Goal: Task Accomplishment & Management: Manage account settings

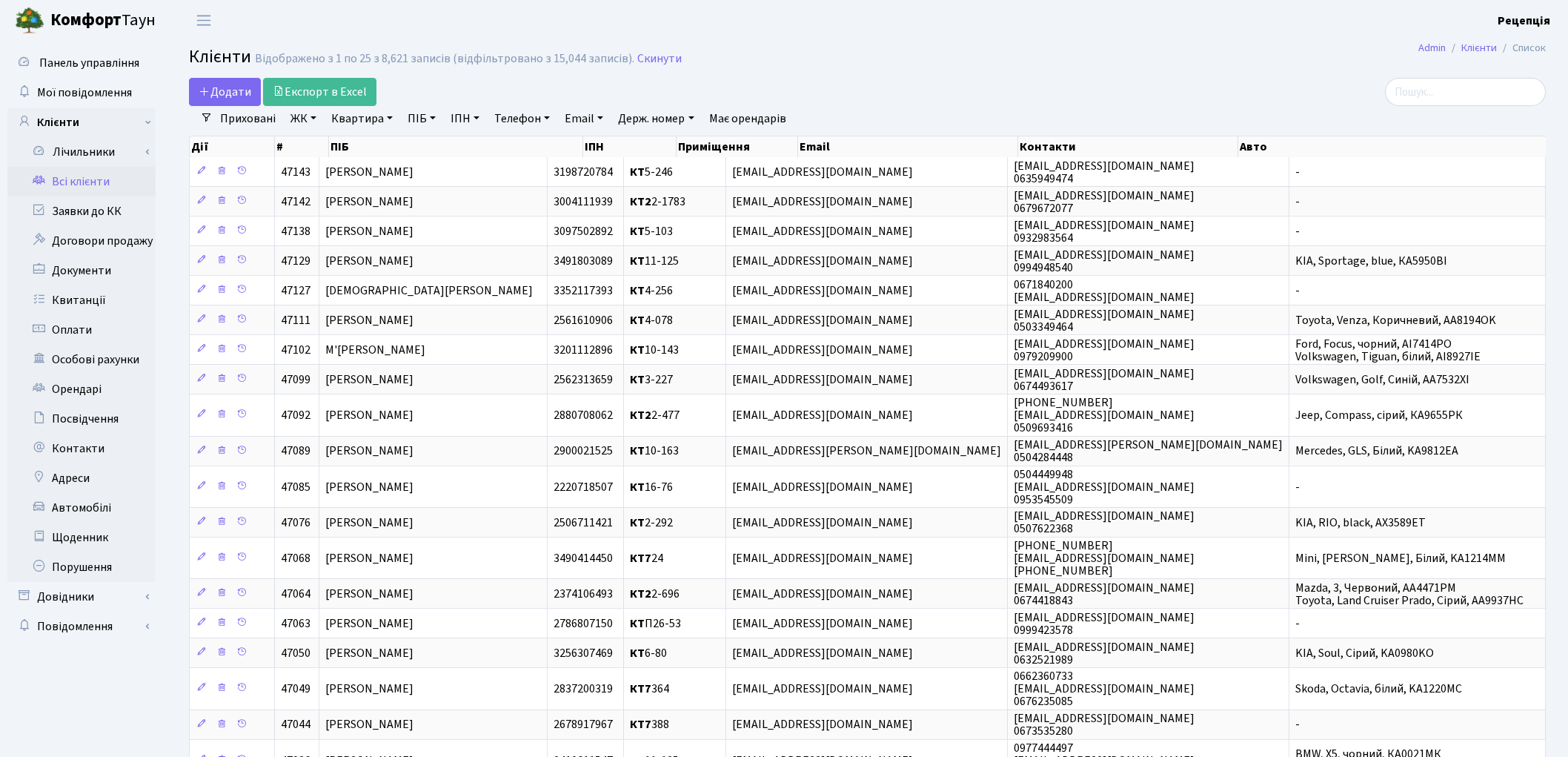
select select "25"
click at [303, 116] on link "ЖК" at bounding box center [303, 118] width 38 height 25
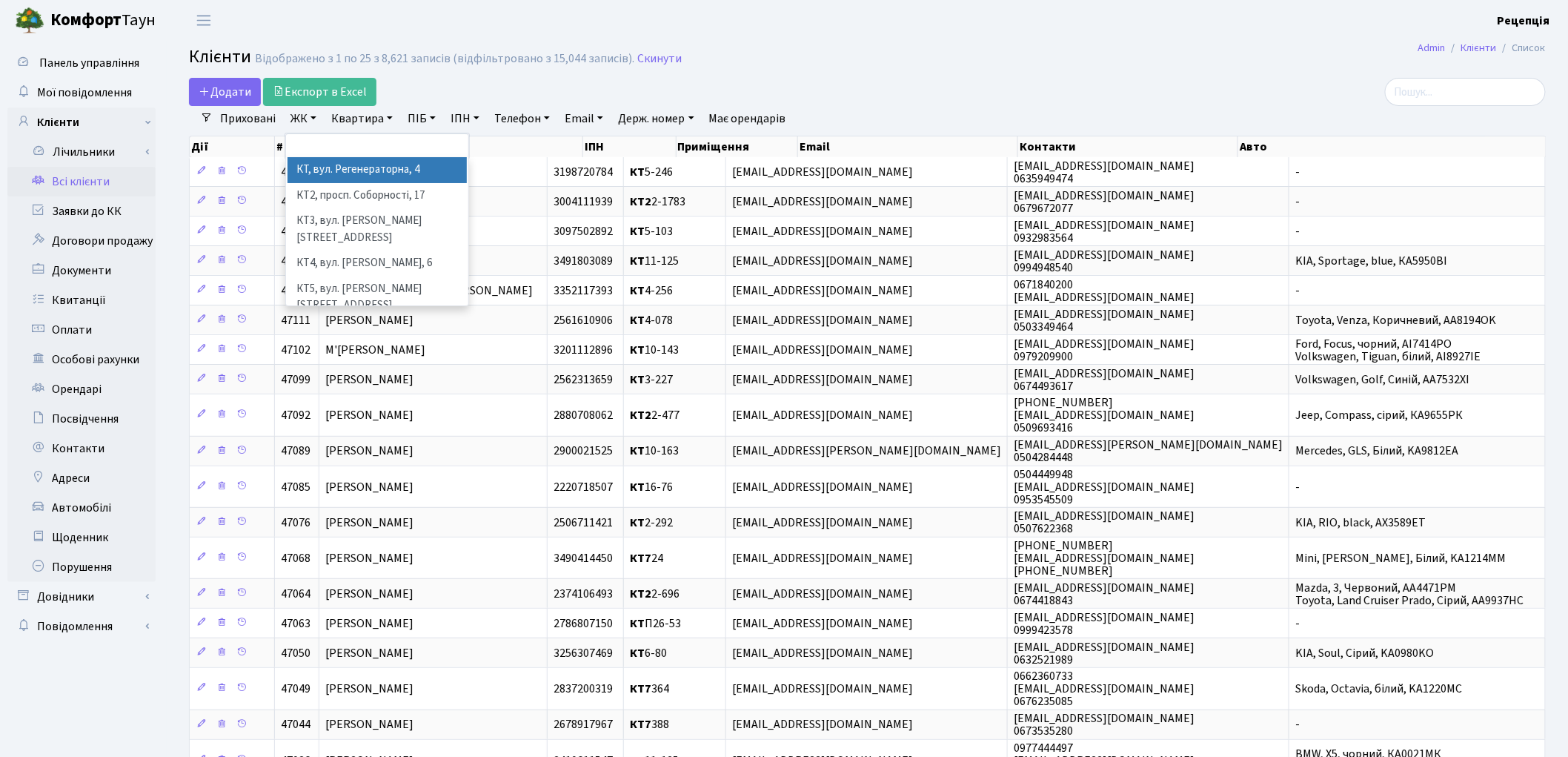
drag, startPoint x: 330, startPoint y: 171, endPoint x: 339, endPoint y: 146, distance: 26.6
click at [330, 171] on li "КТ, вул. Регенераторна, 4" at bounding box center [377, 170] width 180 height 26
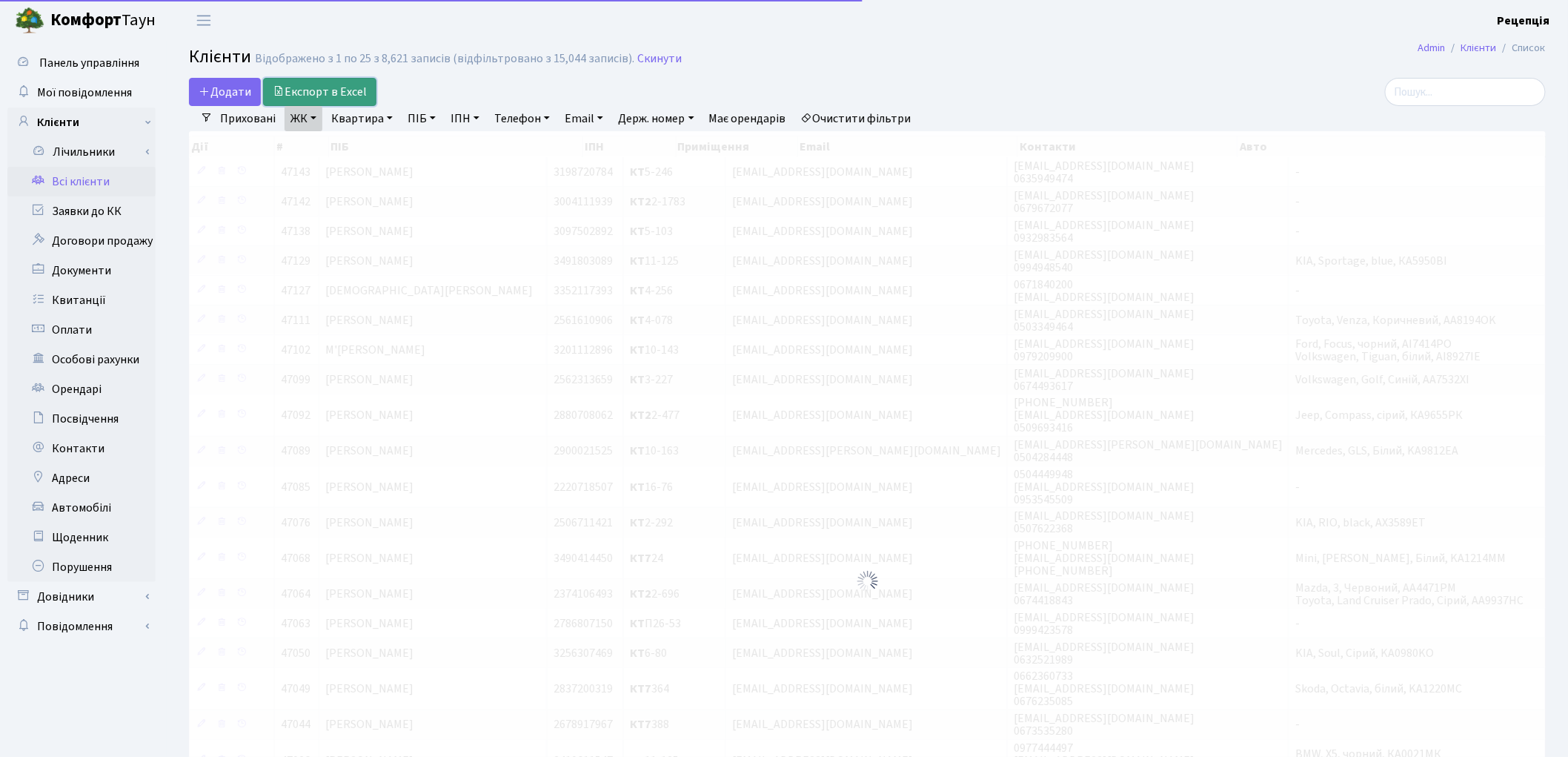
click at [371, 104] on link "Експорт в Excel" at bounding box center [319, 91] width 114 height 28
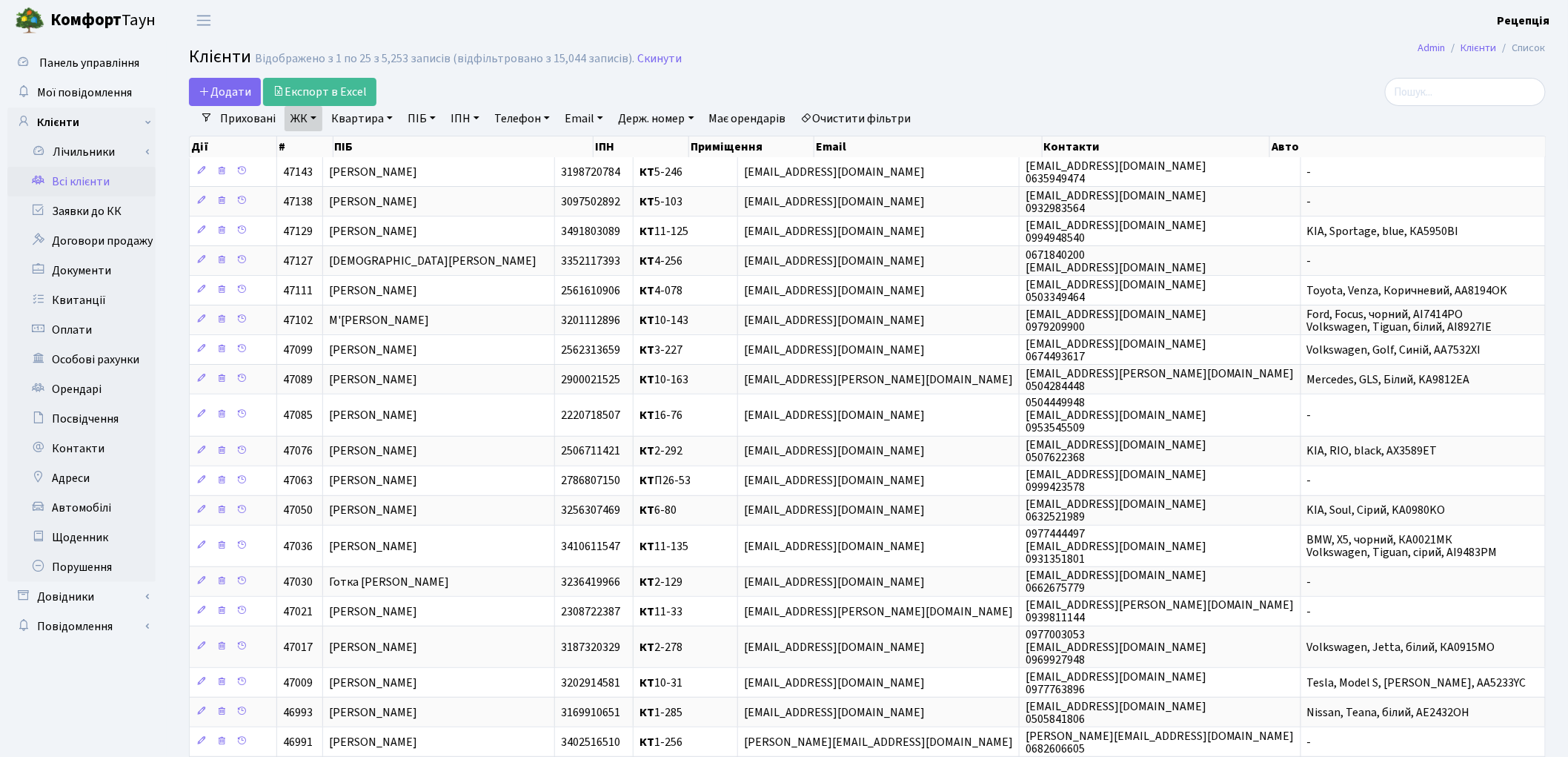
click at [310, 123] on link "ЖК" at bounding box center [303, 118] width 38 height 25
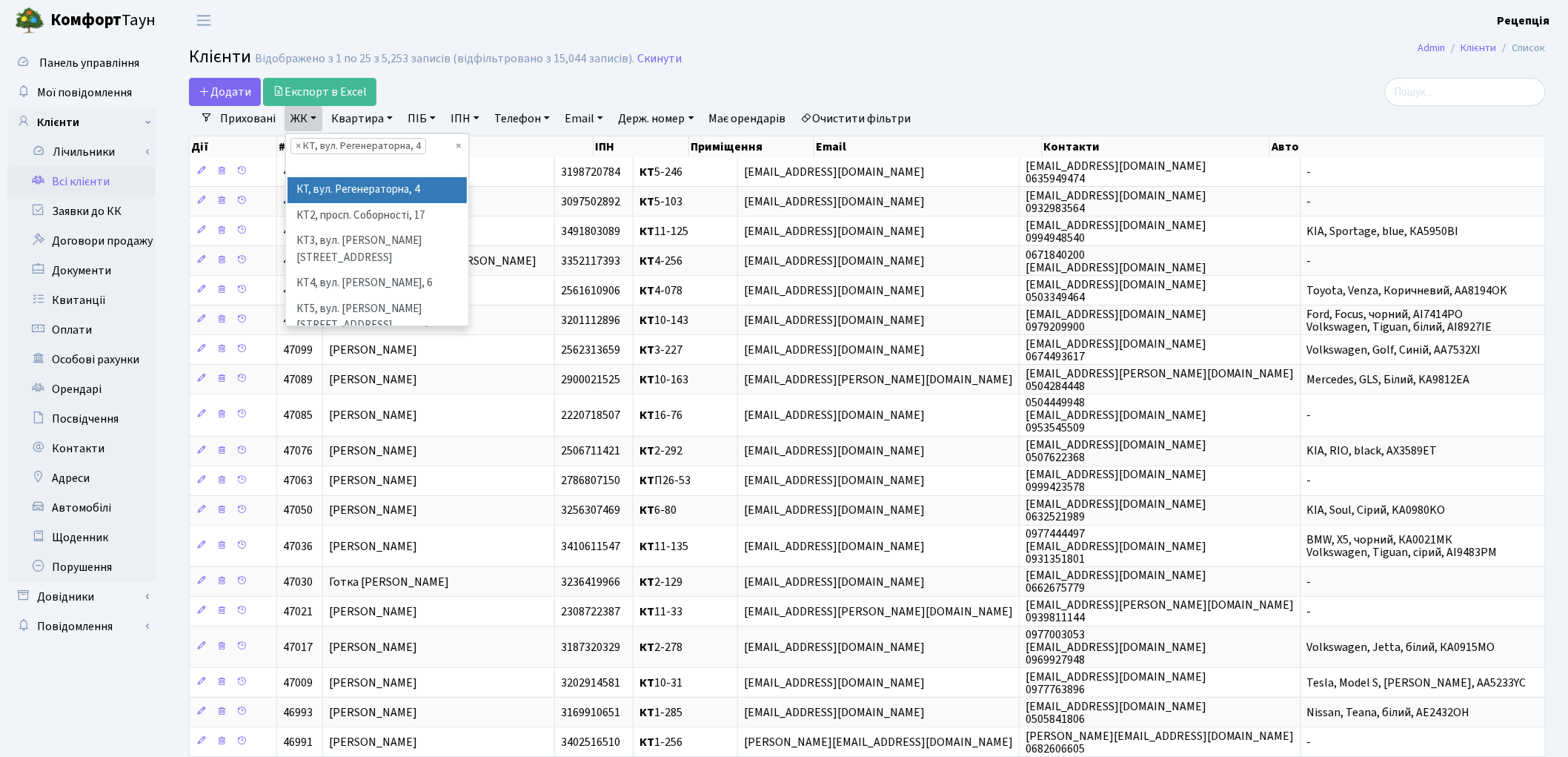
click at [310, 123] on link "ЖК" at bounding box center [303, 118] width 38 height 25
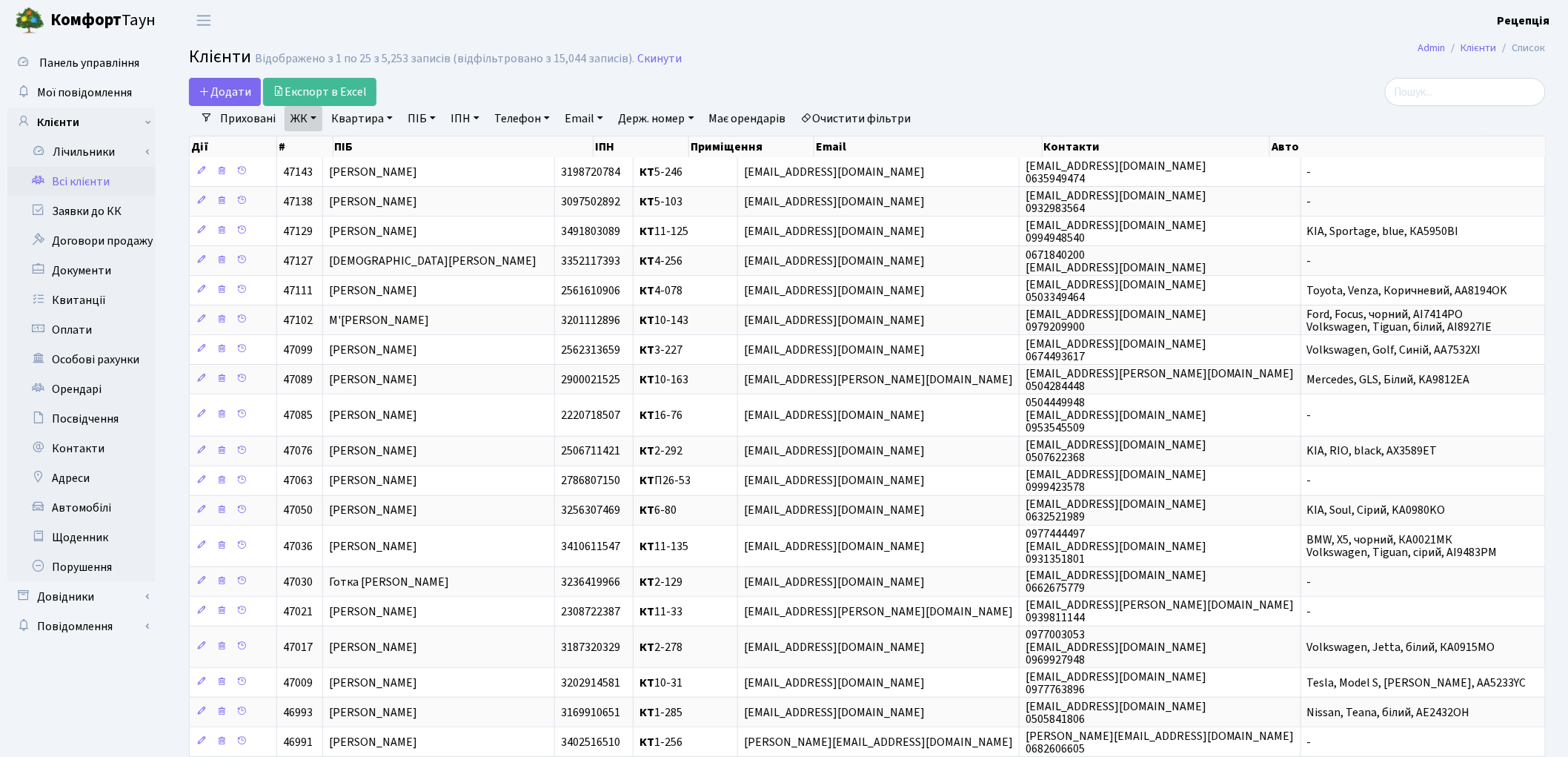
click at [345, 117] on link "Квартира" at bounding box center [362, 118] width 73 height 25
type input "10-34"
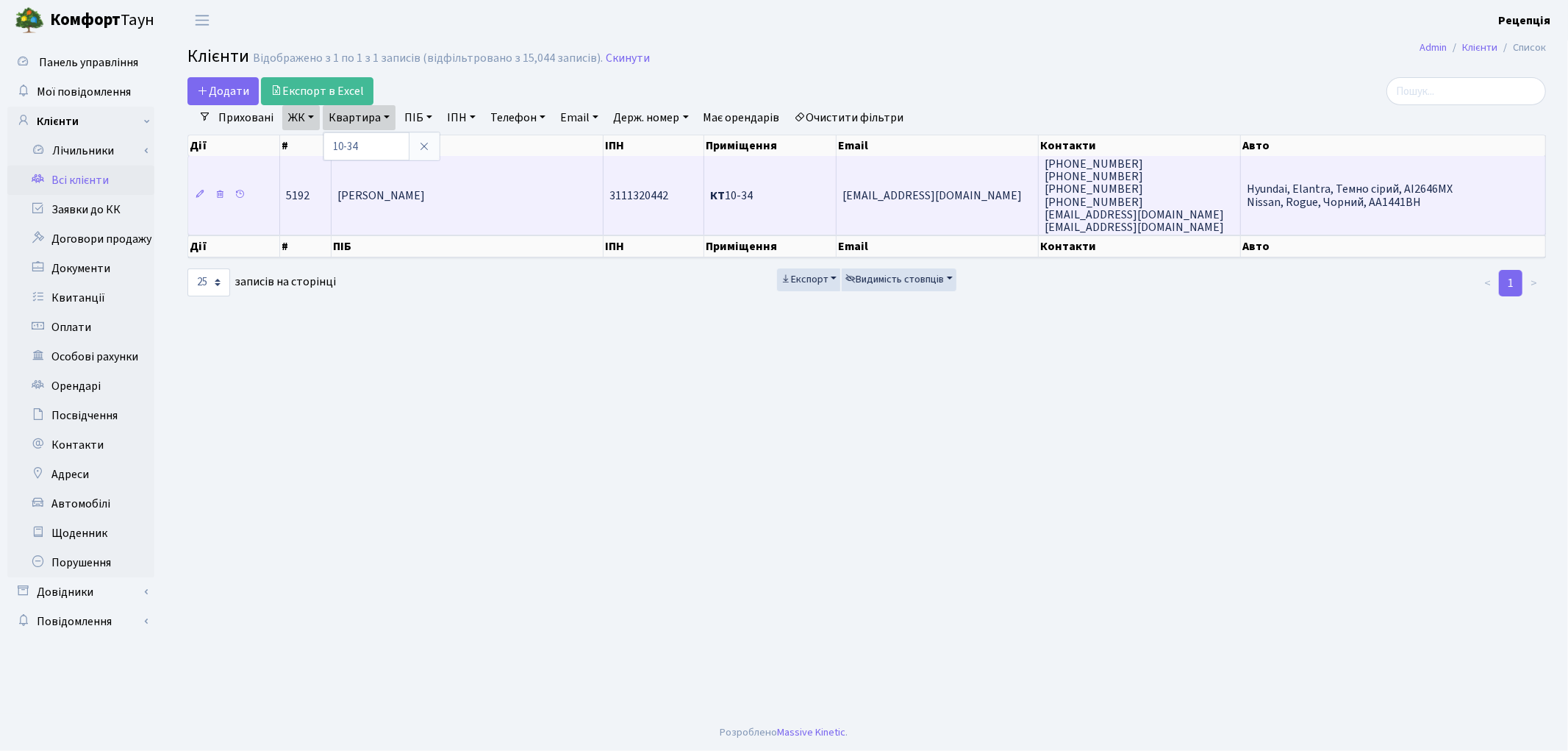
click at [496, 182] on td "Сусіденко Вікторія Володимирівна" at bounding box center [467, 195] width 272 height 79
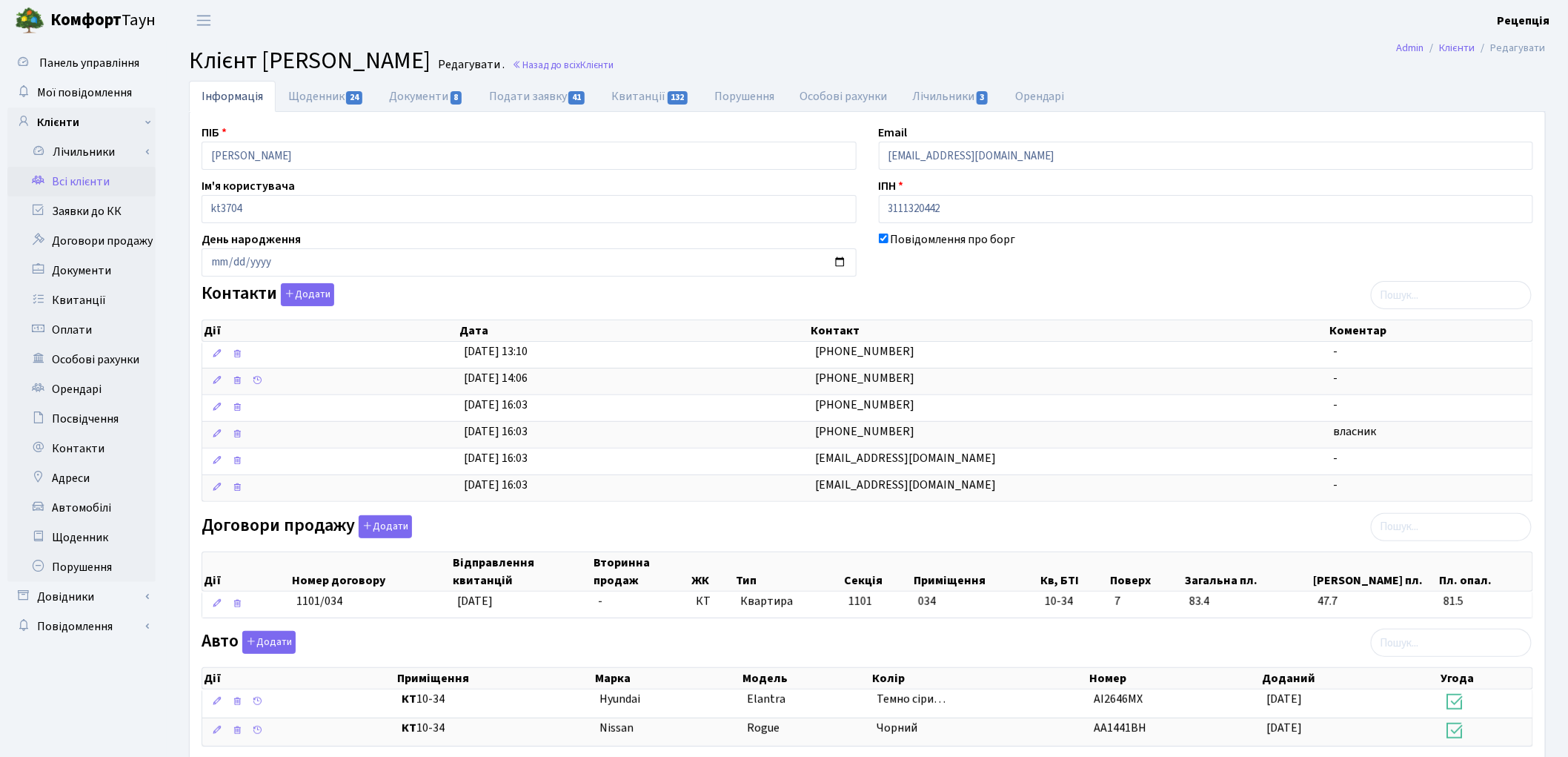
click at [83, 185] on link "Всі клієнти" at bounding box center [81, 181] width 149 height 29
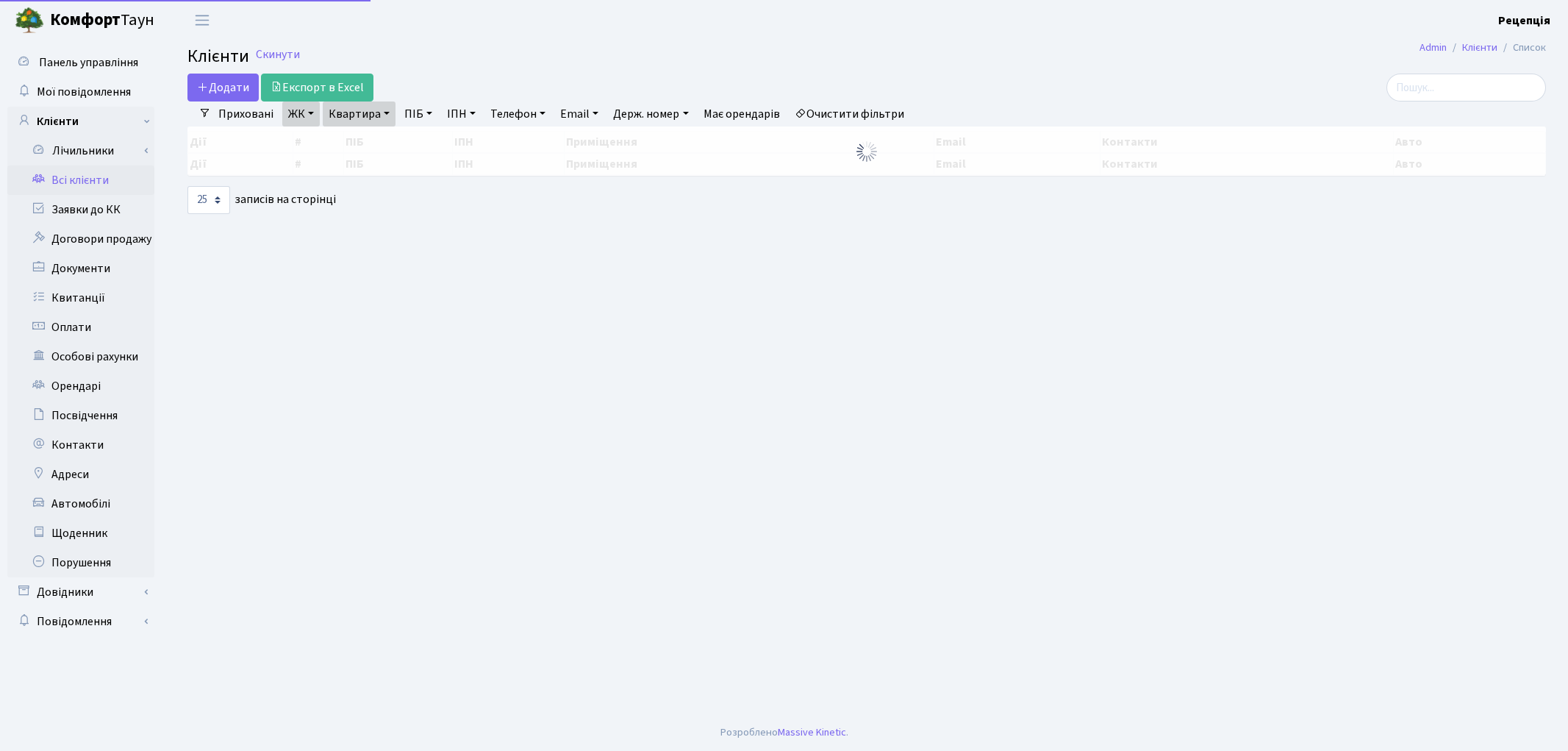
select select "25"
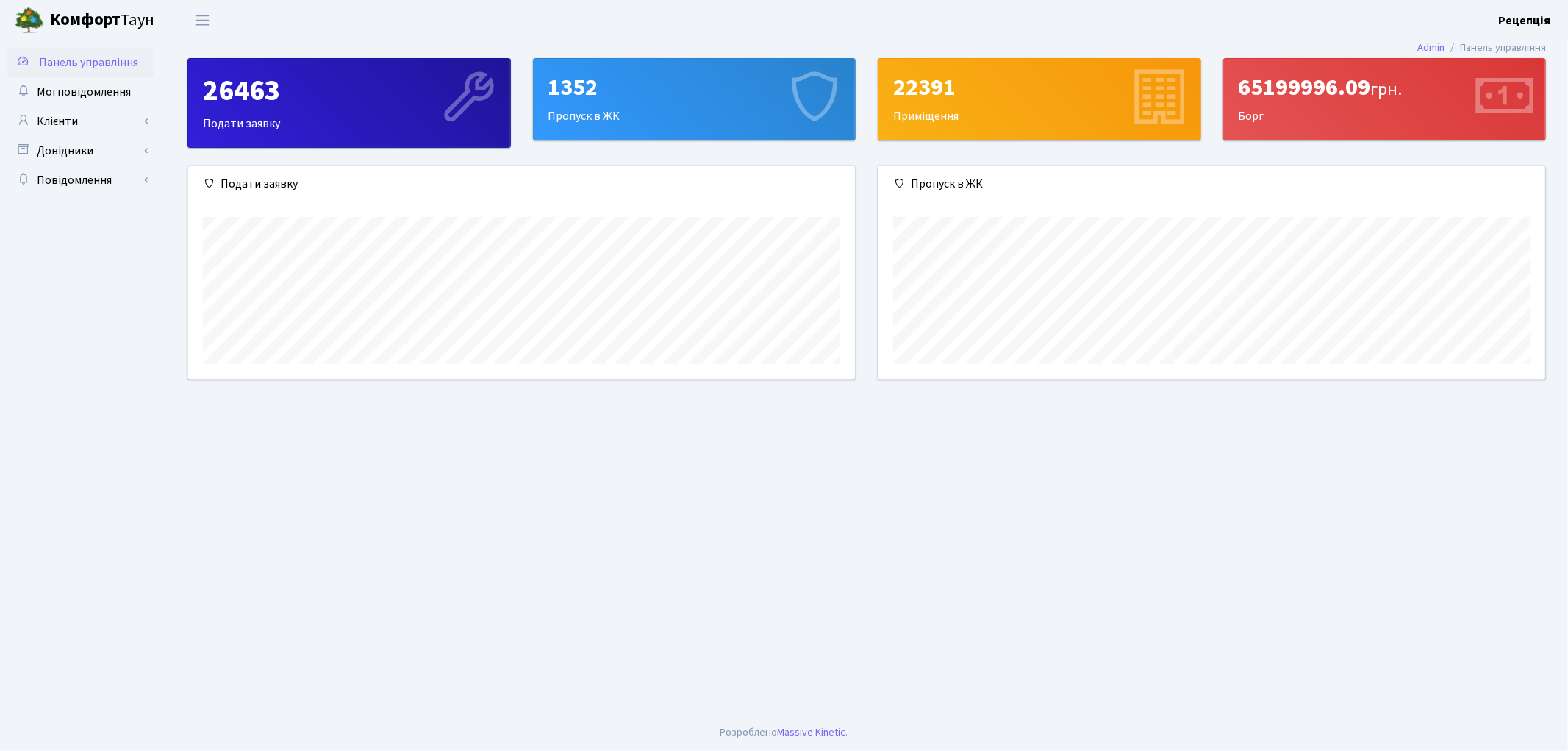
scroll to position [212, 667]
click at [71, 119] on link "Клієнти" at bounding box center [80, 121] width 147 height 29
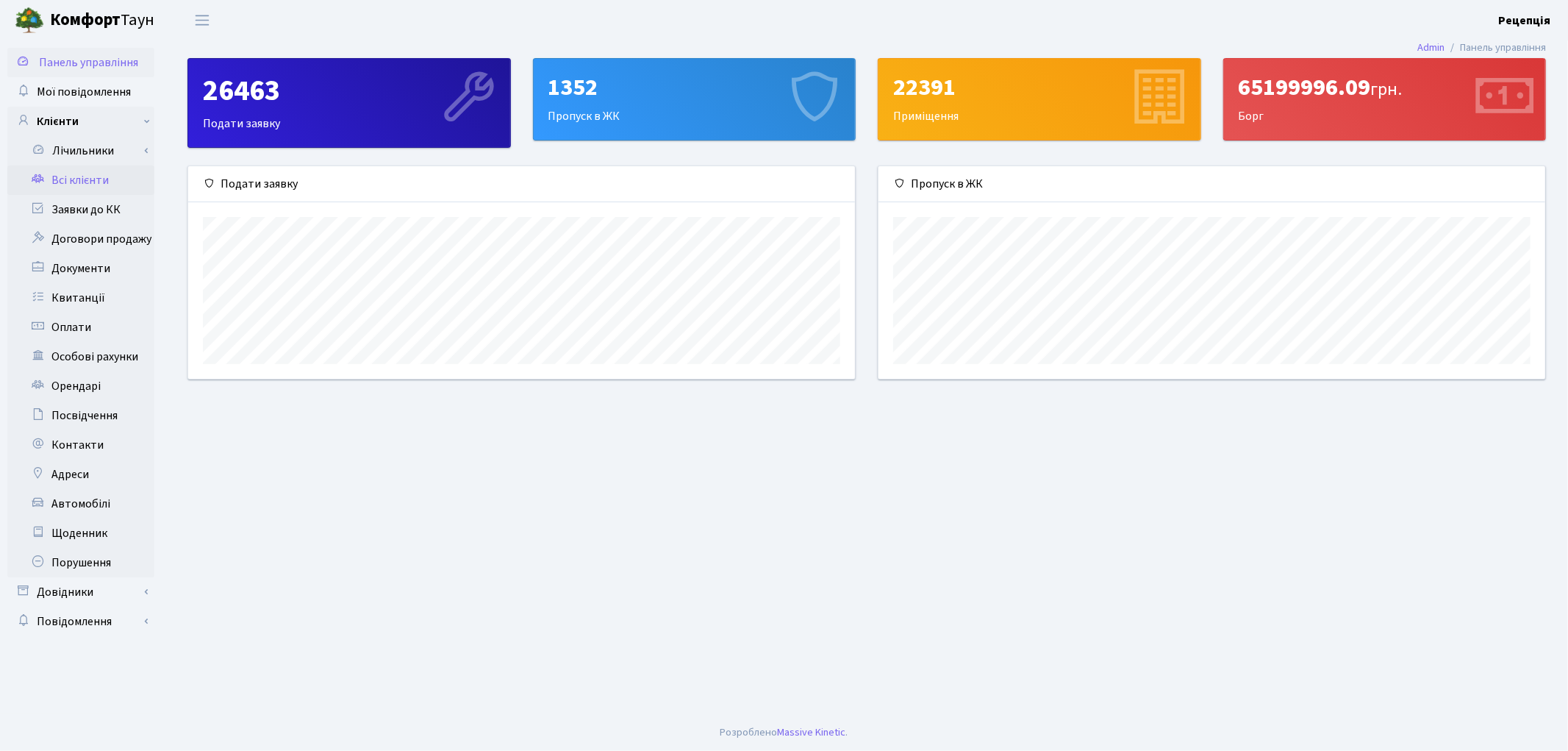
click at [84, 180] on link "Всі клієнти" at bounding box center [80, 180] width 147 height 29
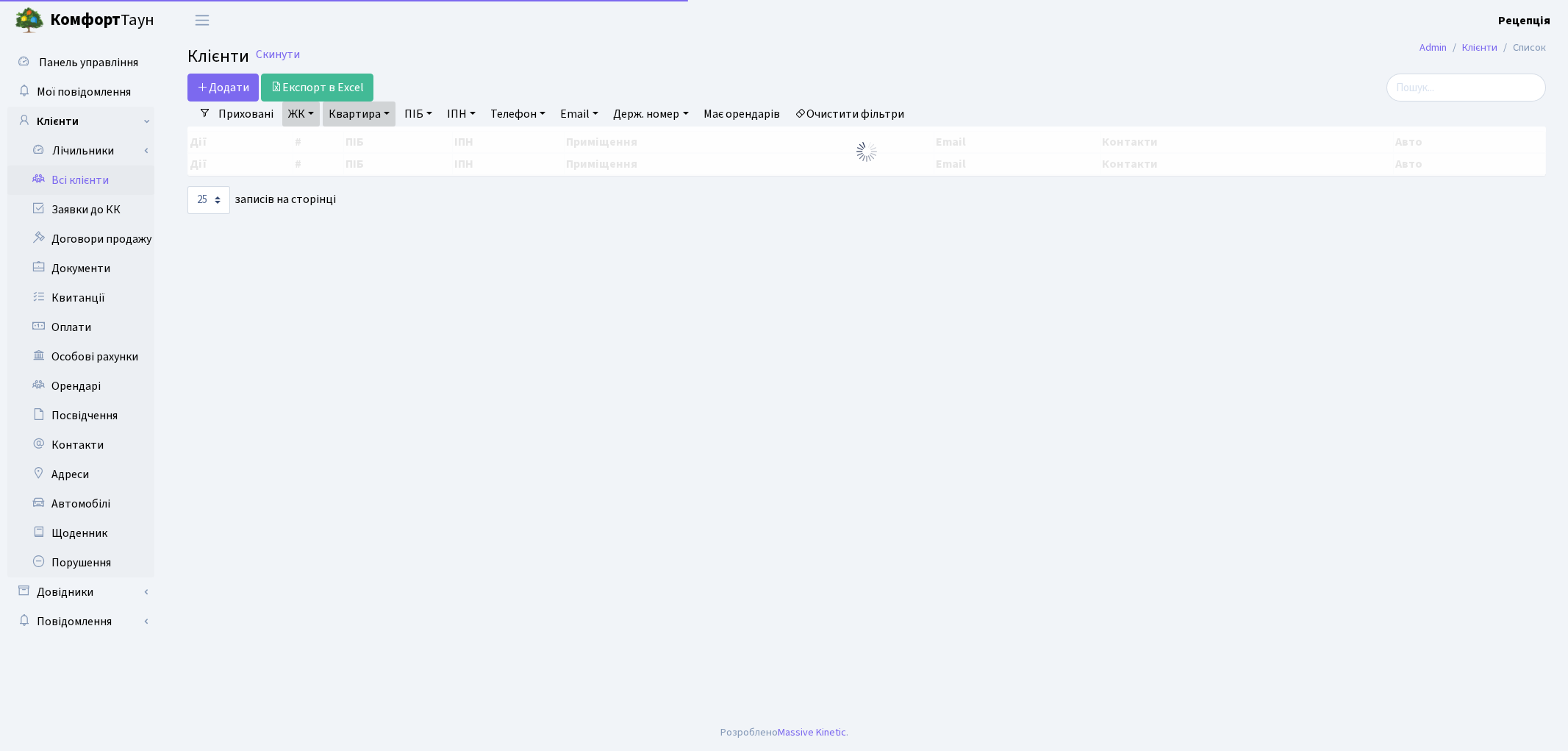
select select "25"
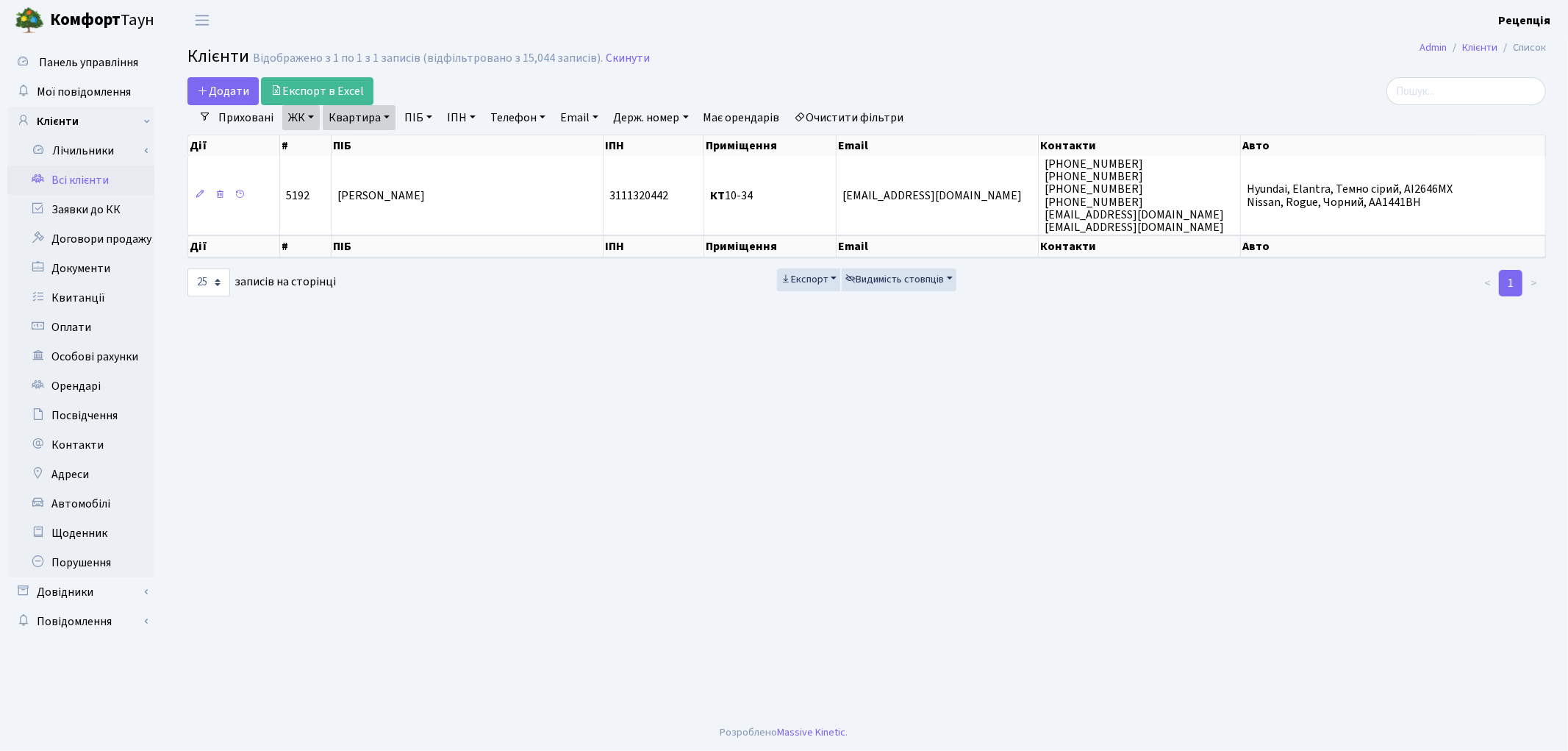
click at [863, 121] on link "Очистити фільтри" at bounding box center [849, 117] width 121 height 25
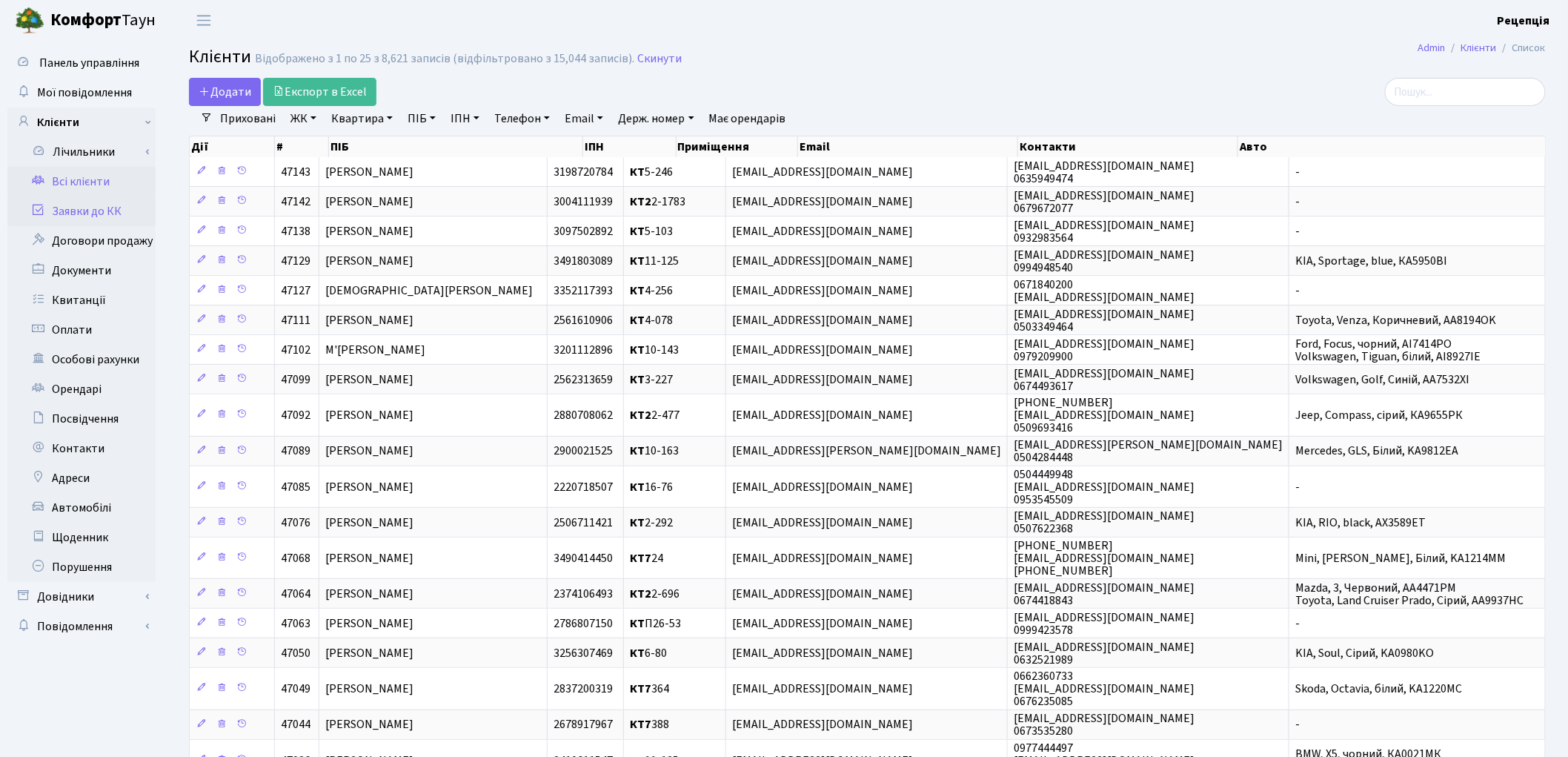
click at [75, 210] on link "Заявки до КК" at bounding box center [81, 210] width 149 height 29
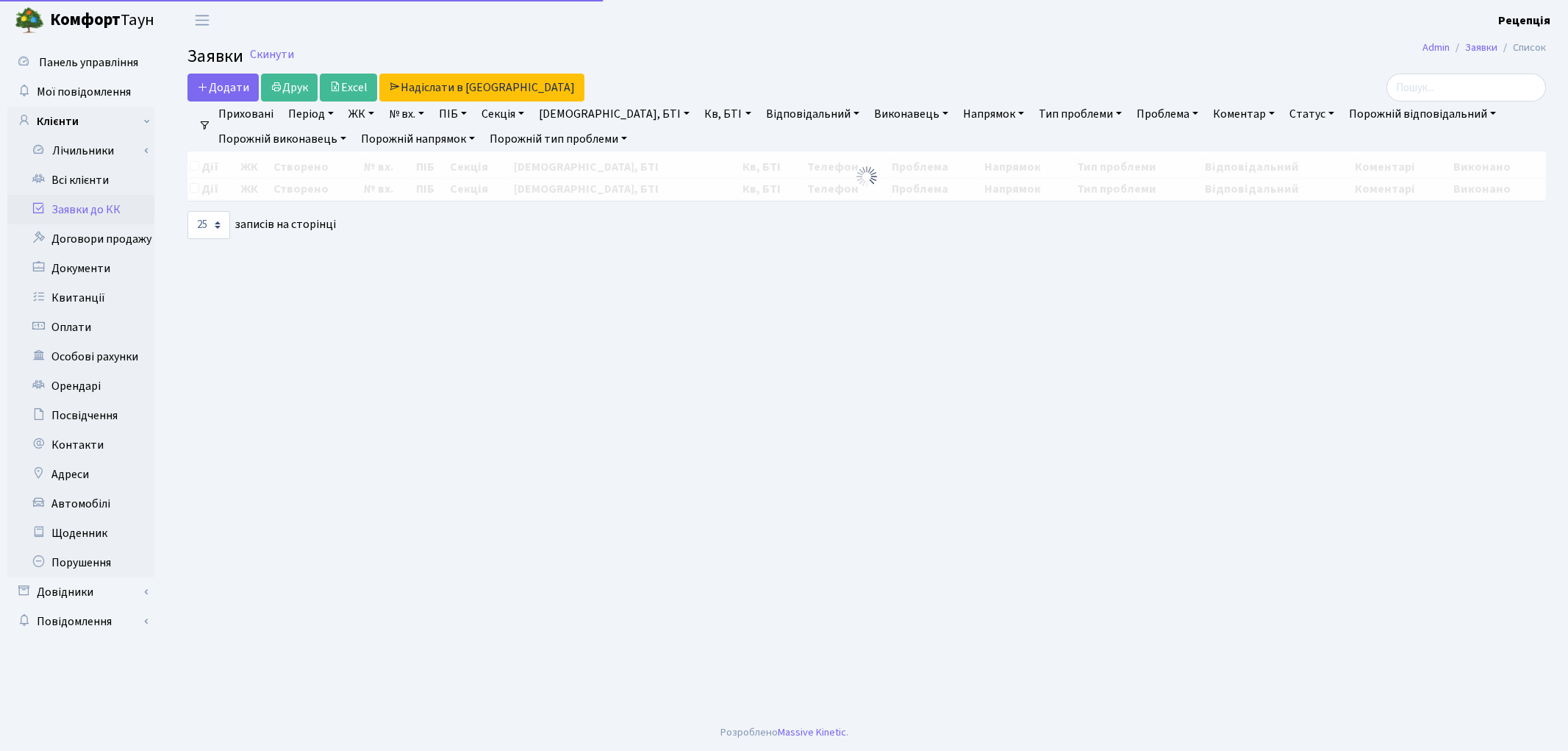
select select "25"
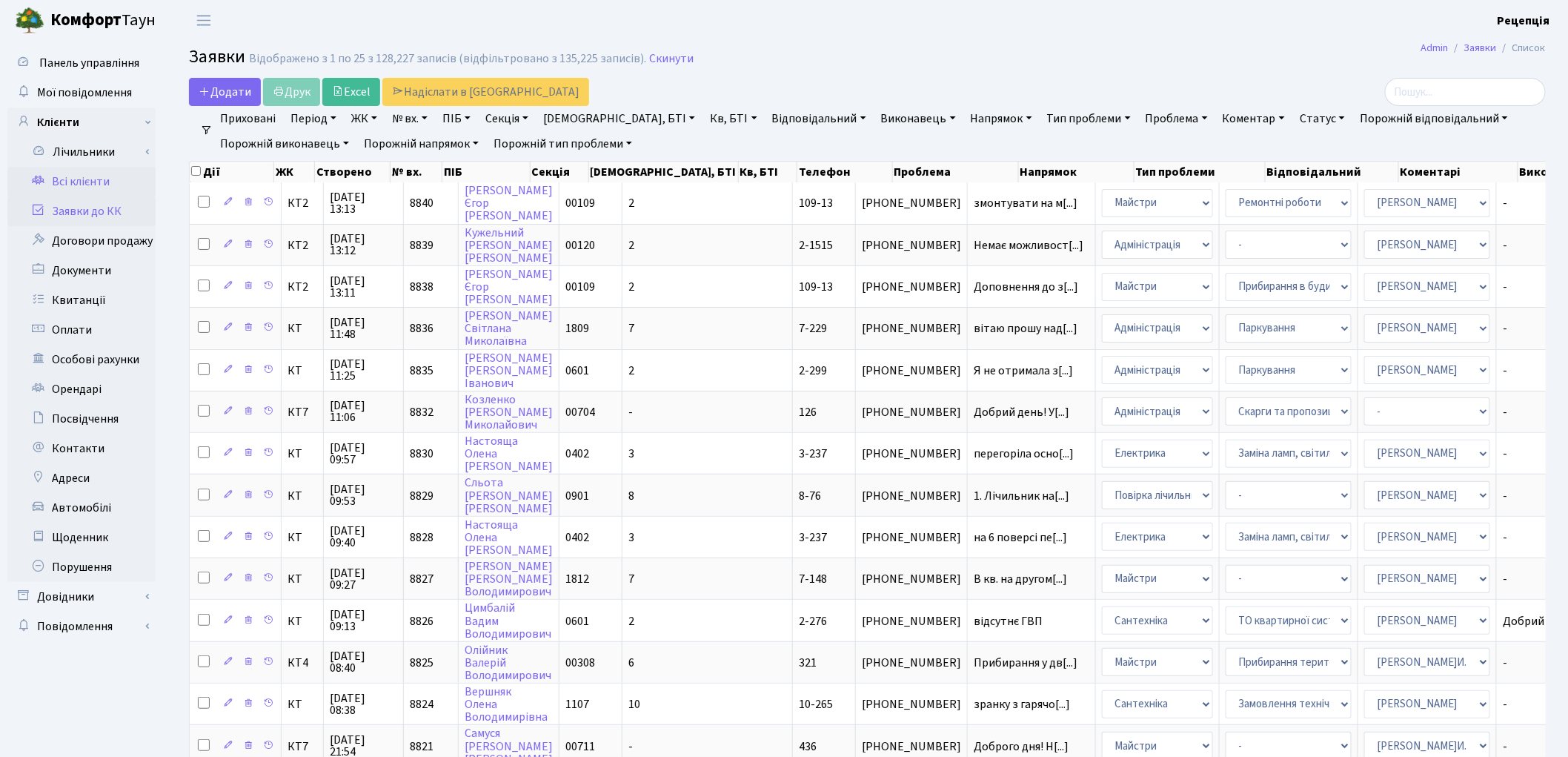
click at [102, 175] on link "Всі клієнти" at bounding box center [81, 181] width 149 height 29
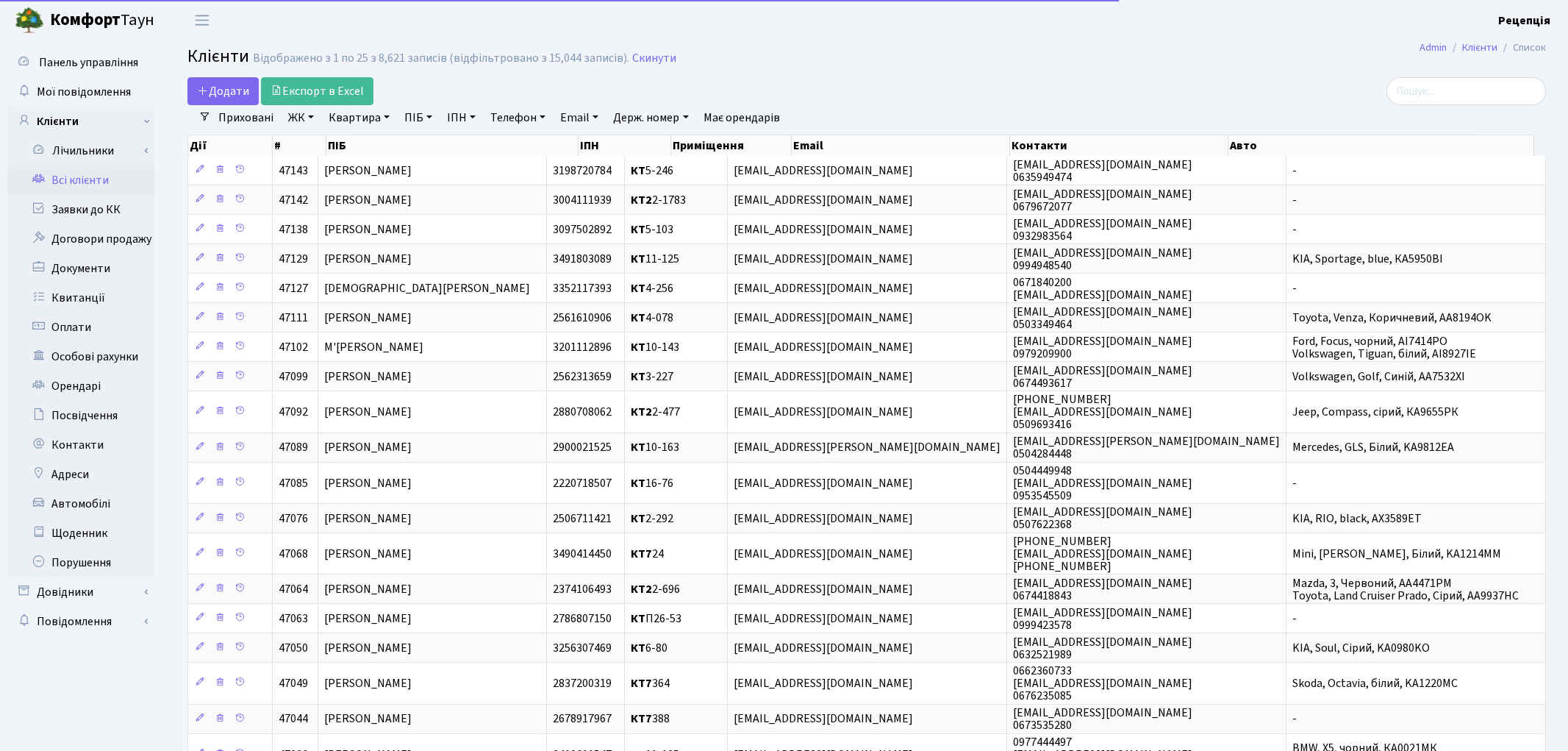
select select "25"
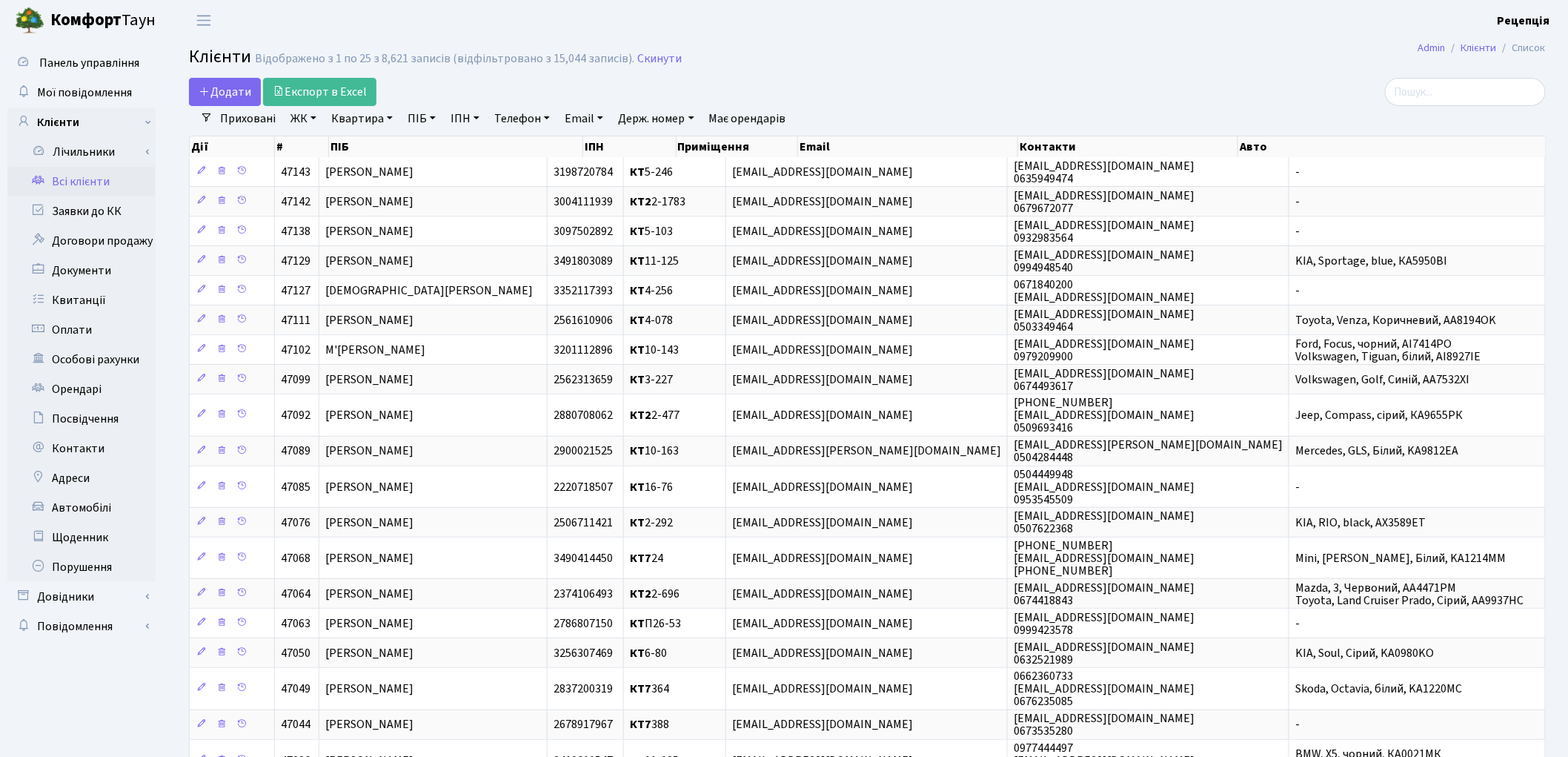
click at [301, 116] on link "ЖК" at bounding box center [303, 118] width 38 height 25
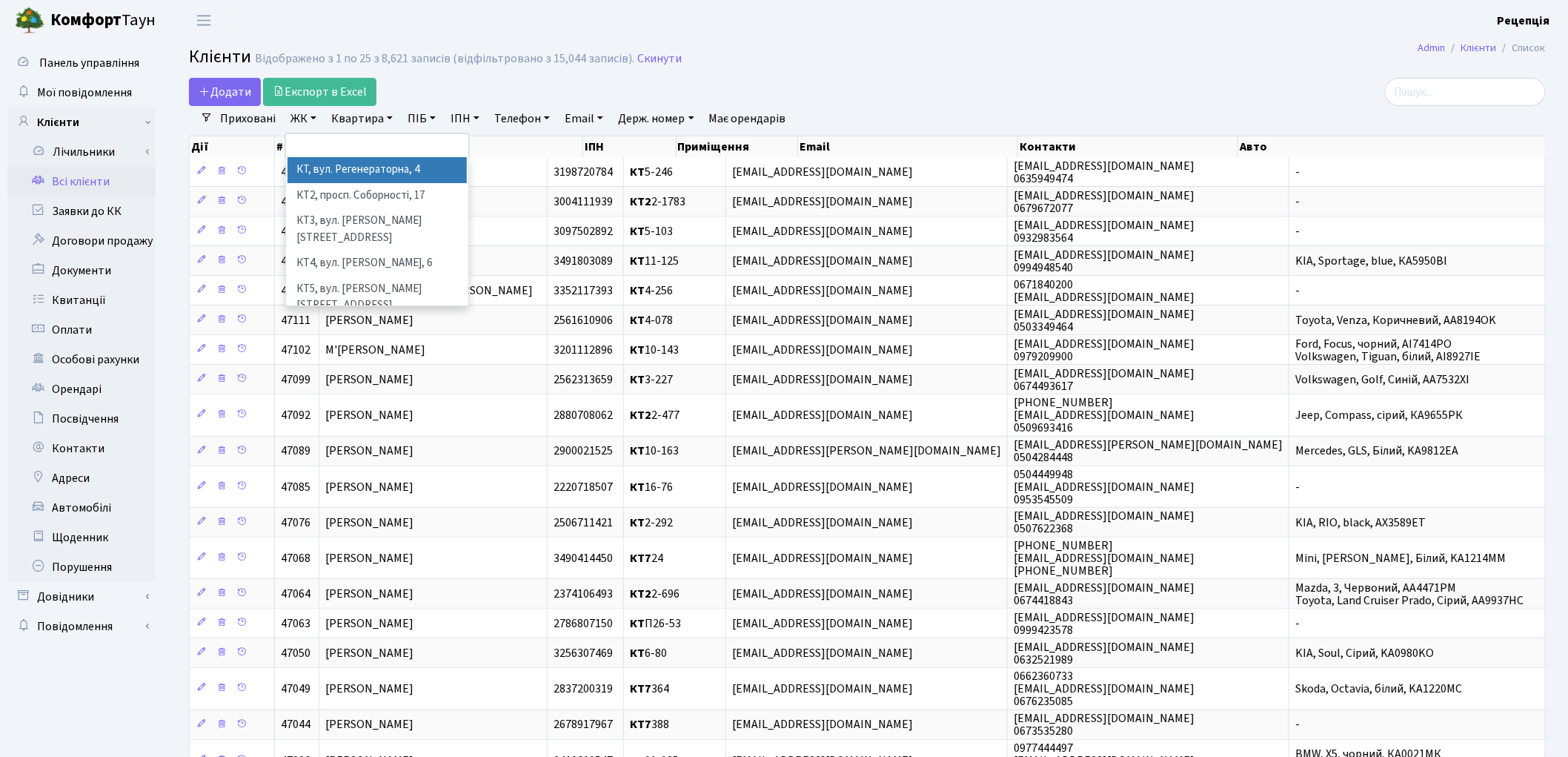
click at [337, 165] on li "КТ, вул. Регенераторна, 4" at bounding box center [377, 170] width 180 height 26
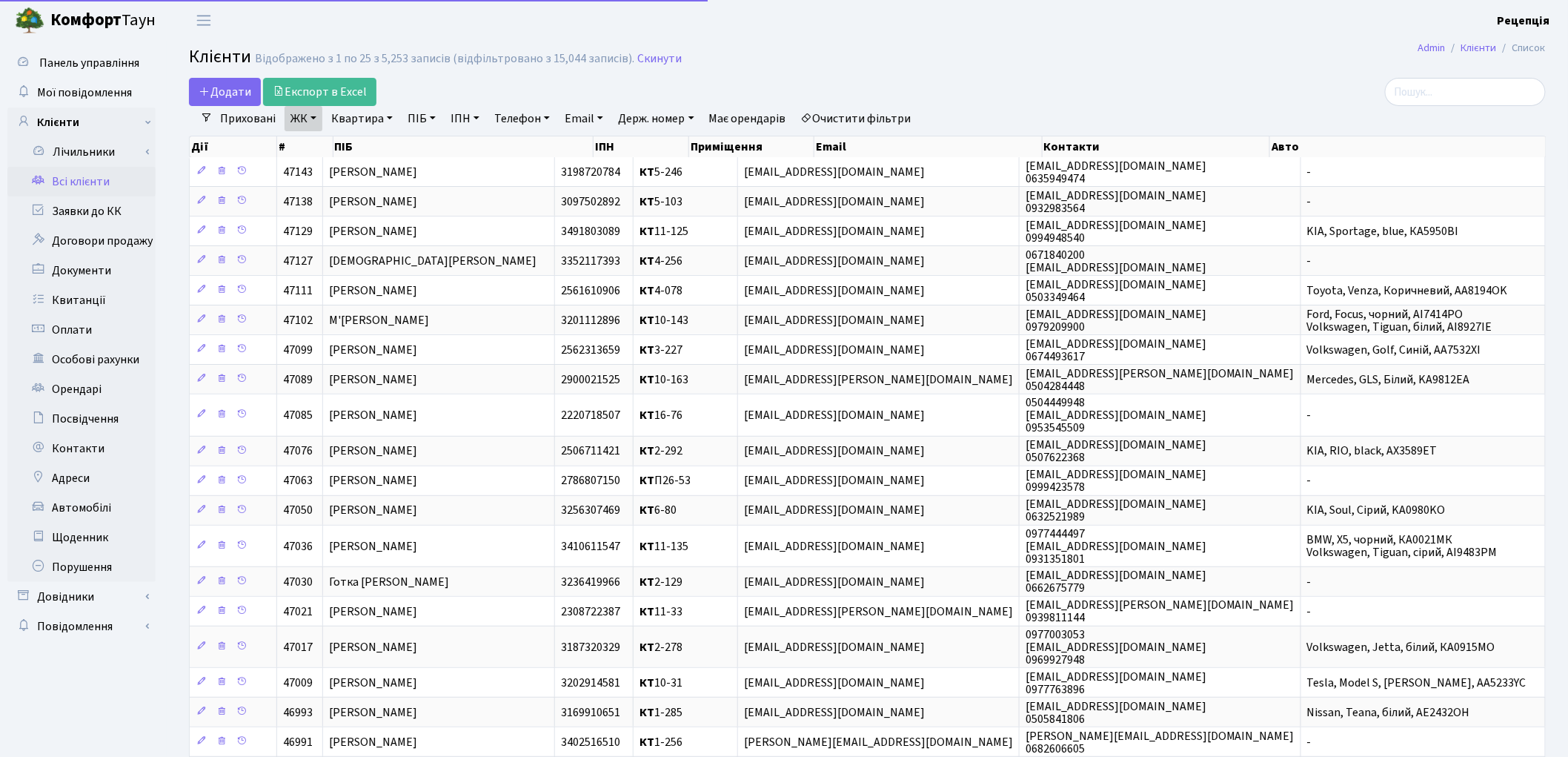
click at [352, 124] on link "Квартира" at bounding box center [362, 118] width 73 height 25
type input "2-394"
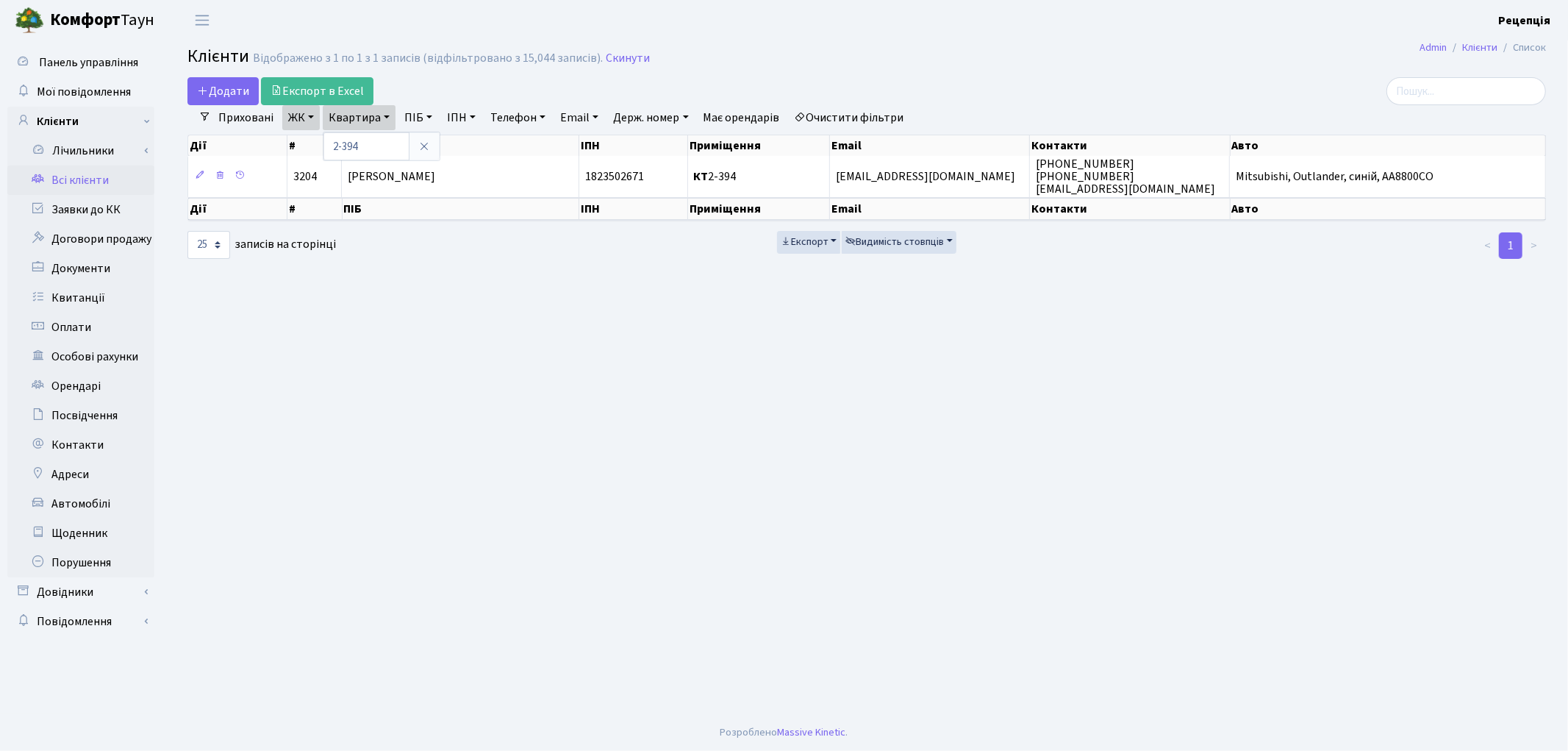
click at [433, 160] on div "2-394" at bounding box center [381, 146] width 117 height 29
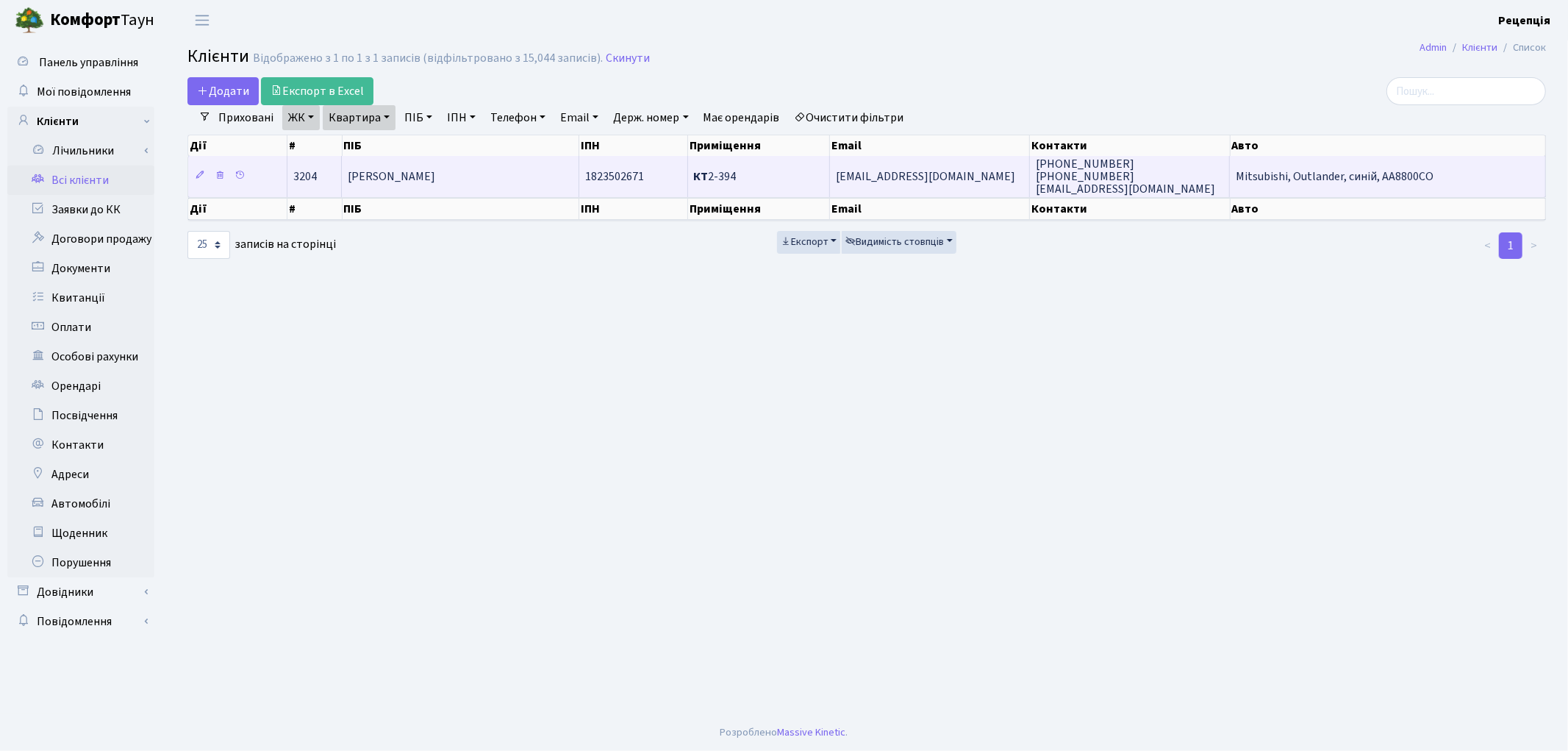
click at [435, 174] on span "[PERSON_NAME]" at bounding box center [391, 177] width 87 height 17
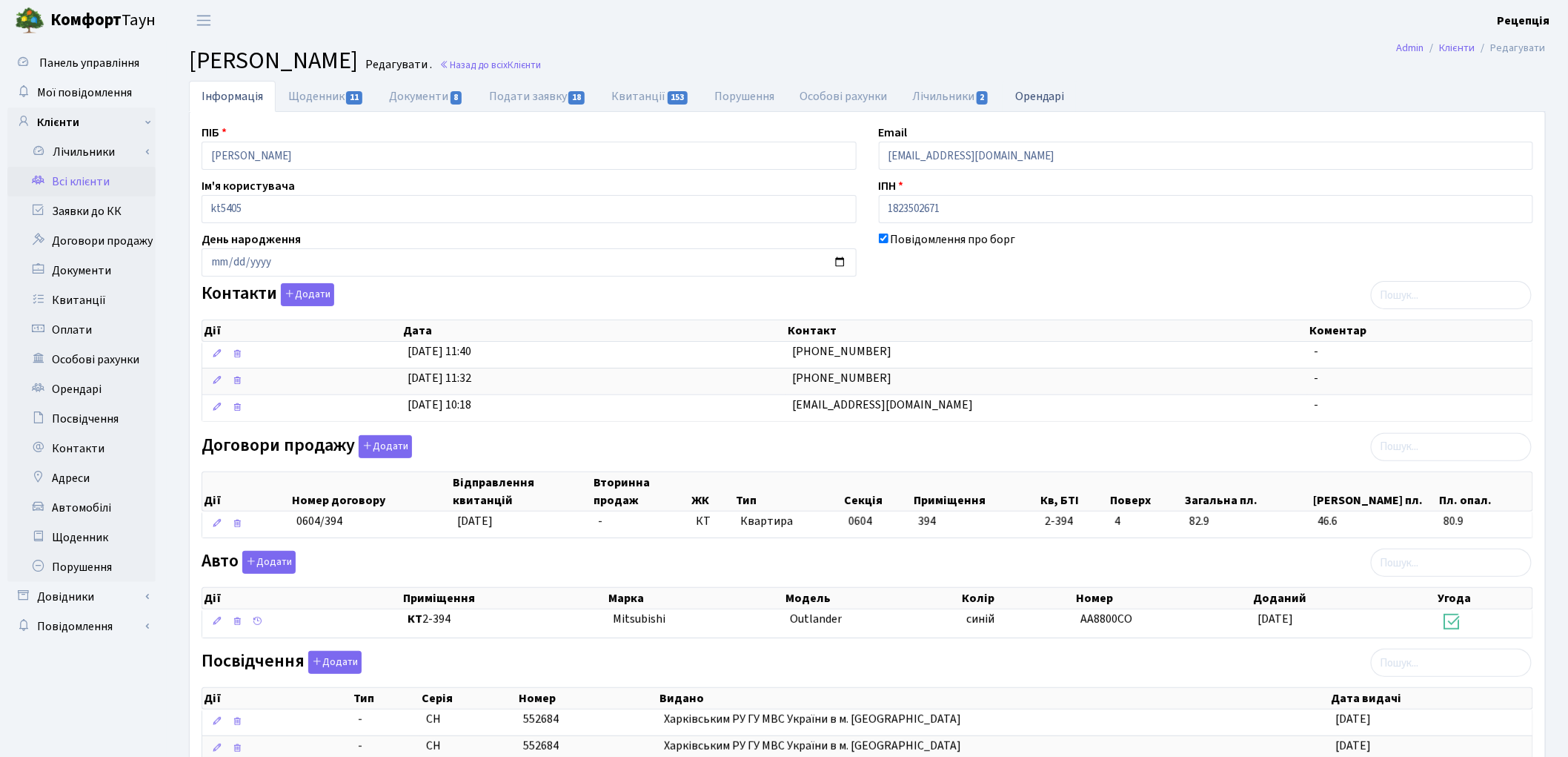
click at [1045, 91] on link "Орендарі" at bounding box center [1040, 96] width 75 height 30
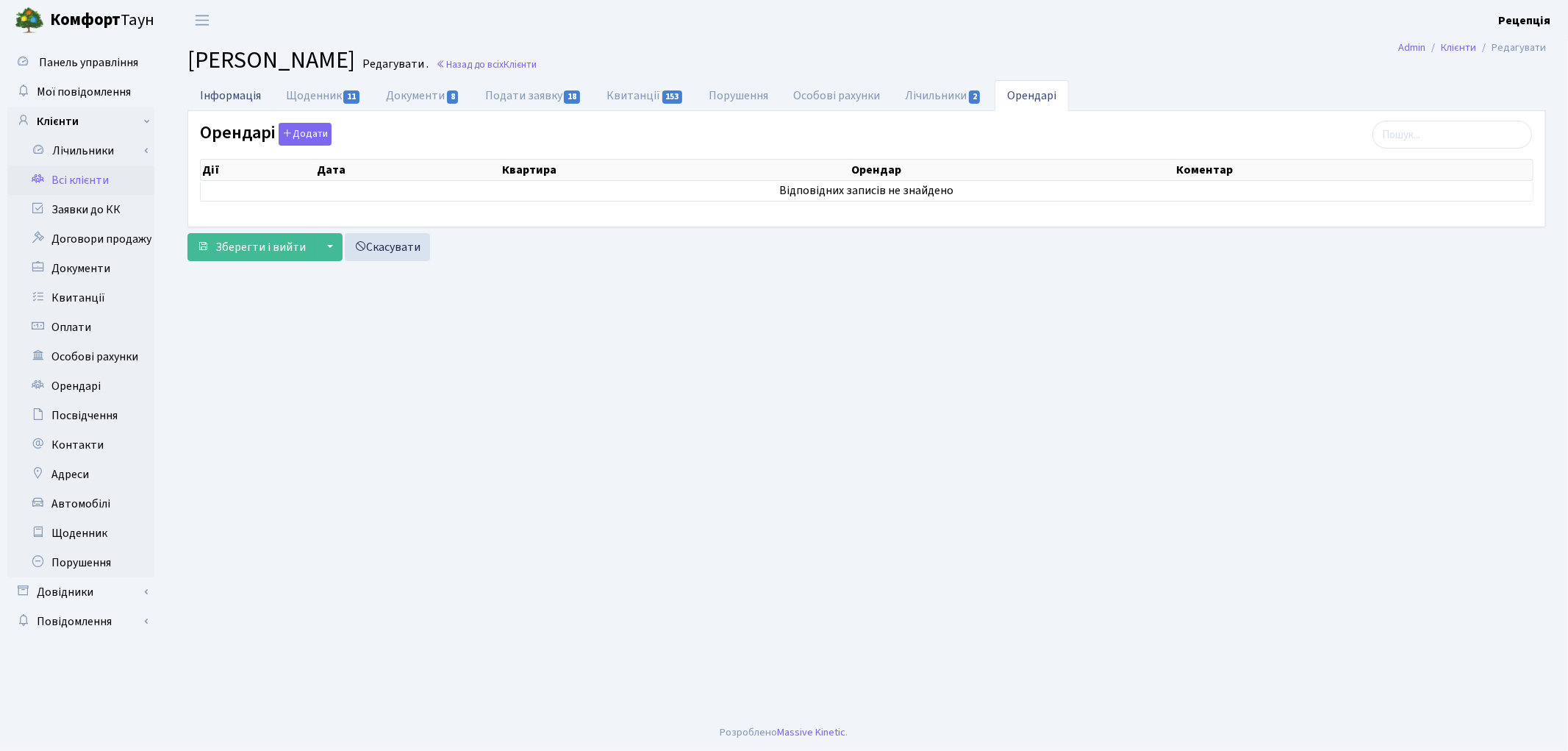
click at [256, 91] on link "Інформація" at bounding box center [230, 95] width 86 height 30
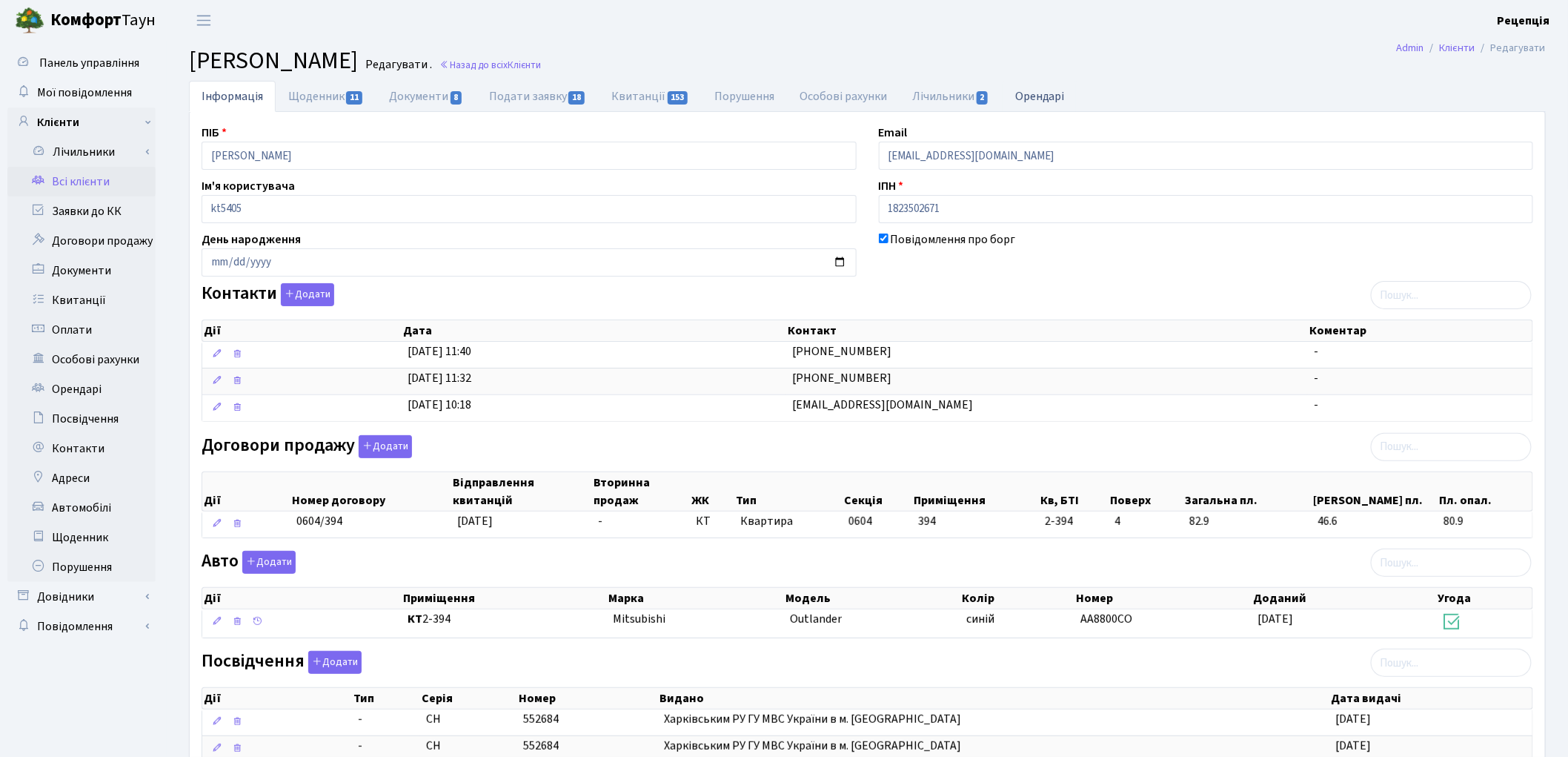
click at [1030, 104] on link "Орендарі" at bounding box center [1040, 96] width 75 height 30
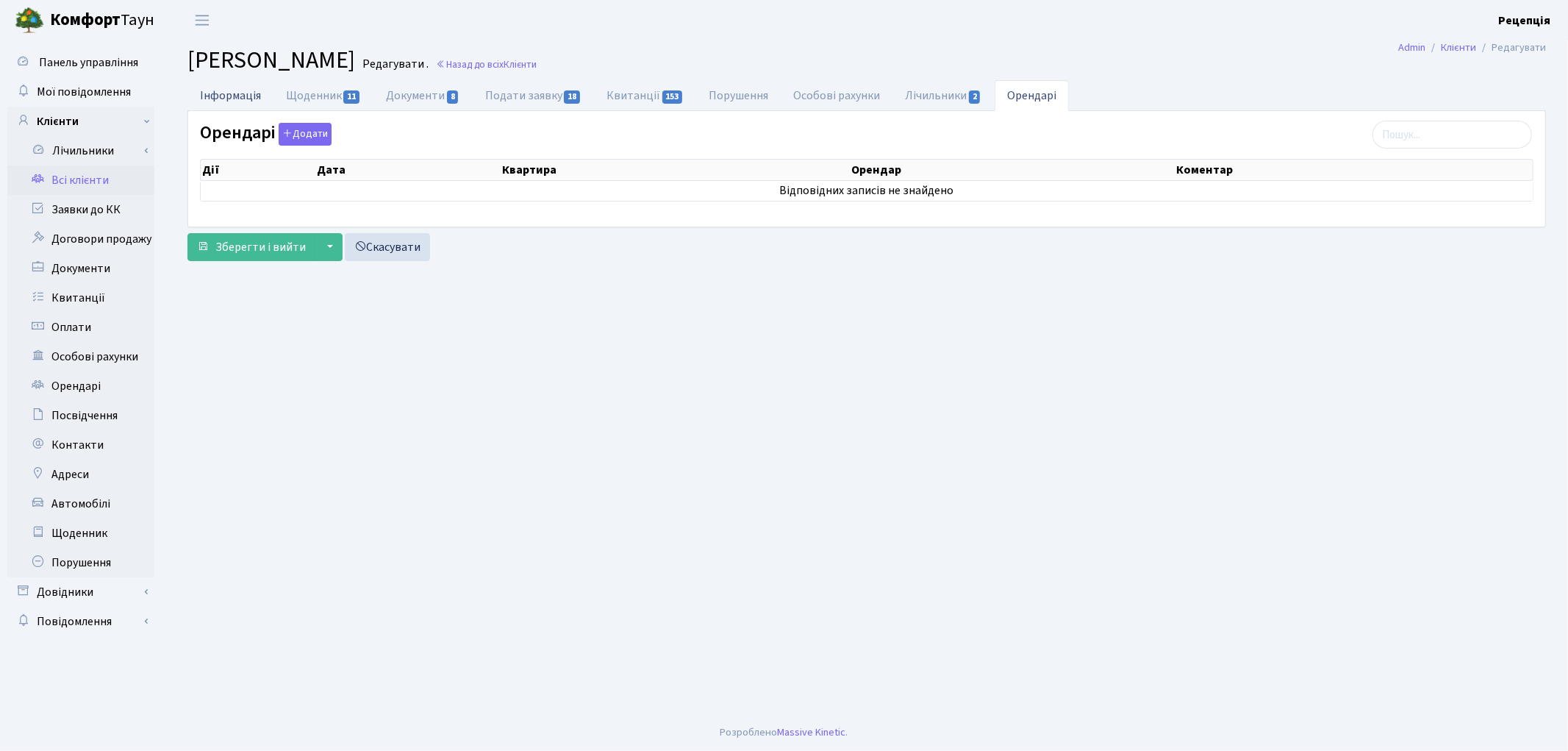
click at [229, 92] on link "Інформація" at bounding box center [230, 95] width 86 height 30
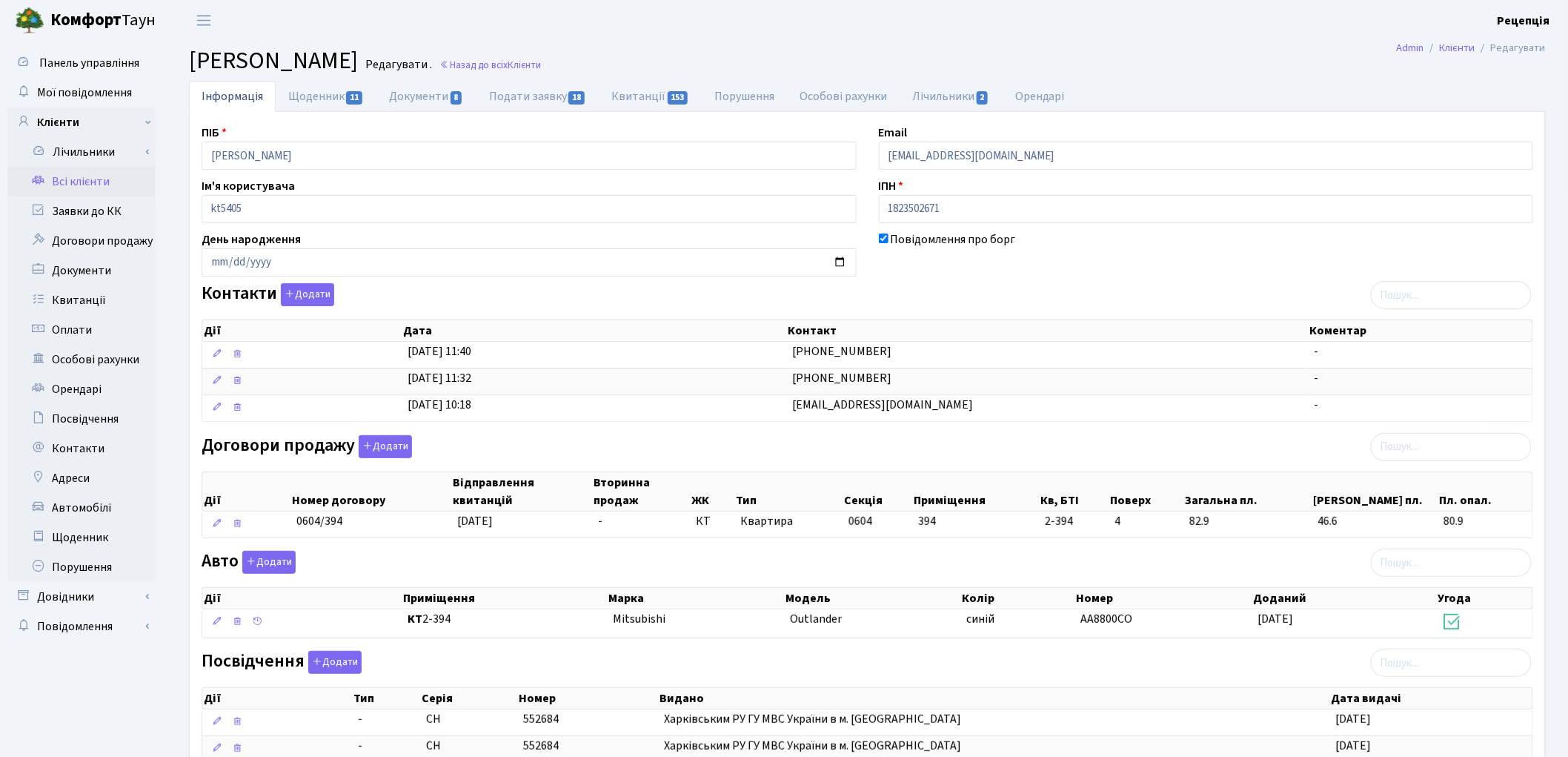
click at [94, 183] on link "Всі клієнти" at bounding box center [81, 181] width 149 height 29
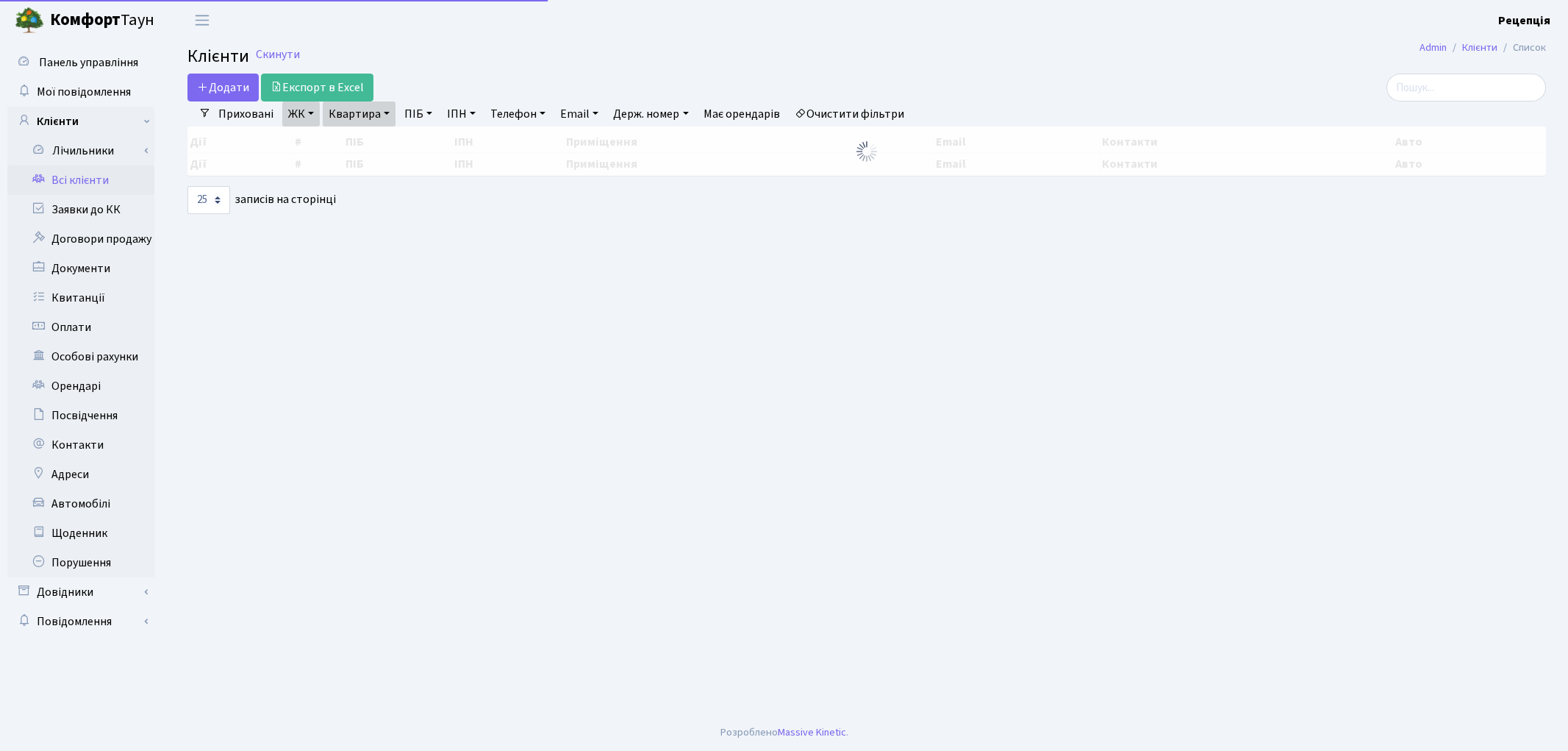
select select "25"
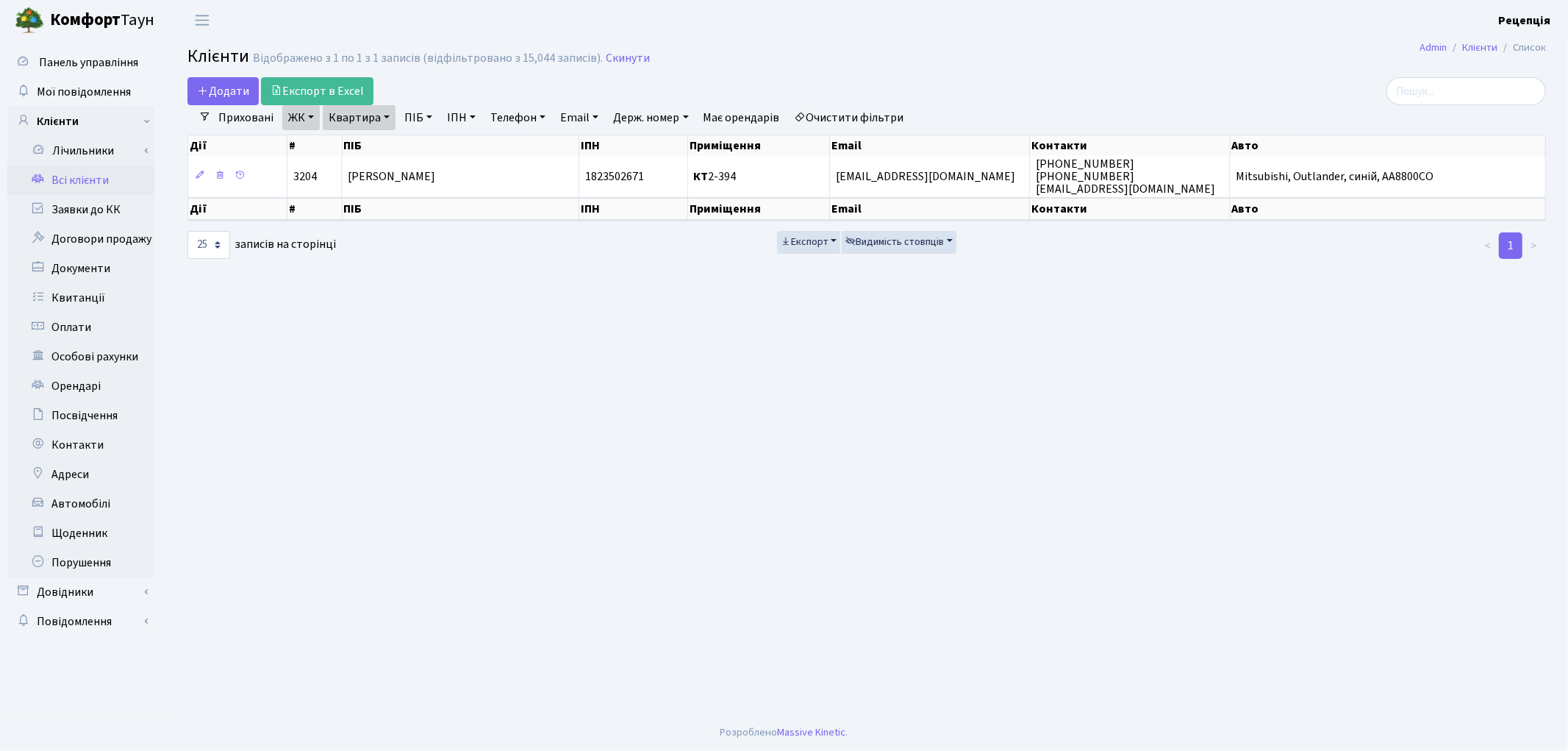
click at [310, 117] on link "ЖК" at bounding box center [301, 117] width 38 height 25
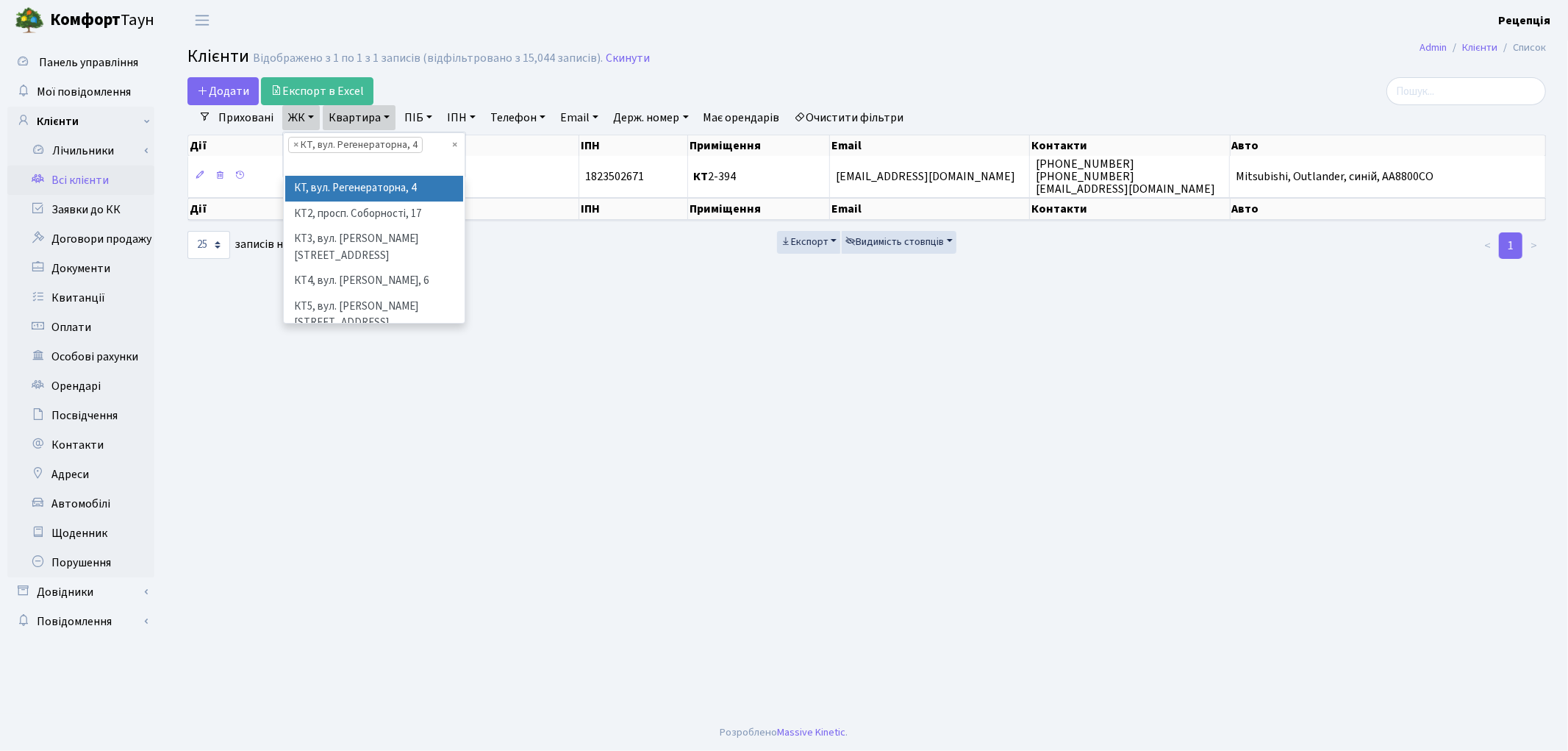
click at [357, 111] on link "Квартира" at bounding box center [359, 117] width 72 height 25
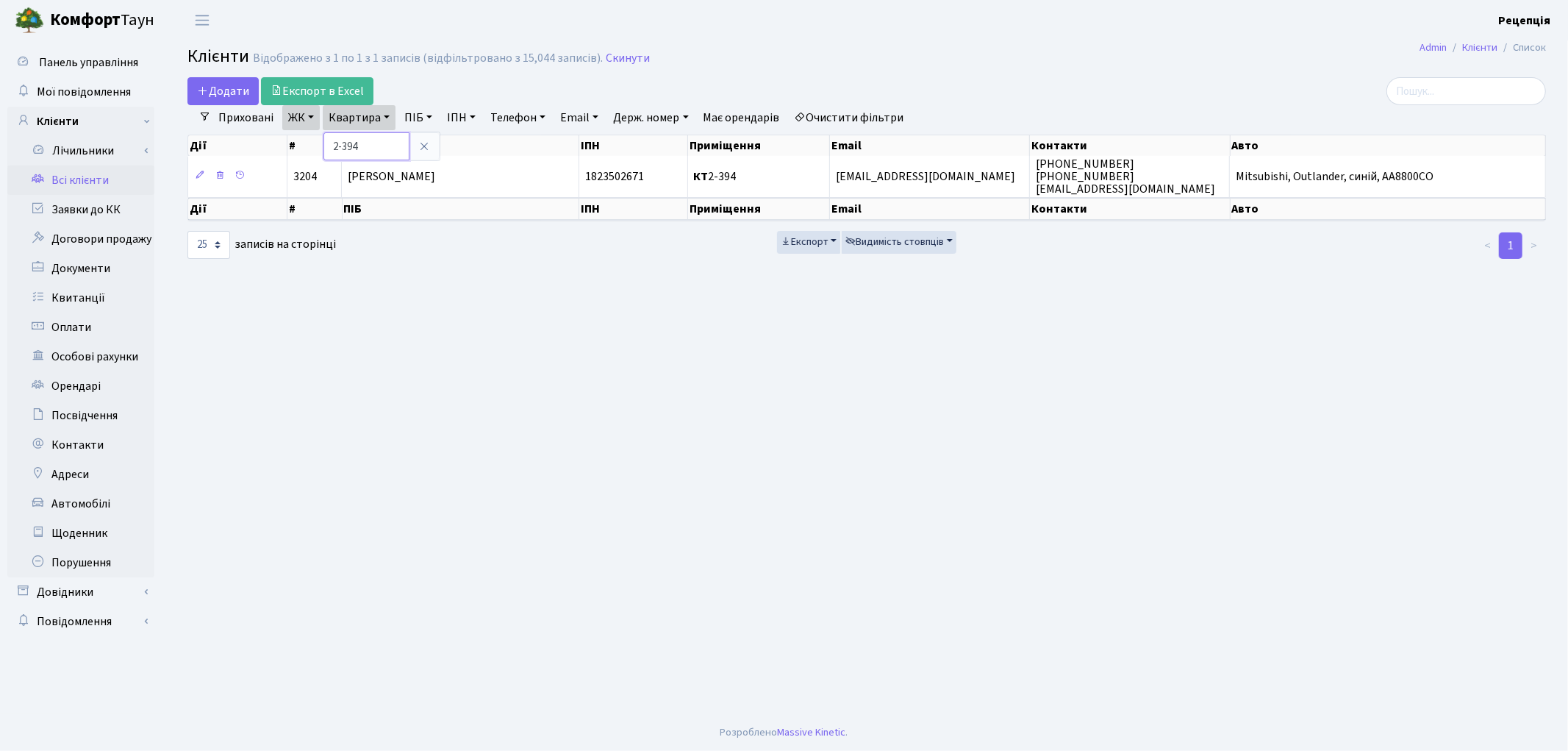
drag, startPoint x: 384, startPoint y: 135, endPoint x: 310, endPoint y: 124, distance: 74.8
click at [384, 137] on input "2-394" at bounding box center [366, 146] width 86 height 28
type input "2"
type input "4-469"
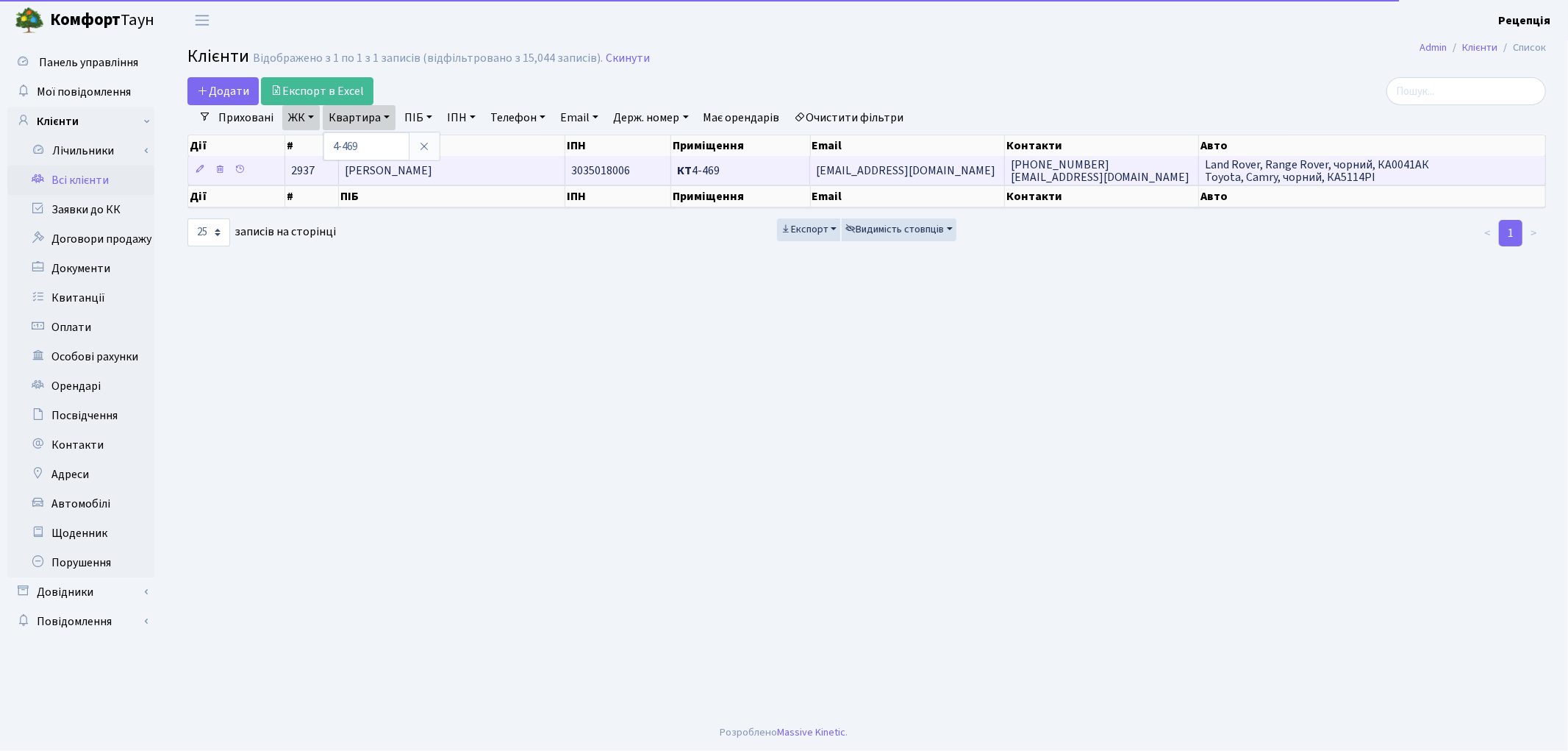
click at [433, 164] on span "[PERSON_NAME]" at bounding box center [388, 170] width 87 height 17
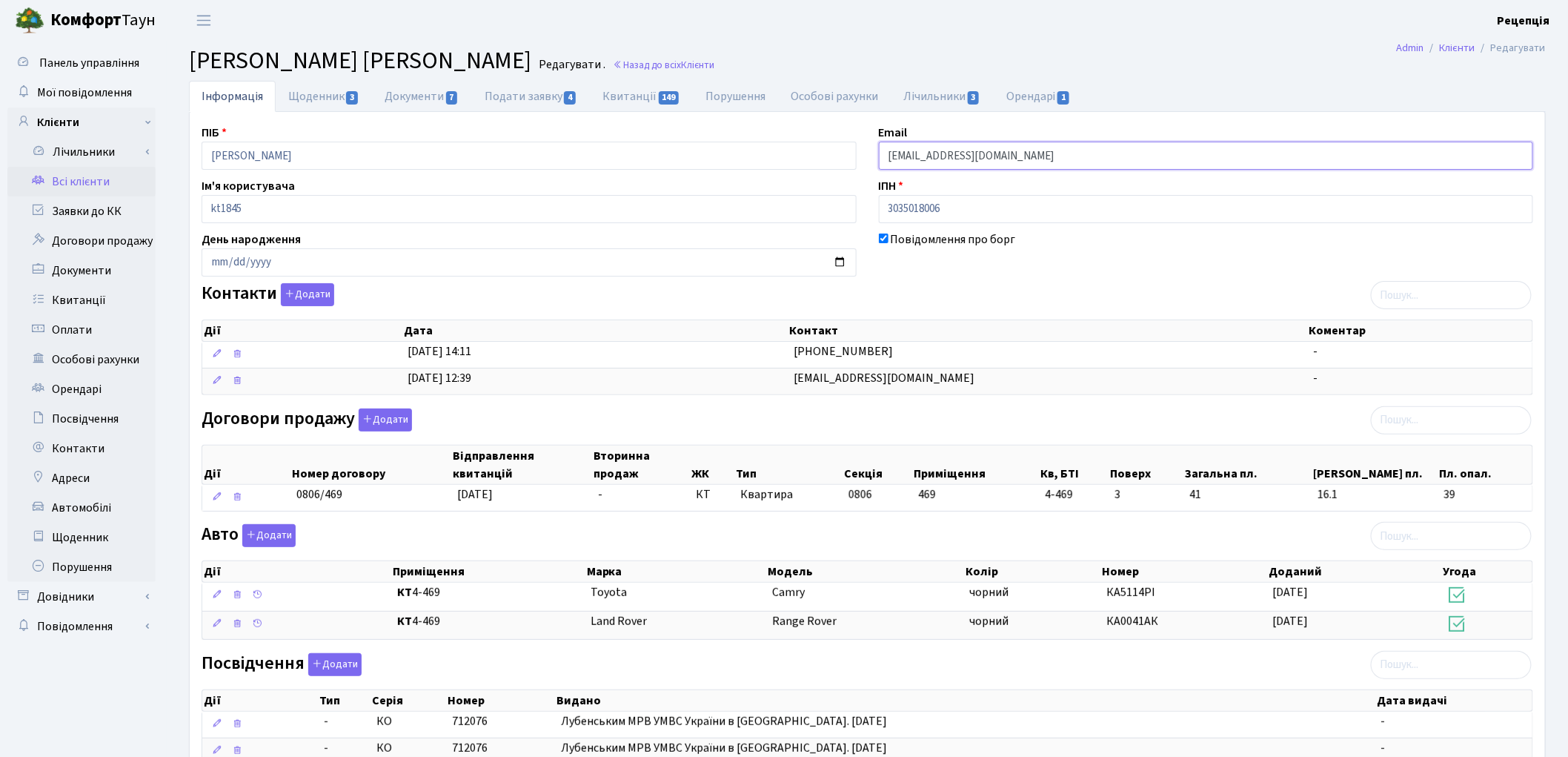
drag, startPoint x: 1025, startPoint y: 158, endPoint x: 793, endPoint y: 165, distance: 232.1
click at [793, 165] on div "ПІБ Ільченко Олена Григорівна Email xopowka83@gmail.com Ім'я користувача kt1845…" at bounding box center [867, 513] width 1354 height 778
click at [953, 416] on div "Договори продажу Додати Дії Номер договору Відправлення квитанцій Вторинна прод…" at bounding box center [867, 462] width 1354 height 109
drag, startPoint x: 934, startPoint y: 380, endPoint x: 770, endPoint y: 397, distance: 164.9
click at [775, 390] on \<\/span\>\a "20.09.2012, 12:39 xopowka83@gmail.com -" at bounding box center [867, 381] width 1330 height 27
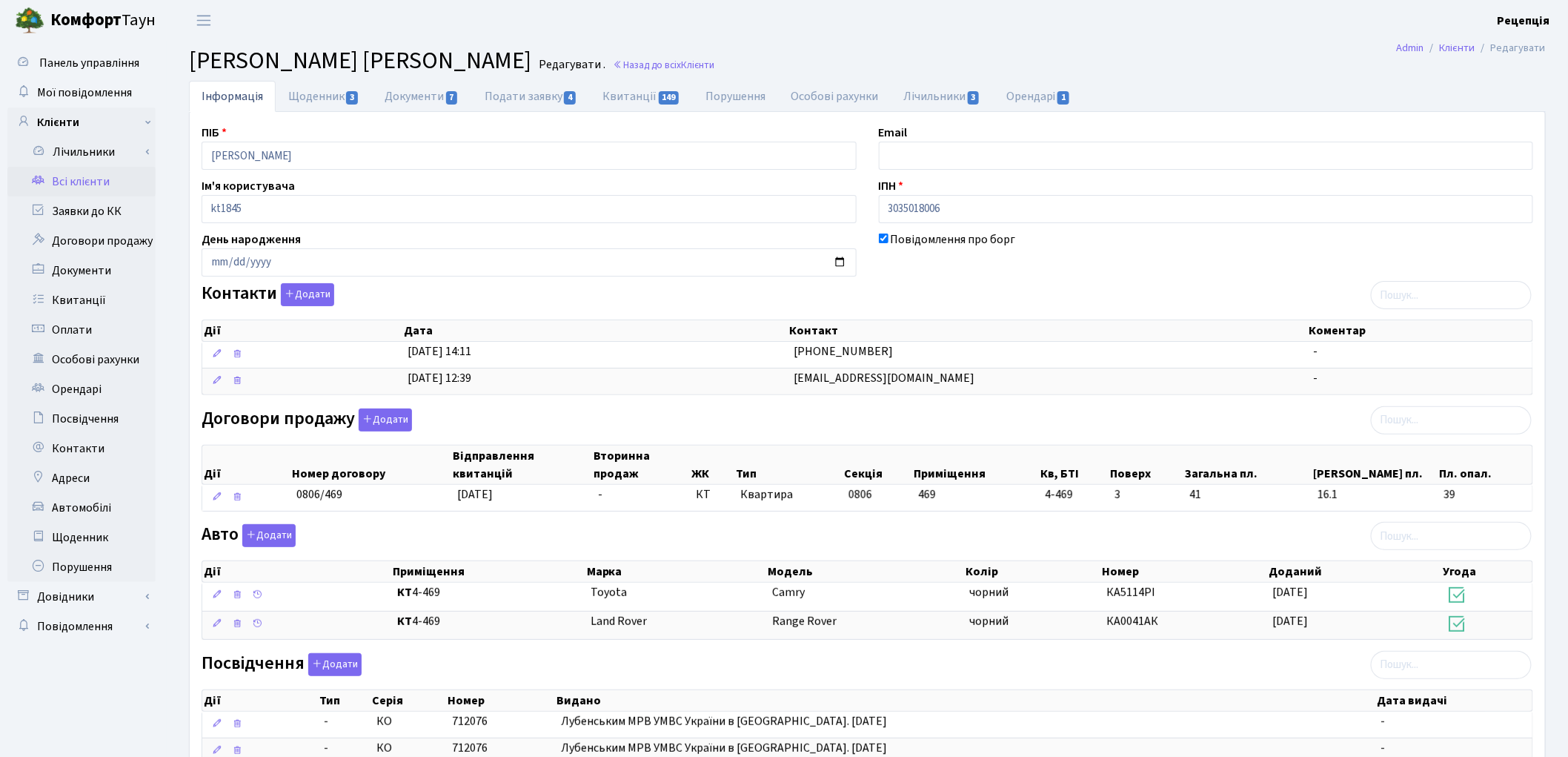
copy \<\/span\>\a "xopowka83@gmail.com"
copy \<\/span\>\a "[EMAIL_ADDRESS][DOMAIN_NAME]"
click at [828, 415] on div "Договори продажу Додати Дії Номер договору Відправлення квитанцій Вторинна прод…" at bounding box center [867, 462] width 1354 height 109
click at [110, 182] on link "Всі клієнти" at bounding box center [81, 181] width 149 height 29
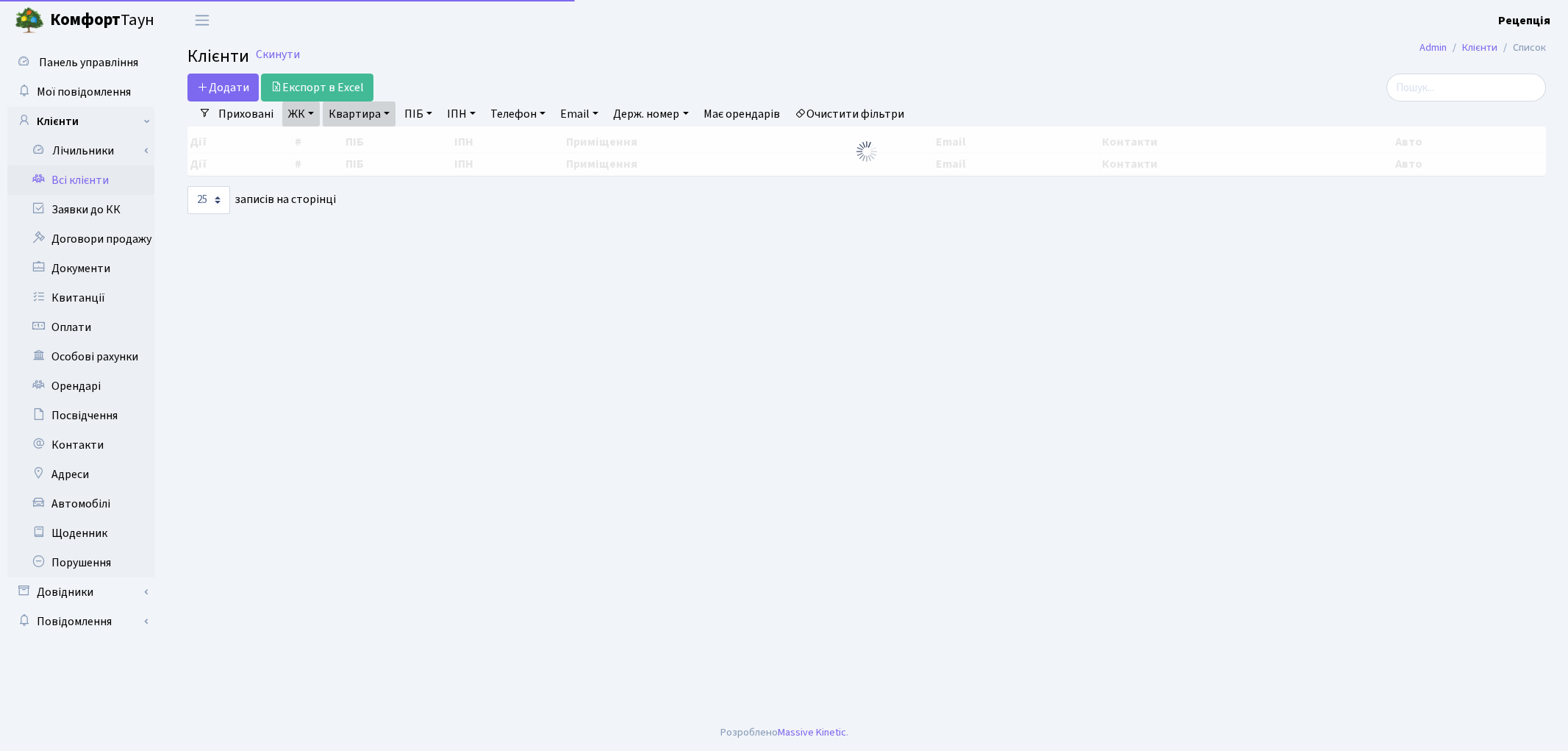
select select "25"
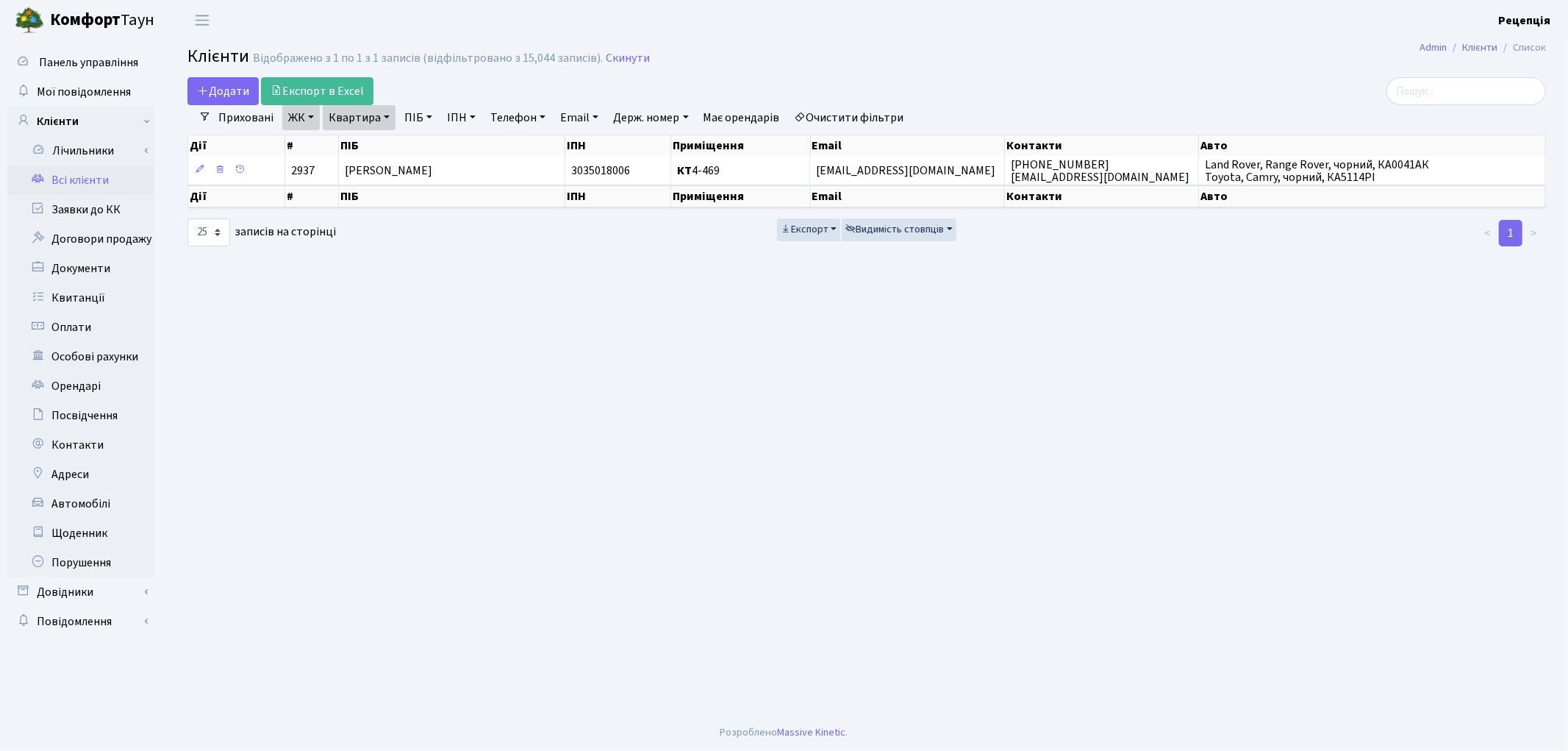
click at [299, 119] on link "ЖК" at bounding box center [301, 117] width 38 height 25
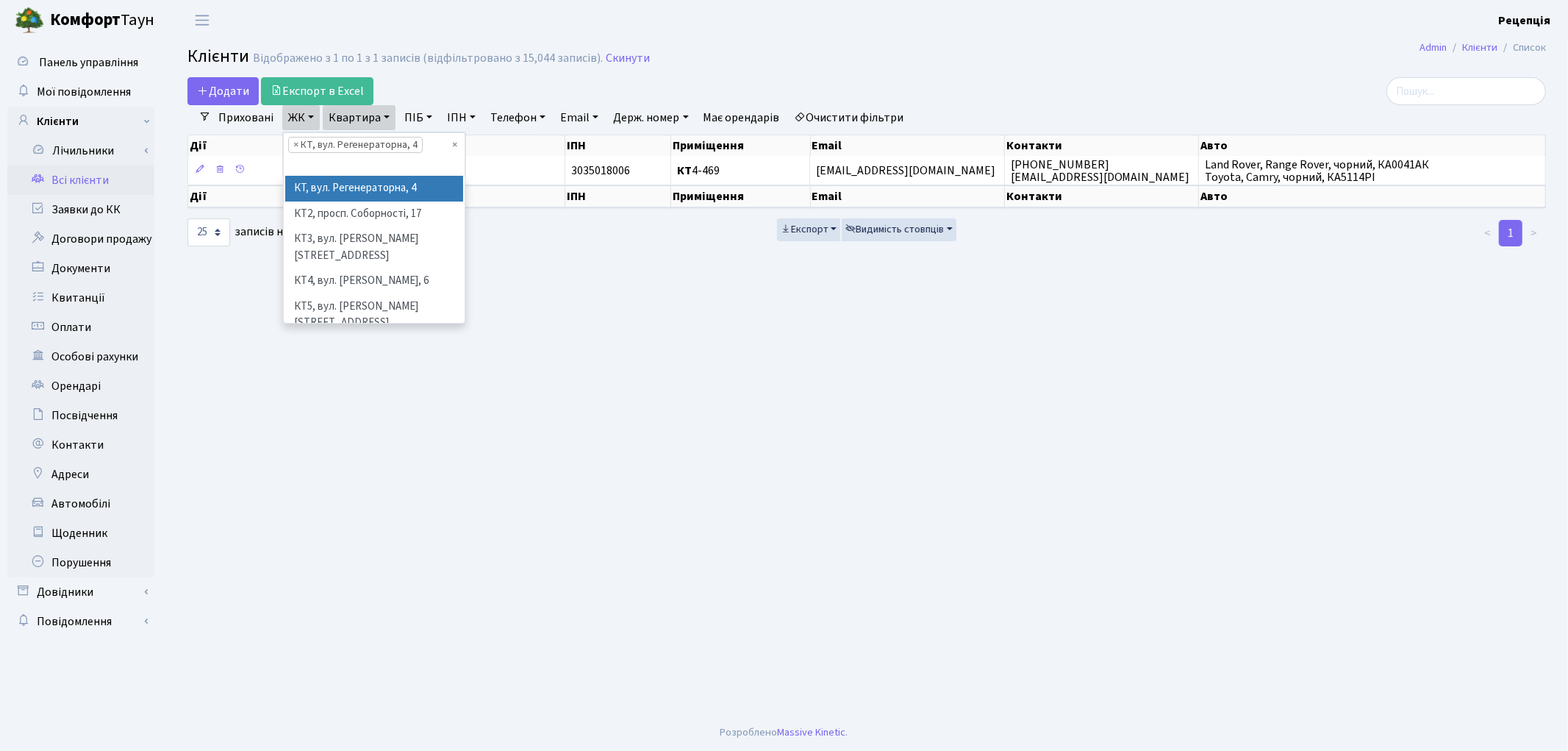
click at [357, 118] on link "Квартира" at bounding box center [359, 117] width 72 height 25
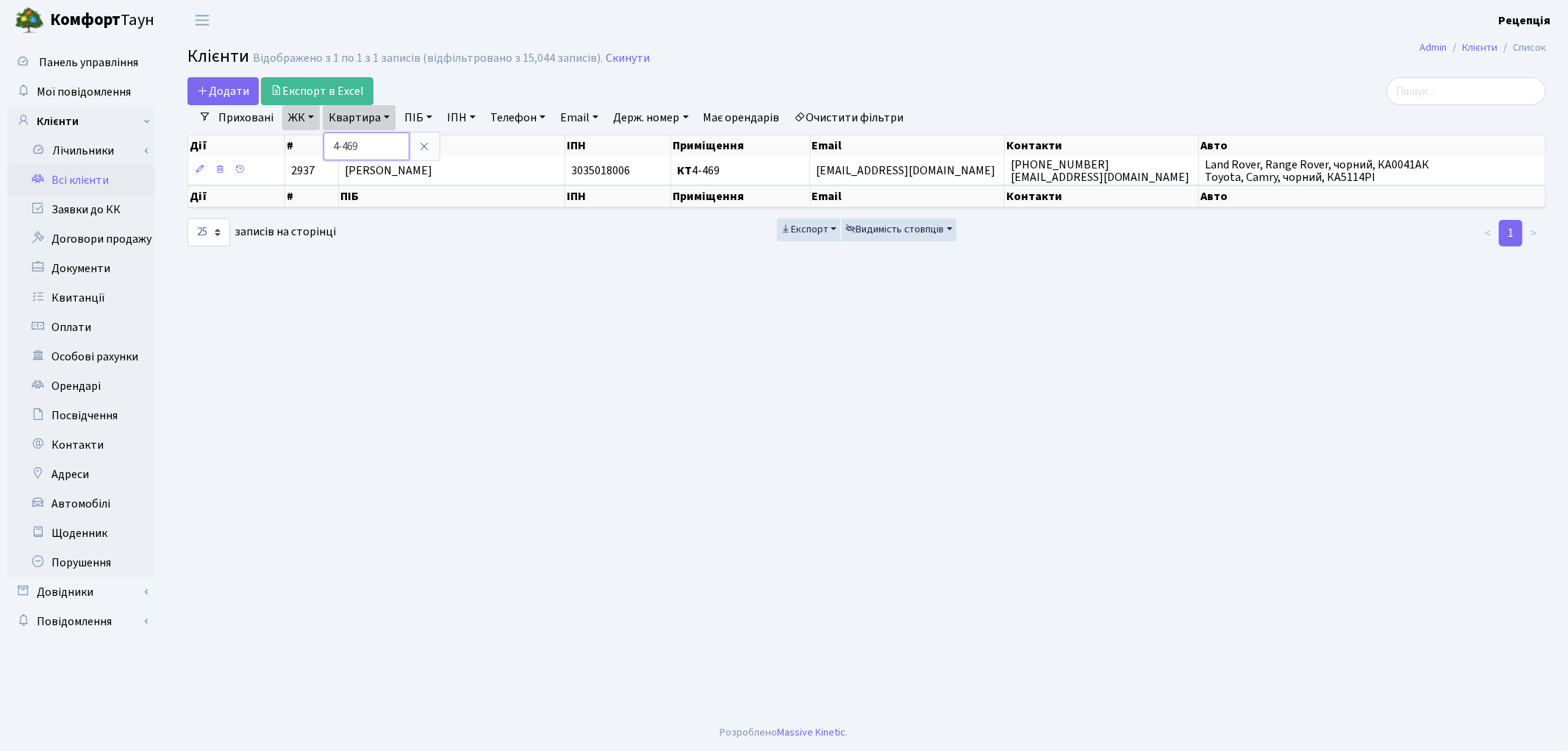
click at [397, 148] on input "4-469" at bounding box center [366, 146] width 86 height 28
type input "4"
type input "2-394"
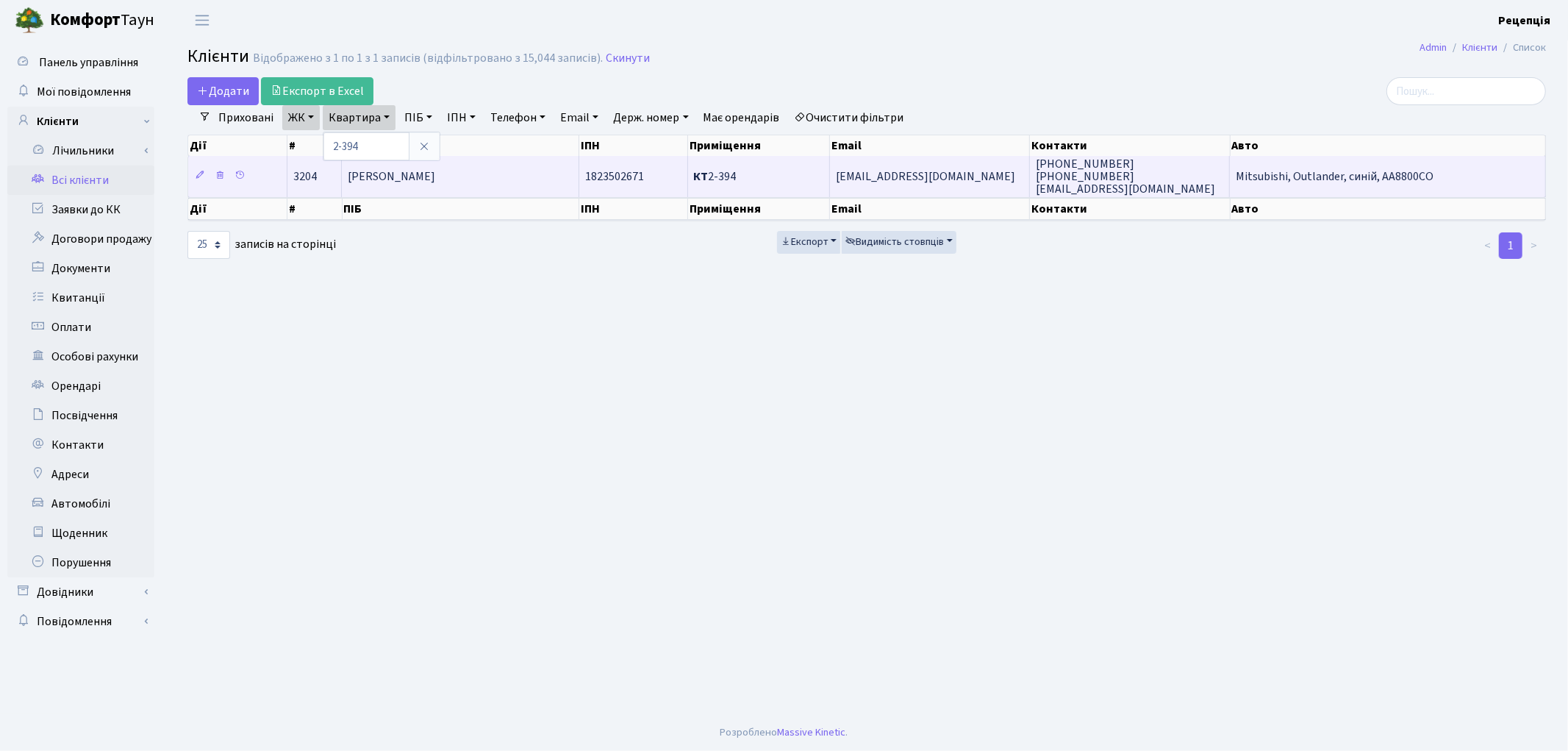
click at [453, 186] on td "[PERSON_NAME]" at bounding box center [460, 176] width 236 height 40
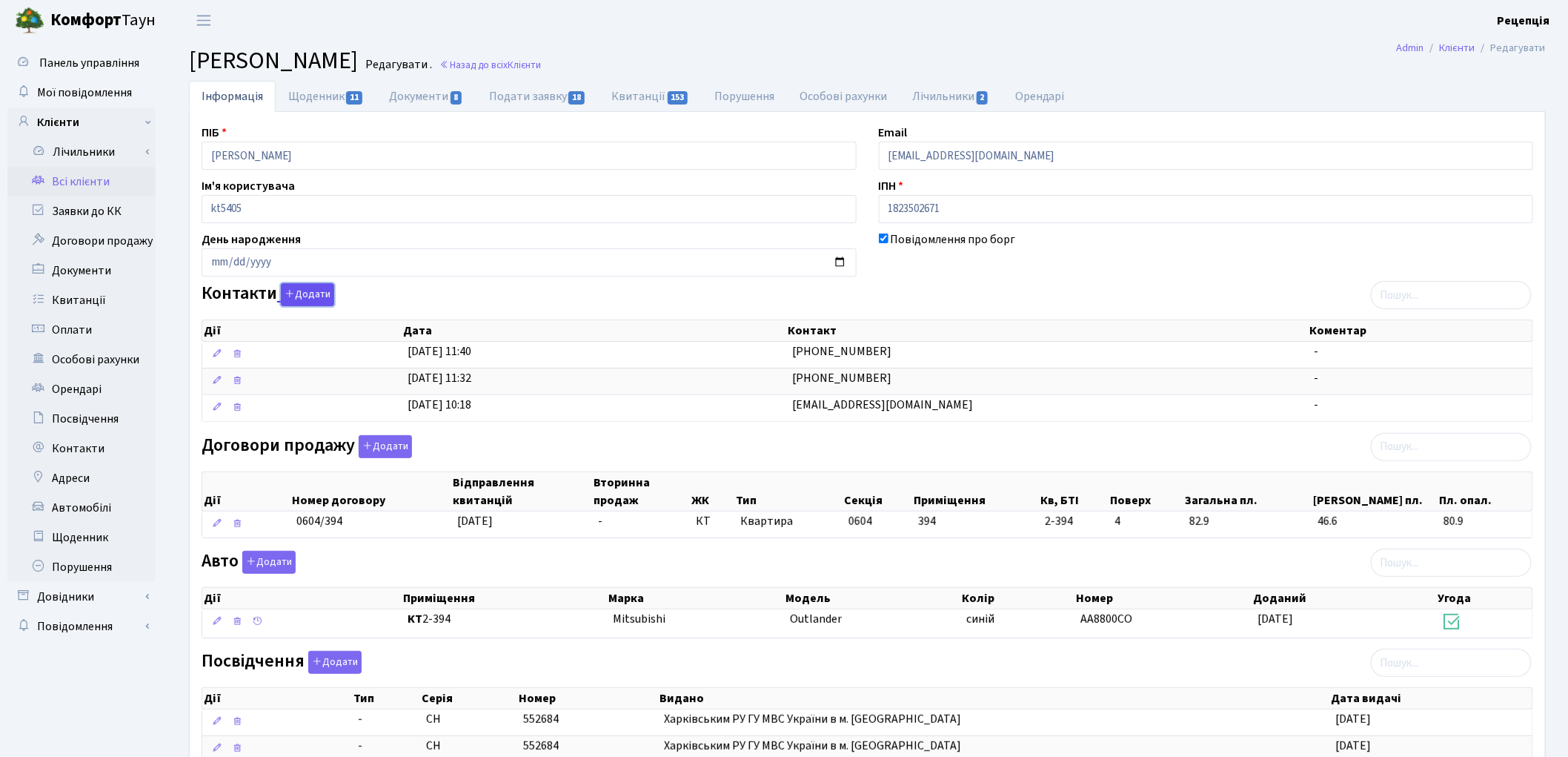
click at [306, 293] on button "Додати" at bounding box center [307, 294] width 53 height 23
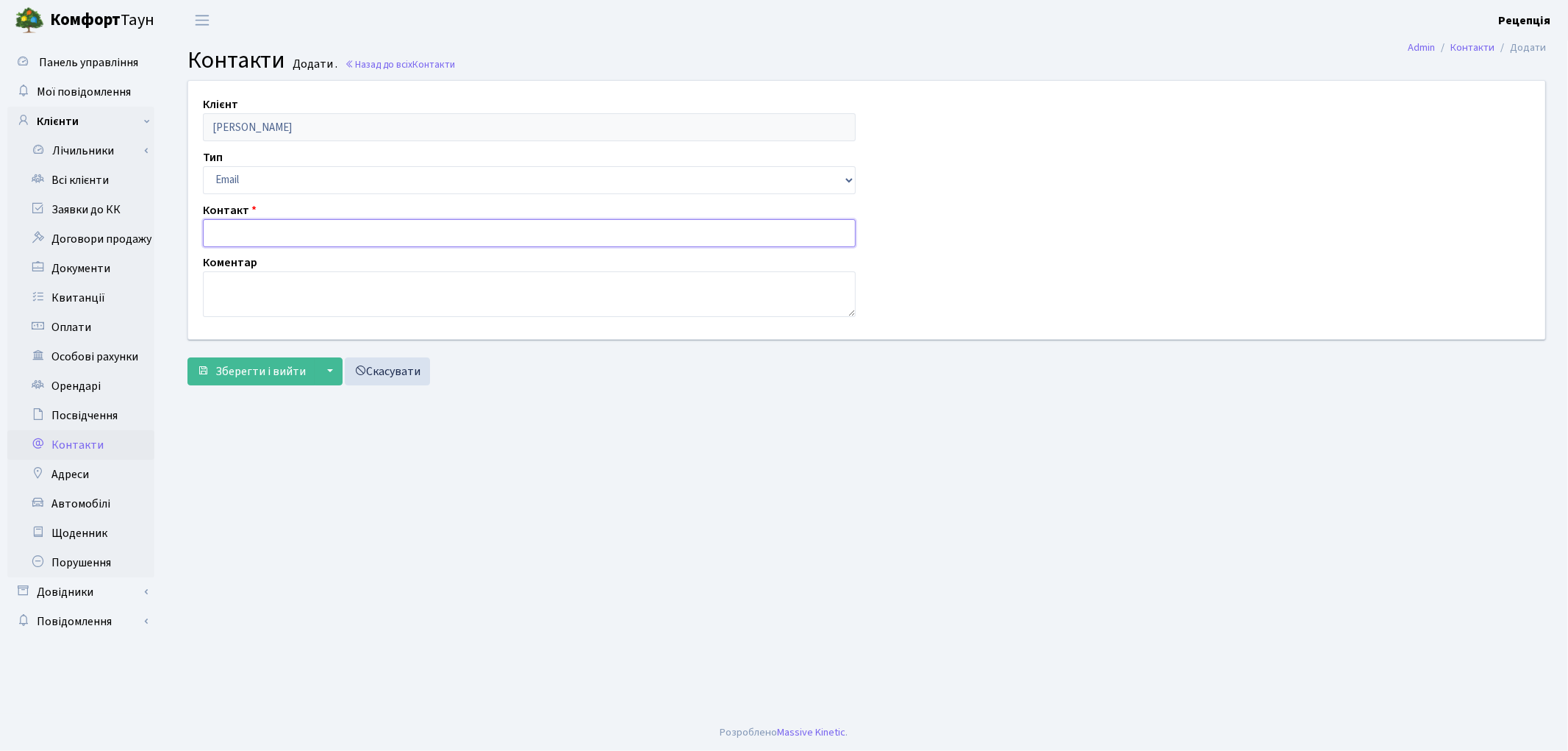
click at [273, 232] on input "text" at bounding box center [529, 232] width 653 height 28
paste input "[EMAIL_ADDRESS][DOMAIN_NAME]"
click at [229, 233] on input "[EMAIL_ADDRESS][DOMAIN_NAME]" at bounding box center [529, 232] width 653 height 28
type input "[EMAIL_ADDRESS][DOMAIN_NAME]"
click at [252, 370] on span "Зберегти і вийти" at bounding box center [260, 371] width 91 height 17
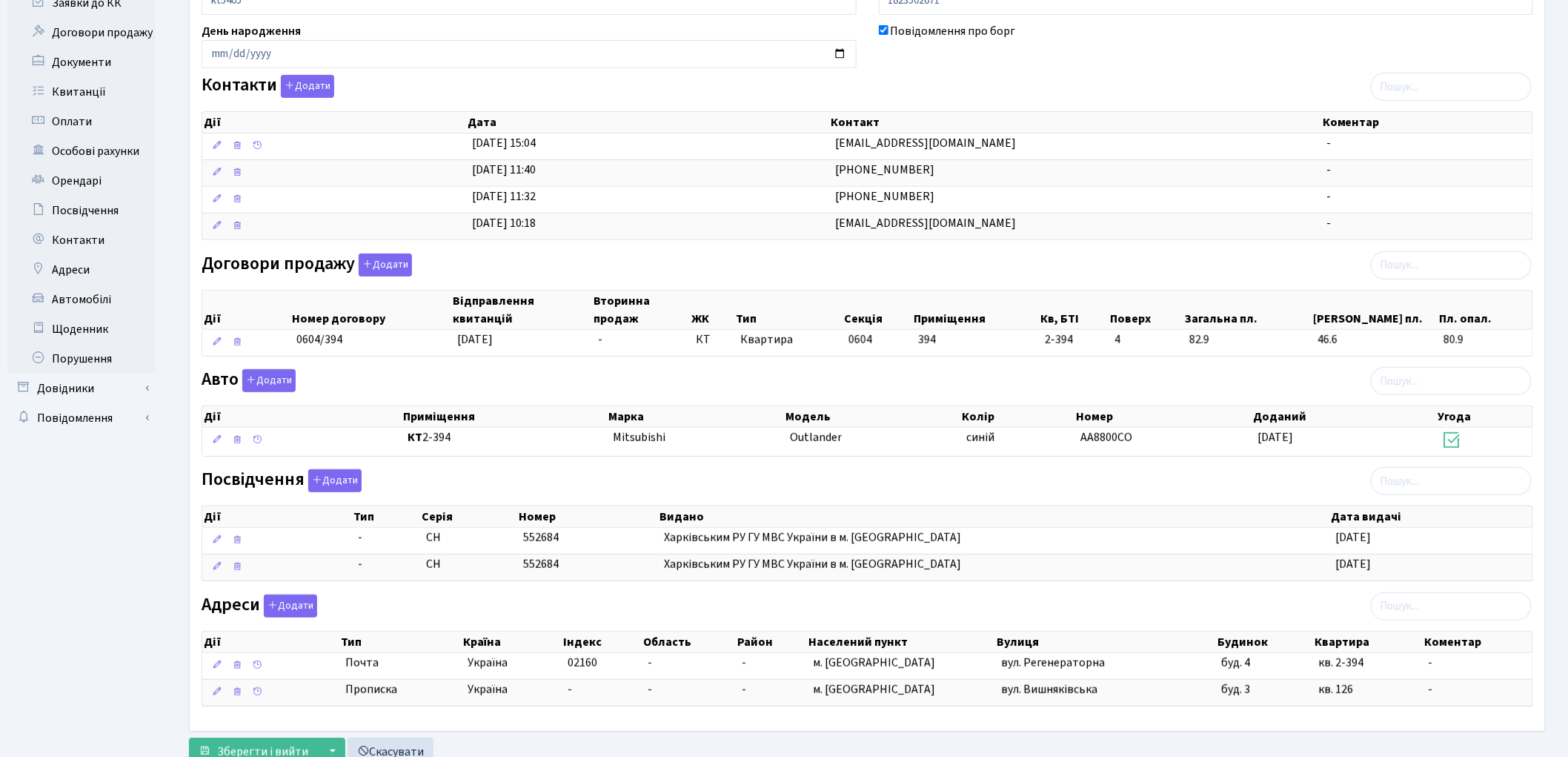
scroll to position [265, 0]
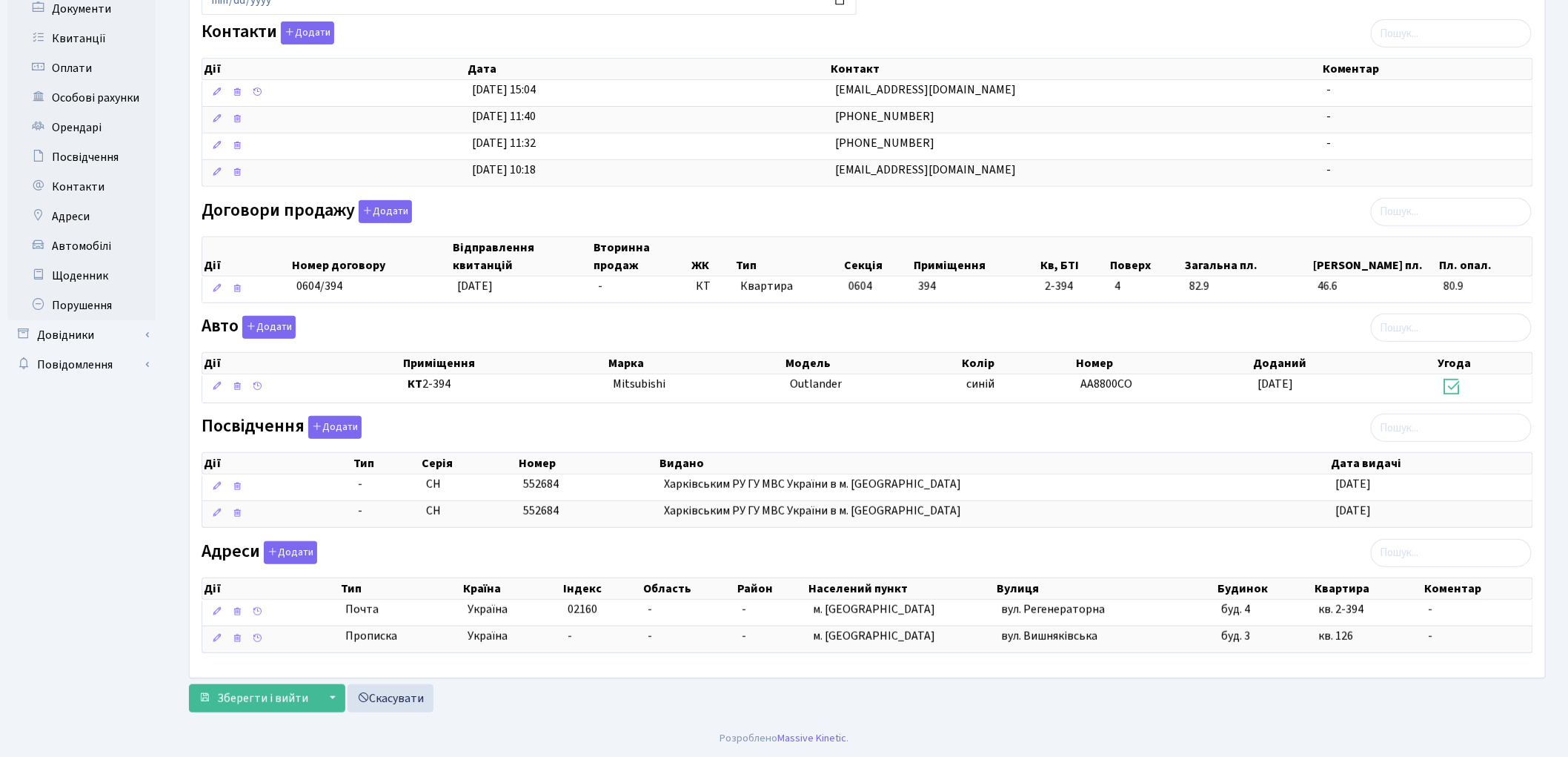
click at [269, 713] on div "Інформація Щоденник 11 Документи 8 Подати заявку 18 Квитанції 153 Порушення Осо…" at bounding box center [867, 268] width 1379 height 900
click at [269, 700] on span "Зберегти і вийти" at bounding box center [262, 698] width 91 height 17
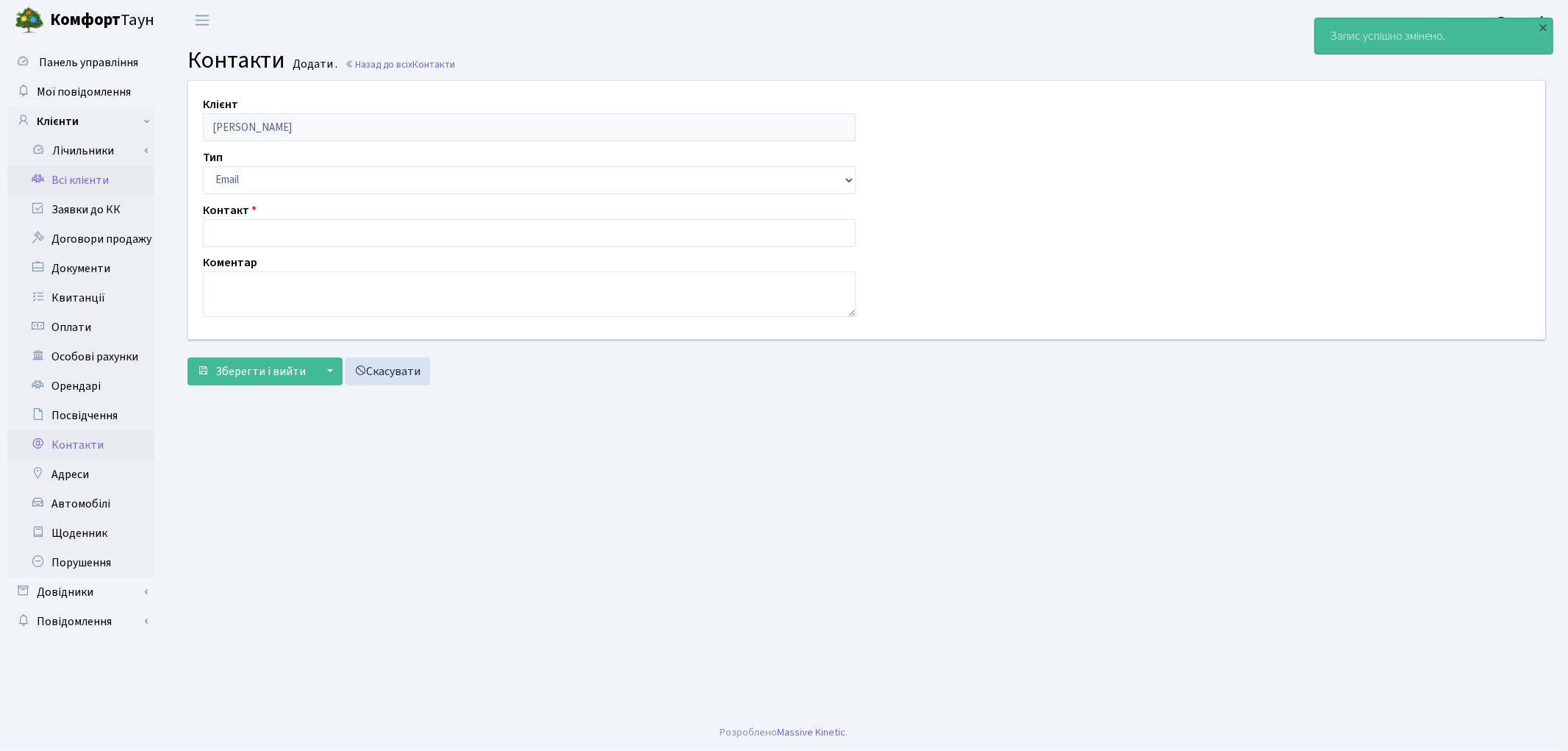
click at [67, 182] on link "Всі клієнти" at bounding box center [80, 180] width 147 height 29
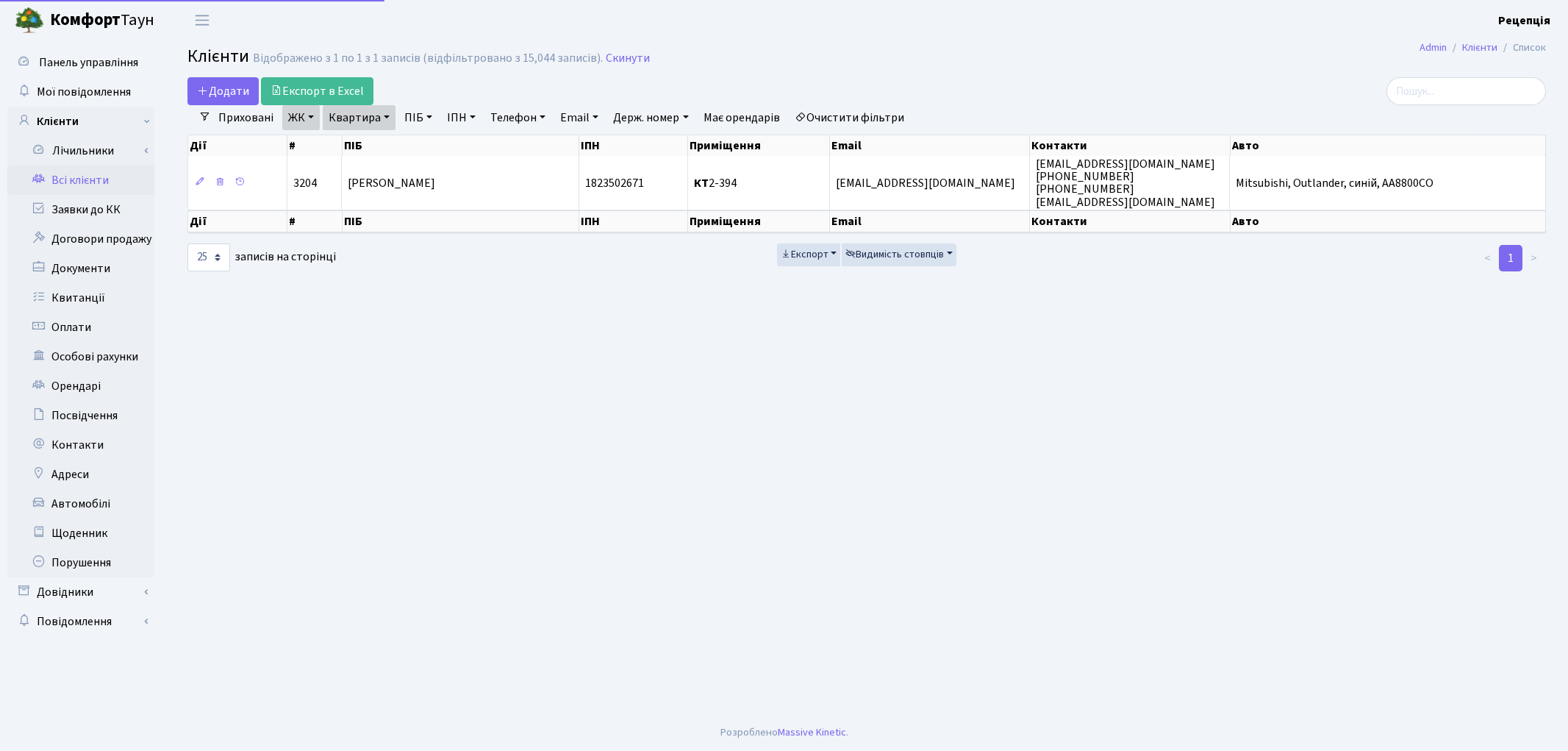
select select "25"
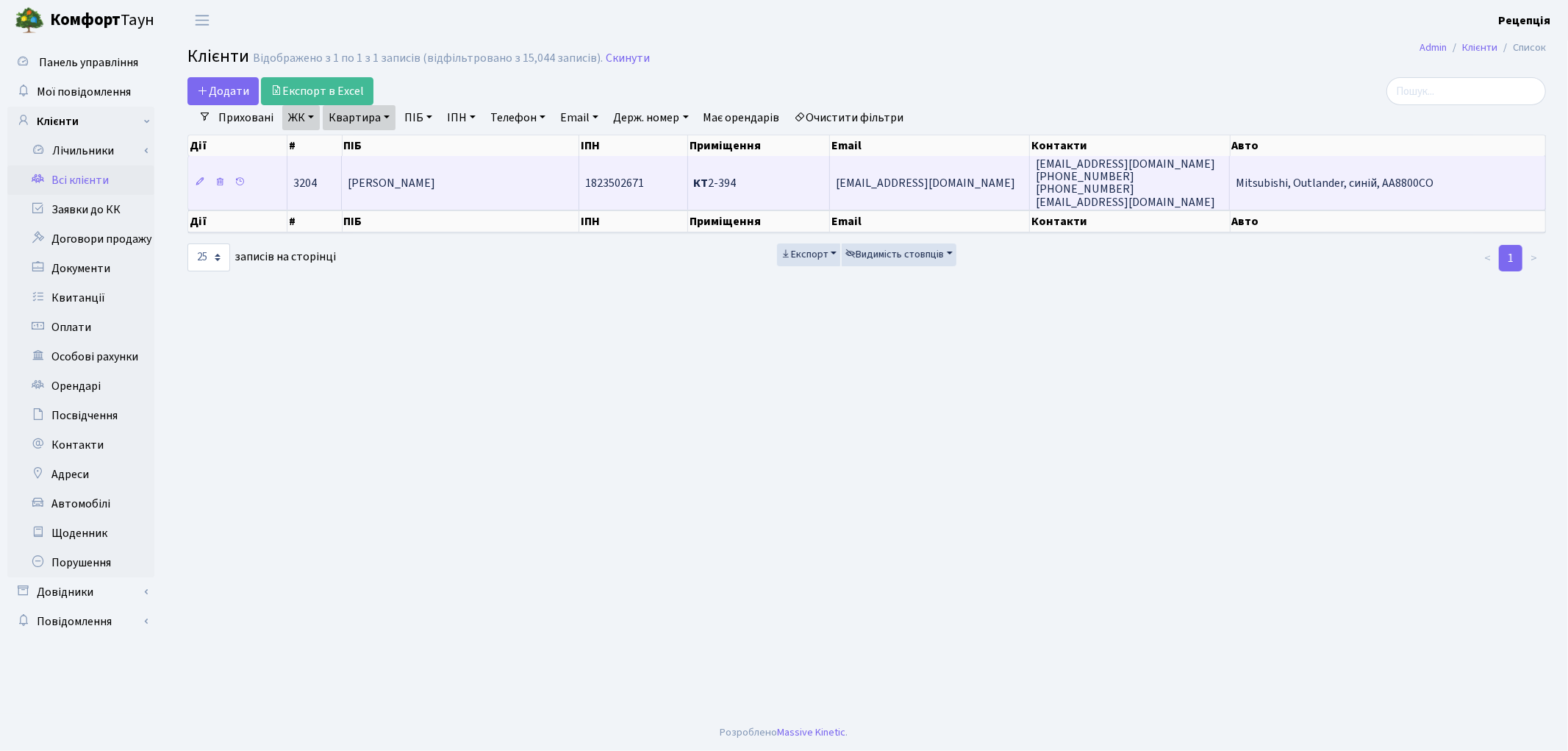
click at [405, 180] on span "[PERSON_NAME]" at bounding box center [391, 183] width 87 height 17
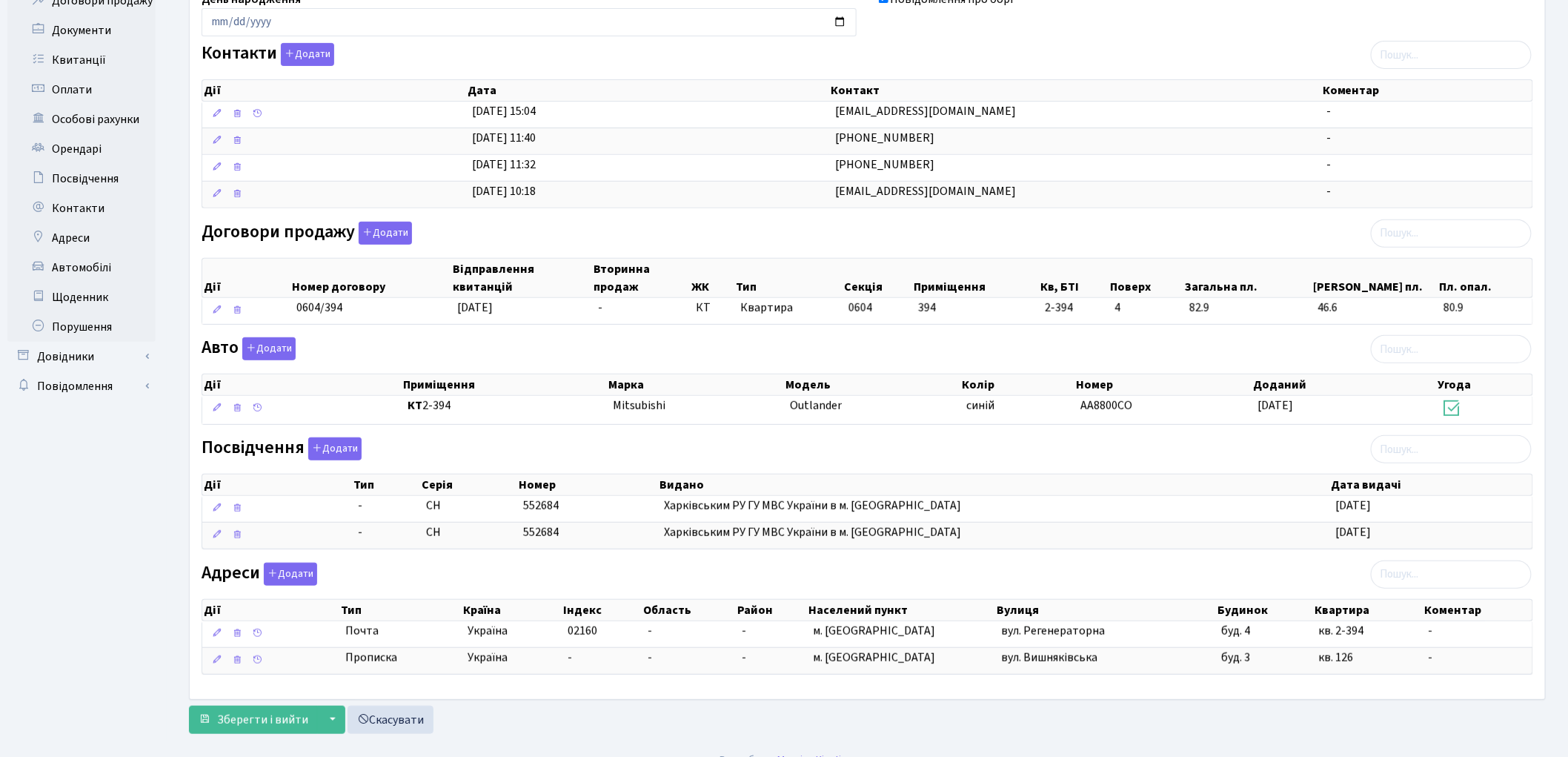
scroll to position [260, 0]
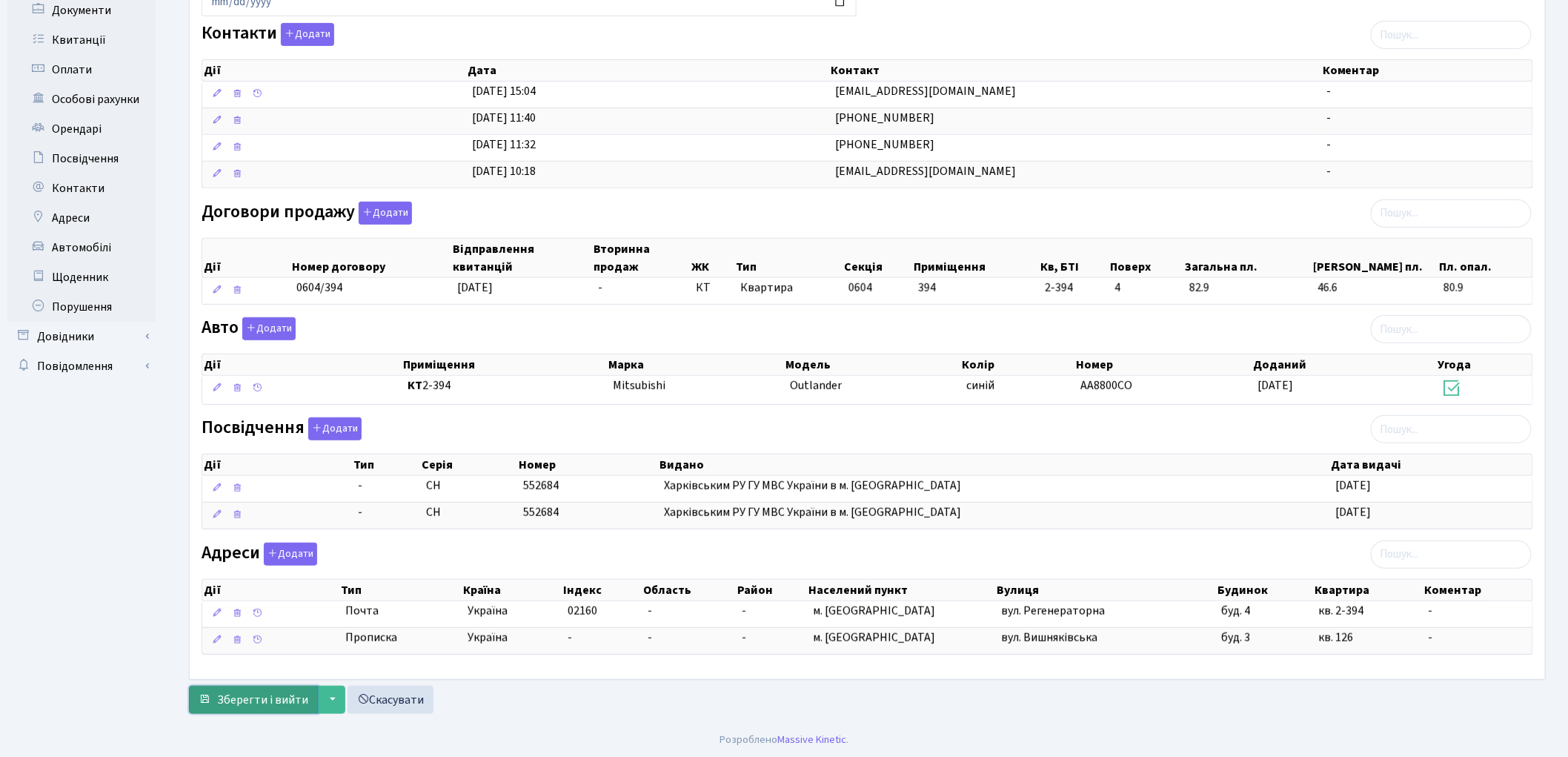
click at [278, 699] on span "Зберегти і вийти" at bounding box center [262, 700] width 91 height 17
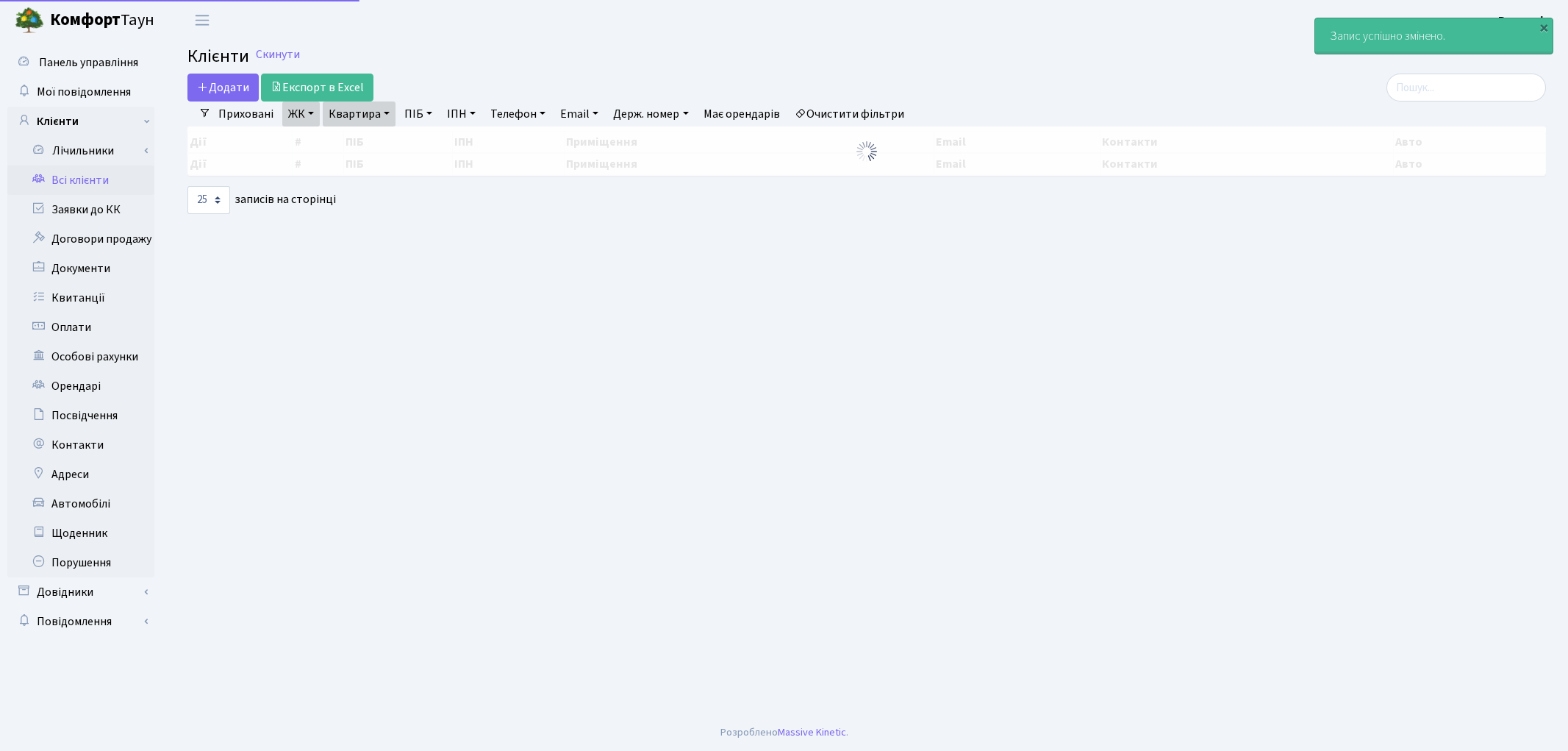
select select "25"
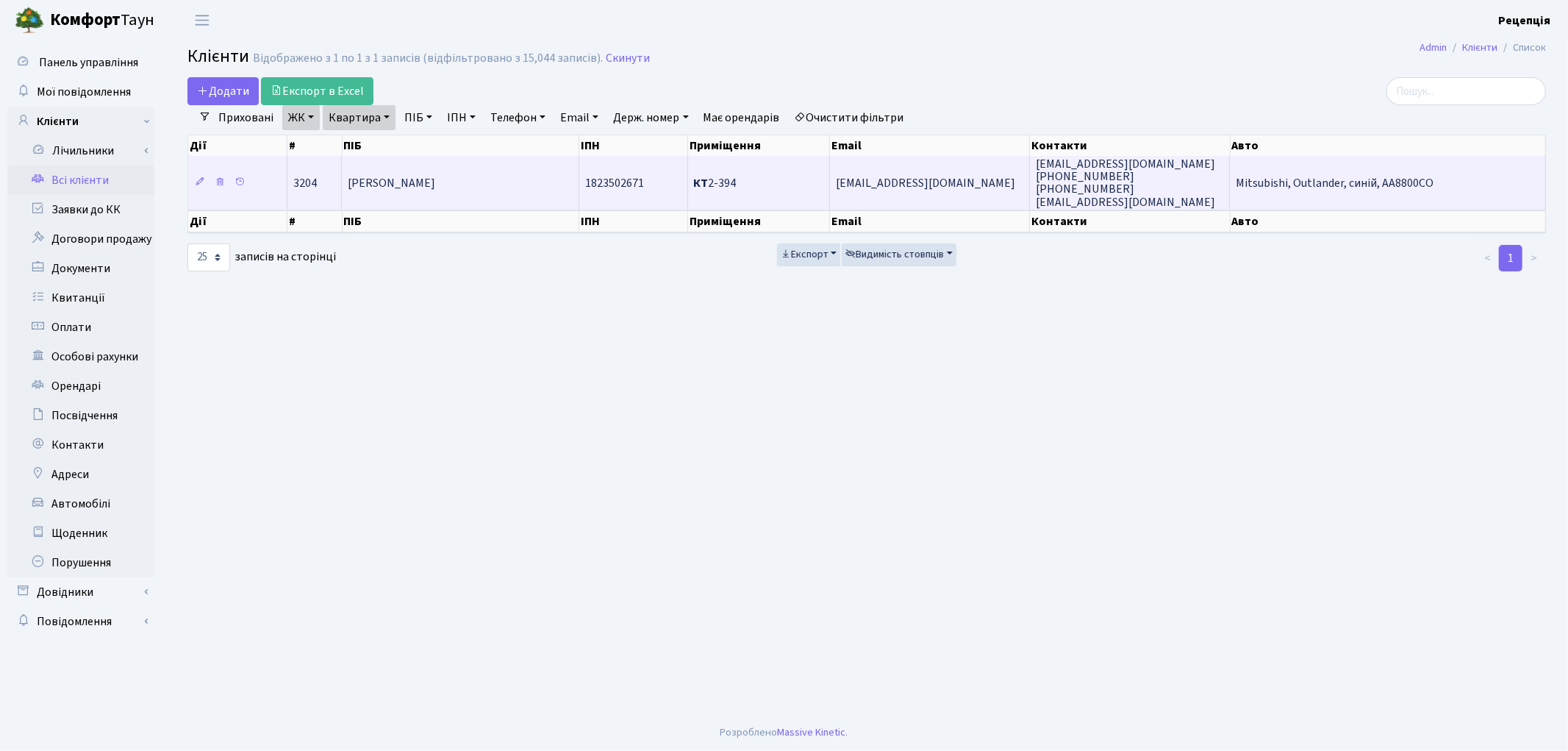
click at [499, 199] on td "Клименко Микола Іванович" at bounding box center [460, 182] width 236 height 53
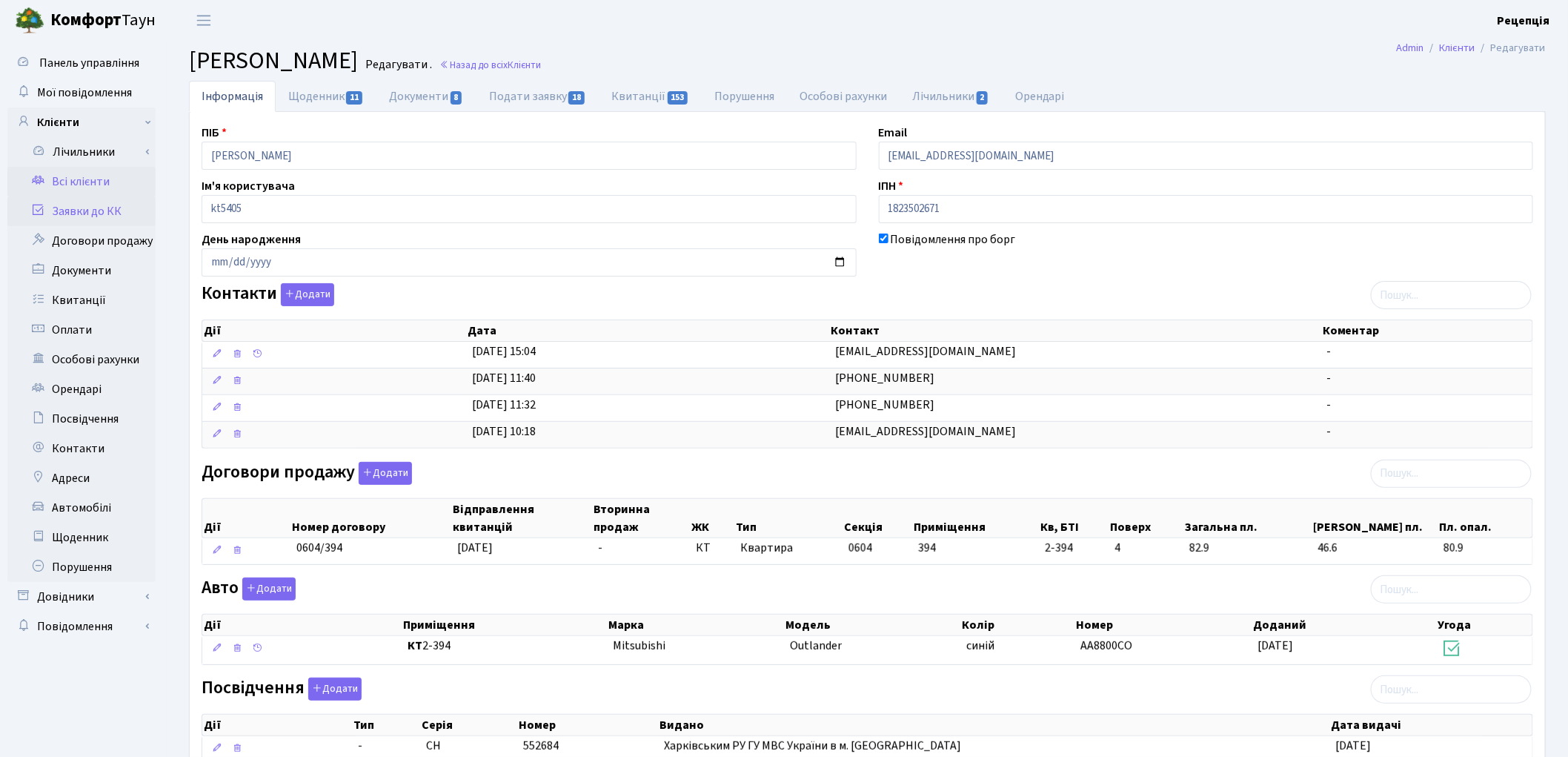
click at [93, 205] on link "Заявки до КК" at bounding box center [81, 210] width 149 height 29
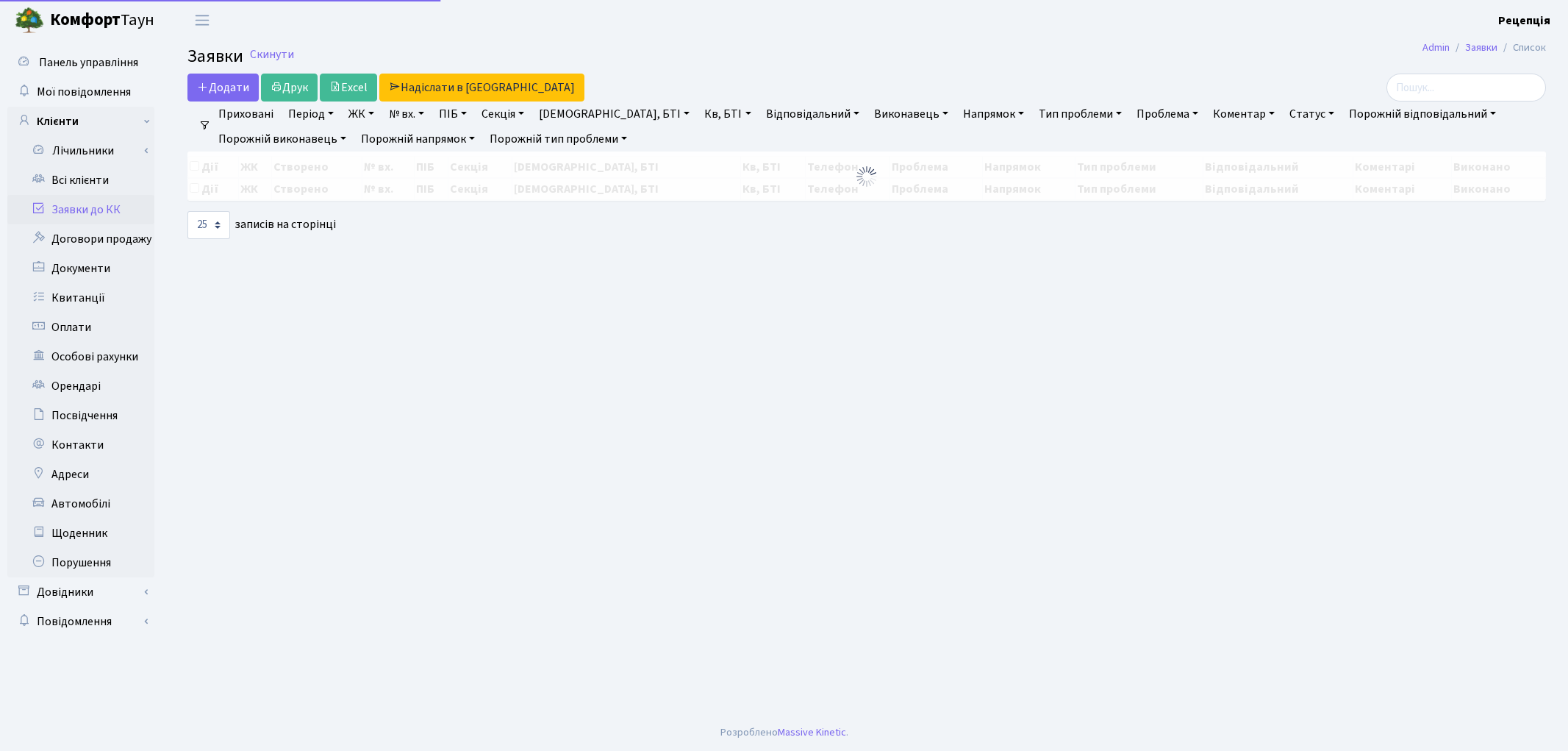
select select
select select "25"
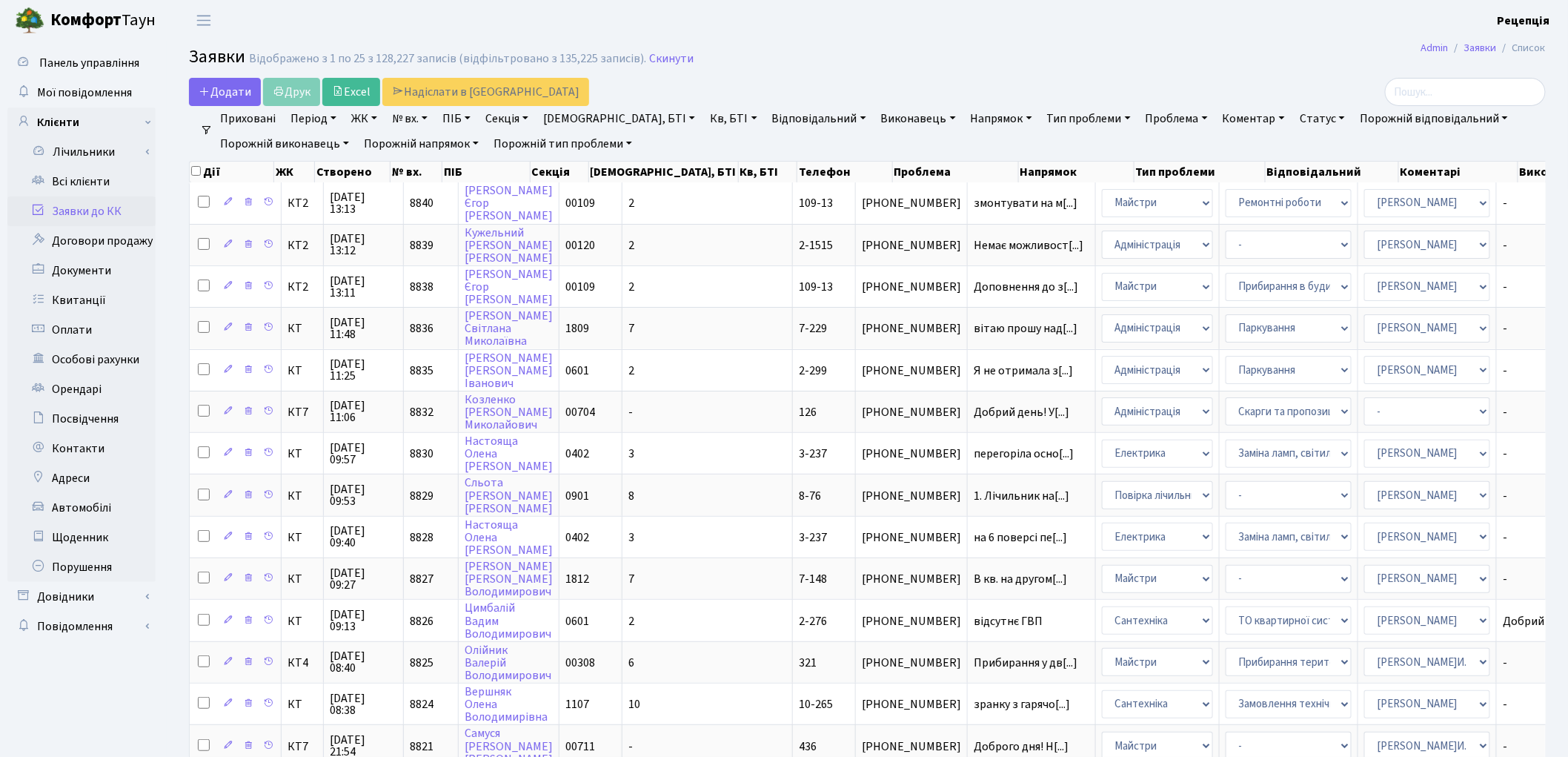
click at [354, 117] on link "ЖК" at bounding box center [365, 118] width 38 height 25
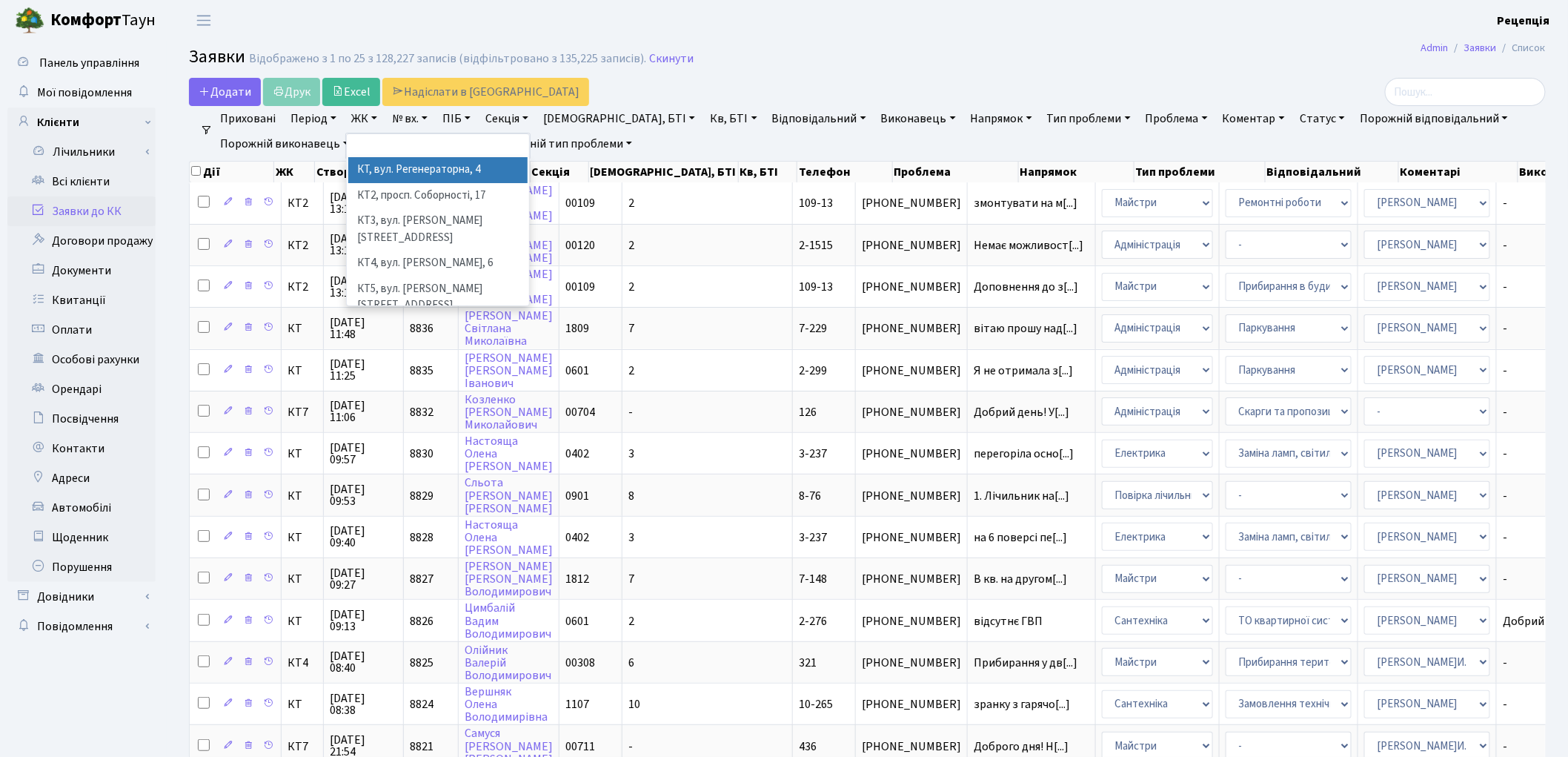
click at [393, 163] on li "КТ, вул. Регенераторна, 4" at bounding box center [438, 170] width 180 height 26
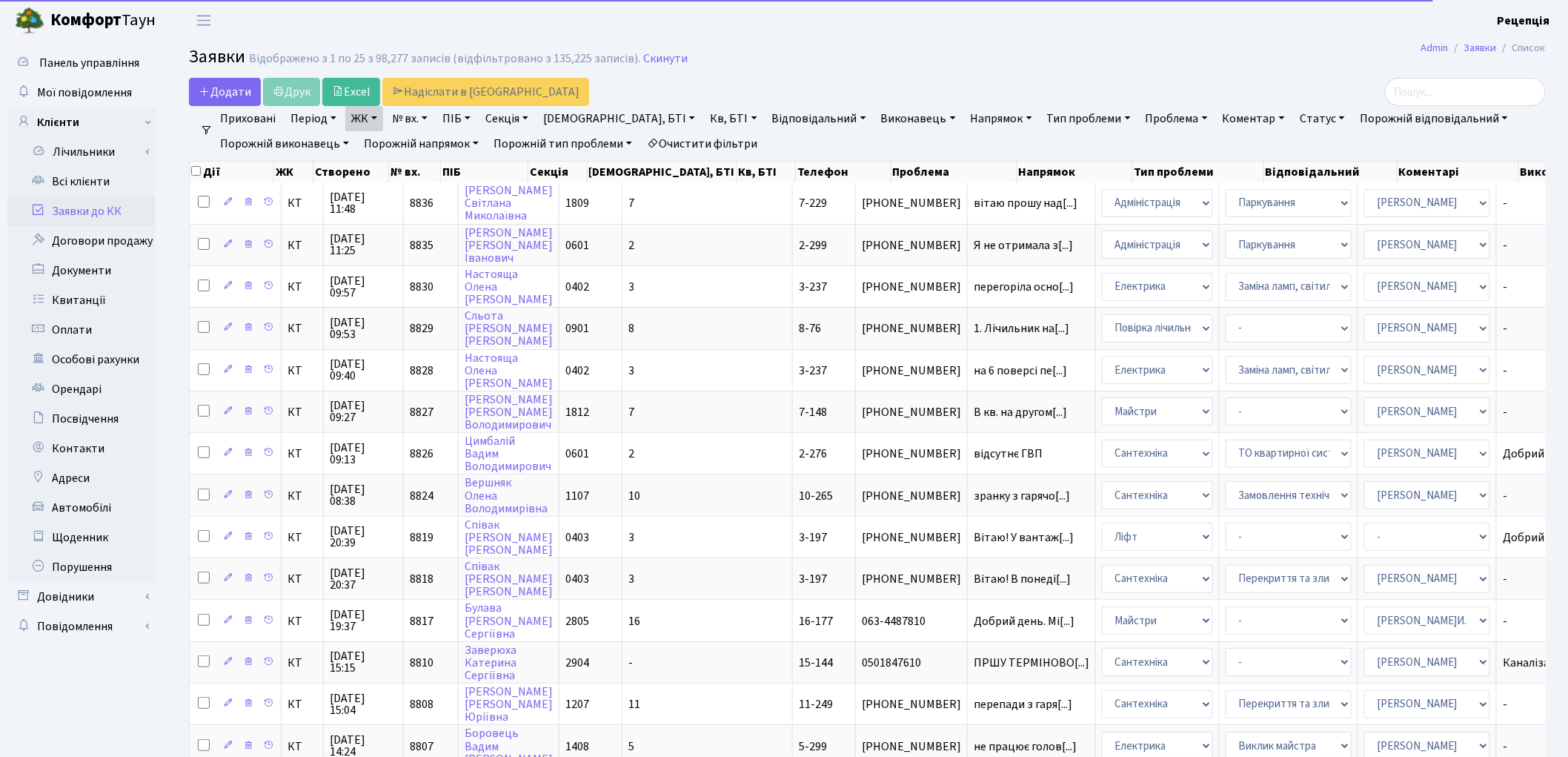
click at [704, 115] on link "Кв, БТІ" at bounding box center [733, 118] width 59 height 25
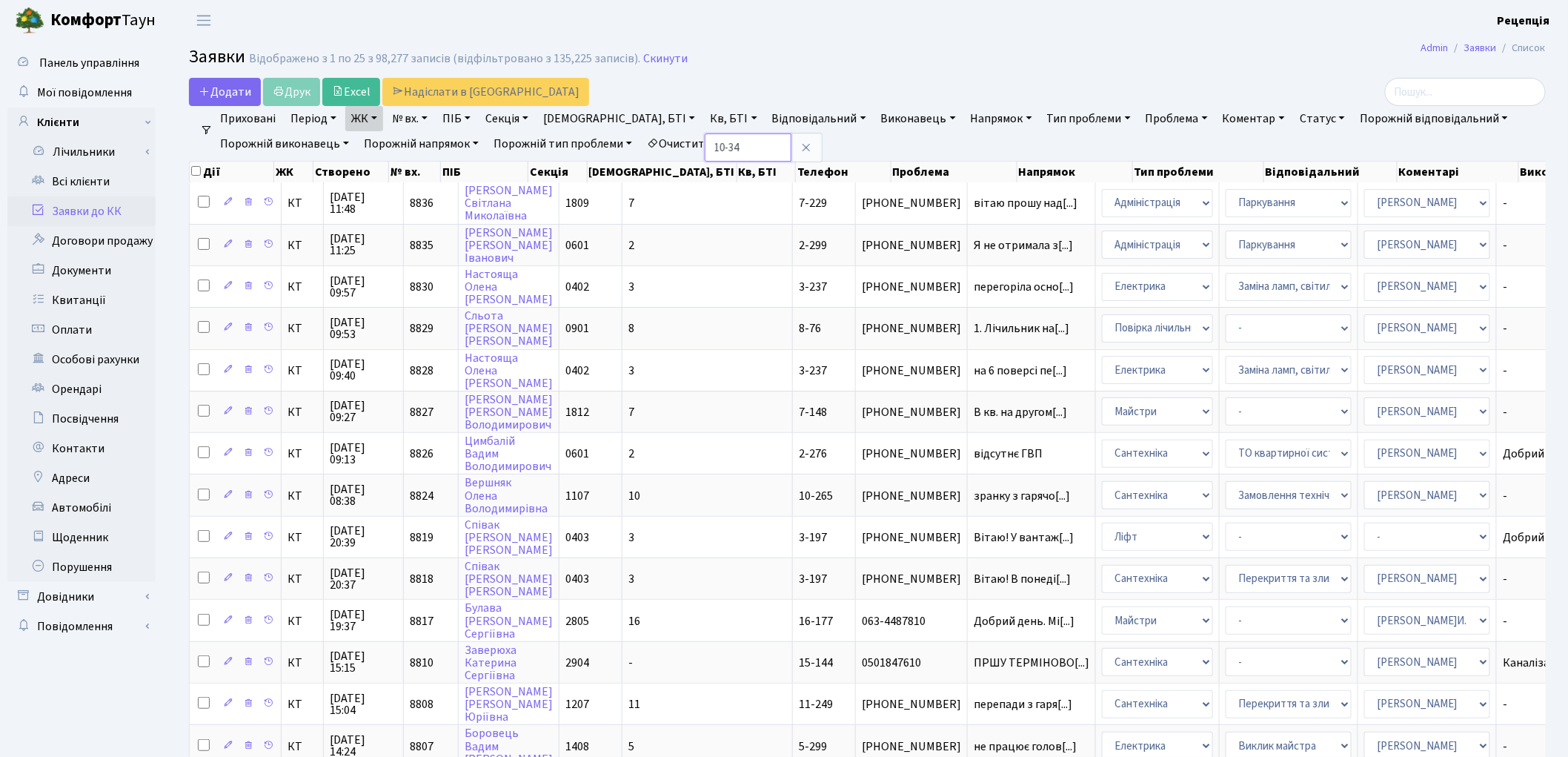
type input "10-34"
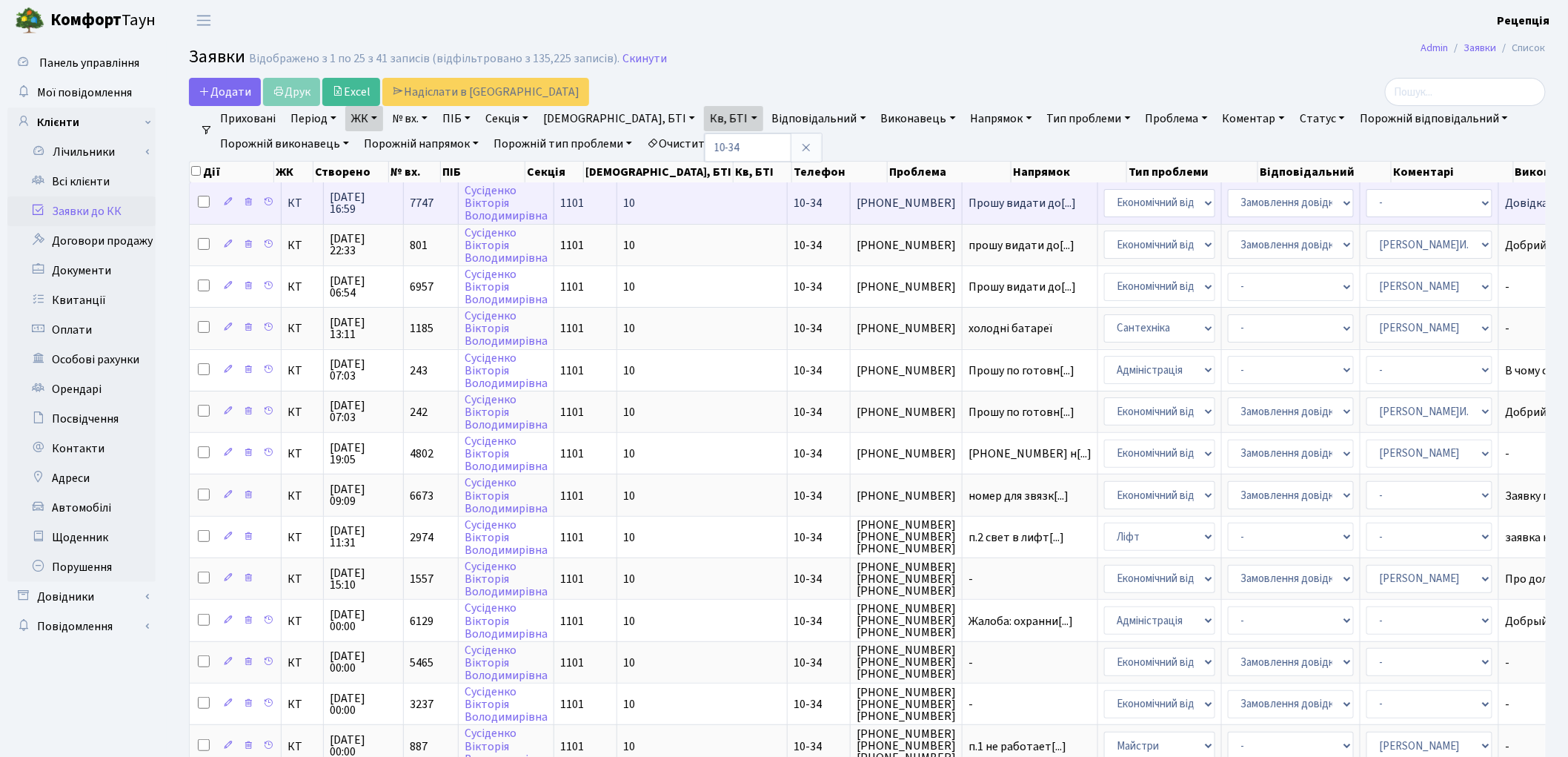
click at [794, 195] on span "10-34" at bounding box center [807, 203] width 28 height 17
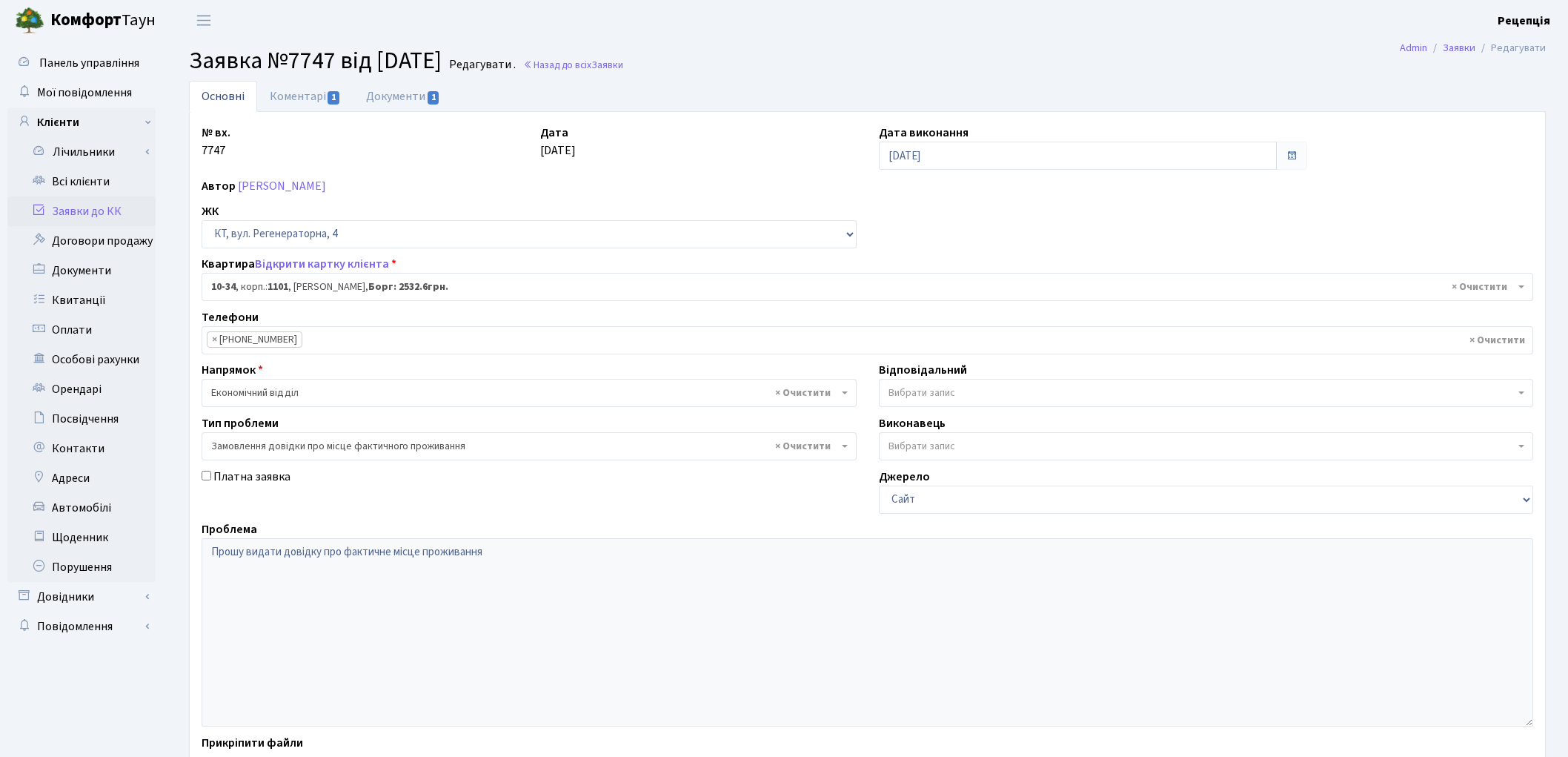
select select "6603"
select select "8"
click at [403, 89] on link "Документи 1" at bounding box center [403, 96] width 99 height 30
select select "25"
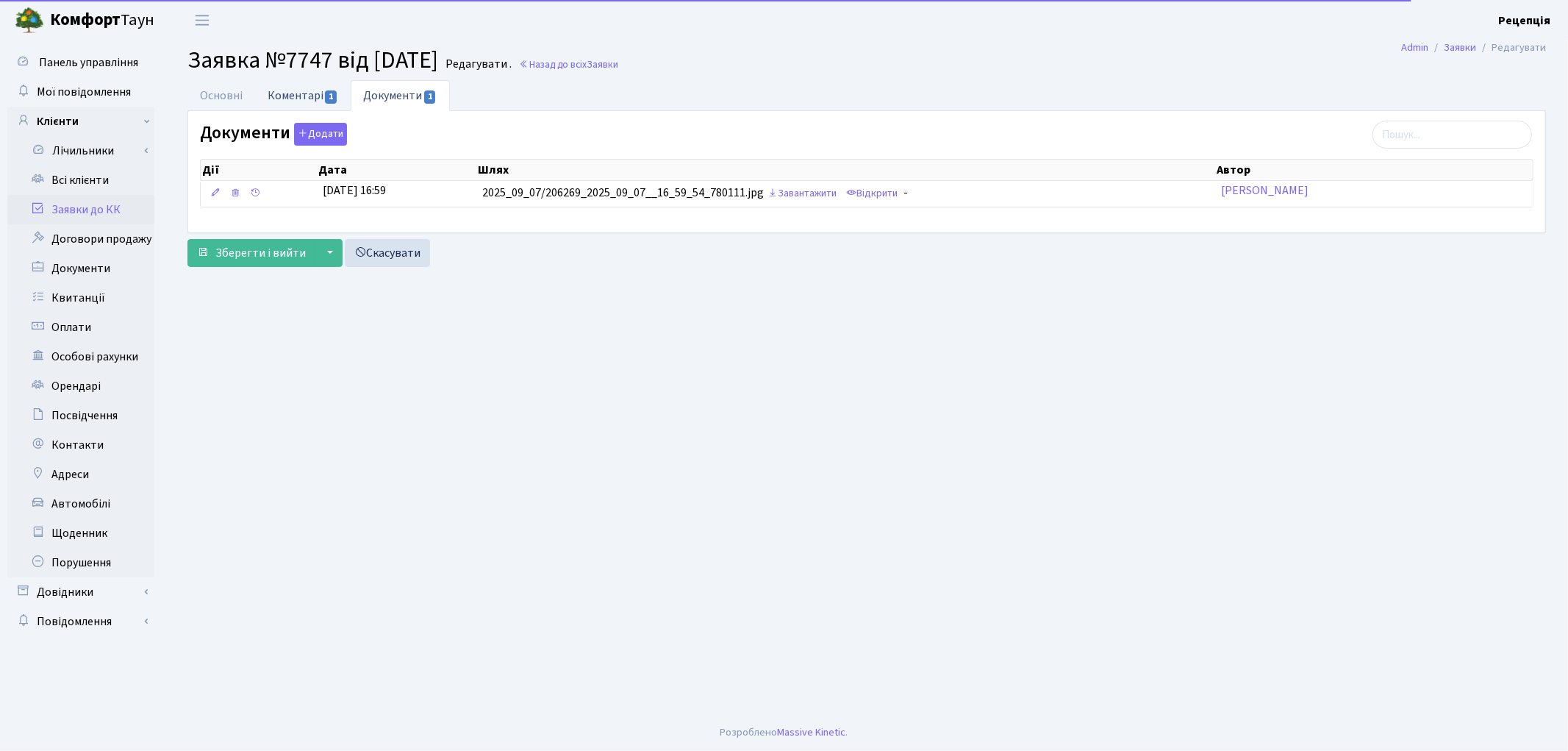
click at [288, 95] on link "Коментарі 1" at bounding box center [303, 95] width 95 height 30
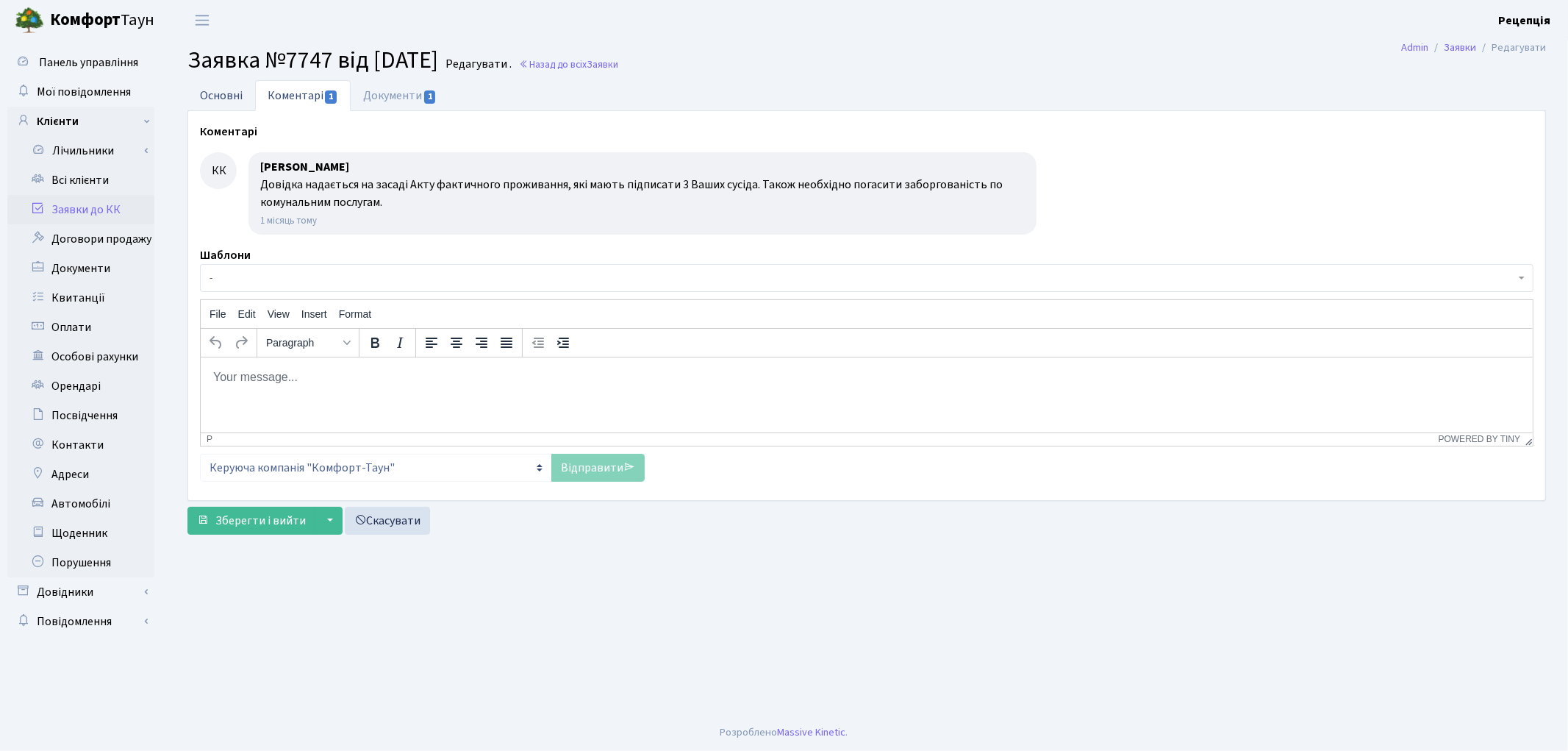
click at [236, 101] on link "Основні" at bounding box center [221, 95] width 68 height 30
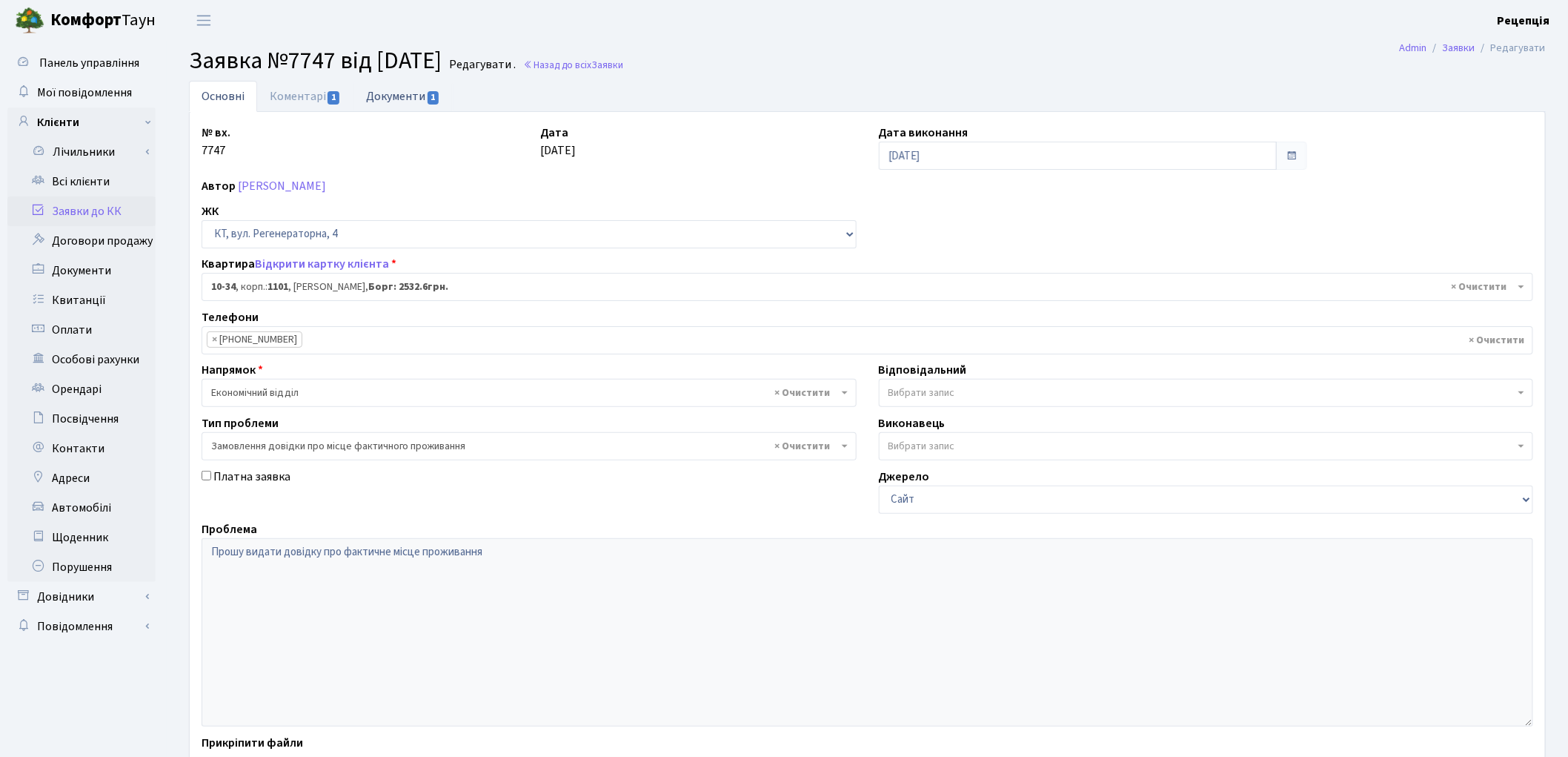
click at [412, 97] on link "Документи 1" at bounding box center [403, 96] width 99 height 30
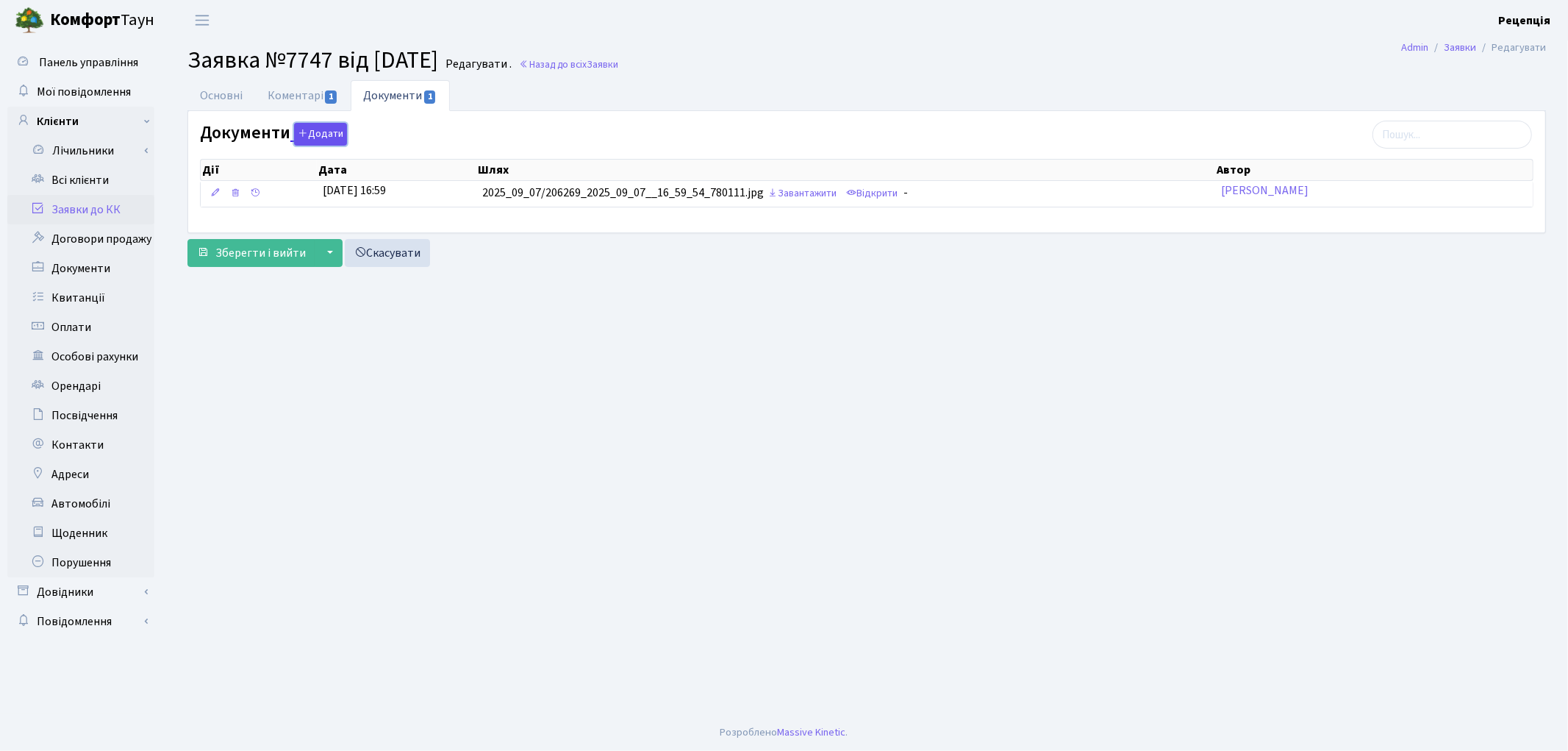
click at [333, 129] on button "Додати" at bounding box center [320, 134] width 53 height 23
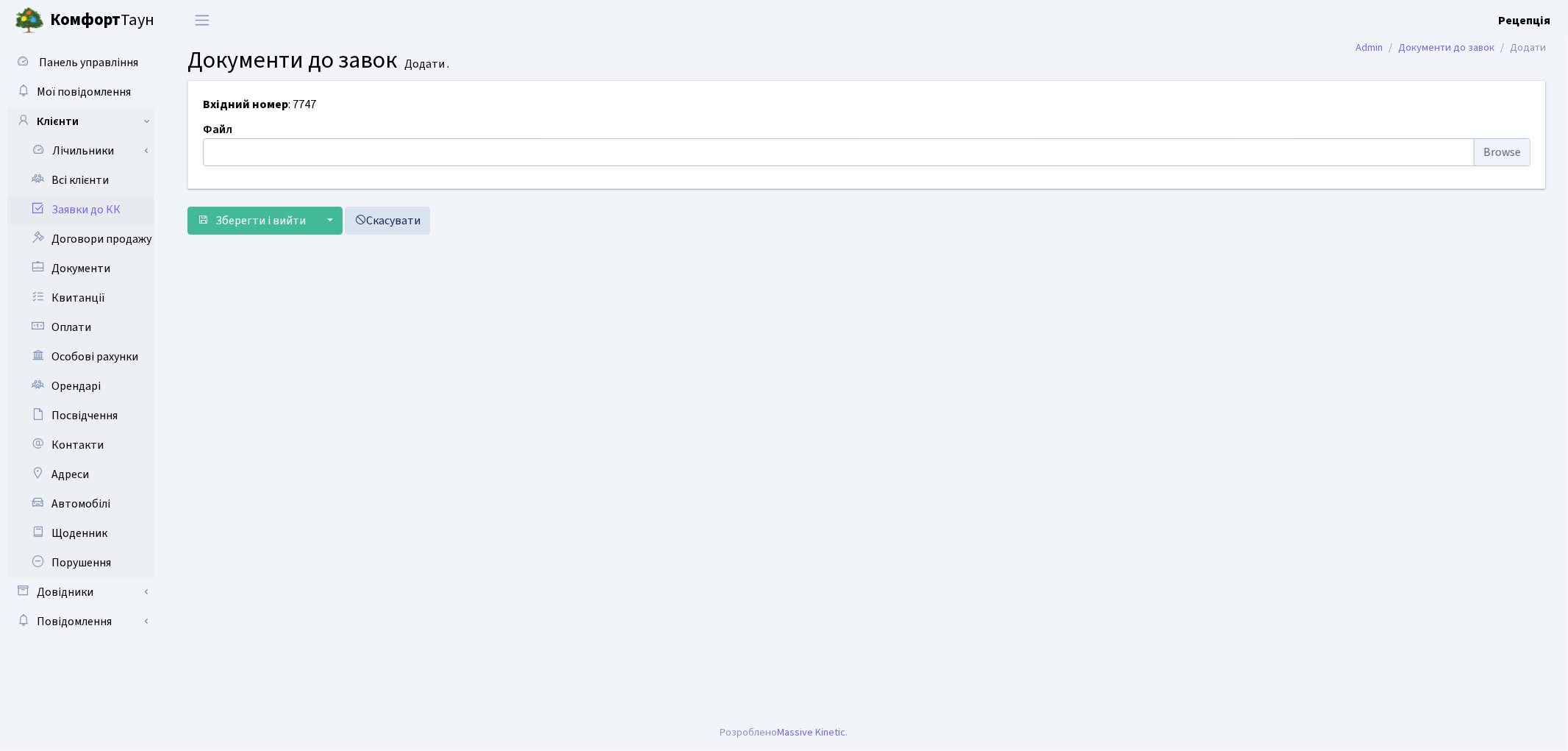
click at [1503, 148] on input "file" at bounding box center [867, 151] width 1328 height 28
type input "C:\fakepath\сканирование0777.pdf"
click at [244, 214] on span "Зберегти і вийти" at bounding box center [260, 221] width 91 height 17
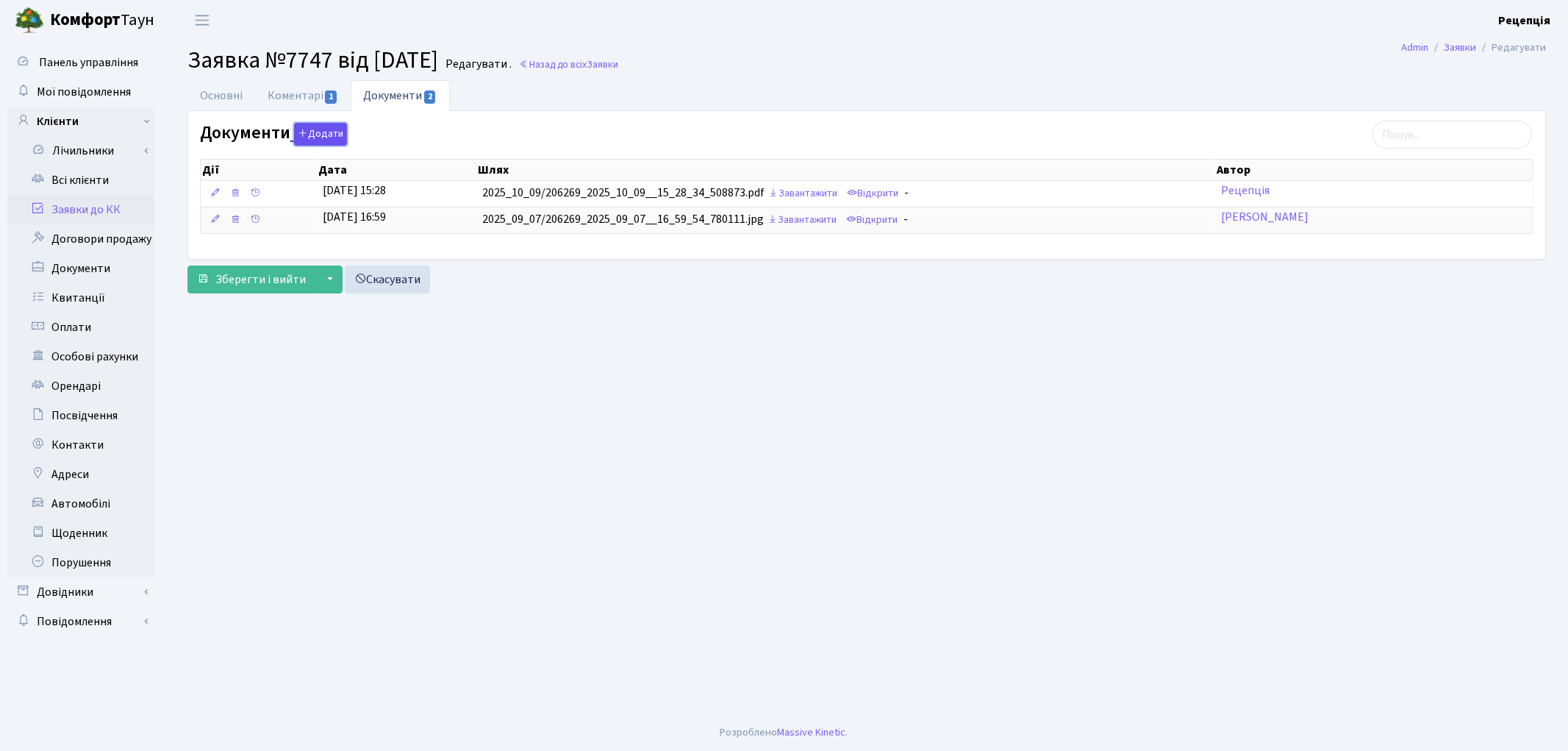
click at [318, 135] on button "Додати" at bounding box center [320, 134] width 53 height 23
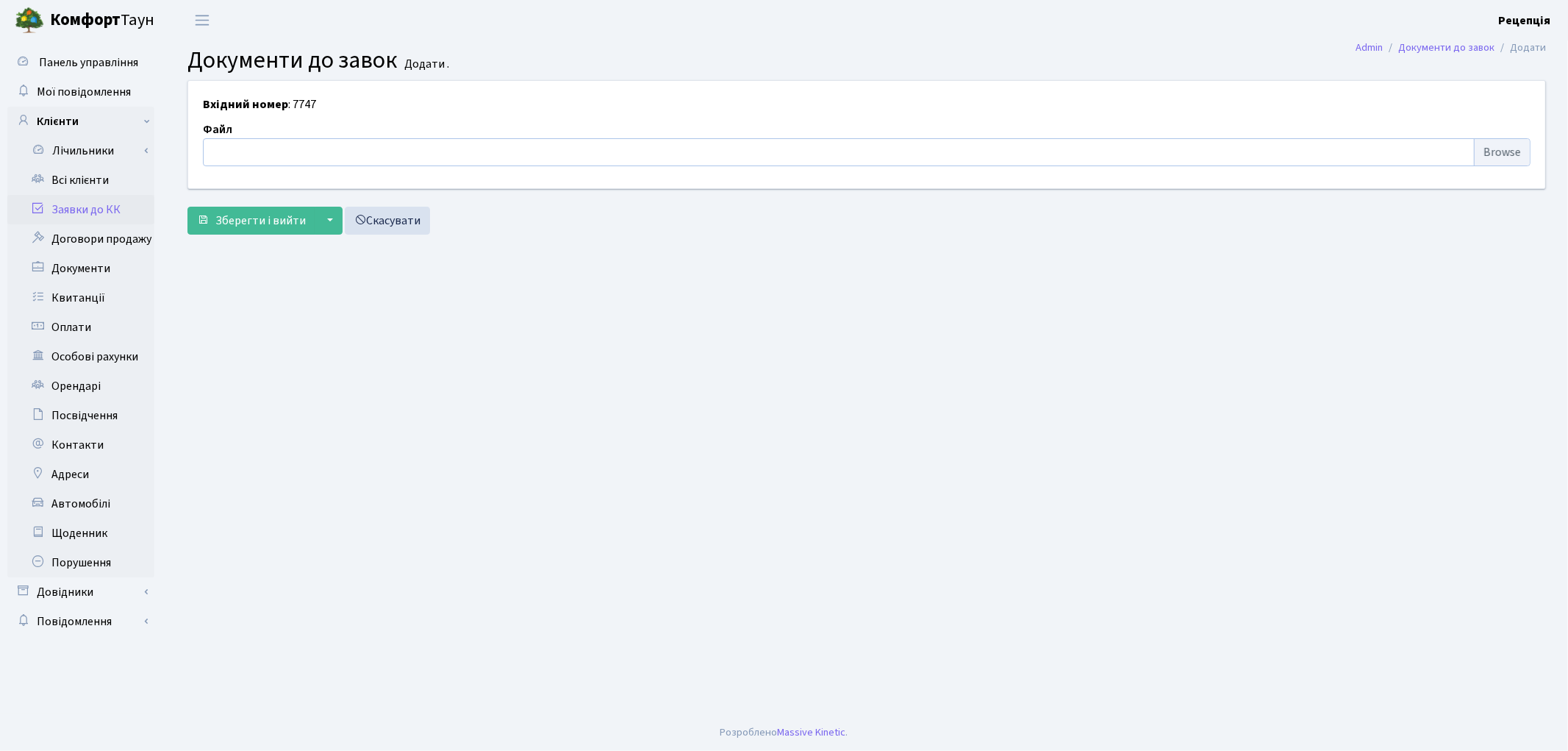
click at [1510, 147] on input "file" at bounding box center [867, 151] width 1328 height 28
type input "C:\fakepath\сканирование0776.pdf"
click at [226, 221] on span "Зберегти і вийти" at bounding box center [260, 221] width 91 height 17
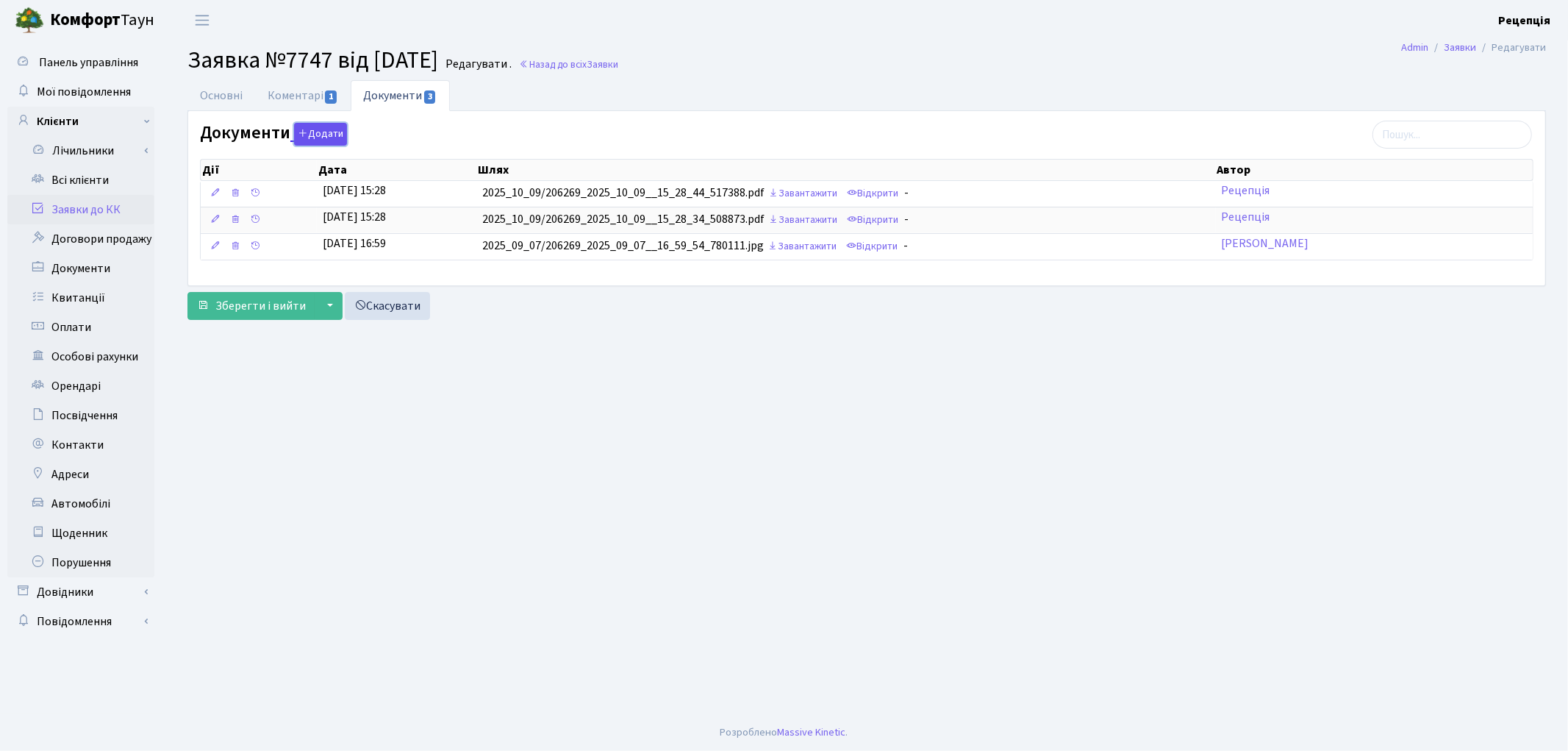
click at [314, 136] on button "Додати" at bounding box center [320, 134] width 53 height 23
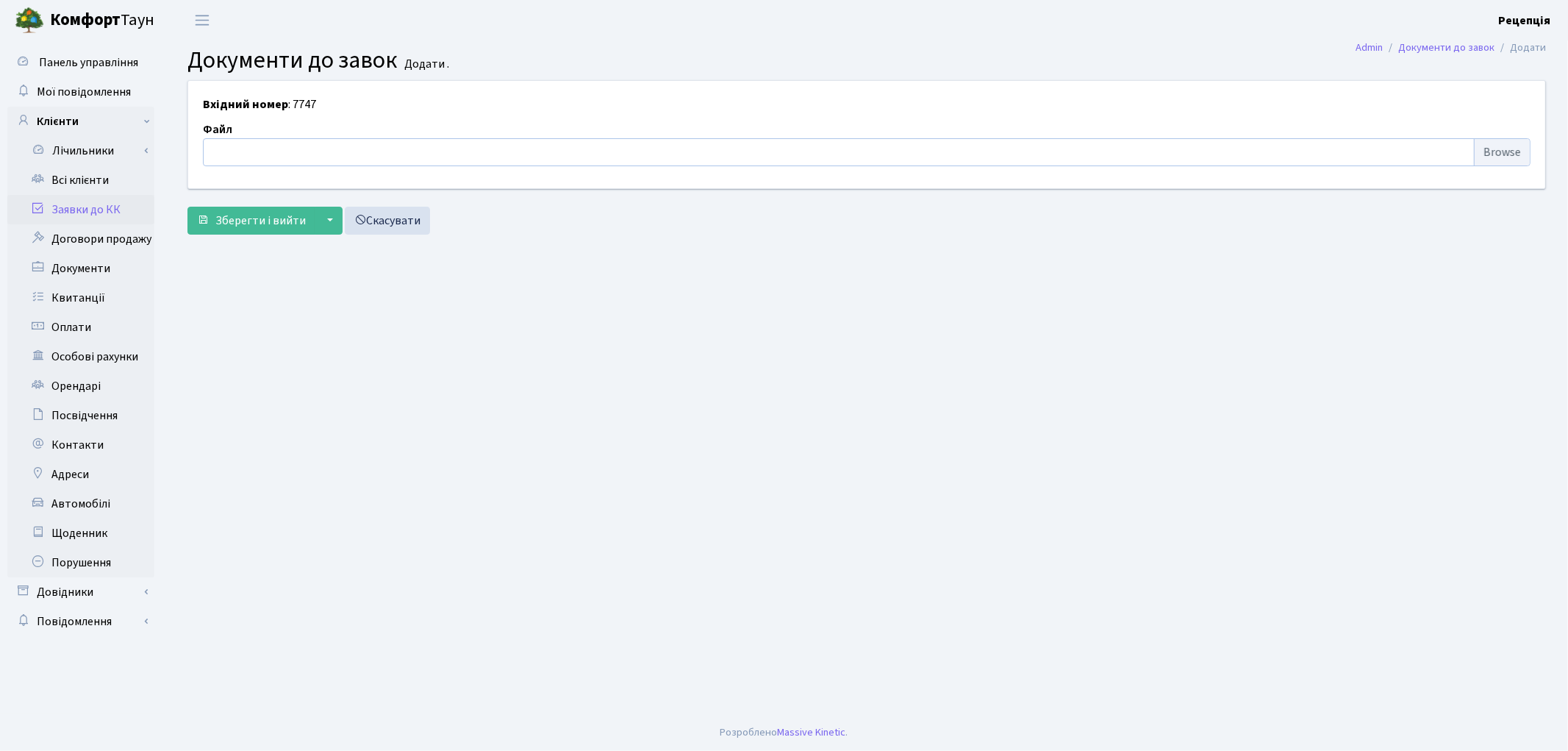
click at [1483, 154] on input "file" at bounding box center [867, 151] width 1328 height 28
type input "C:\fakepath\сканирование0775.pdf"
click at [258, 225] on span "Зберегти і вийти" at bounding box center [260, 221] width 91 height 17
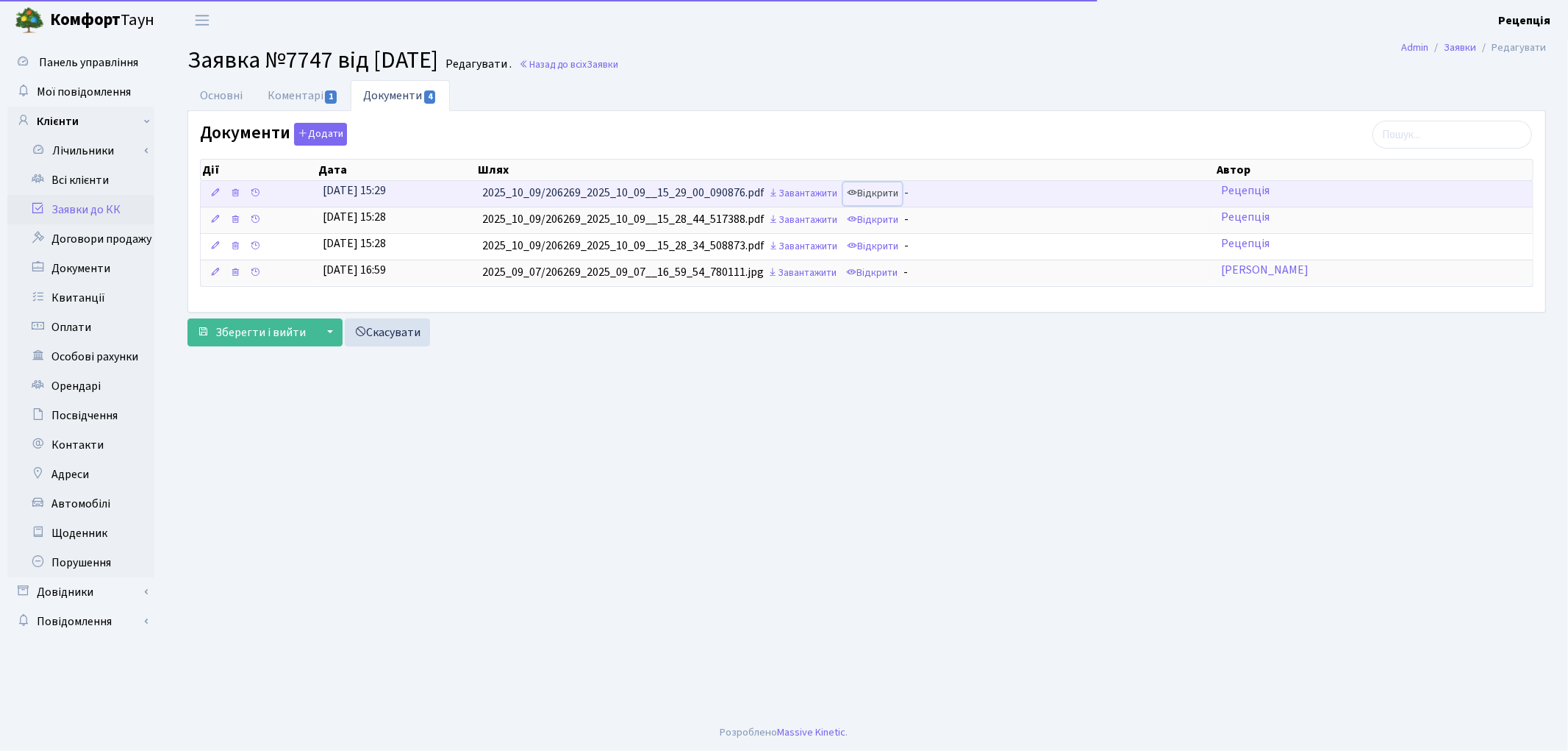
click at [883, 199] on link "Відкрити" at bounding box center [872, 193] width 59 height 23
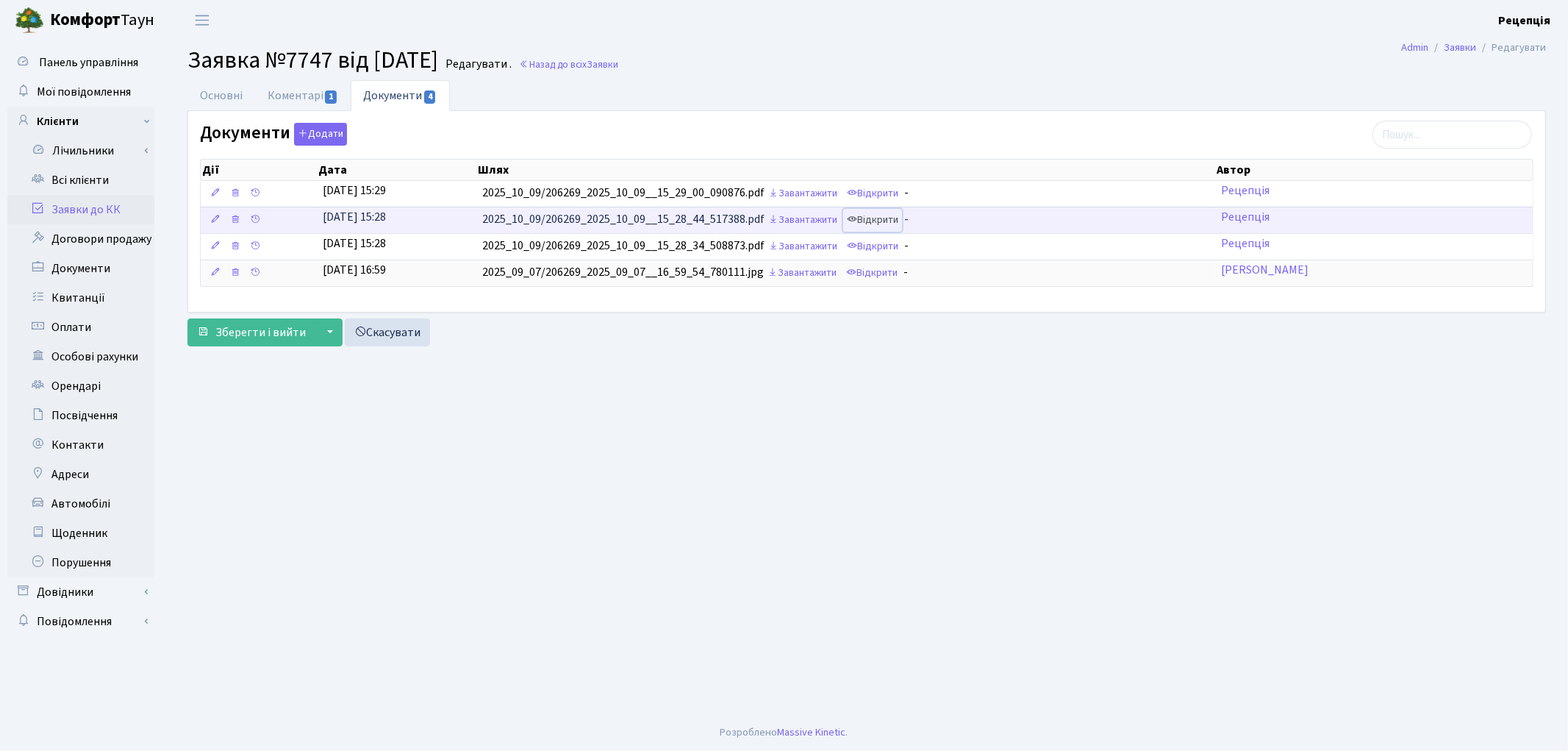
click at [894, 217] on link "Відкрити" at bounding box center [872, 220] width 59 height 23
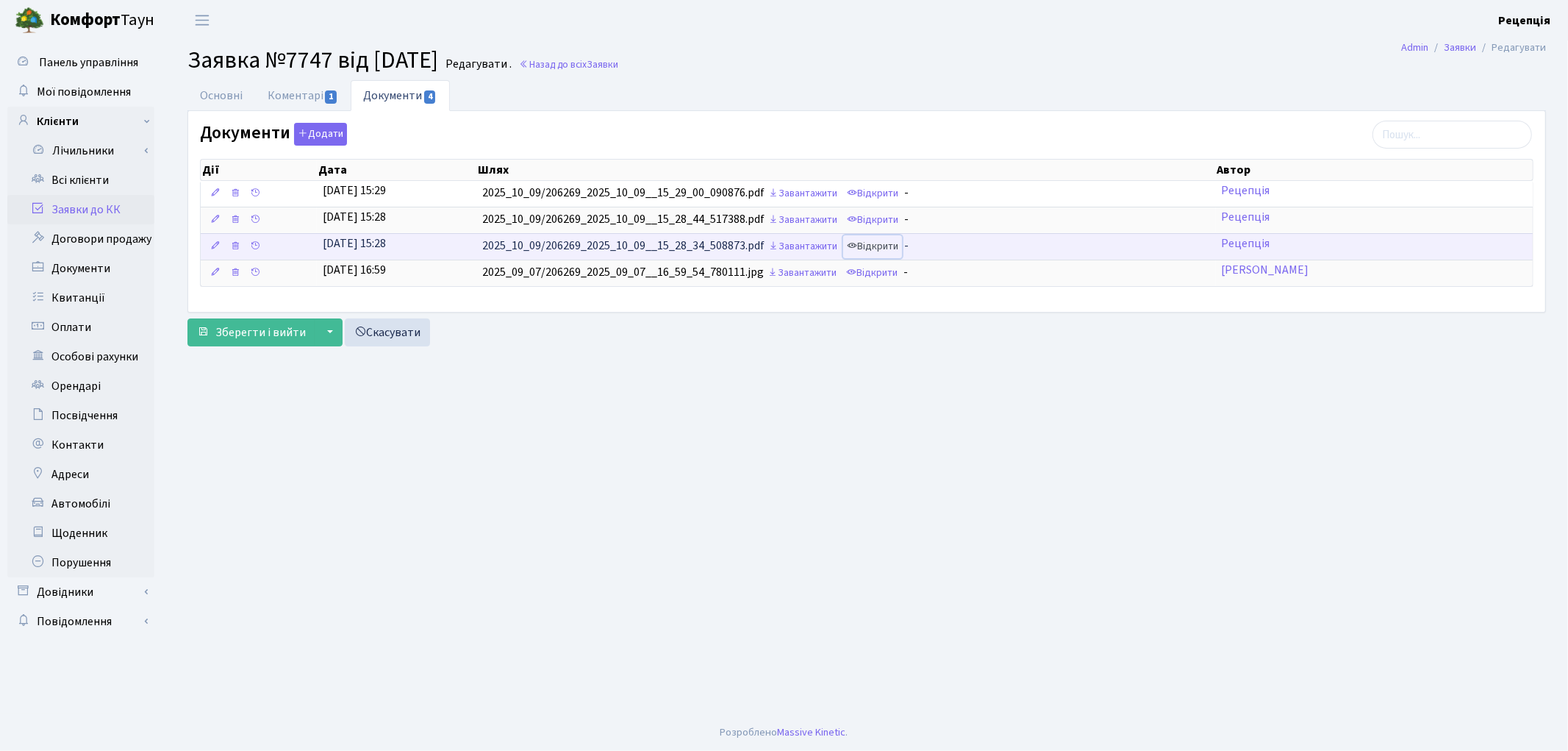
click at [875, 245] on link "Відкрити" at bounding box center [872, 247] width 59 height 23
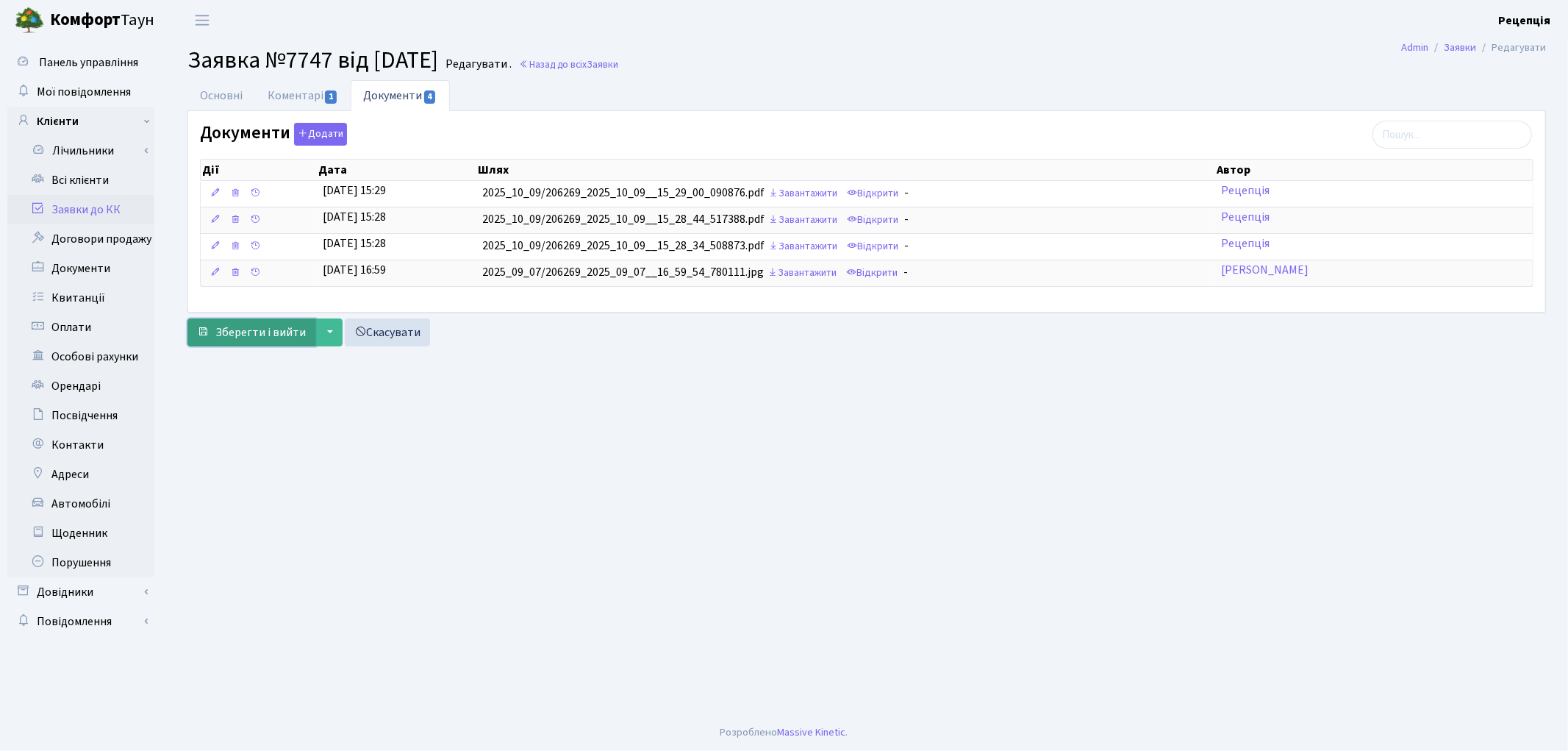
click at [254, 326] on span "Зберегти і вийти" at bounding box center [260, 332] width 91 height 17
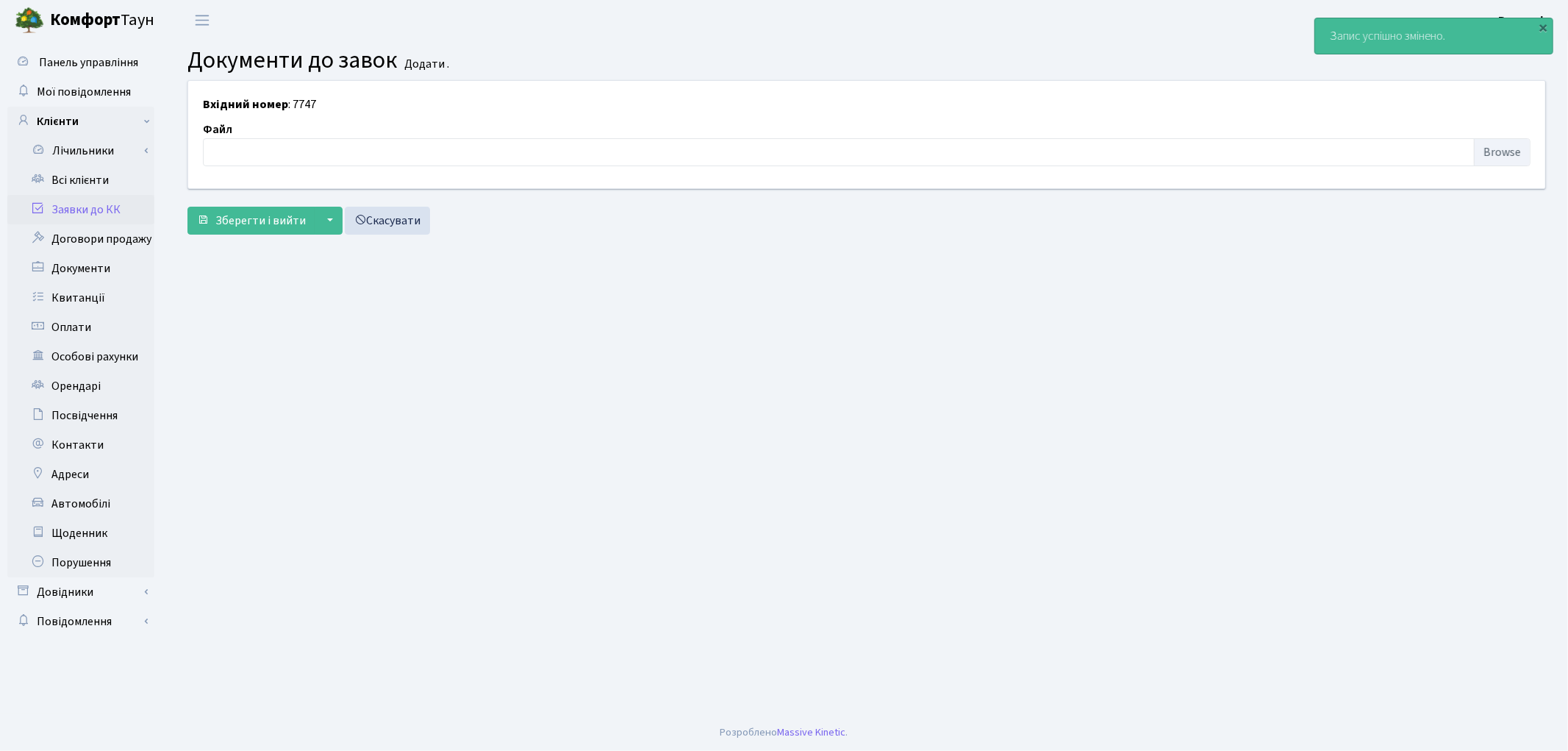
click at [99, 203] on link "Заявки до КК" at bounding box center [80, 209] width 147 height 29
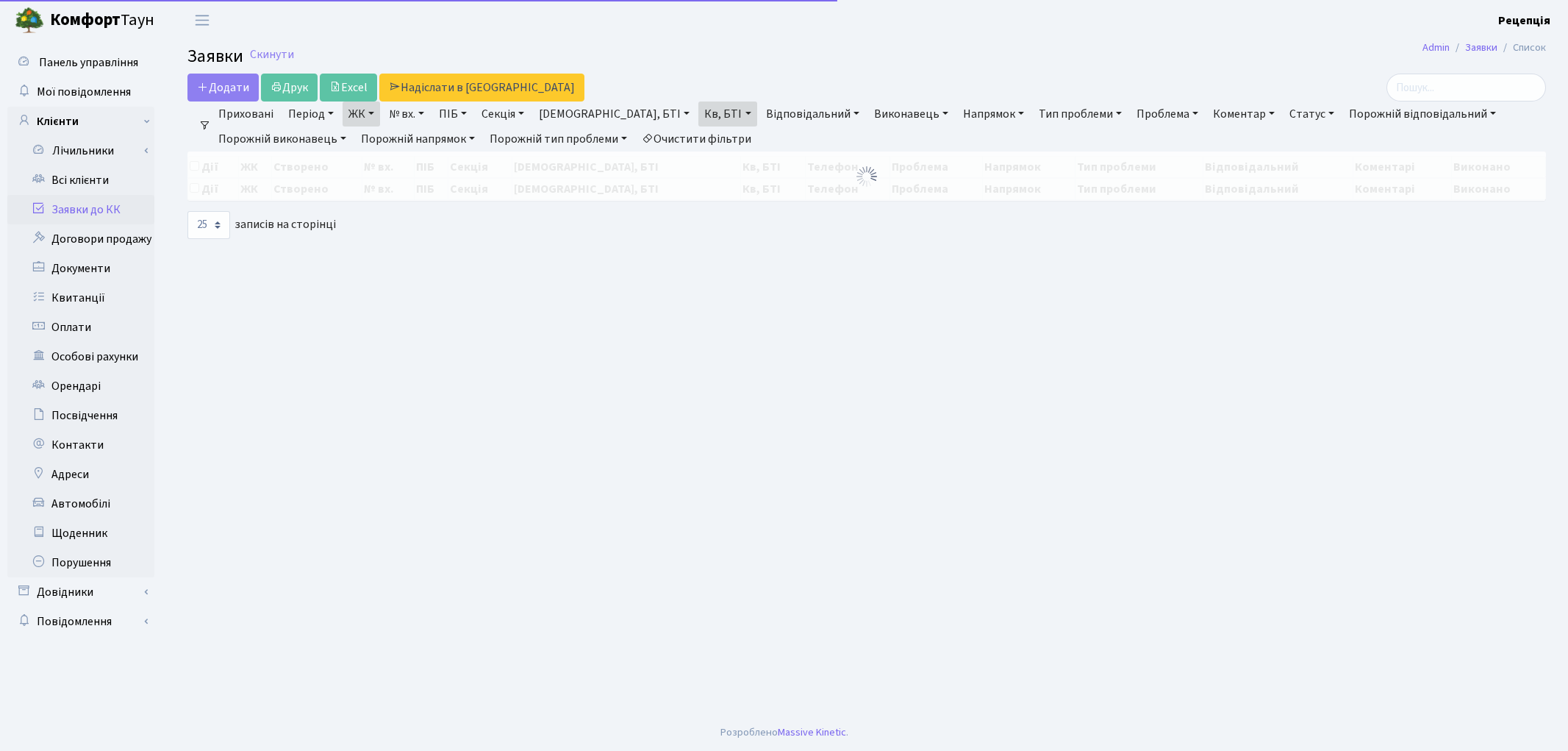
select select "25"
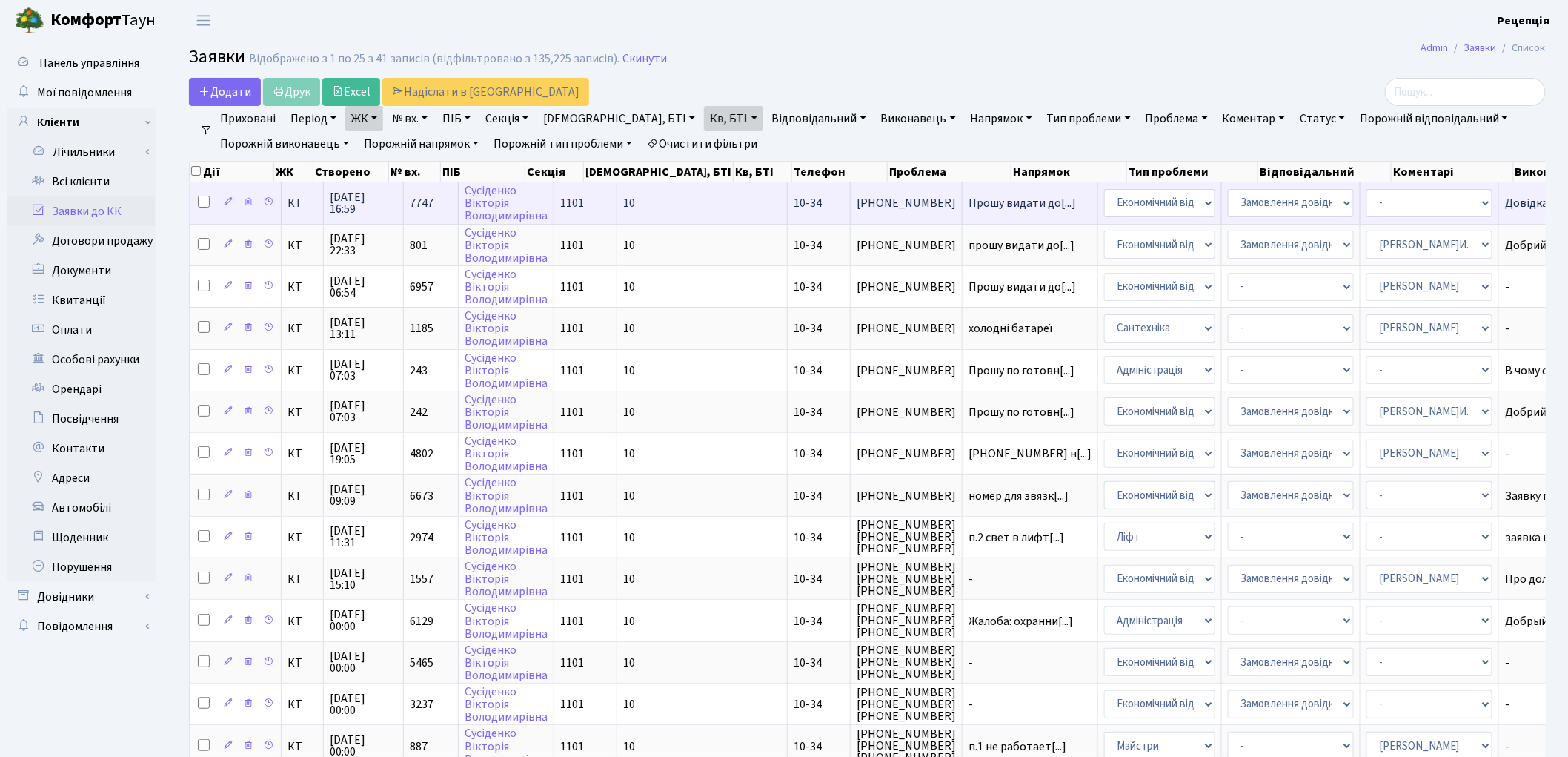
click at [617, 205] on td "10" at bounding box center [702, 203] width 171 height 41
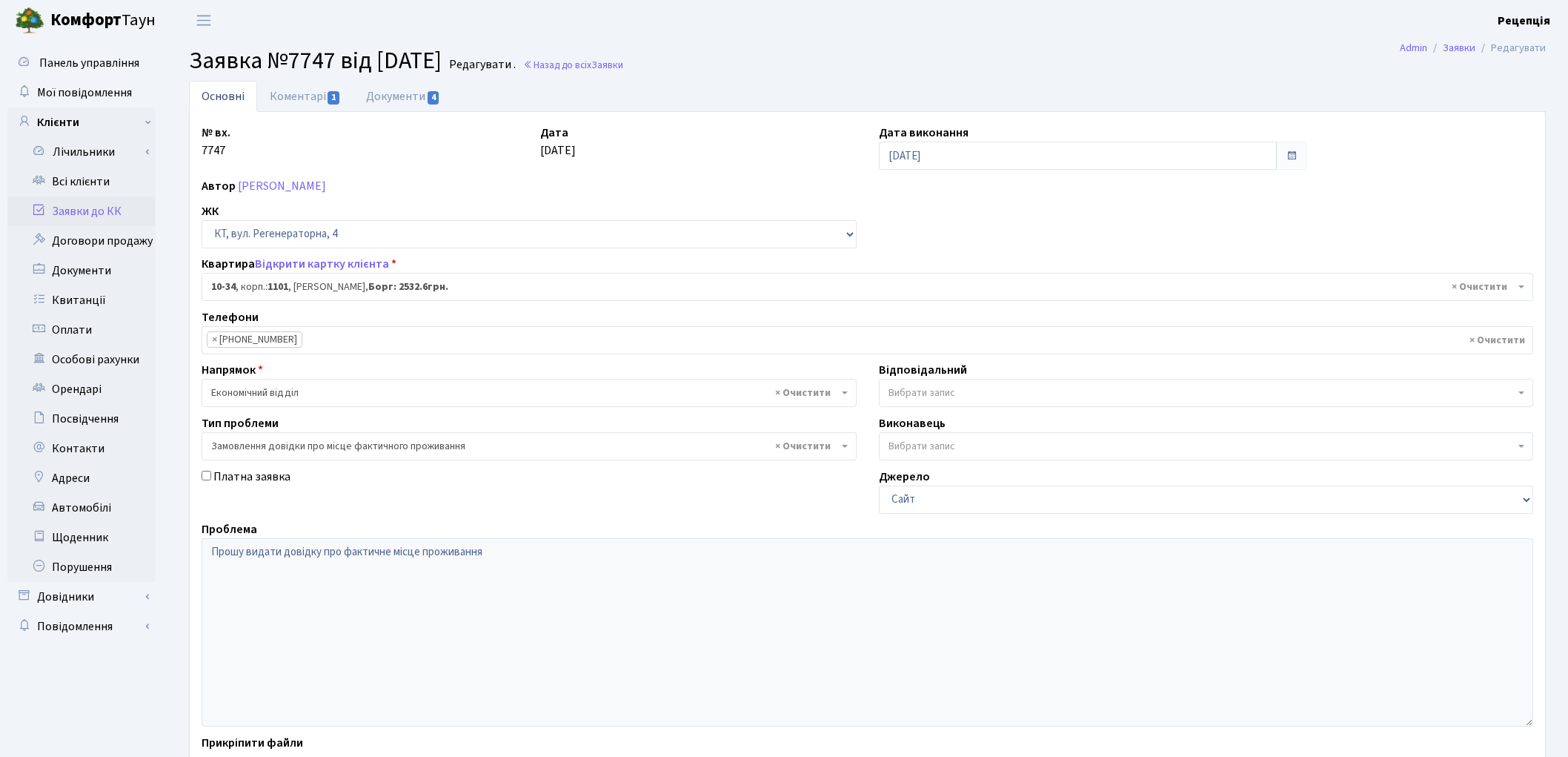
select select "6603"
select select "8"
click at [325, 100] on link "Коментарі 1" at bounding box center [305, 96] width 96 height 30
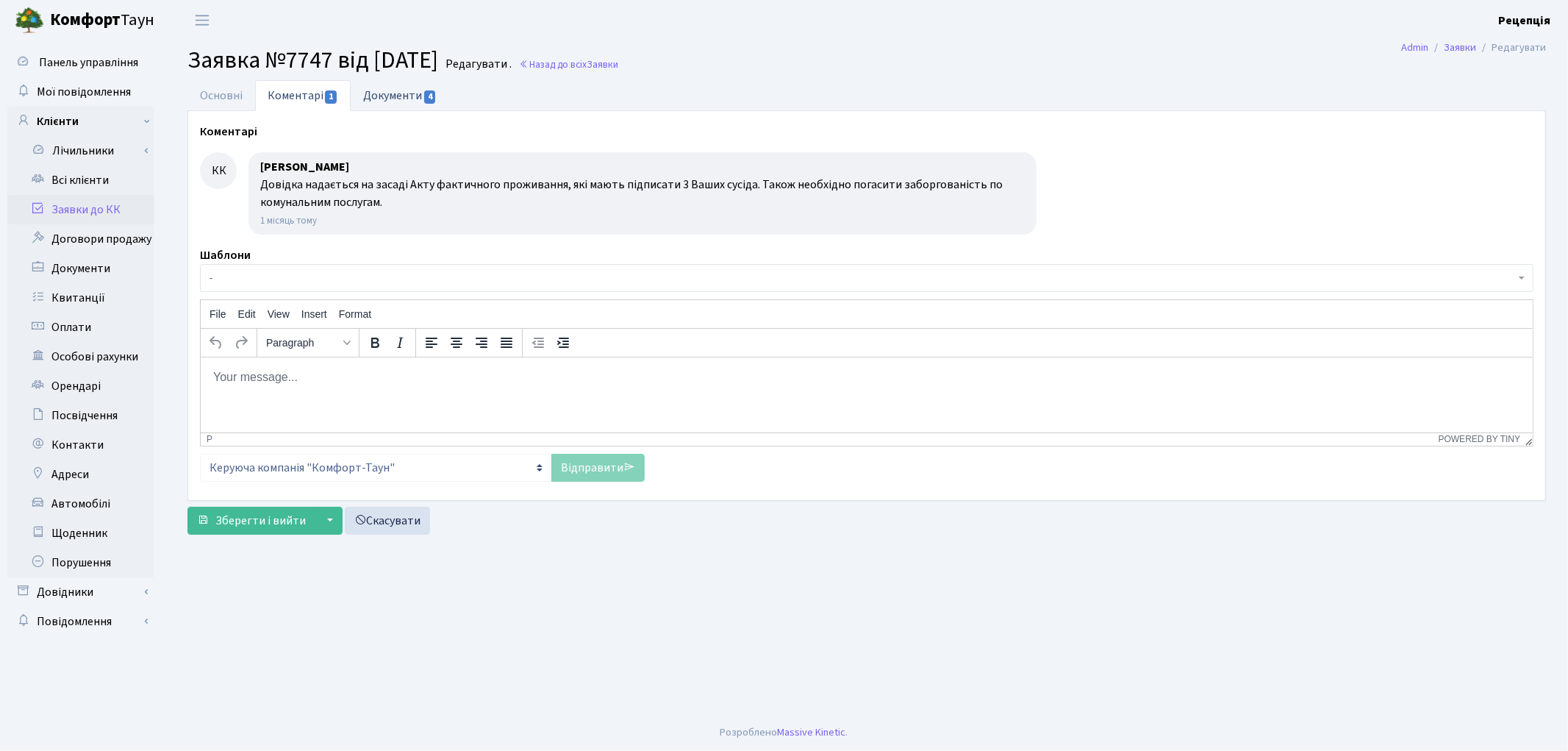
click at [411, 93] on link "Документи 4" at bounding box center [399, 95] width 98 height 30
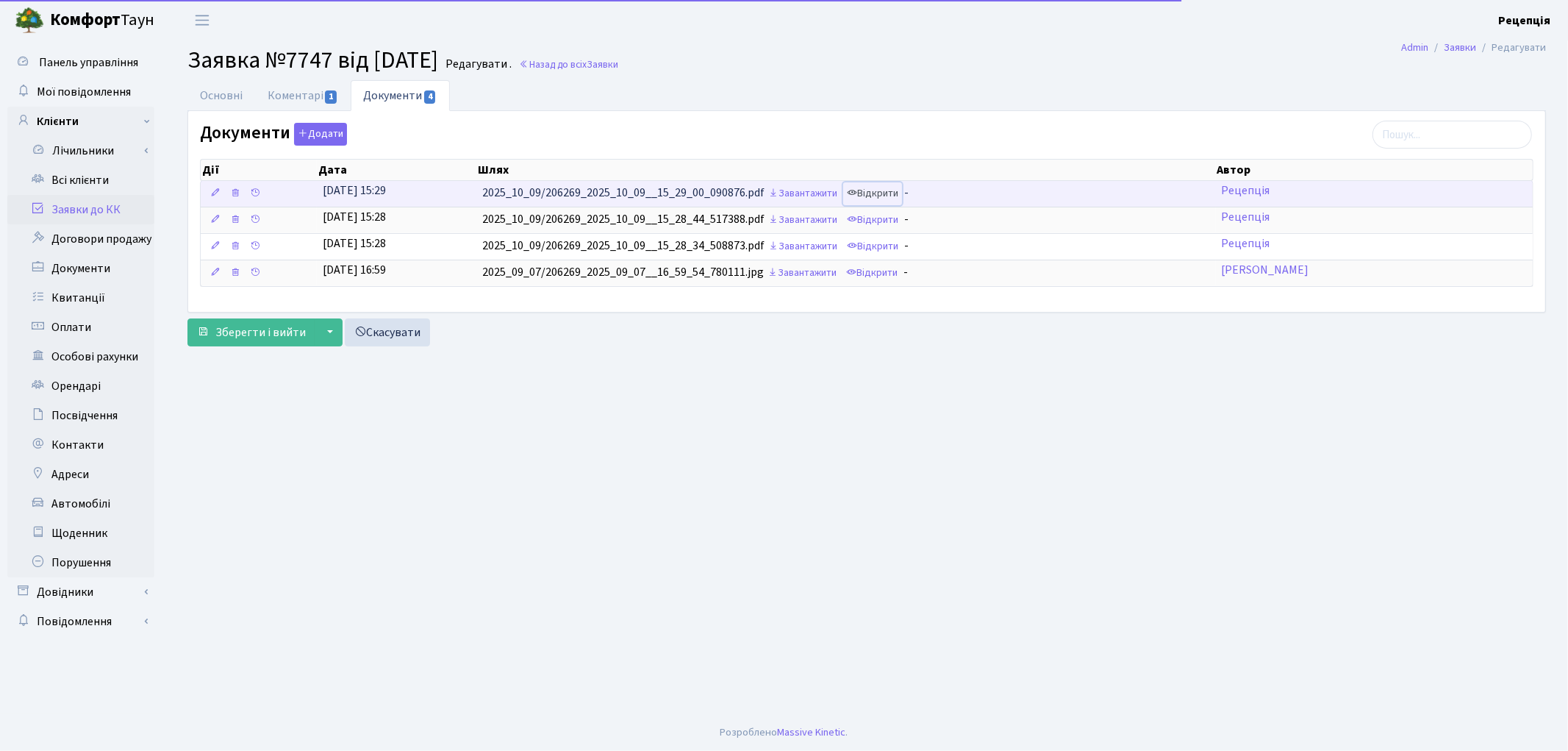
click at [885, 194] on link "Відкрити" at bounding box center [872, 193] width 59 height 23
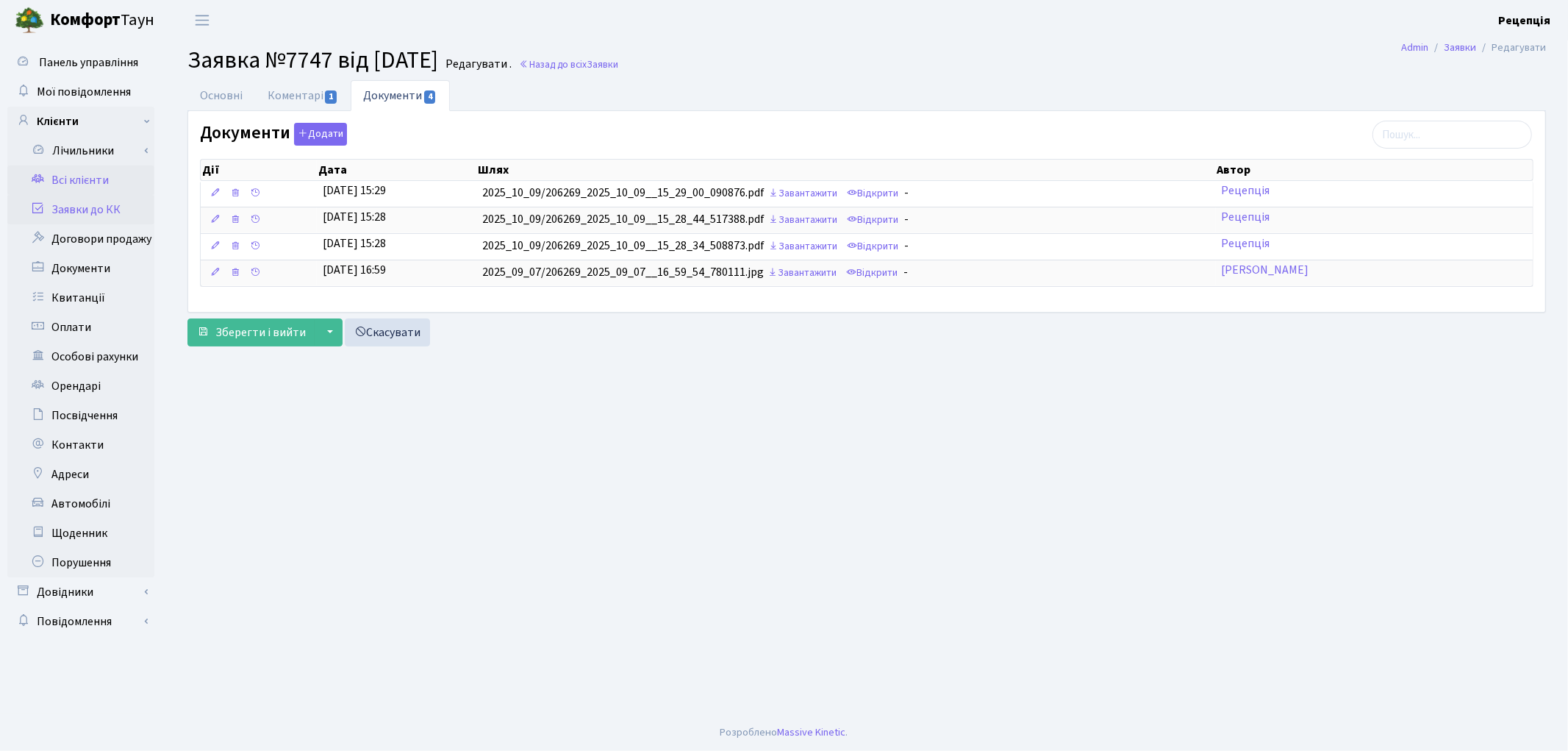
click at [101, 180] on link "Всі клієнти" at bounding box center [80, 180] width 147 height 29
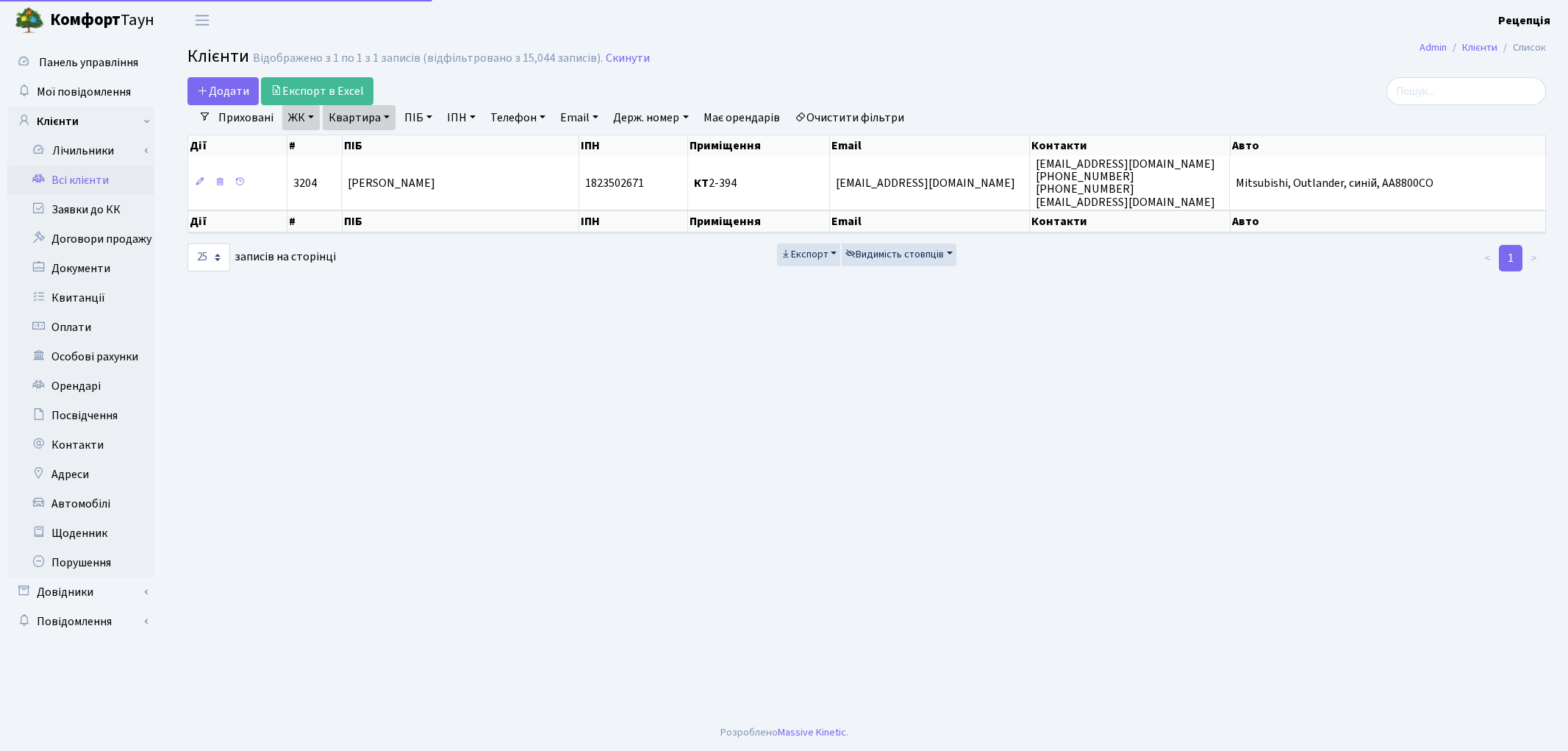
select select "25"
click at [853, 114] on link "Очистити фільтри" at bounding box center [849, 117] width 121 height 25
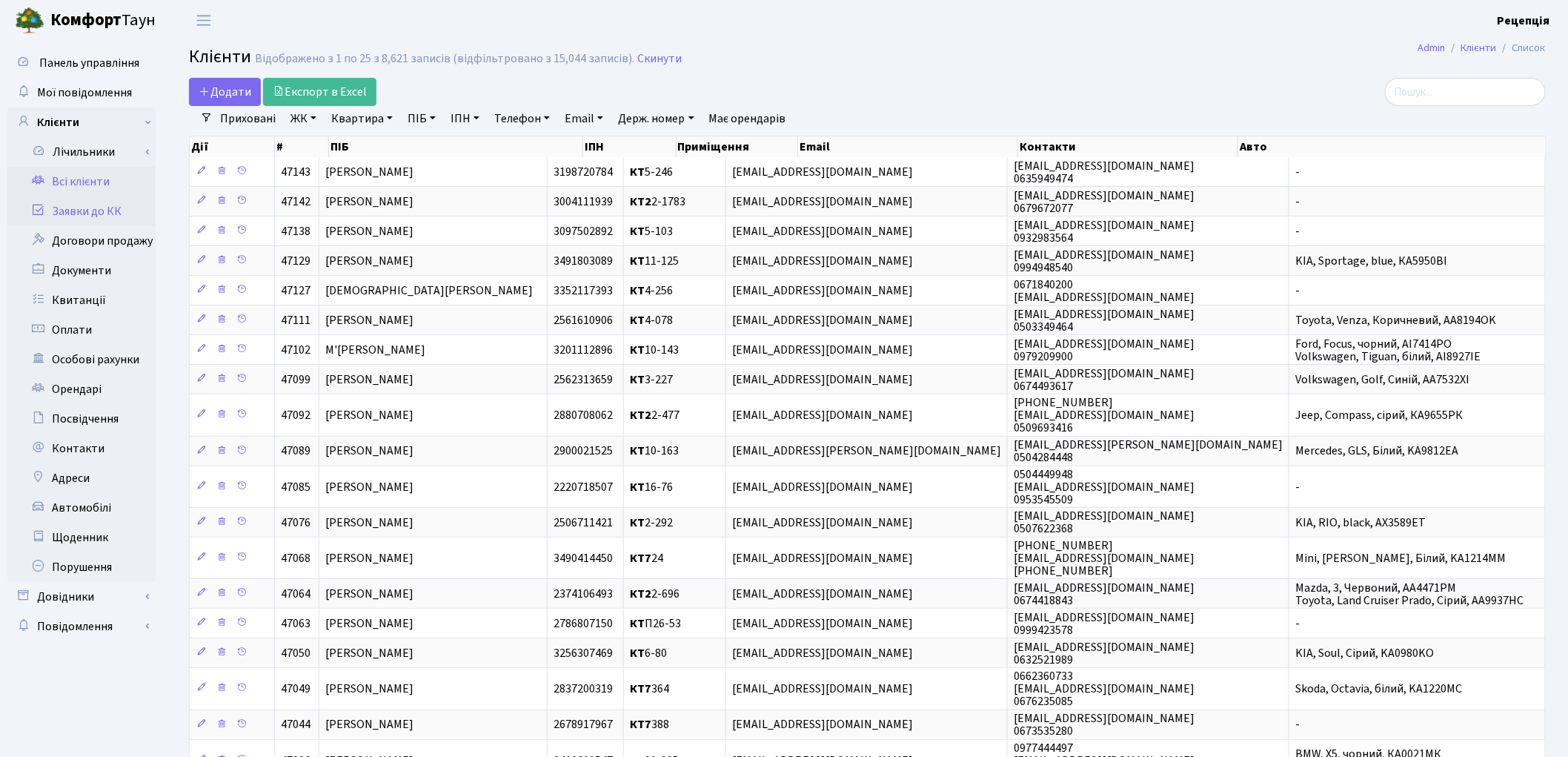
click at [94, 209] on link "Заявки до КК" at bounding box center [81, 210] width 149 height 29
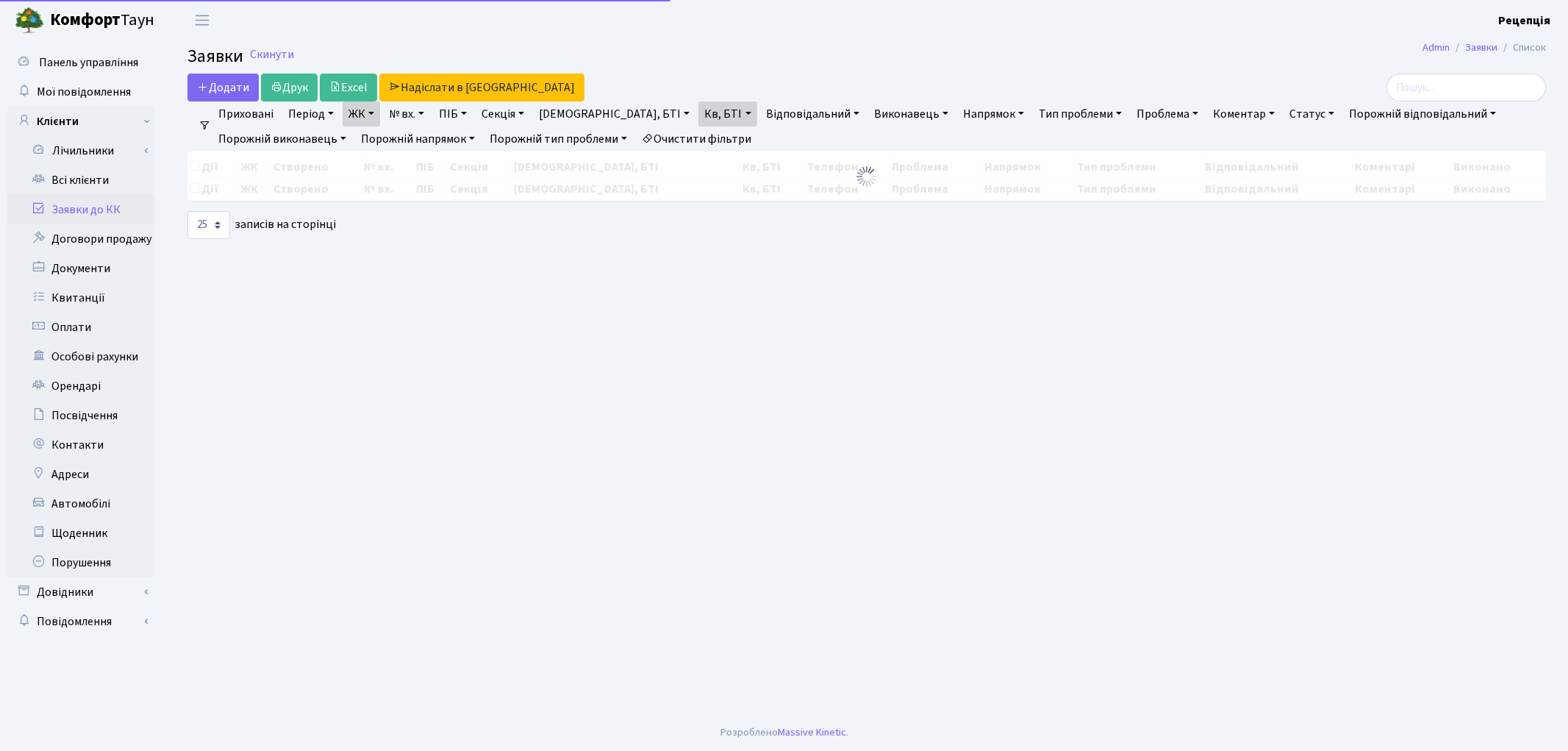
select select "25"
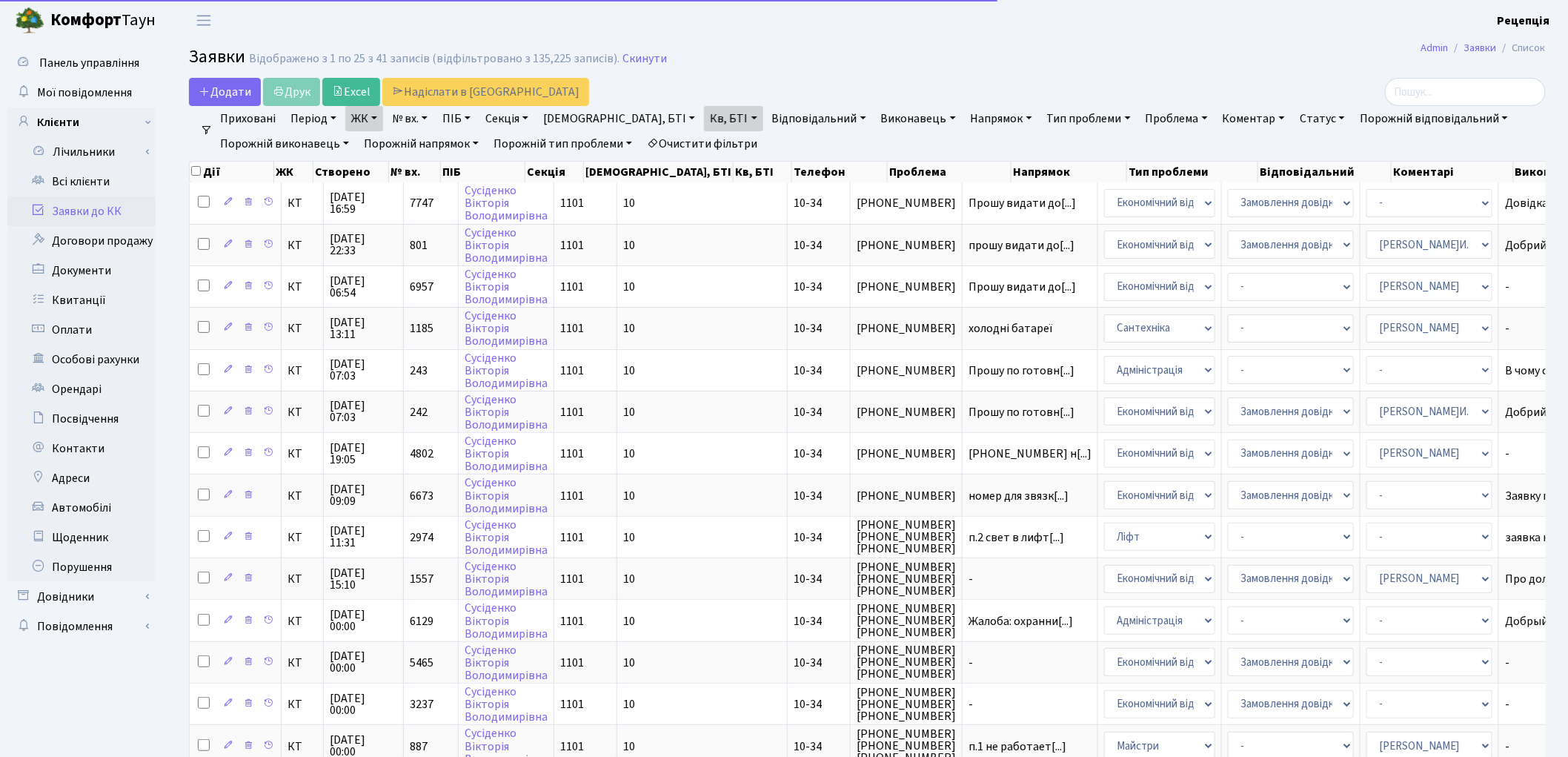
click at [680, 138] on link "Очистити фільтри" at bounding box center [702, 144] width 122 height 25
select select
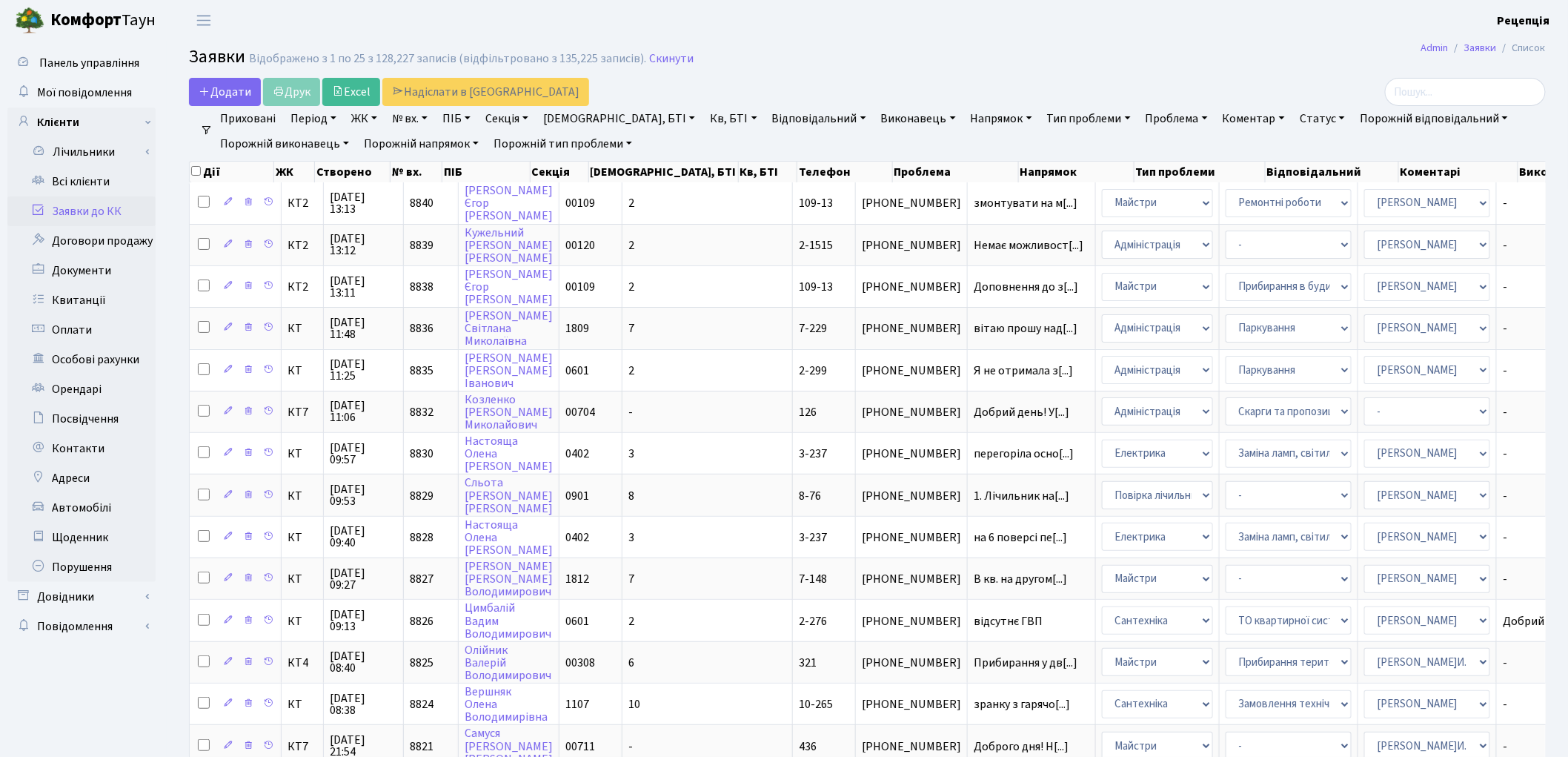
click at [361, 113] on link "ЖК" at bounding box center [365, 118] width 38 height 25
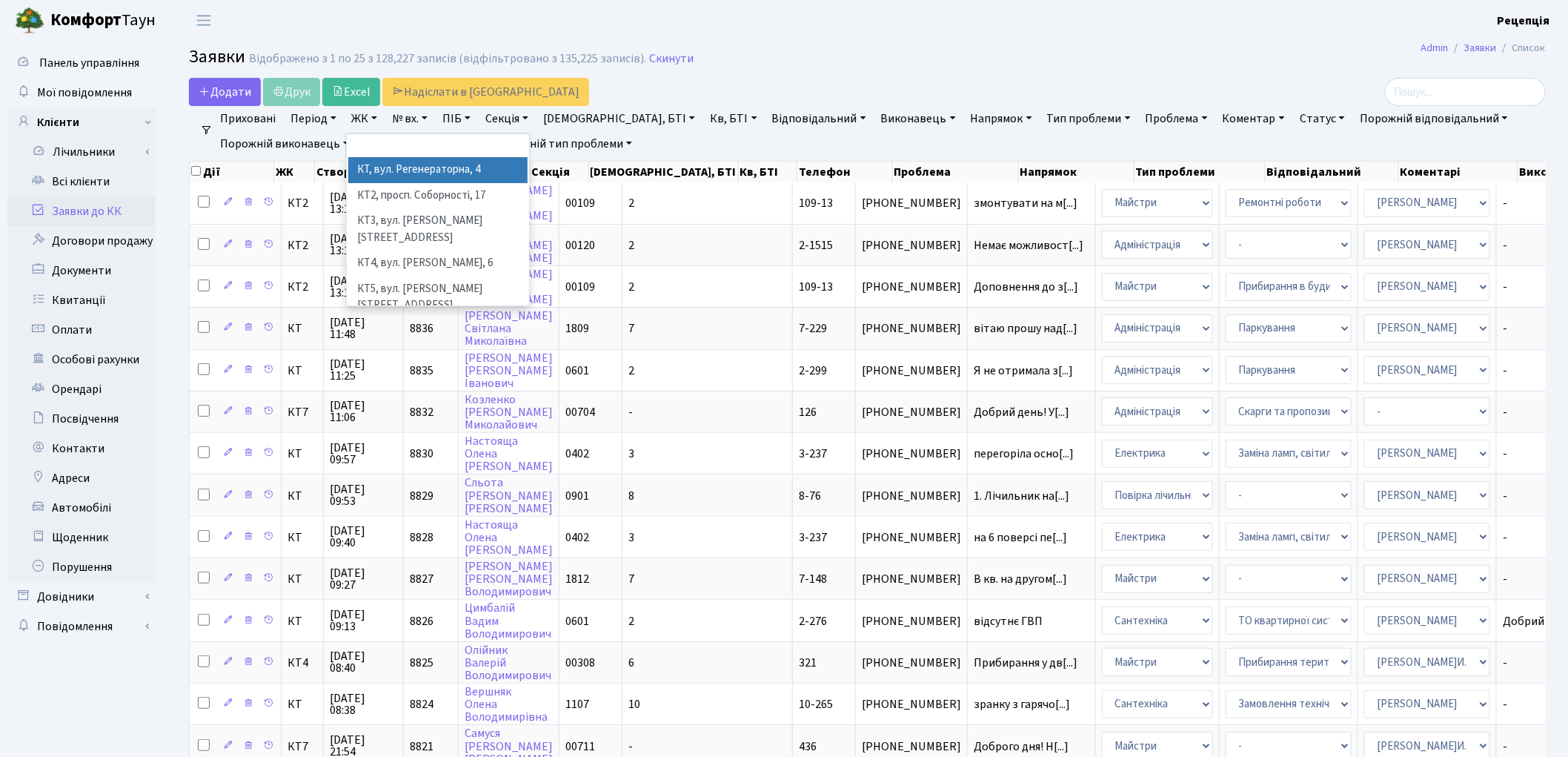
click at [402, 160] on li "КТ, вул. Регенераторна, 4" at bounding box center [438, 170] width 180 height 26
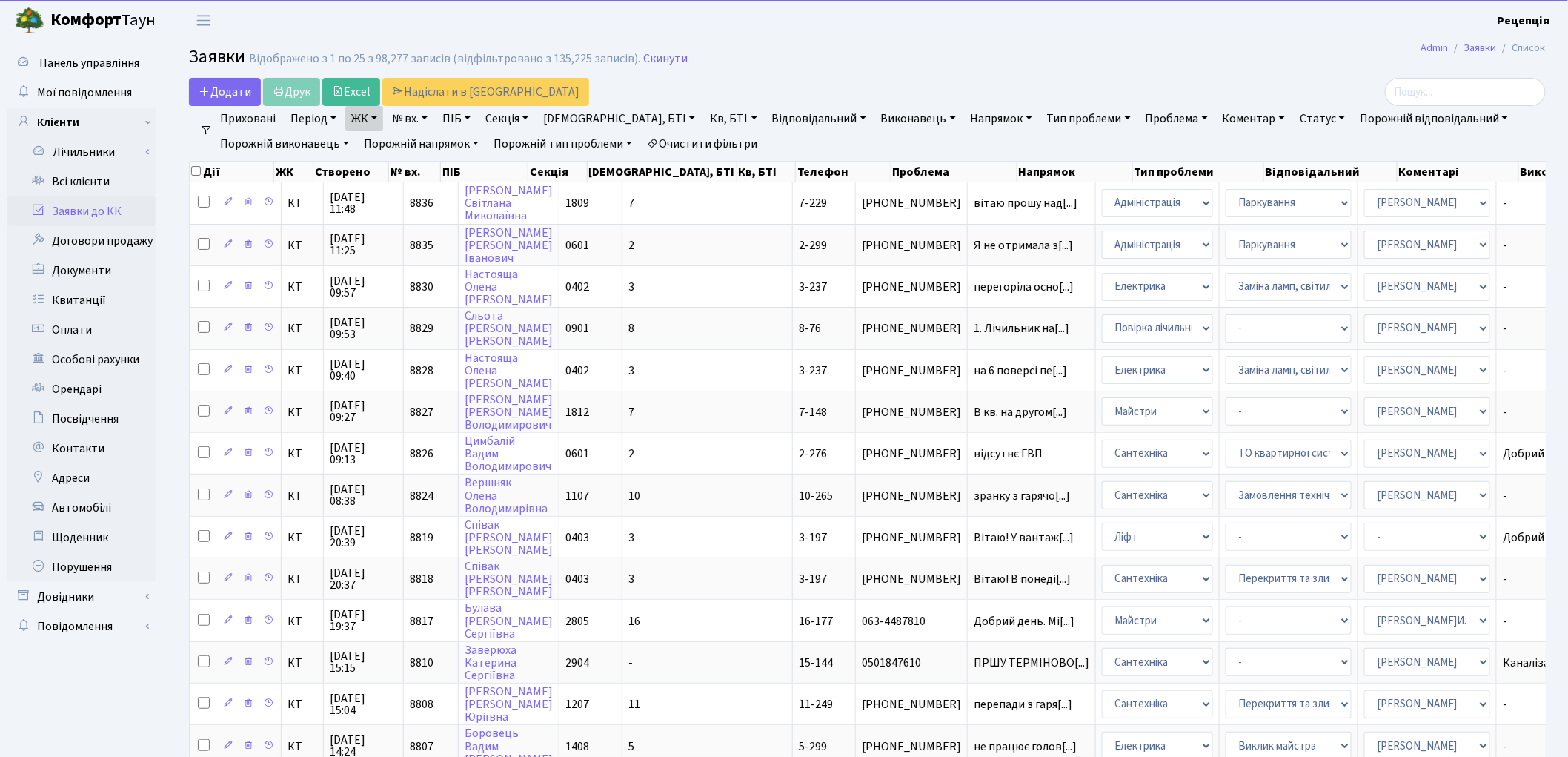
click at [704, 111] on link "Кв, БТІ" at bounding box center [733, 118] width 59 height 25
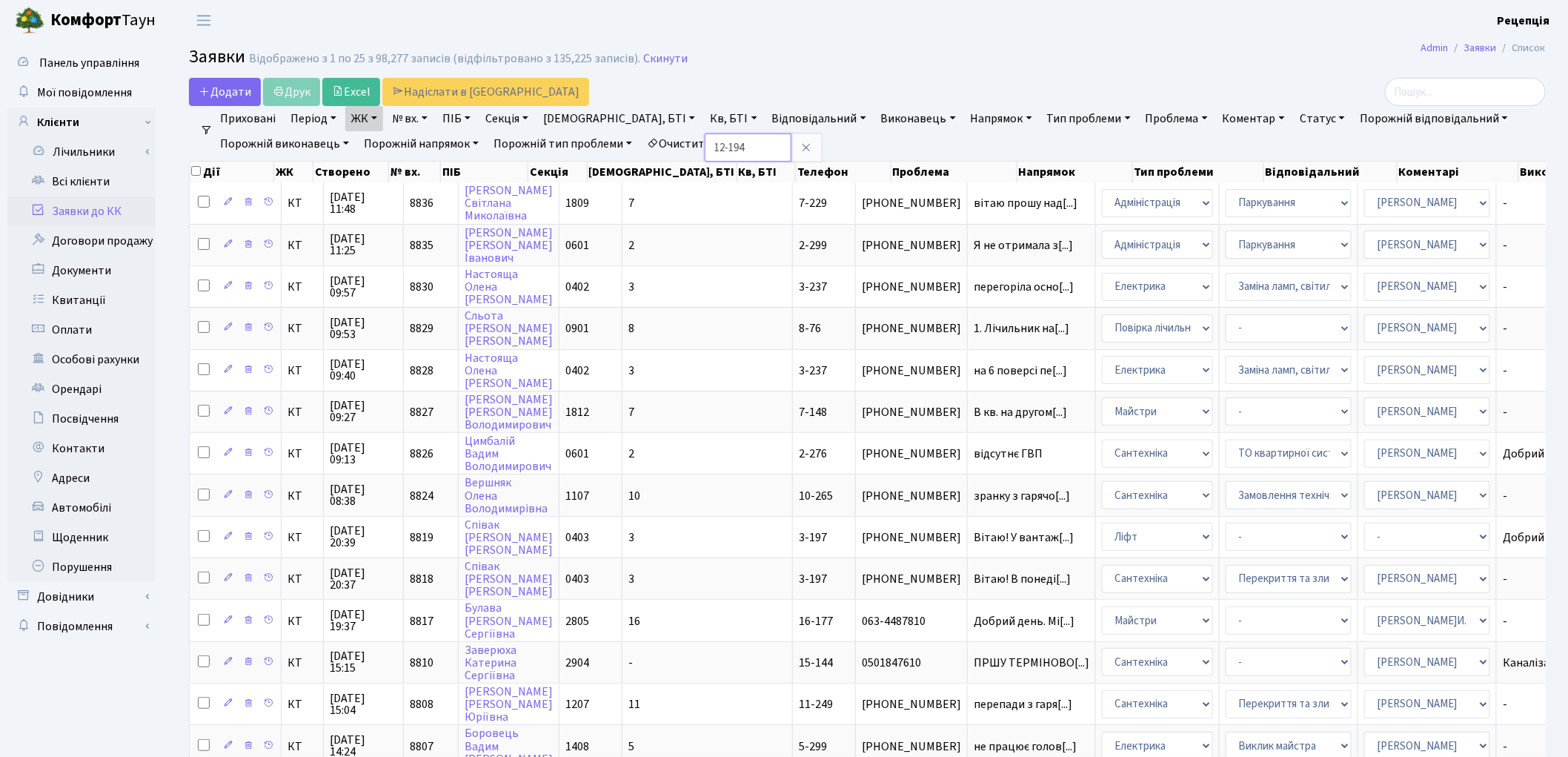
type input "12-194"
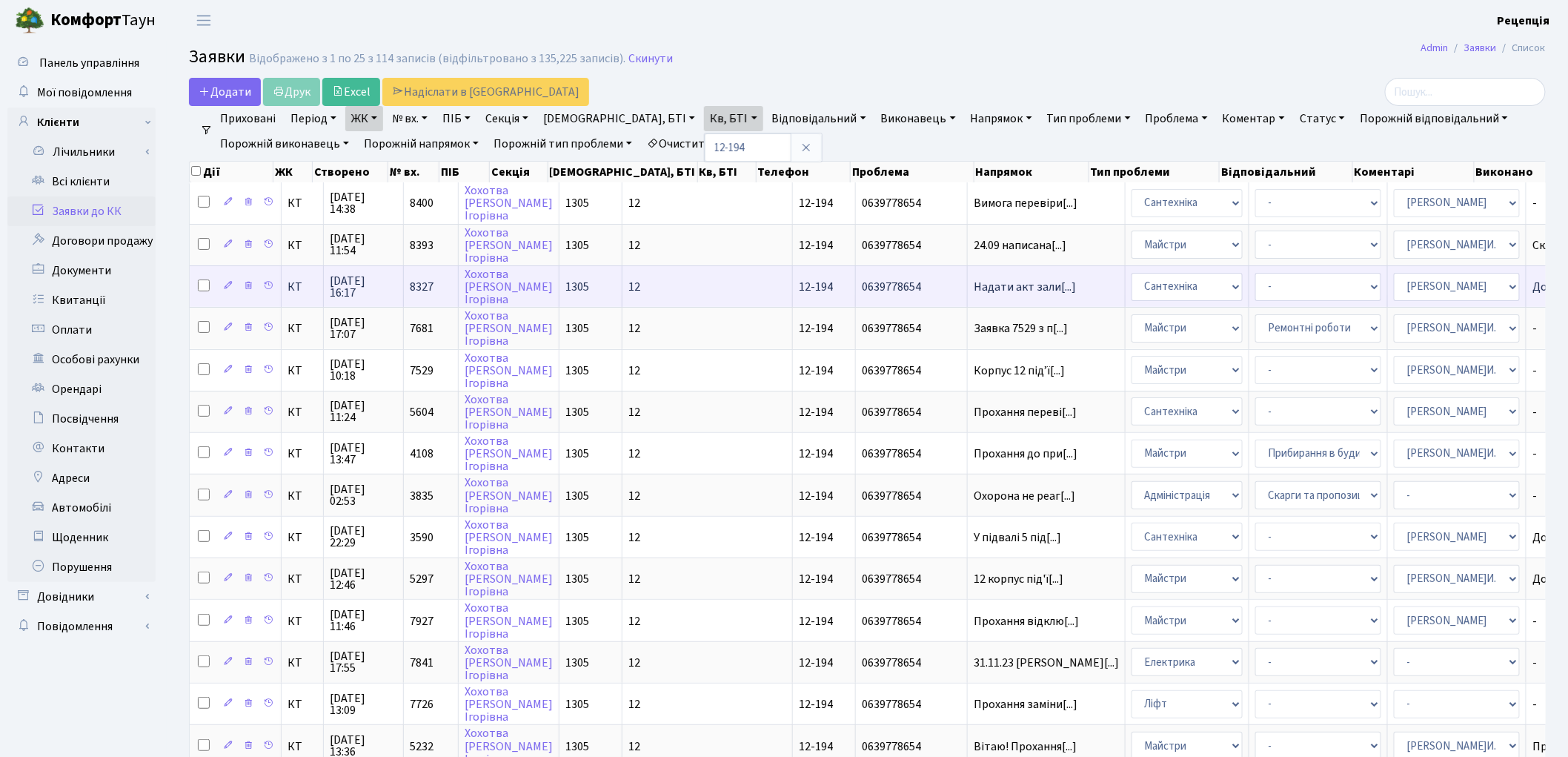
click at [623, 284] on td "12" at bounding box center [708, 286] width 171 height 41
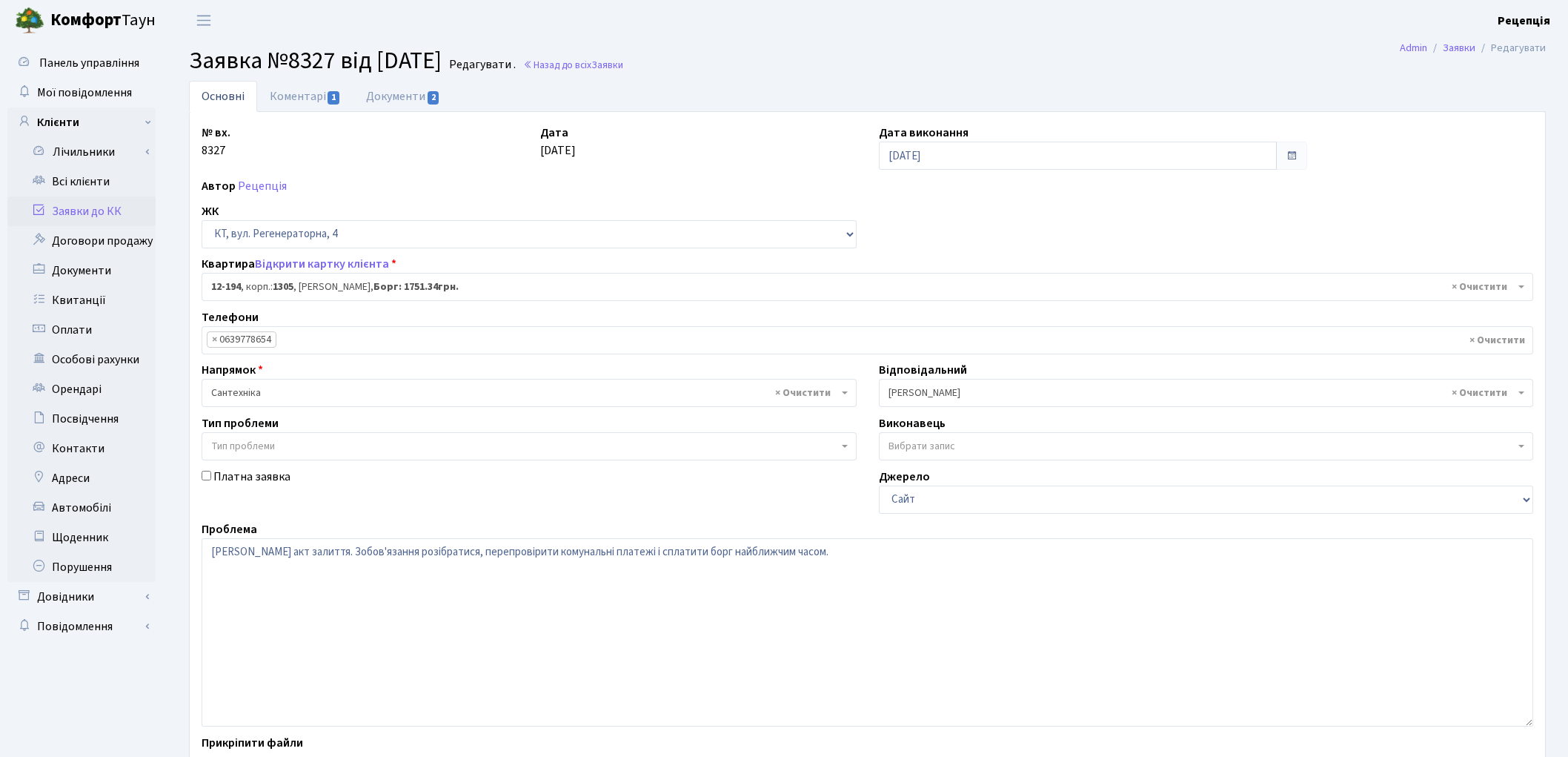
select select "7301"
click at [388, 102] on link "Документи 2" at bounding box center [403, 96] width 99 height 30
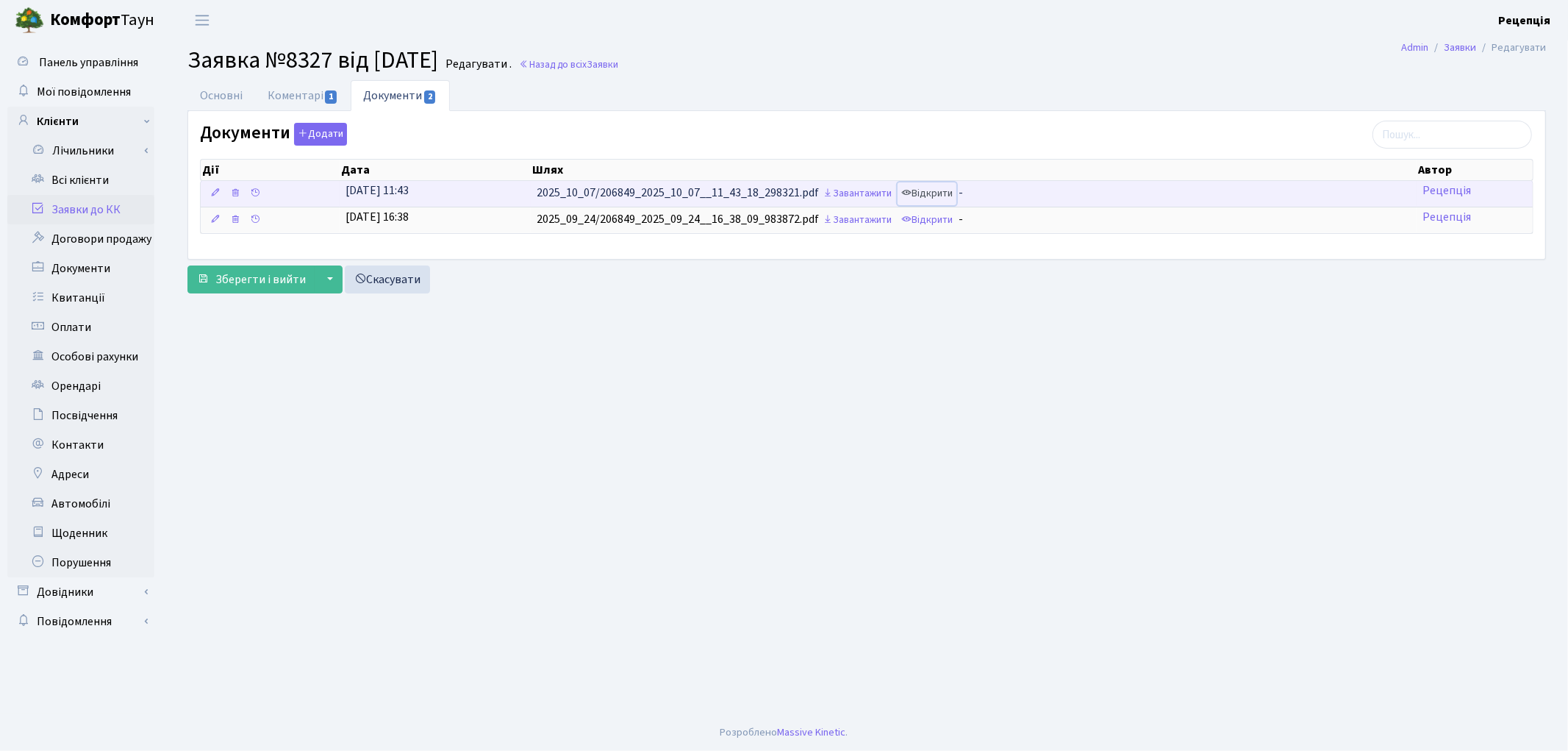
click at [930, 188] on link "Відкрити" at bounding box center [927, 193] width 59 height 23
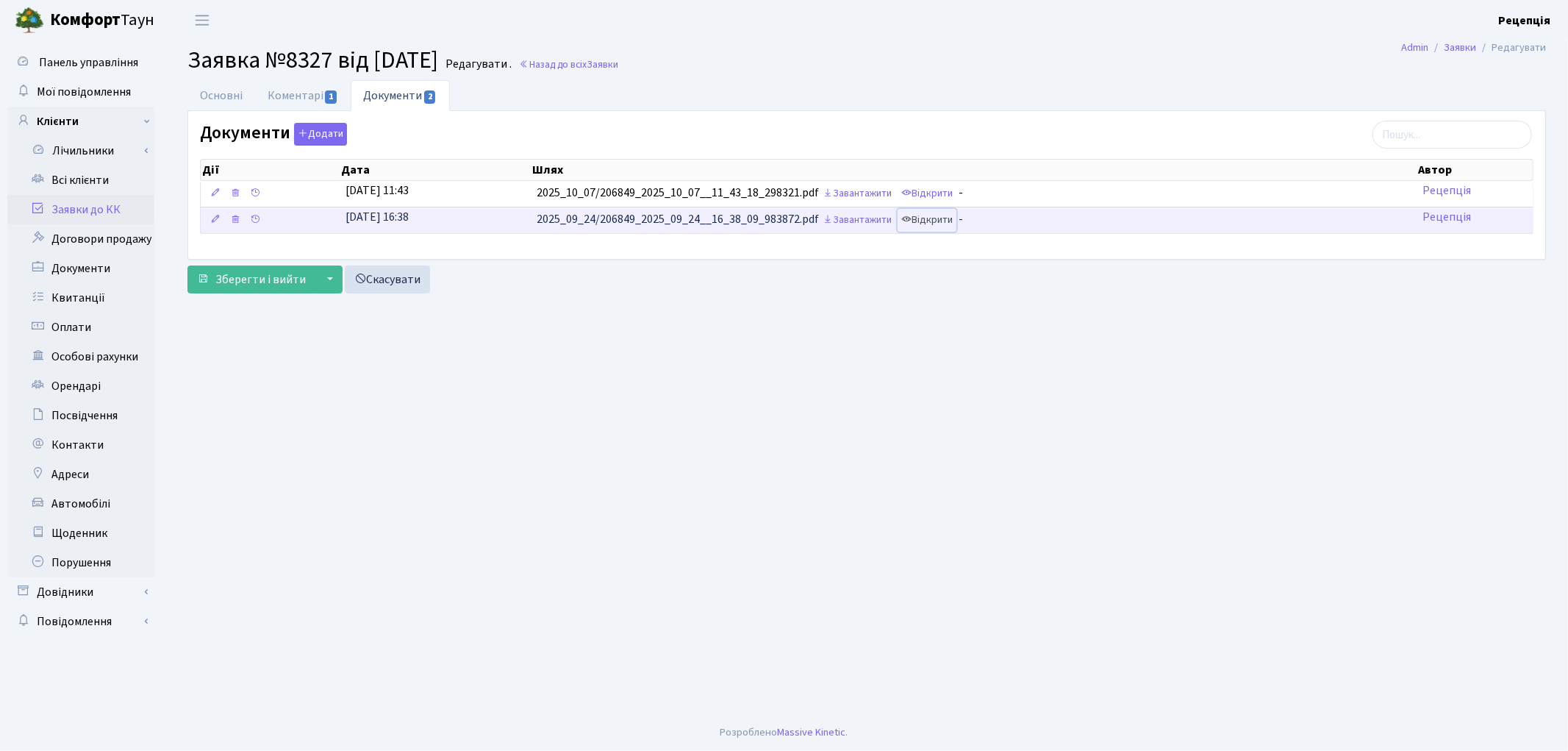
click at [929, 223] on link "Відкрити" at bounding box center [927, 220] width 59 height 23
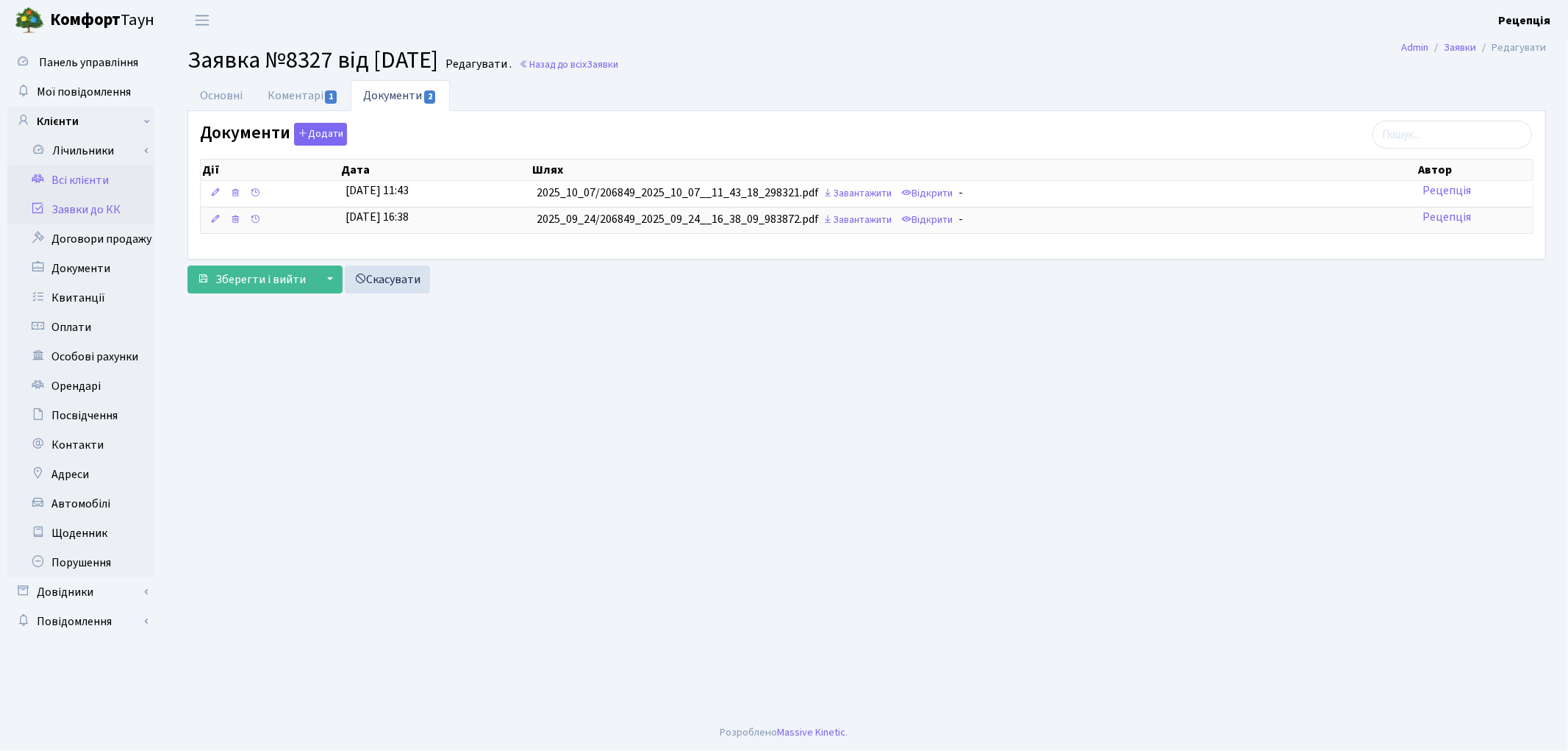
click at [90, 179] on link "Всі клієнти" at bounding box center [80, 180] width 147 height 29
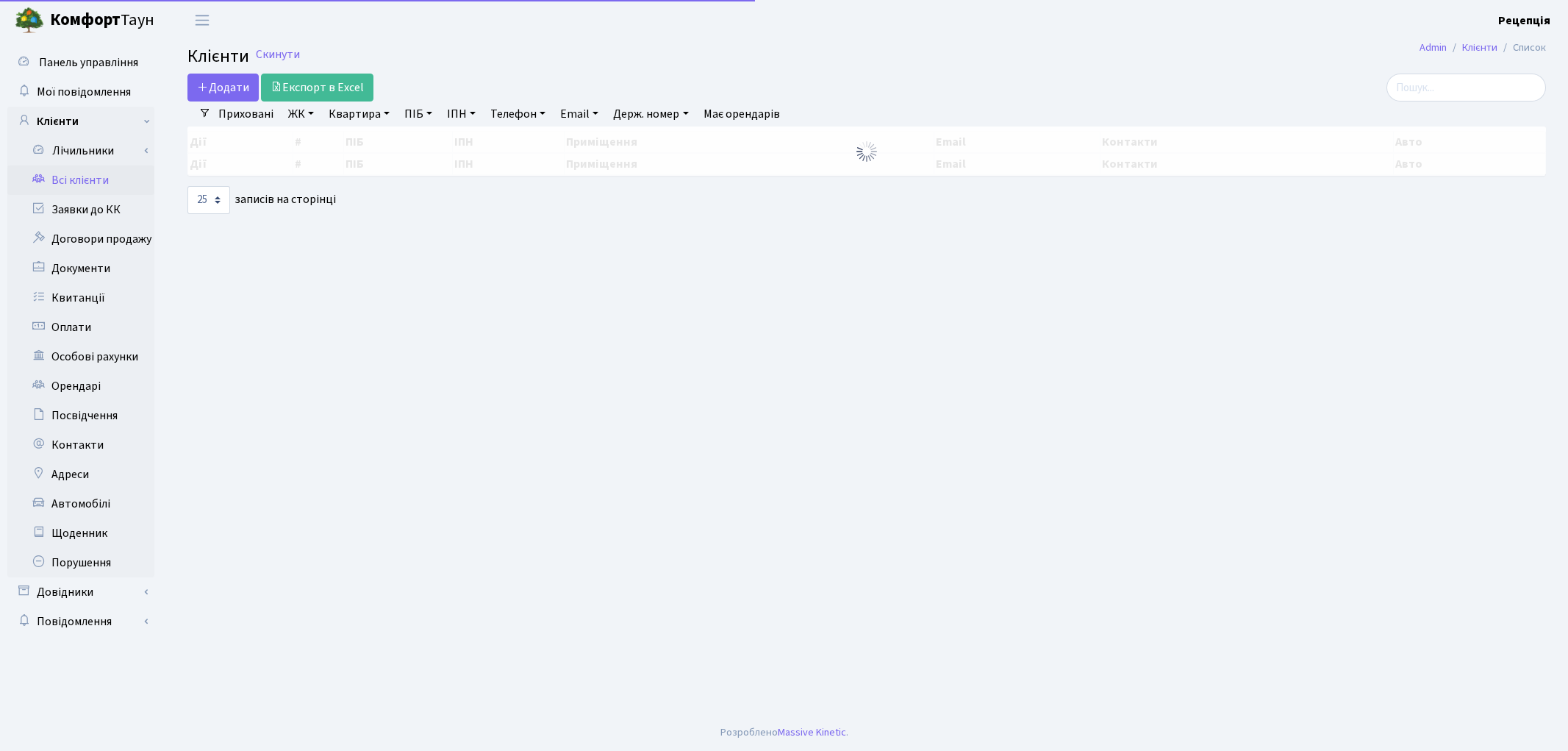
select select "25"
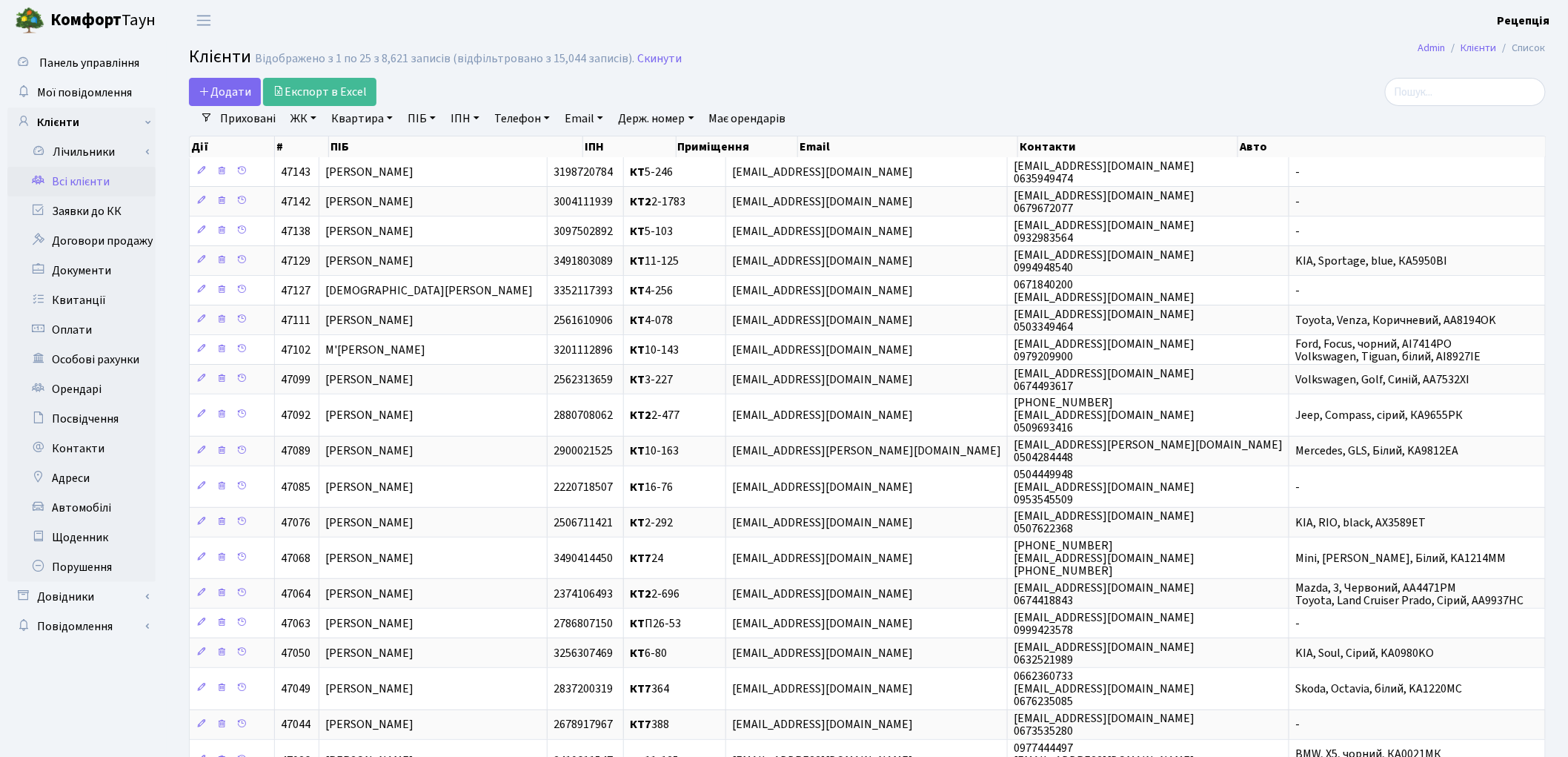
click at [302, 119] on link "ЖК" at bounding box center [303, 118] width 38 height 25
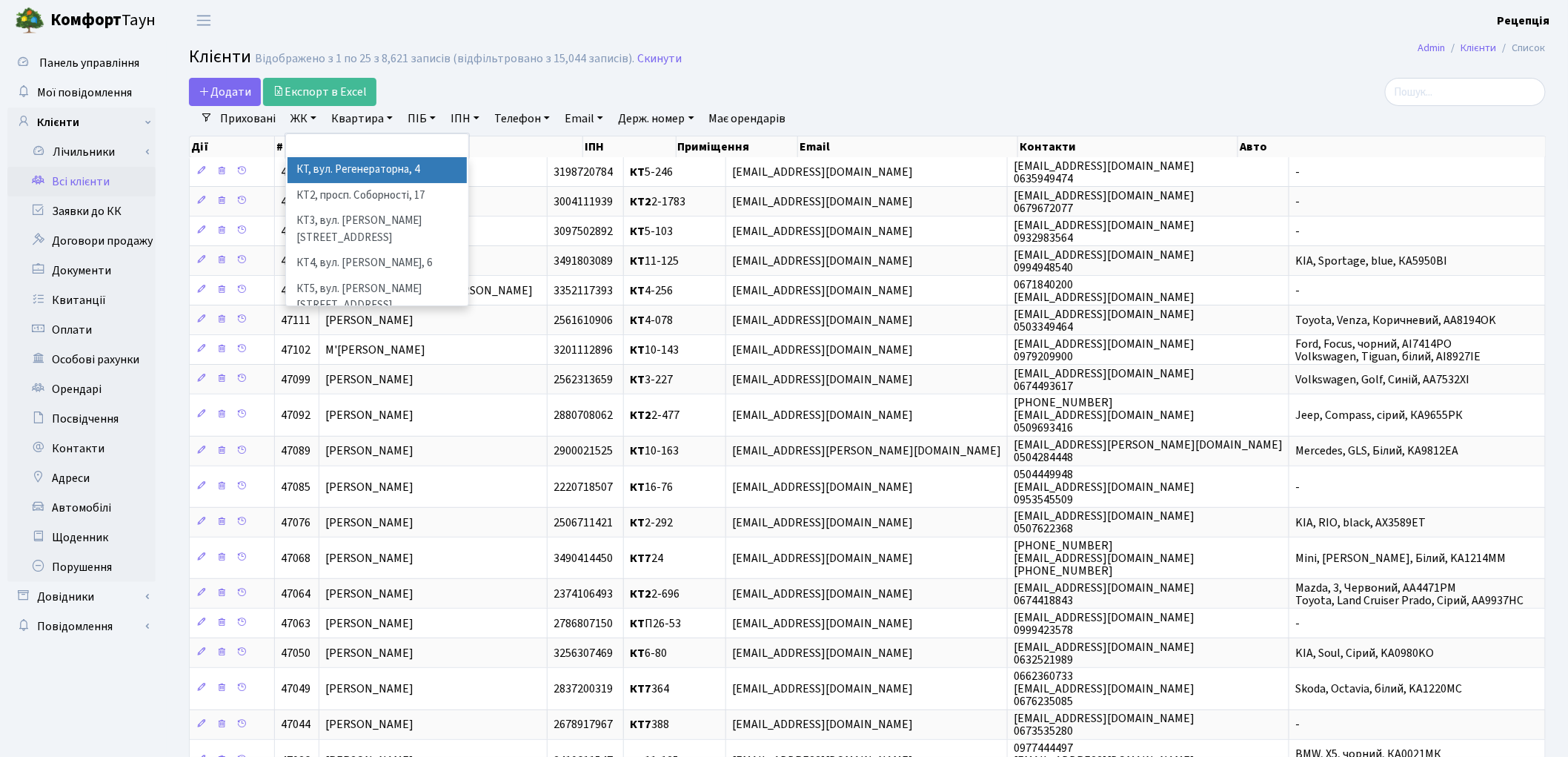
click at [302, 119] on link "ЖК" at bounding box center [303, 118] width 38 height 25
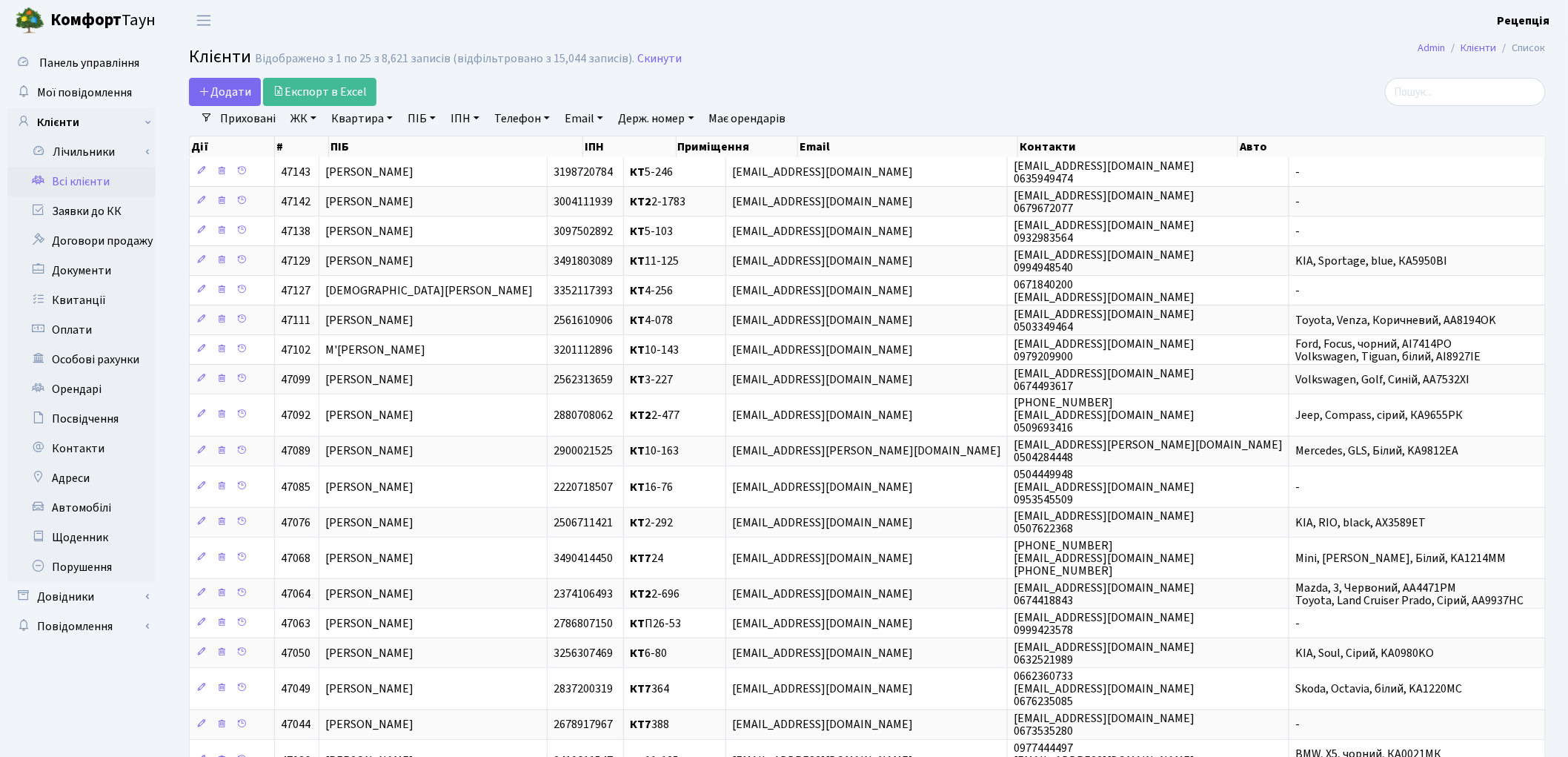
click at [373, 121] on link "Квартира" at bounding box center [362, 118] width 73 height 25
click at [951, 44] on main "Admin Клієнти Список Клієнти Відображено з 1 по 25 з 8,621 записів (відфільтров…" at bounding box center [867, 556] width 1401 height 1031
click at [79, 215] on link "Заявки до КК" at bounding box center [81, 210] width 149 height 29
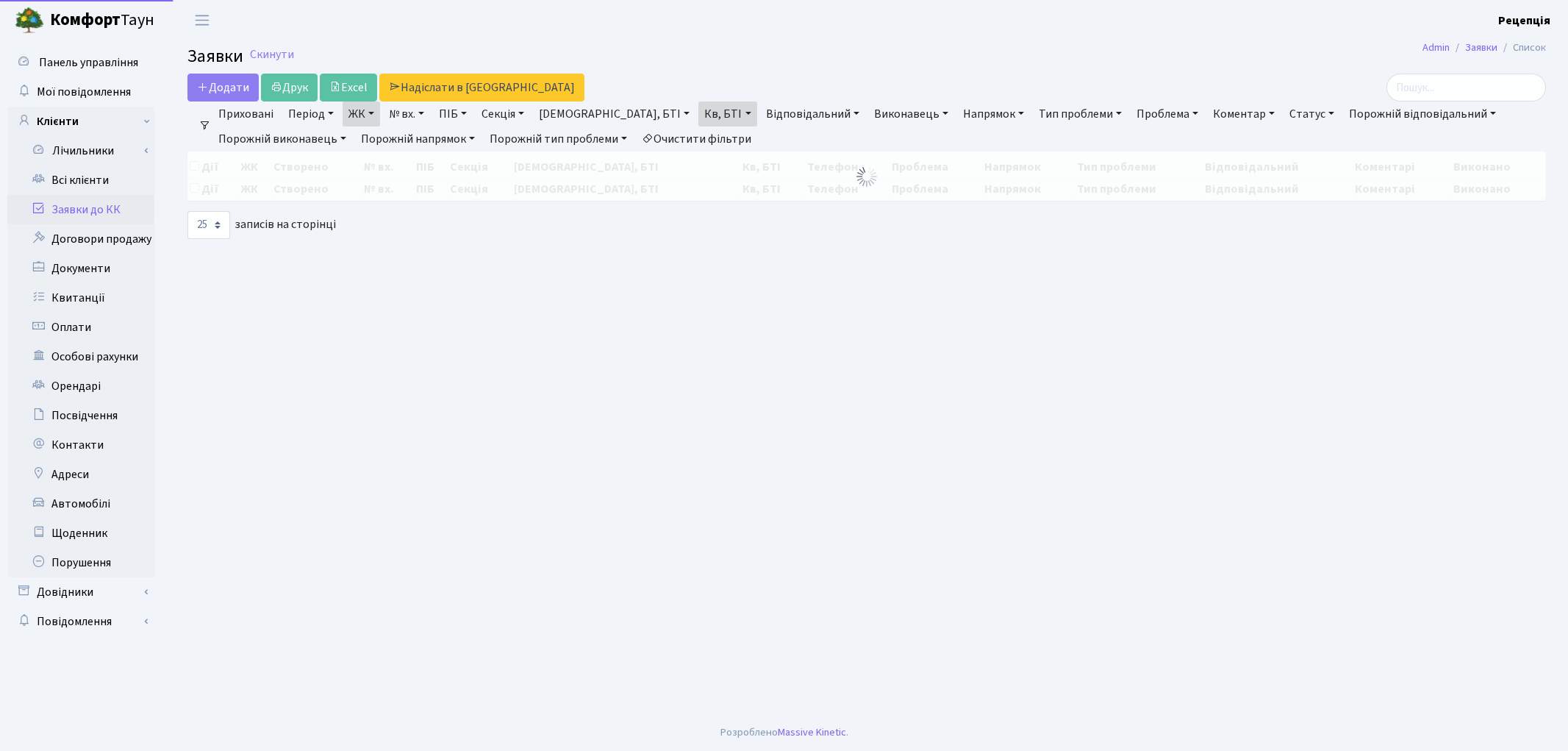
select select "25"
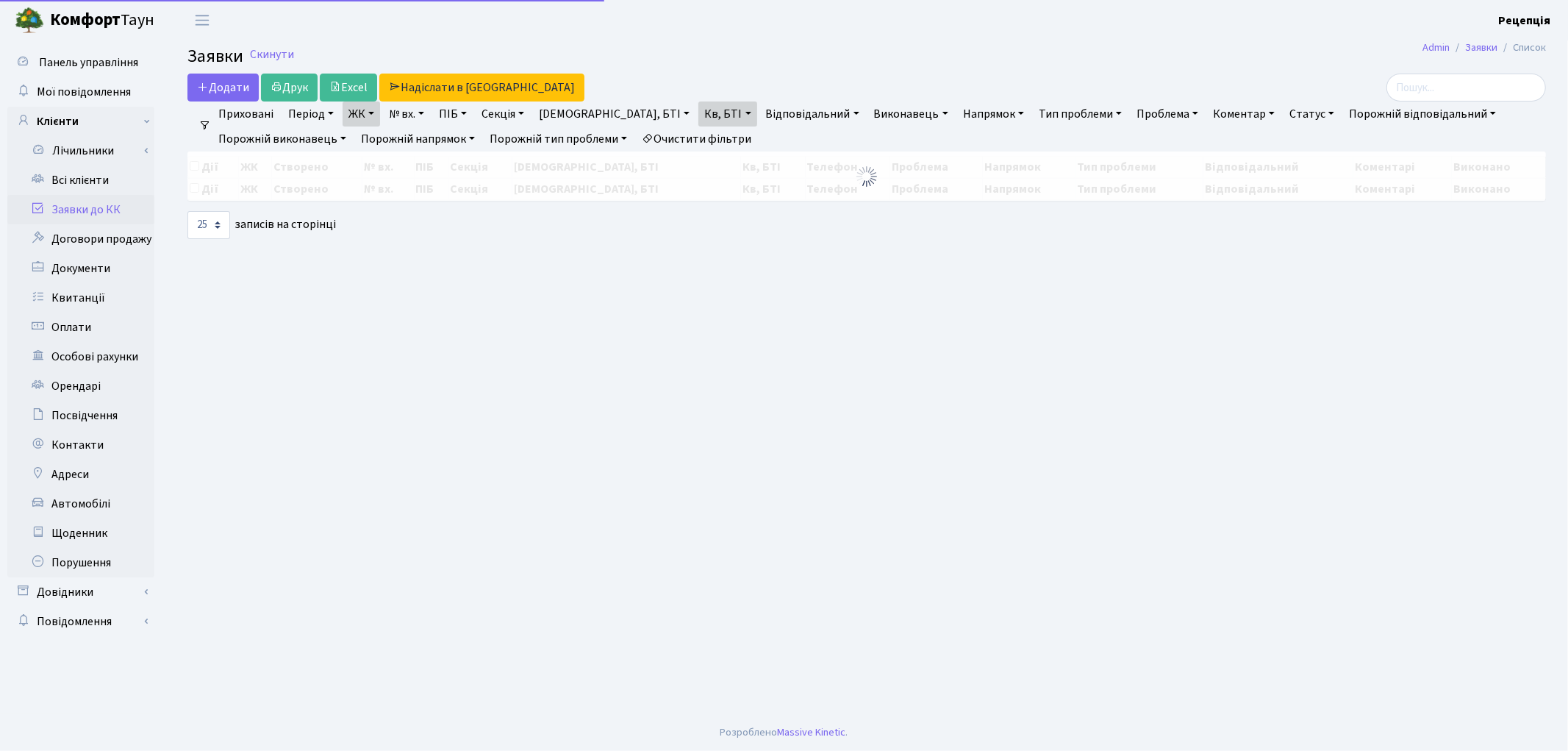
click at [708, 143] on link "Очистити фільтри" at bounding box center [697, 139] width 121 height 25
select select
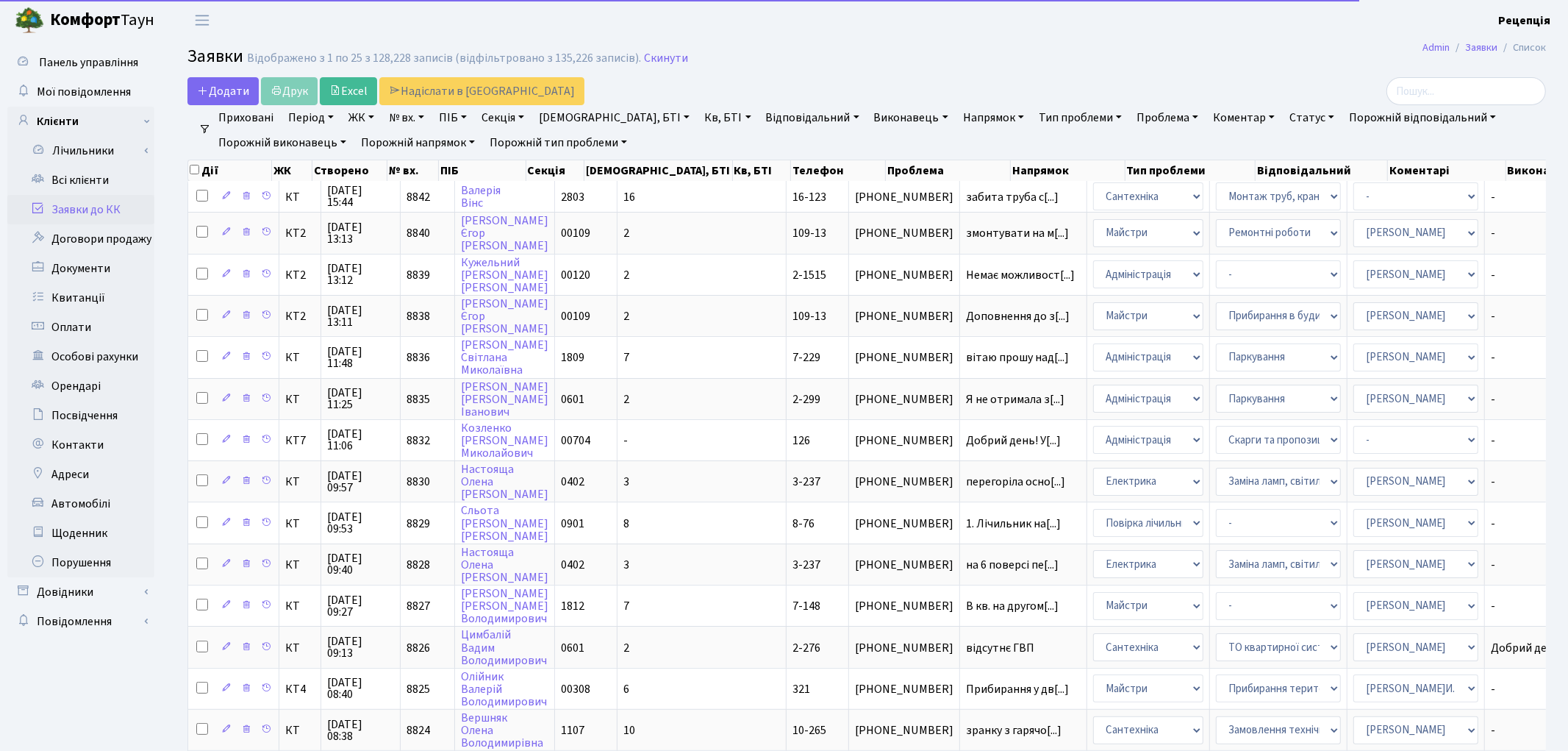
click at [362, 122] on link "ЖК" at bounding box center [362, 117] width 38 height 25
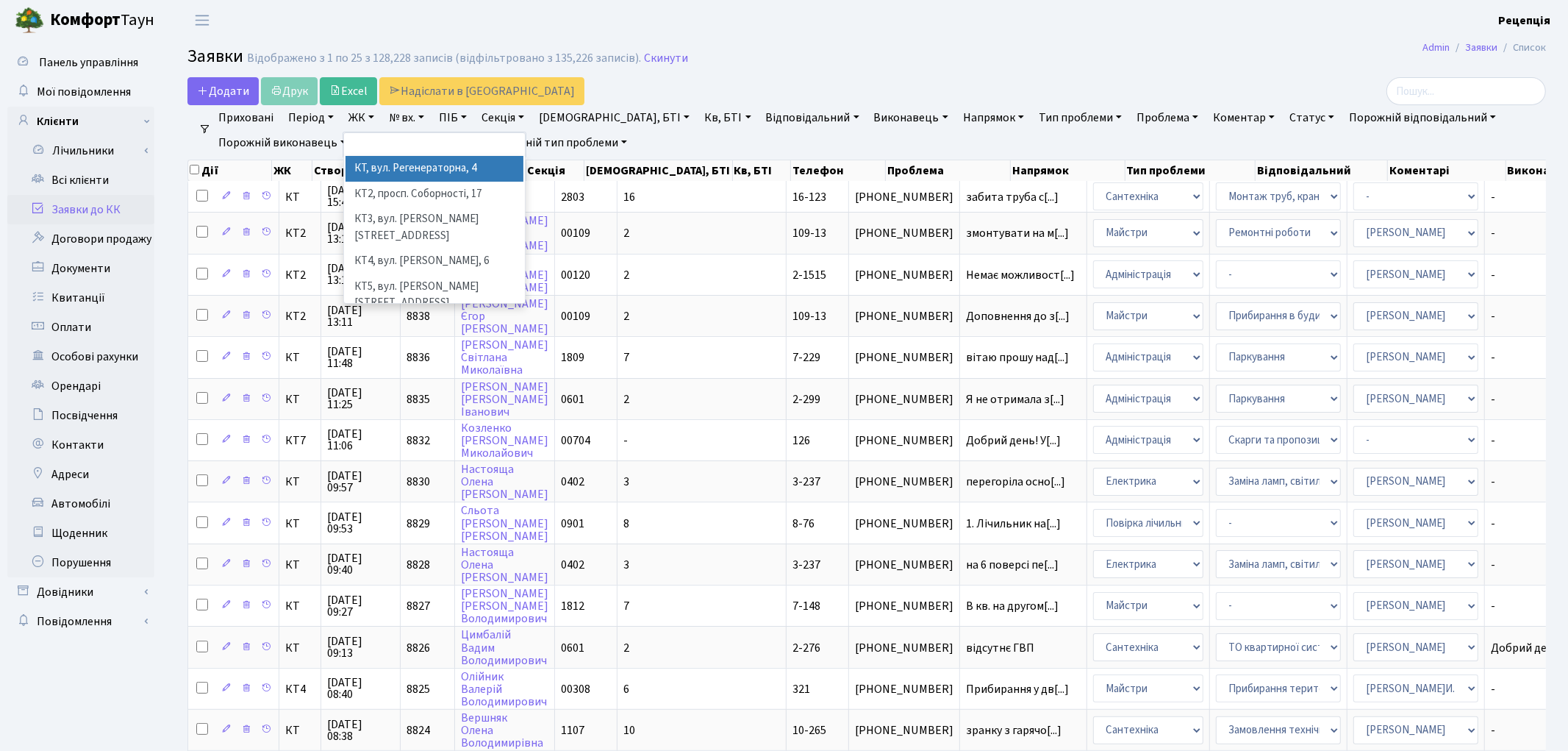
click at [408, 167] on li "КТ, вул. Регенераторна, 4" at bounding box center [435, 169] width 178 height 26
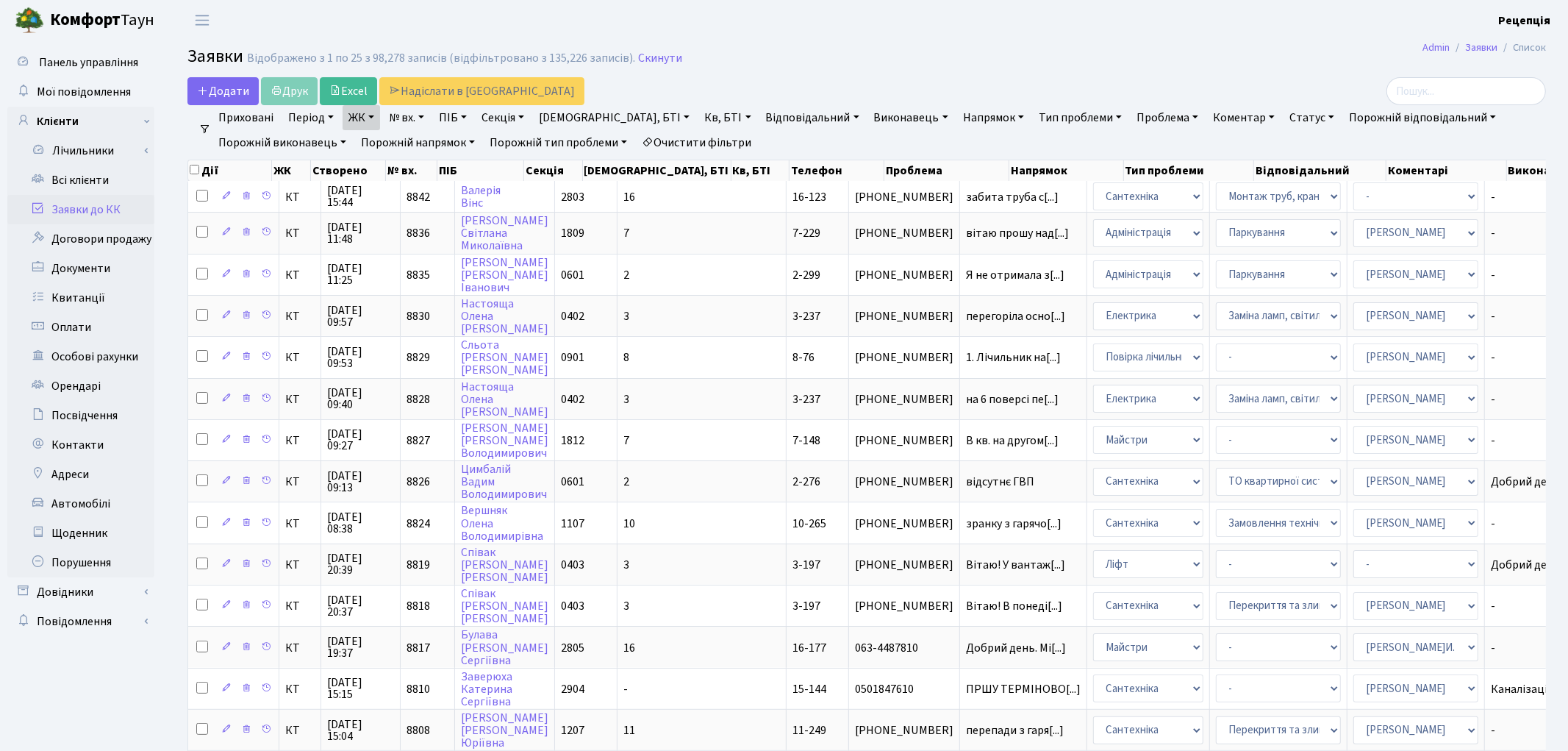
click at [698, 127] on link "Кв, БТІ" at bounding box center [727, 117] width 58 height 25
type input "7-148"
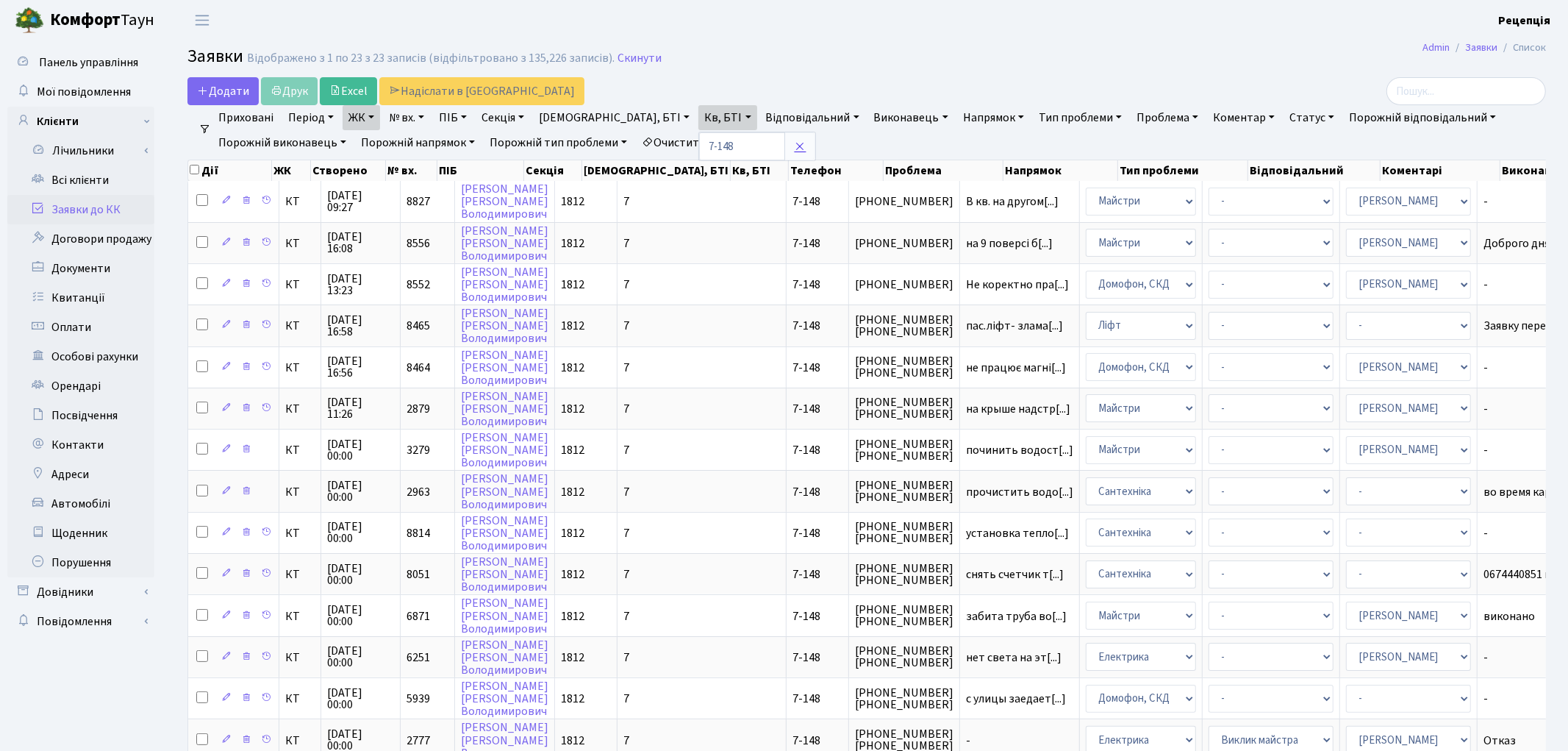
click at [785, 155] on link at bounding box center [800, 146] width 31 height 28
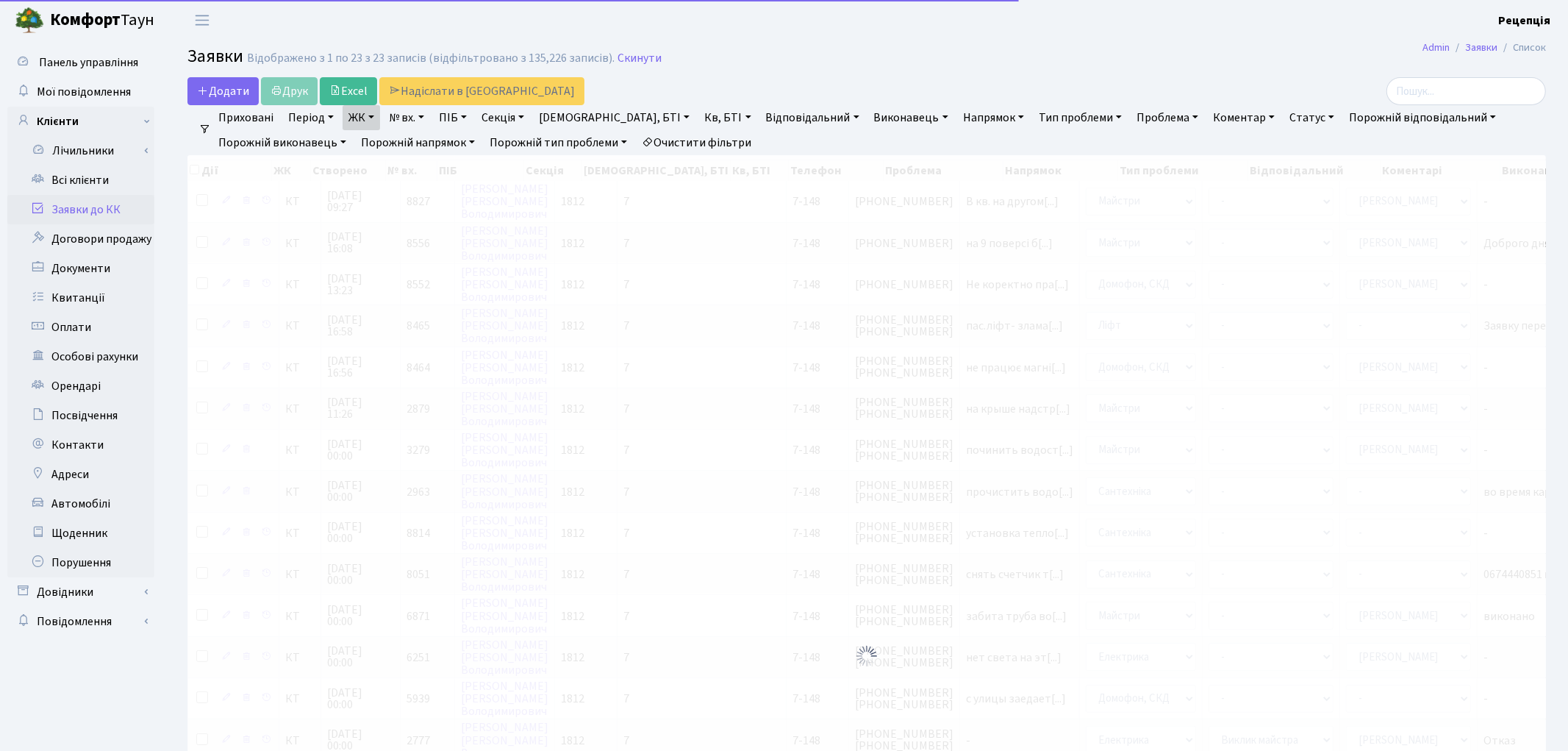
click at [721, 145] on link "Очистити фільтри" at bounding box center [697, 143] width 121 height 25
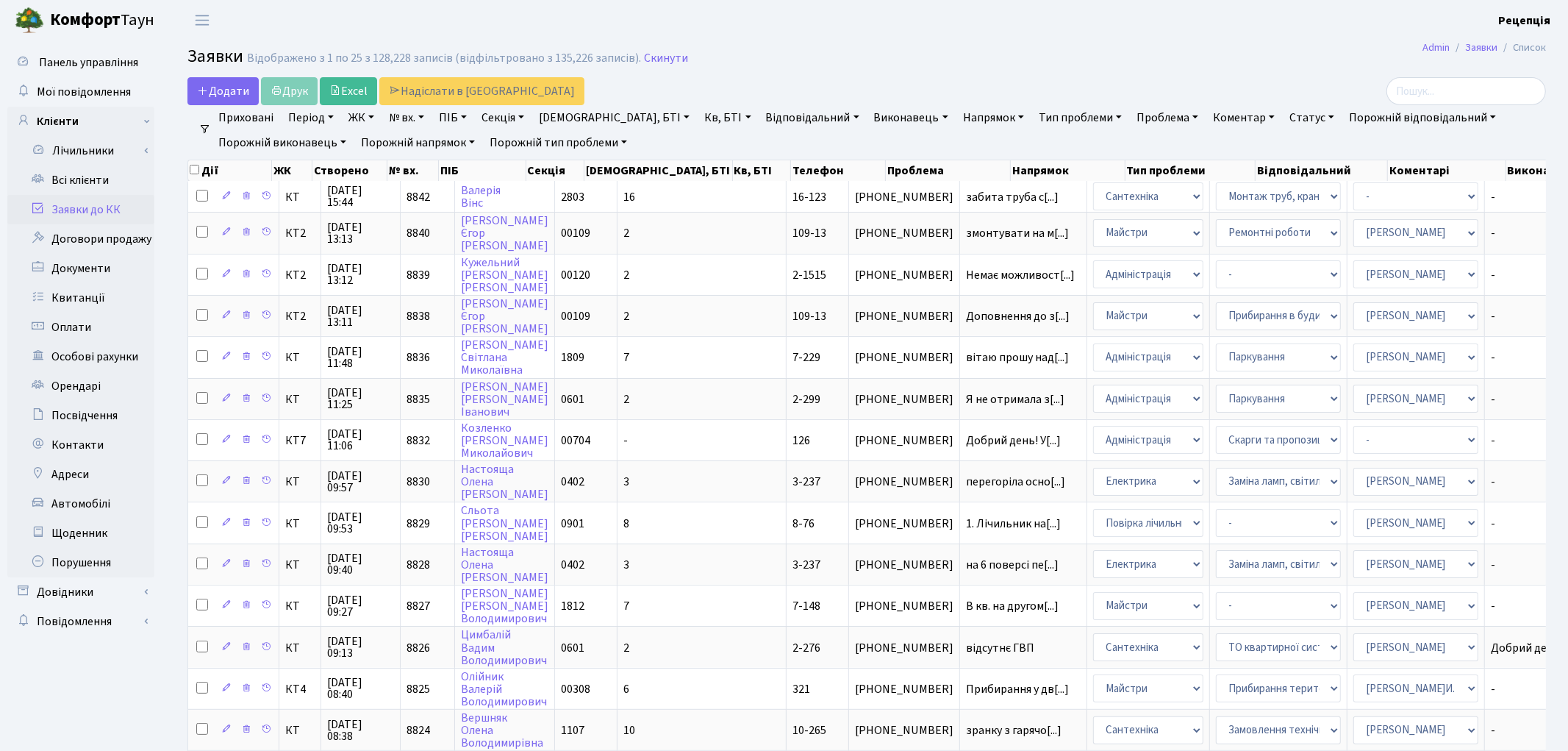
drag, startPoint x: 403, startPoint y: 117, endPoint x: 411, endPoint y: 123, distance: 10.0
click at [404, 117] on link "№ вх." at bounding box center [407, 117] width 47 height 25
type input "8762"
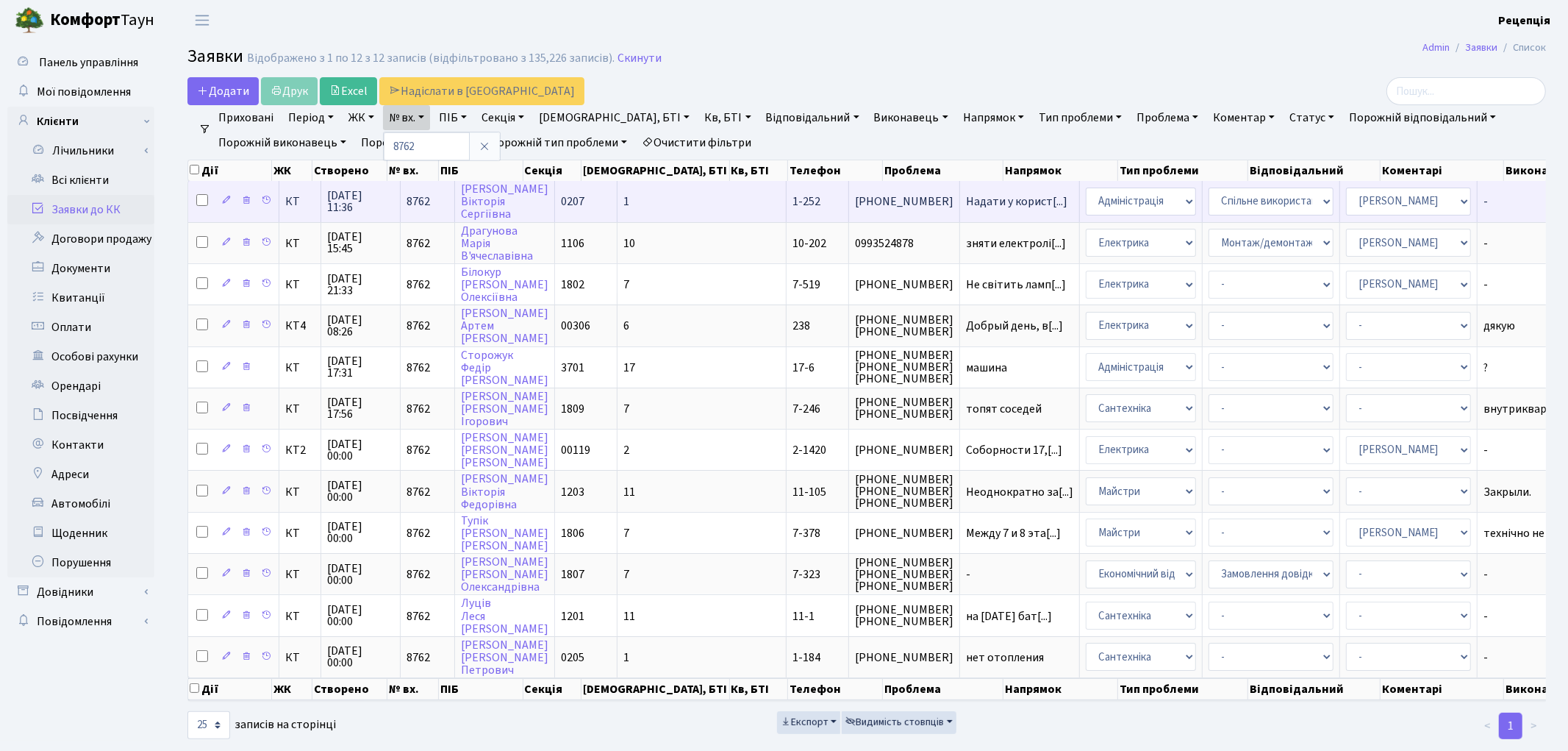
click at [634, 209] on td "1" at bounding box center [702, 201] width 169 height 40
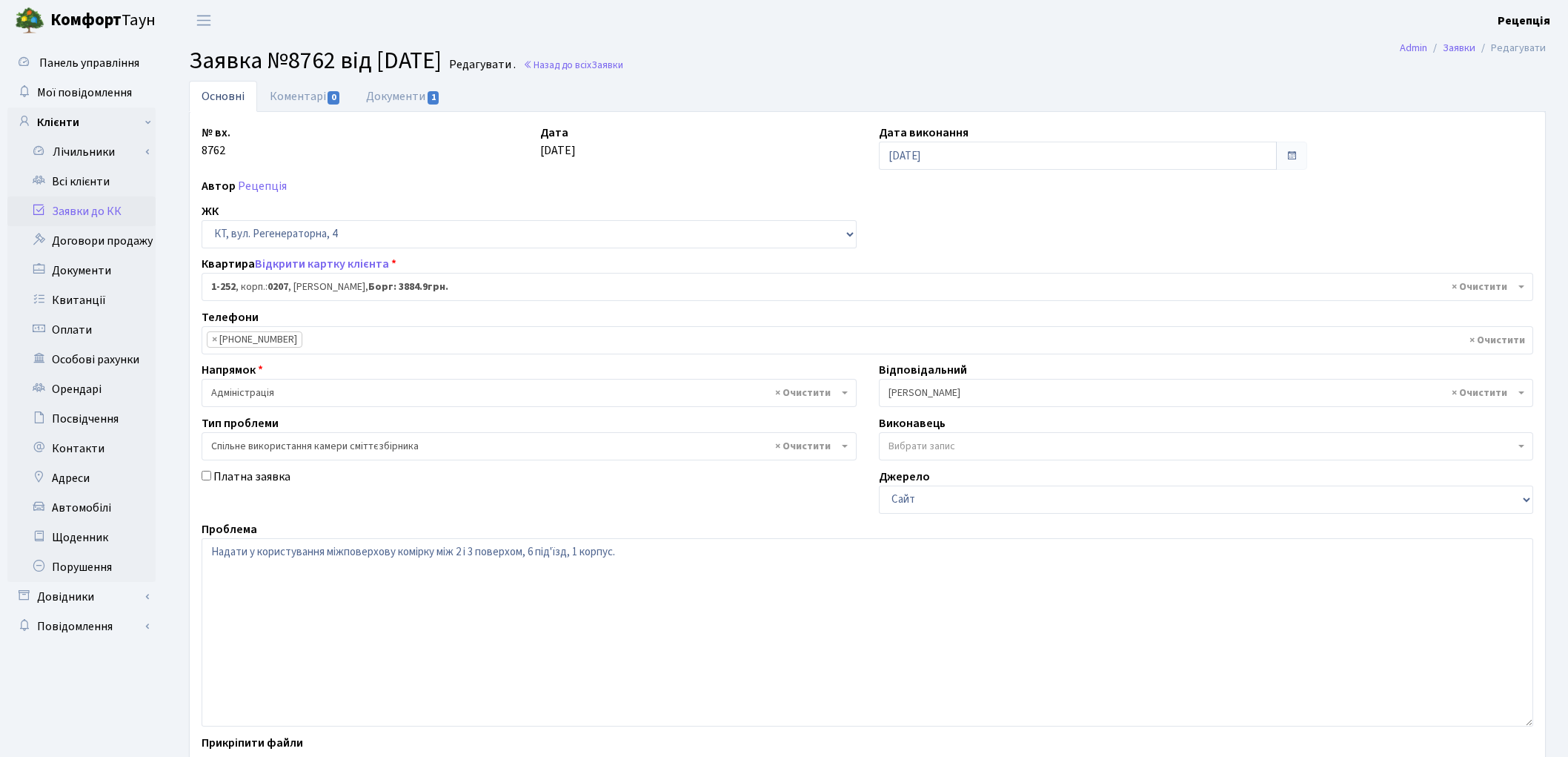
select select "252"
select select "34"
click at [398, 92] on link "Документи 1" at bounding box center [403, 96] width 99 height 30
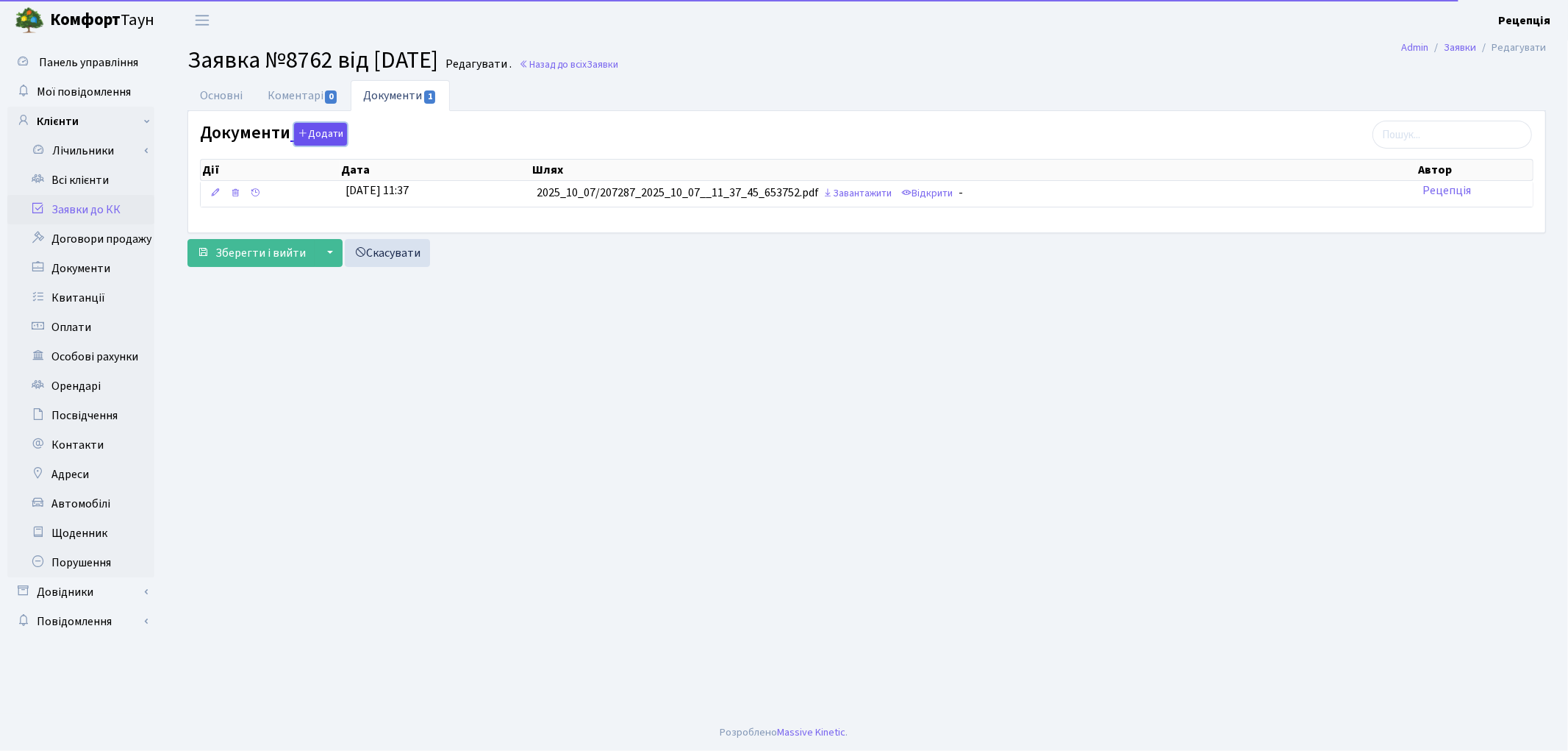
click at [329, 136] on button "Додати" at bounding box center [320, 134] width 53 height 23
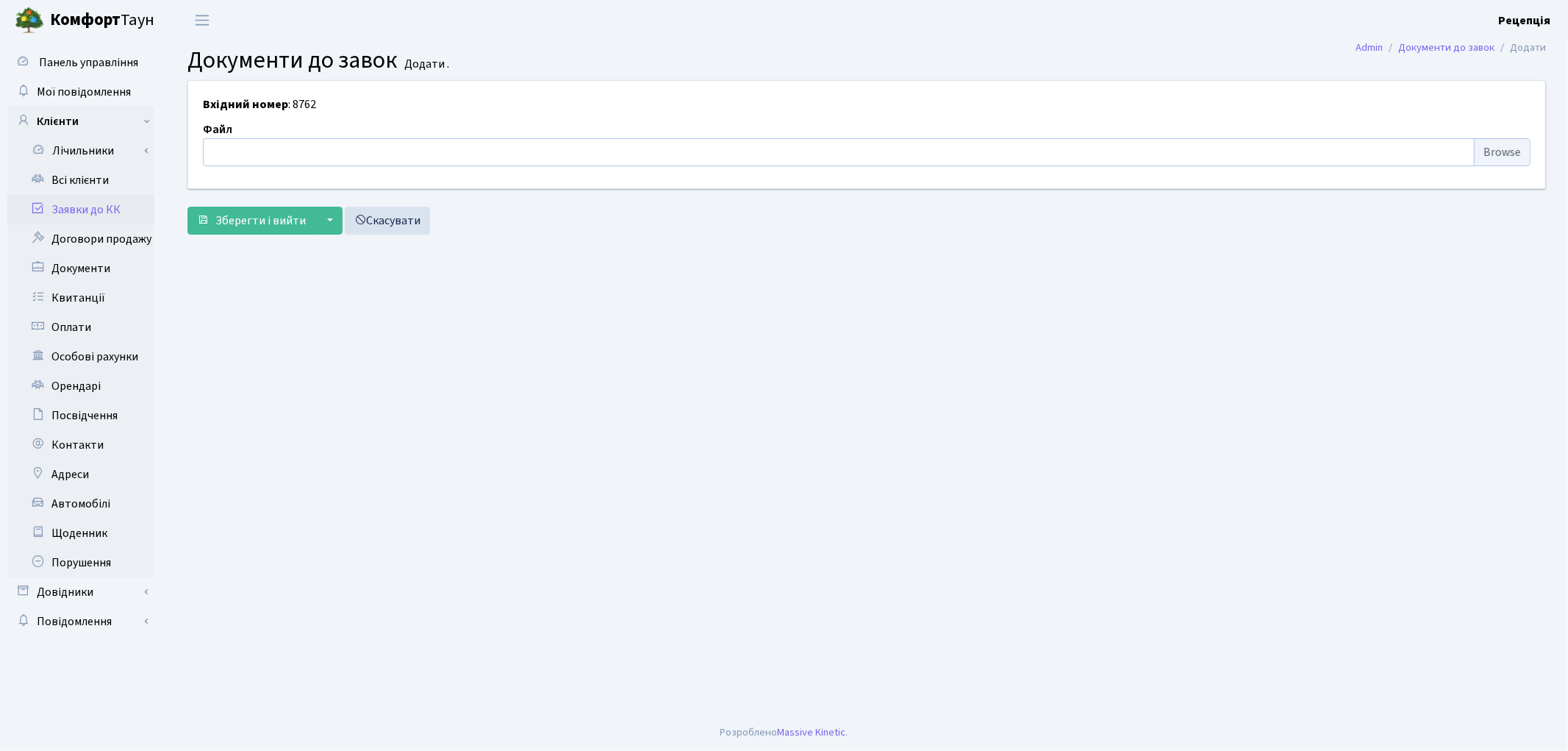
click at [1489, 154] on input "file" at bounding box center [867, 151] width 1328 height 28
type input "C:\fakepath\сканирование0778.pdf"
click at [275, 232] on button "Зберегти і вийти" at bounding box center [251, 220] width 128 height 28
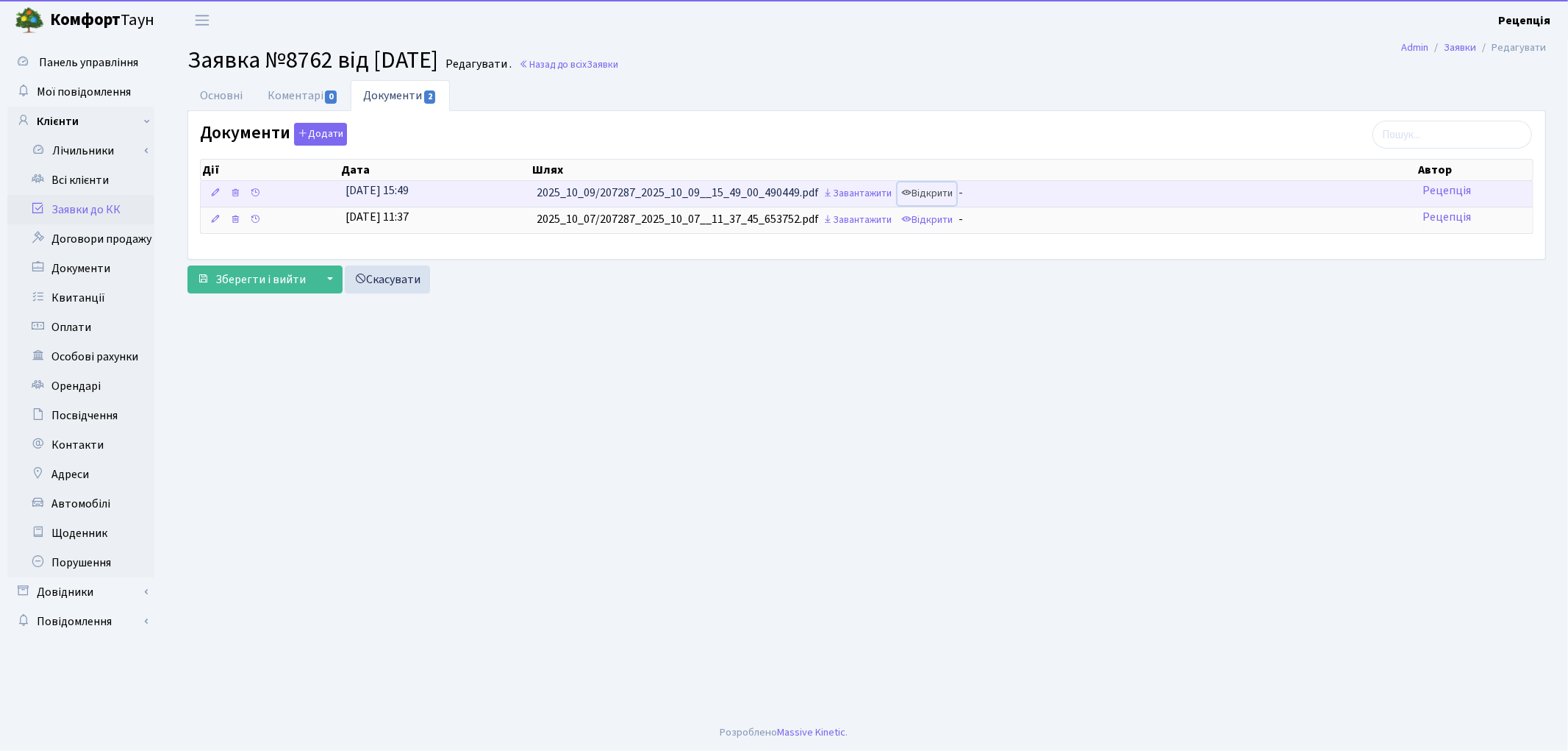
click at [934, 192] on link "Відкрити" at bounding box center [927, 193] width 59 height 23
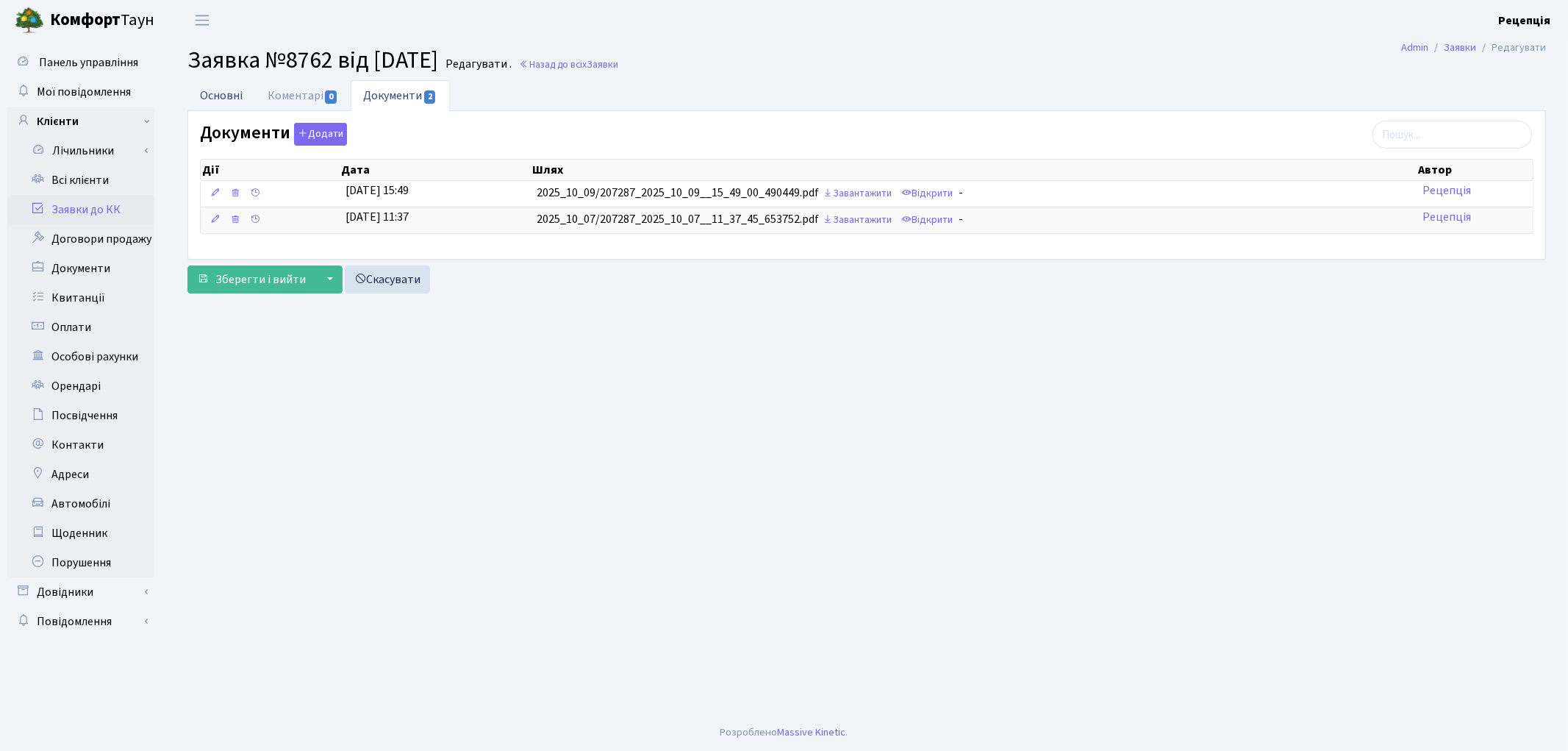
click at [243, 93] on link "Основні" at bounding box center [221, 95] width 68 height 30
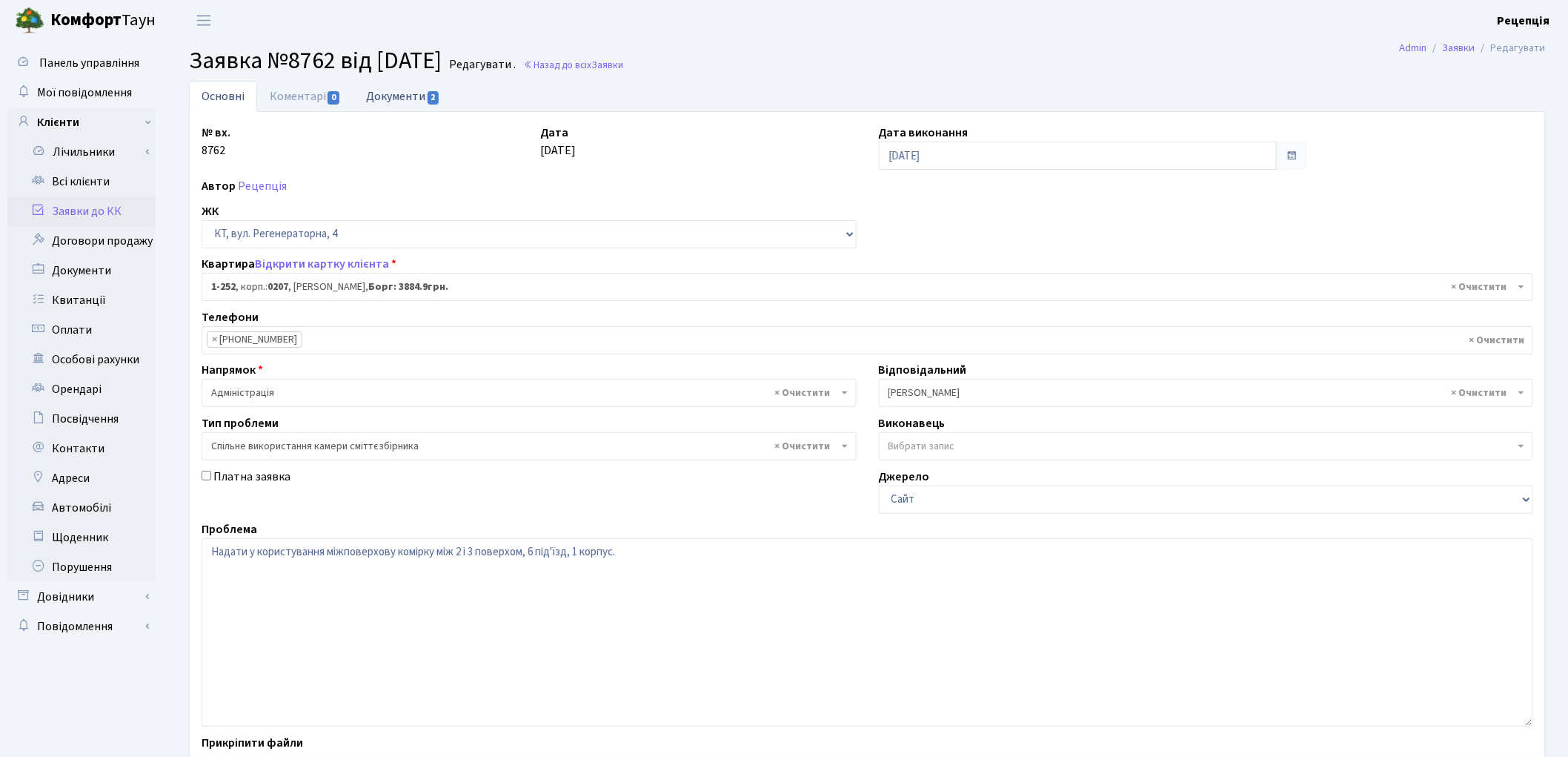
click at [390, 98] on link "Документи 2" at bounding box center [403, 96] width 99 height 30
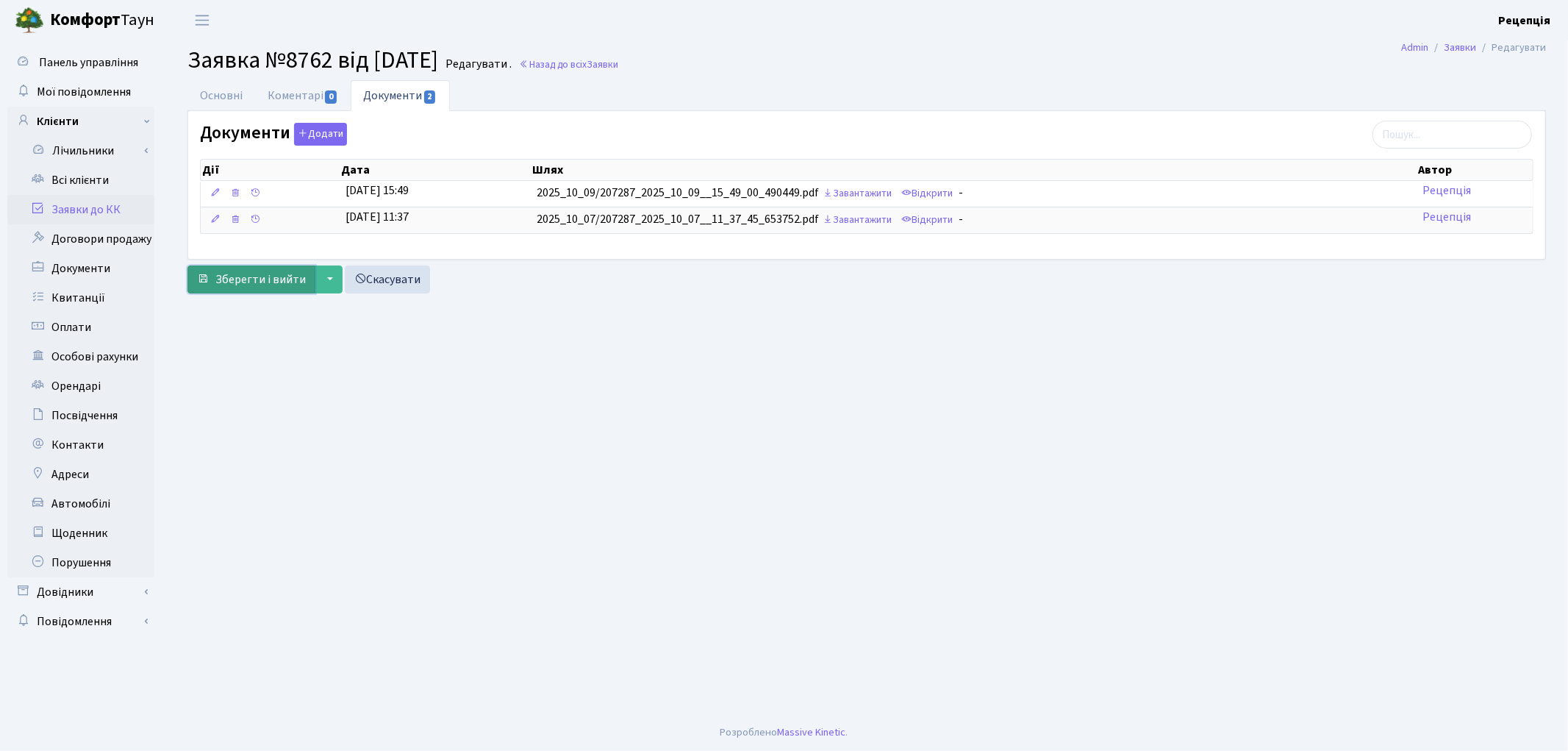
click at [276, 281] on span "Зберегти і вийти" at bounding box center [260, 279] width 91 height 17
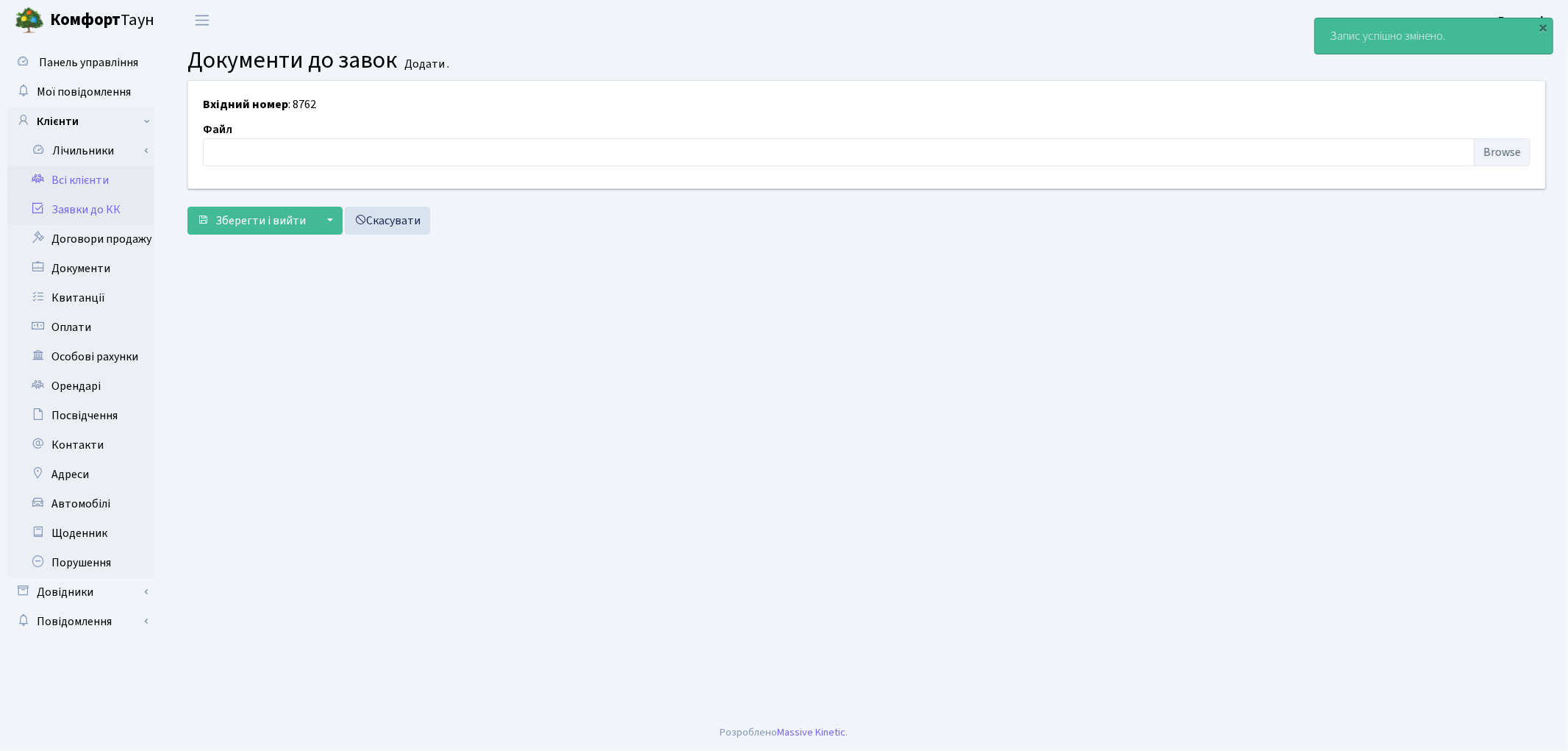
click at [102, 179] on link "Всі клієнти" at bounding box center [80, 180] width 147 height 29
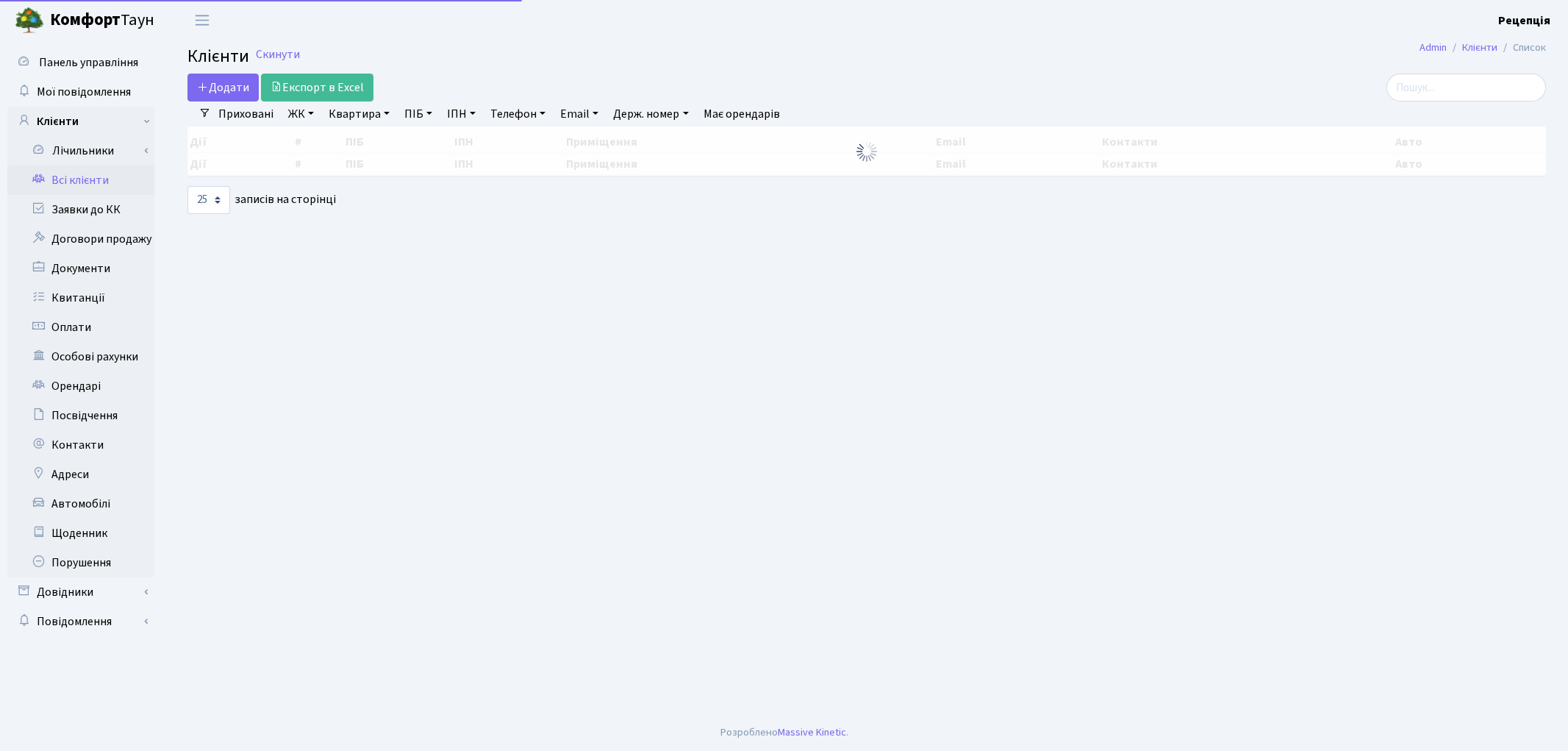
select select "25"
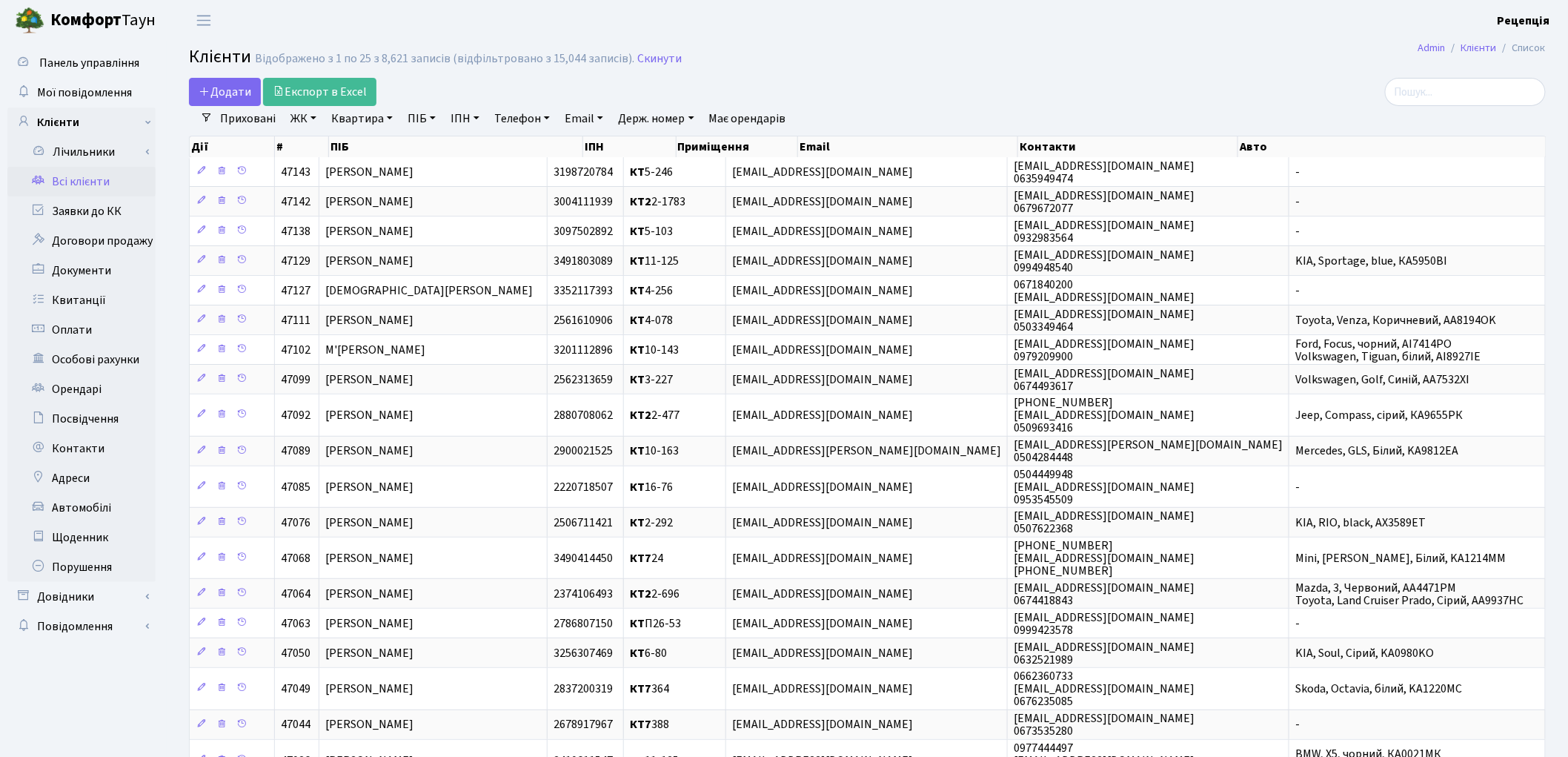
click at [998, 50] on h2 "Клієнти Відображено з 1 по 25 з 8,621 записів (відфільтровано з 15,044 записів)…" at bounding box center [867, 60] width 1357 height 25
click at [314, 124] on link "ЖК" at bounding box center [303, 118] width 38 height 25
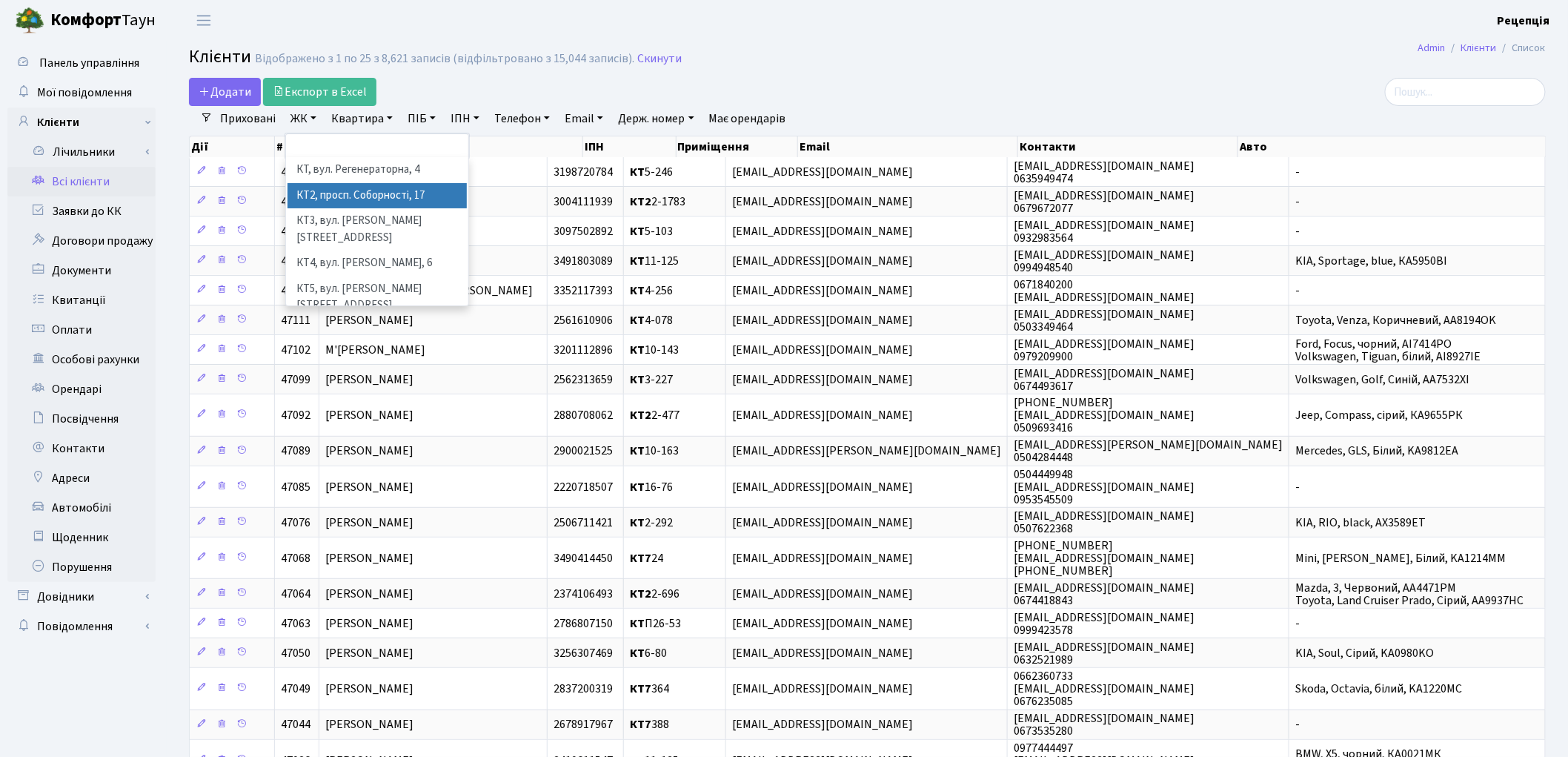
click at [360, 193] on li "КТ2, просп. Соборності, 17" at bounding box center [377, 195] width 180 height 26
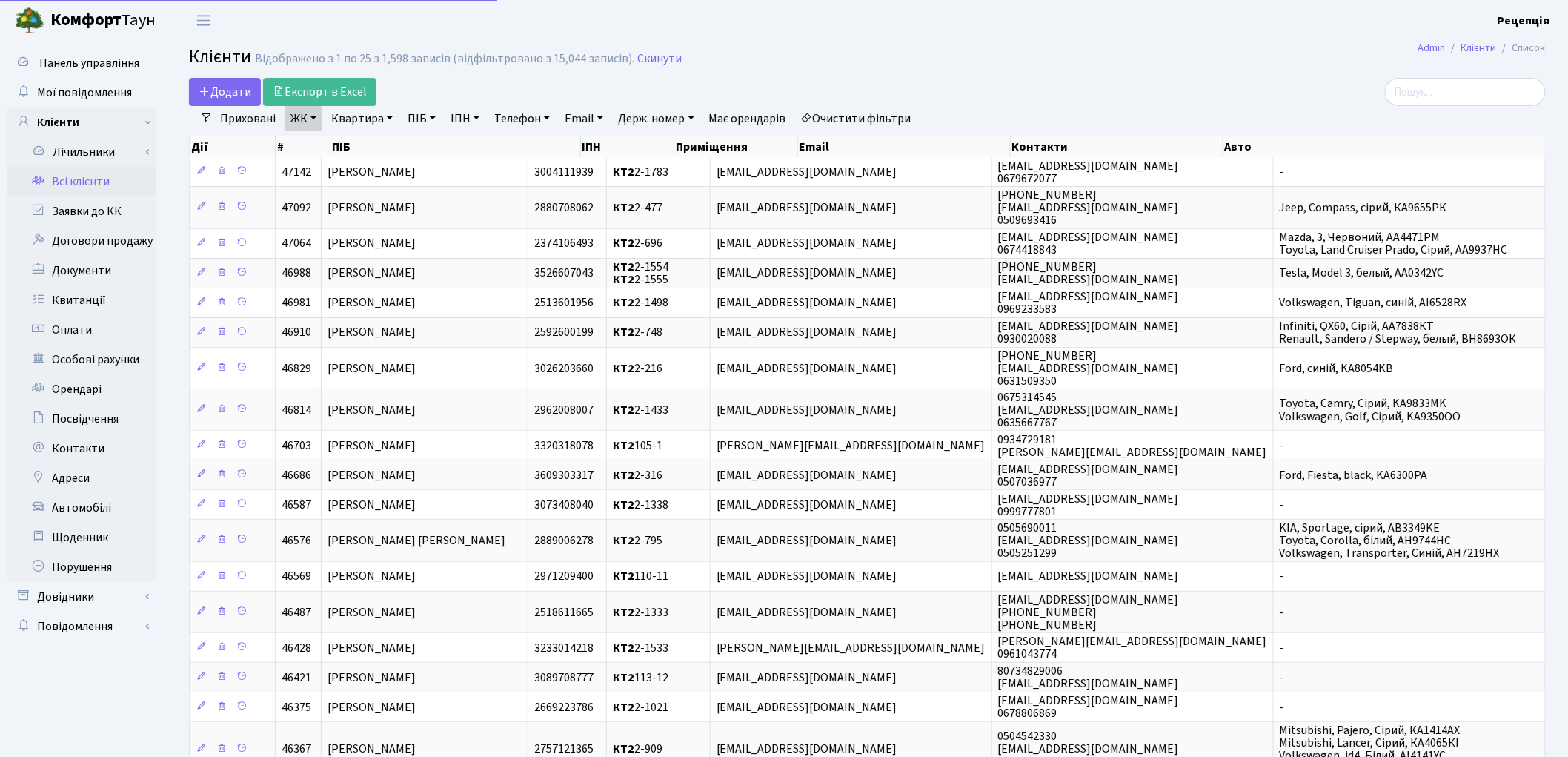
click at [353, 122] on link "Квартира" at bounding box center [362, 118] width 73 height 25
type input "2-576"
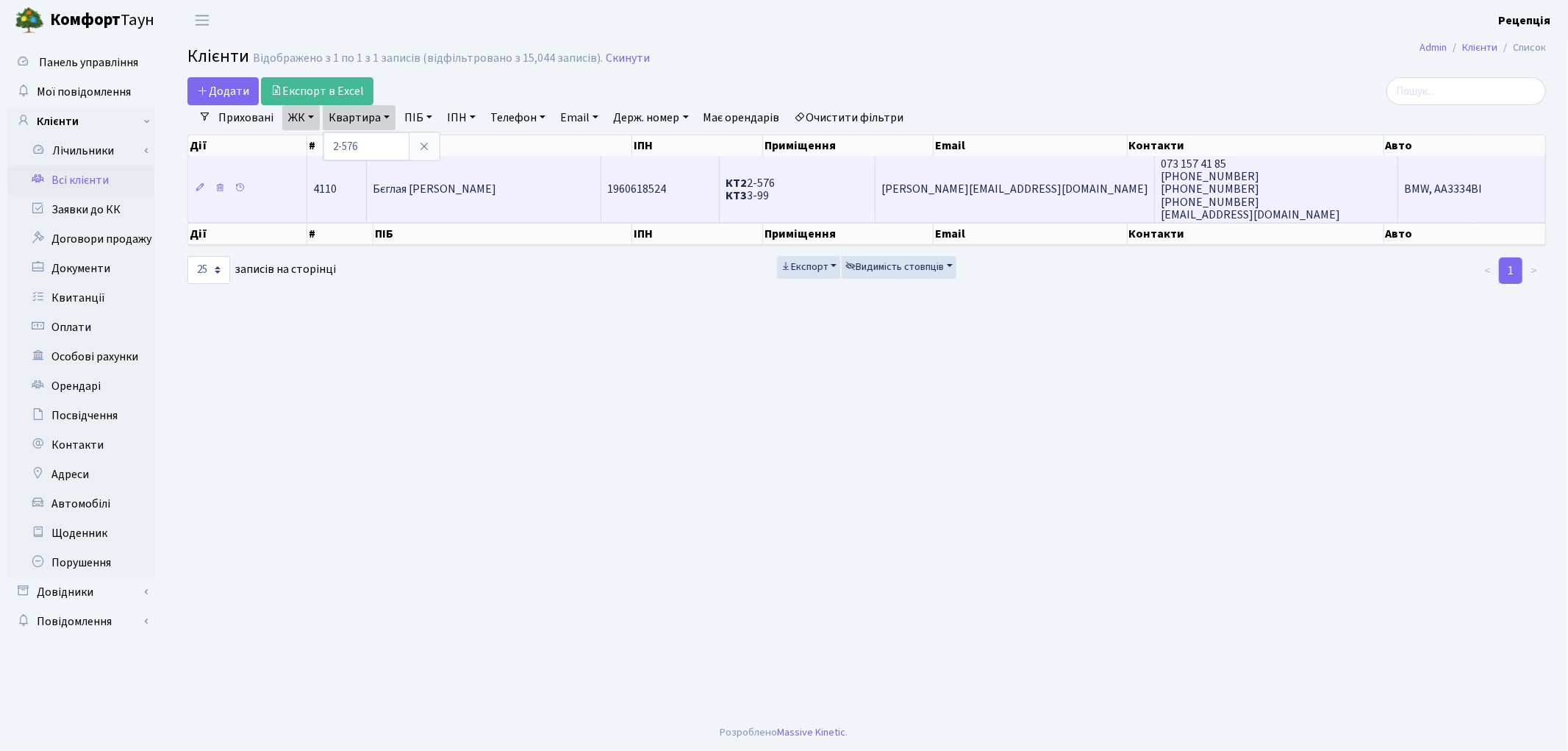
click at [456, 193] on span "Бєглая [PERSON_NAME]" at bounding box center [434, 189] width 124 height 17
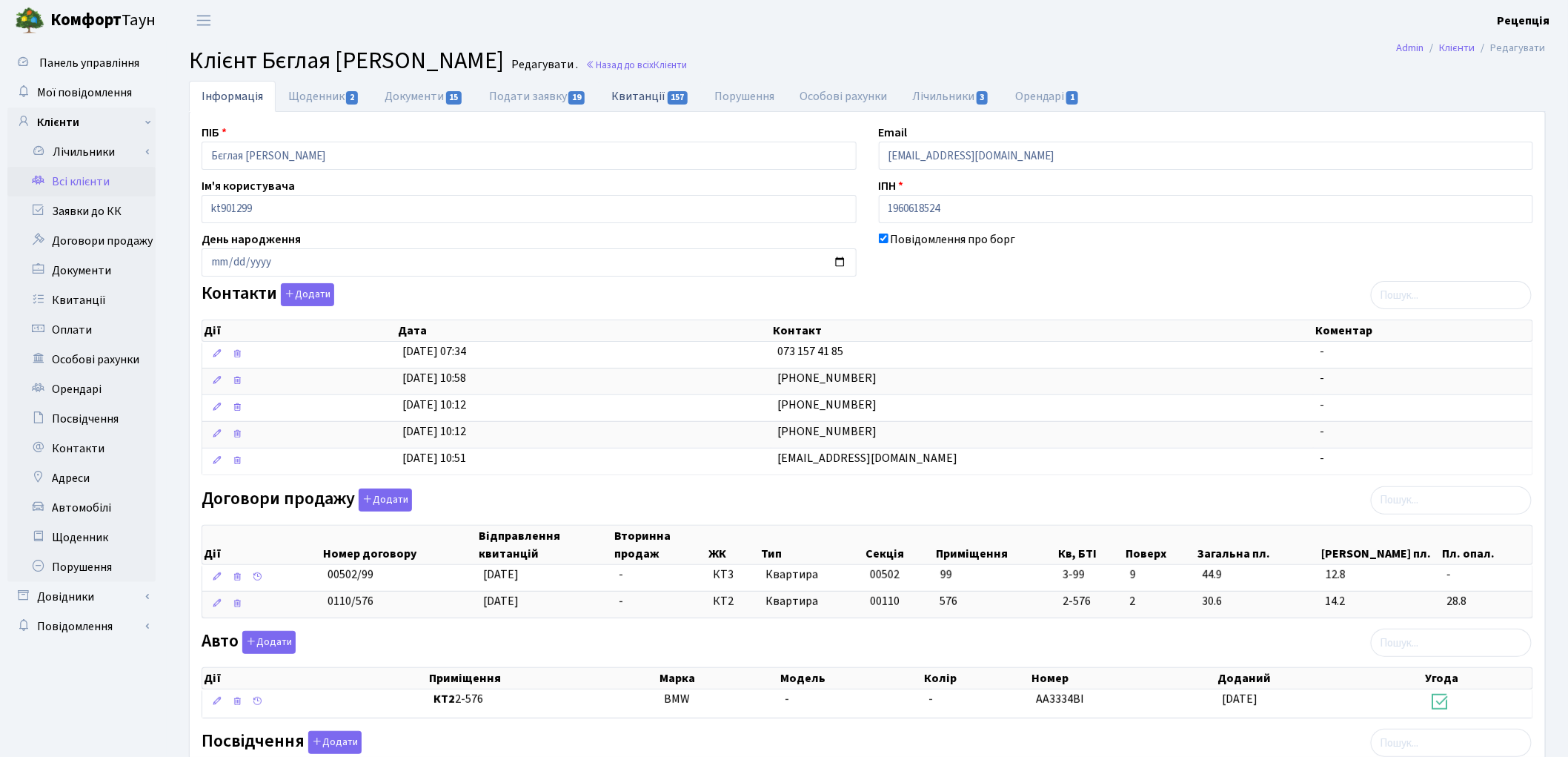
click at [628, 102] on link "Квитанції 157" at bounding box center [651, 96] width 103 height 30
select select "25"
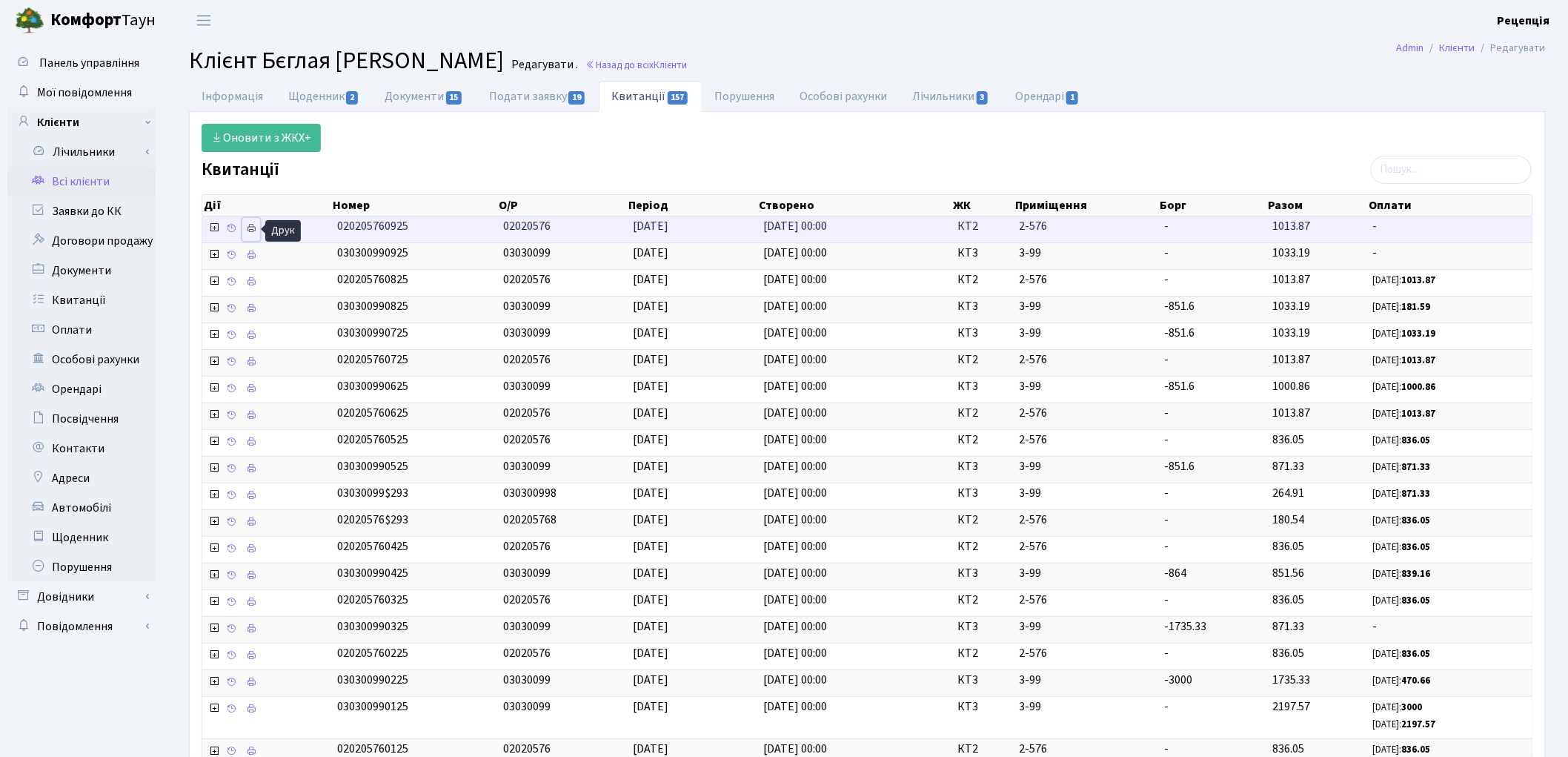
click at [253, 223] on link at bounding box center [251, 229] width 17 height 23
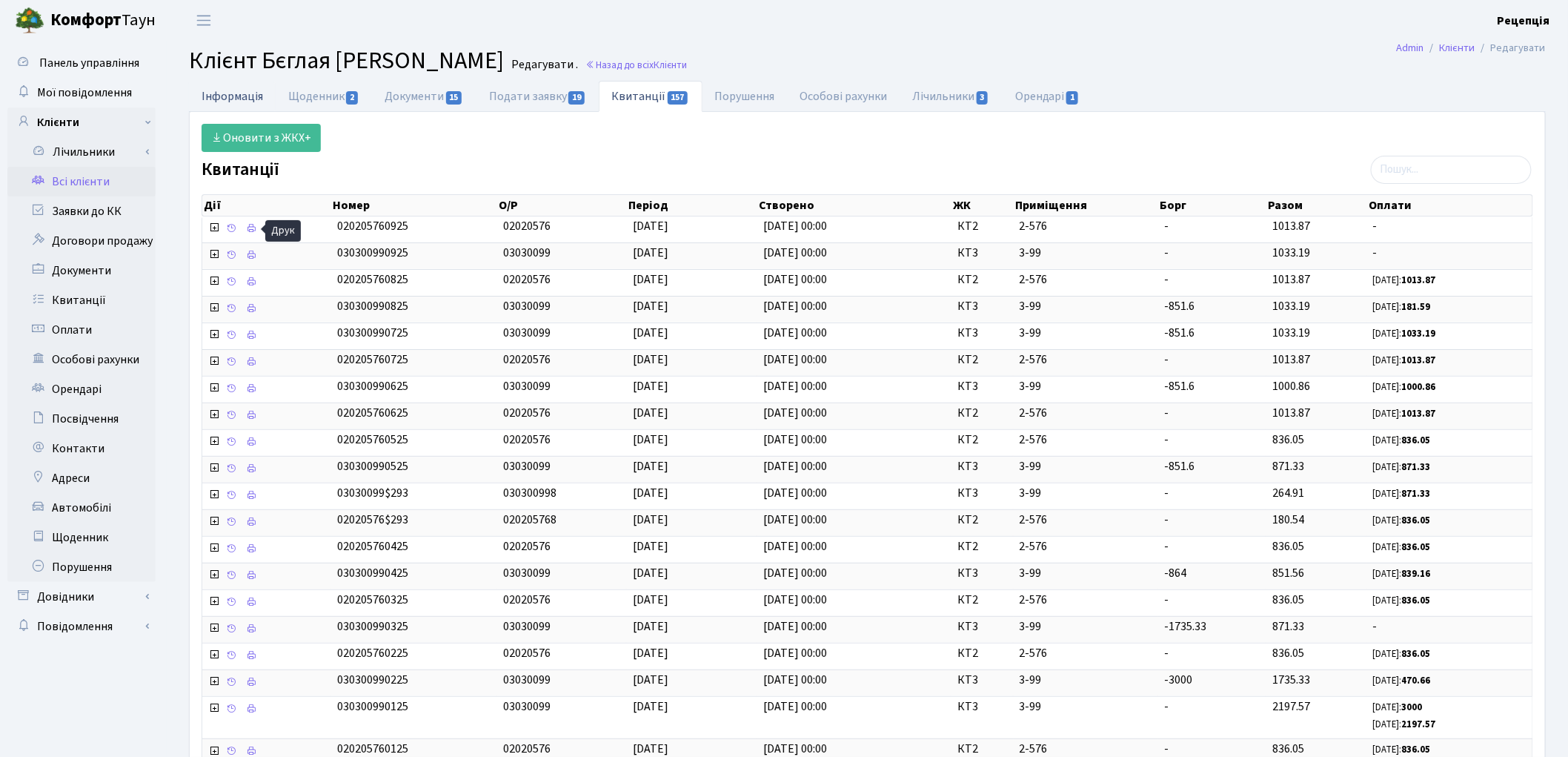
click at [238, 100] on link "Інформація" at bounding box center [232, 96] width 87 height 30
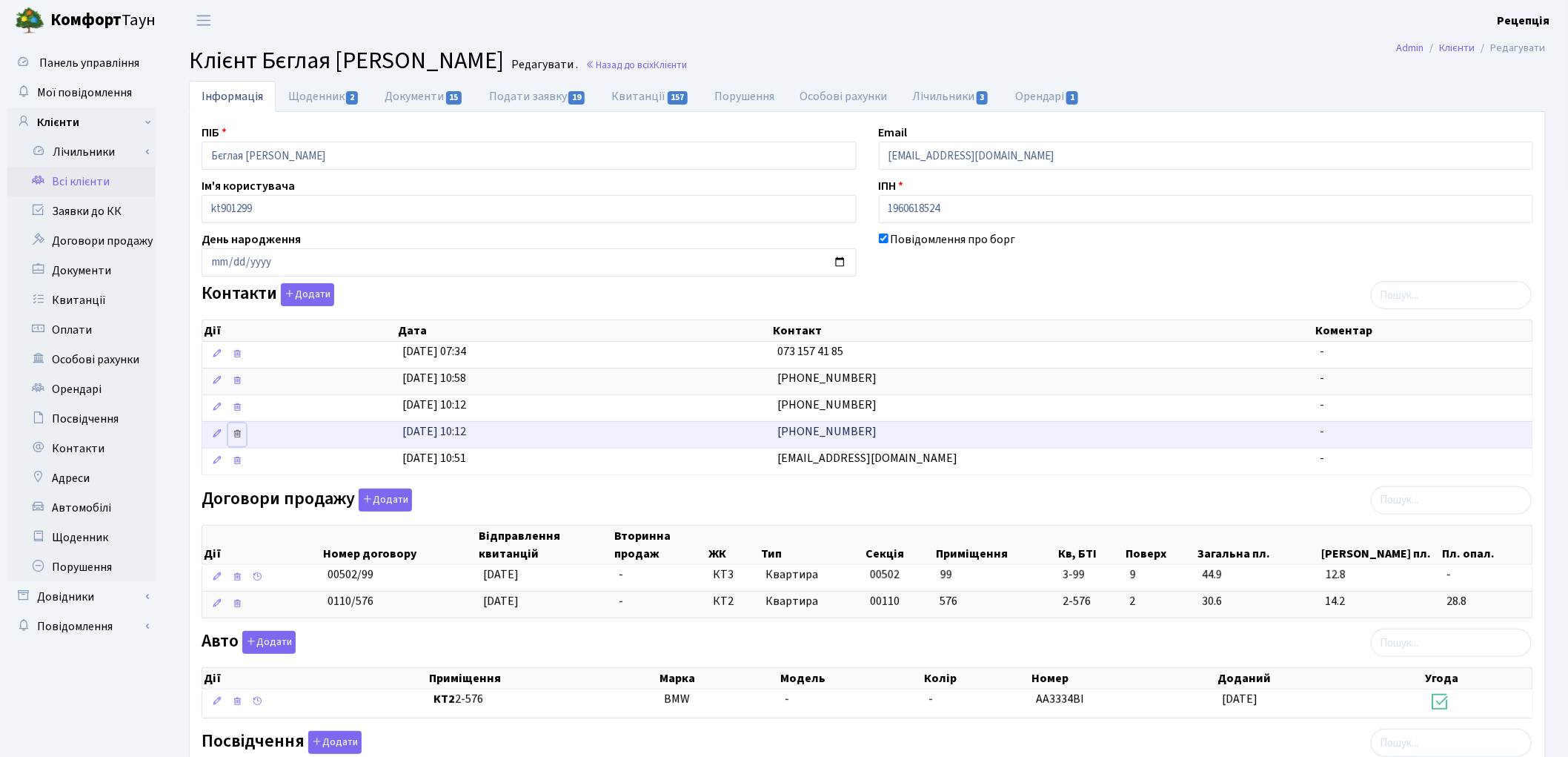
click at [238, 434] on icon at bounding box center [237, 433] width 10 height 10
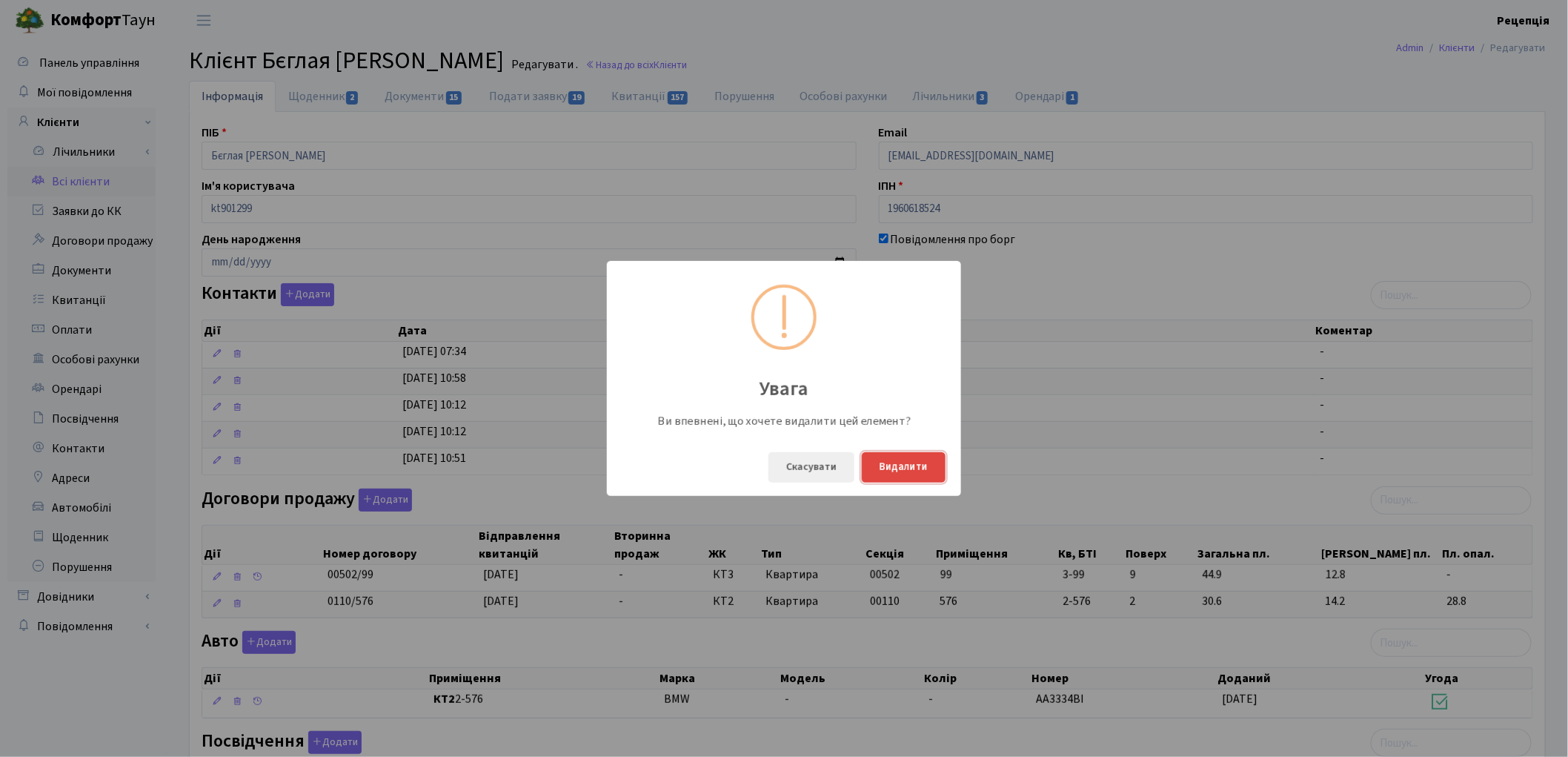
click at [917, 462] on button "Видалити" at bounding box center [903, 467] width 83 height 30
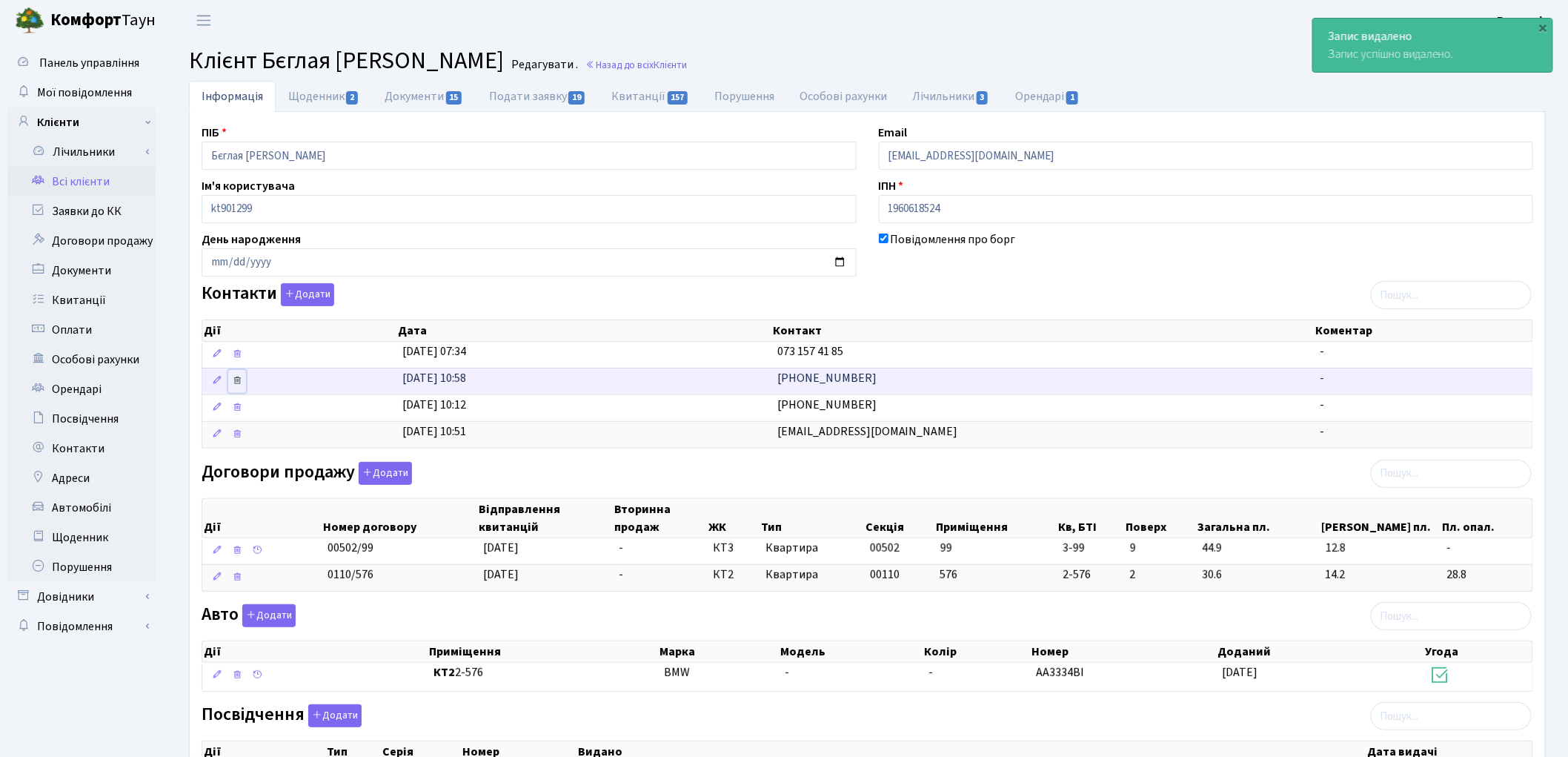
click at [239, 380] on icon at bounding box center [237, 380] width 10 height 10
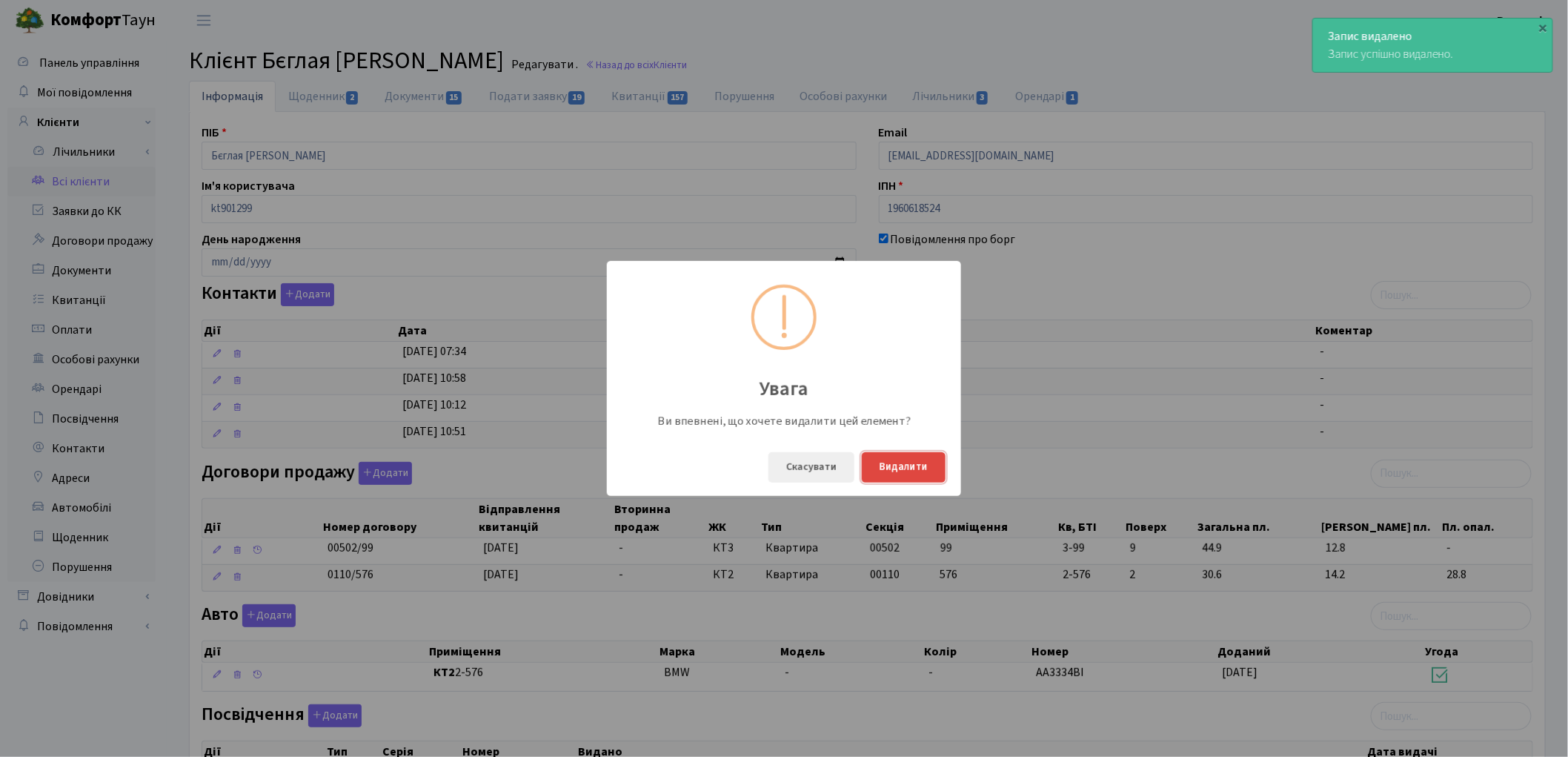
click at [922, 475] on button "Видалити" at bounding box center [903, 467] width 83 height 30
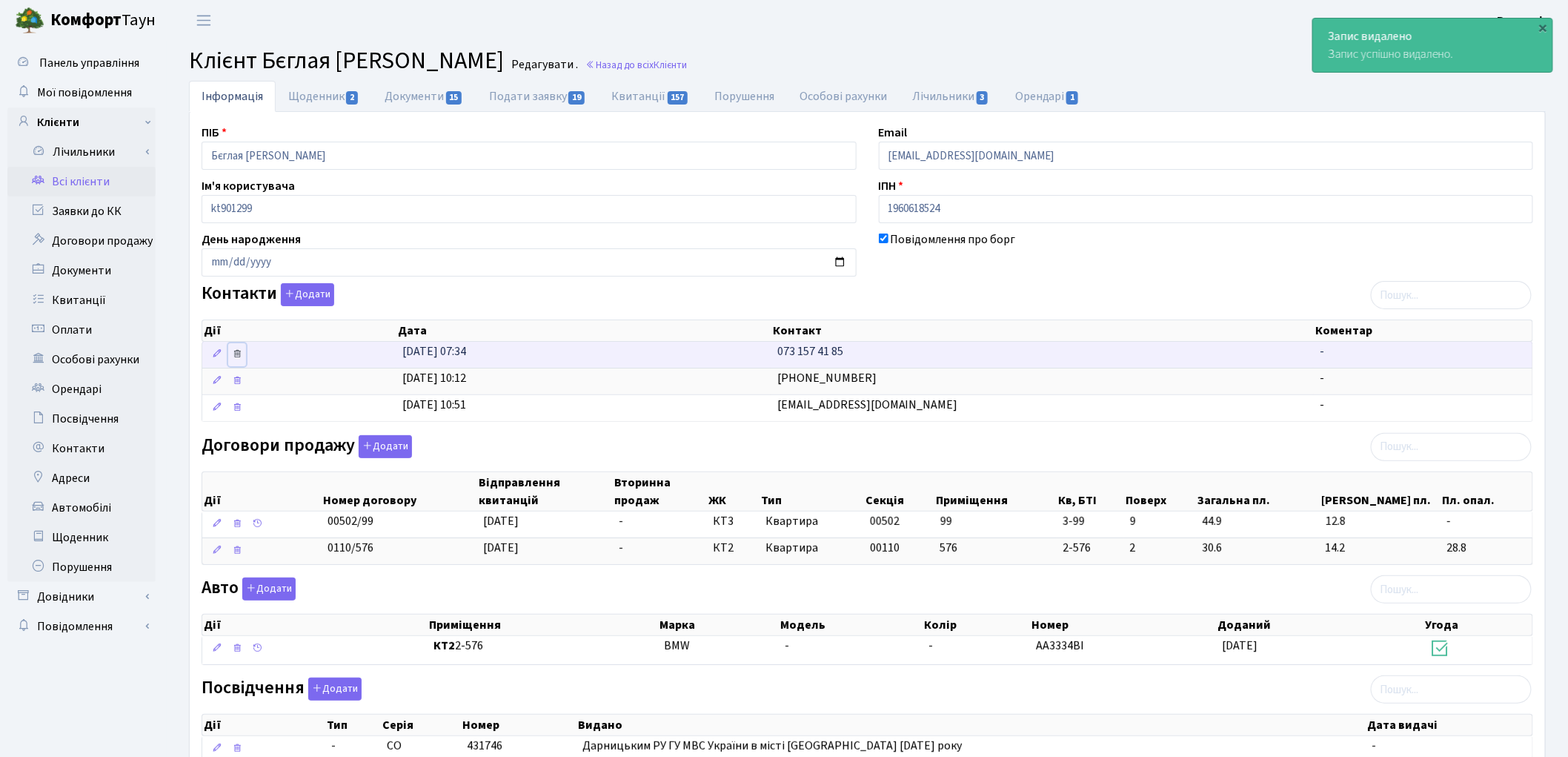
click at [236, 357] on icon at bounding box center [237, 353] width 10 height 10
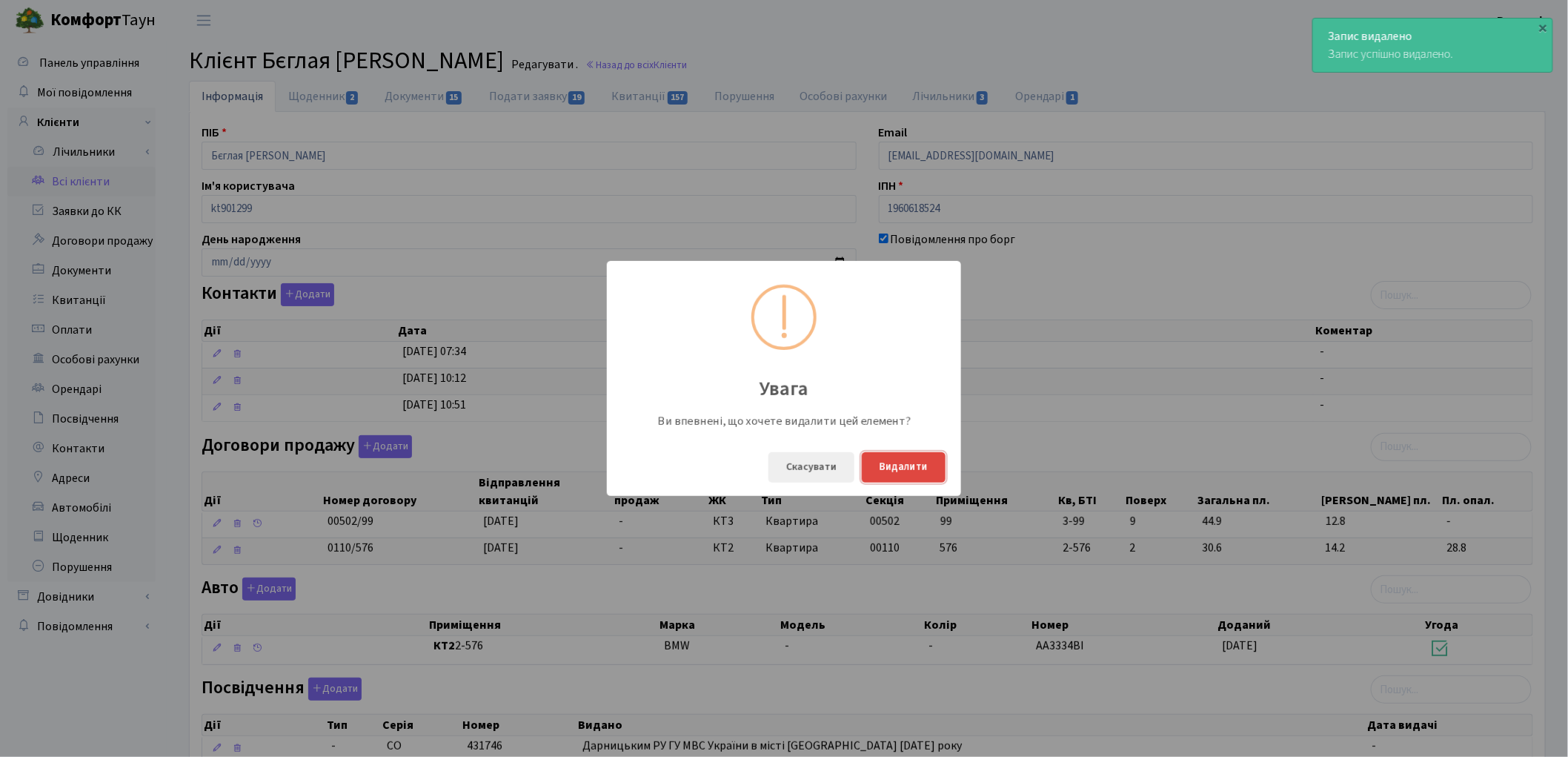
click at [913, 469] on button "Видалити" at bounding box center [903, 467] width 83 height 30
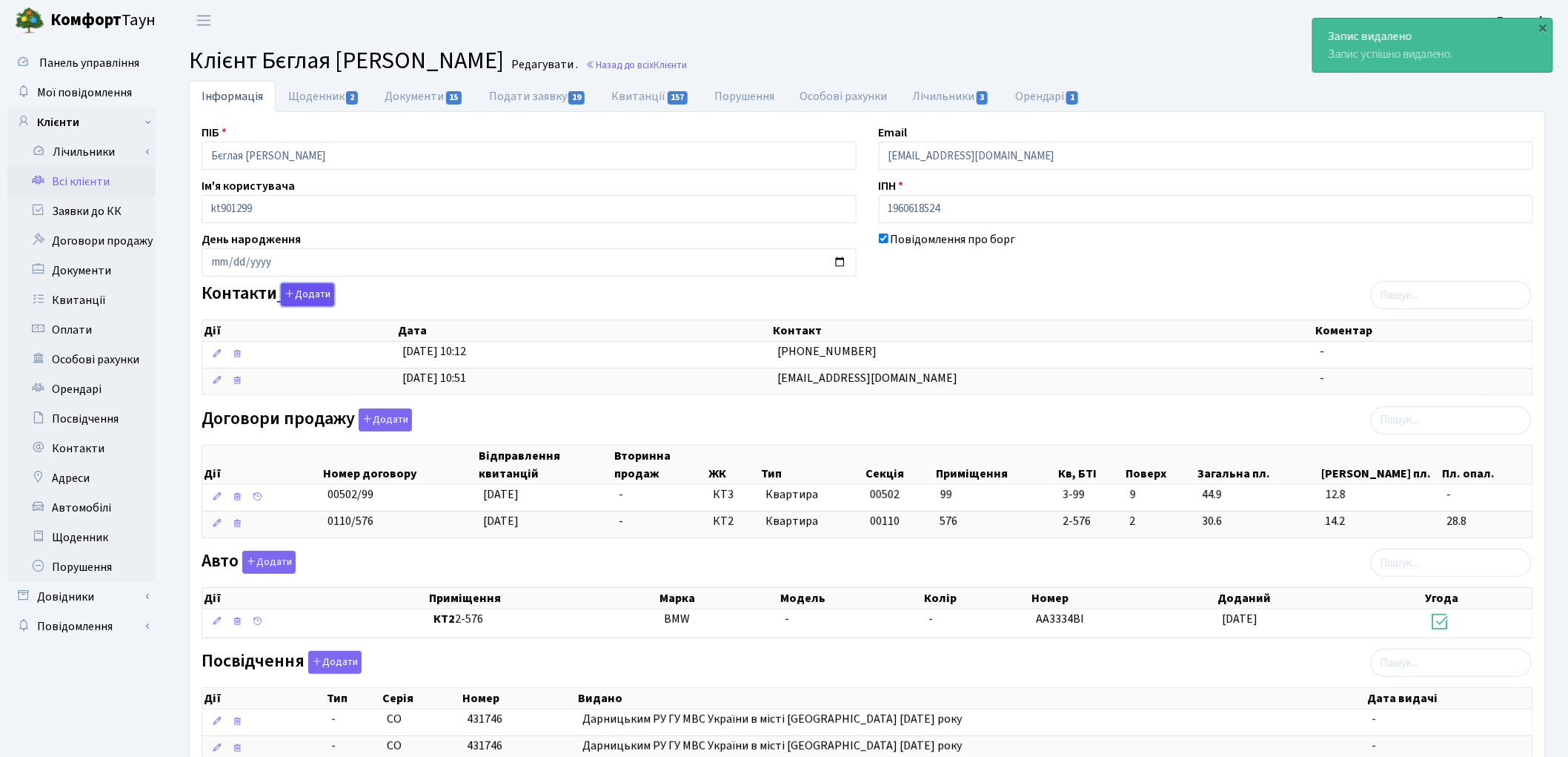
click at [303, 292] on button "Додати" at bounding box center [307, 294] width 53 height 23
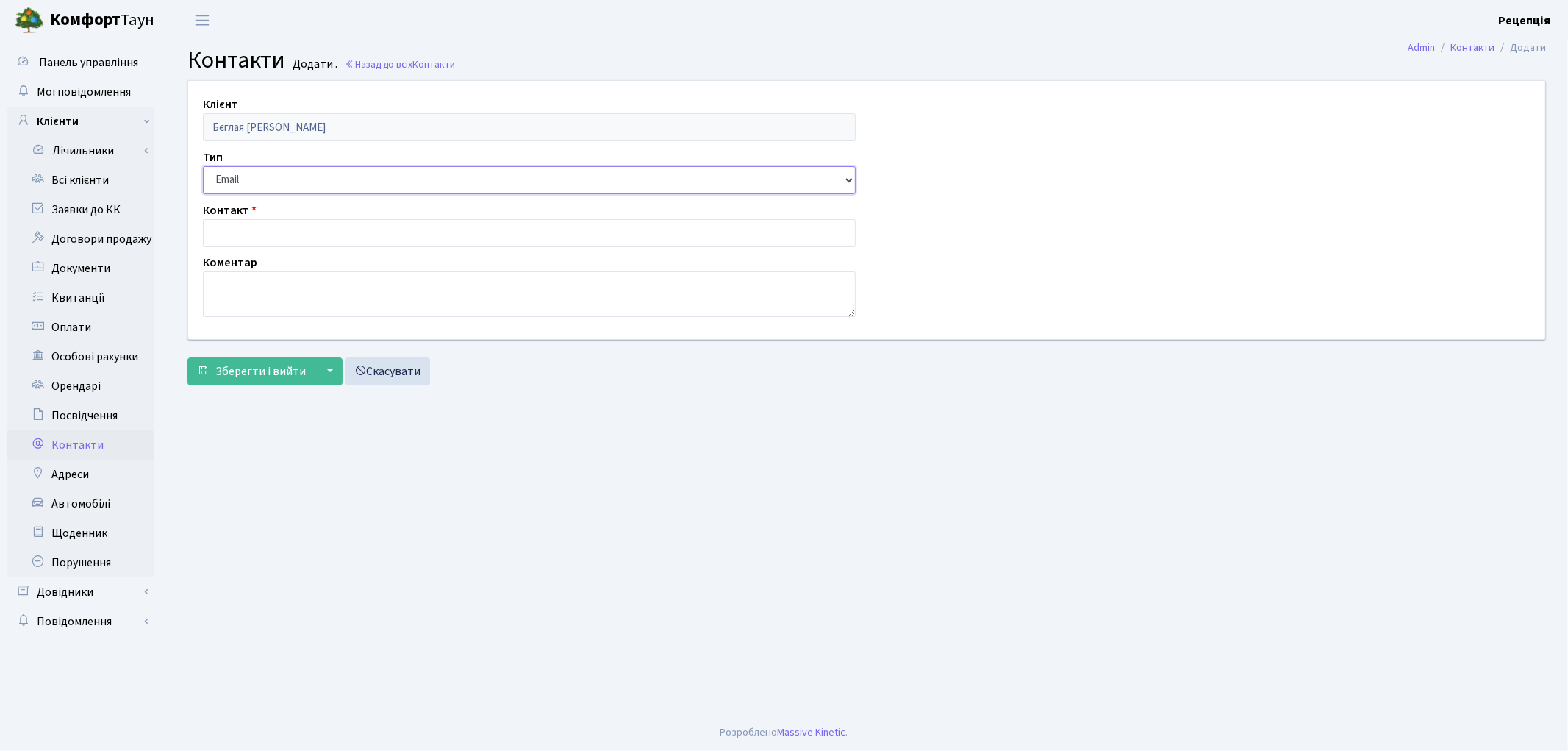
click at [229, 181] on select "Email Телефон" at bounding box center [529, 180] width 653 height 28
select select "1"
click at [203, 166] on select "Email Телефон" at bounding box center [529, 180] width 653 height 28
click at [247, 225] on input "text" at bounding box center [529, 232] width 653 height 28
type input "0673223434"
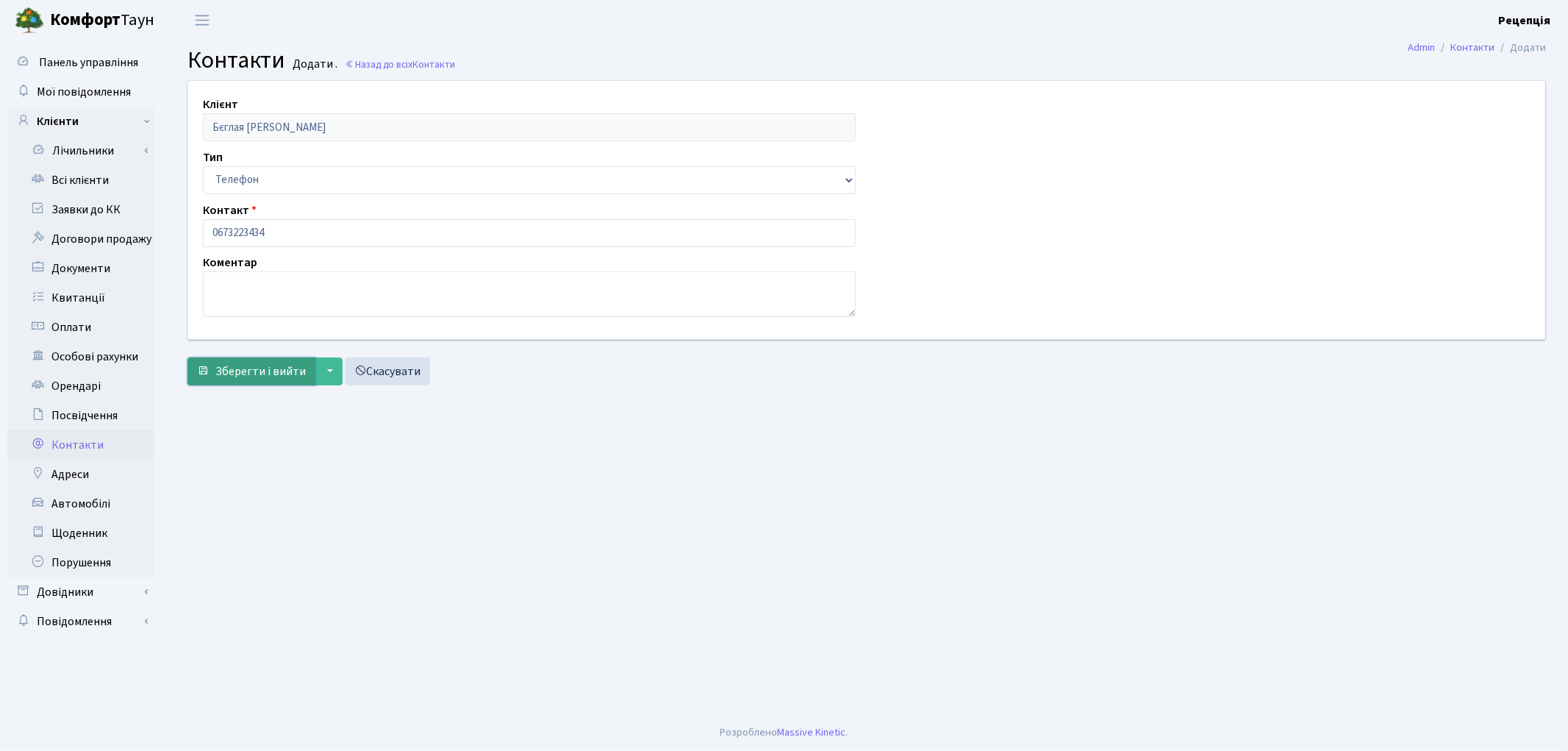
click at [250, 370] on span "Зберегти і вийти" at bounding box center [260, 371] width 91 height 17
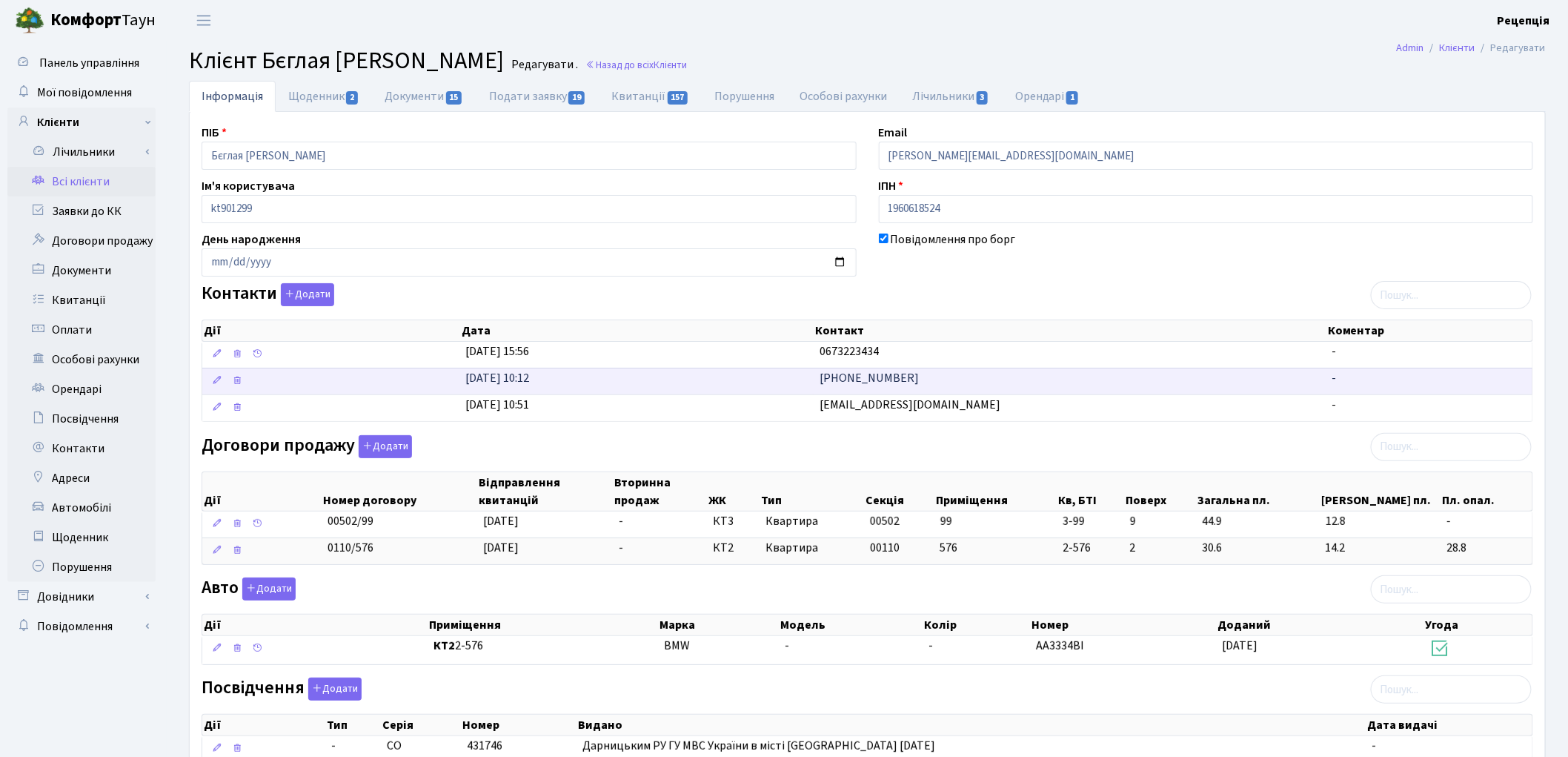
click at [862, 389] on td "[PHONE_NUMBER]" at bounding box center [1069, 381] width 512 height 27
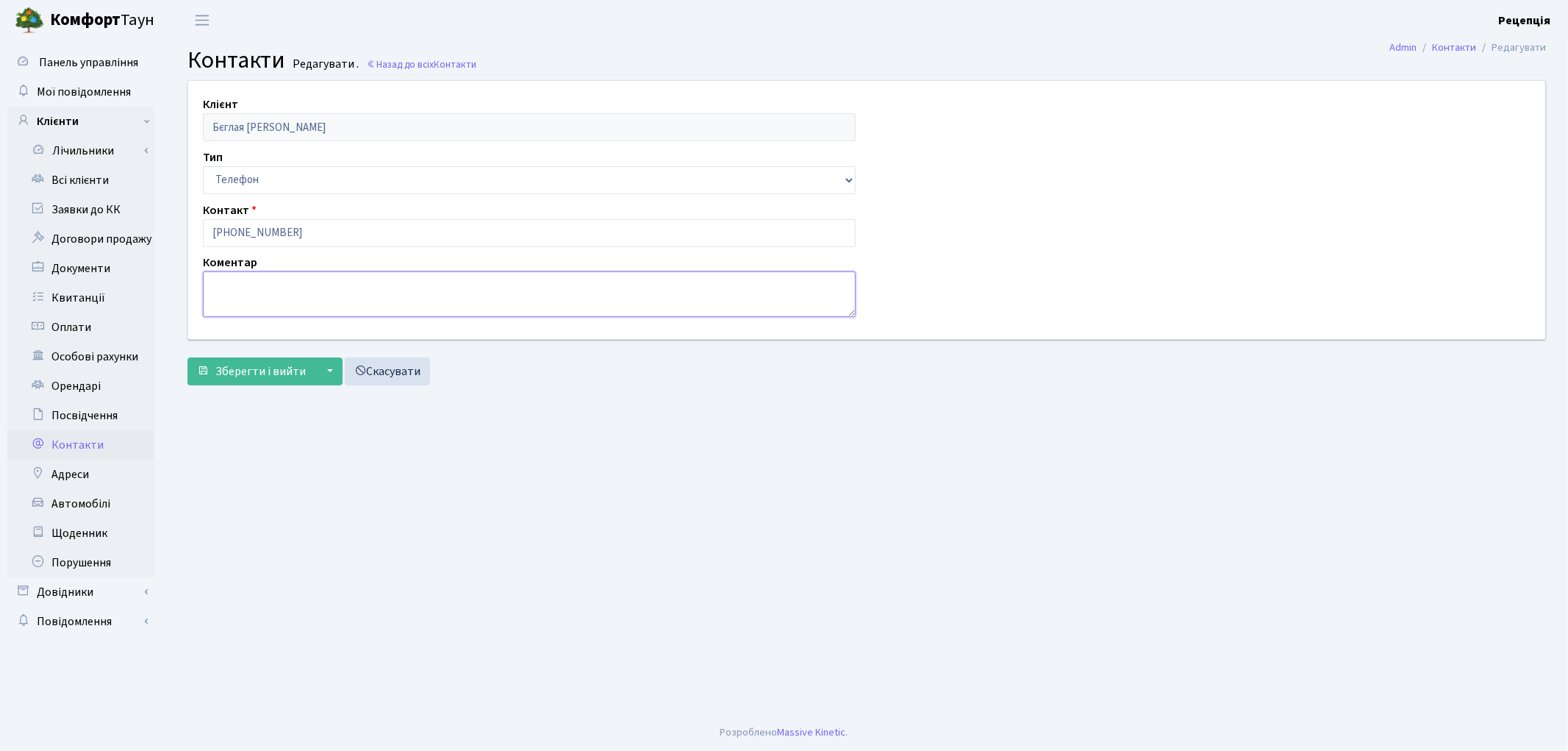
click at [387, 306] on textarea at bounding box center [529, 294] width 653 height 46
type textarea "власниця"
click at [210, 379] on button "Зберегти і вийти" at bounding box center [251, 370] width 128 height 28
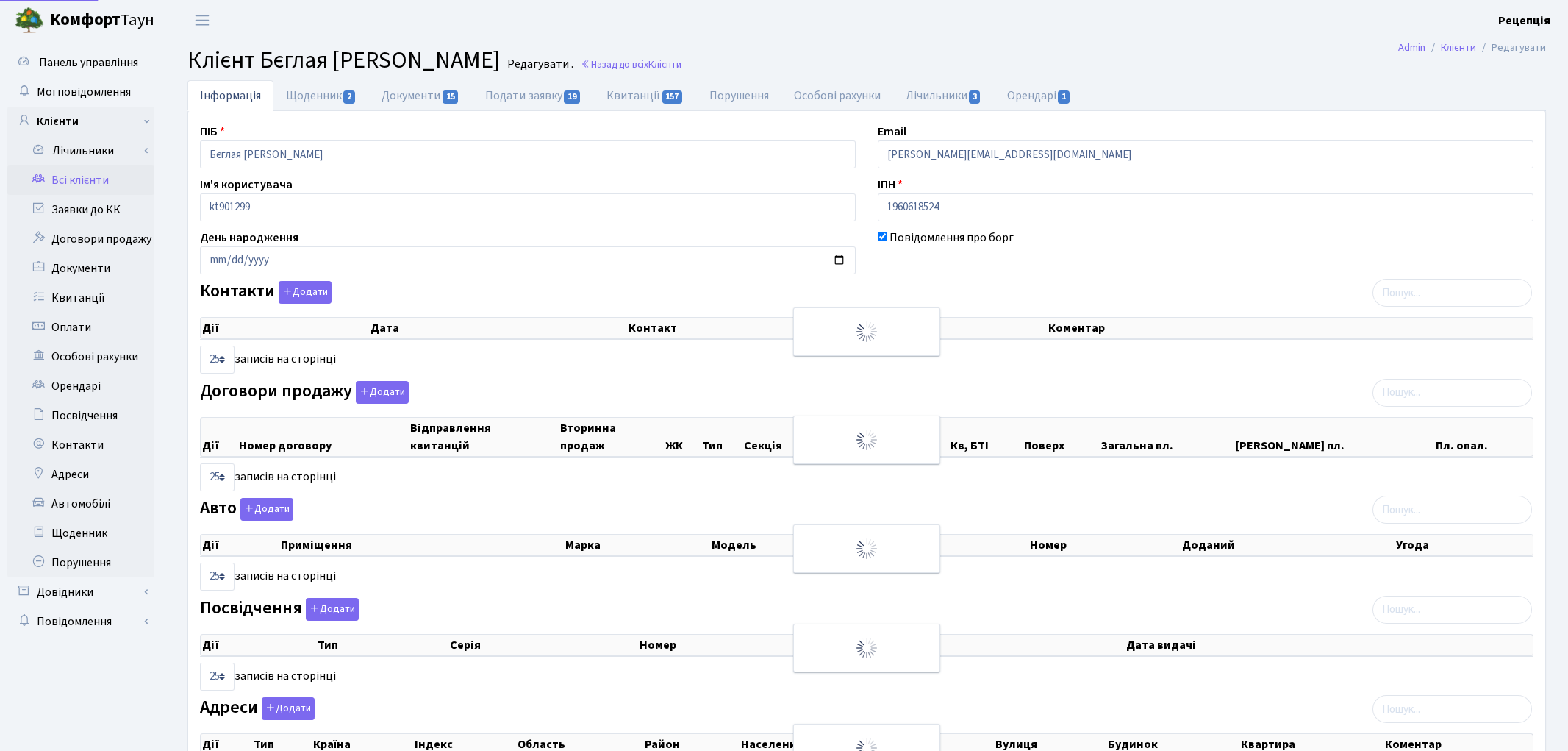
select select "25"
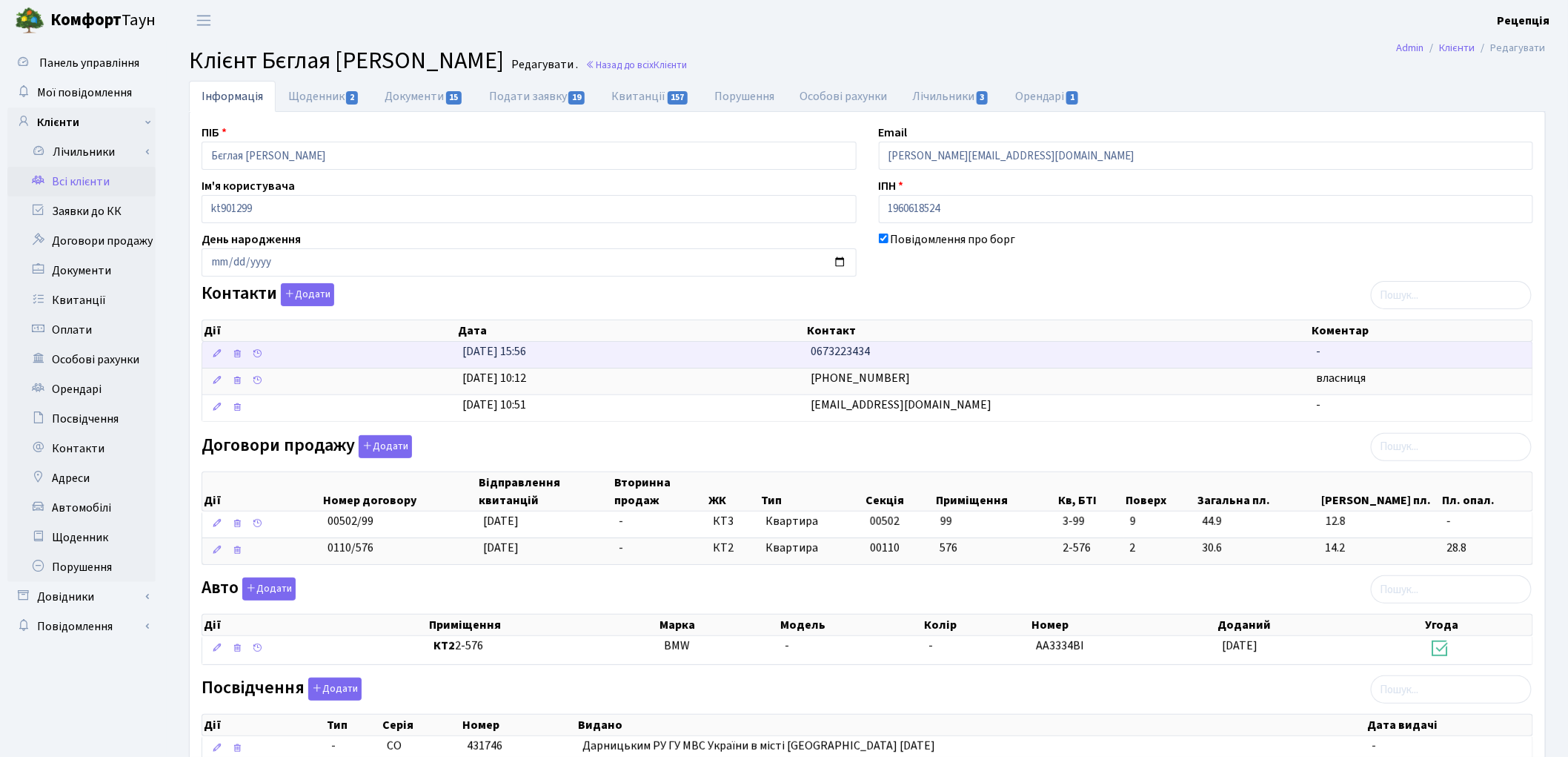
click at [941, 358] on td "0673223434" at bounding box center [1058, 354] width 505 height 26
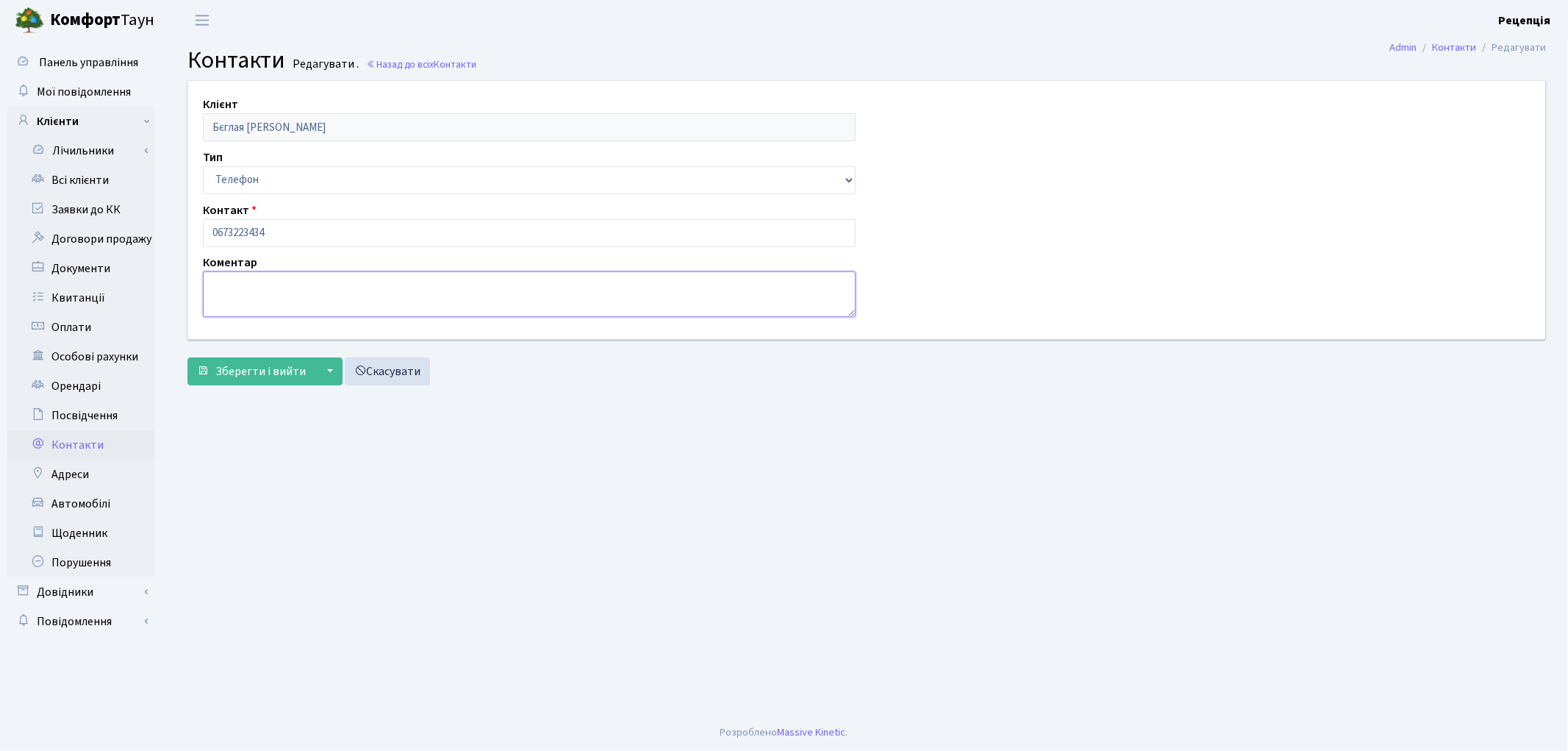
click at [304, 302] on textarea at bounding box center [529, 294] width 653 height 46
type textarea "син"
click at [247, 368] on span "Зберегти і вийти" at bounding box center [260, 371] width 91 height 17
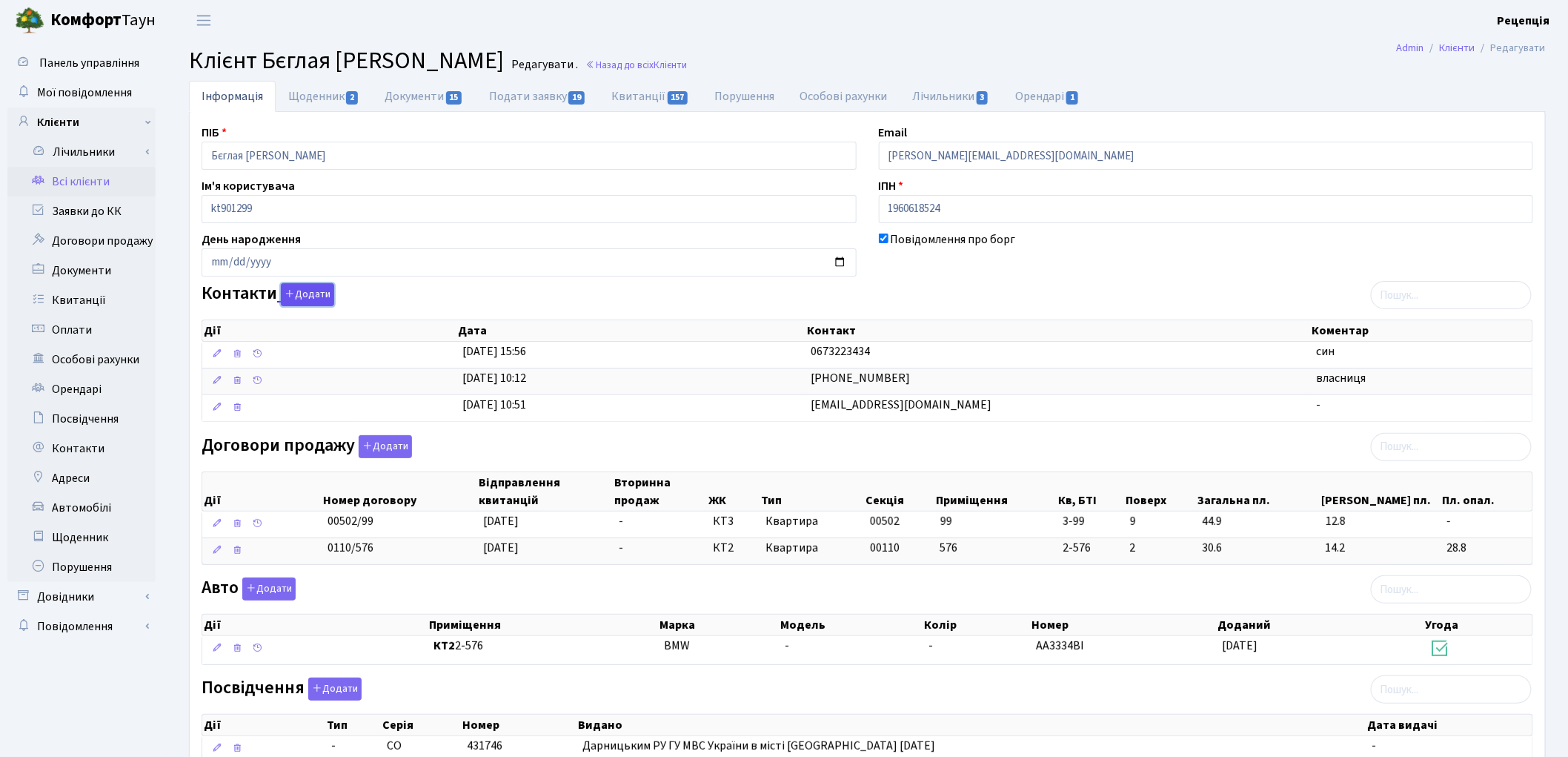
click at [300, 292] on button "Додати" at bounding box center [307, 294] width 53 height 23
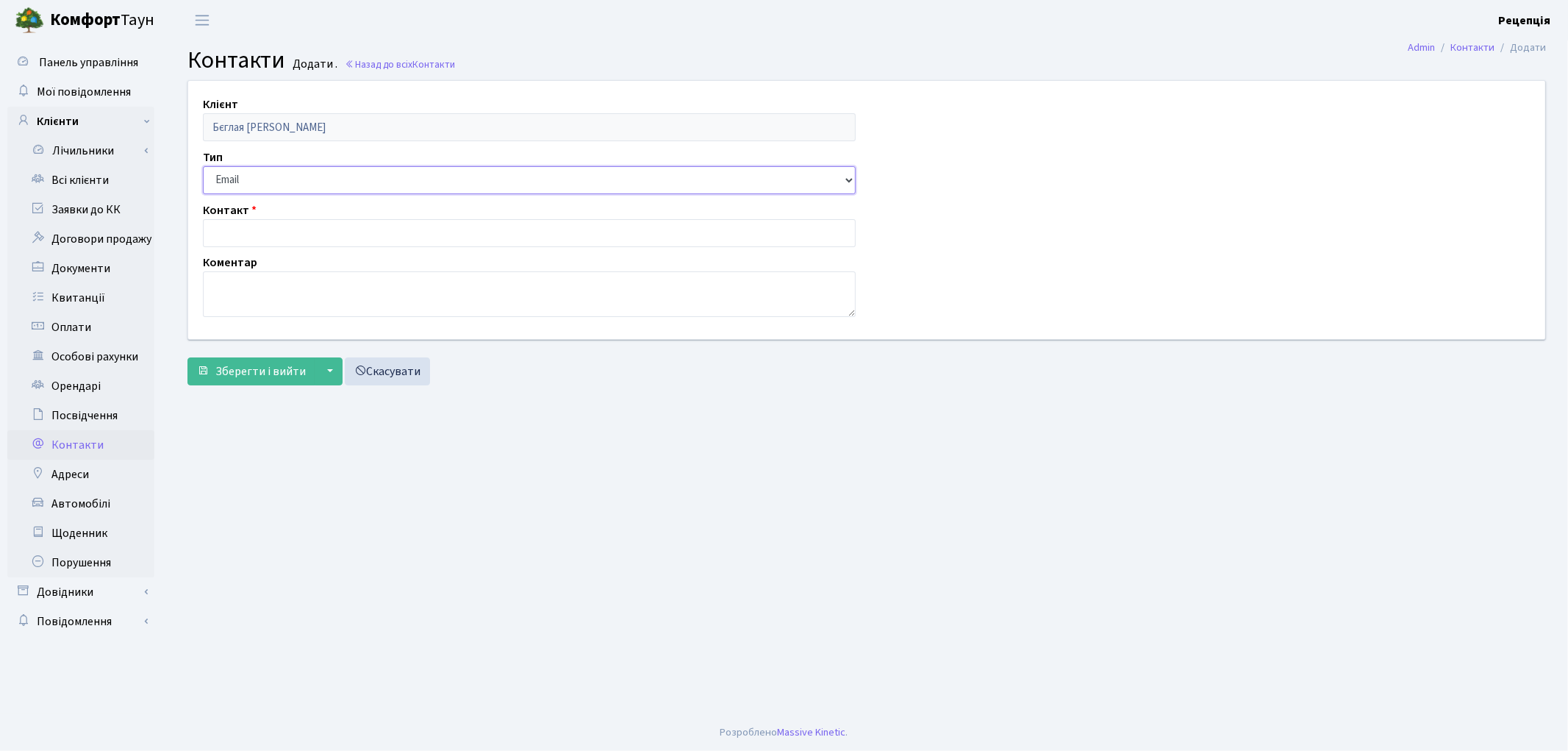
click at [238, 188] on select "Email Телефон" at bounding box center [529, 180] width 653 height 28
select select "1"
click at [203, 166] on select "Email Телефон" at bounding box center [529, 180] width 653 height 28
click at [244, 224] on input "text" at bounding box center [529, 232] width 653 height 28
type input "0933229190"
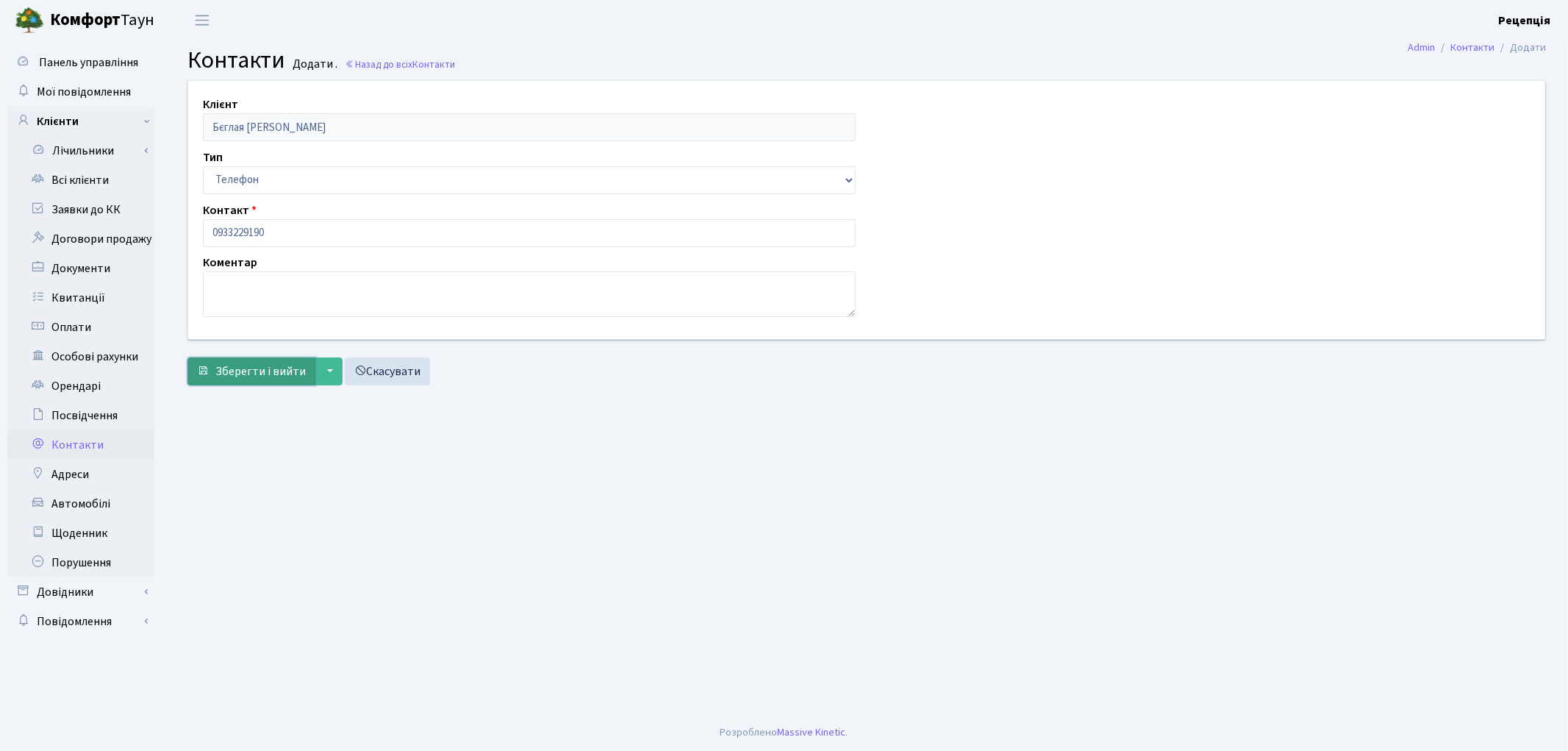
click at [260, 375] on span "Зберегти і вийти" at bounding box center [260, 371] width 91 height 17
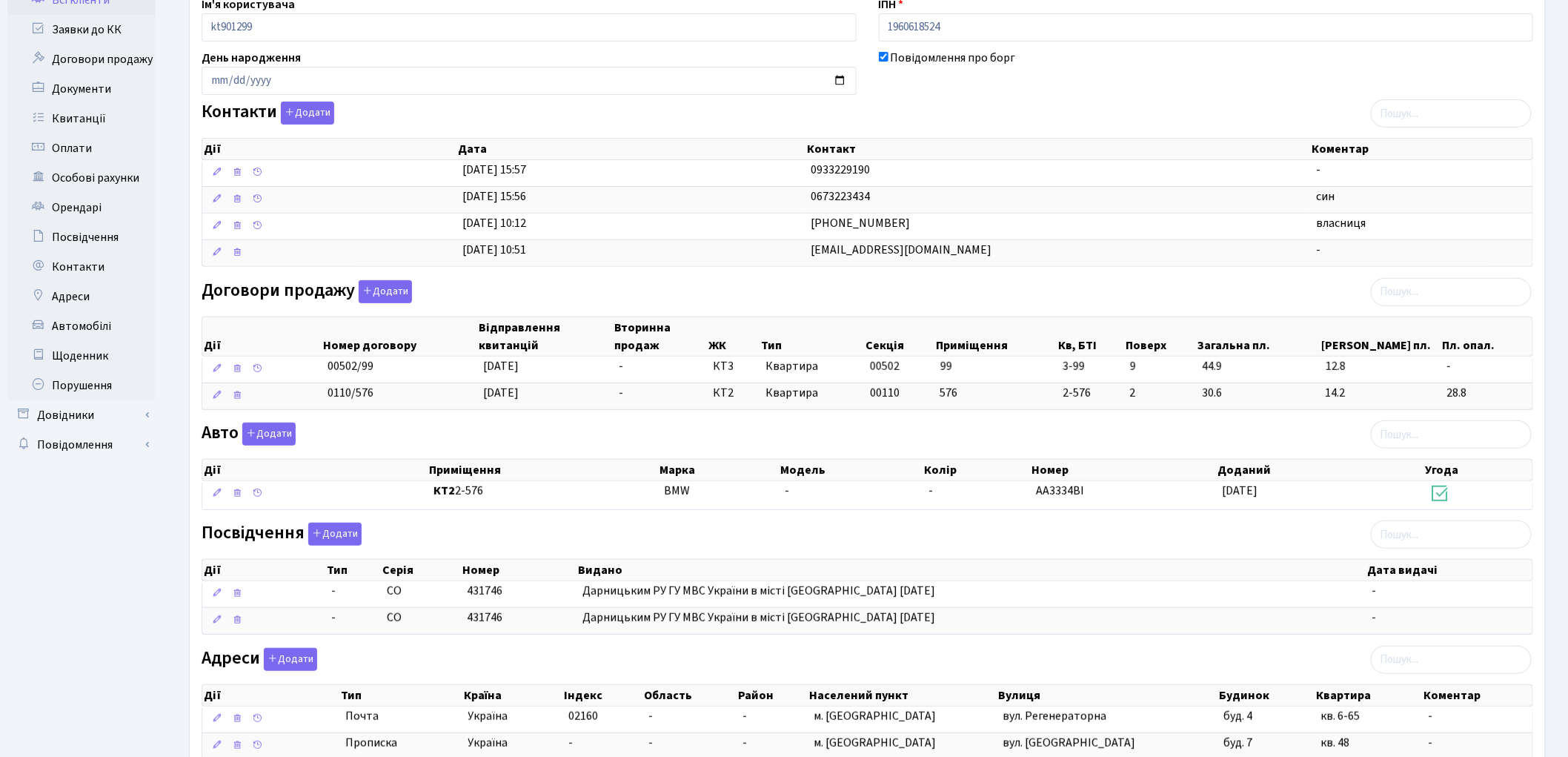
scroll to position [292, 0]
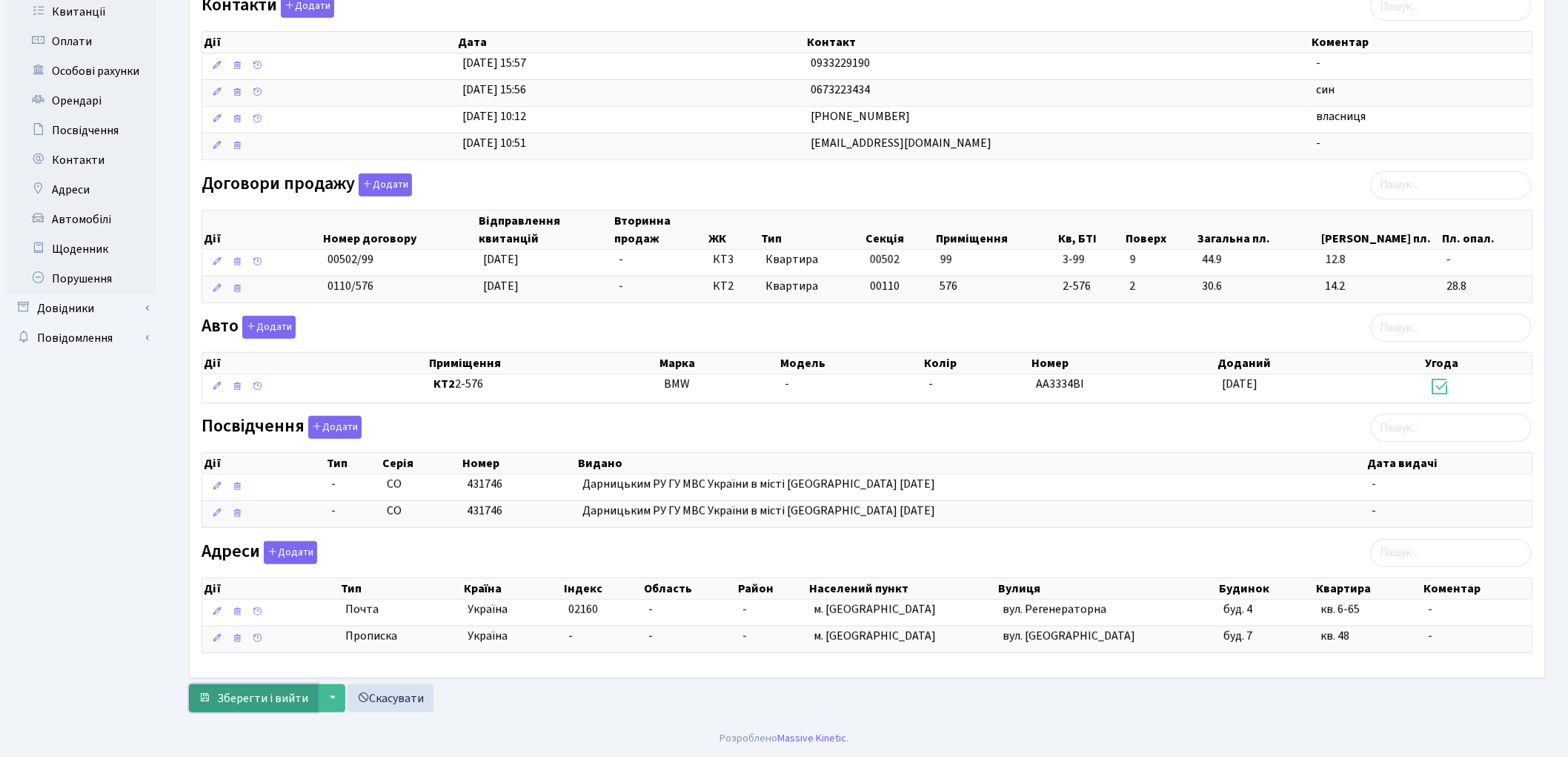
click at [278, 699] on span "Зберегти і вийти" at bounding box center [262, 698] width 91 height 17
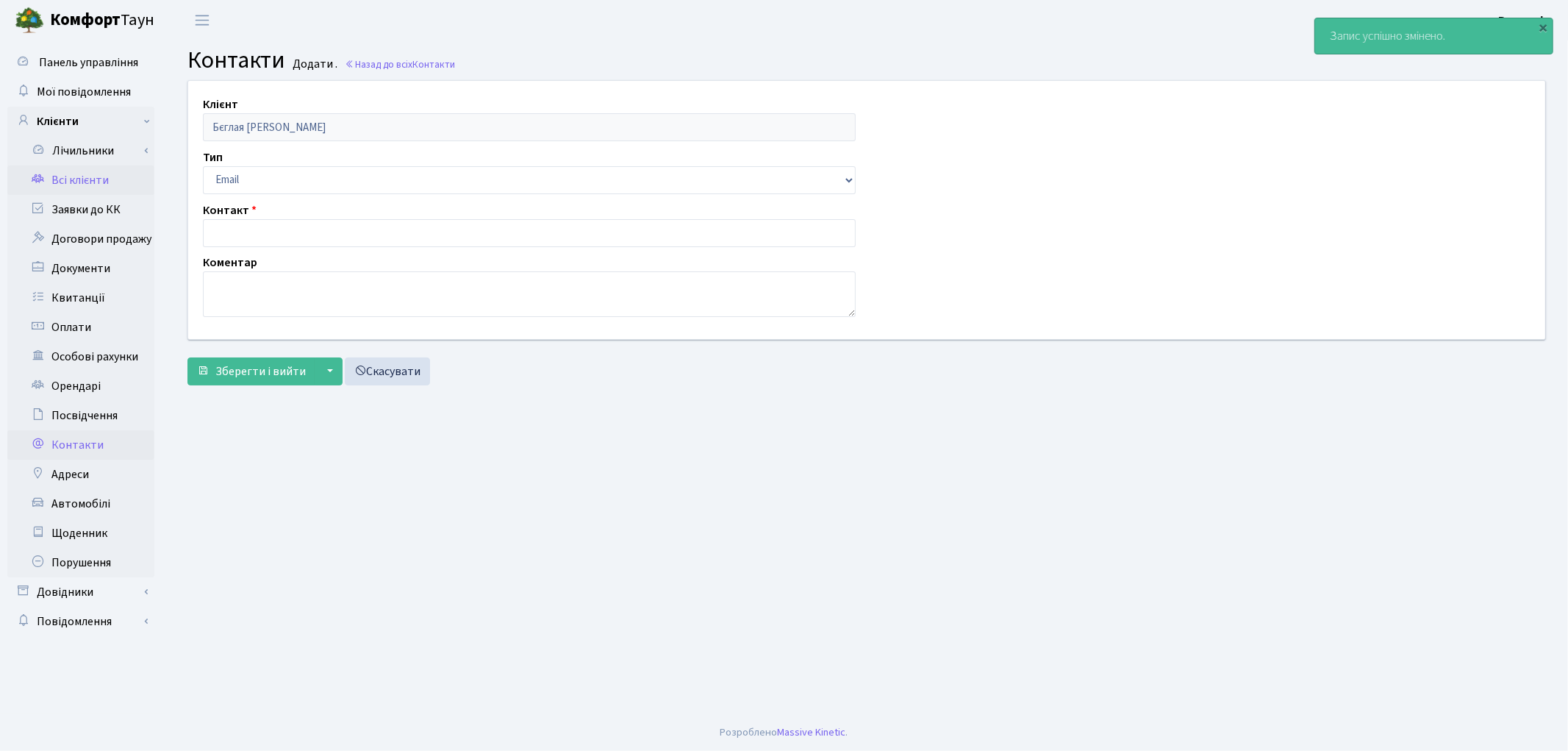
click at [109, 182] on link "Всі клієнти" at bounding box center [80, 180] width 147 height 29
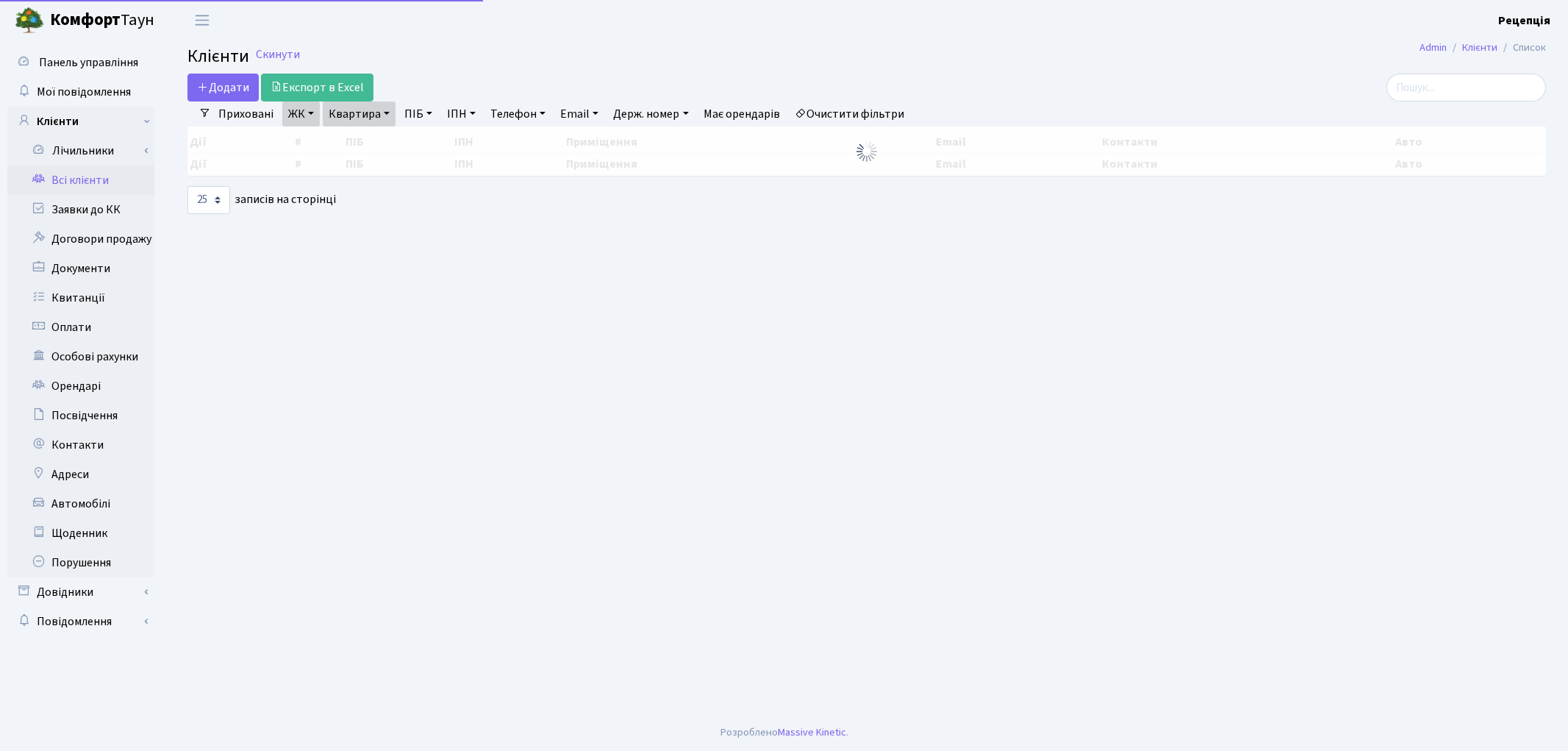
select select "25"
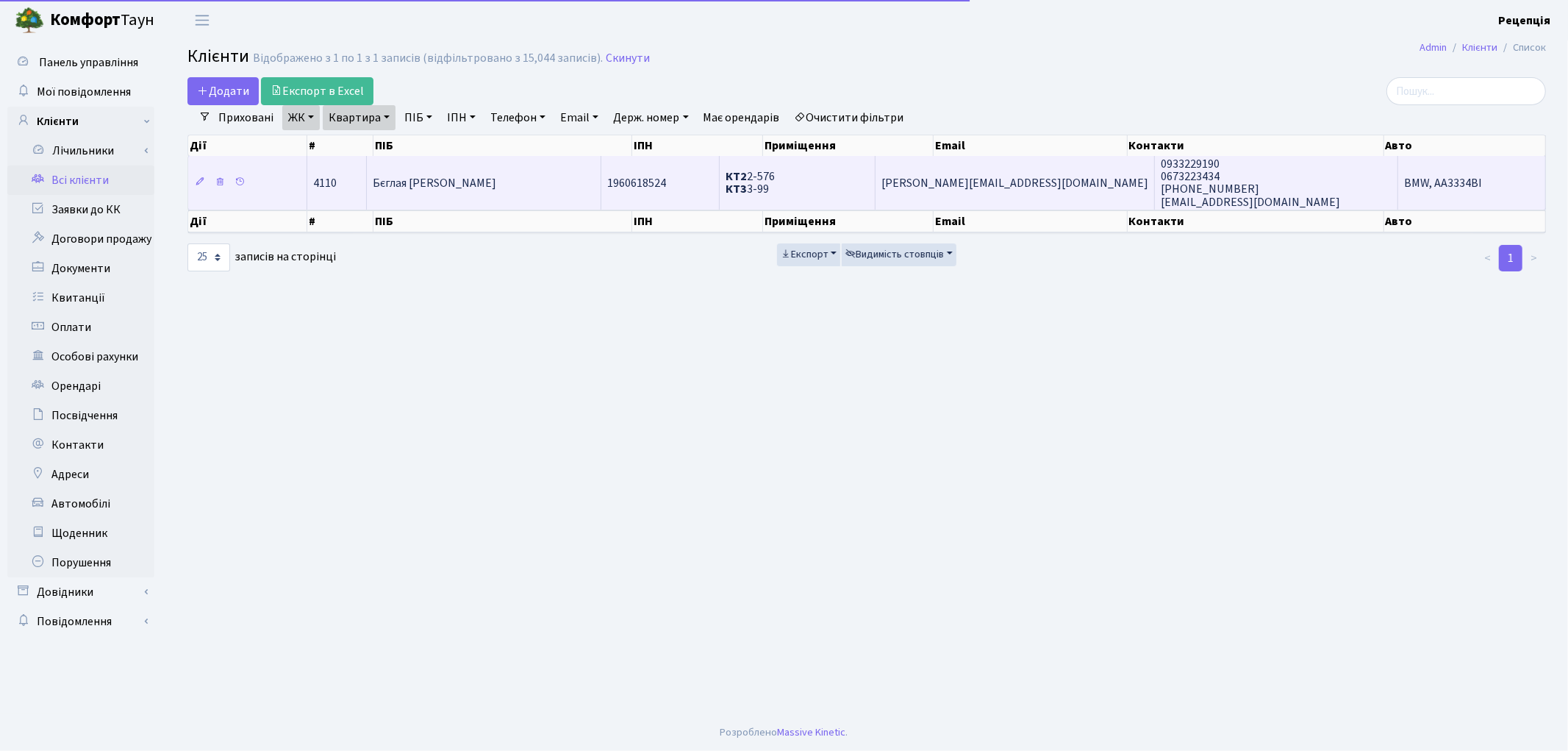
click at [582, 181] on td "Бєглая [PERSON_NAME]" at bounding box center [485, 182] width 235 height 53
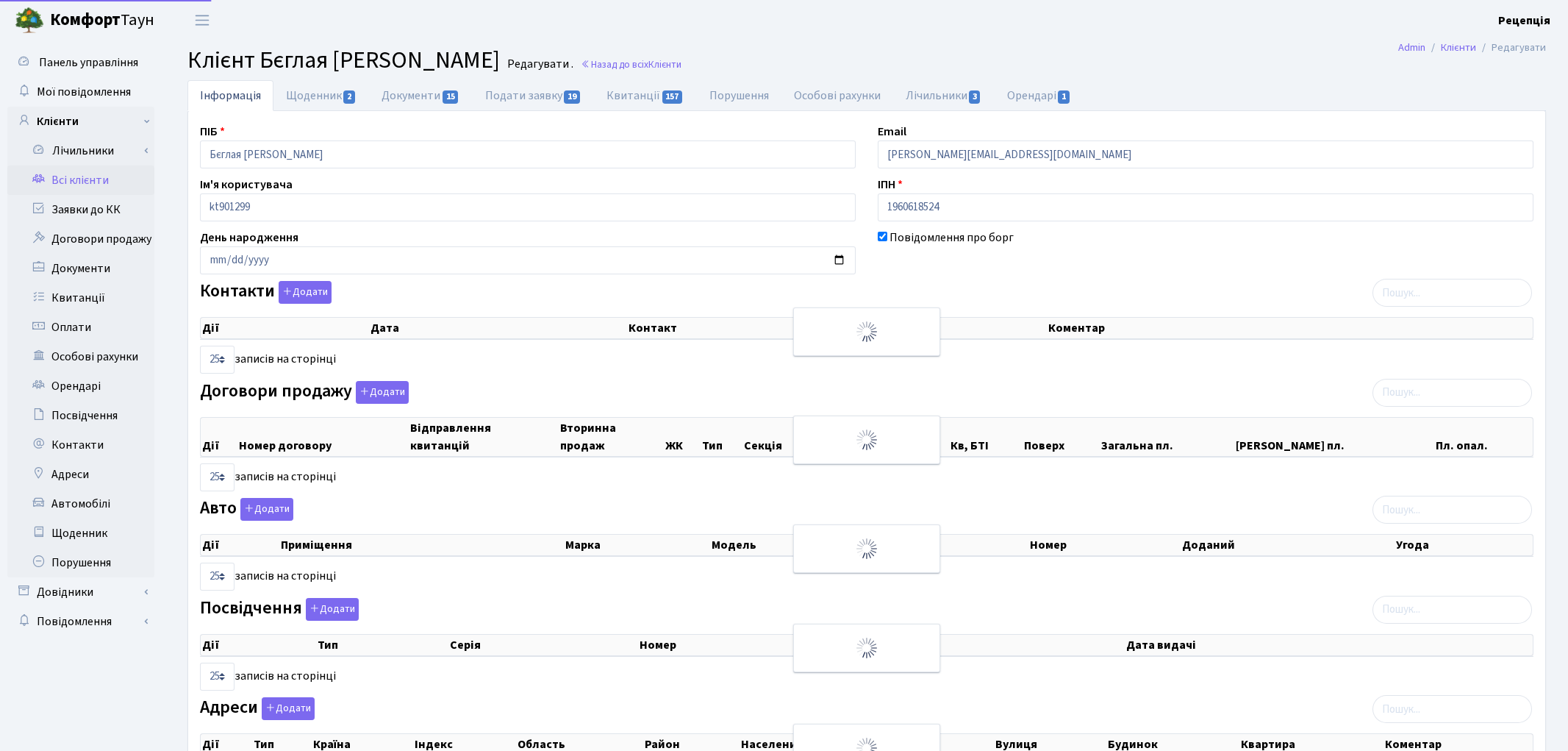
select select "25"
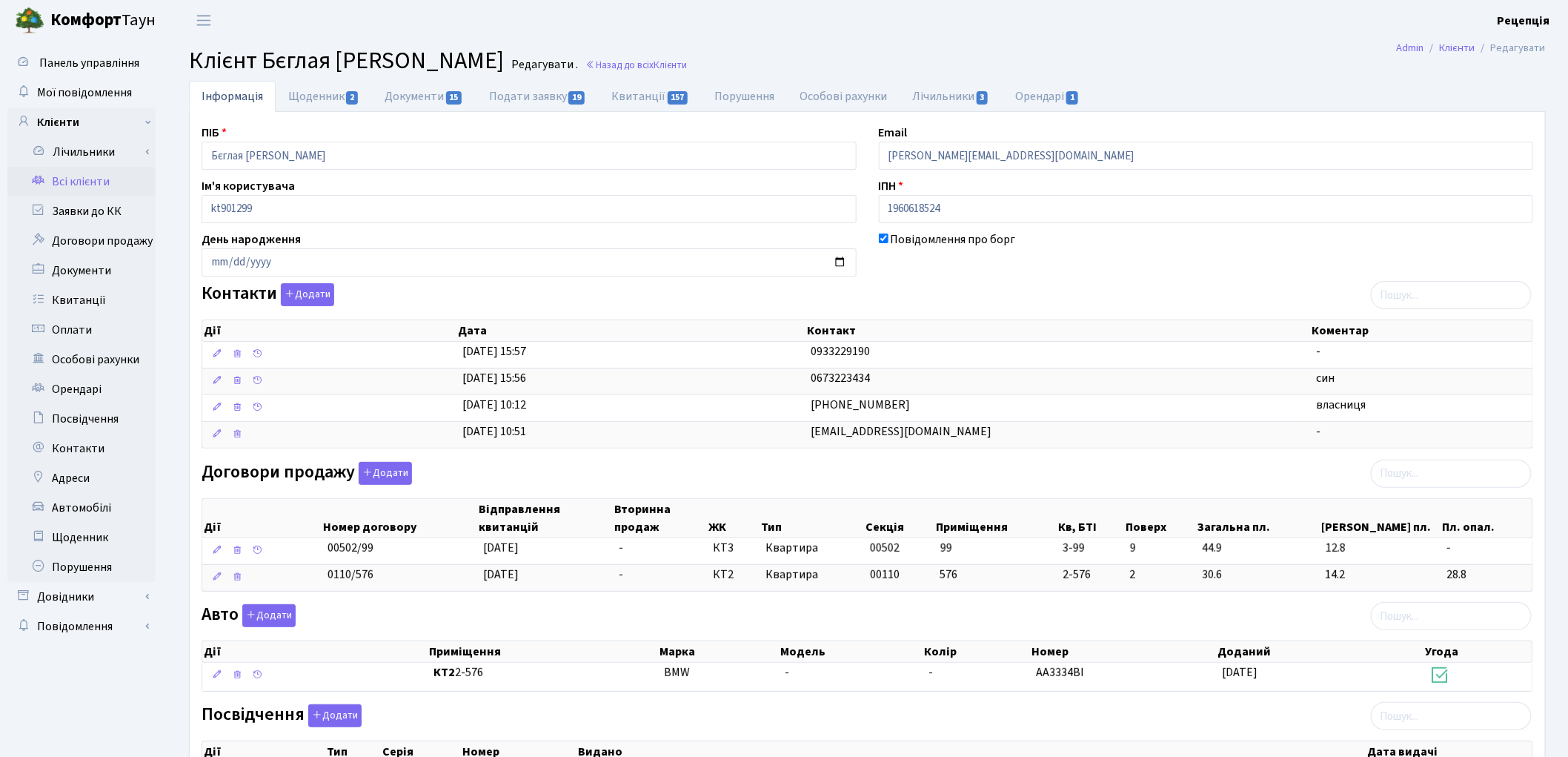
click at [79, 179] on link "Всі клієнти" at bounding box center [81, 181] width 149 height 29
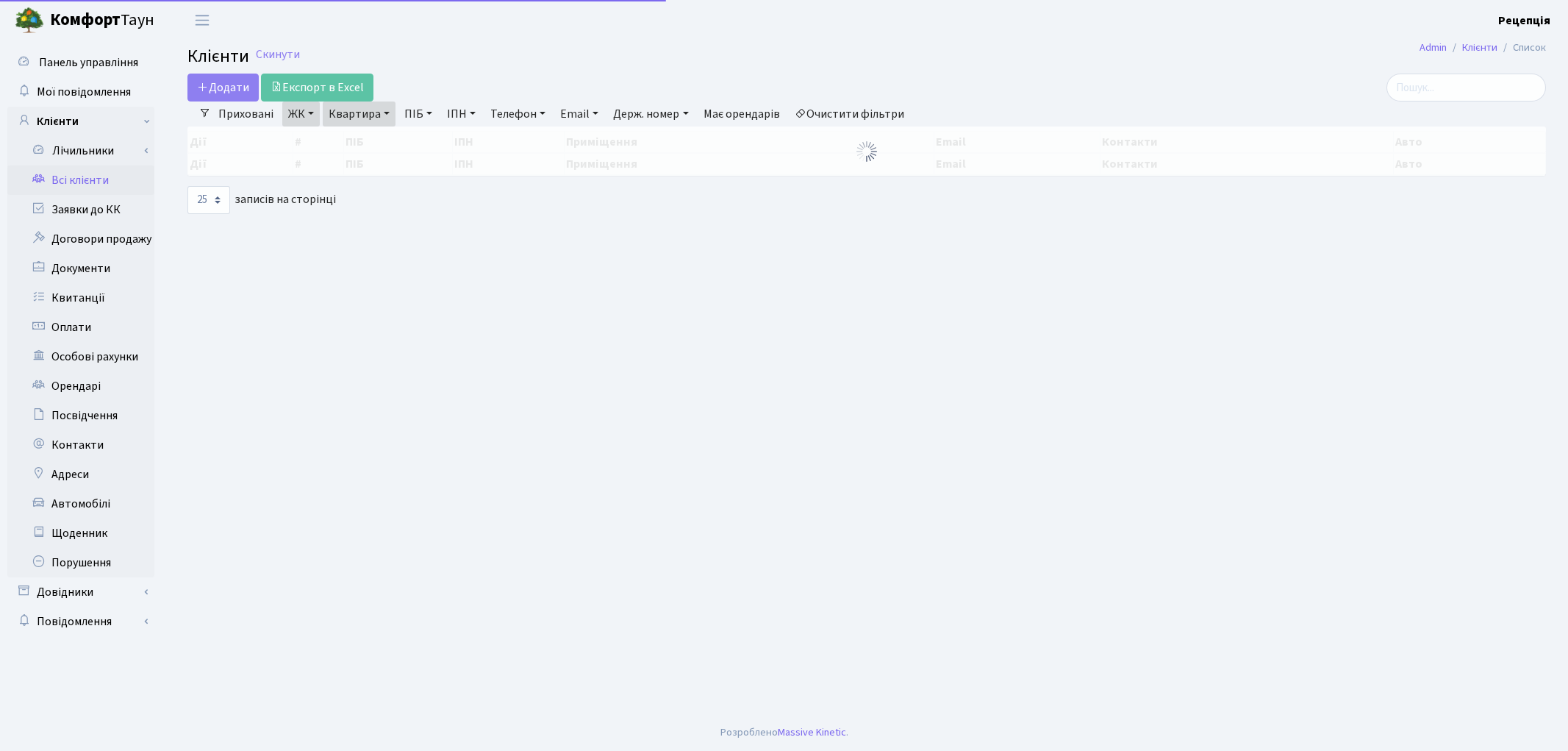
select select "25"
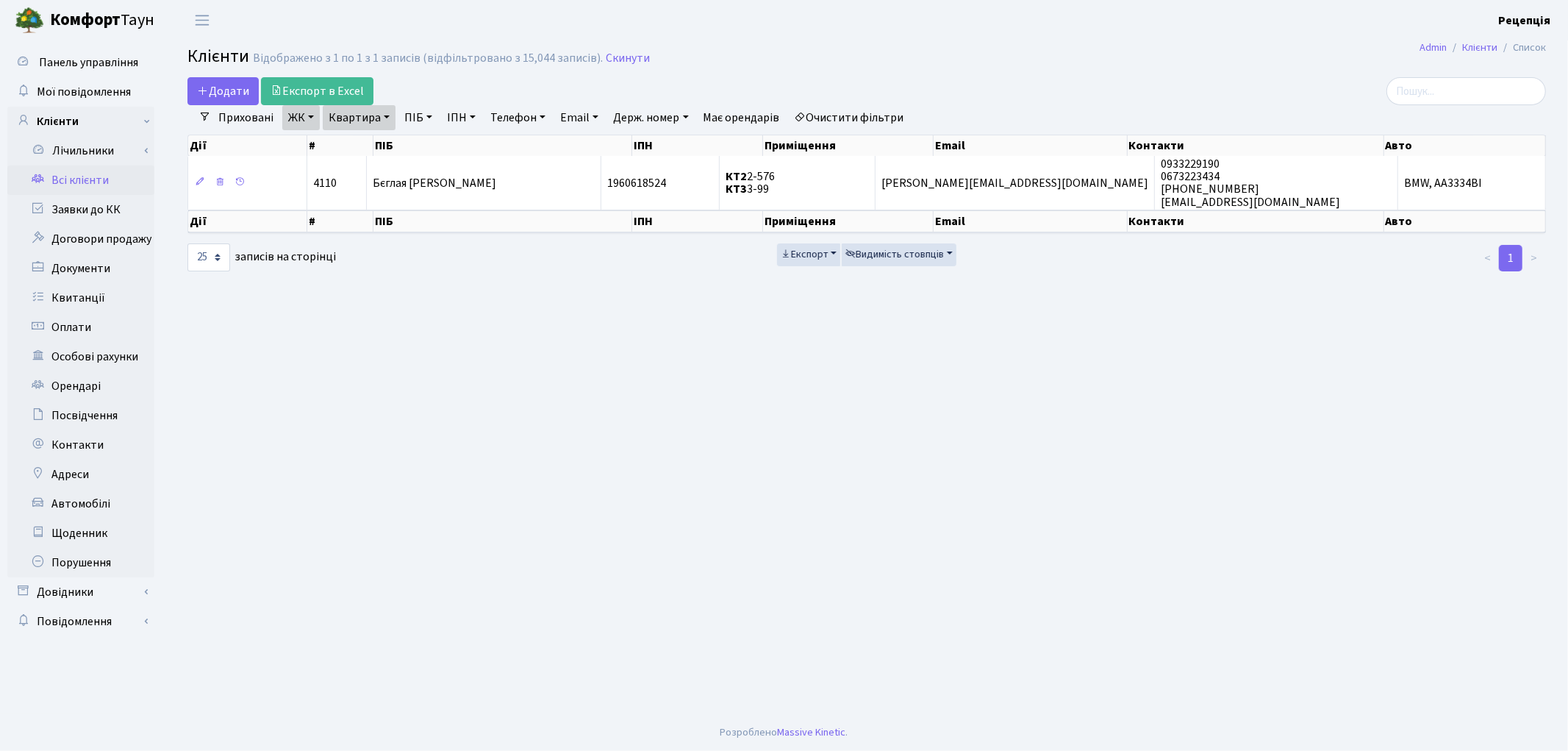
click at [856, 117] on link "Очистити фільтри" at bounding box center [849, 117] width 121 height 25
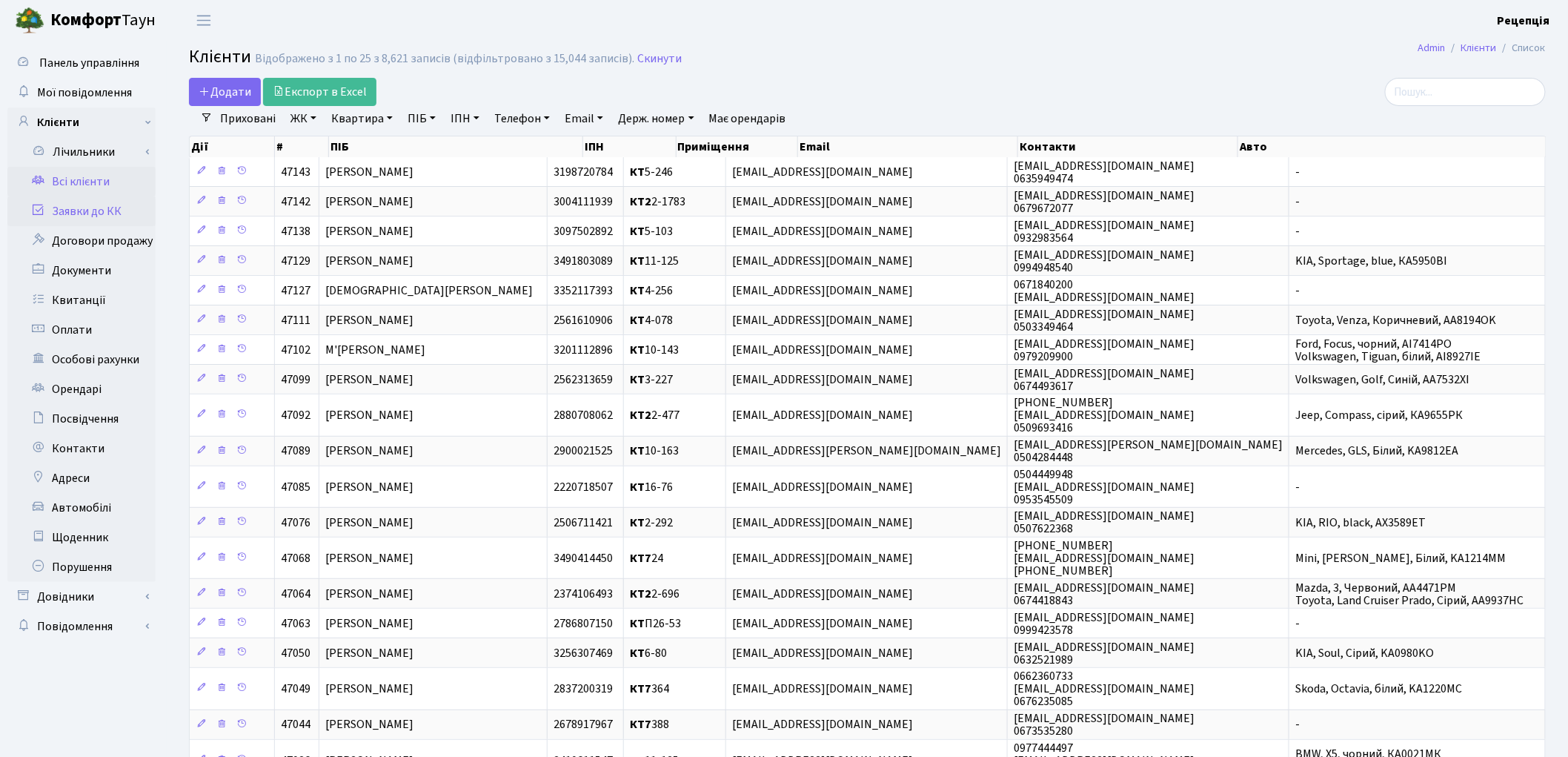
click at [75, 223] on link "Заявки до КК" at bounding box center [81, 210] width 149 height 29
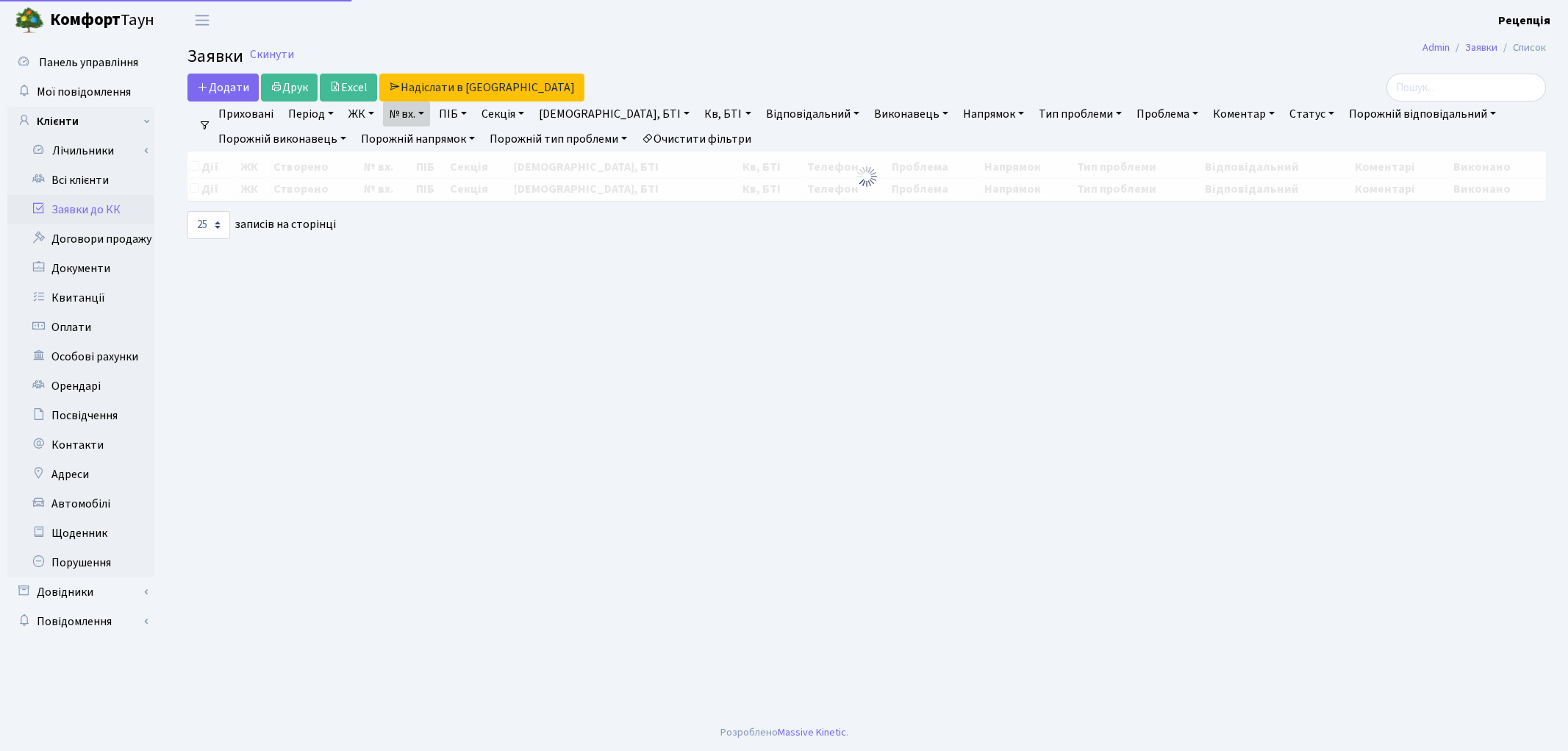
select select "25"
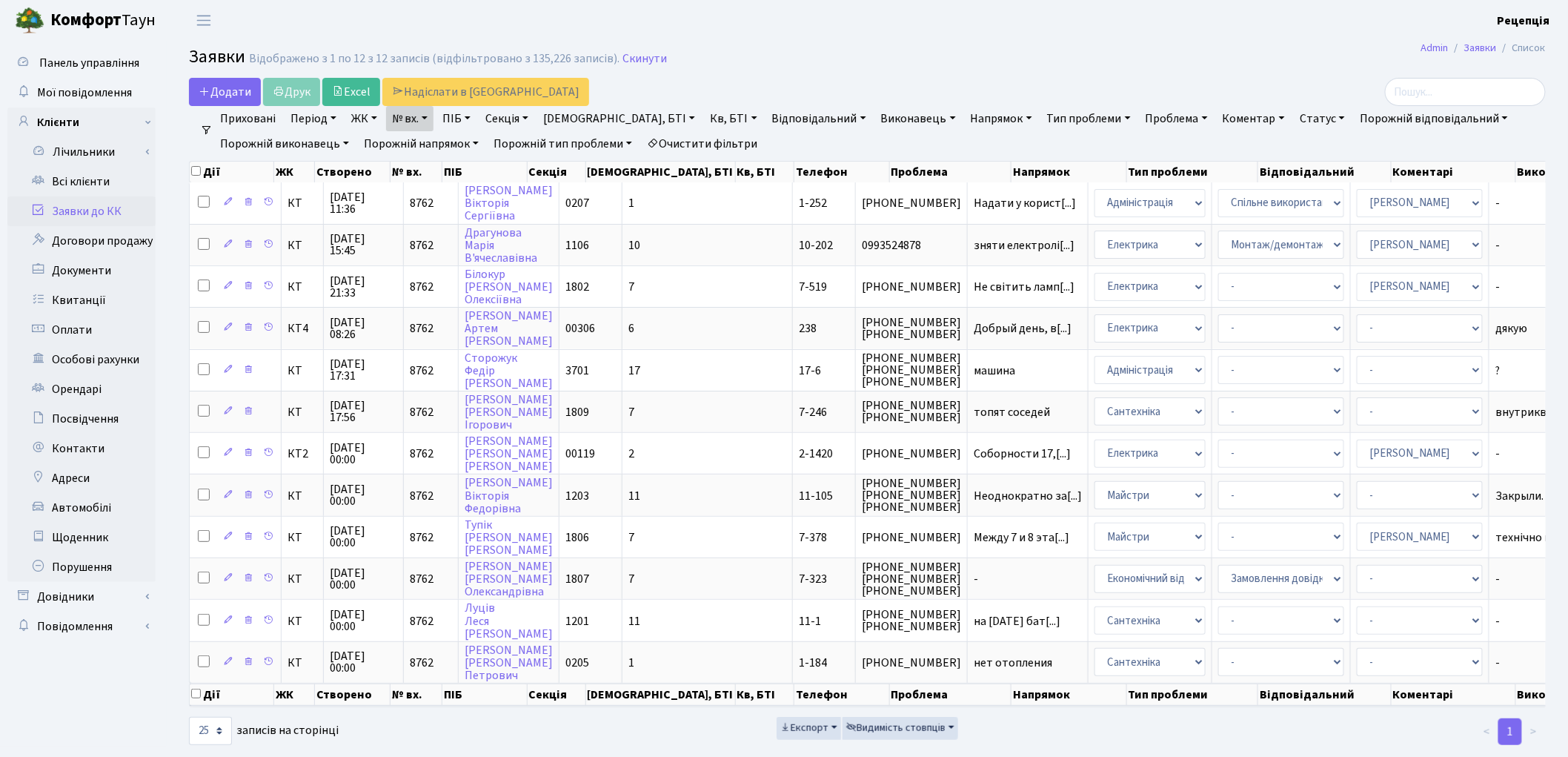
click at [699, 141] on link "Очистити фільтри" at bounding box center [702, 144] width 122 height 25
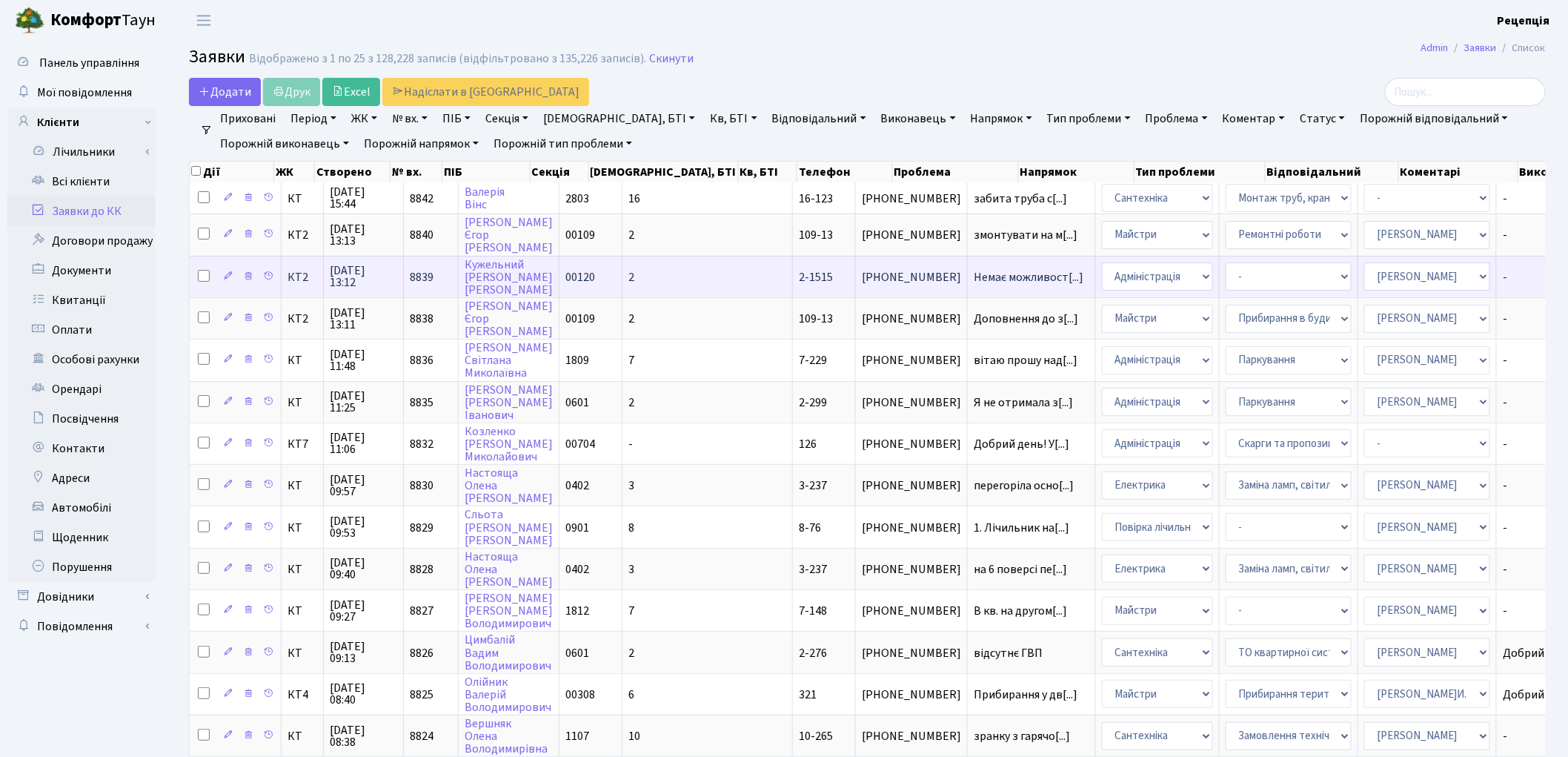
click at [799, 271] on span "2-1515" at bounding box center [816, 277] width 34 height 17
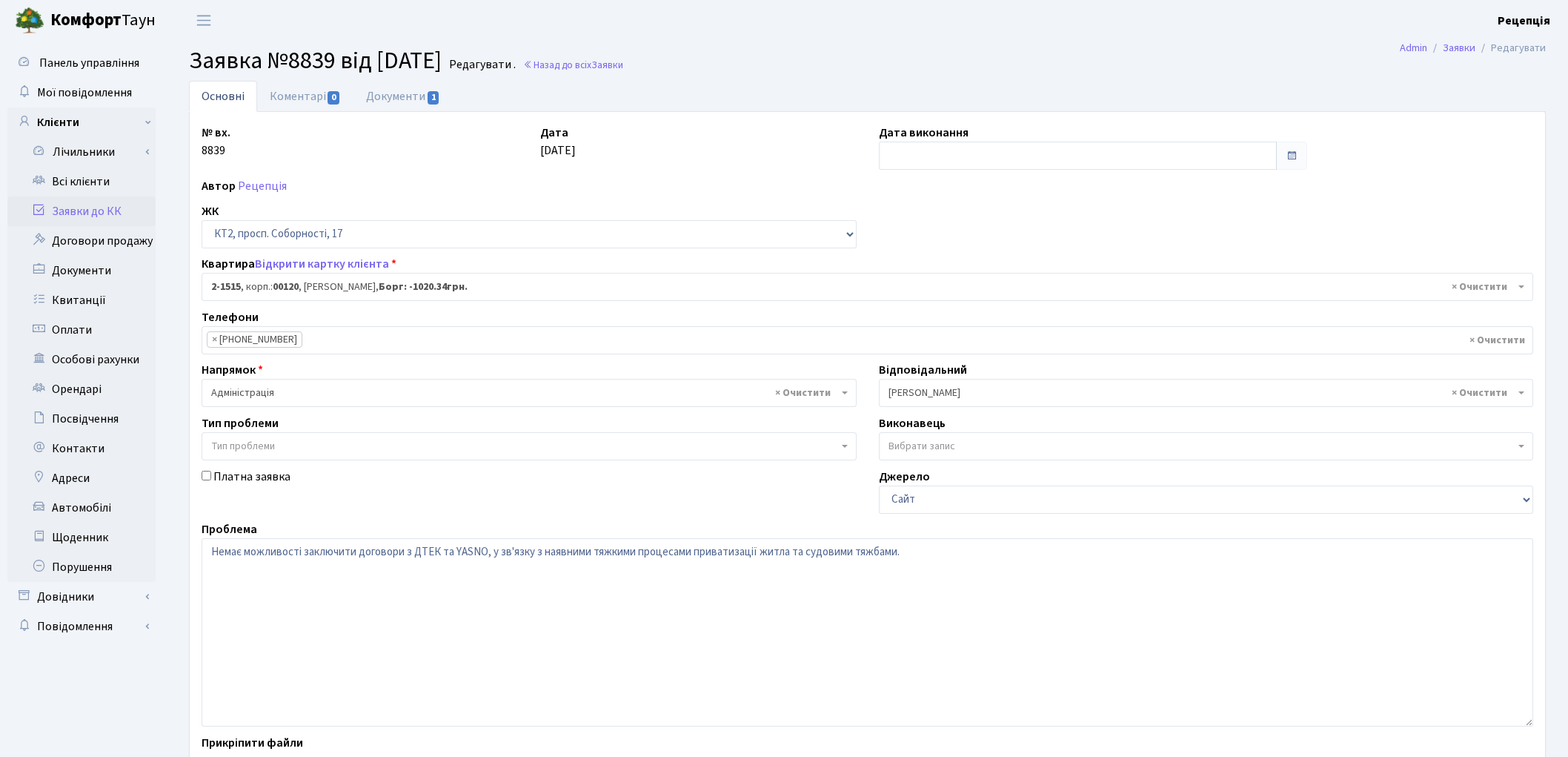
select select "13130"
click at [898, 151] on input "text" at bounding box center [1079, 155] width 399 height 28
click at [953, 246] on td "9" at bounding box center [960, 253] width 22 height 22
type input "[DATE]"
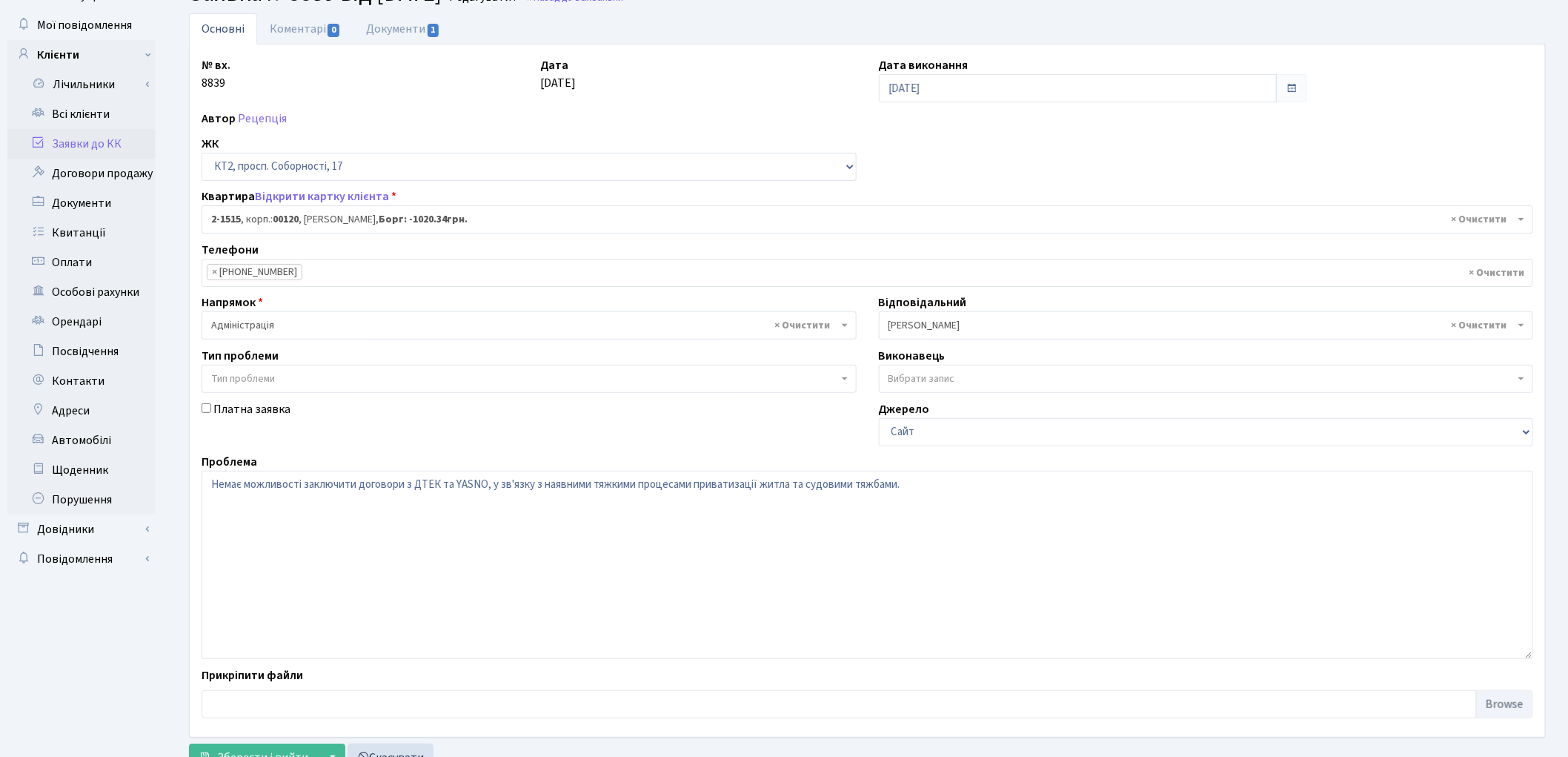
scroll to position [127, 0]
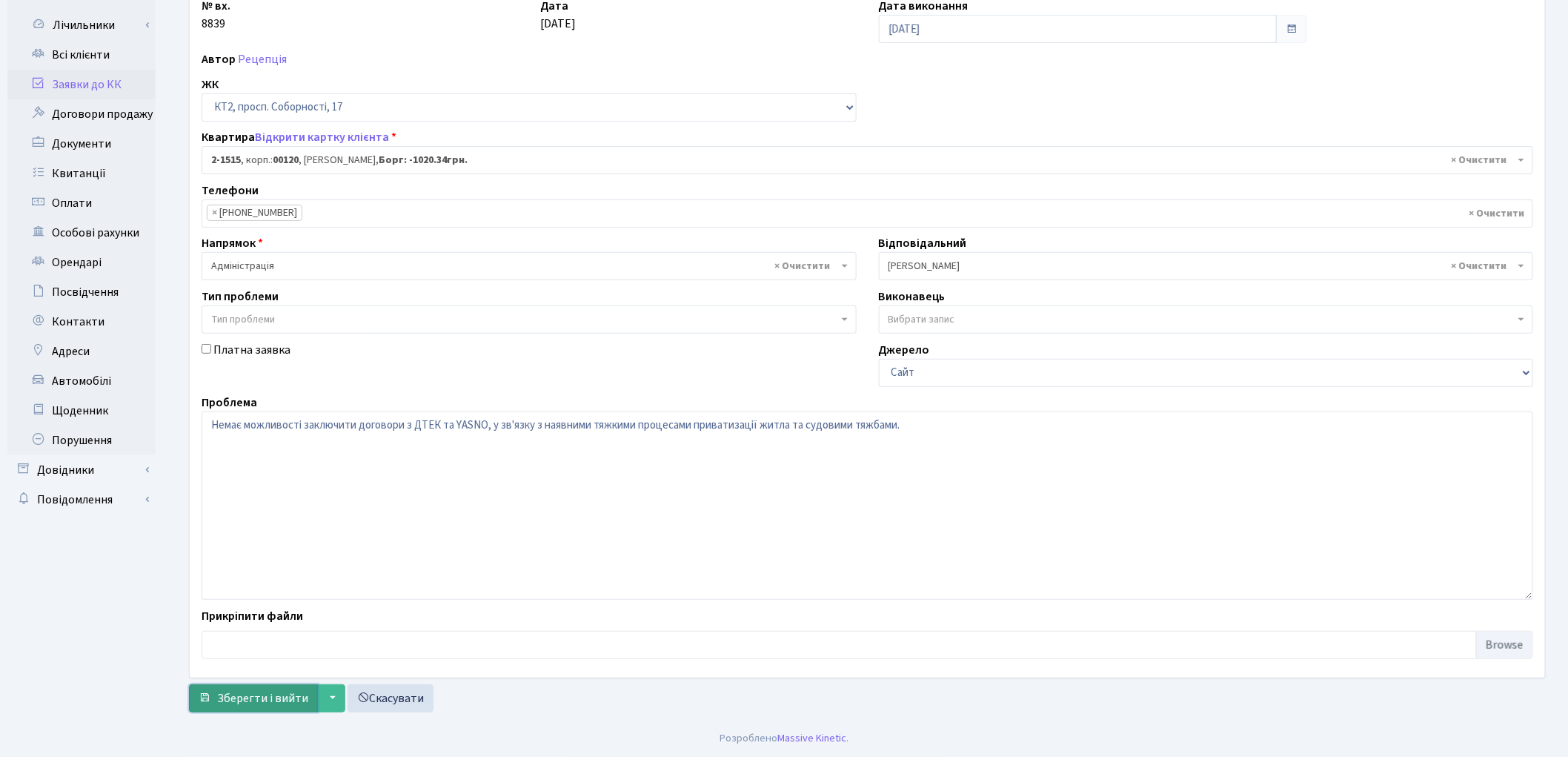
click at [220, 704] on span "Зберегти і вийти" at bounding box center [262, 698] width 91 height 17
click at [102, 86] on link "Заявки до КК" at bounding box center [81, 84] width 149 height 29
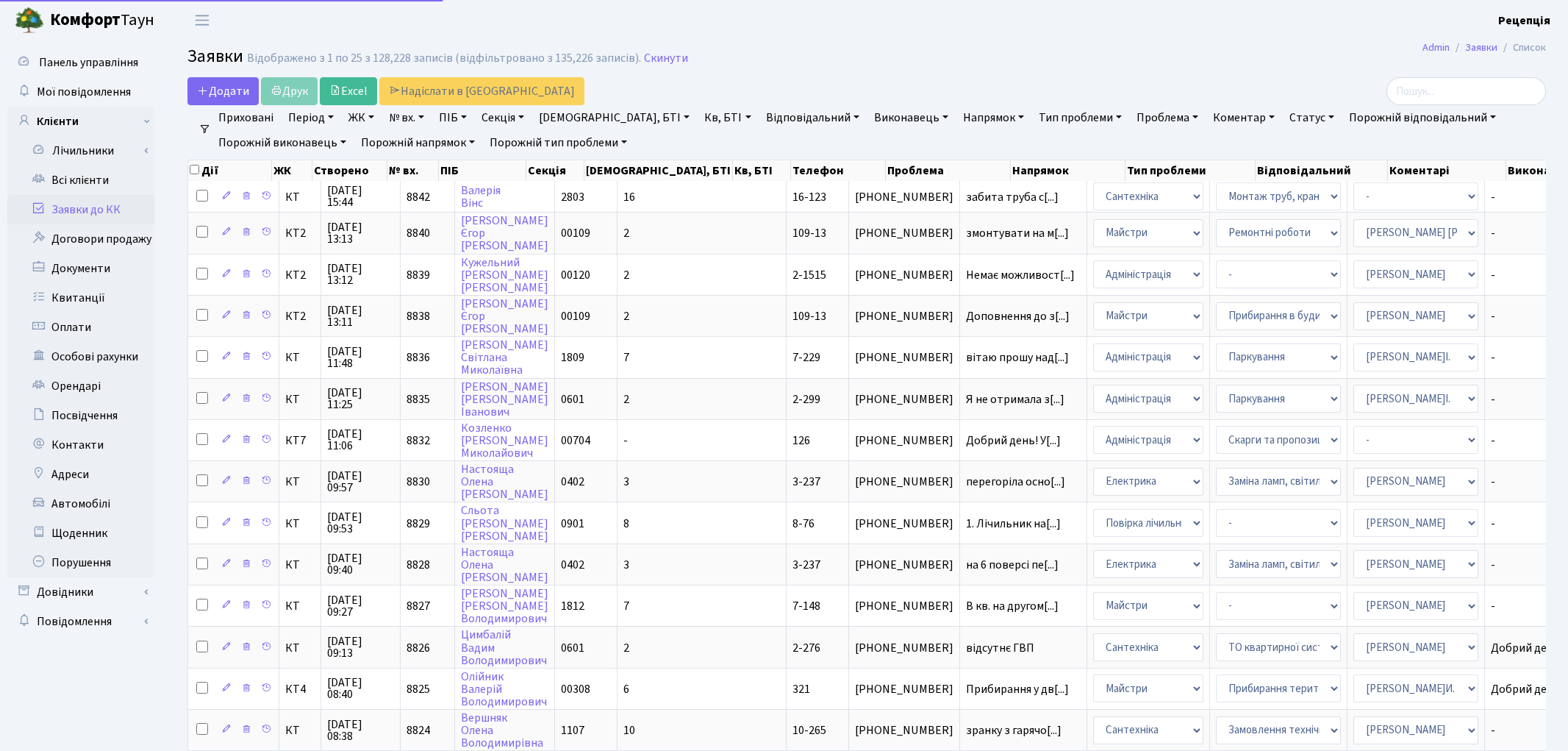
select select
select select "25"
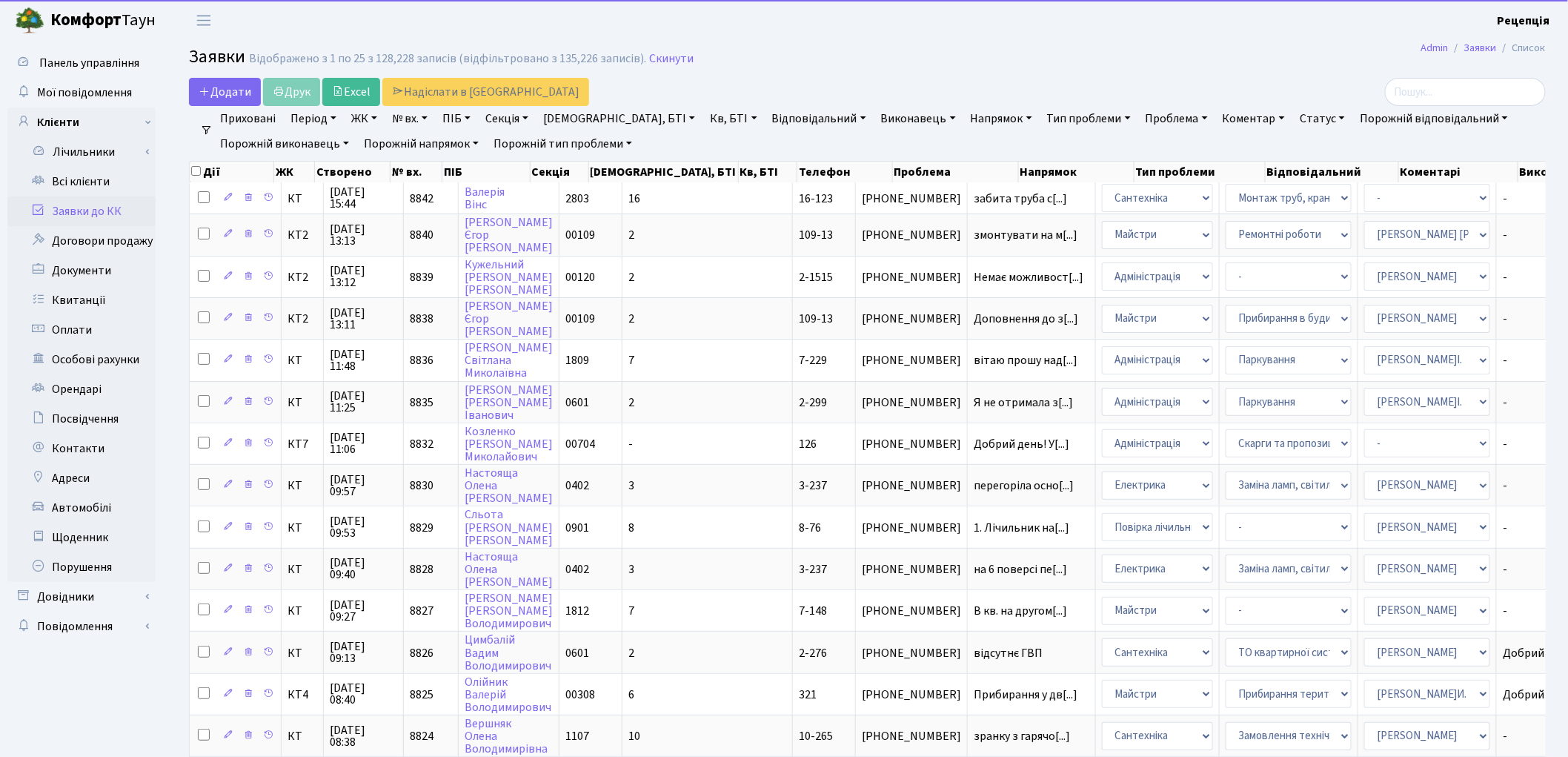
click at [365, 116] on link "ЖК" at bounding box center [365, 118] width 38 height 25
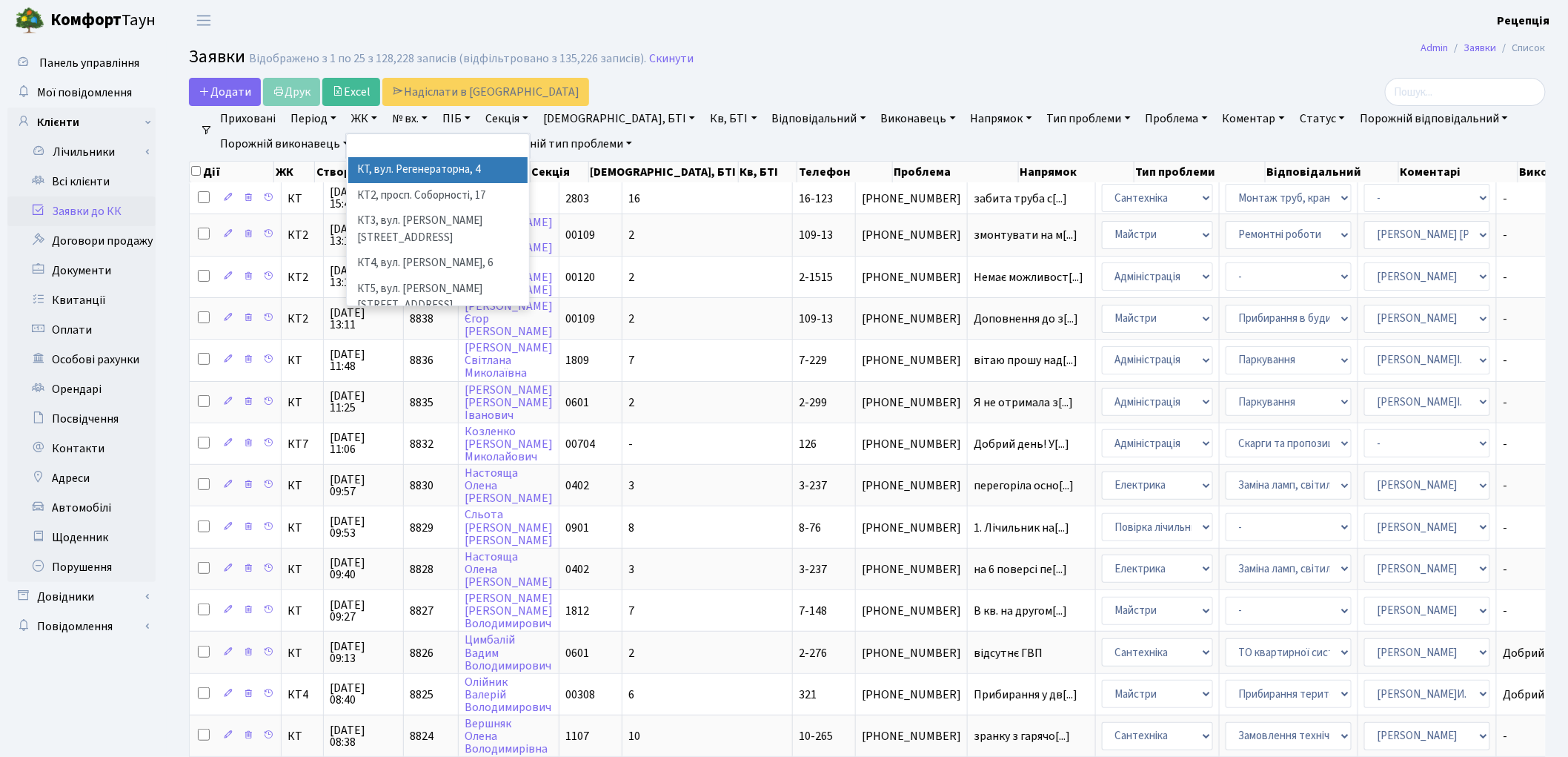
click at [411, 163] on li "КТ, вул. Регенераторна, 4" at bounding box center [438, 170] width 180 height 26
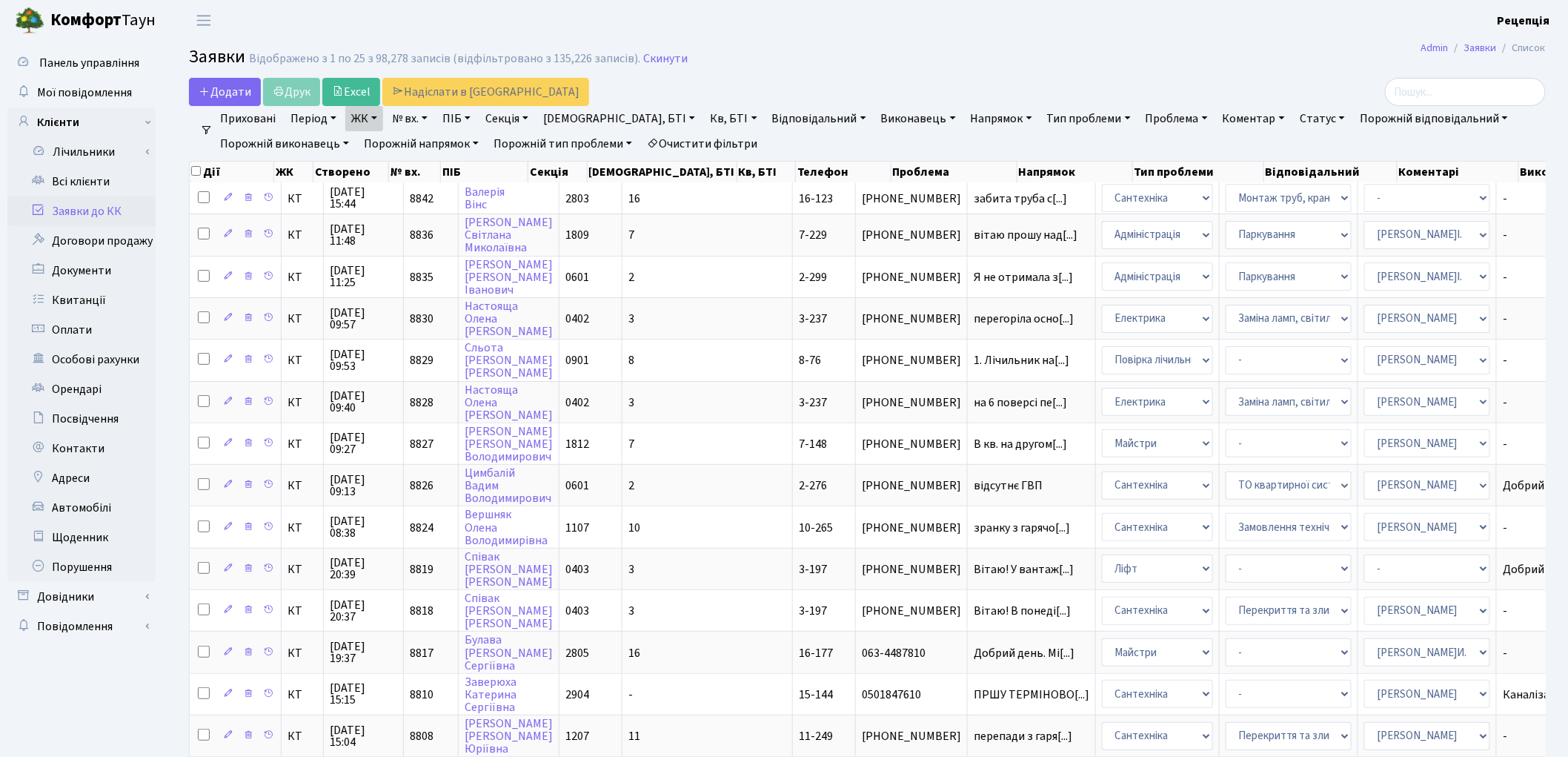
click at [704, 116] on link "Кв, БТІ" at bounding box center [733, 118] width 59 height 25
type input "3-132"
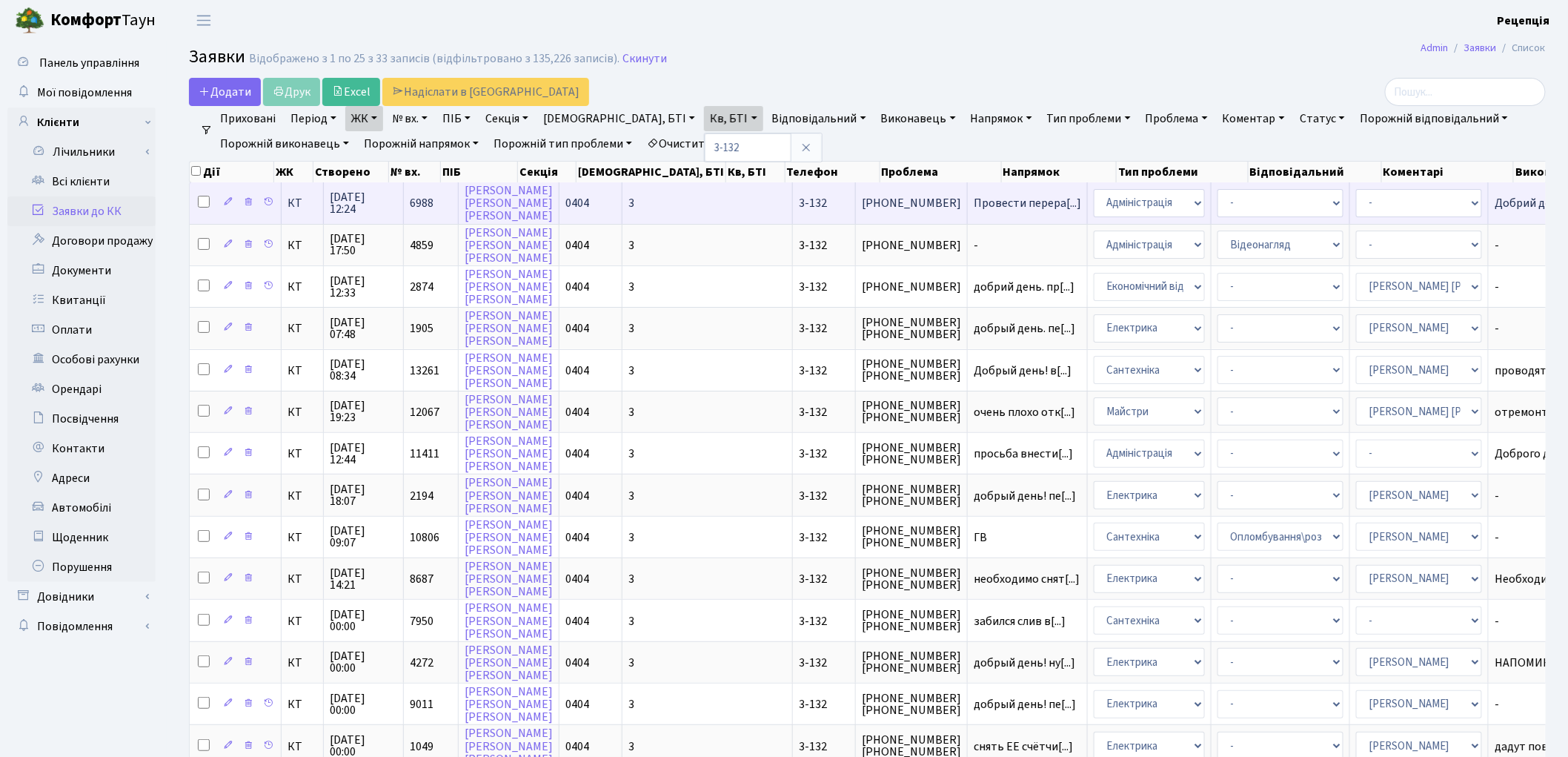
click at [670, 198] on td "3" at bounding box center [708, 203] width 171 height 41
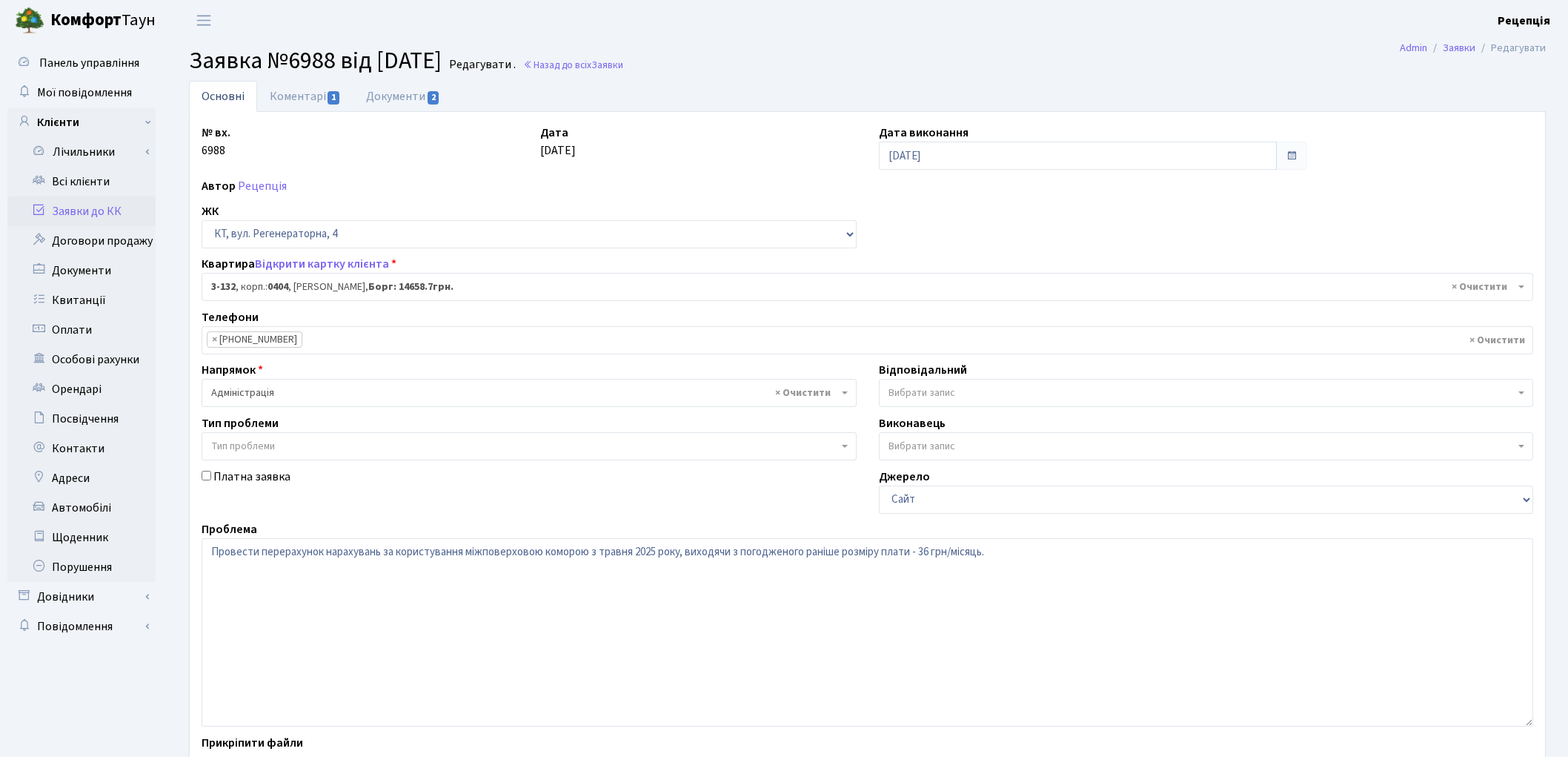
select select "941"
click at [388, 105] on link "Документи 2" at bounding box center [403, 96] width 99 height 30
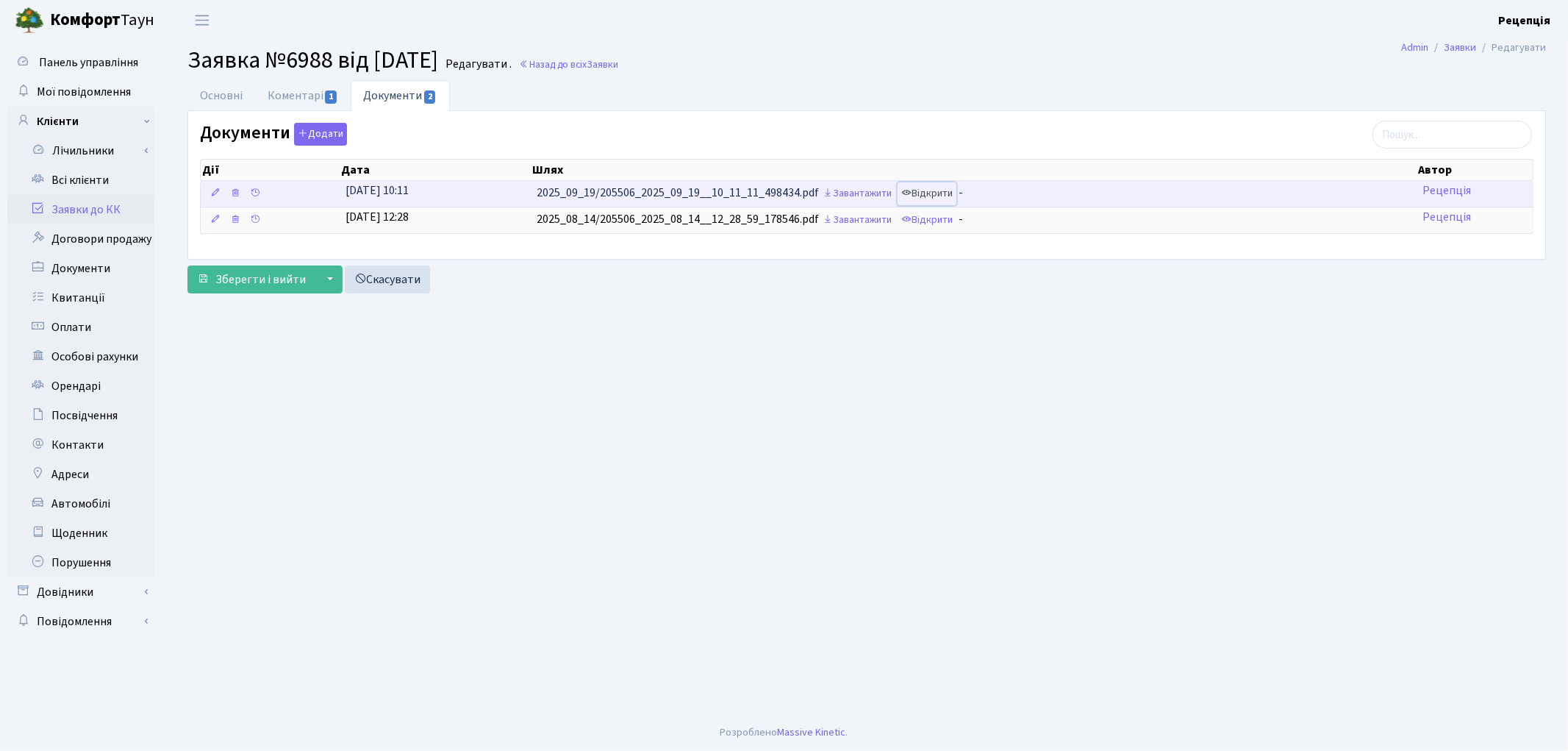
click at [921, 194] on link "Відкрити" at bounding box center [927, 193] width 59 height 23
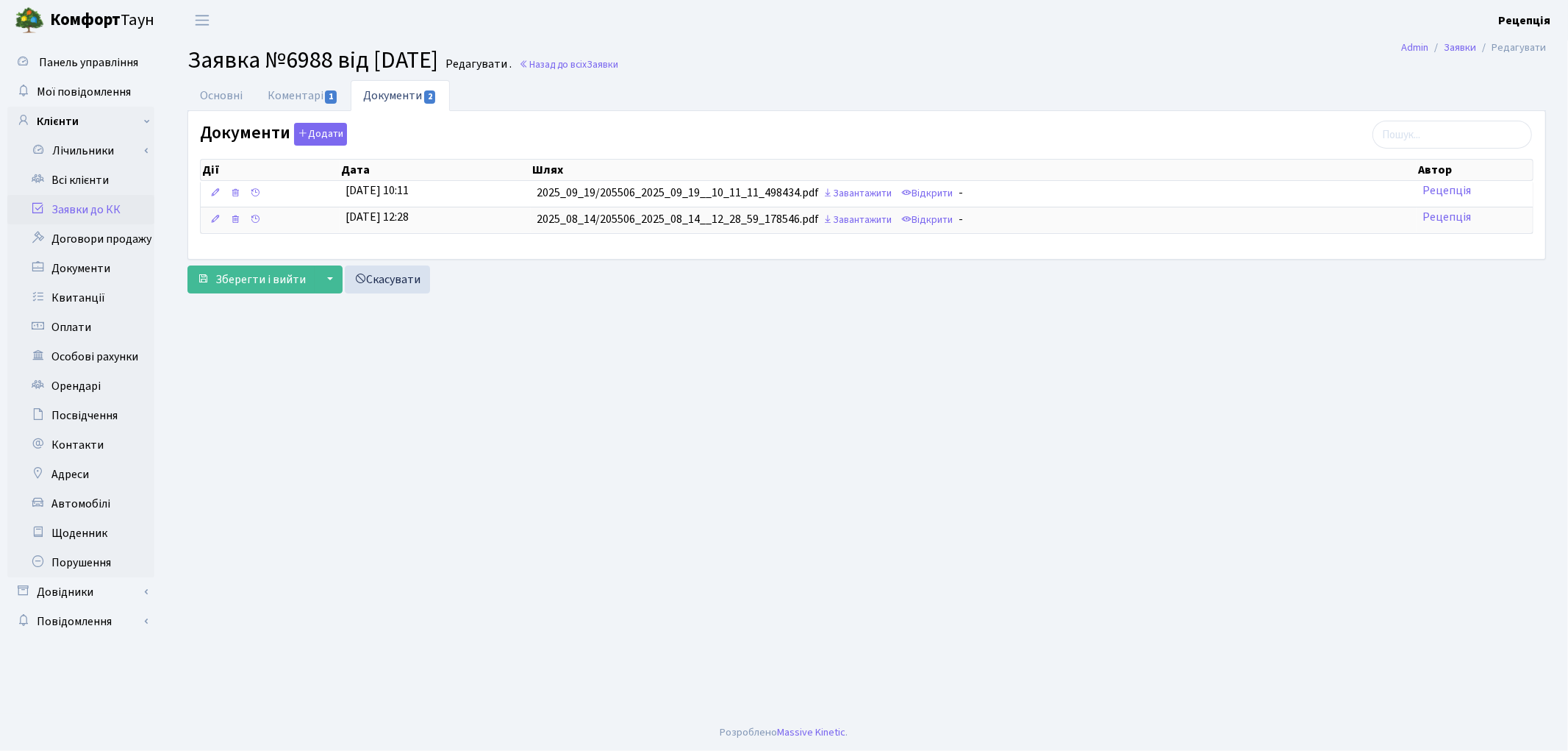
click at [94, 208] on link "Заявки до КК" at bounding box center [80, 209] width 147 height 29
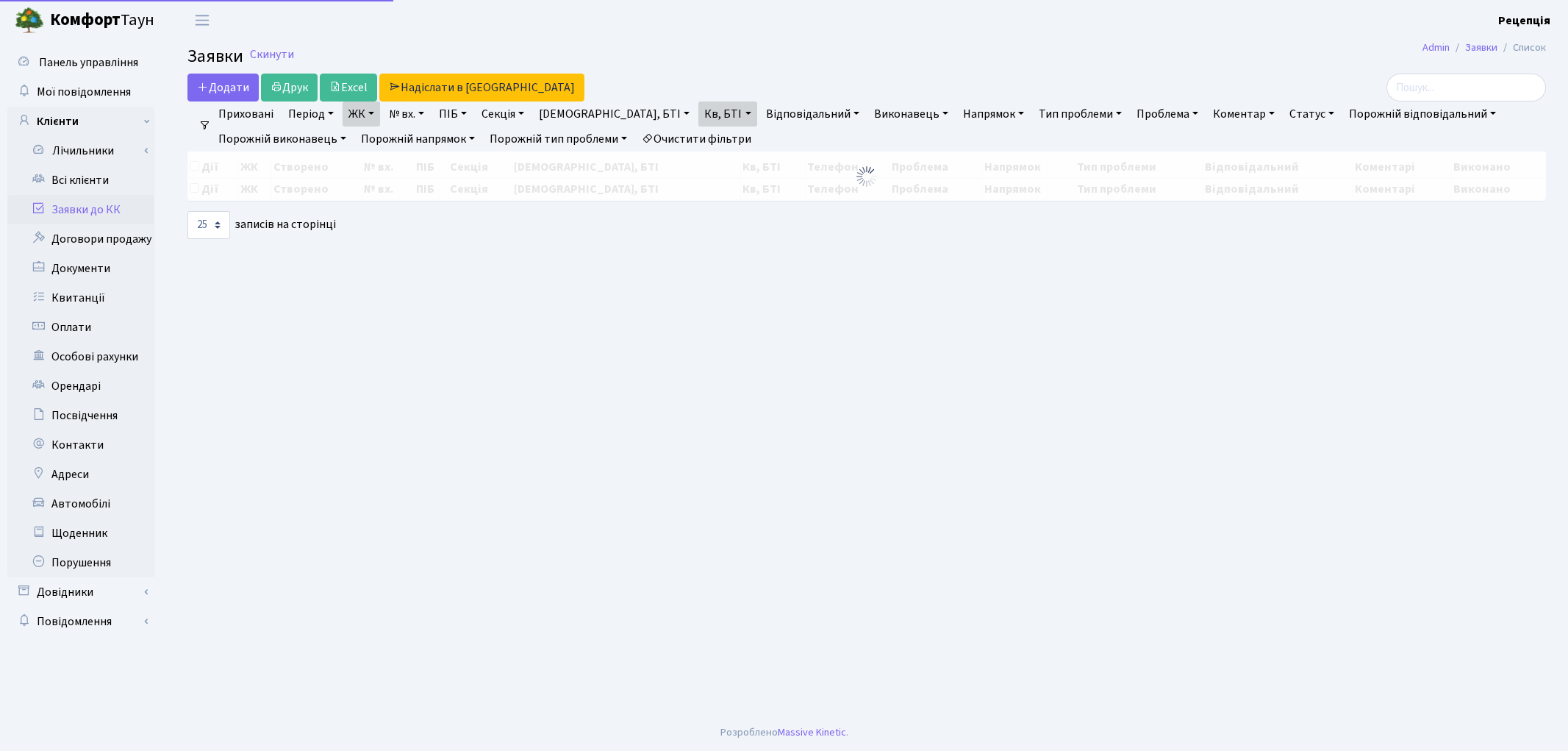
select select "25"
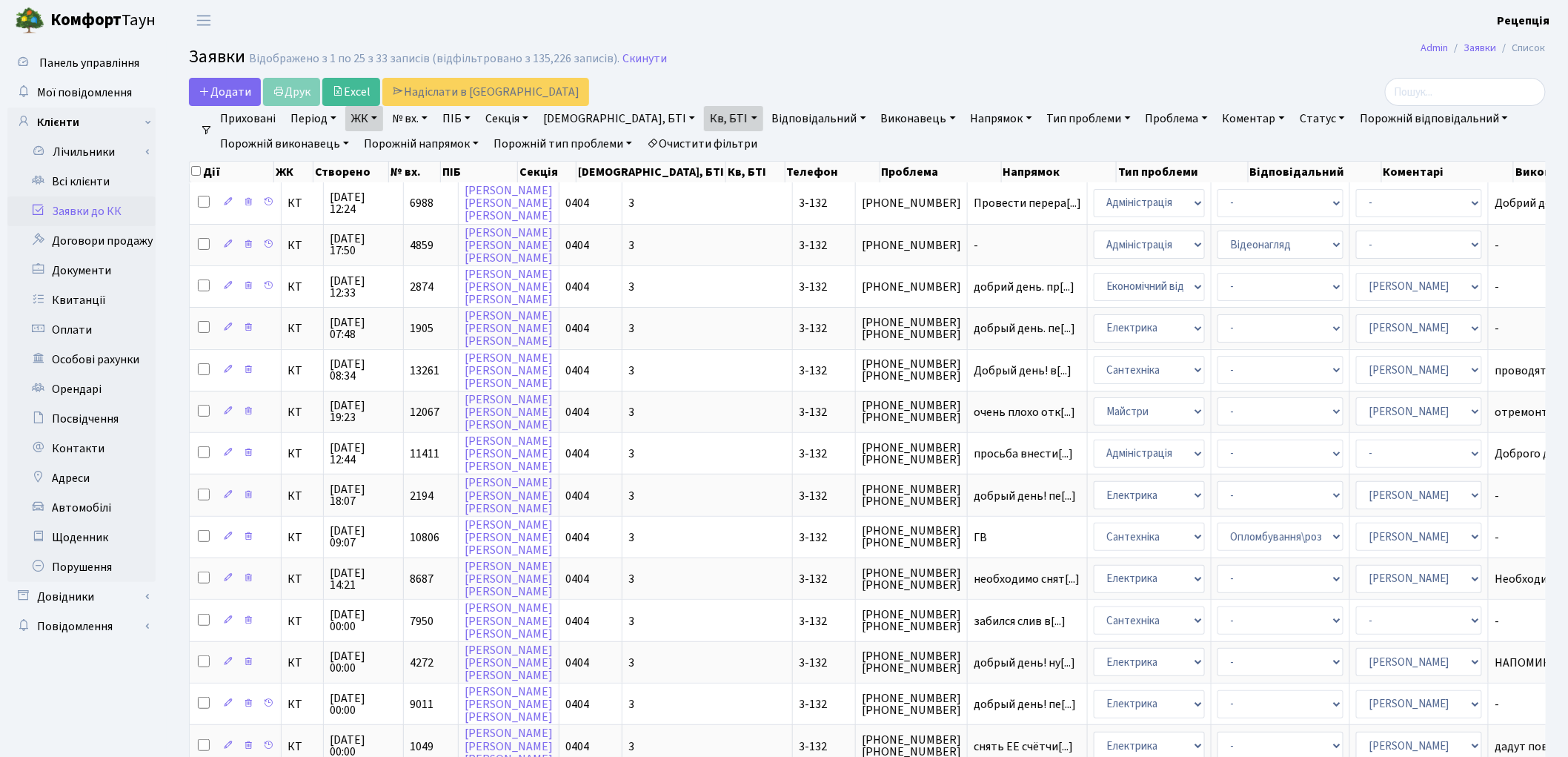
click at [692, 146] on link "Очистити фільтри" at bounding box center [702, 144] width 122 height 25
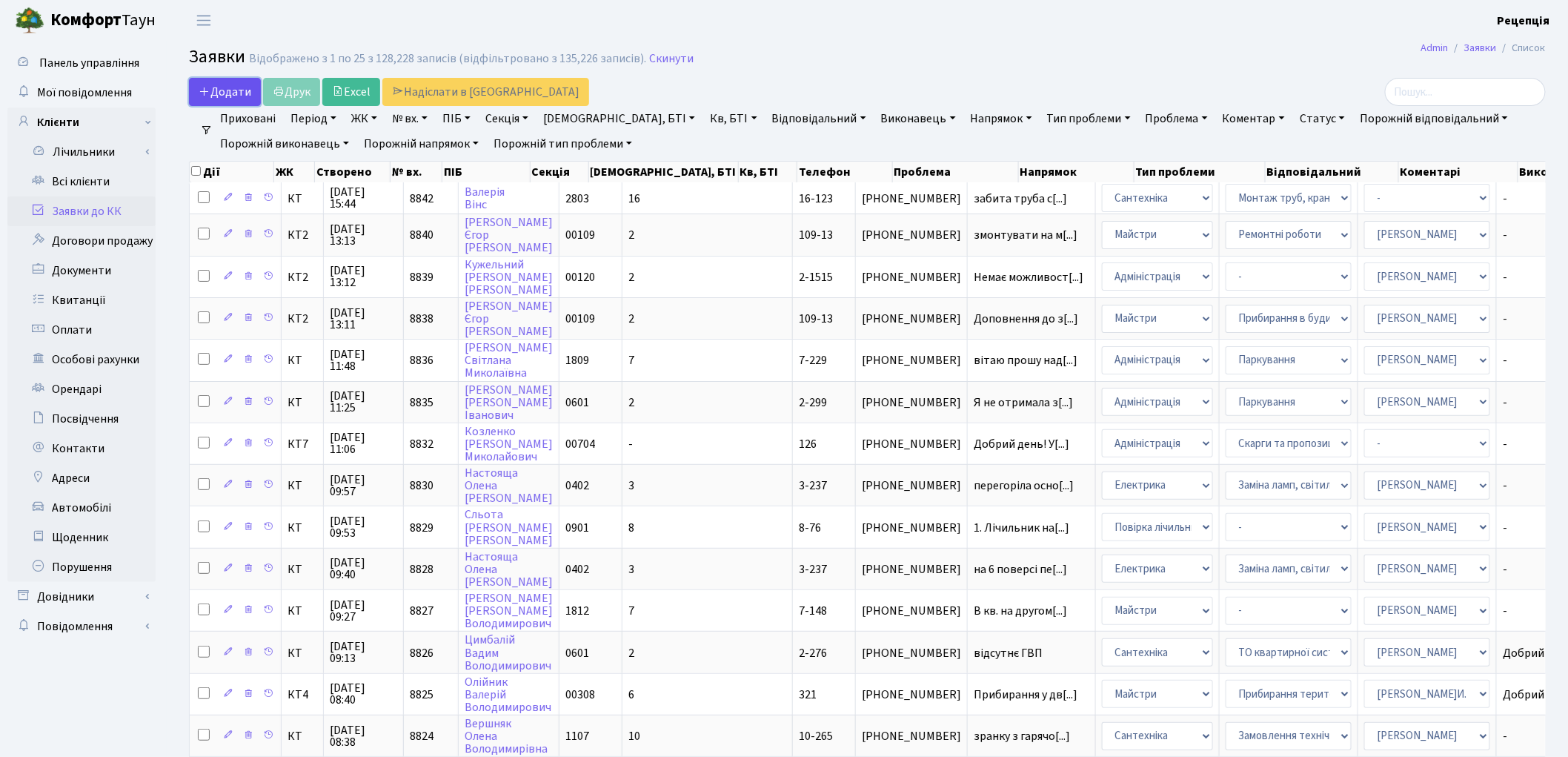
click at [205, 83] on span "Додати" at bounding box center [225, 91] width 52 height 17
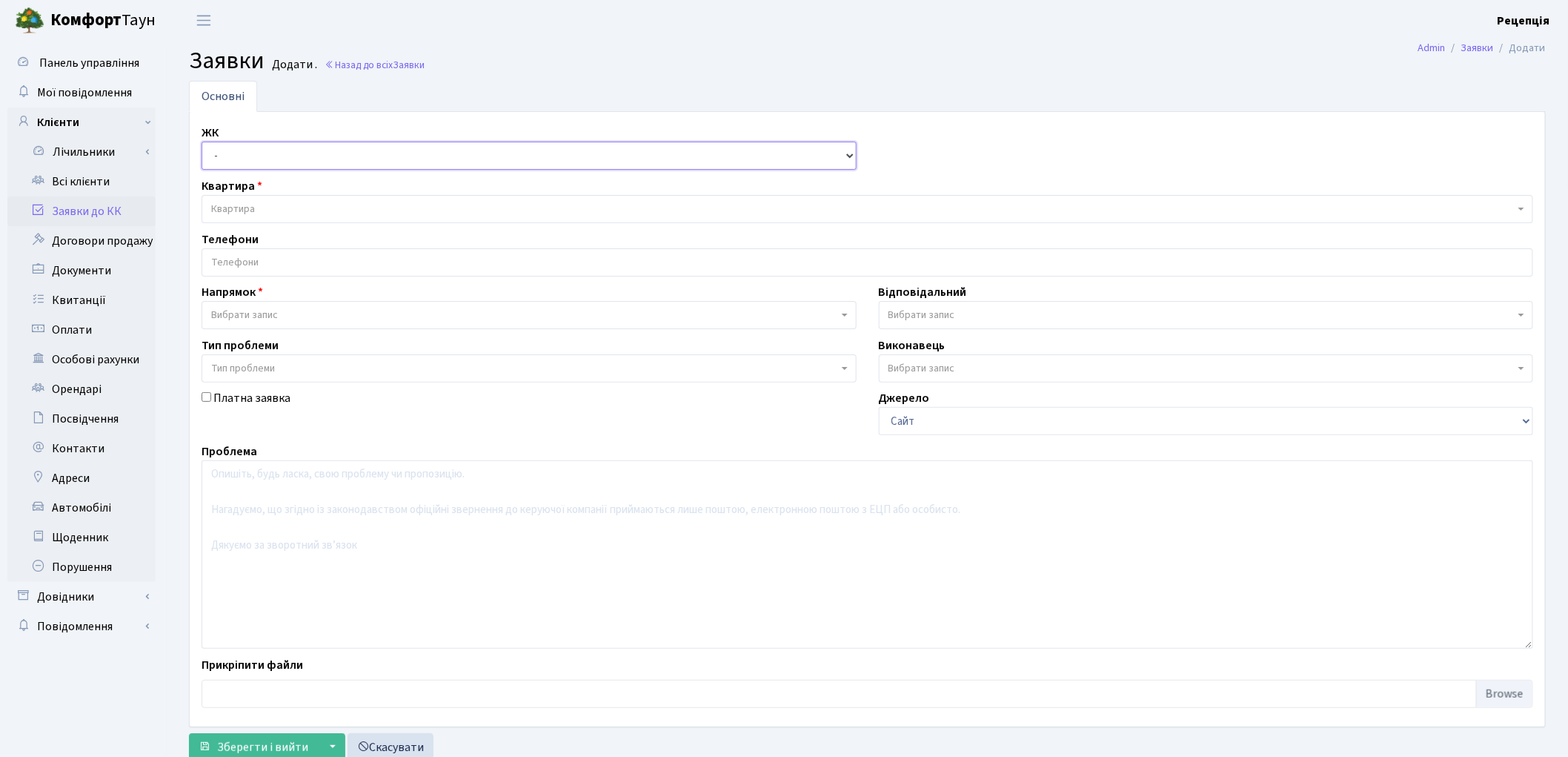
click at [268, 146] on select "- КТ, вул. Регенераторна, 4 КТ2, просп. [STREET_ADDRESS] [STREET_ADDRESS] [PERS…" at bounding box center [529, 155] width 655 height 28
select select "271"
click at [202, 141] on select "- КТ, вул. Регенераторна, 4 КТ2, просп. [STREET_ADDRESS] [STREET_ADDRESS] [PERS…" at bounding box center [529, 155] width 655 height 28
select select
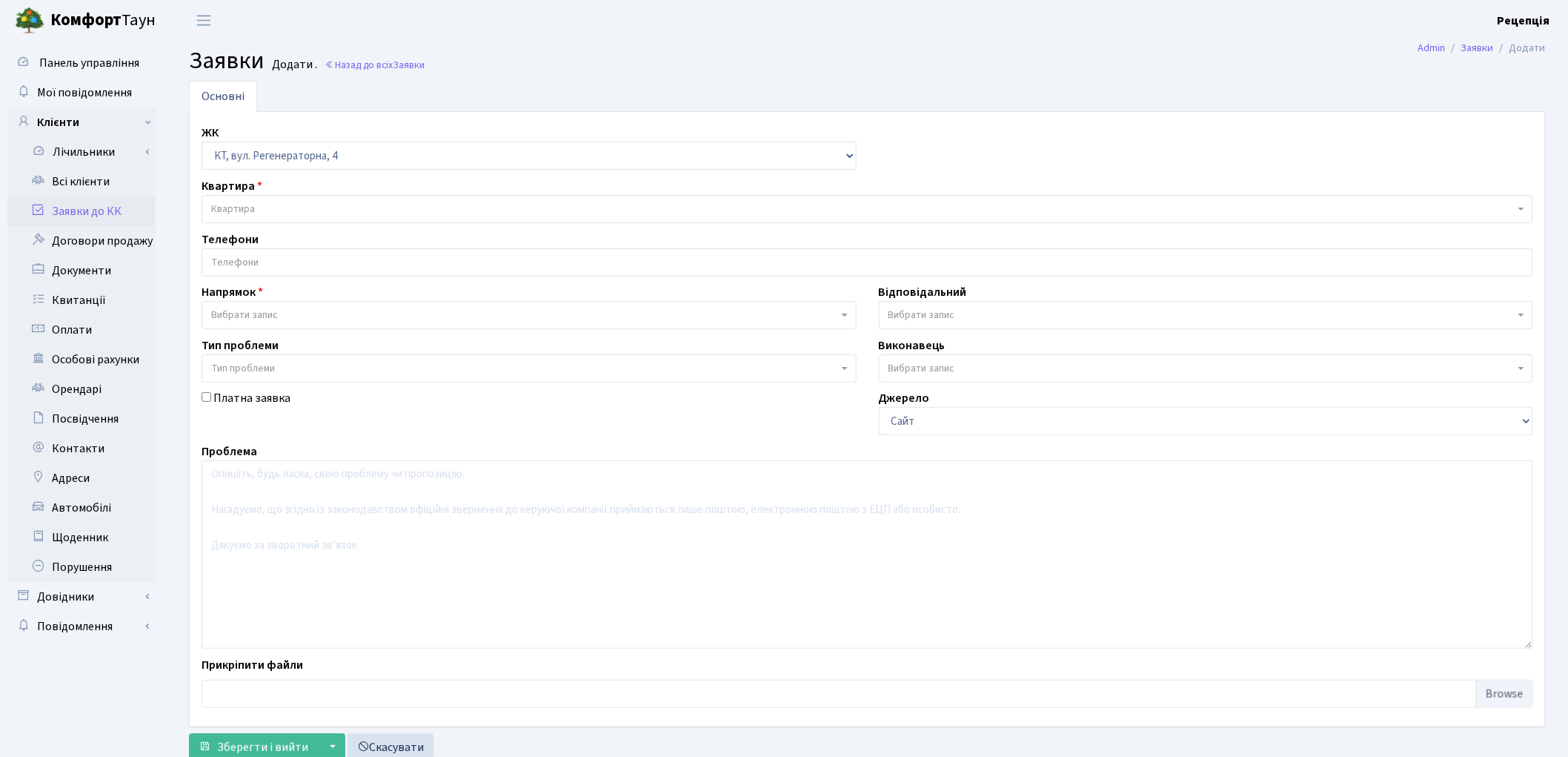
click at [274, 203] on span "Квартира" at bounding box center [863, 209] width 1303 height 15
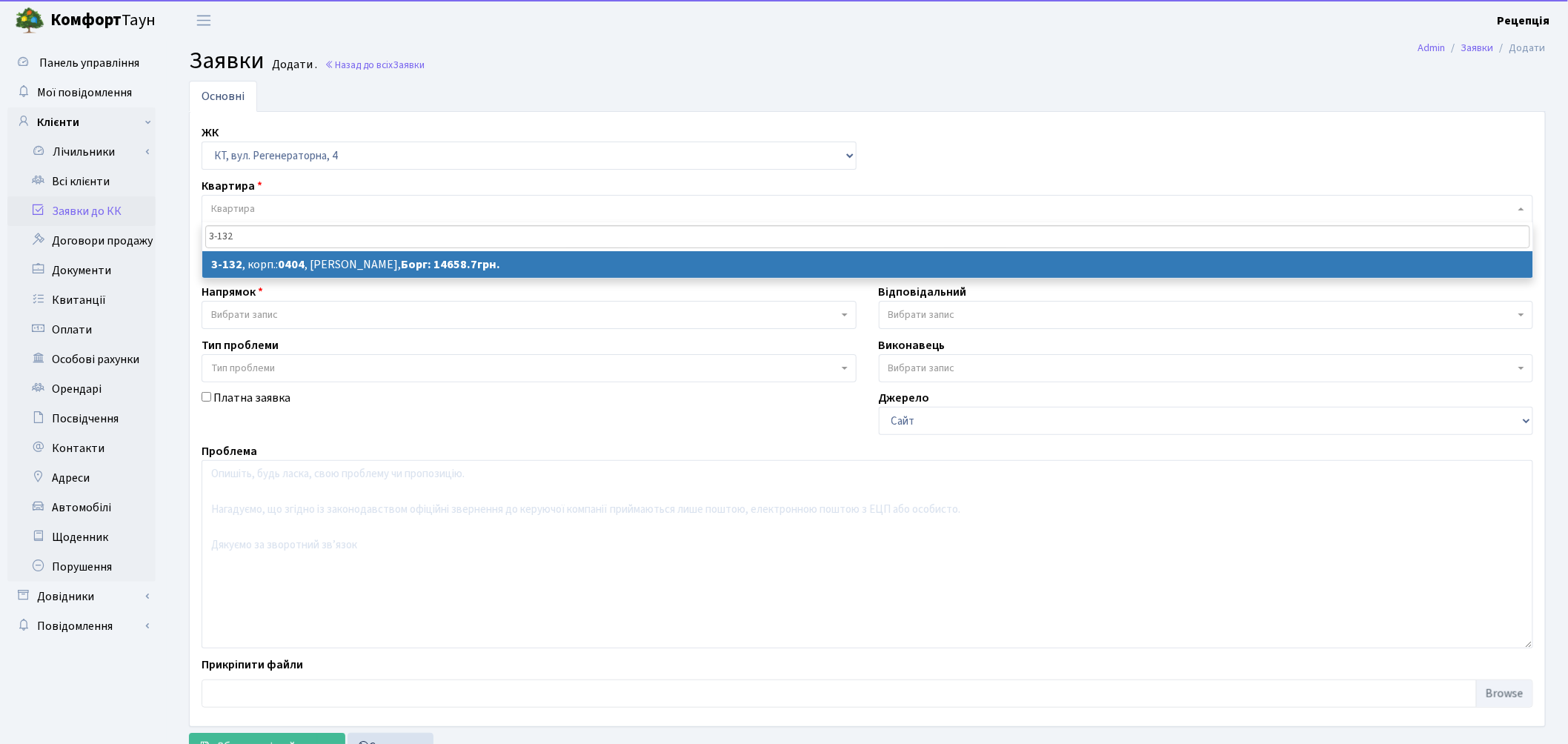
type input "3-132"
select select
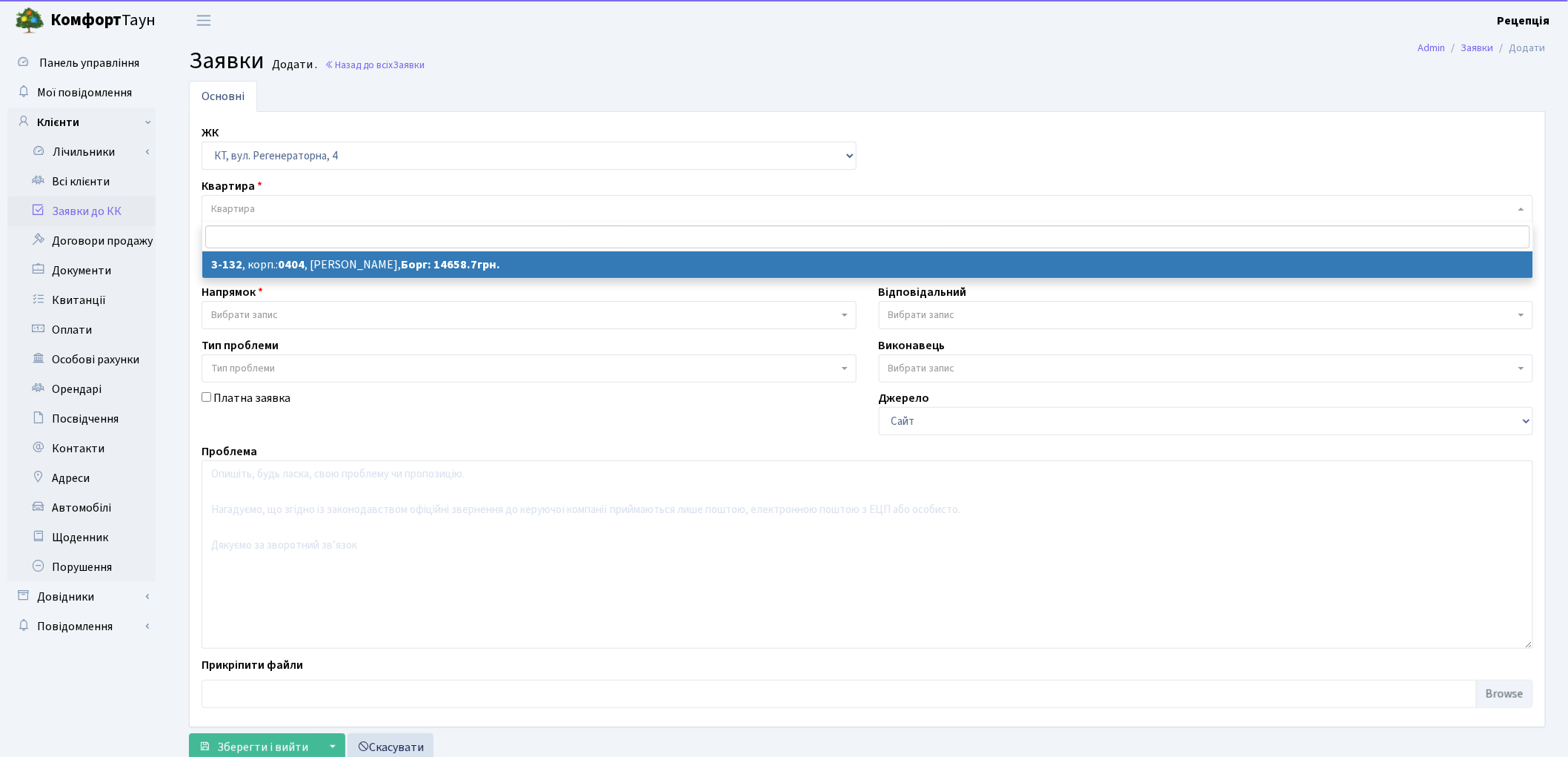
select select "941"
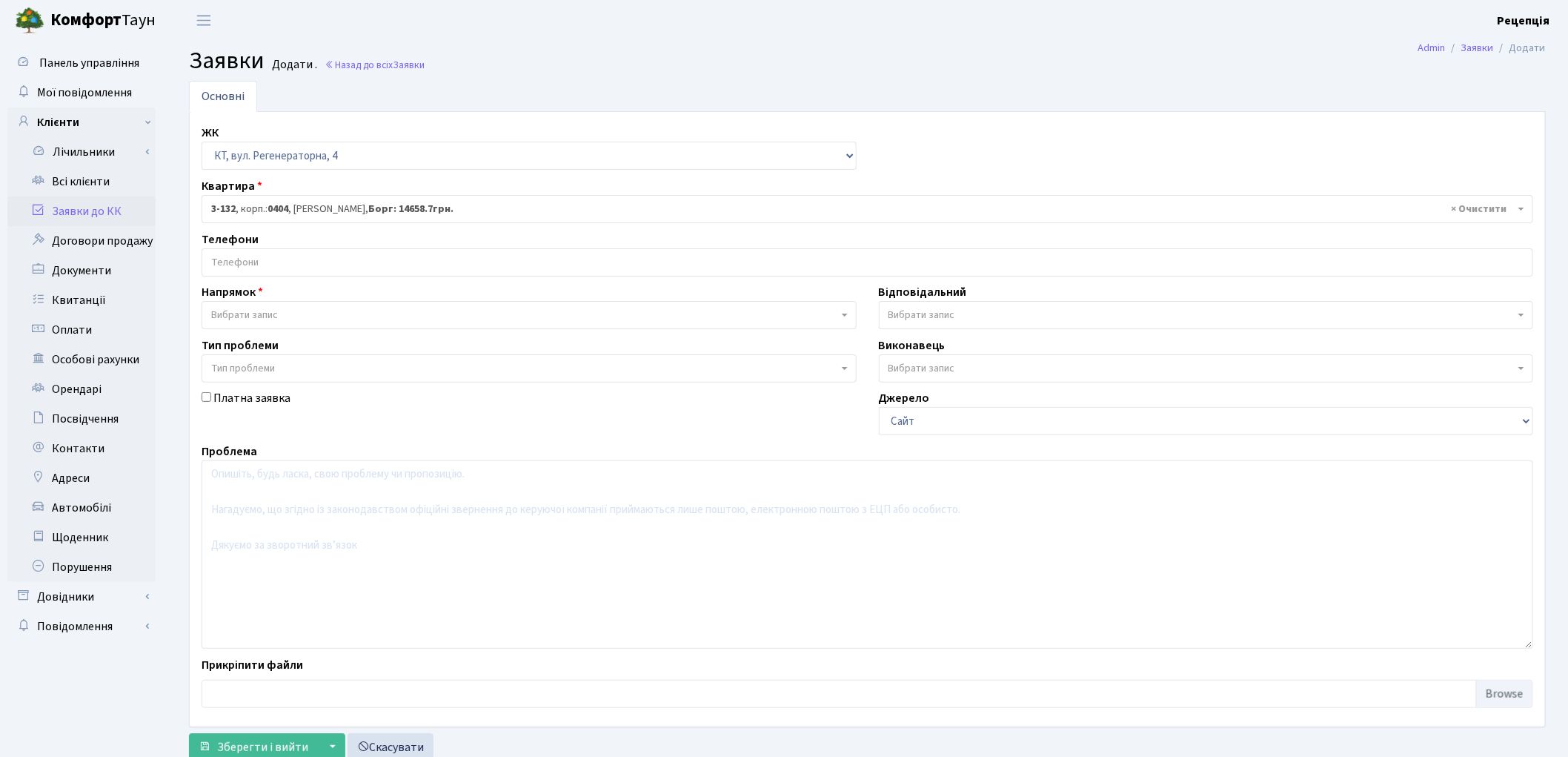
click at [230, 264] on input "search" at bounding box center [867, 262] width 1330 height 27
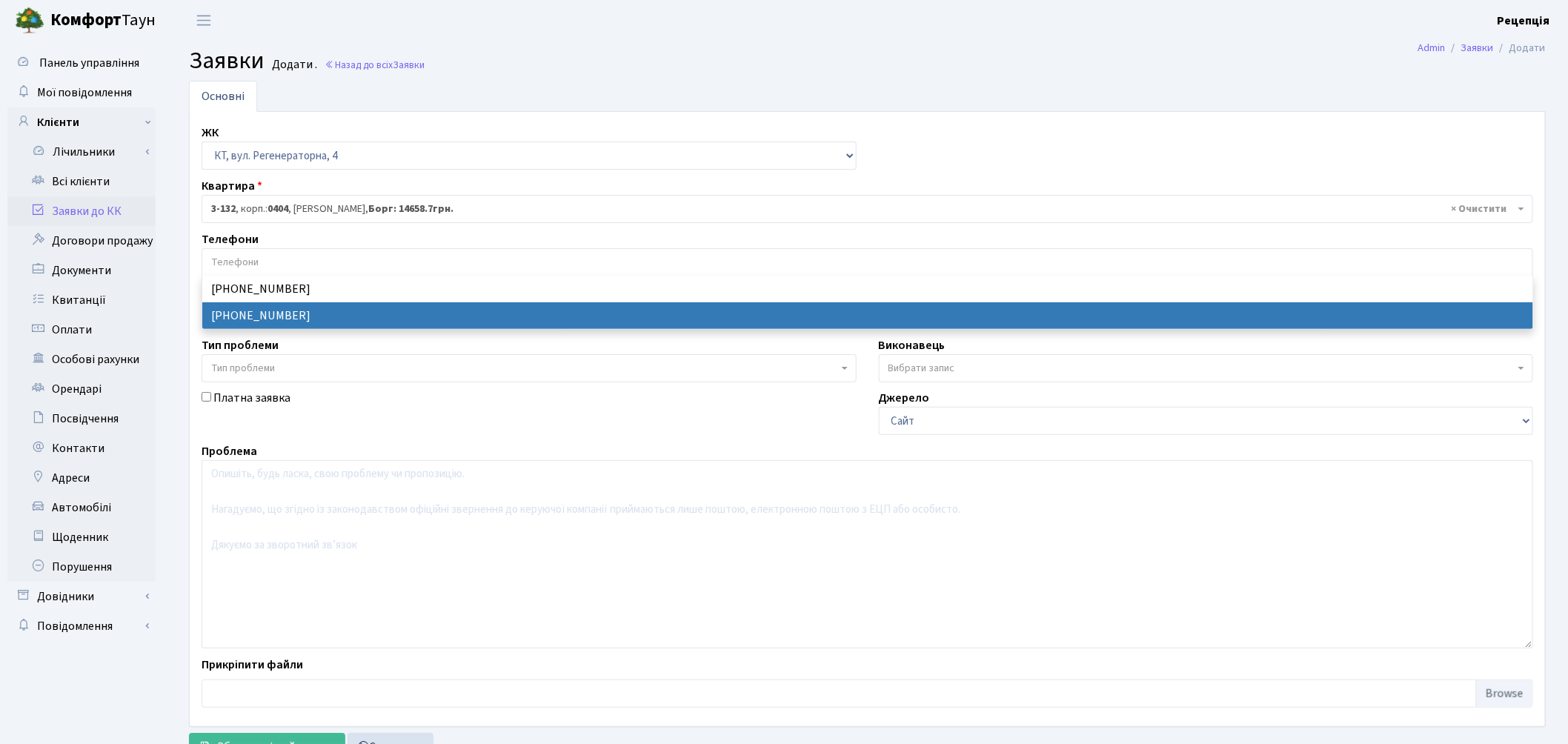
select select "14189"
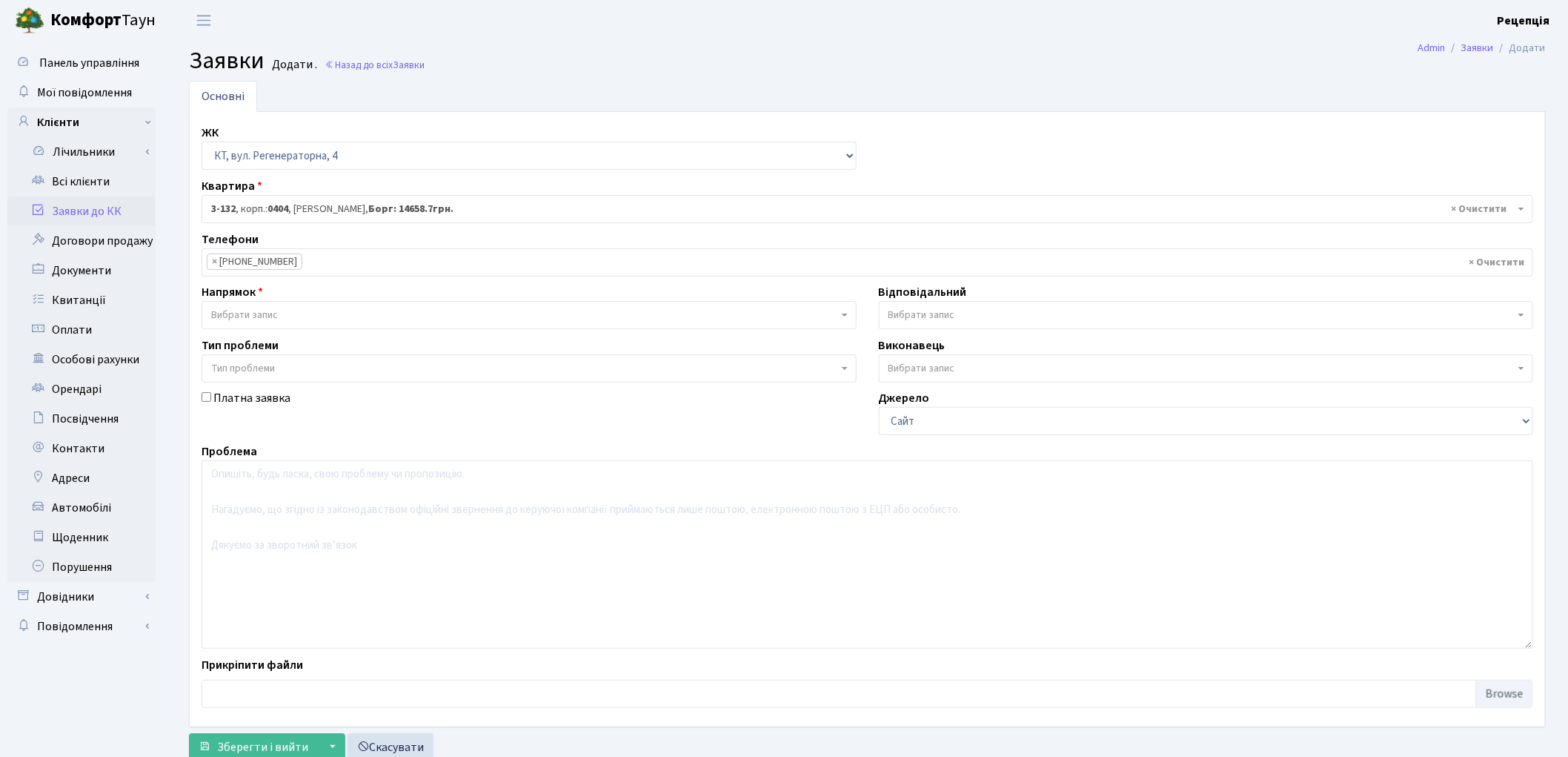
click at [265, 314] on span "Вибрати запис" at bounding box center [245, 315] width 67 height 15
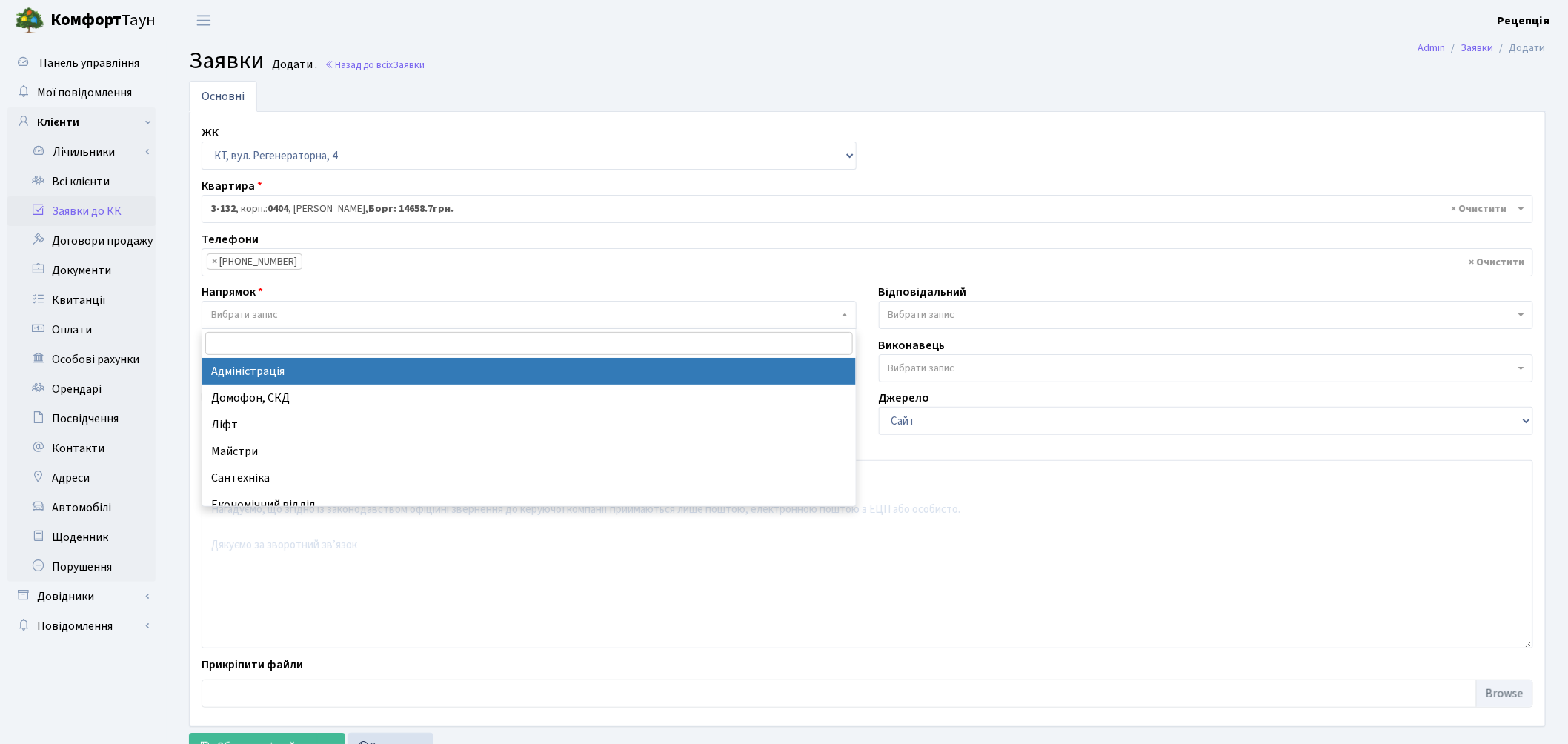
select select "5"
select select
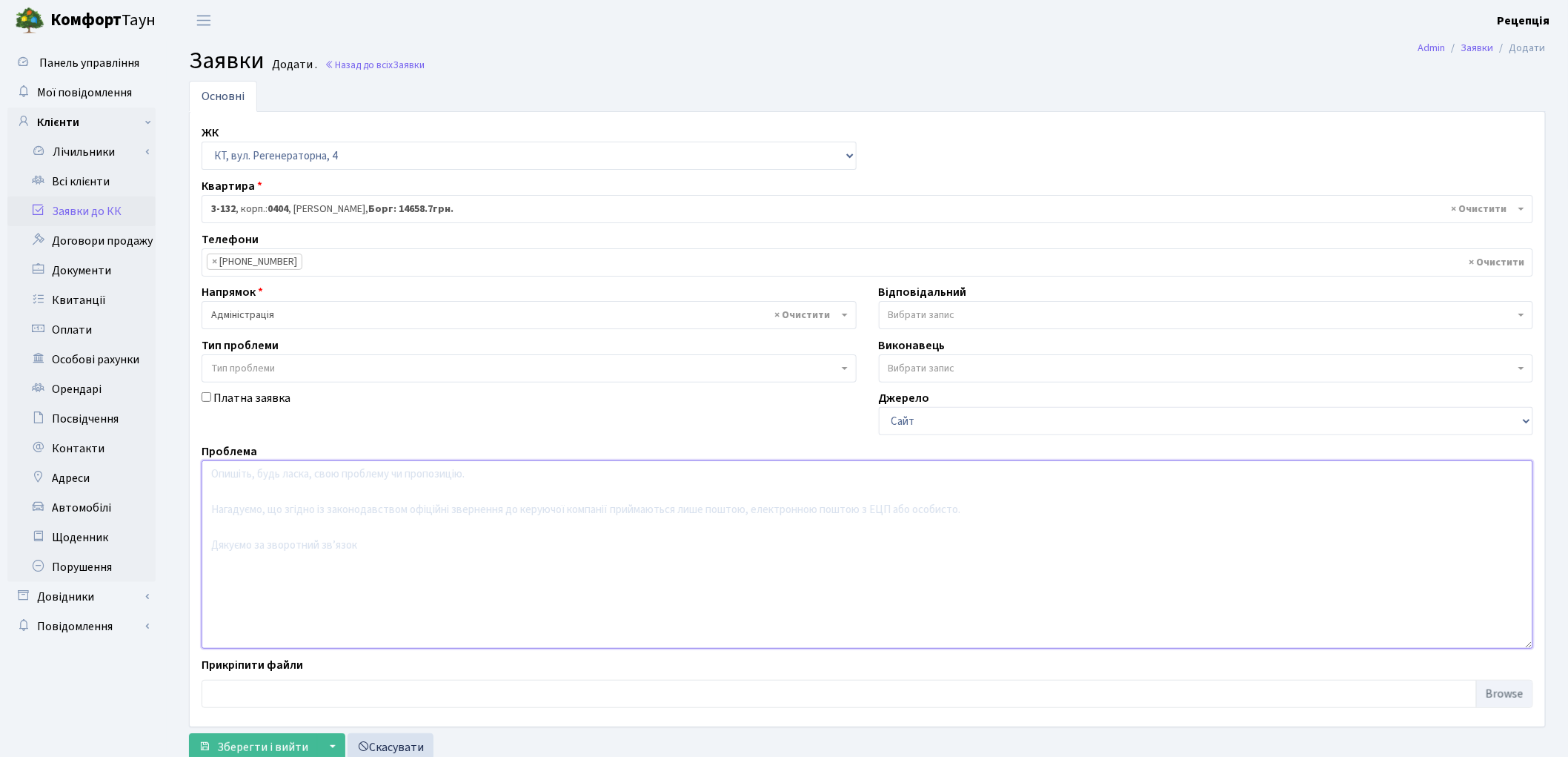
click at [322, 529] on textarea at bounding box center [867, 554] width 1332 height 188
type textarea "Незаконне підвищення вартості міжповерхової комірки."
click at [230, 747] on span "Зберегти і вийти" at bounding box center [262, 747] width 91 height 17
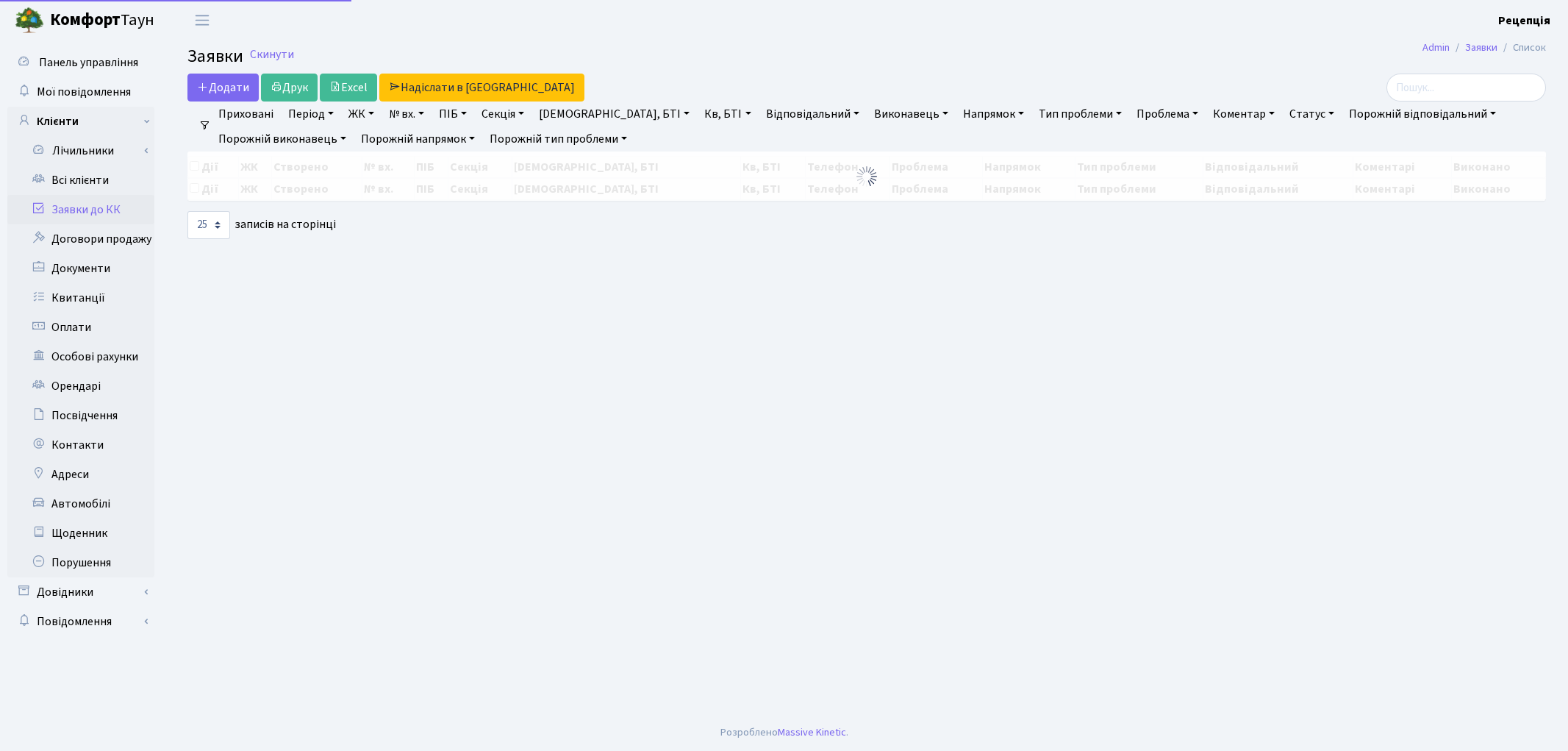
select select "25"
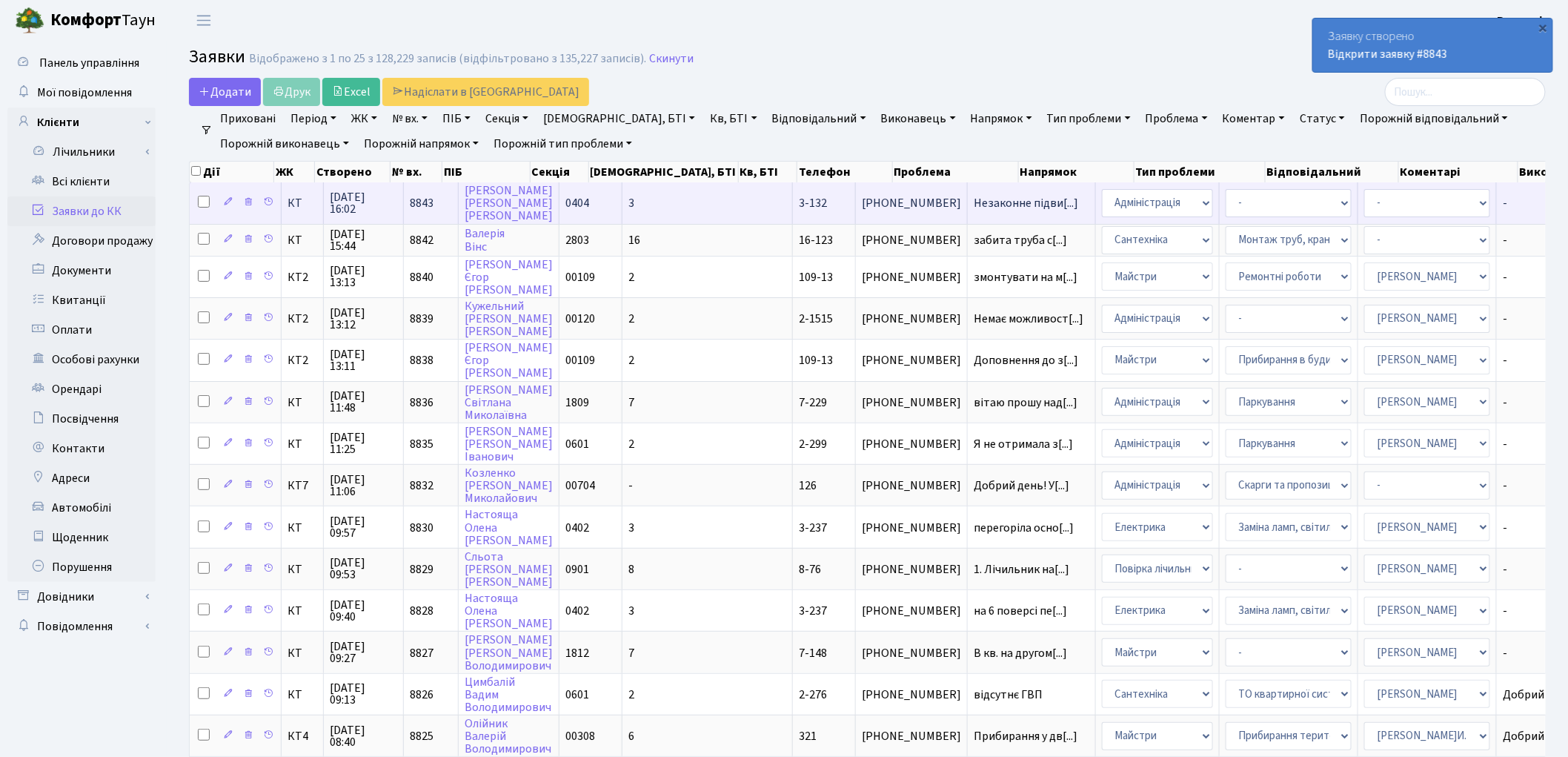
click at [615, 196] on td "0404" at bounding box center [590, 203] width 63 height 41
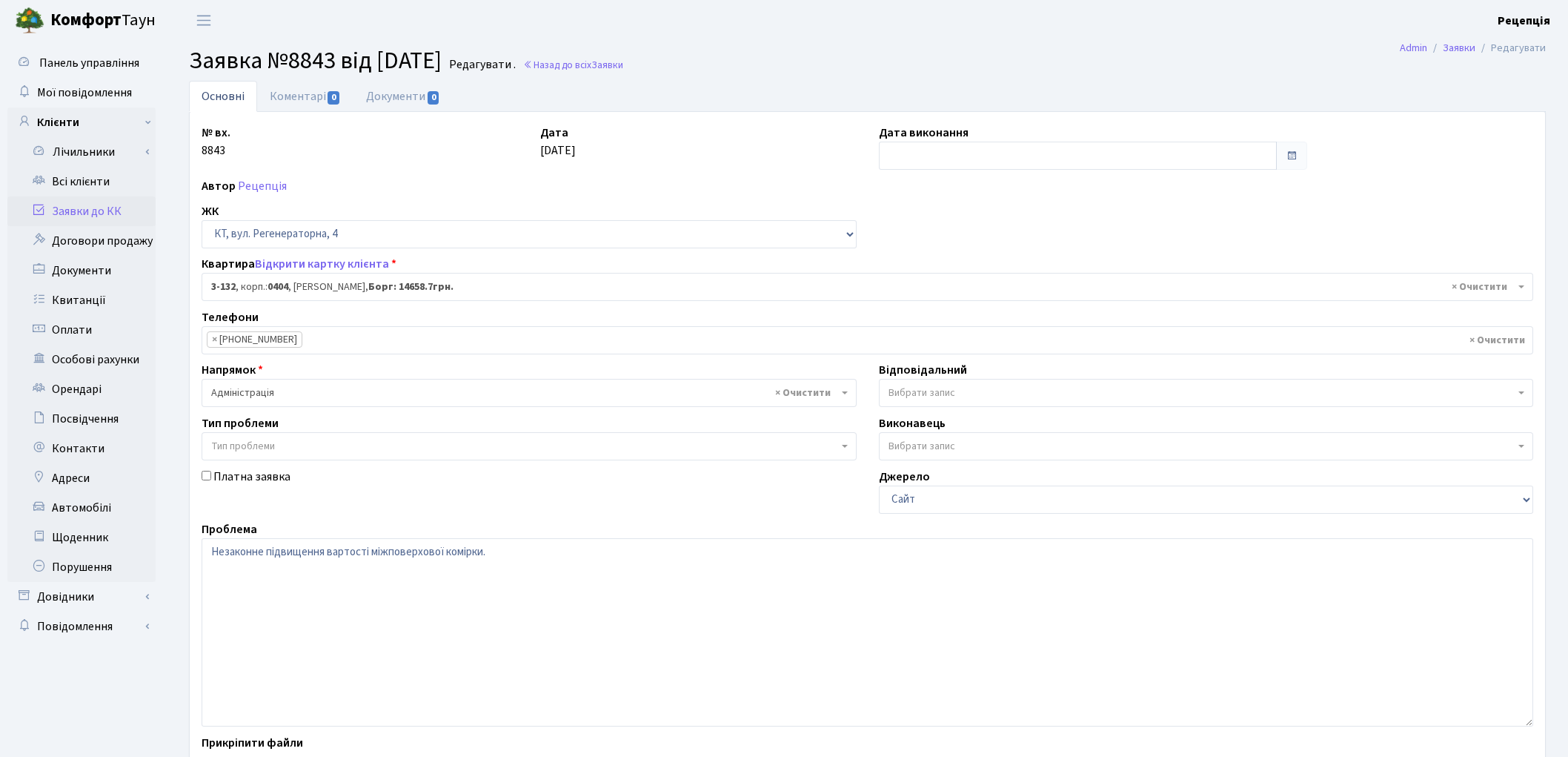
select select "941"
click at [87, 215] on link "Заявки до КК" at bounding box center [81, 210] width 149 height 29
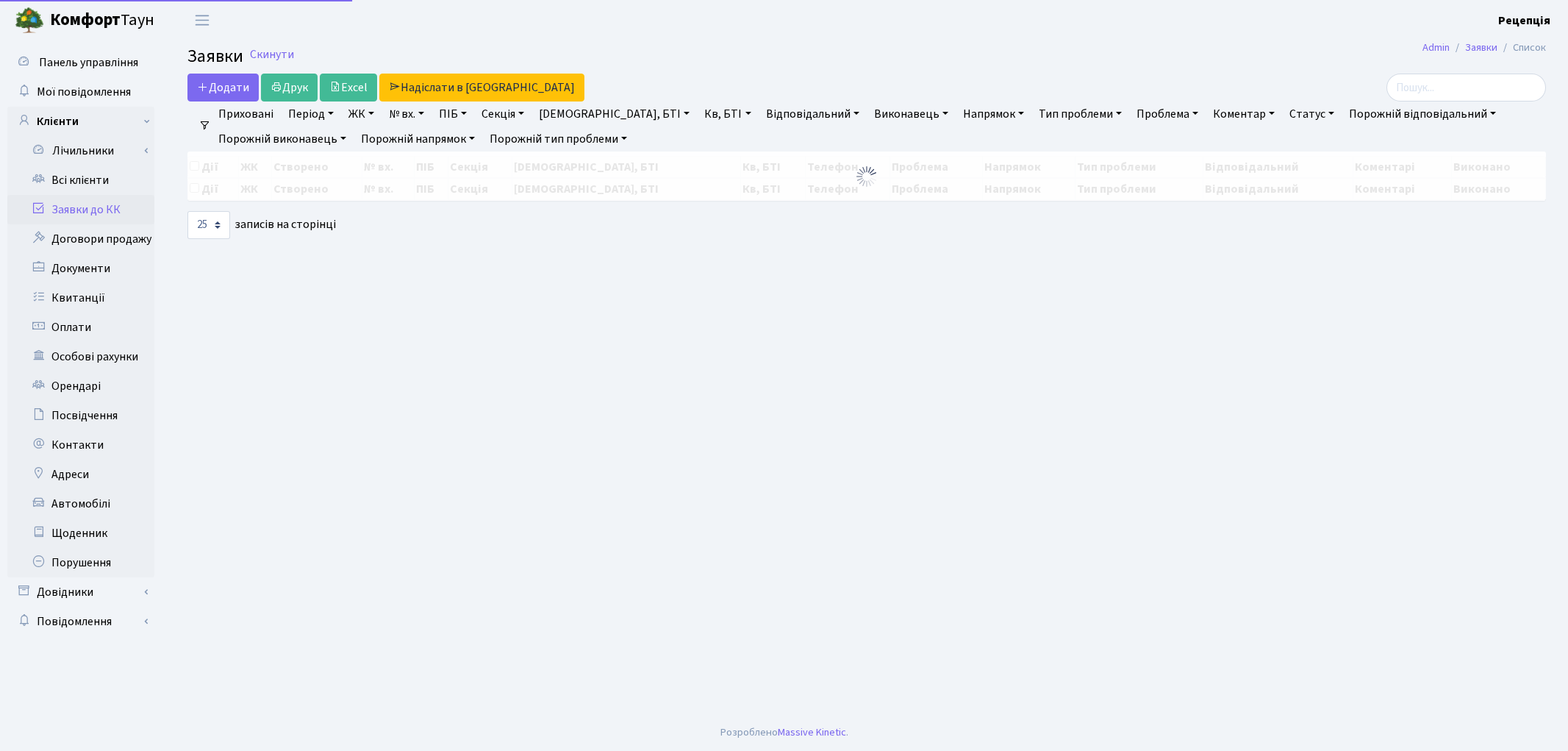
select select "25"
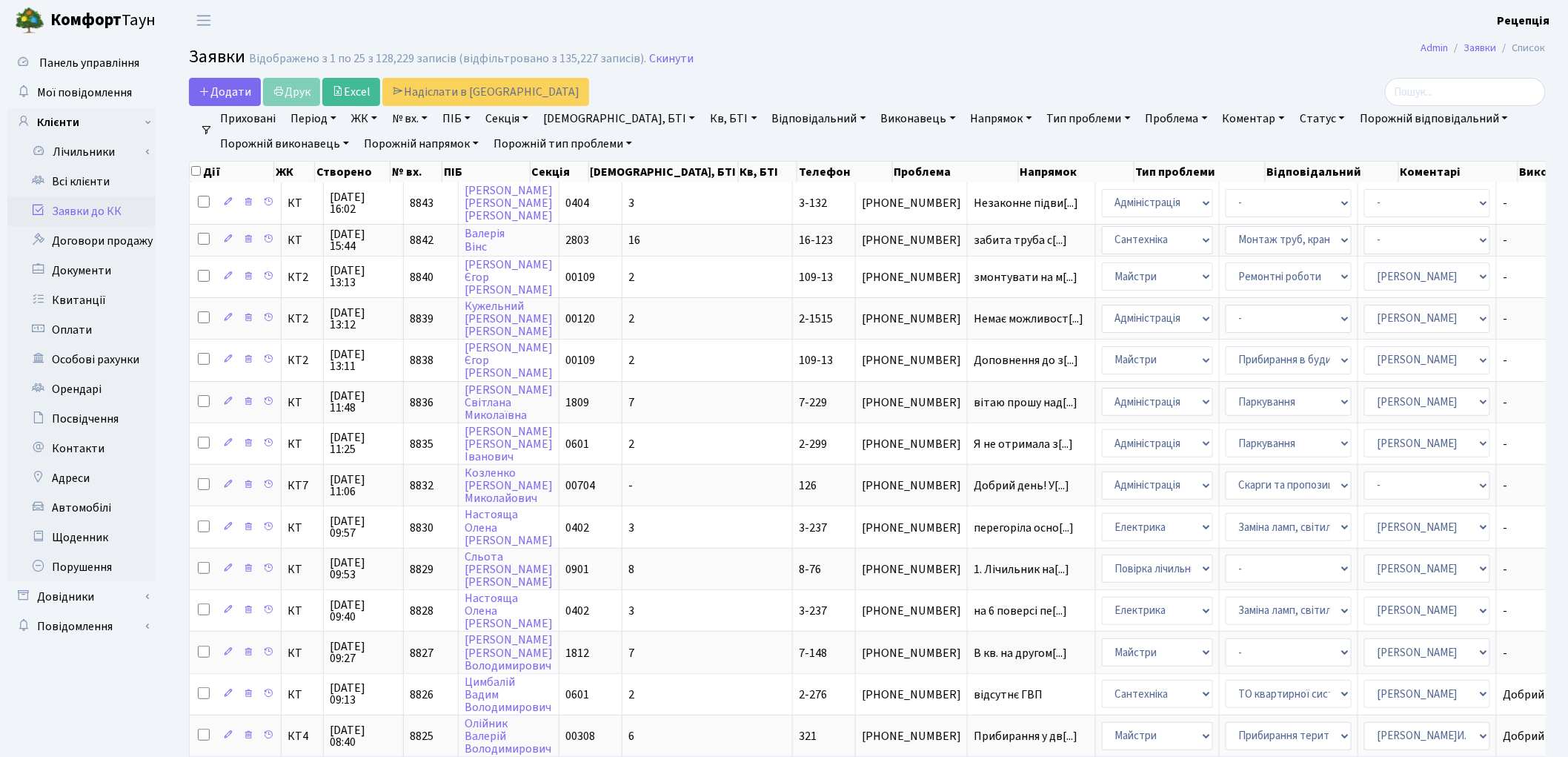
click at [373, 122] on link "ЖК" at bounding box center [365, 118] width 38 height 25
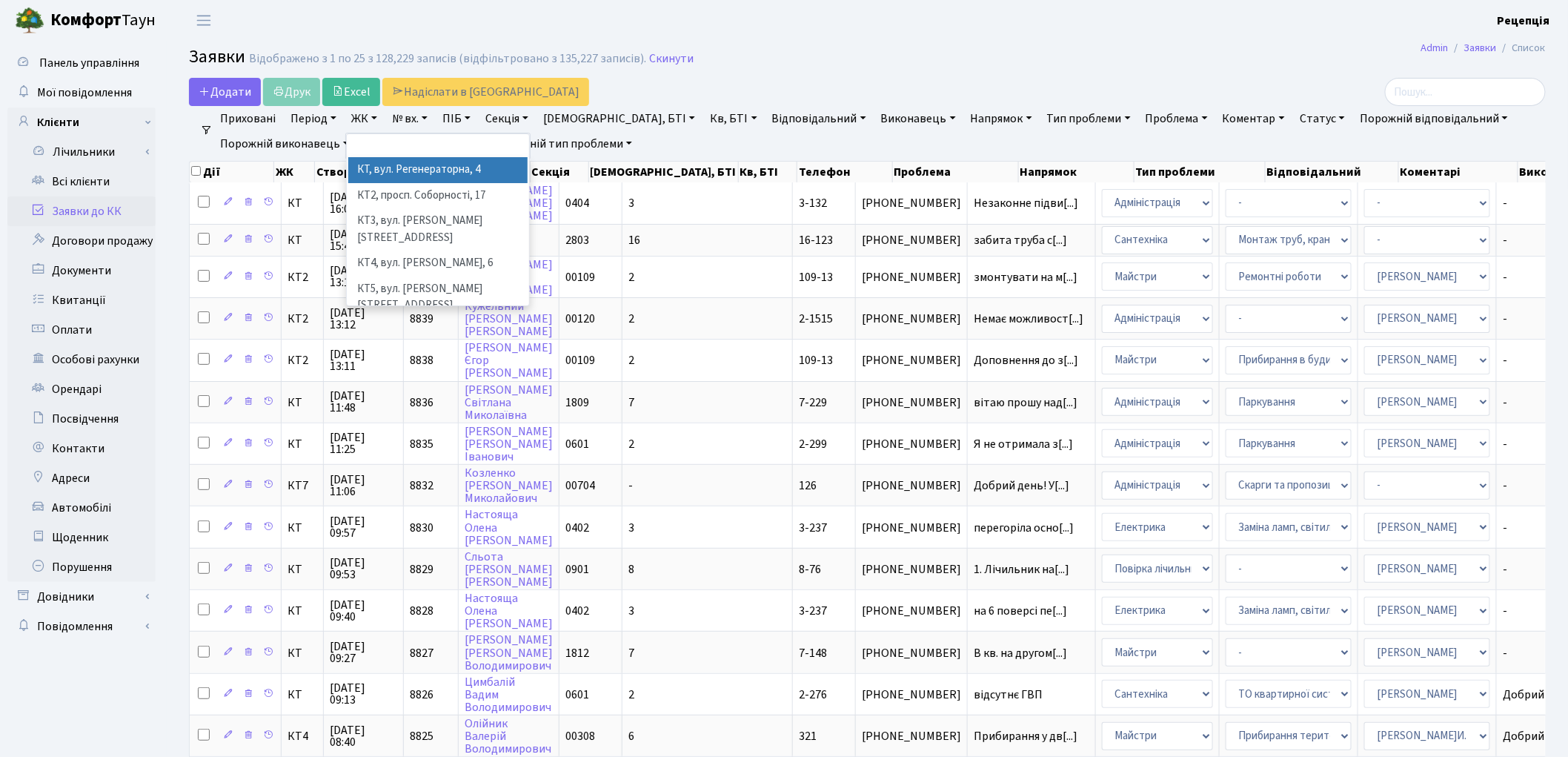
click at [403, 172] on li "КТ, вул. Регенераторна, 4" at bounding box center [438, 170] width 180 height 26
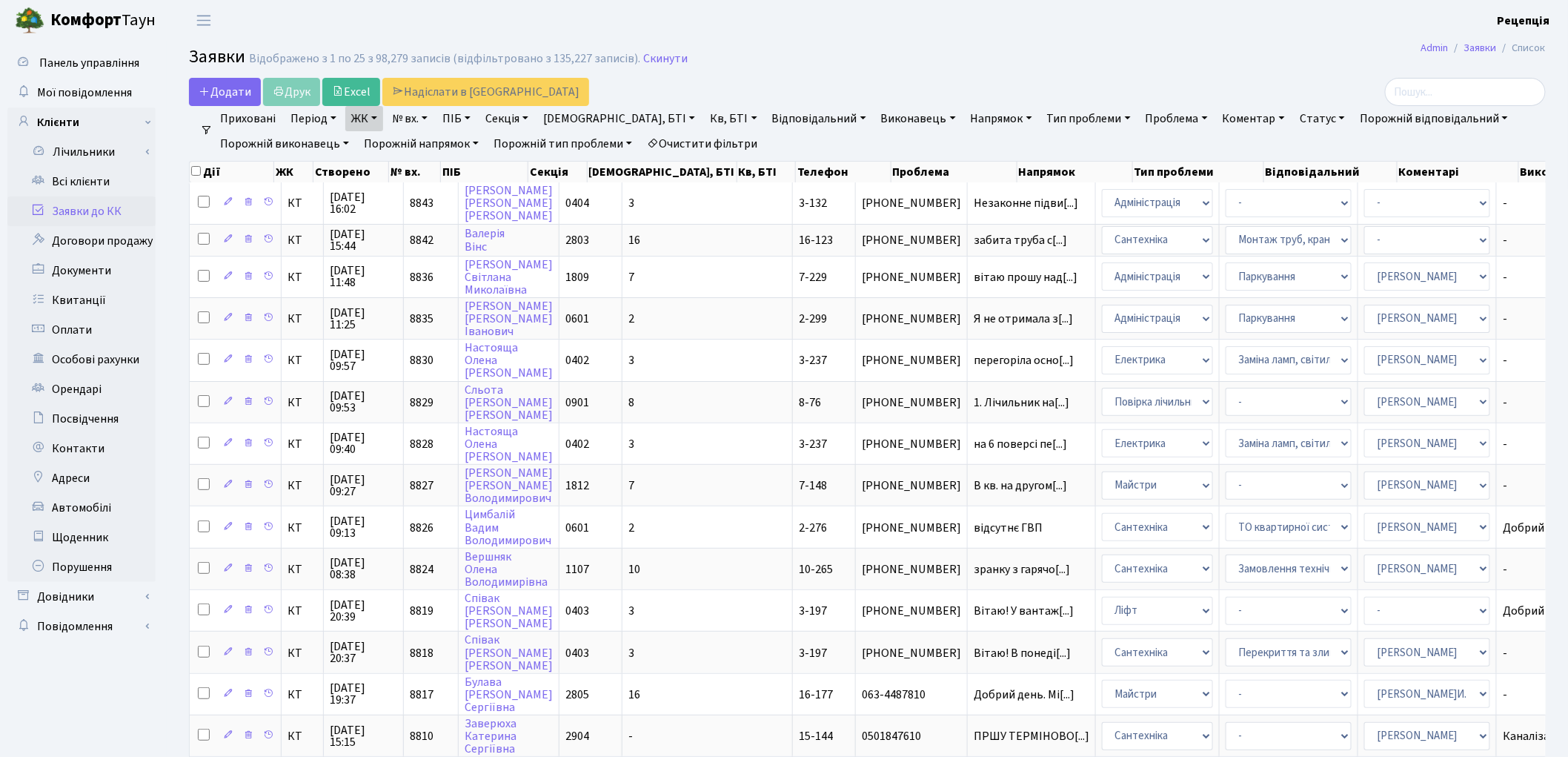
click at [423, 120] on link "№ вх." at bounding box center [410, 118] width 48 height 25
type input "3-132"
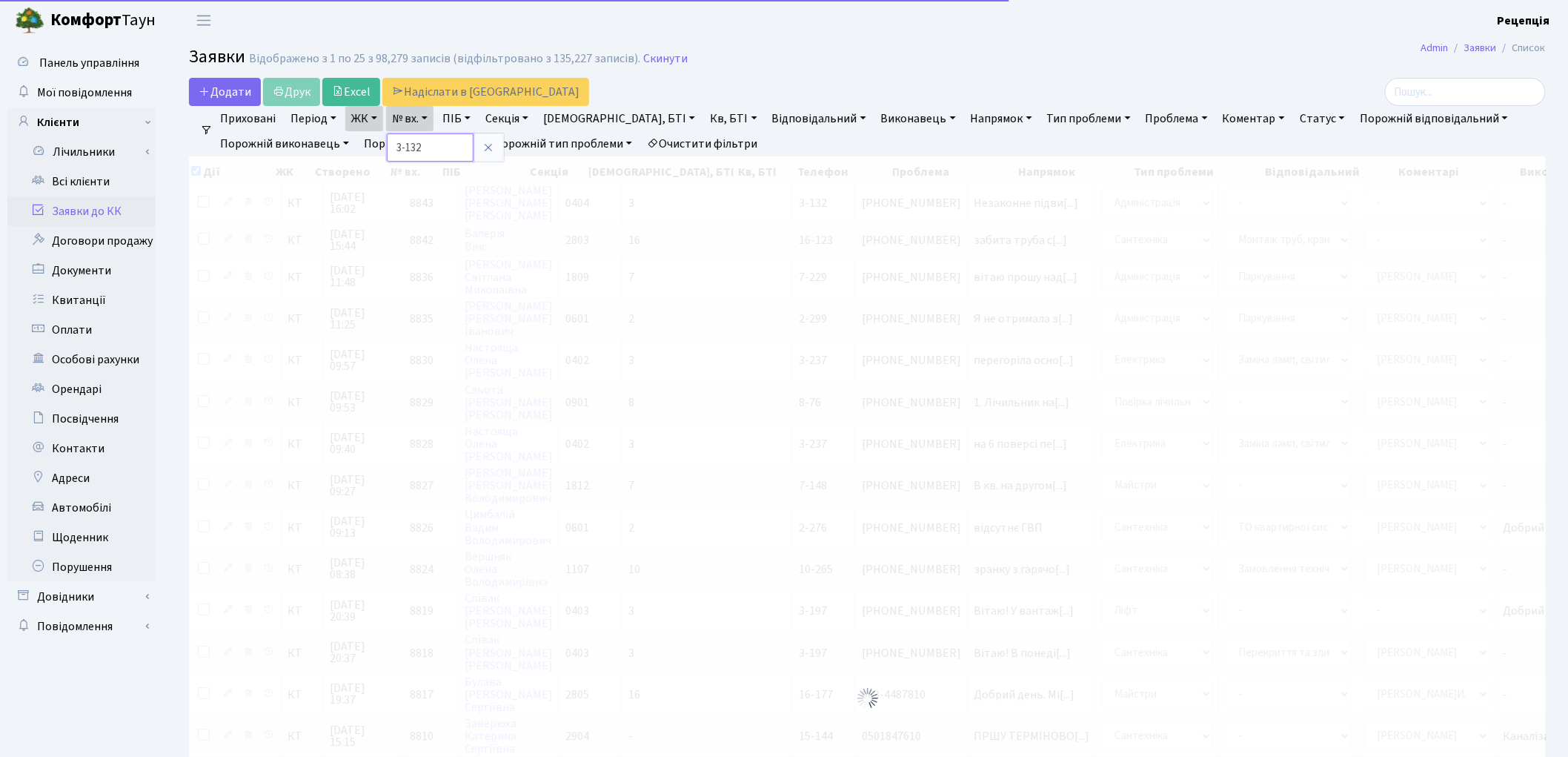
checkbox input "true"
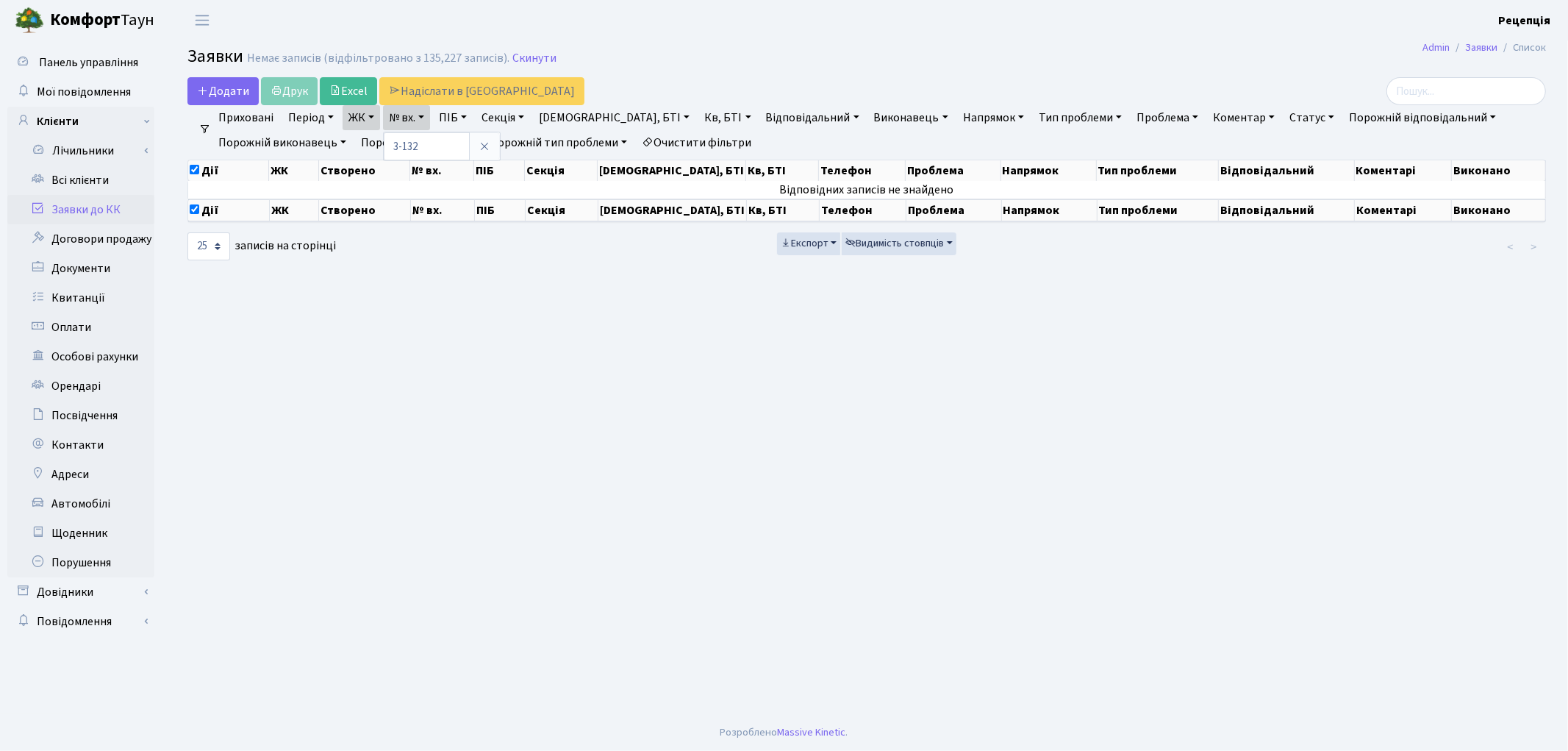
click at [684, 136] on link "Очистити фільтри" at bounding box center [697, 143] width 121 height 25
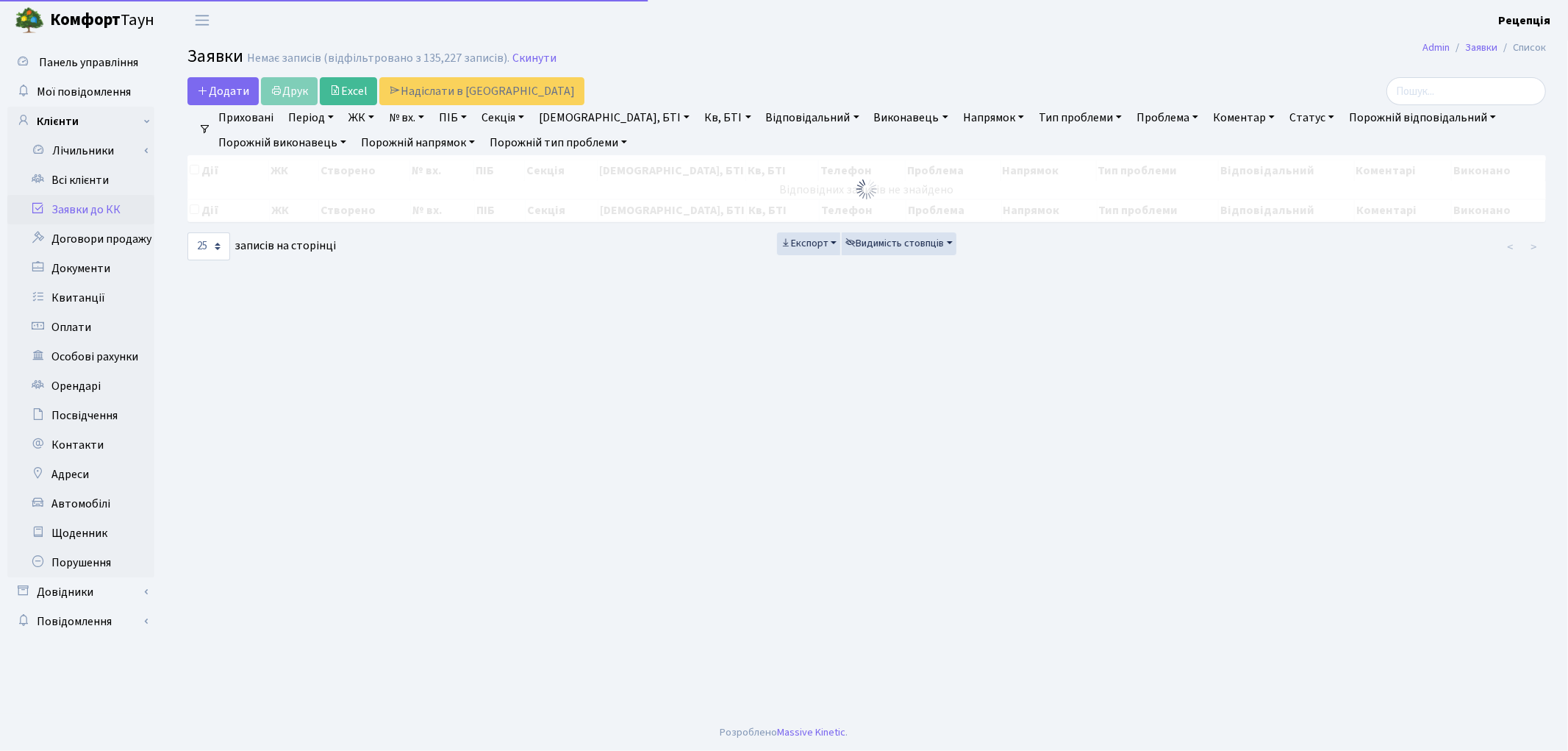
checkbox input "false"
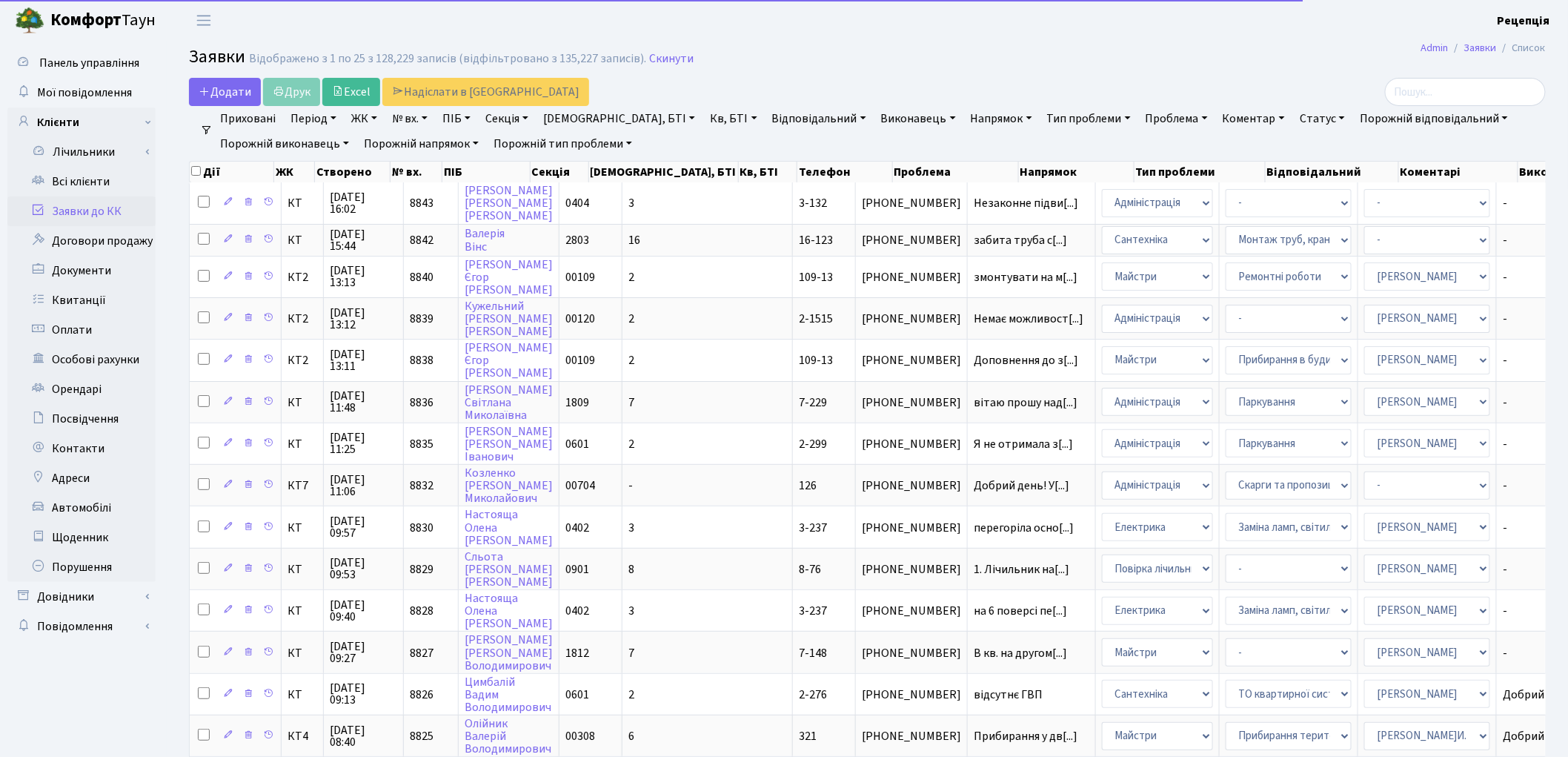
click at [369, 114] on link "ЖК" at bounding box center [365, 118] width 38 height 25
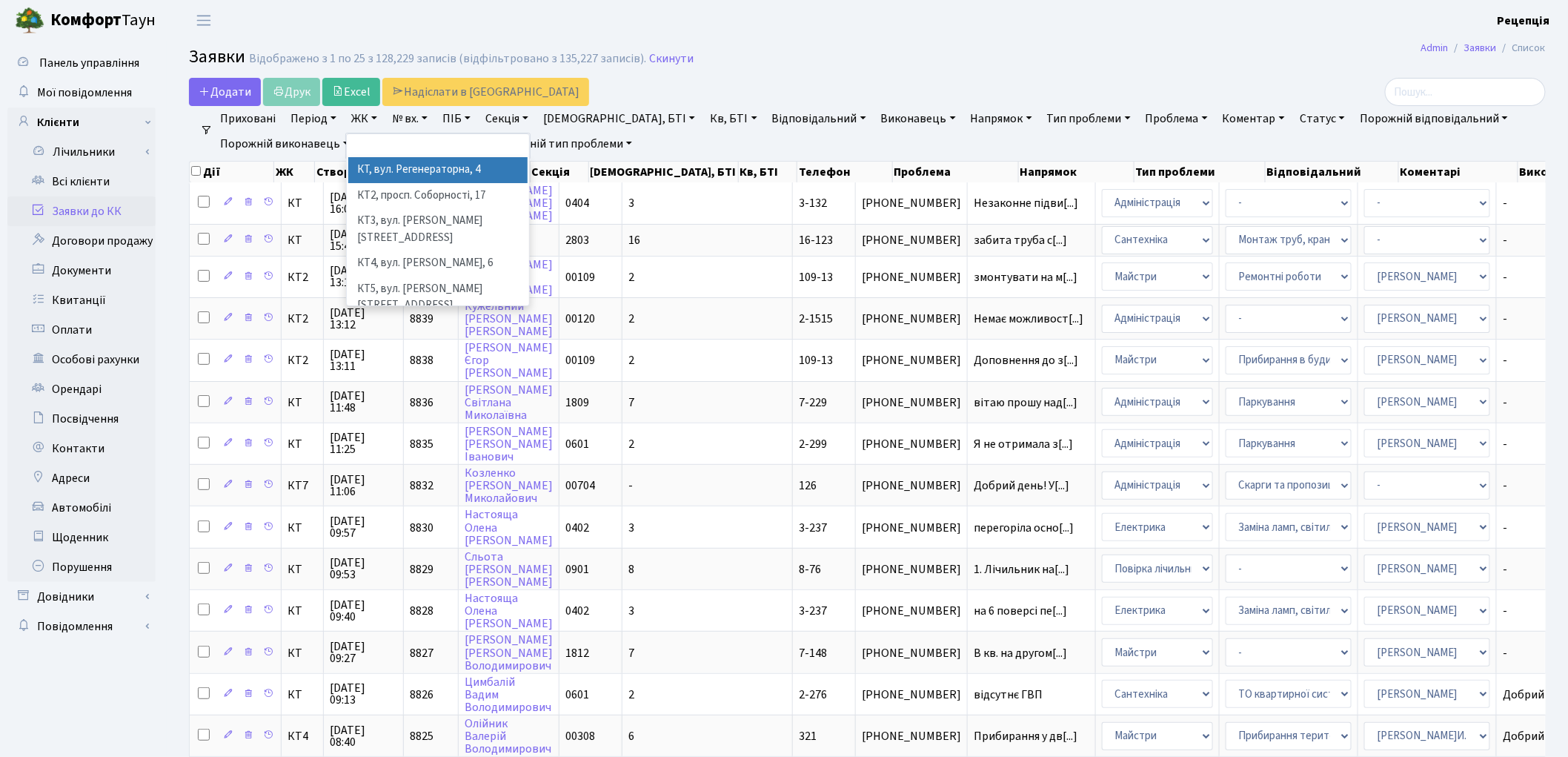
click at [398, 172] on li "КТ, вул. Регенераторна, 4" at bounding box center [438, 170] width 180 height 26
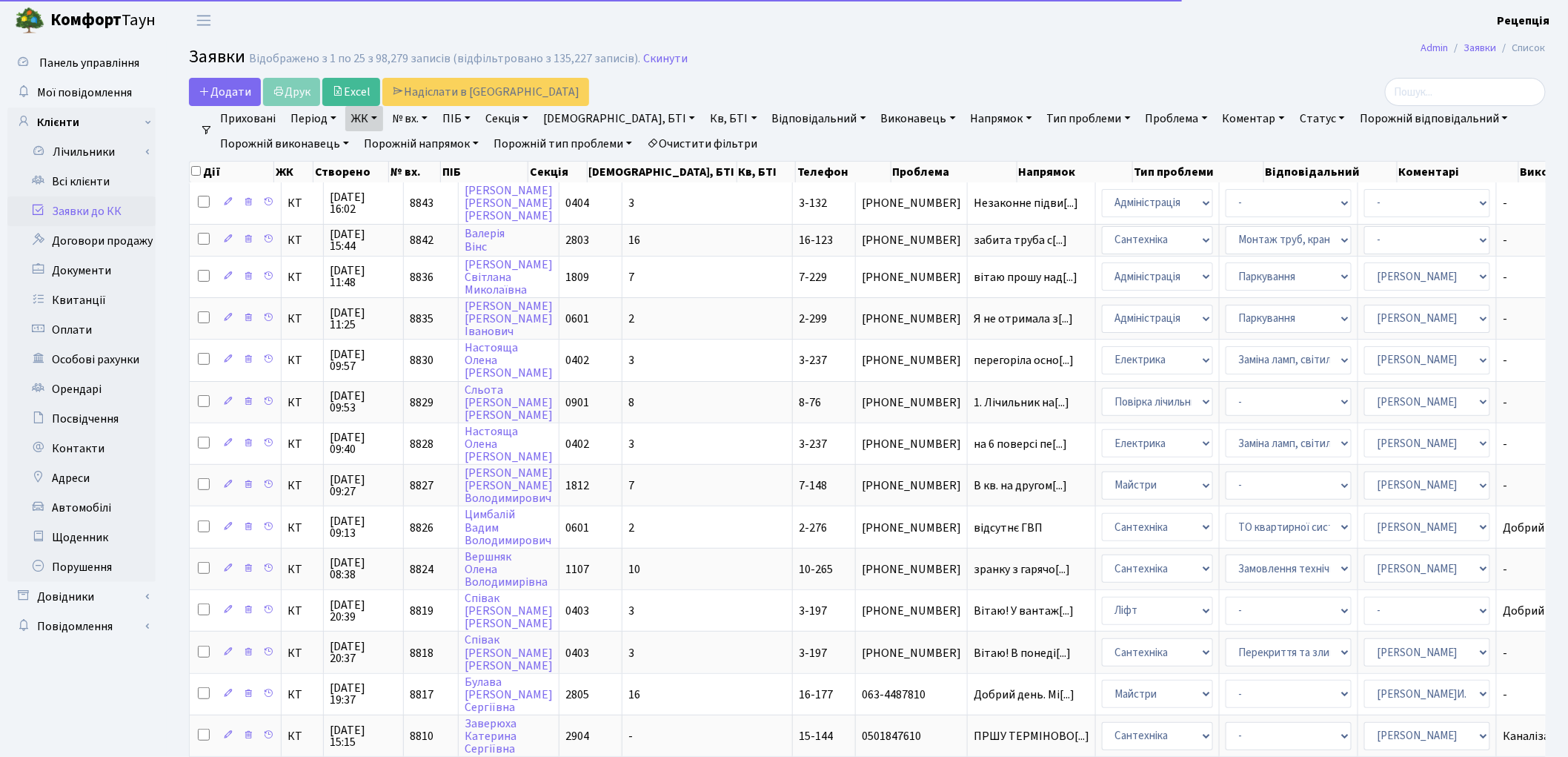
click at [704, 109] on link "Кв, БТІ" at bounding box center [733, 118] width 59 height 25
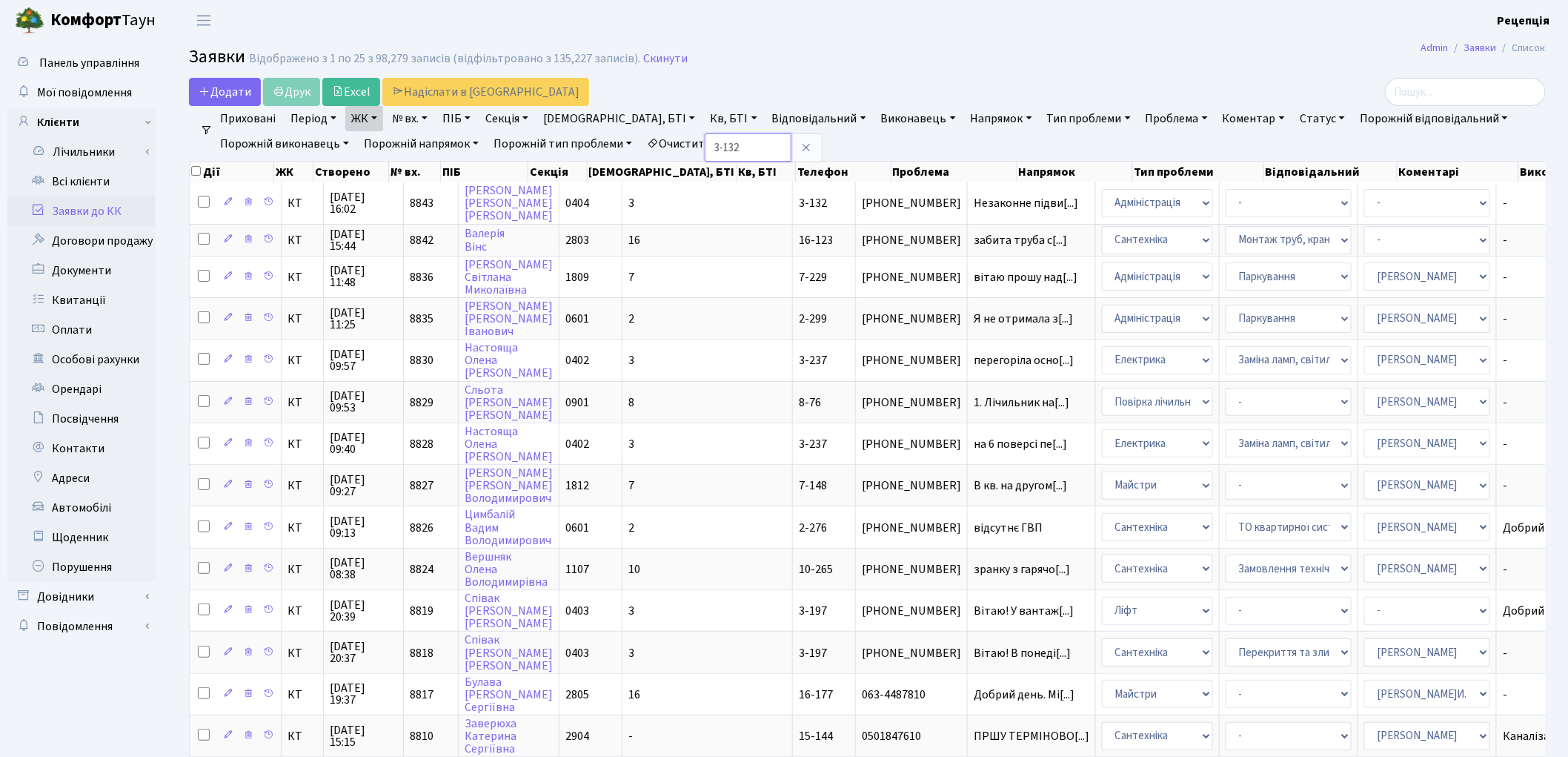
type input "3-132"
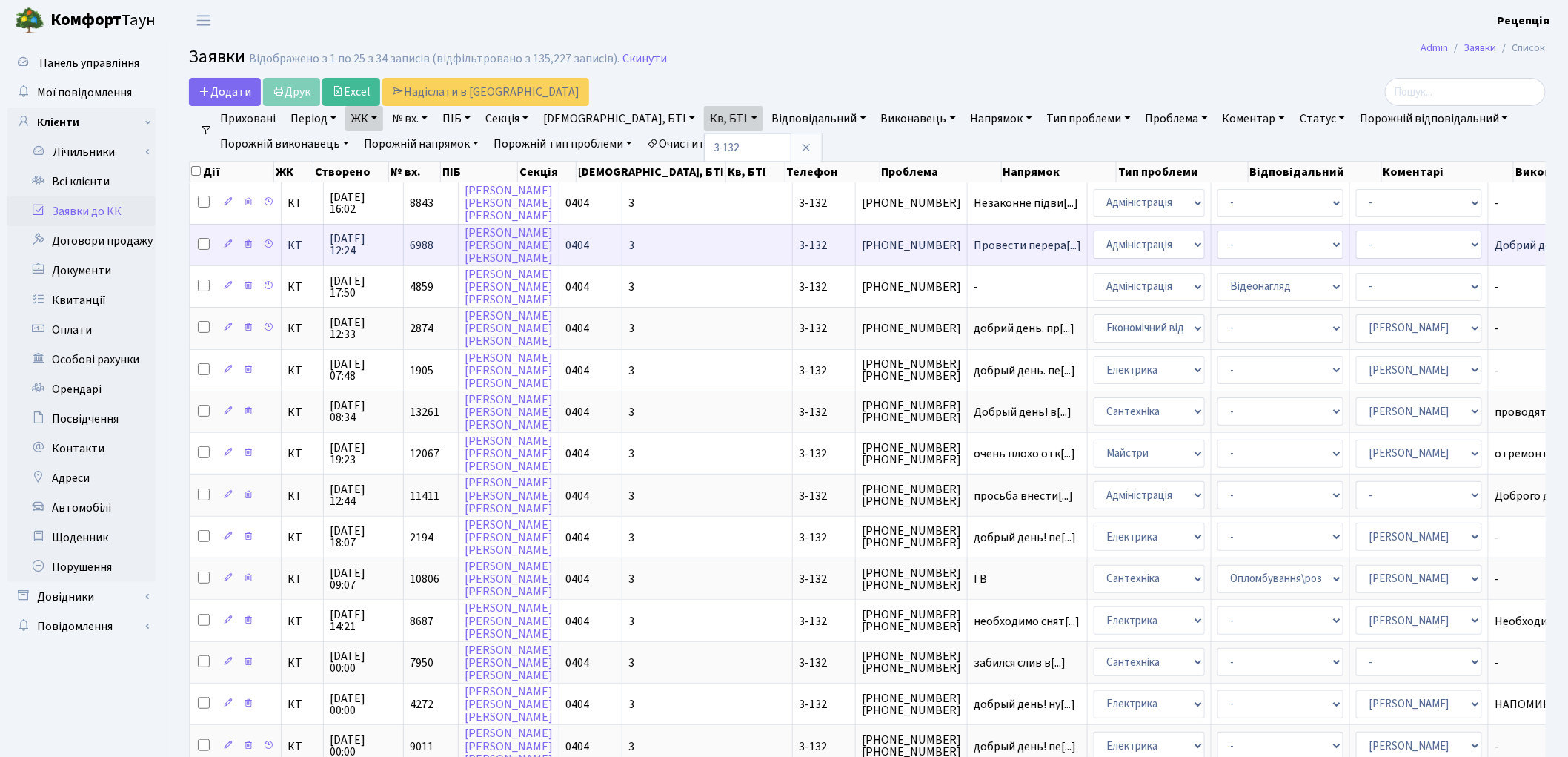
click at [799, 245] on span "3-132" at bounding box center [813, 245] width 28 height 17
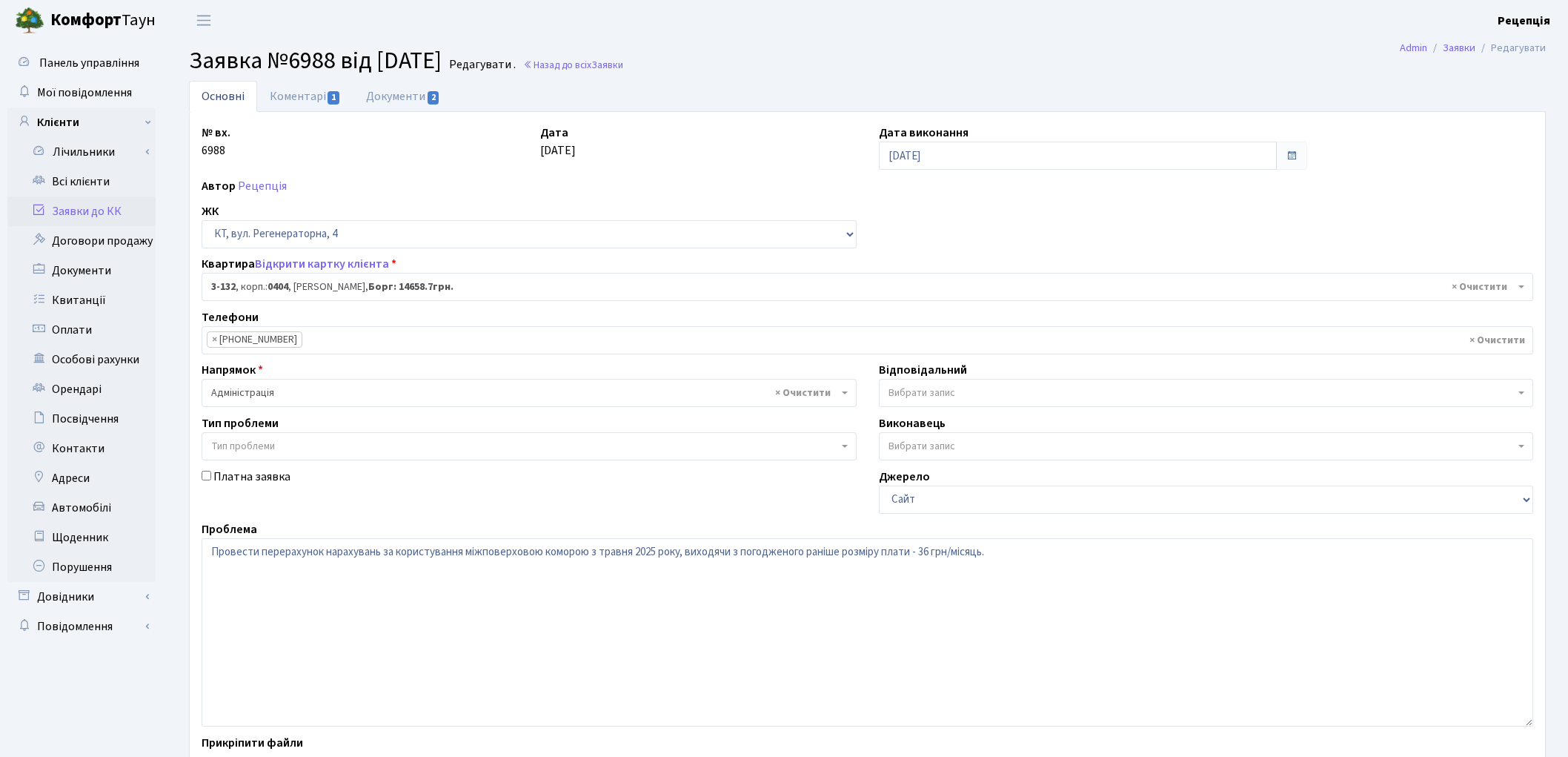
select select "941"
click at [397, 104] on link "Документи 2" at bounding box center [403, 96] width 99 height 30
select select "25"
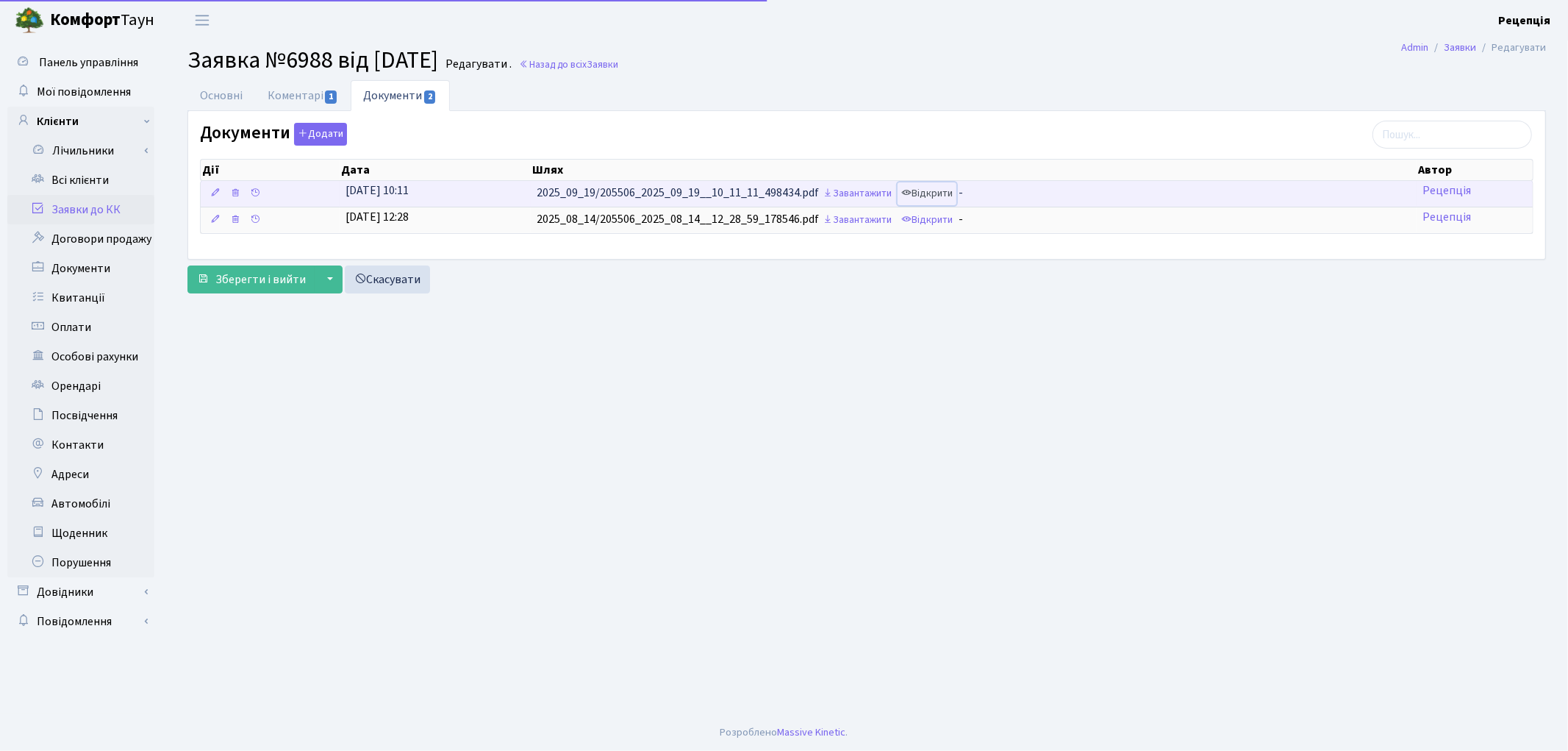
click at [930, 202] on link "Відкрити" at bounding box center [927, 193] width 59 height 23
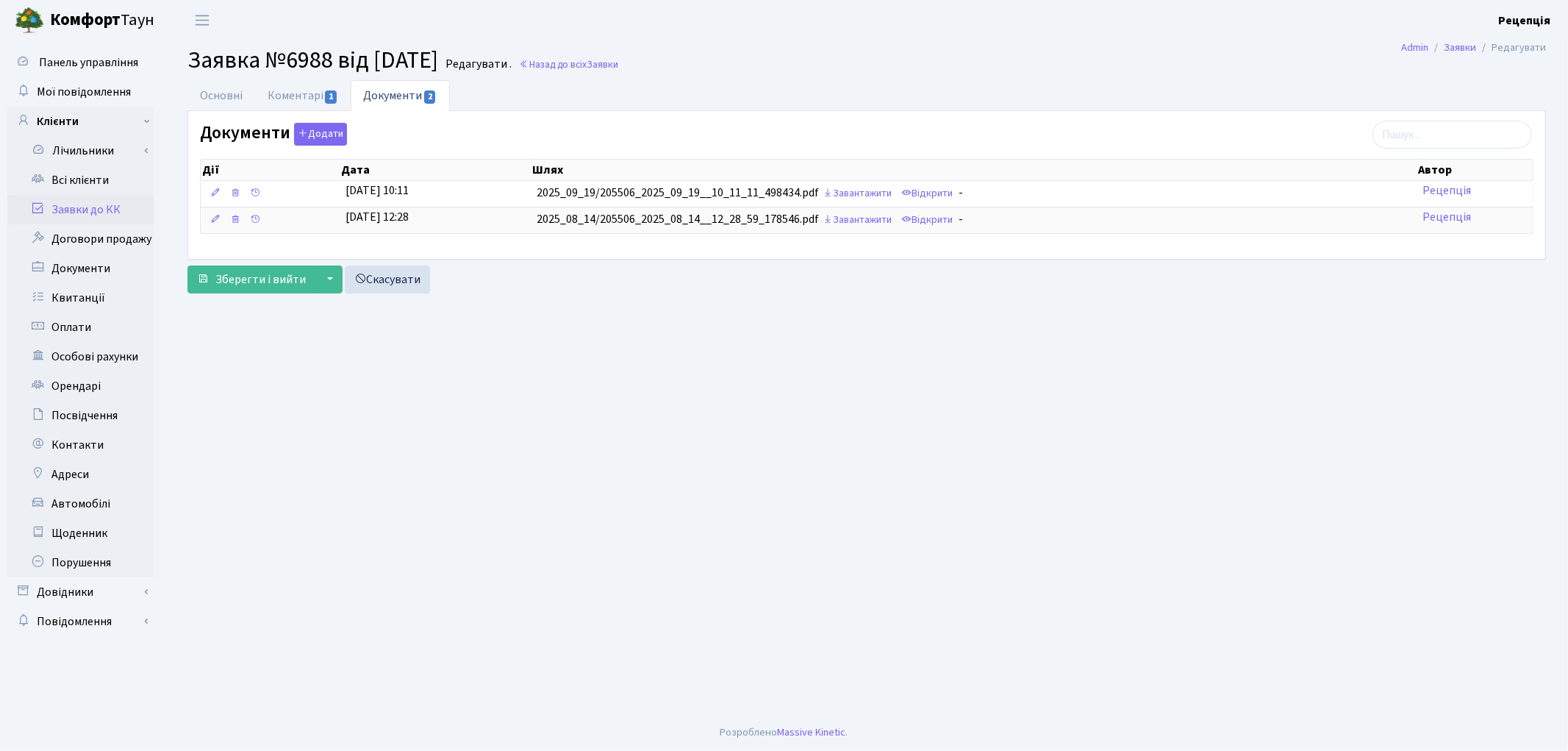
click at [102, 206] on link "Заявки до КК" at bounding box center [80, 209] width 147 height 29
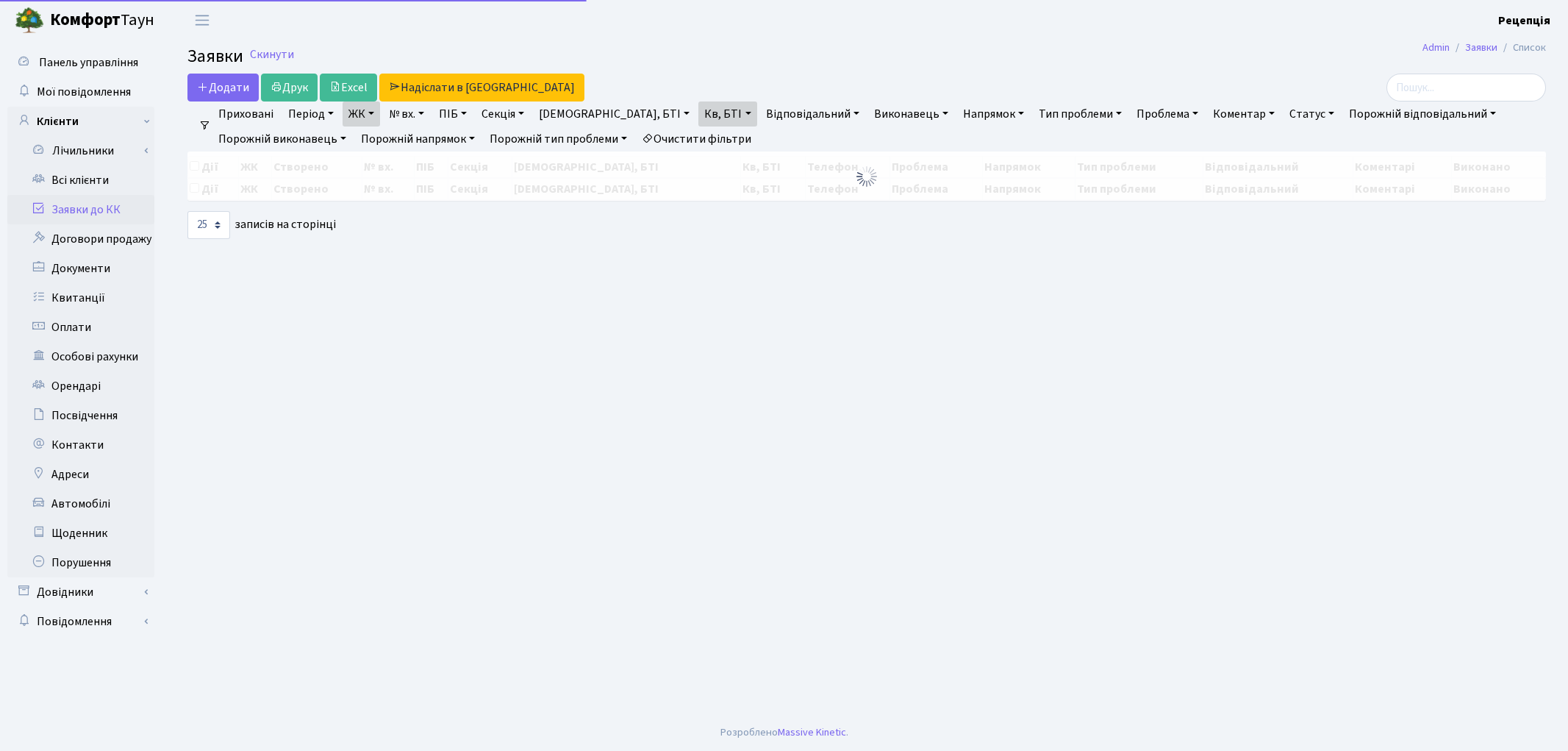
select select "25"
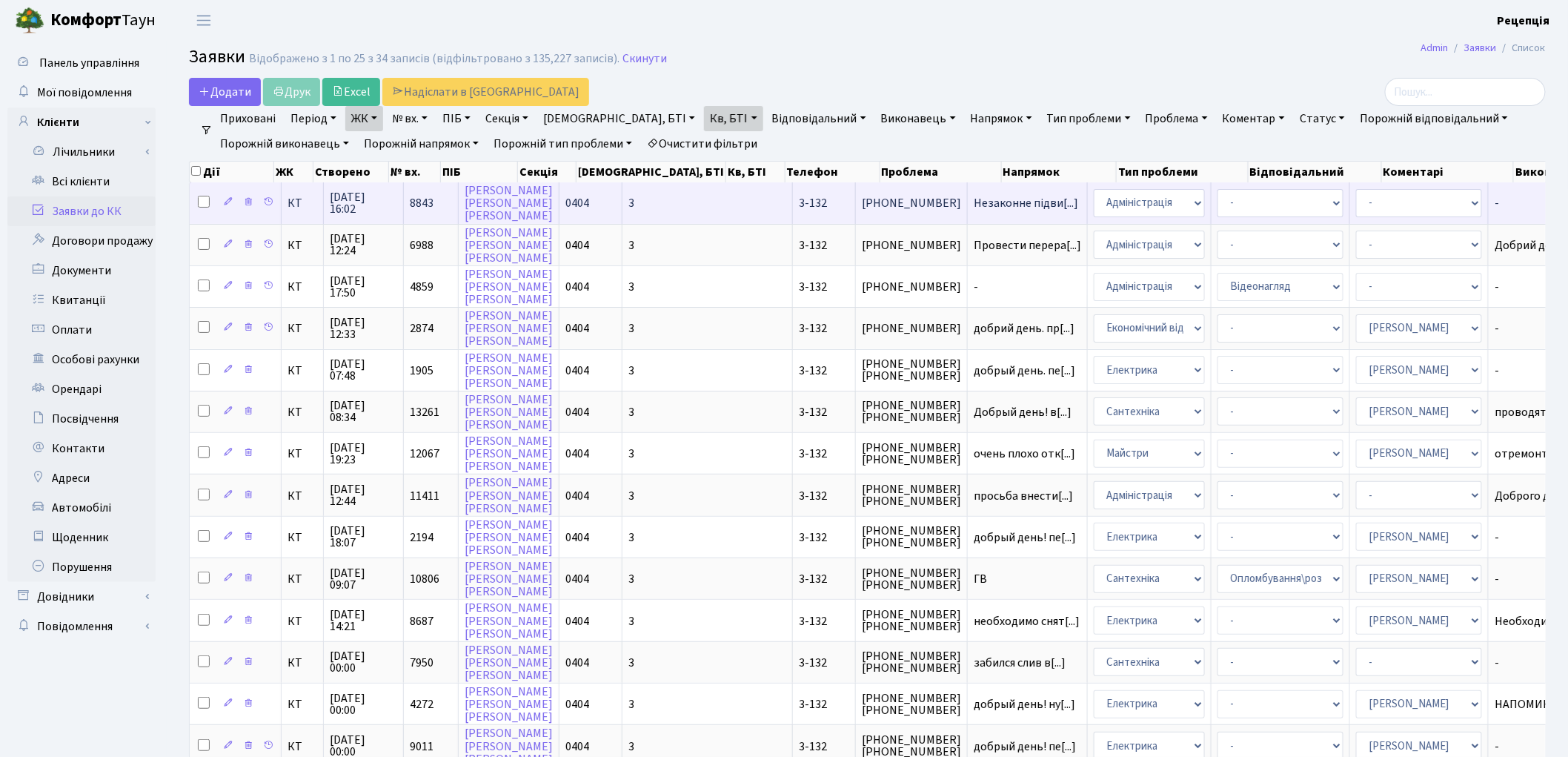
click at [627, 212] on td "3" at bounding box center [708, 203] width 171 height 41
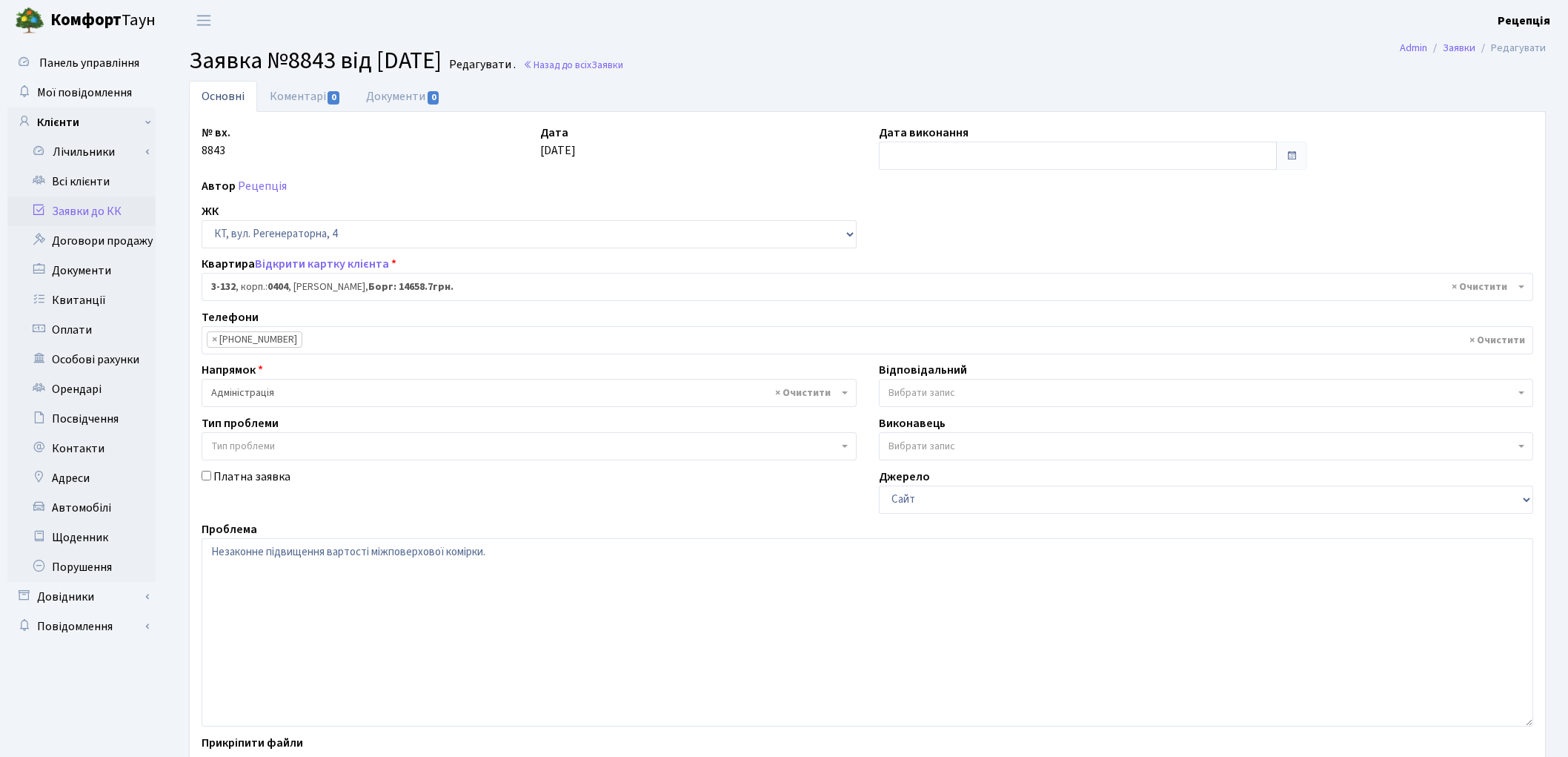
select select "941"
click at [369, 550] on textarea "Незаконне підвищення вартості міжповерхової комірки." at bounding box center [867, 631] width 1332 height 188
click at [516, 553] on textarea "Незаконне підвищення вартості міжповерхової комірки." at bounding box center [867, 631] width 1332 height 188
click at [558, 554] on textarea "Незаконне підвищення вартості міжповерхової комірки." at bounding box center [867, 631] width 1332 height 188
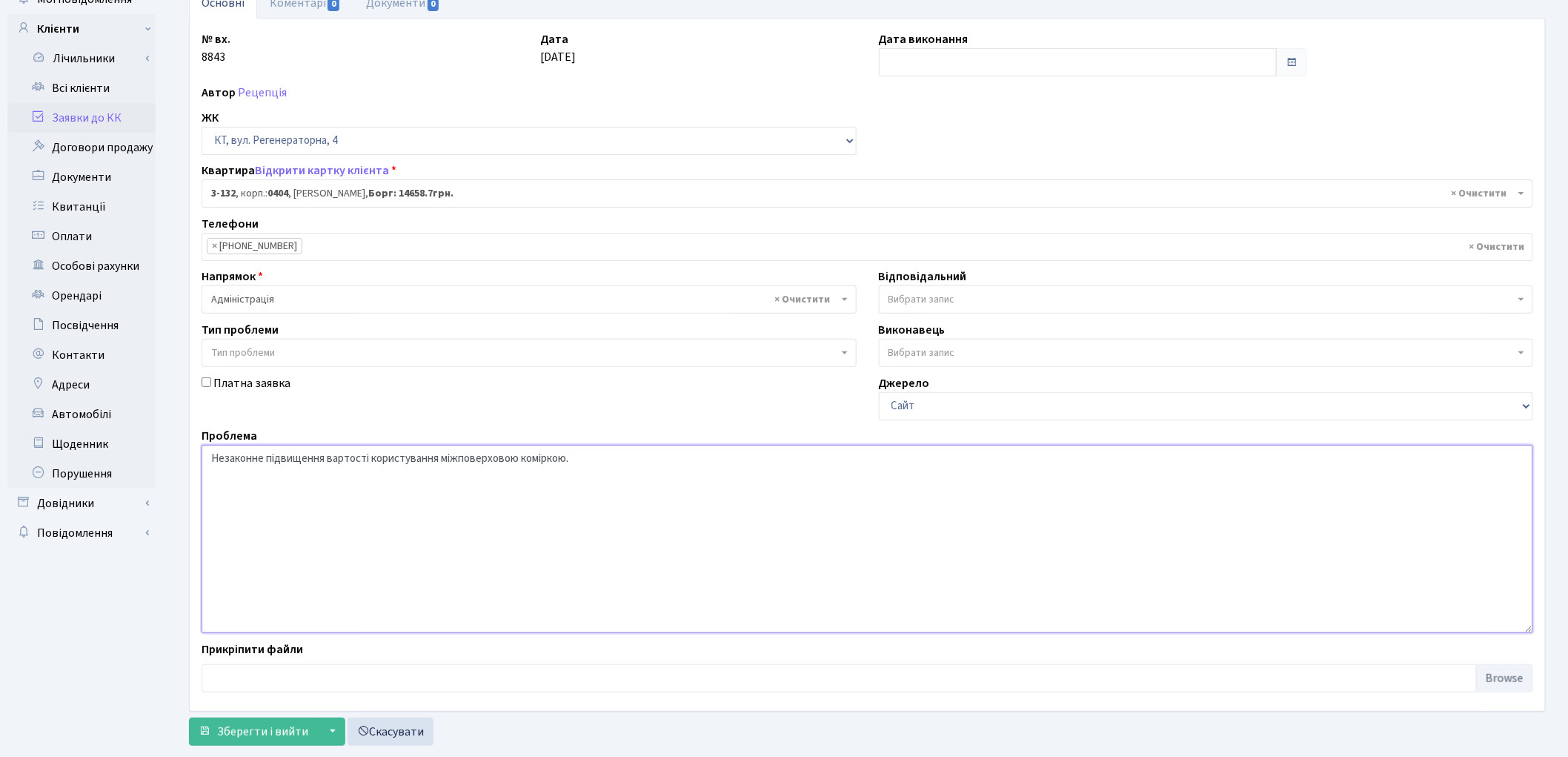
scroll to position [99, 0]
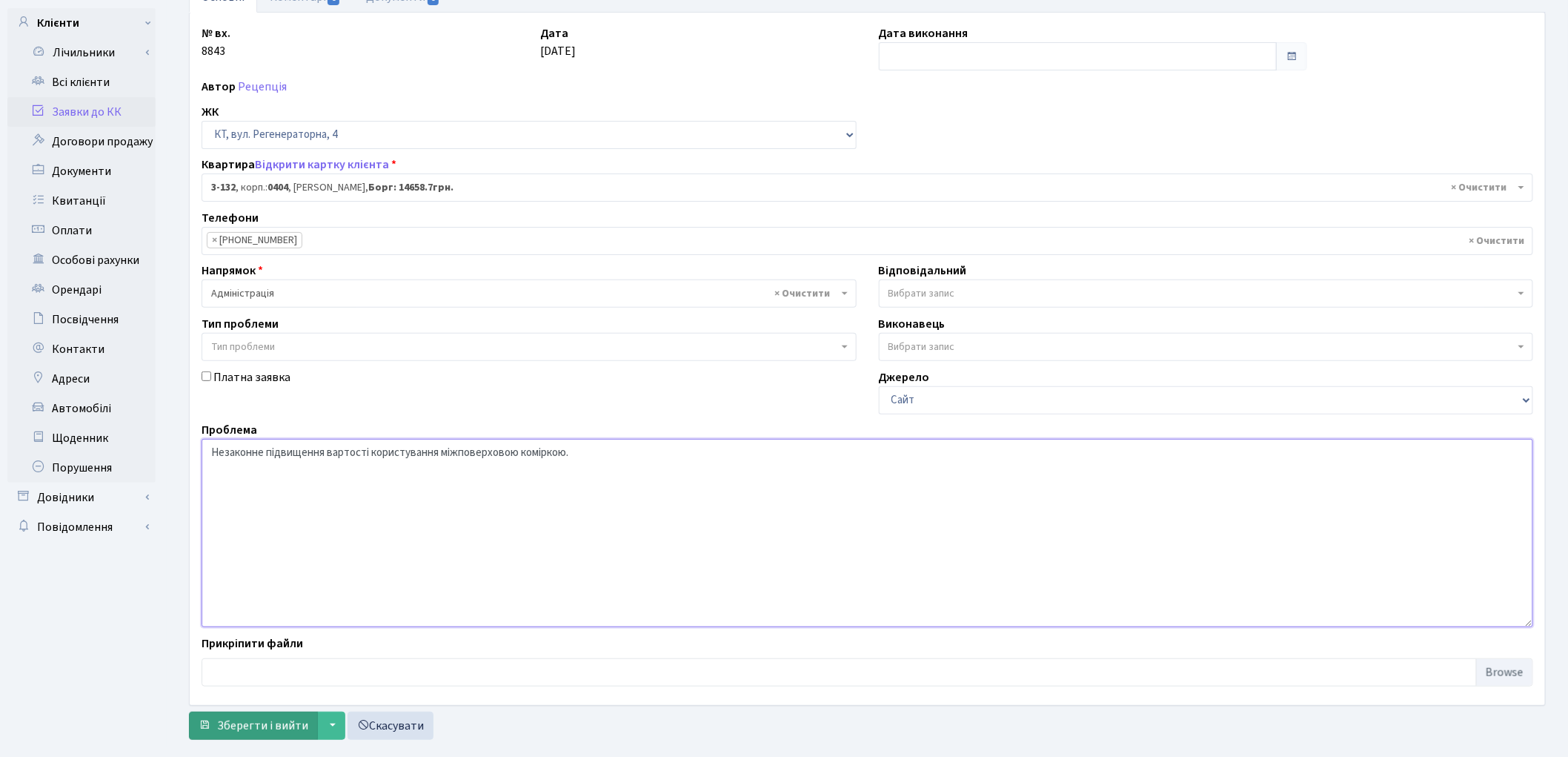
type textarea "Незаконне підвищення вартості користування міжповерховою коміркою."
click at [256, 721] on span "Зберегти і вийти" at bounding box center [262, 725] width 91 height 17
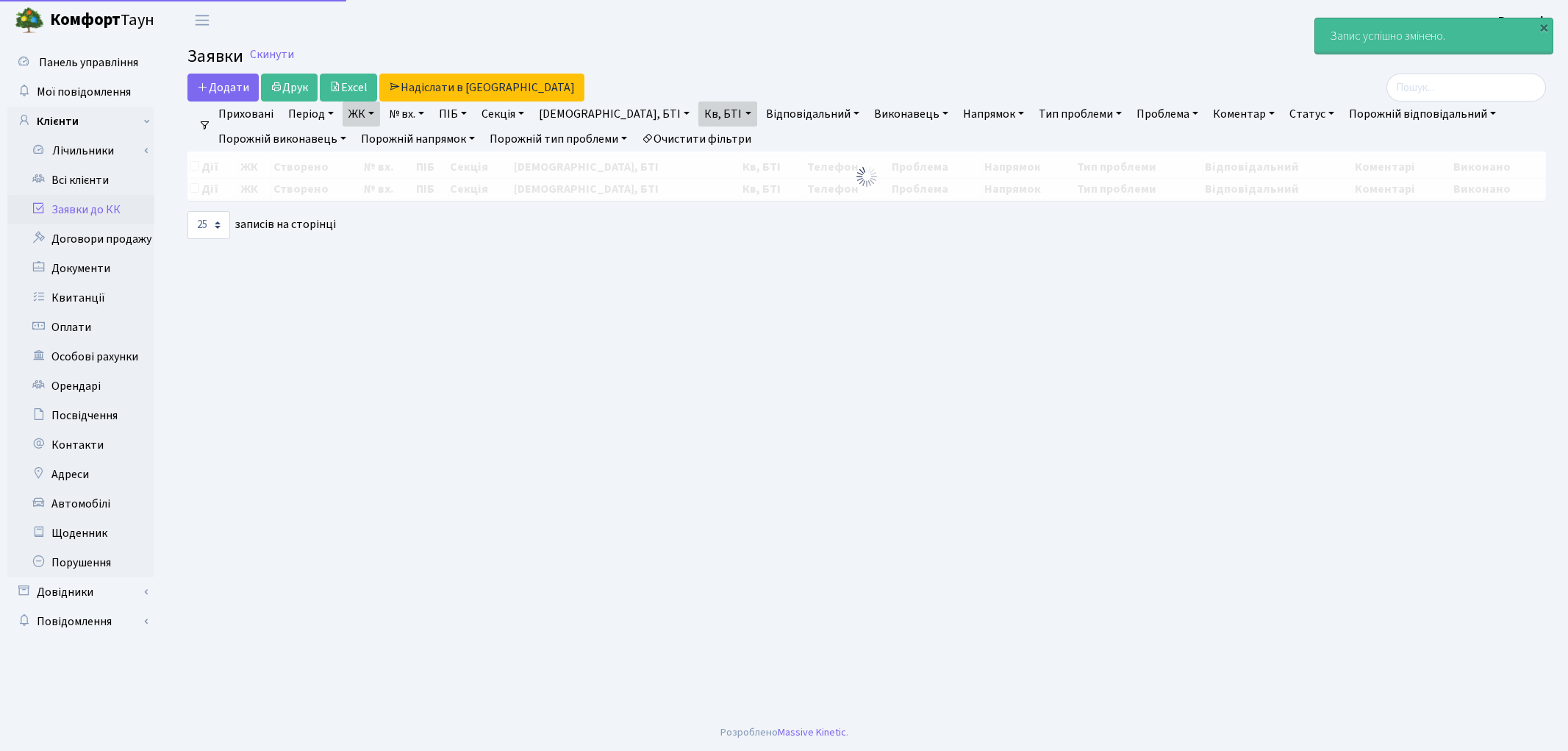
select select "25"
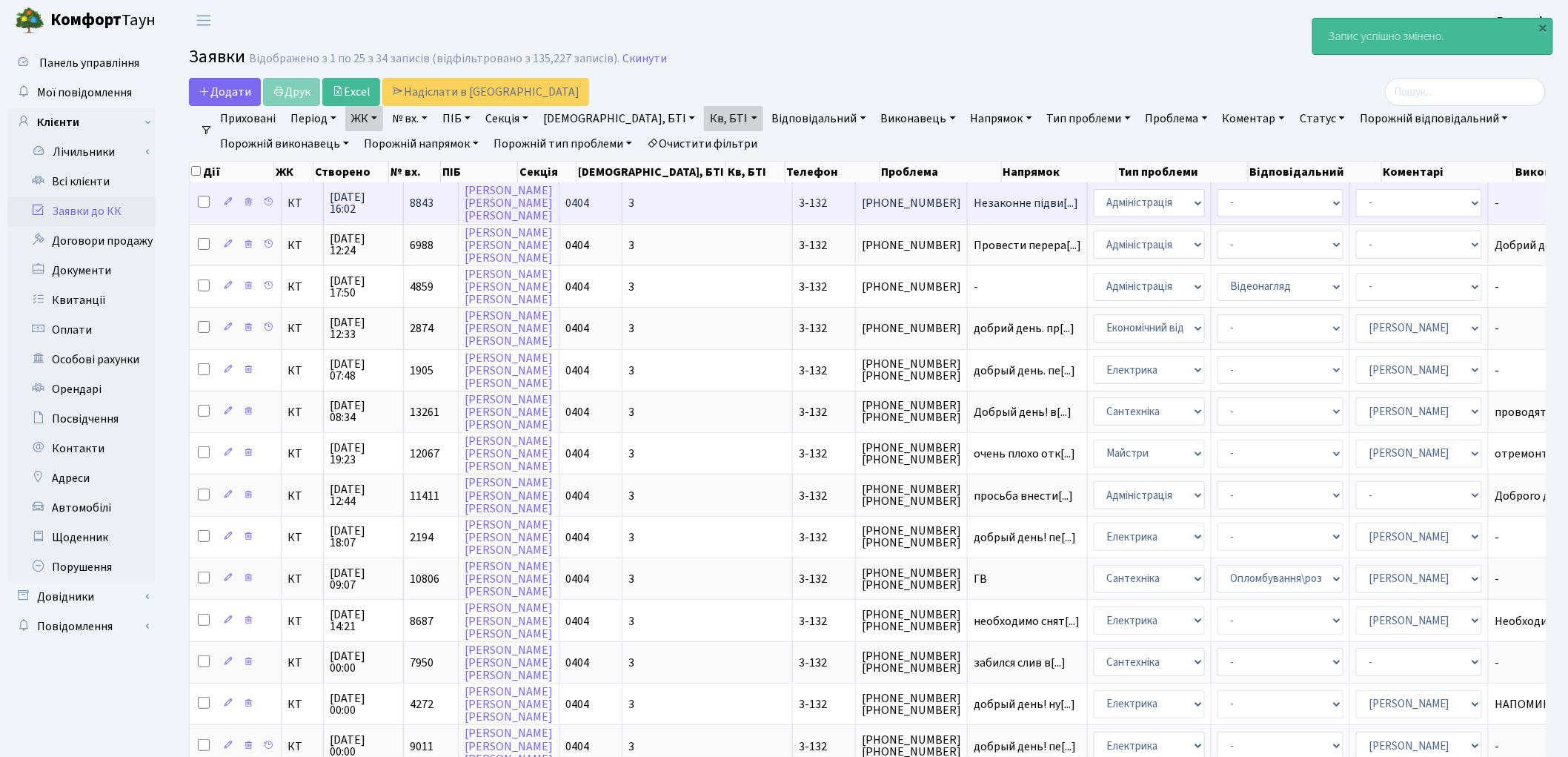
click at [591, 202] on td "0404" at bounding box center [590, 203] width 63 height 41
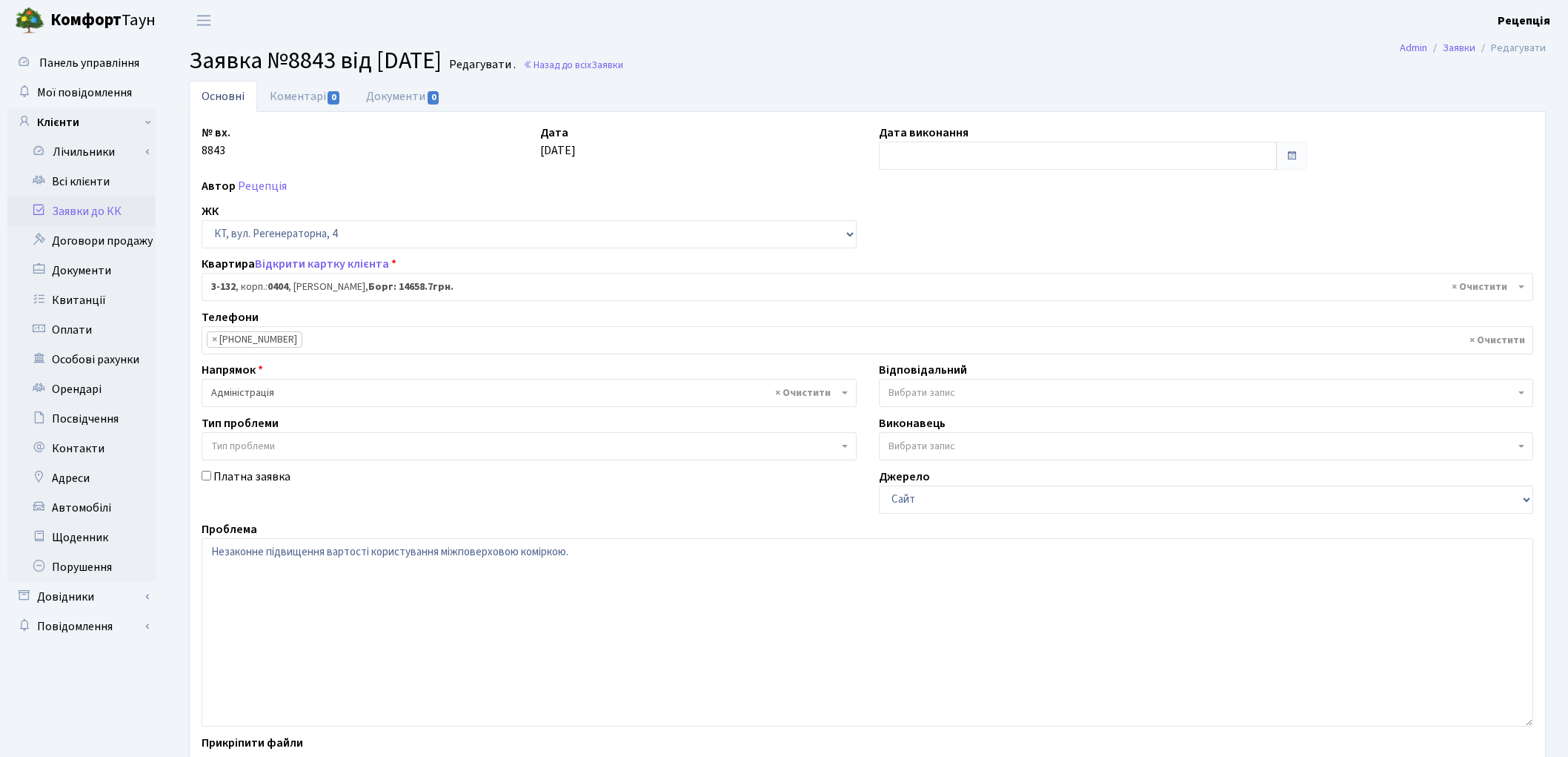
select select "941"
click at [404, 97] on link "Документи 0" at bounding box center [403, 96] width 99 height 30
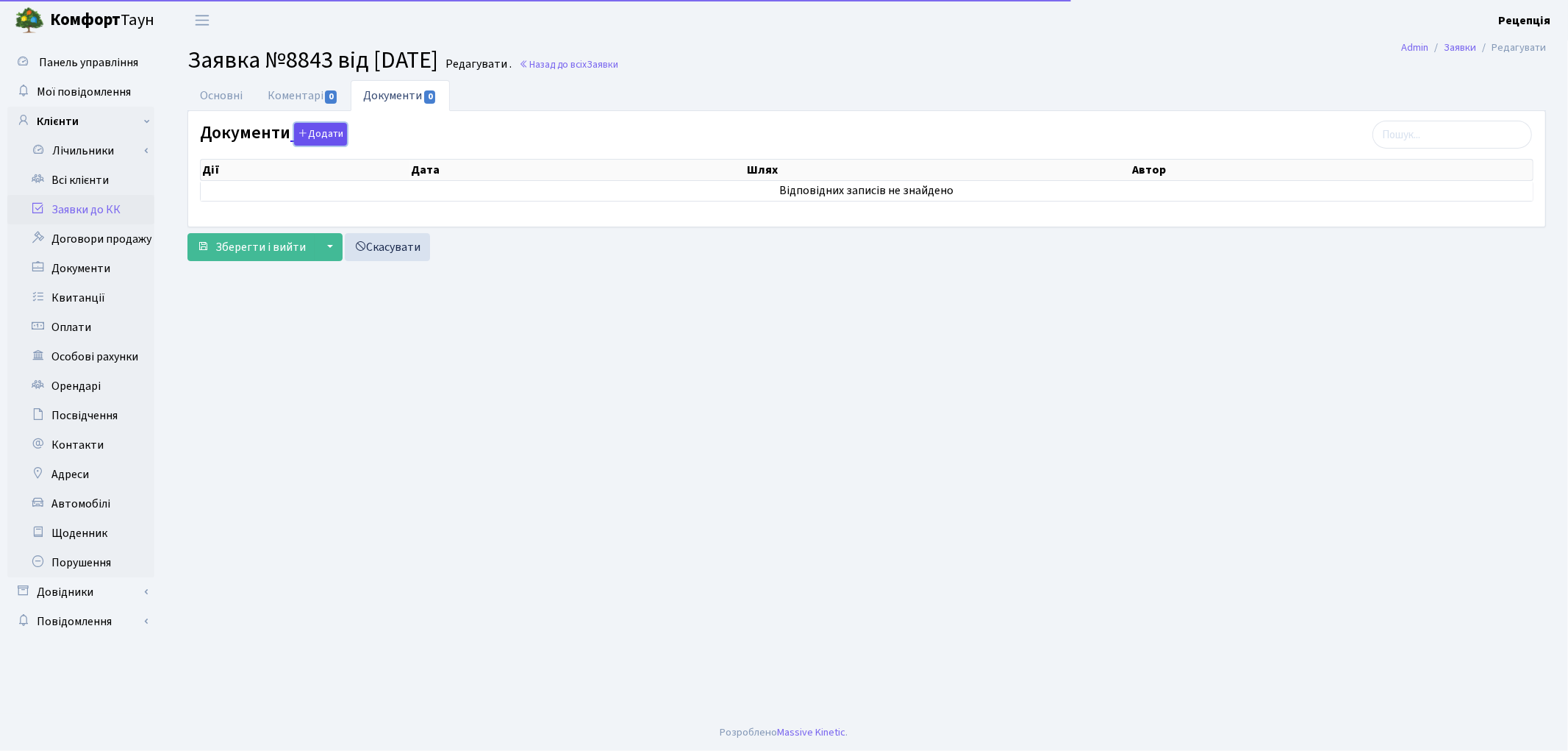
click at [336, 139] on button "Додати" at bounding box center [320, 134] width 53 height 23
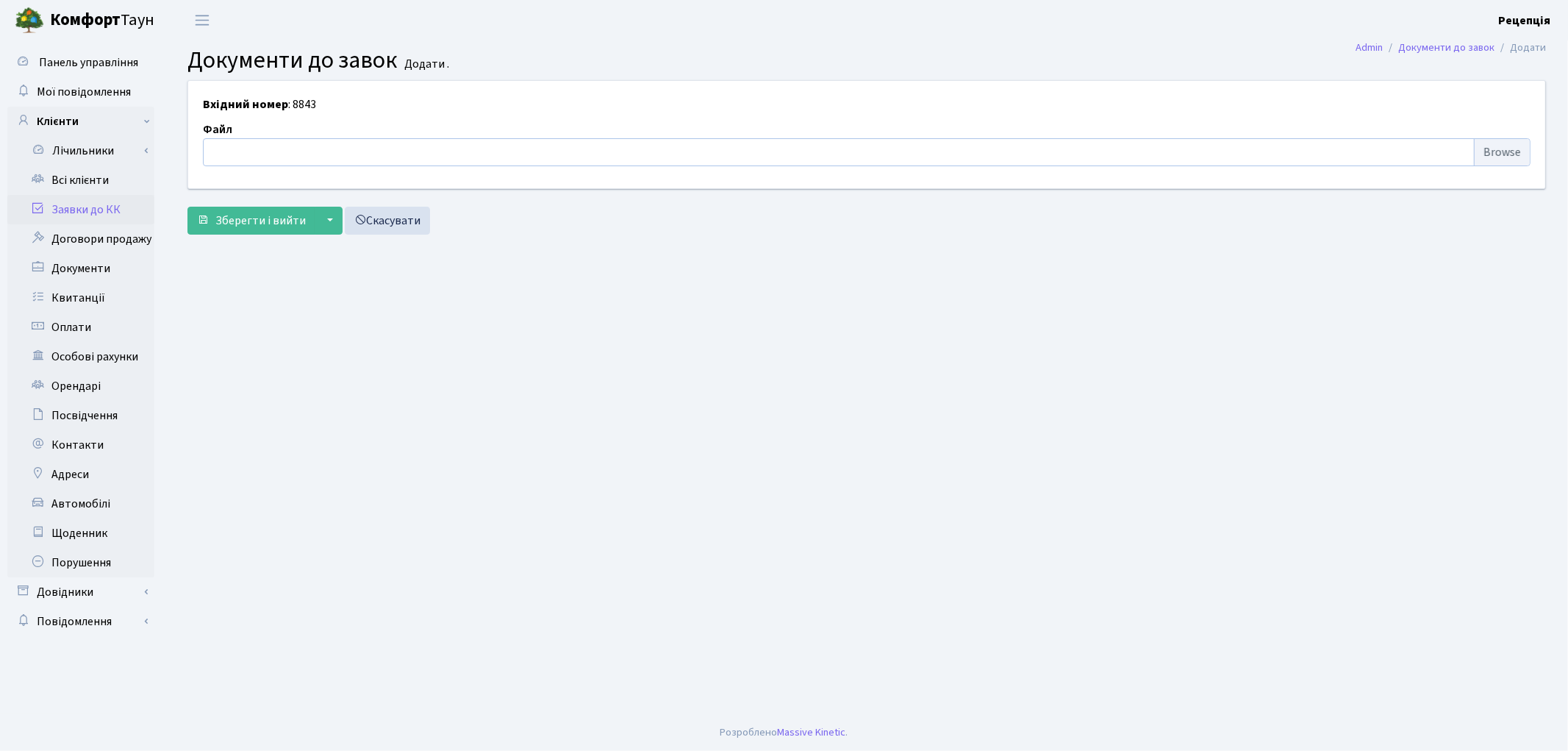
click at [1496, 148] on input "file" at bounding box center [867, 151] width 1328 height 28
type input "C:\fakepath\сканирование0780.pdf"
click at [278, 225] on span "Зберегти і вийти" at bounding box center [260, 221] width 91 height 17
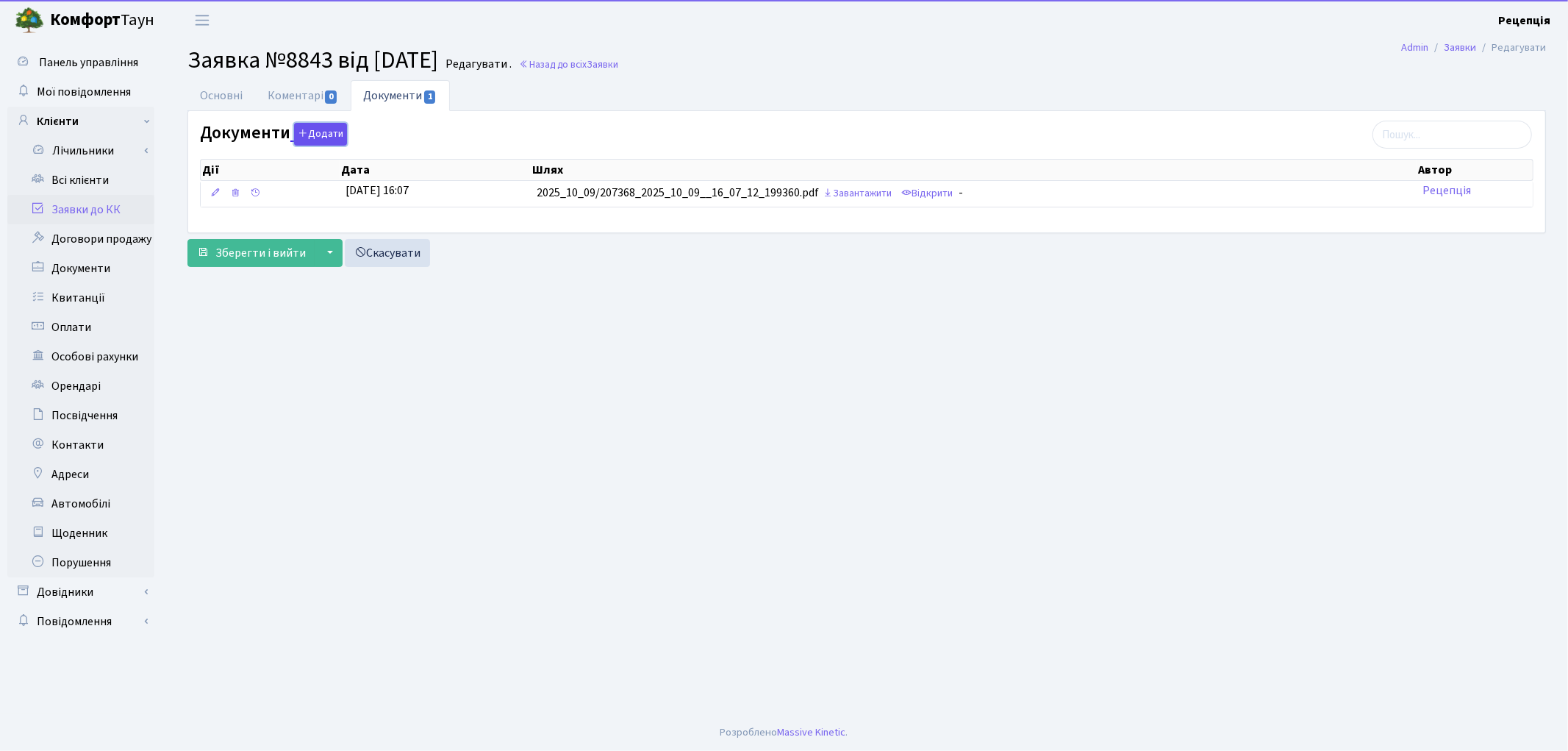
click at [311, 135] on button "Додати" at bounding box center [320, 134] width 53 height 23
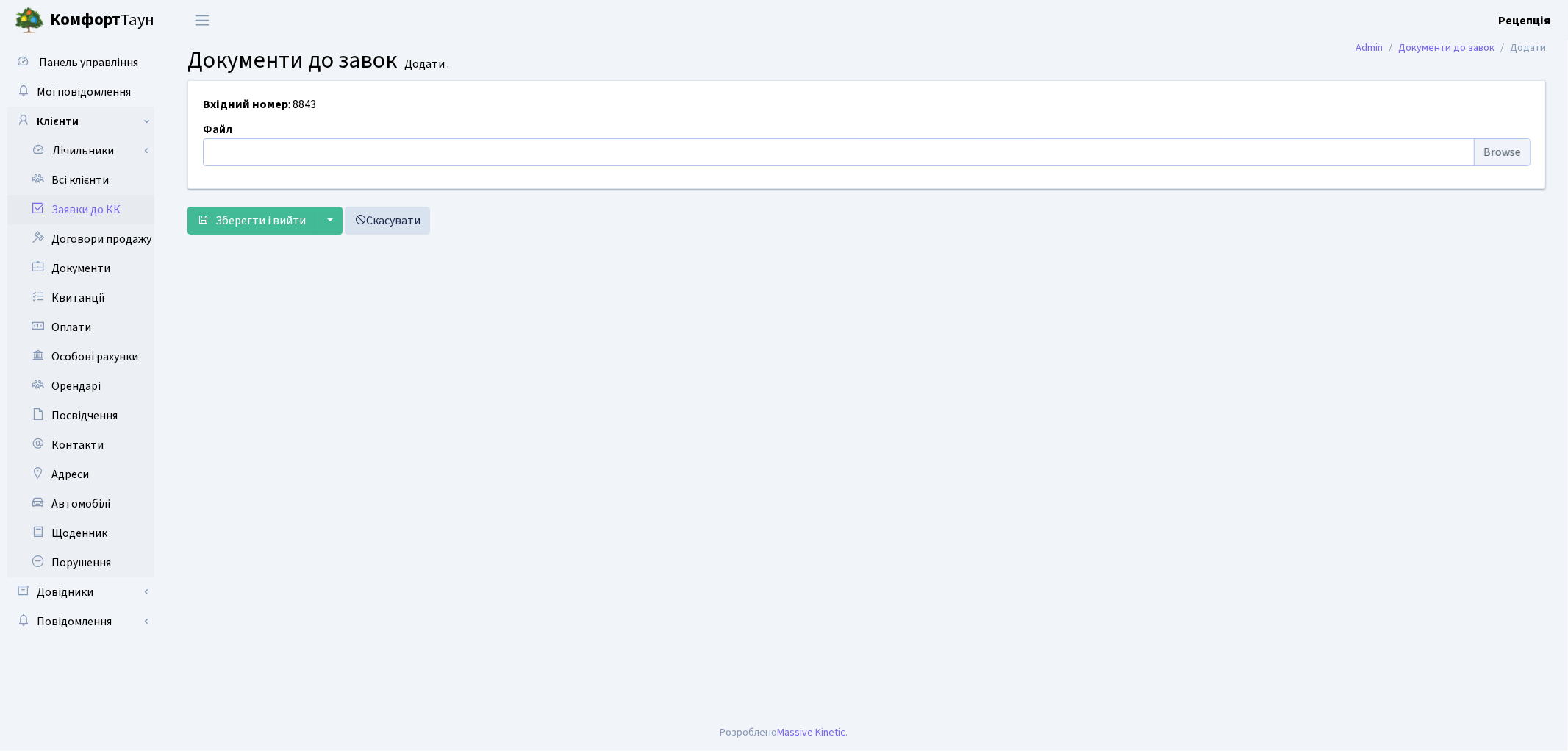
click at [1485, 148] on input "file" at bounding box center [867, 151] width 1328 height 28
type input "C:\fakepath\сканирование0779.pdf"
click at [250, 195] on form "Вхідний номер : 8843 Файл сканирование0779.pdf ["upload_field_styles","bpFieldI…" at bounding box center [867, 157] width 1358 height 154
click at [258, 224] on span "Зберегти і вийти" at bounding box center [260, 221] width 91 height 17
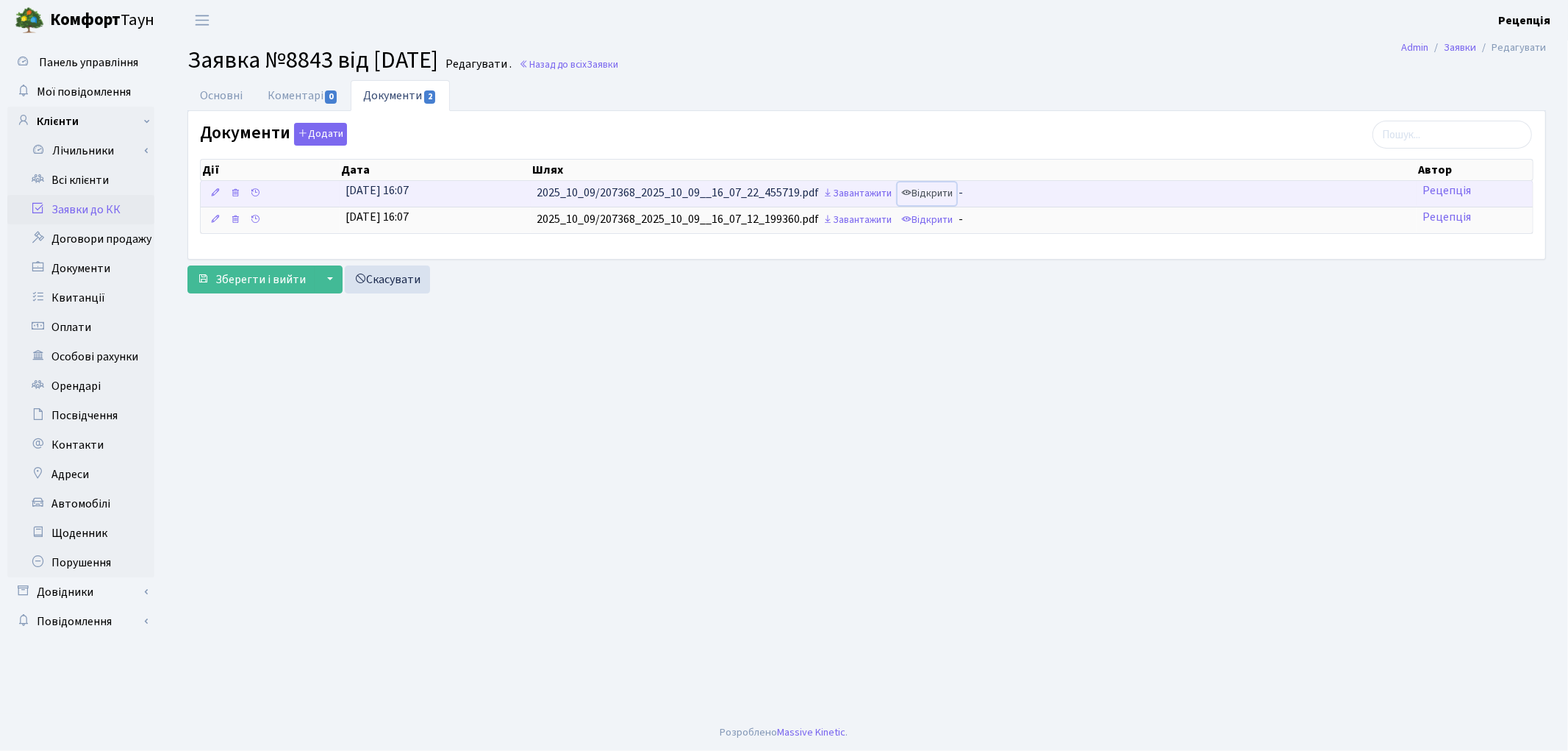
click at [934, 201] on link "Відкрити" at bounding box center [927, 193] width 59 height 23
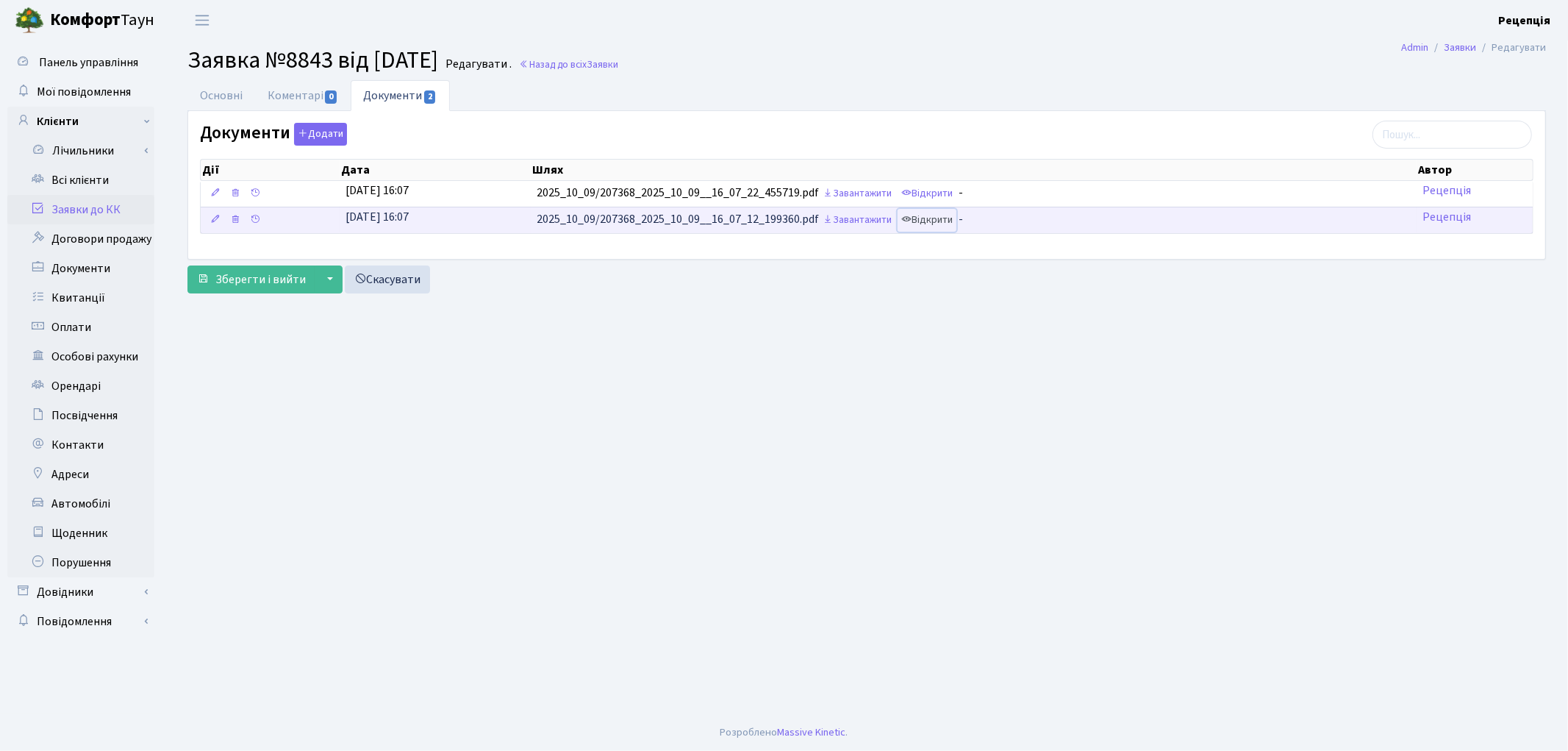
click at [938, 221] on link "Відкрити" at bounding box center [927, 220] width 59 height 23
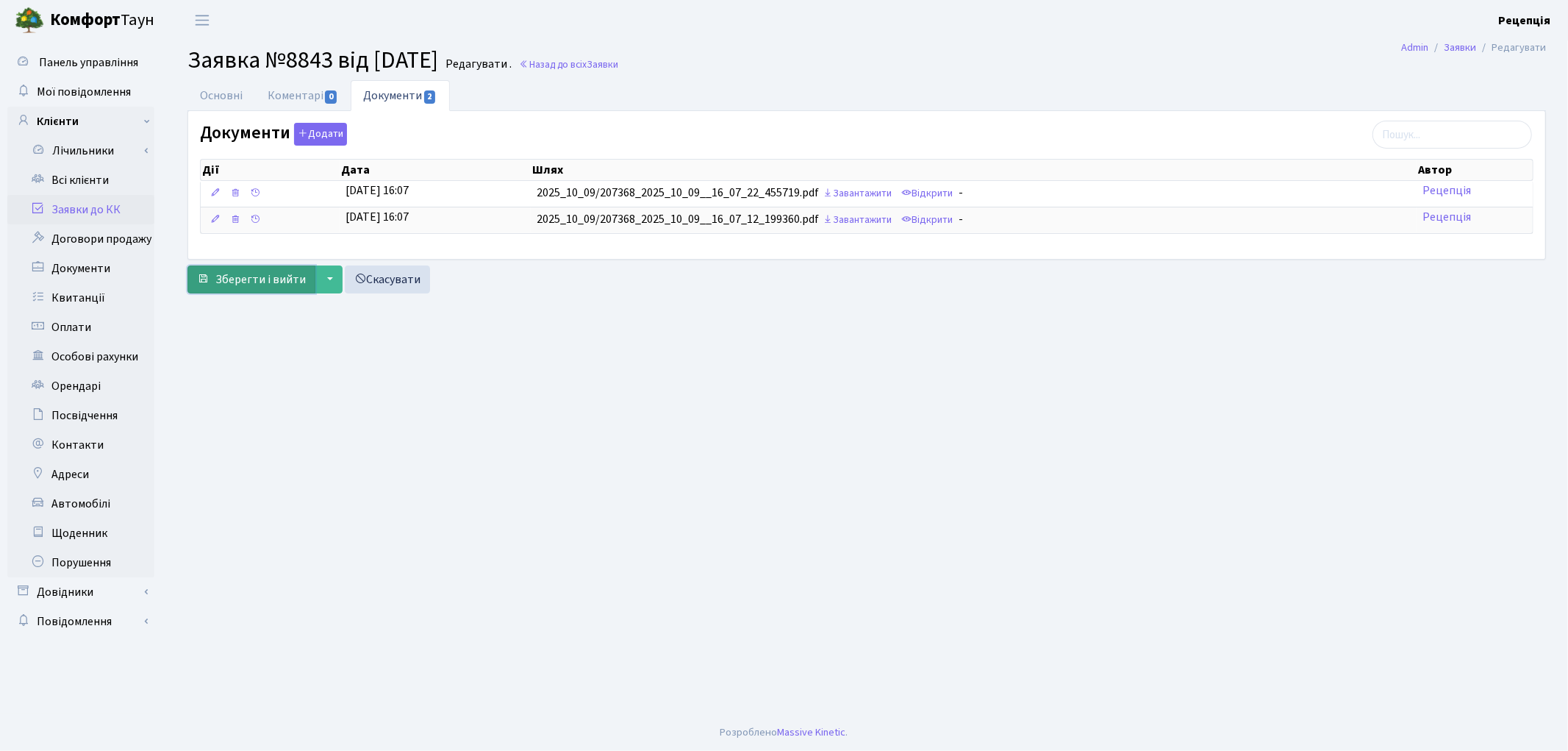
click at [273, 281] on span "Зберегти і вийти" at bounding box center [260, 279] width 91 height 17
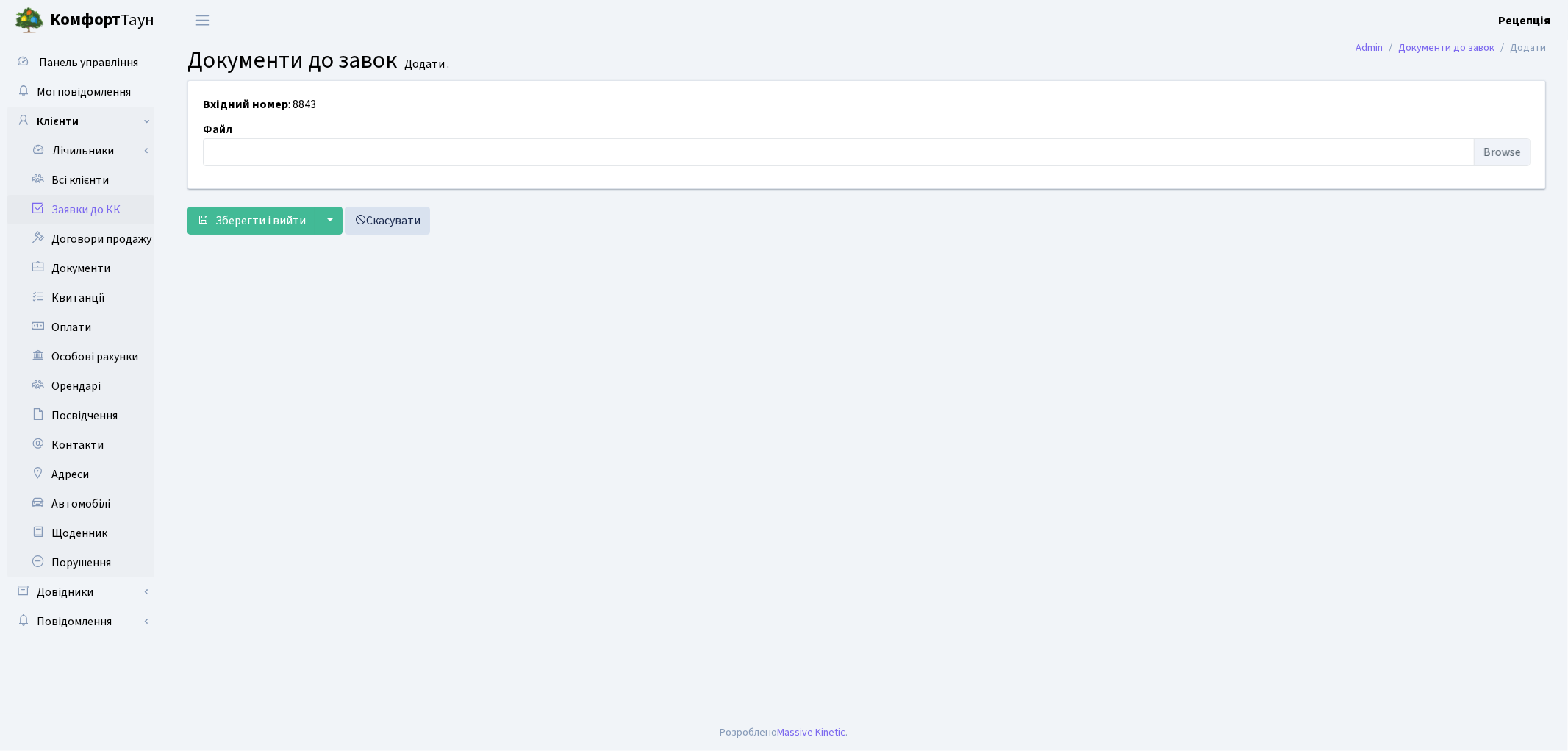
click at [70, 210] on link "Заявки до КК" at bounding box center [80, 209] width 147 height 29
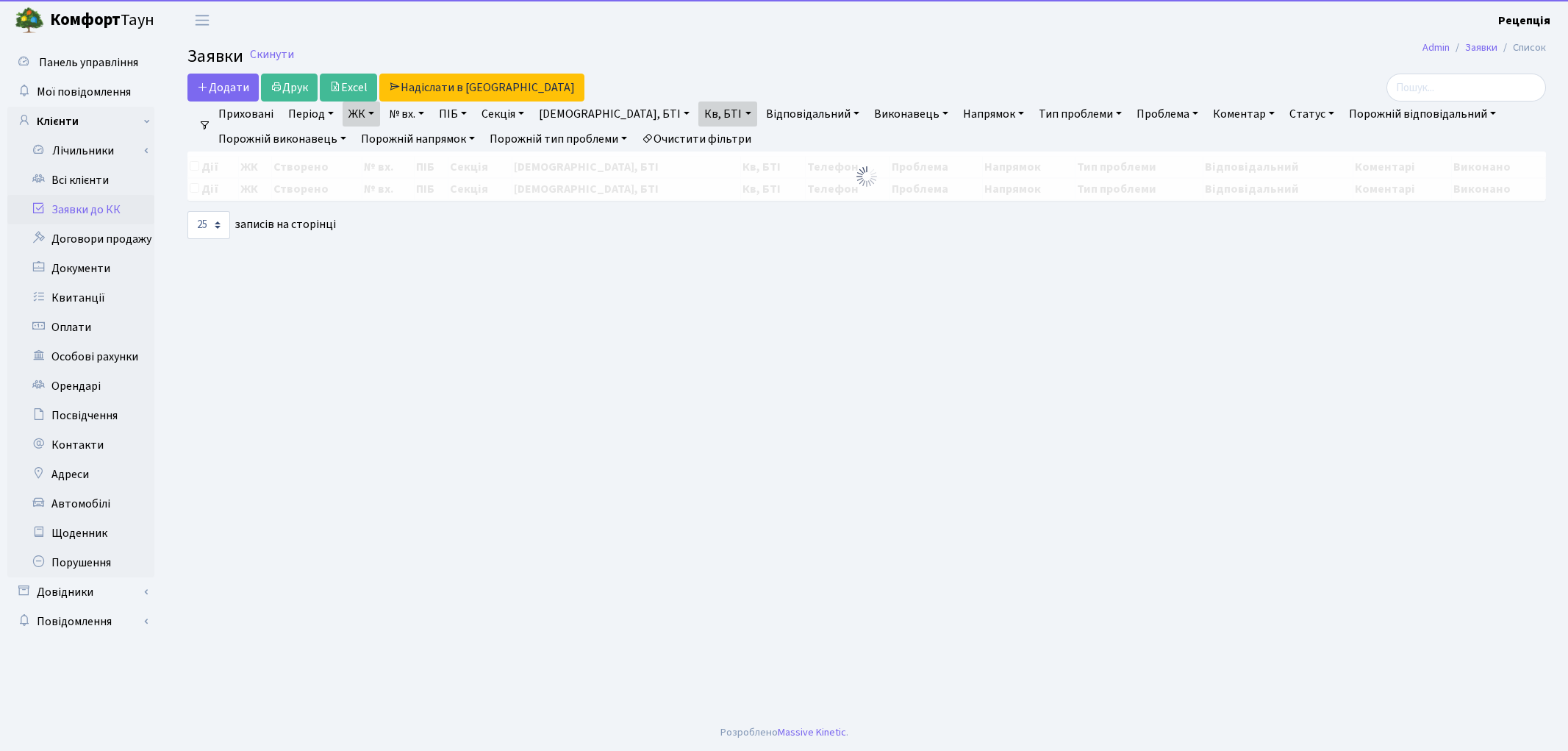
select select "25"
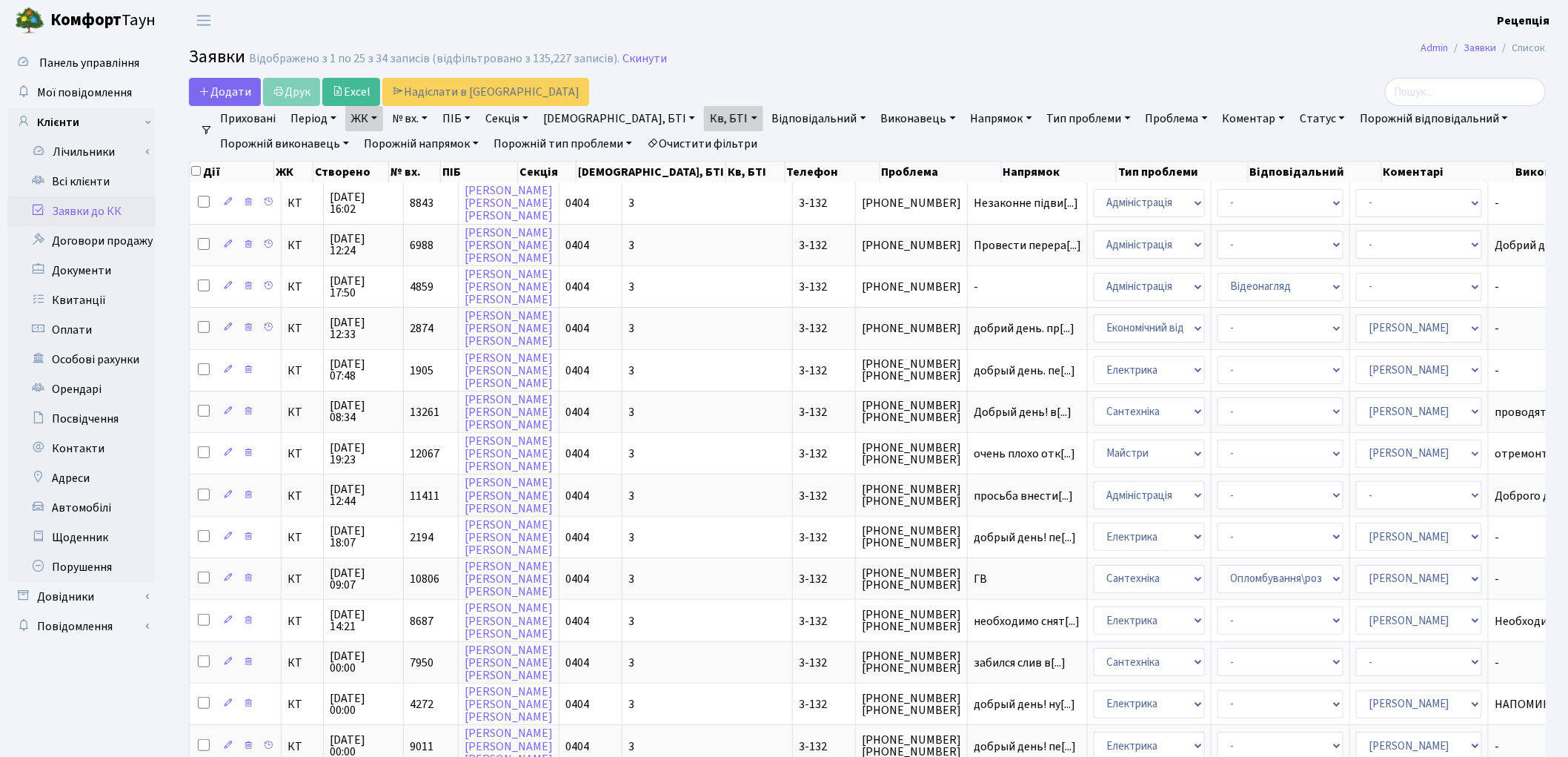
click at [708, 138] on link "Очистити фільтри" at bounding box center [702, 144] width 122 height 25
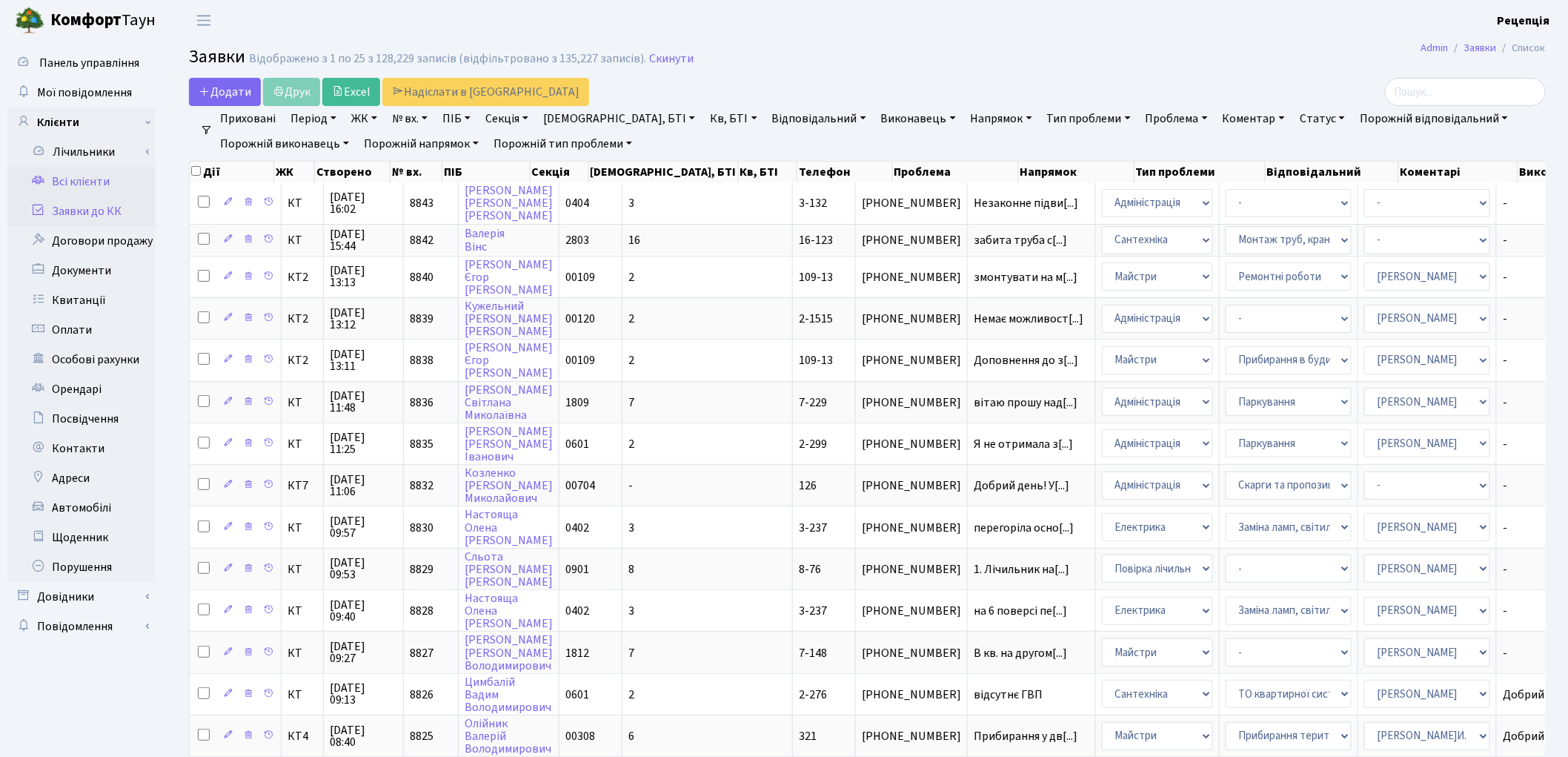
click at [96, 183] on link "Всі клієнти" at bounding box center [81, 181] width 149 height 29
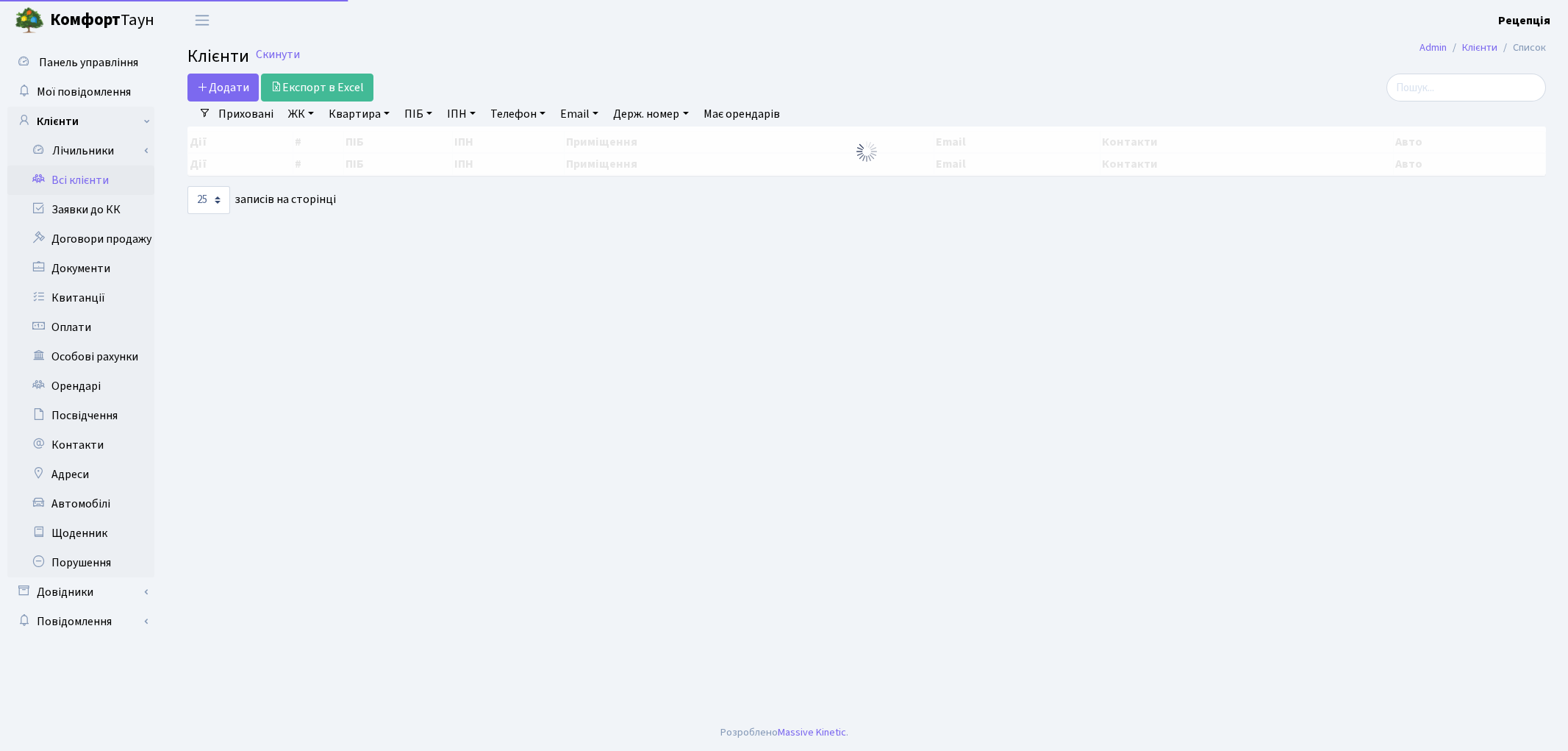
select select "25"
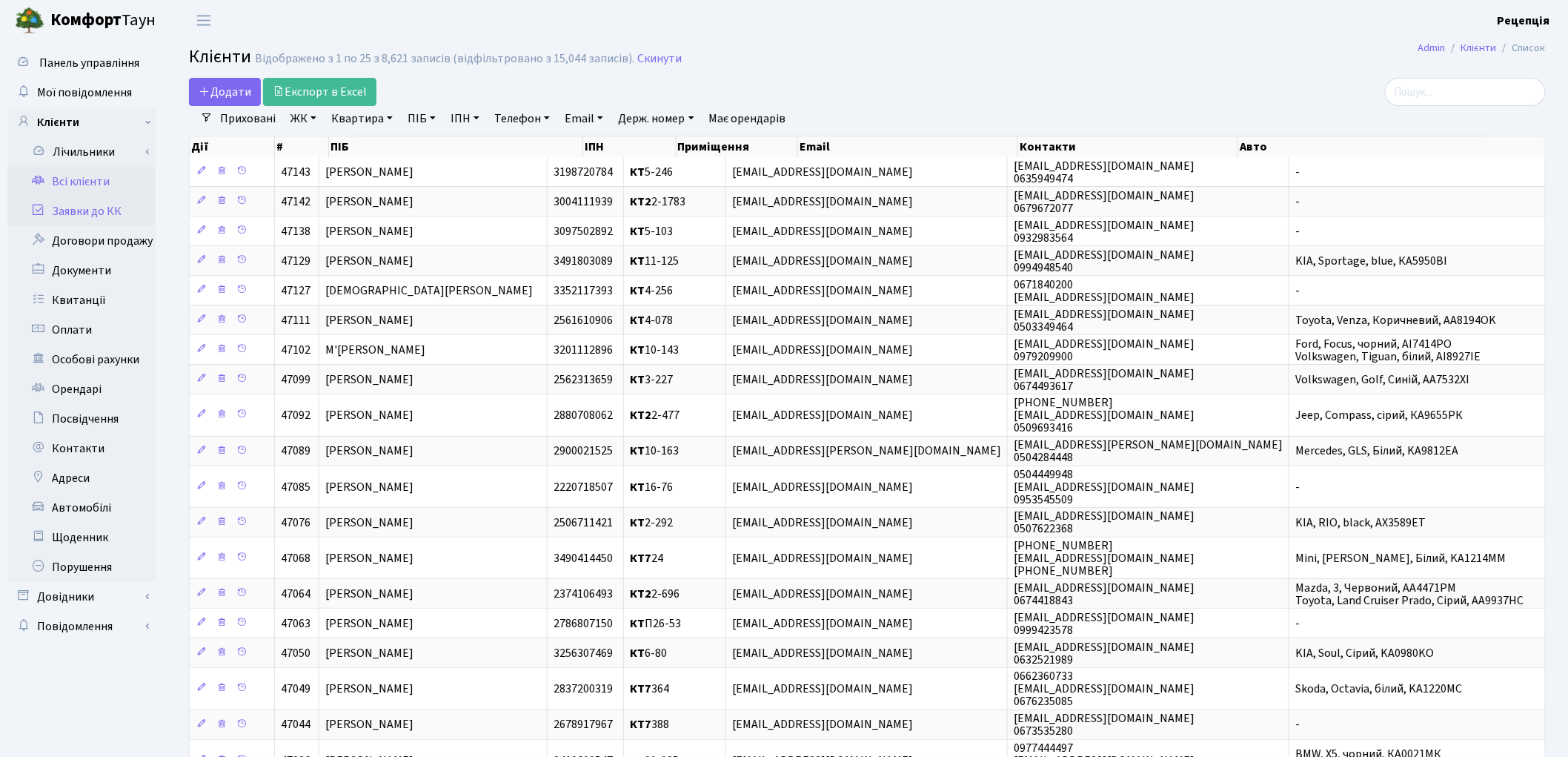
click at [99, 217] on link "Заявки до КК" at bounding box center [81, 210] width 149 height 29
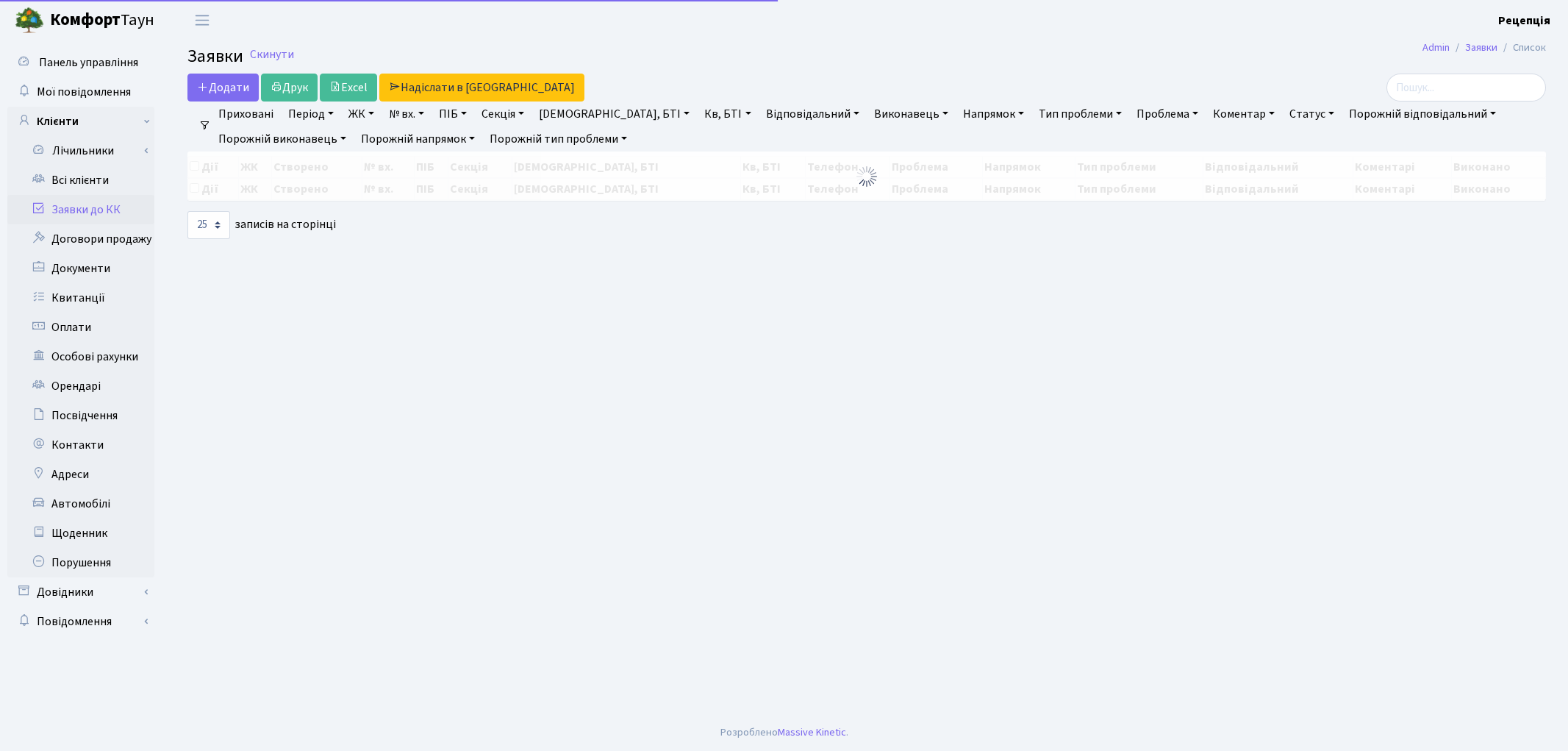
select select "25"
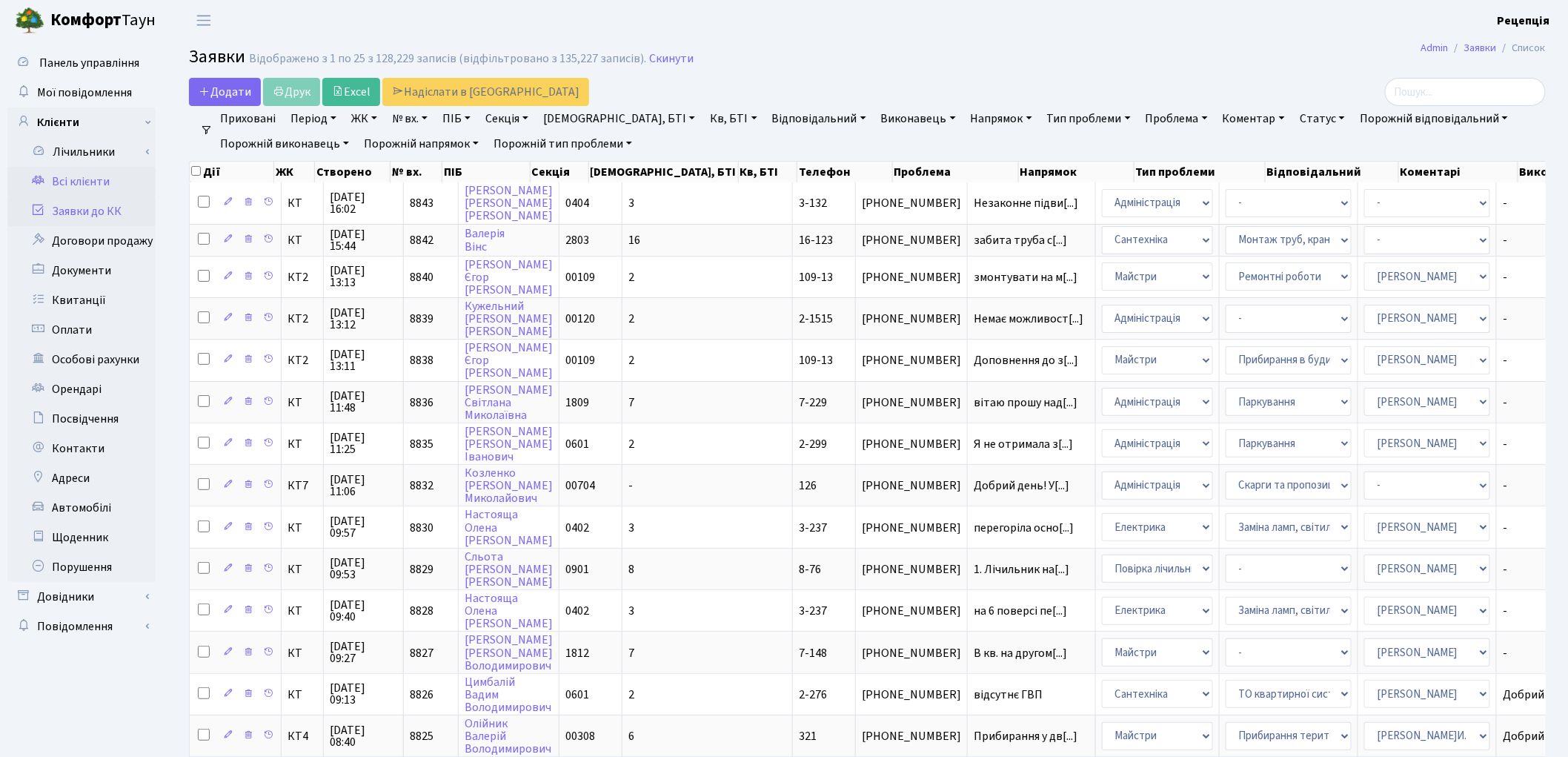
click at [91, 183] on link "Всі клієнти" at bounding box center [81, 181] width 149 height 29
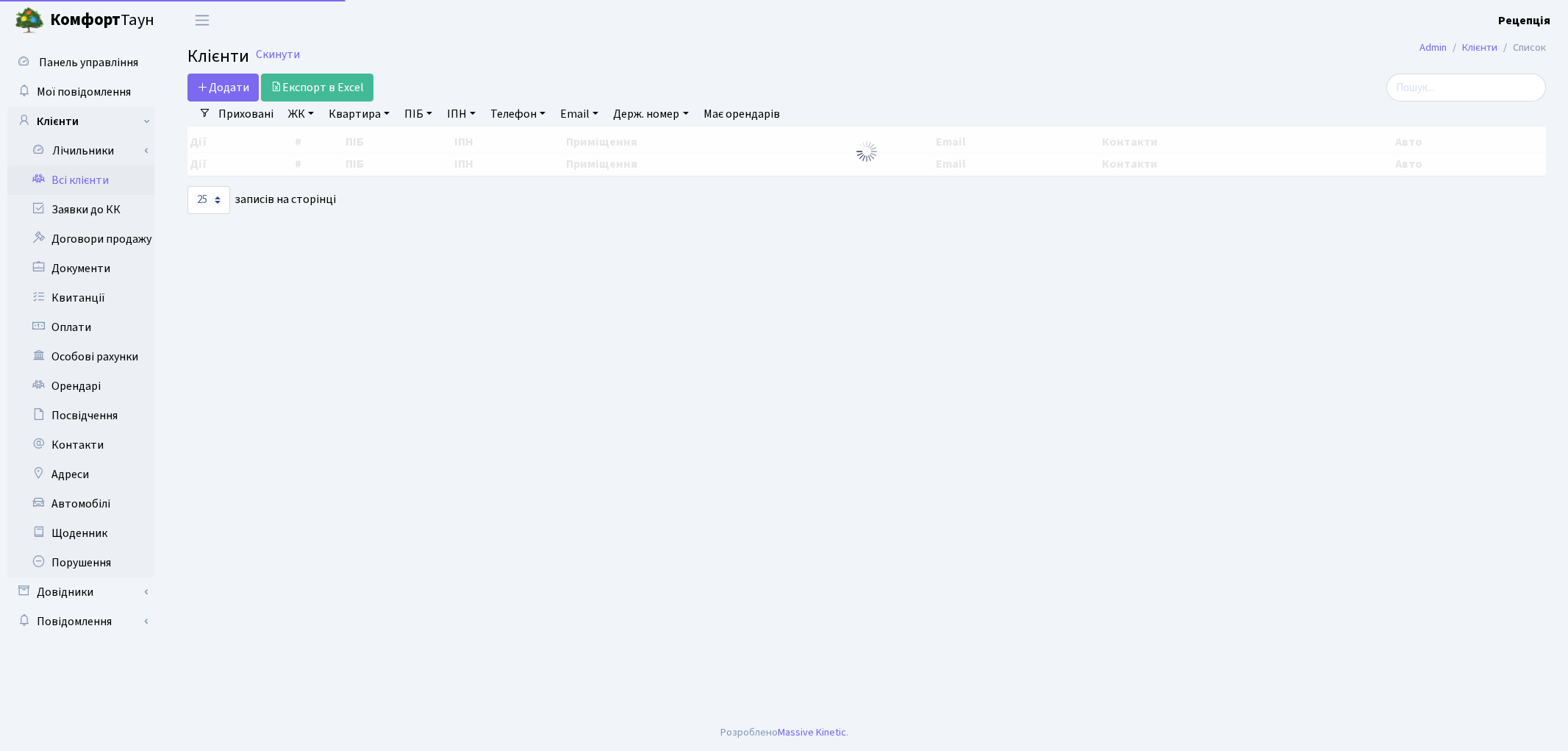
select select "25"
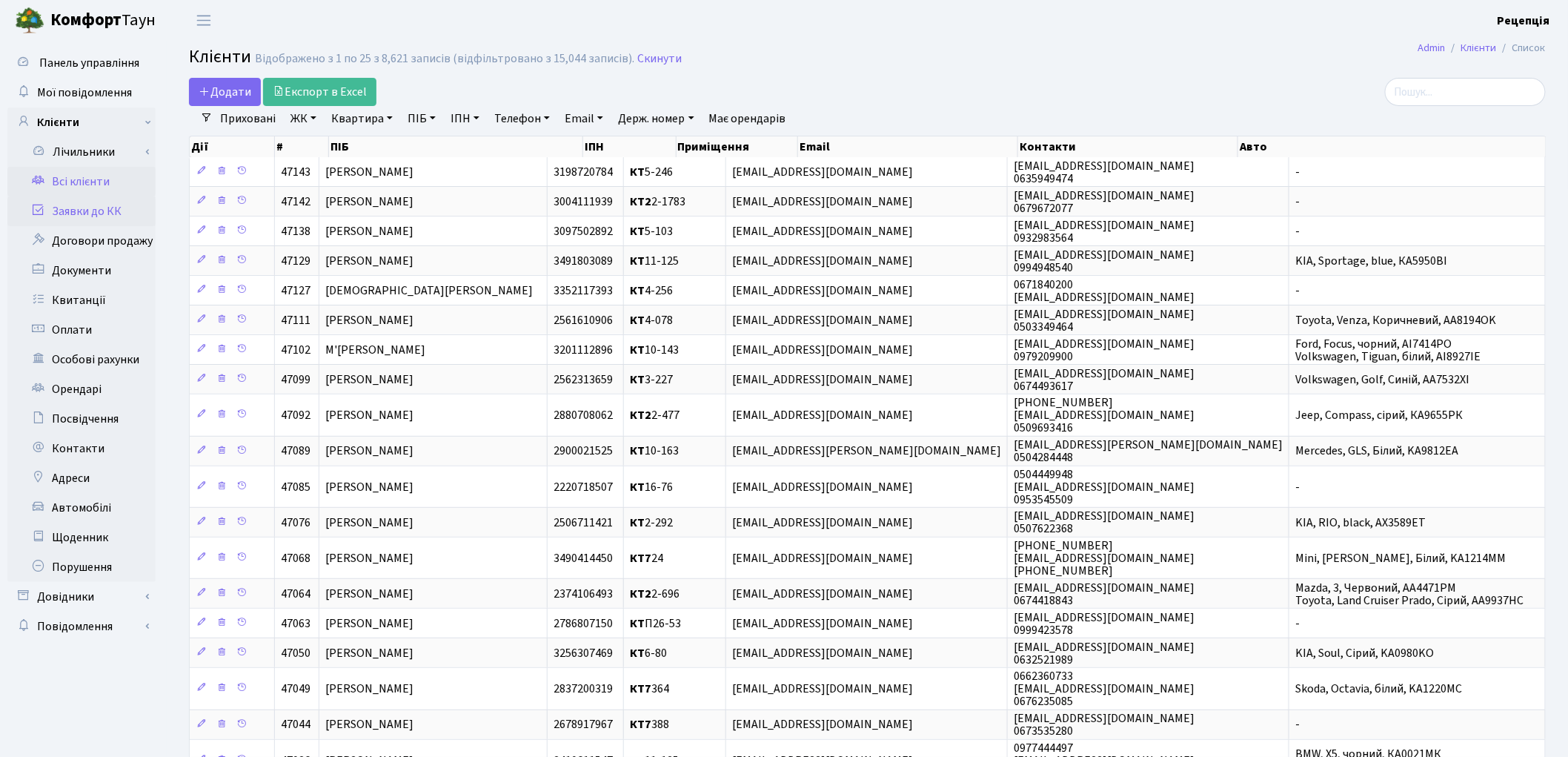
click at [99, 216] on link "Заявки до КК" at bounding box center [81, 210] width 149 height 29
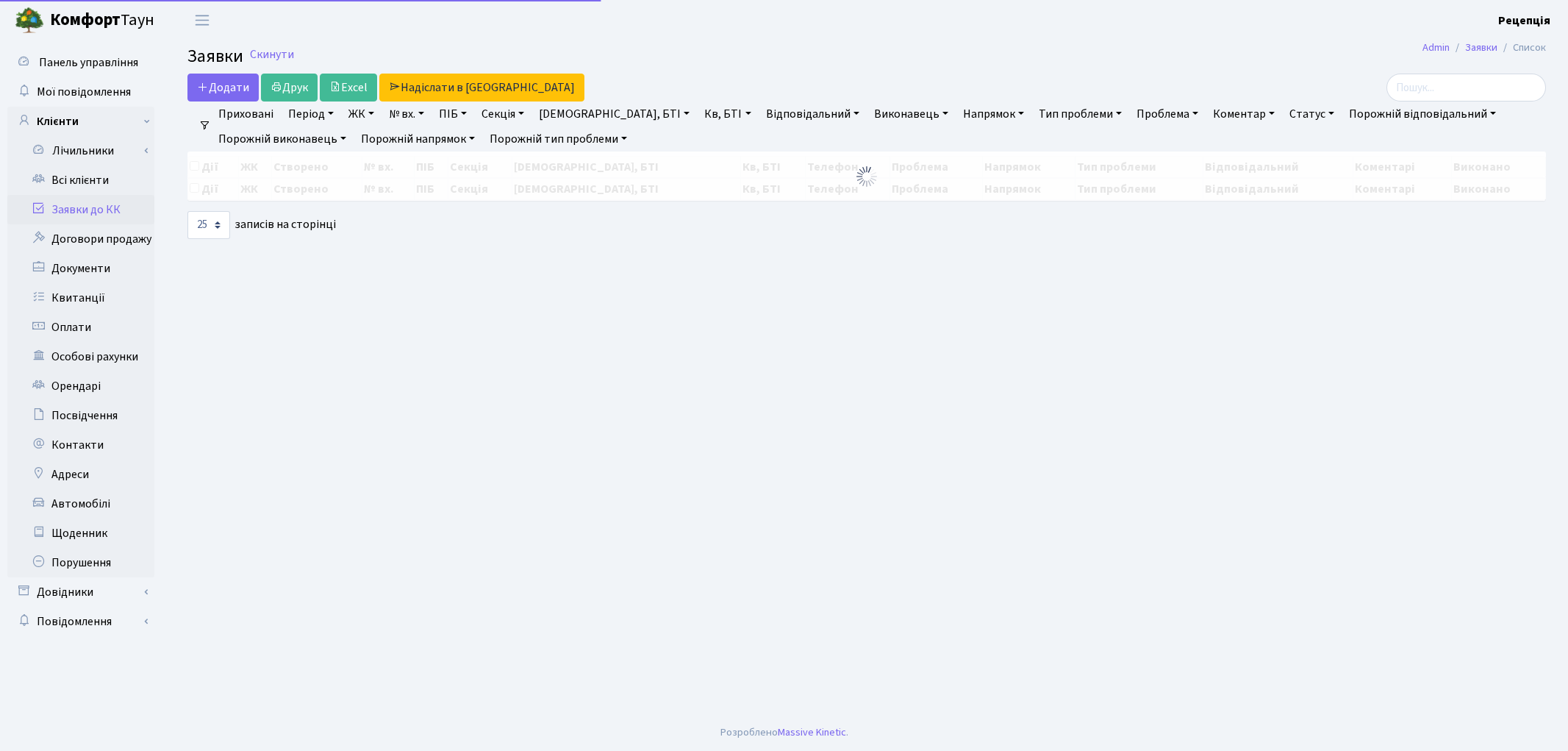
select select "25"
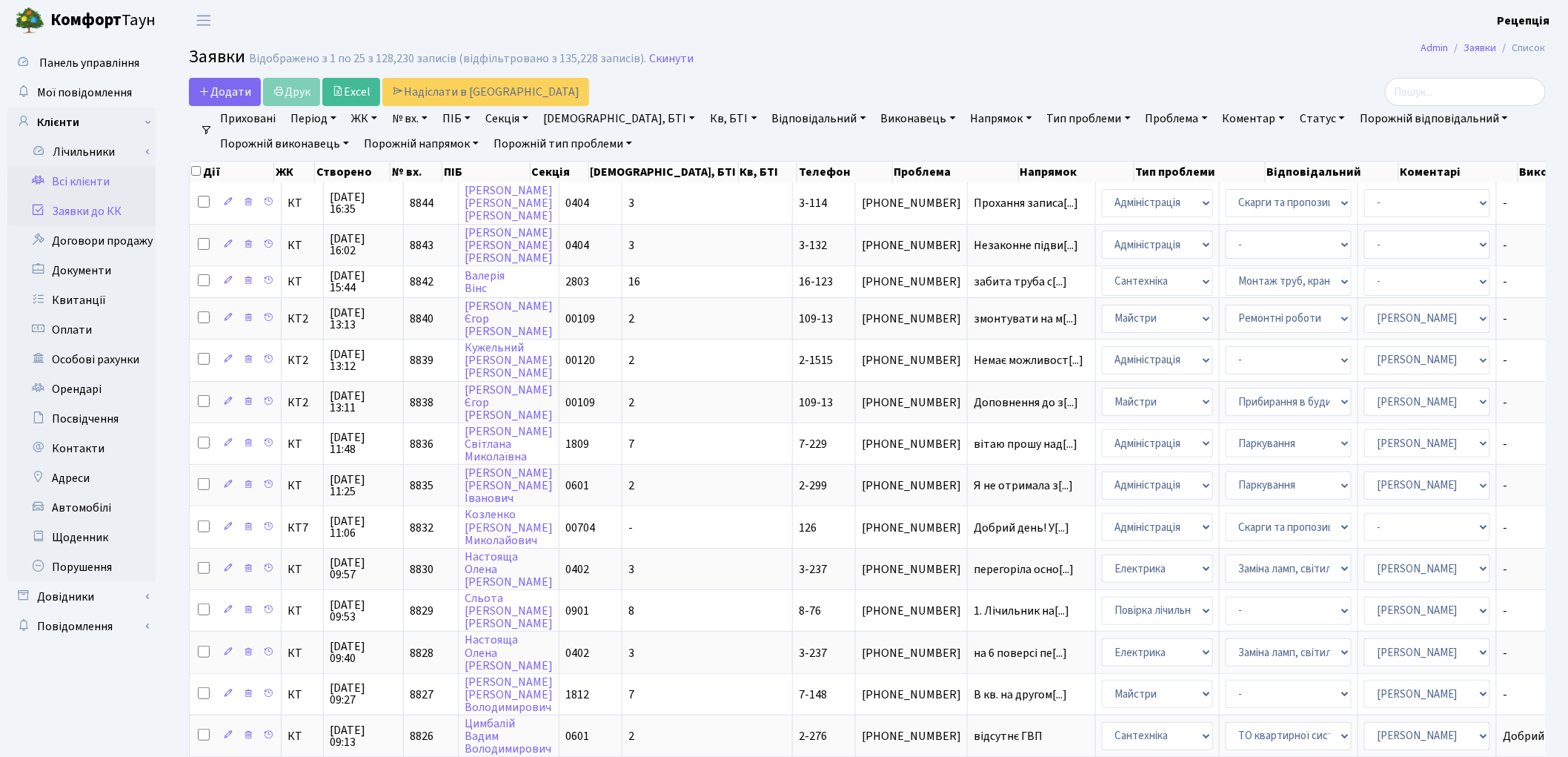
click at [86, 176] on link "Всі клієнти" at bounding box center [81, 181] width 149 height 29
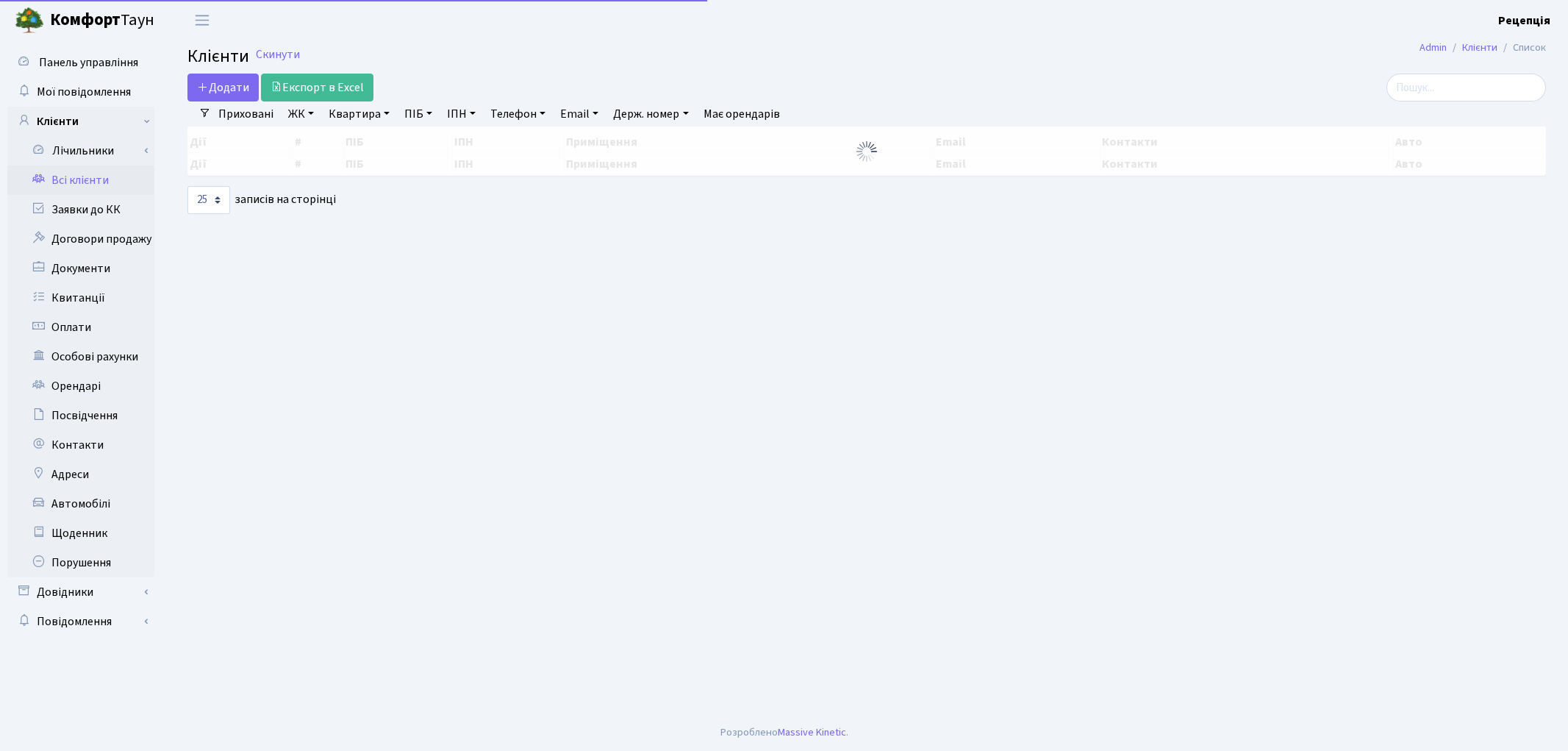
select select "25"
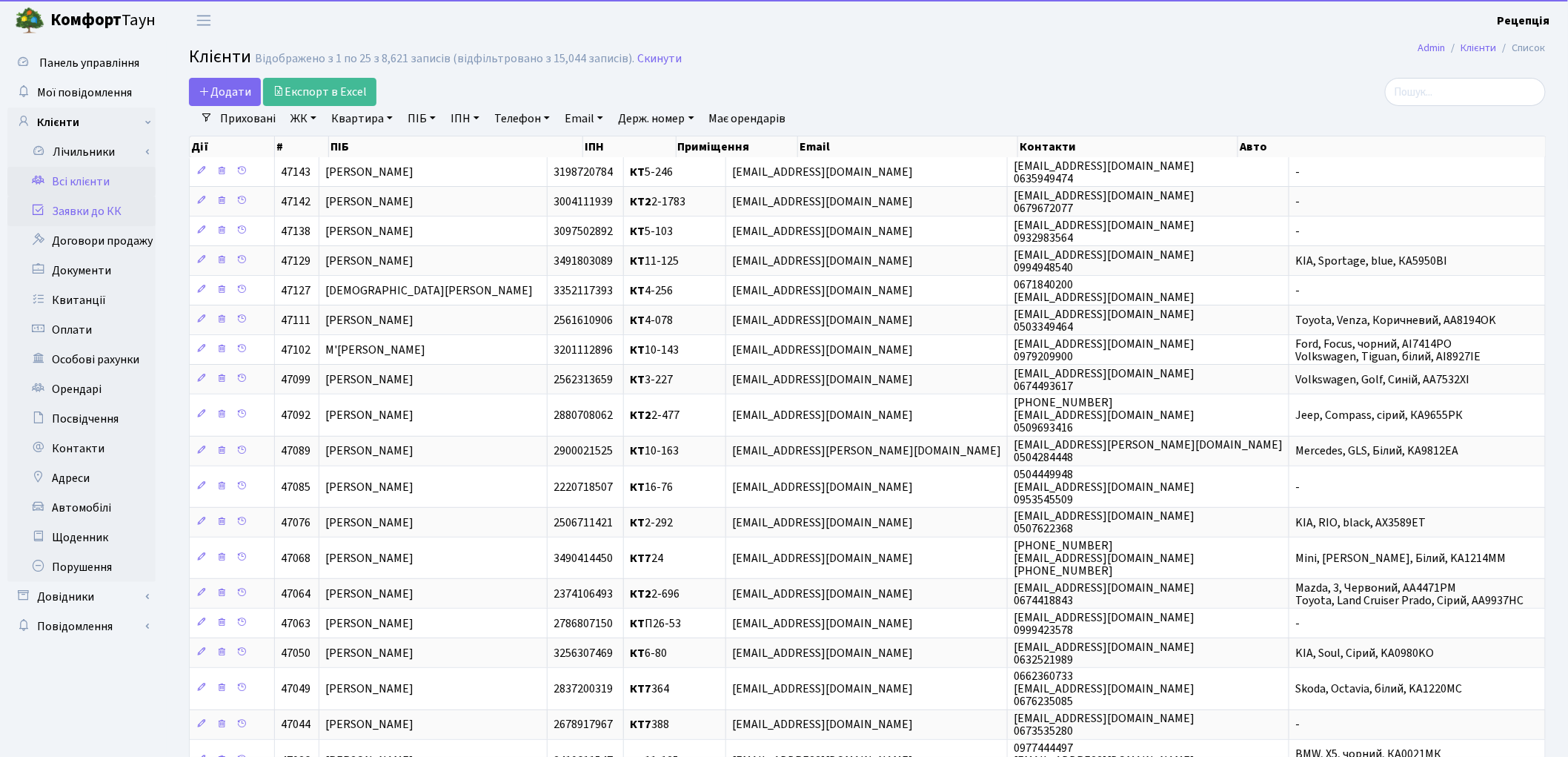
click at [99, 215] on link "Заявки до КК" at bounding box center [81, 210] width 149 height 29
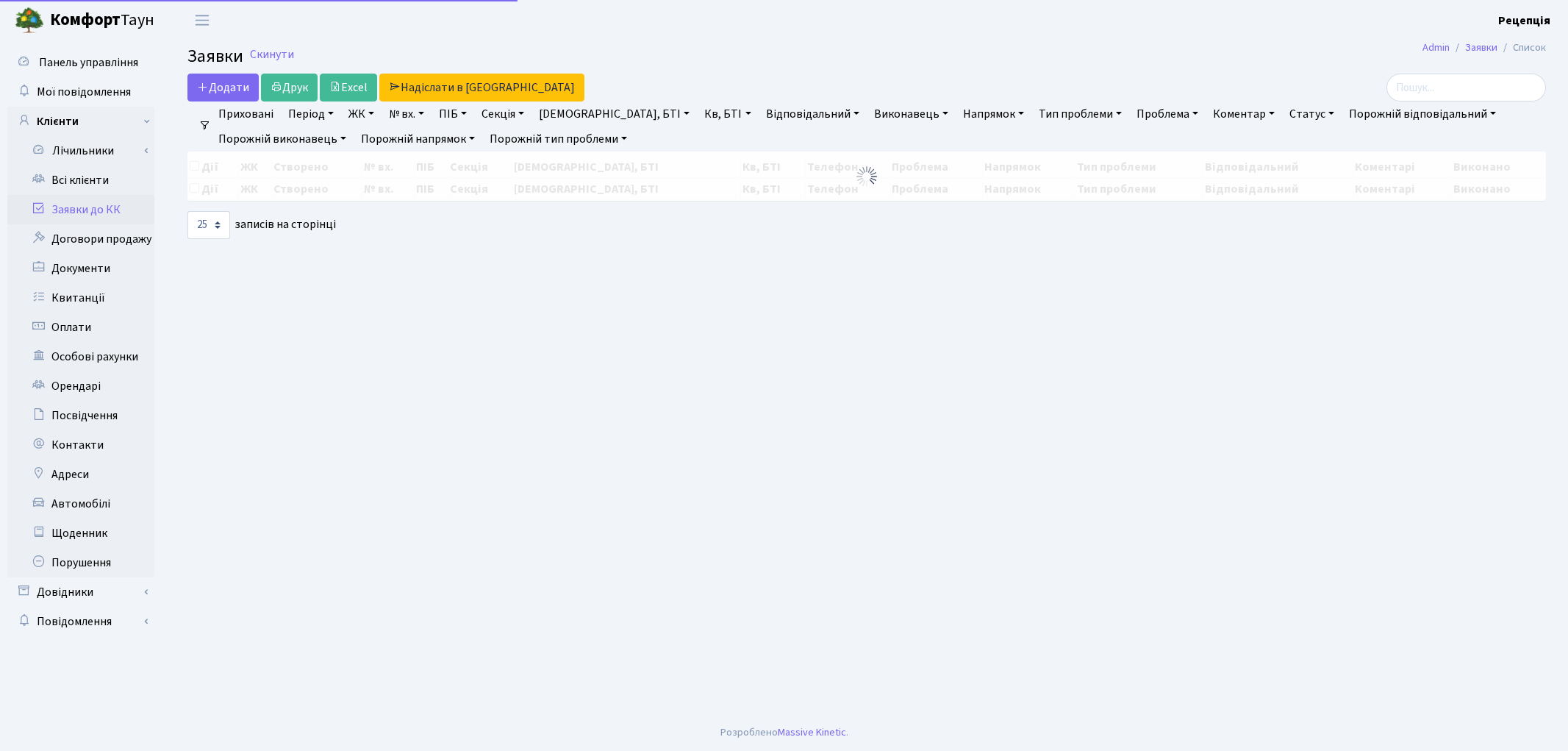
select select "25"
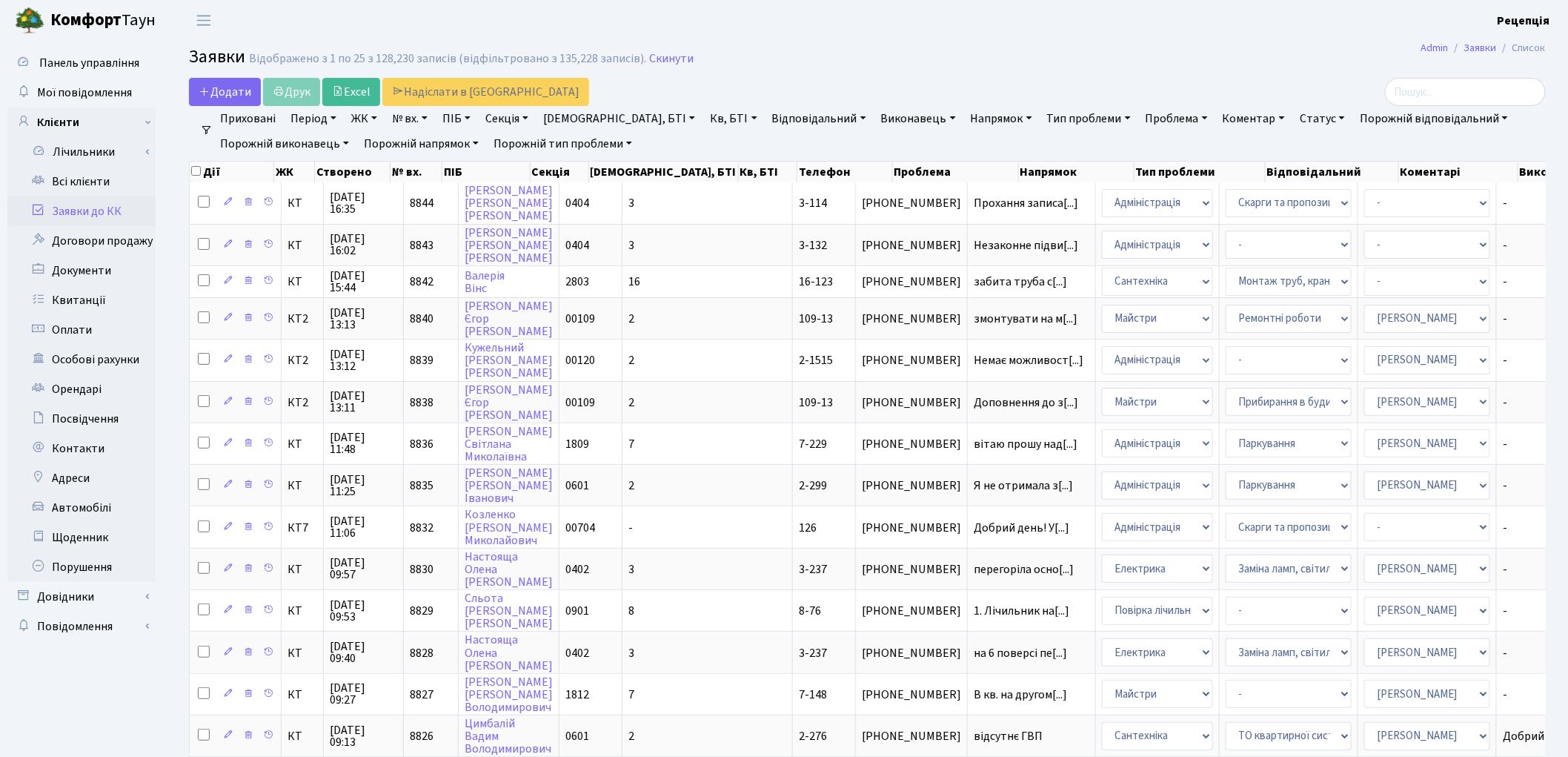
click at [93, 203] on link "Заявки до КК" at bounding box center [81, 210] width 149 height 29
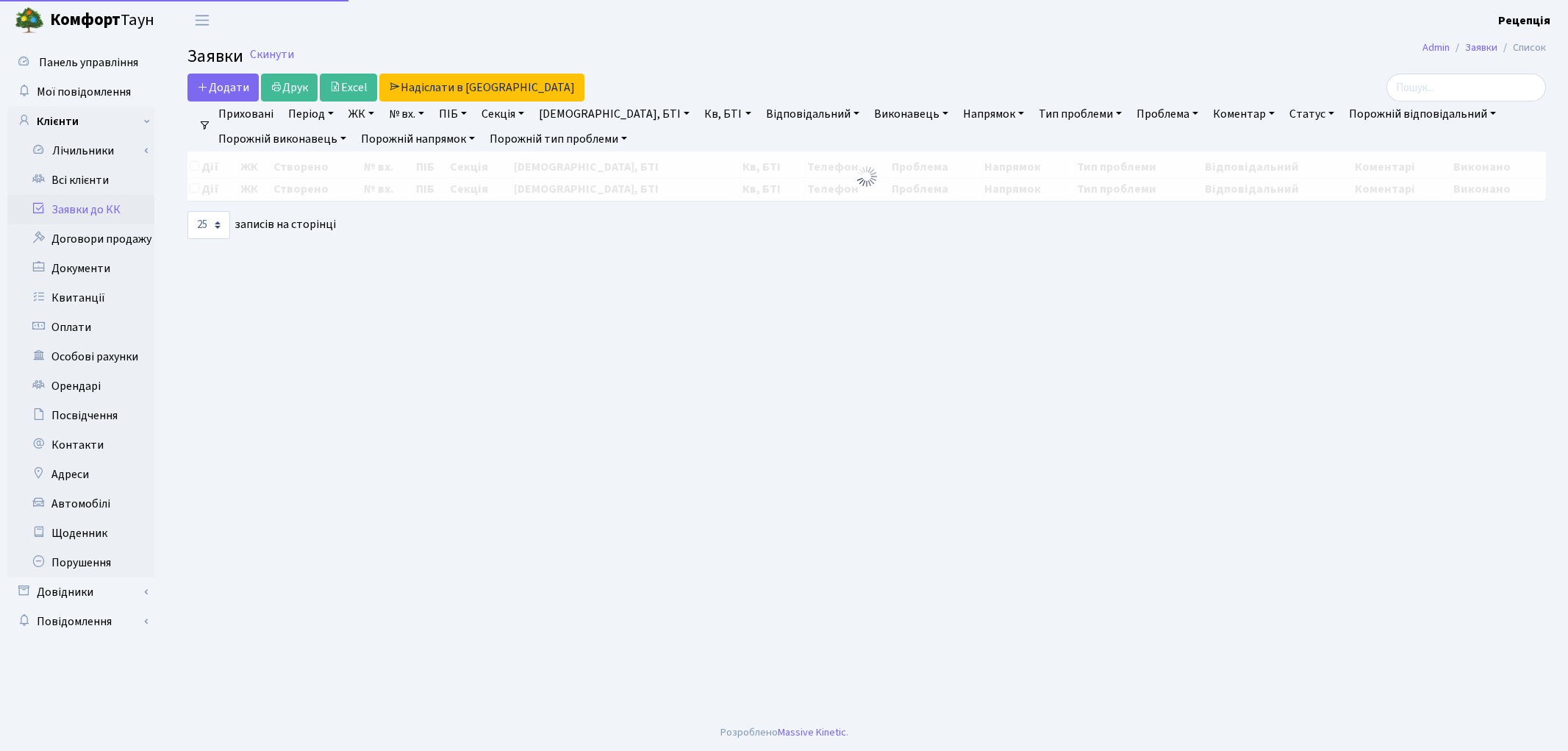
select select "25"
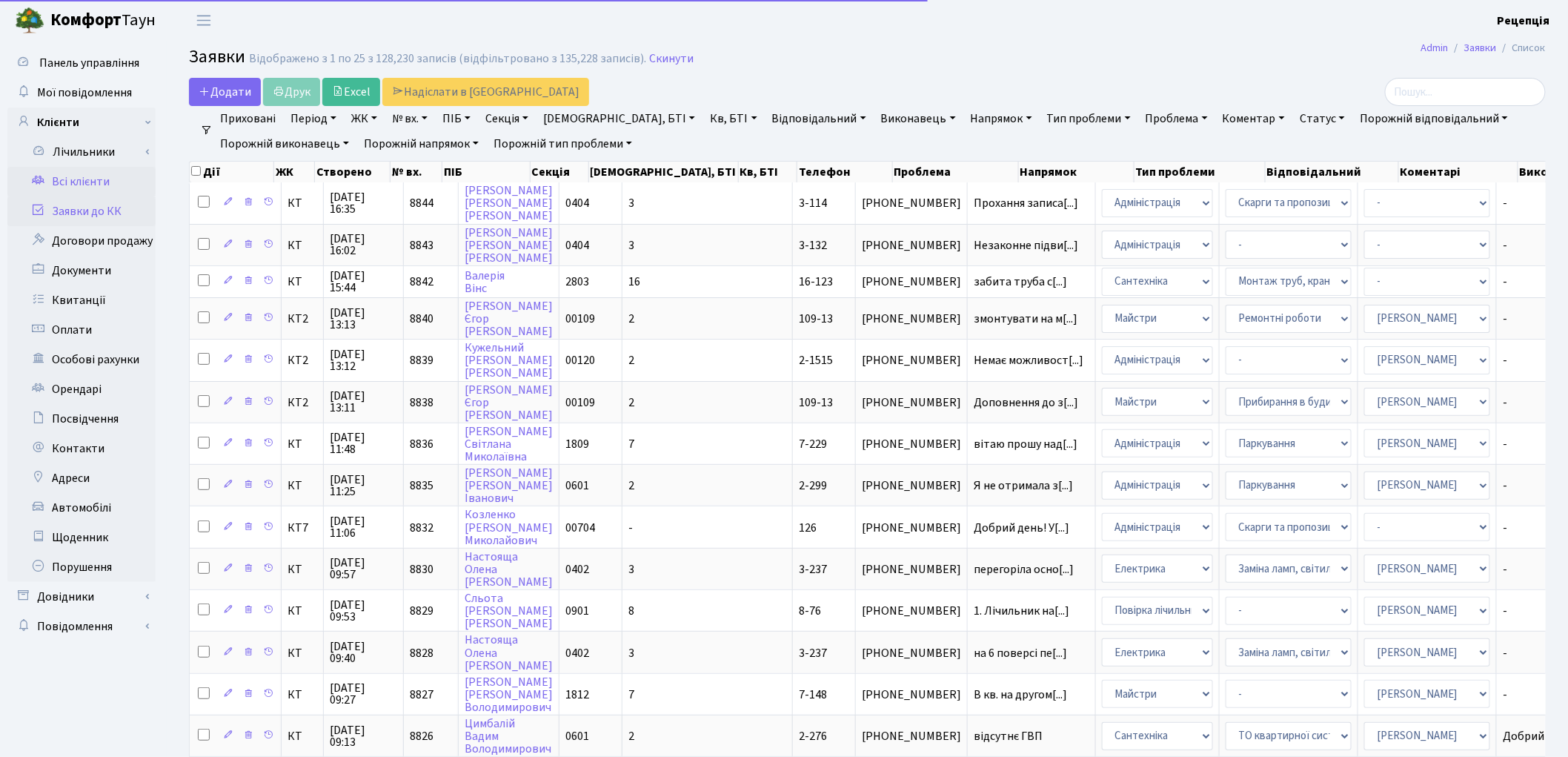
click at [89, 181] on link "Всі клієнти" at bounding box center [81, 181] width 149 height 29
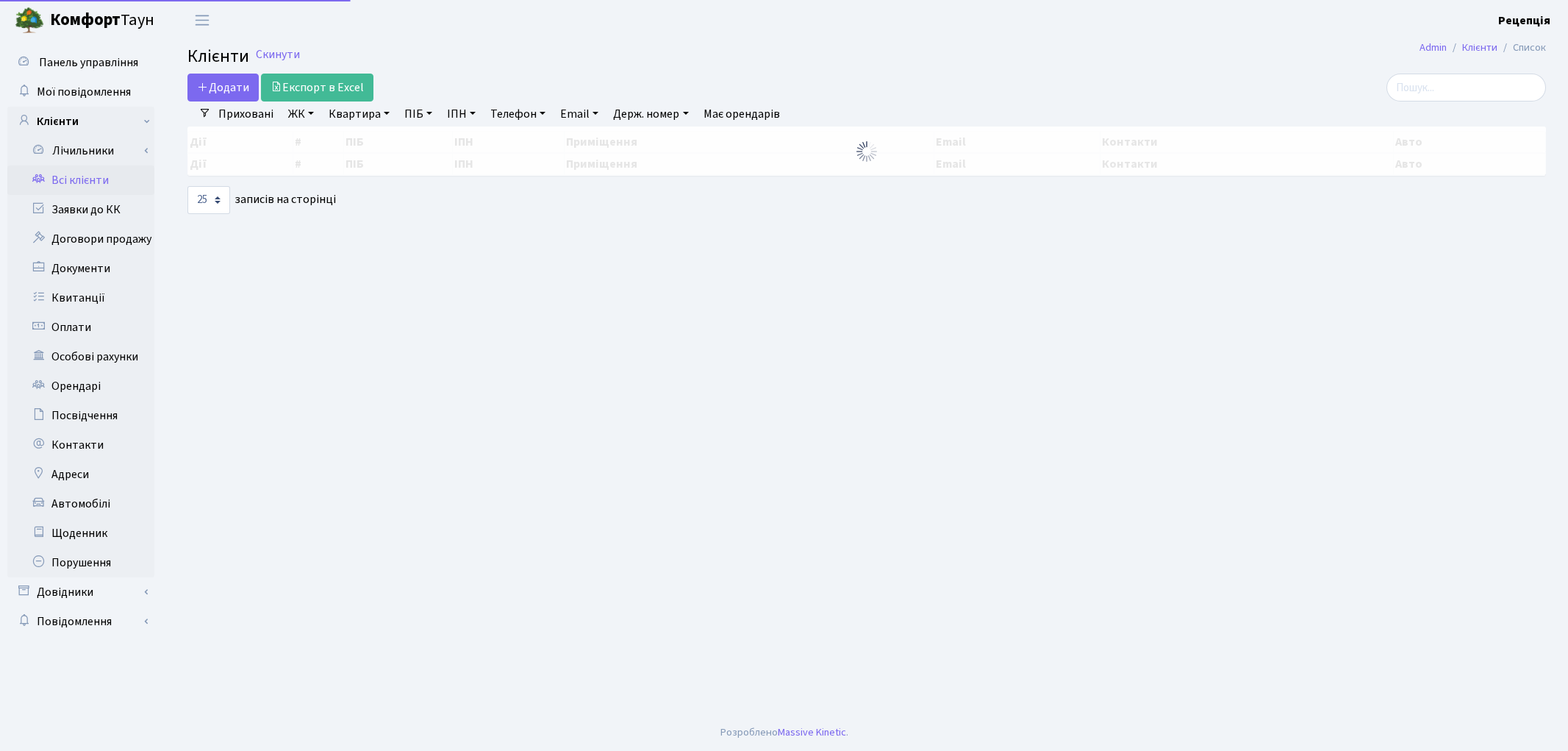
select select "25"
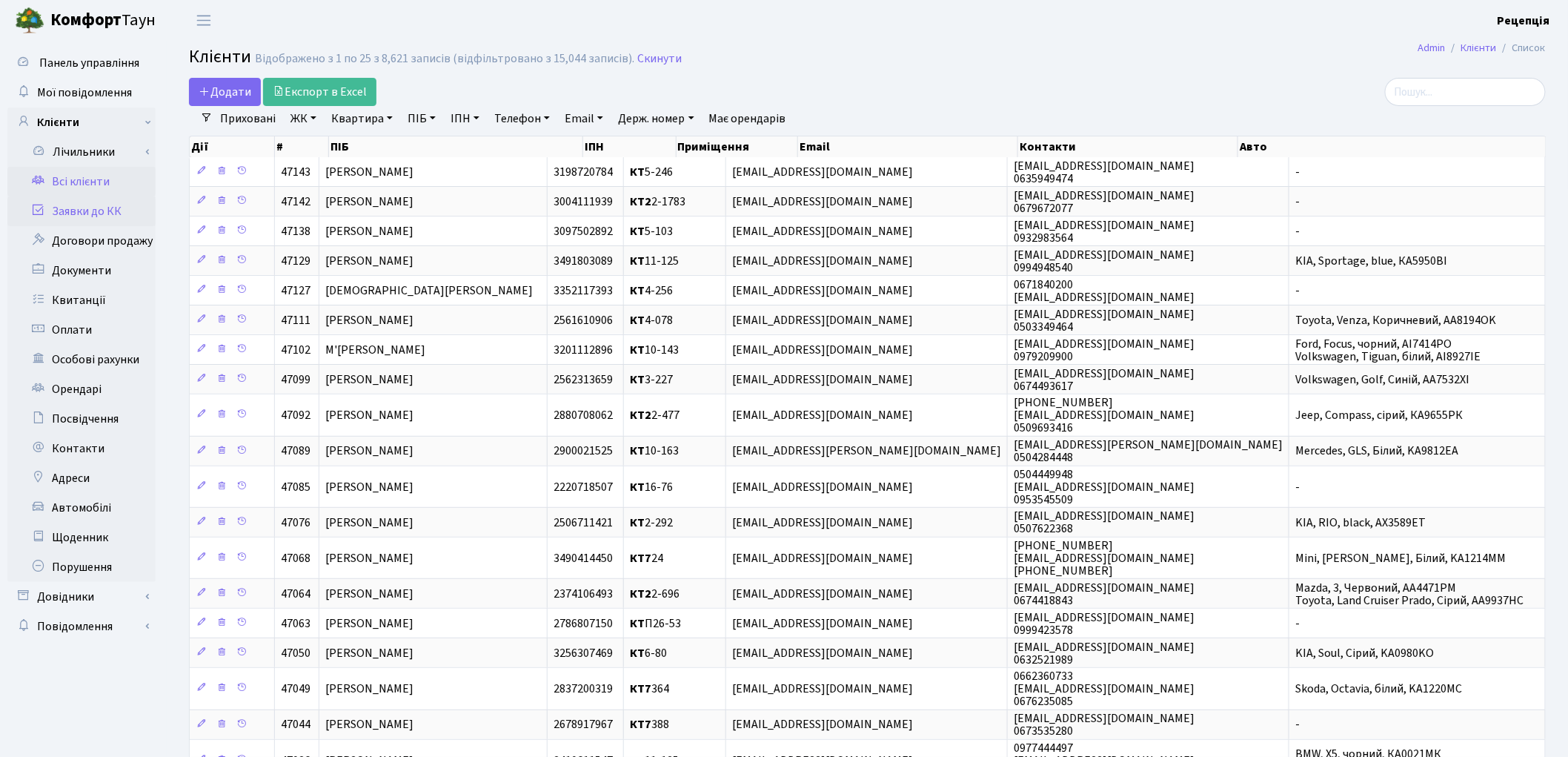
click at [75, 217] on link "Заявки до КК" at bounding box center [81, 210] width 149 height 29
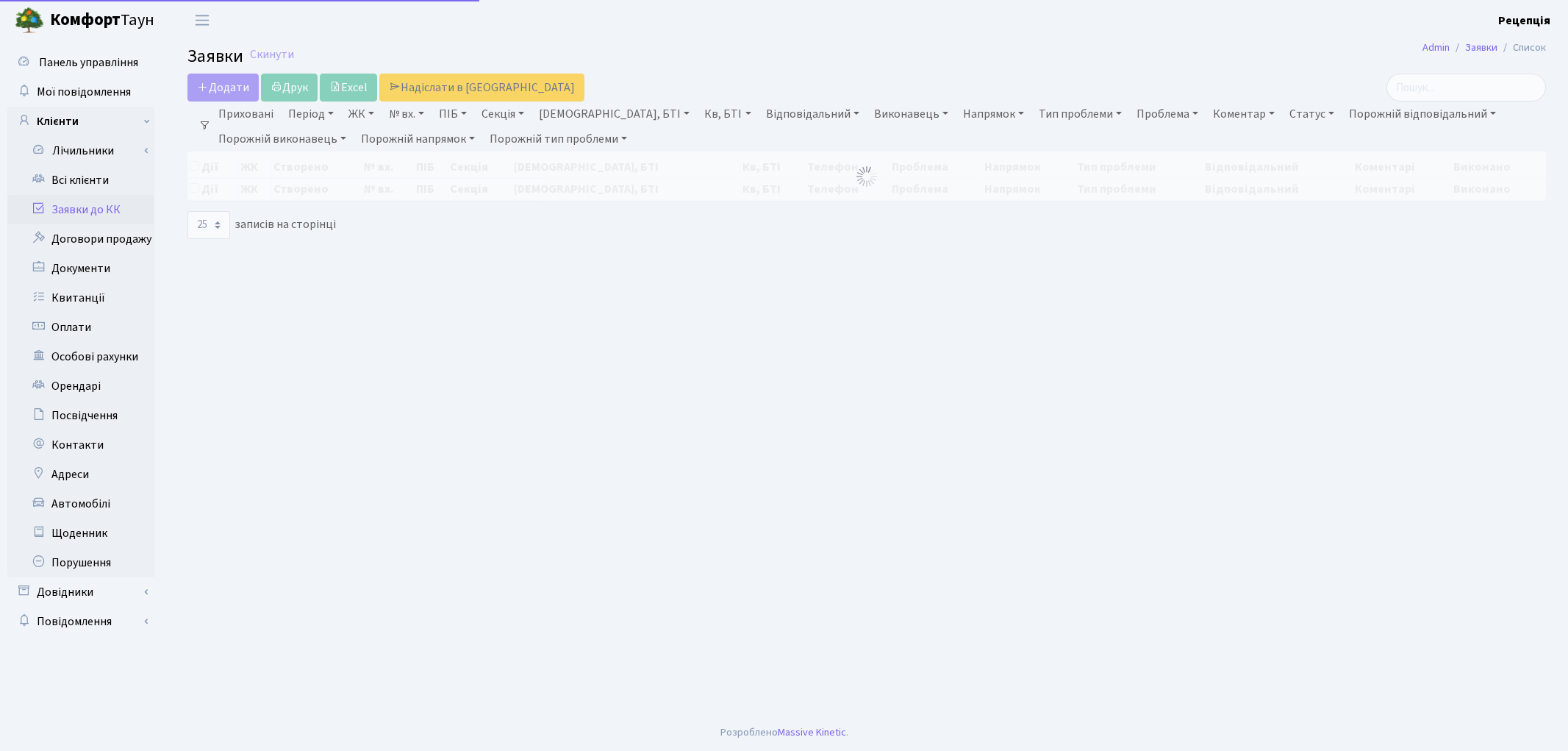
select select "25"
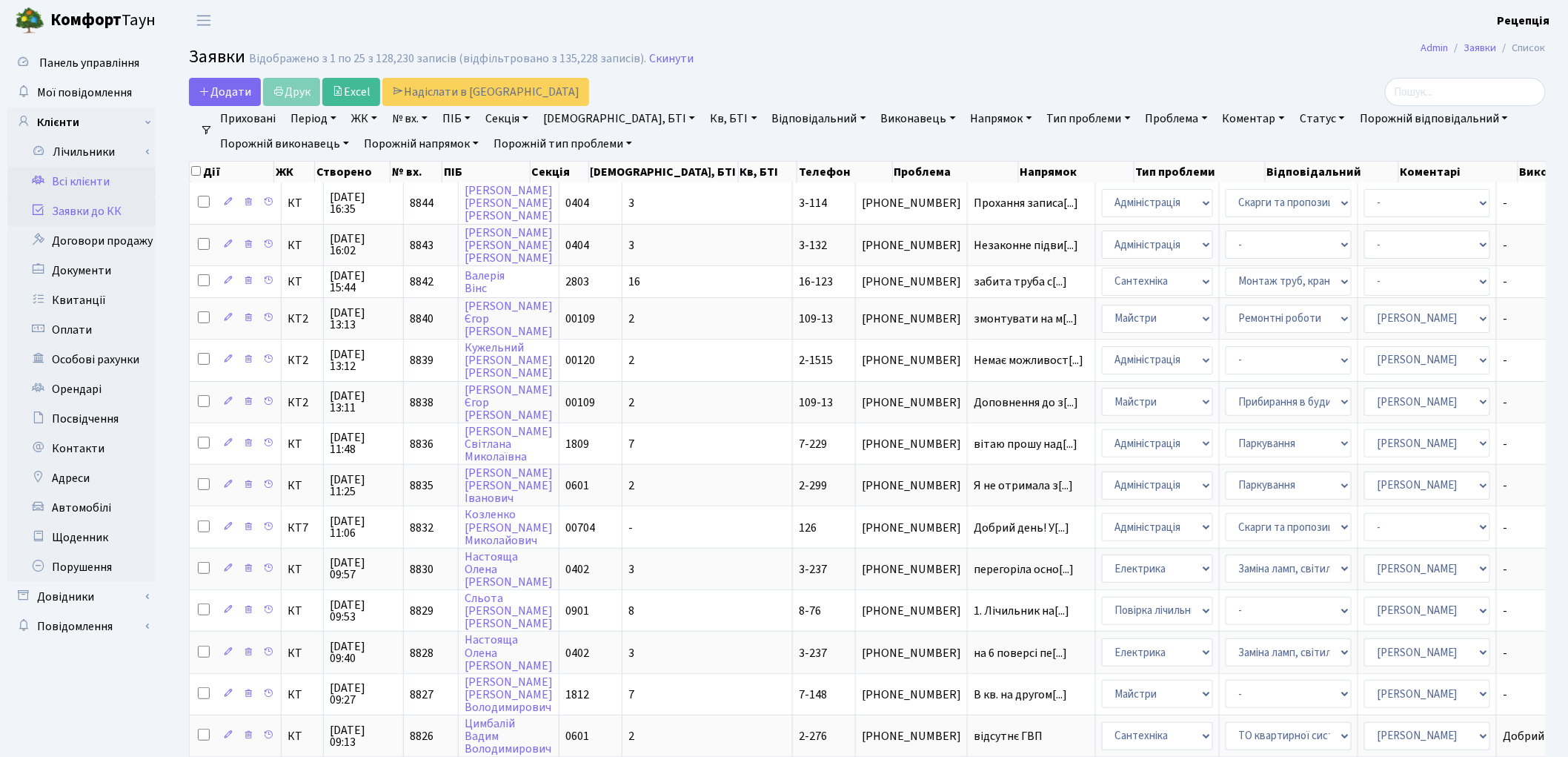
click at [52, 173] on link "Всі клієнти" at bounding box center [81, 181] width 149 height 29
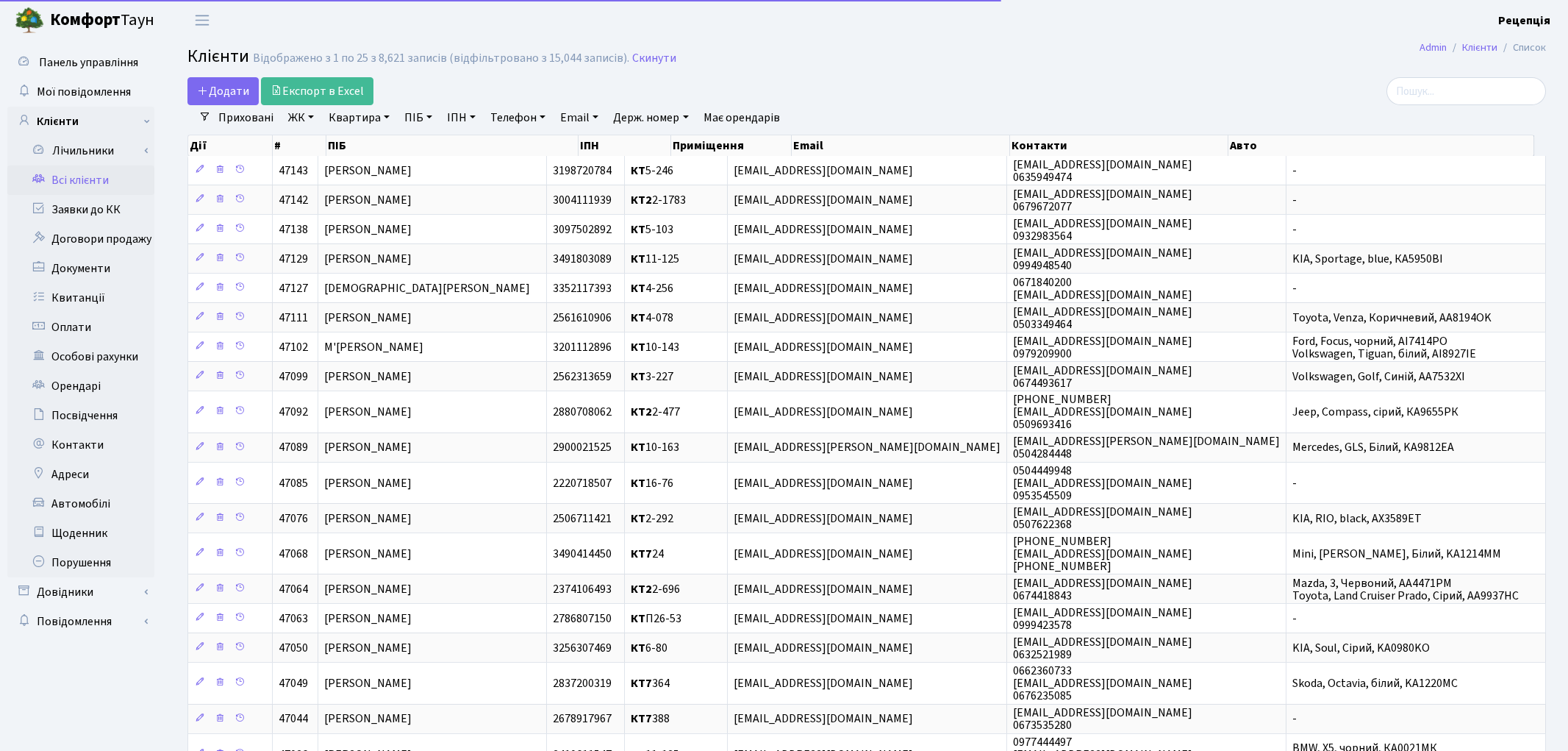
select select "25"
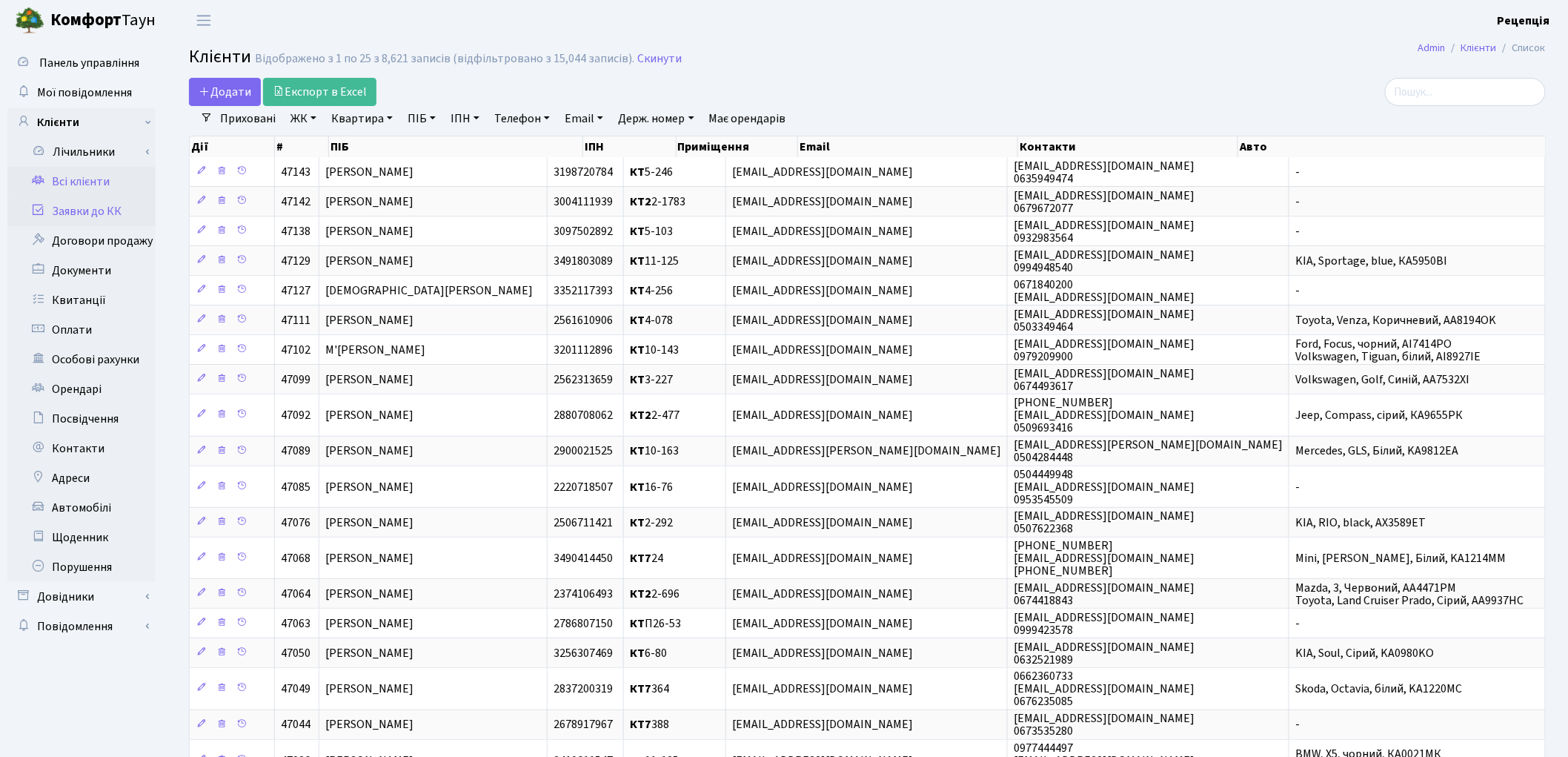
click at [71, 208] on link "Заявки до КК" at bounding box center [81, 210] width 149 height 29
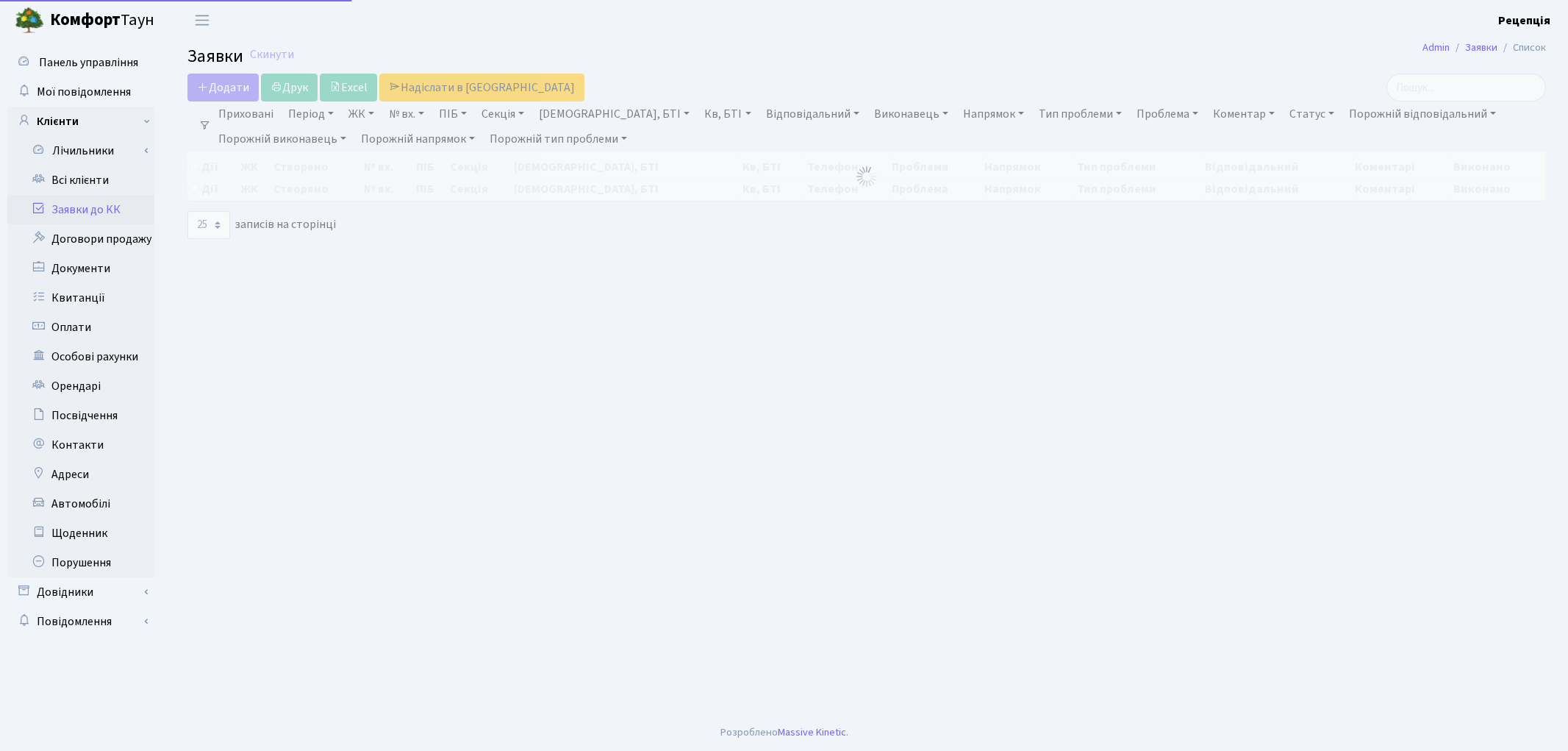
select select "25"
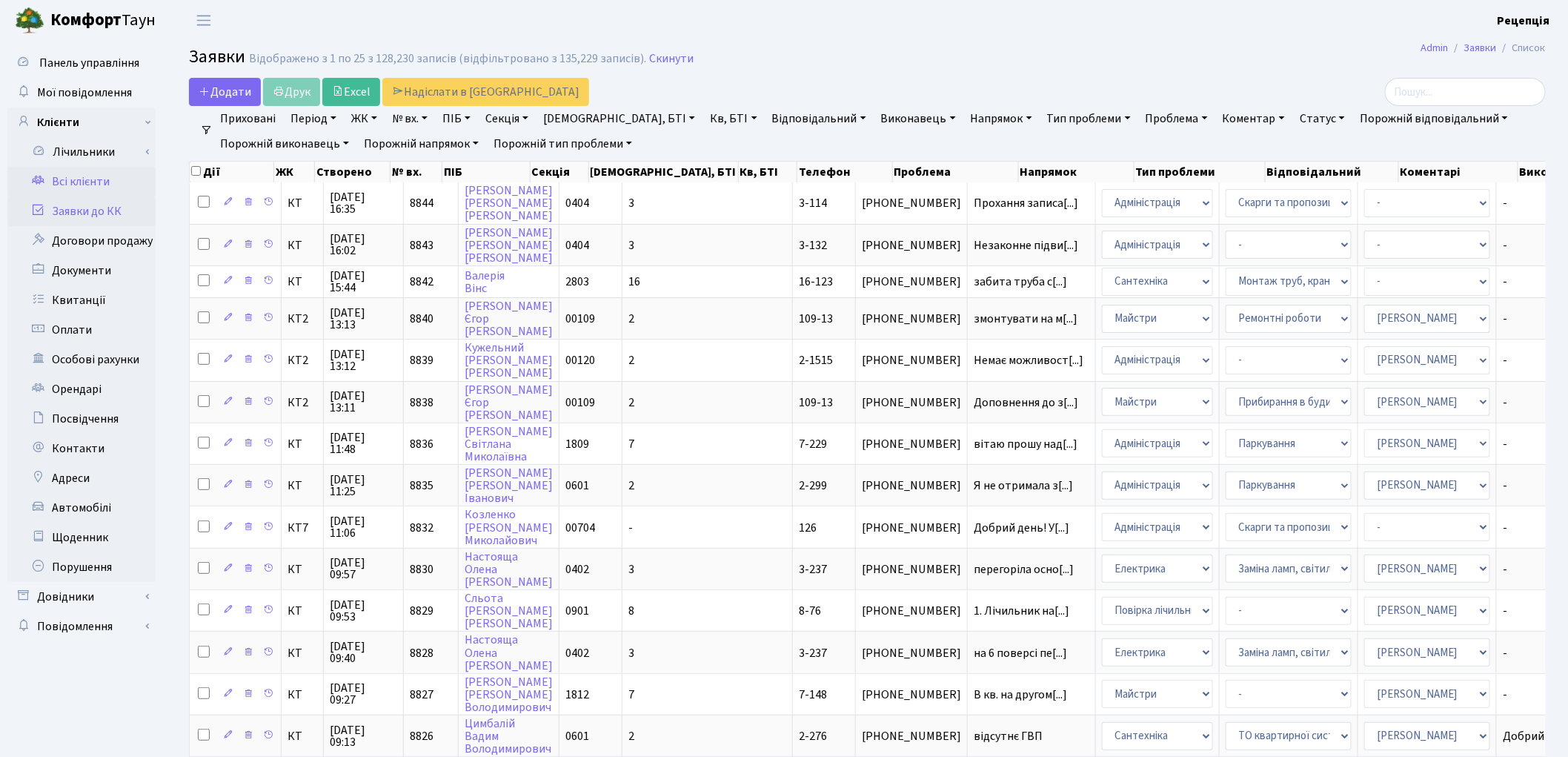
click at [71, 178] on link "Всі клієнти" at bounding box center [81, 181] width 149 height 29
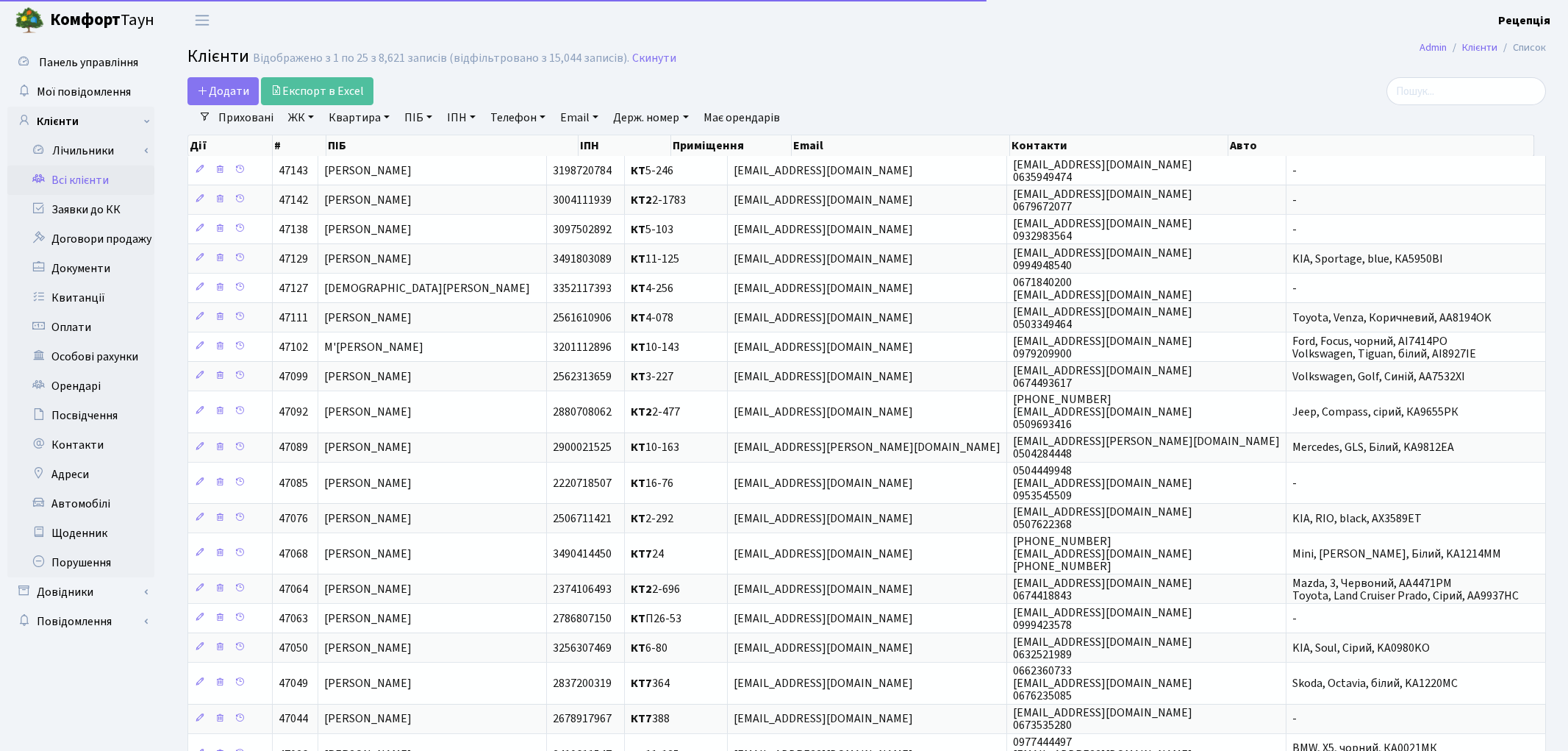
select select "25"
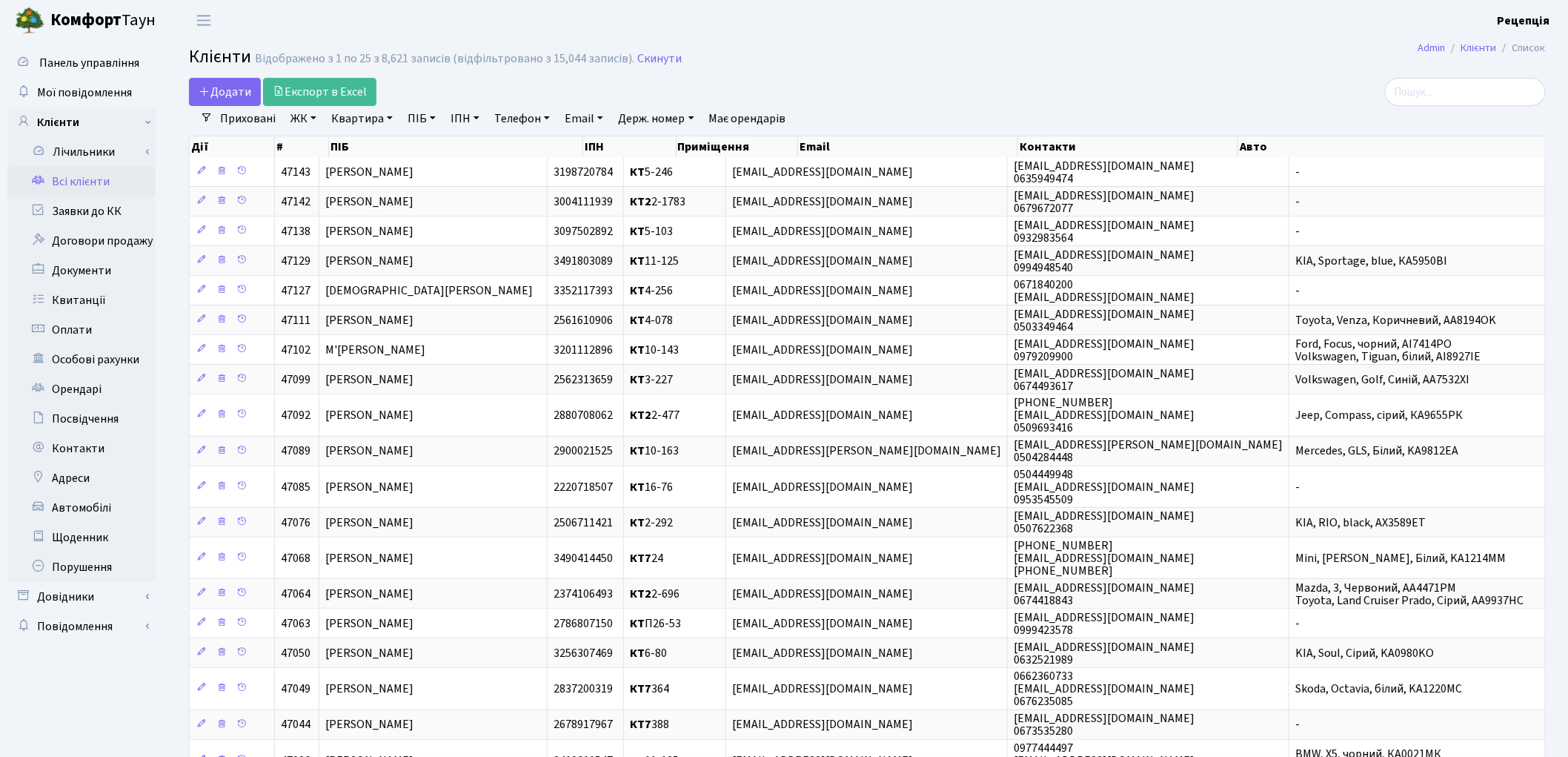
click at [305, 122] on link "ЖК" at bounding box center [303, 118] width 38 height 25
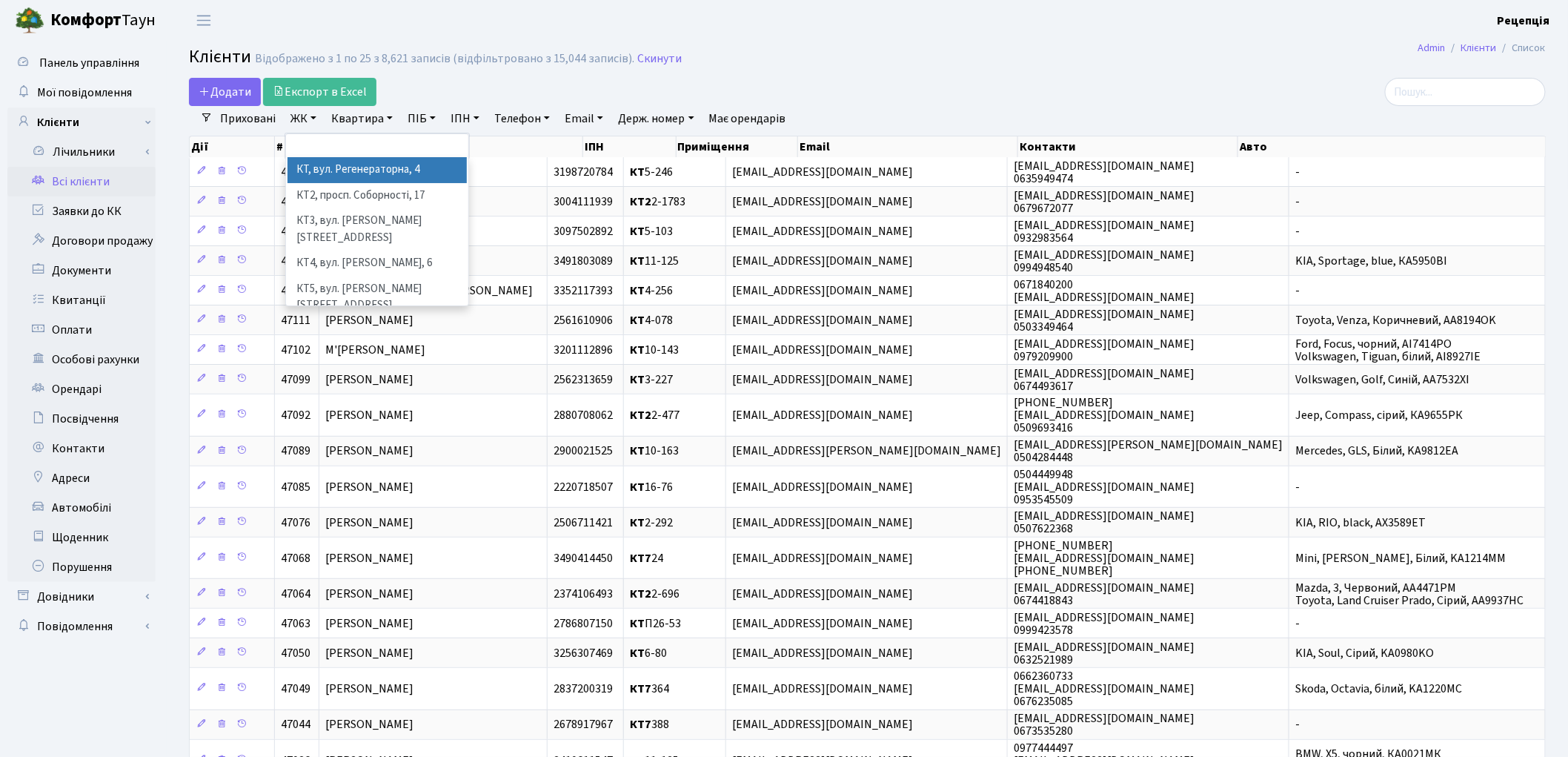
click at [342, 163] on li "КТ, вул. Регенераторна, 4" at bounding box center [377, 170] width 180 height 26
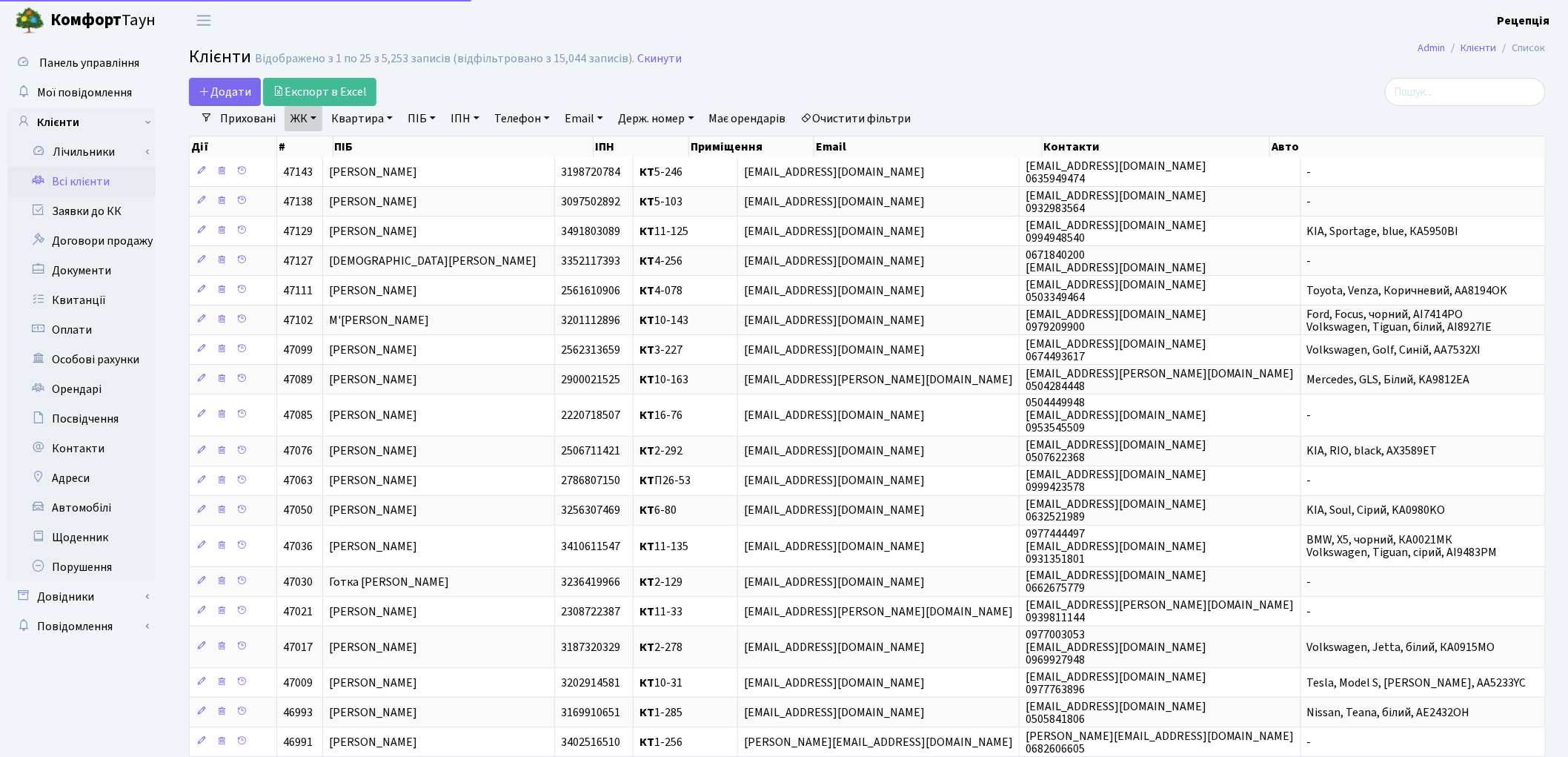
click at [343, 122] on link "Квартира" at bounding box center [362, 118] width 73 height 25
type input "5-324"
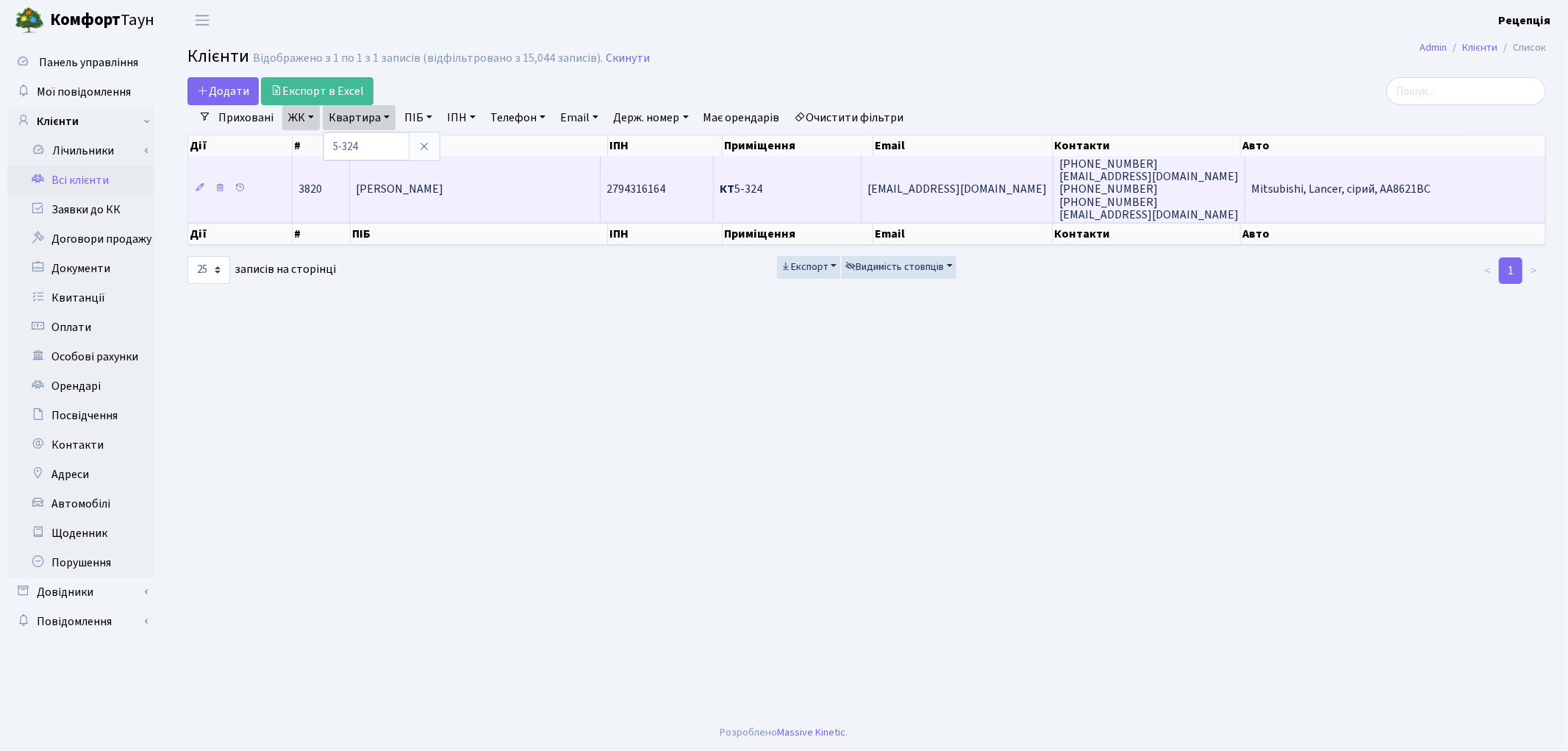
click at [388, 206] on td "[PERSON_NAME]" at bounding box center [475, 189] width 251 height 66
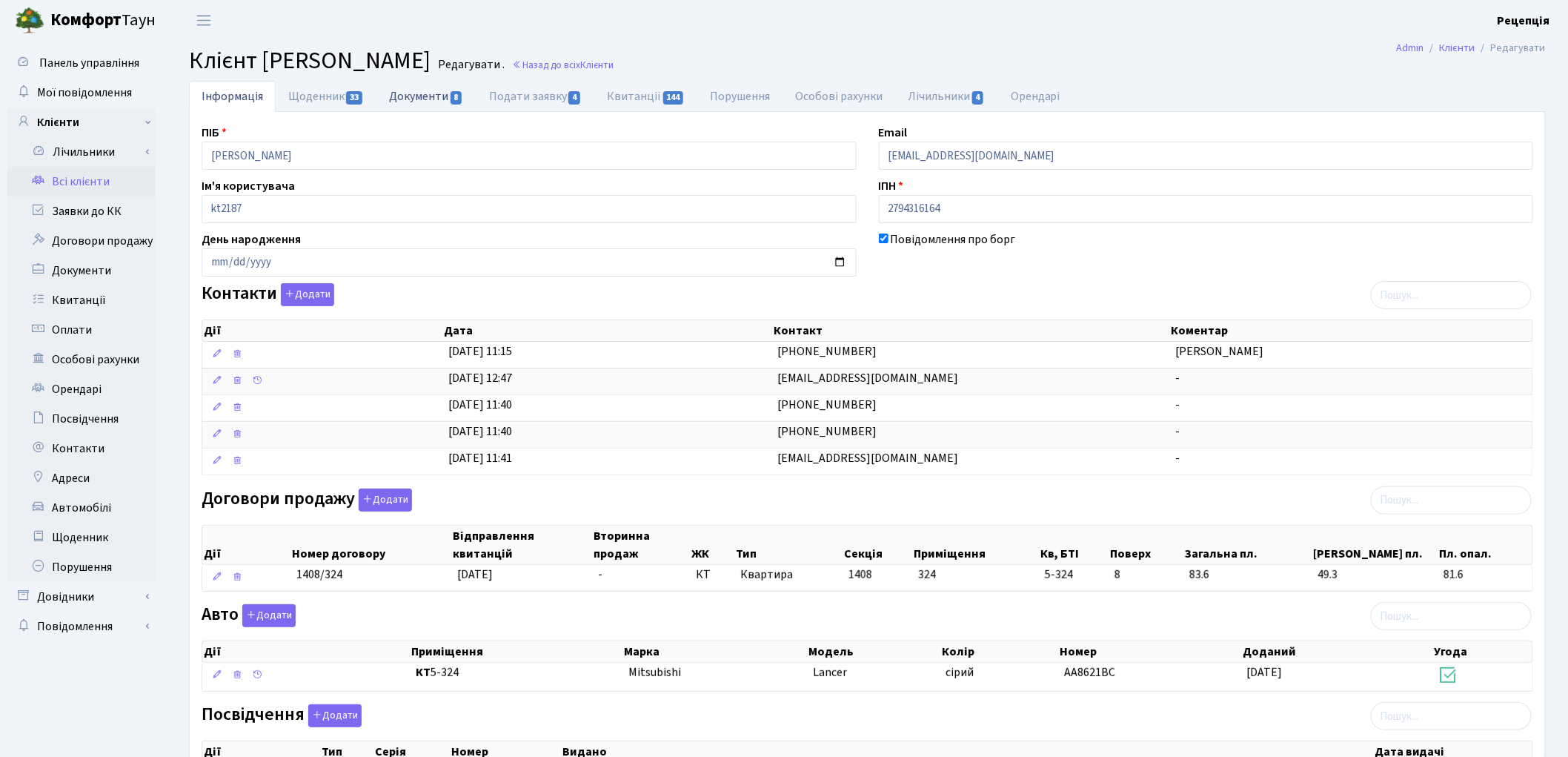
click at [432, 94] on link "Документи 8" at bounding box center [426, 96] width 99 height 30
select select "25"
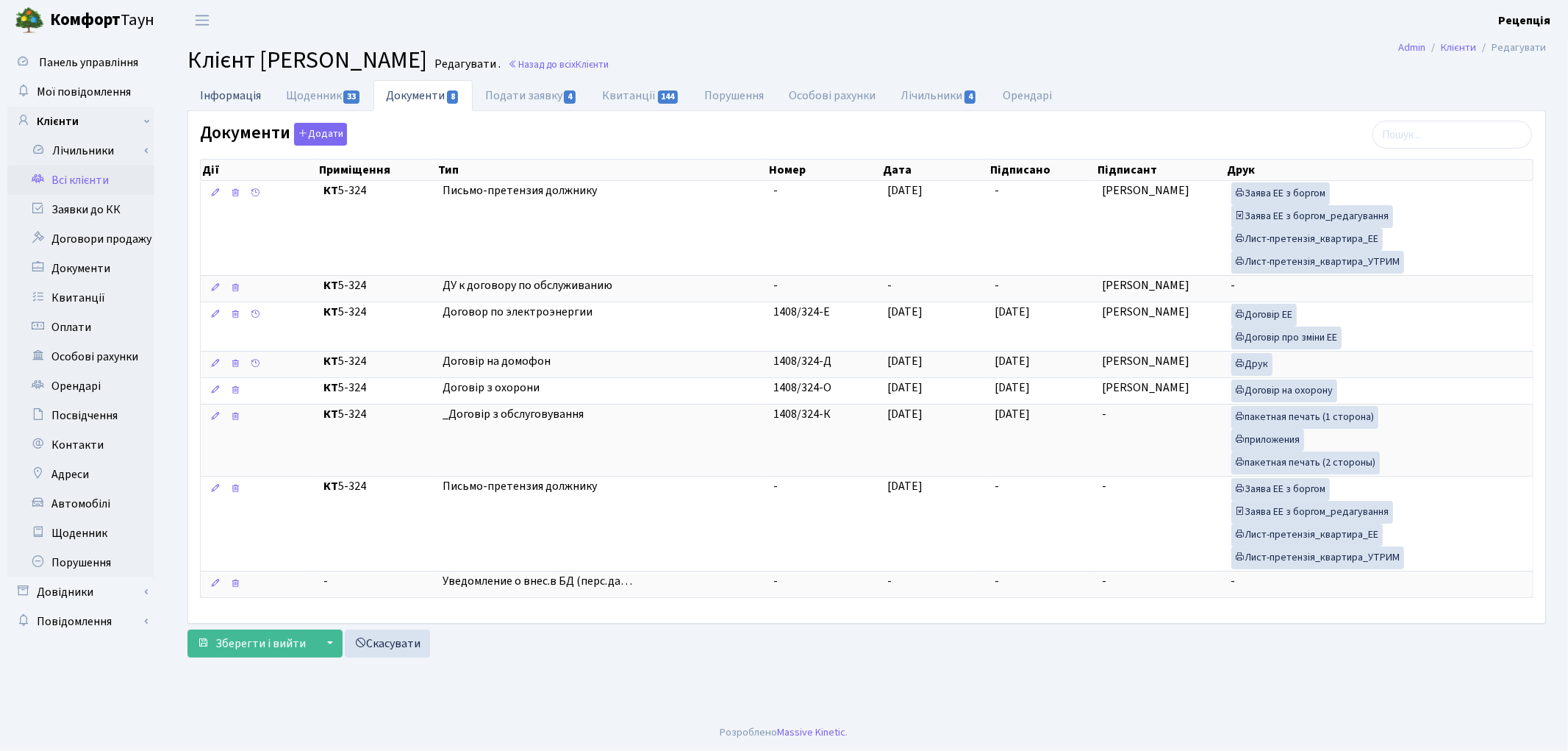
click at [237, 96] on link "Інформація" at bounding box center [230, 95] width 86 height 30
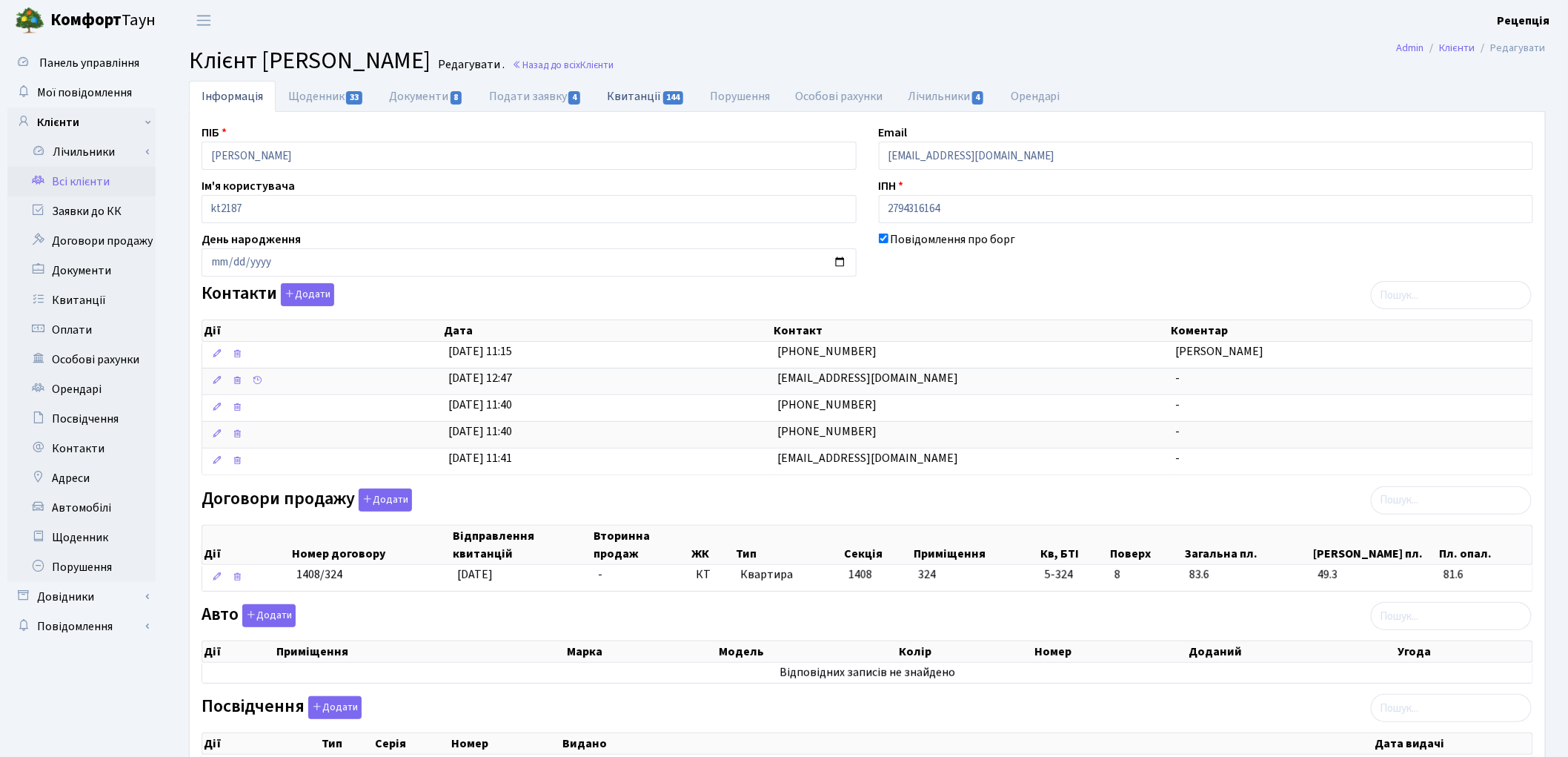
click at [641, 99] on link "Квитанції 144" at bounding box center [646, 96] width 103 height 30
select select "25"
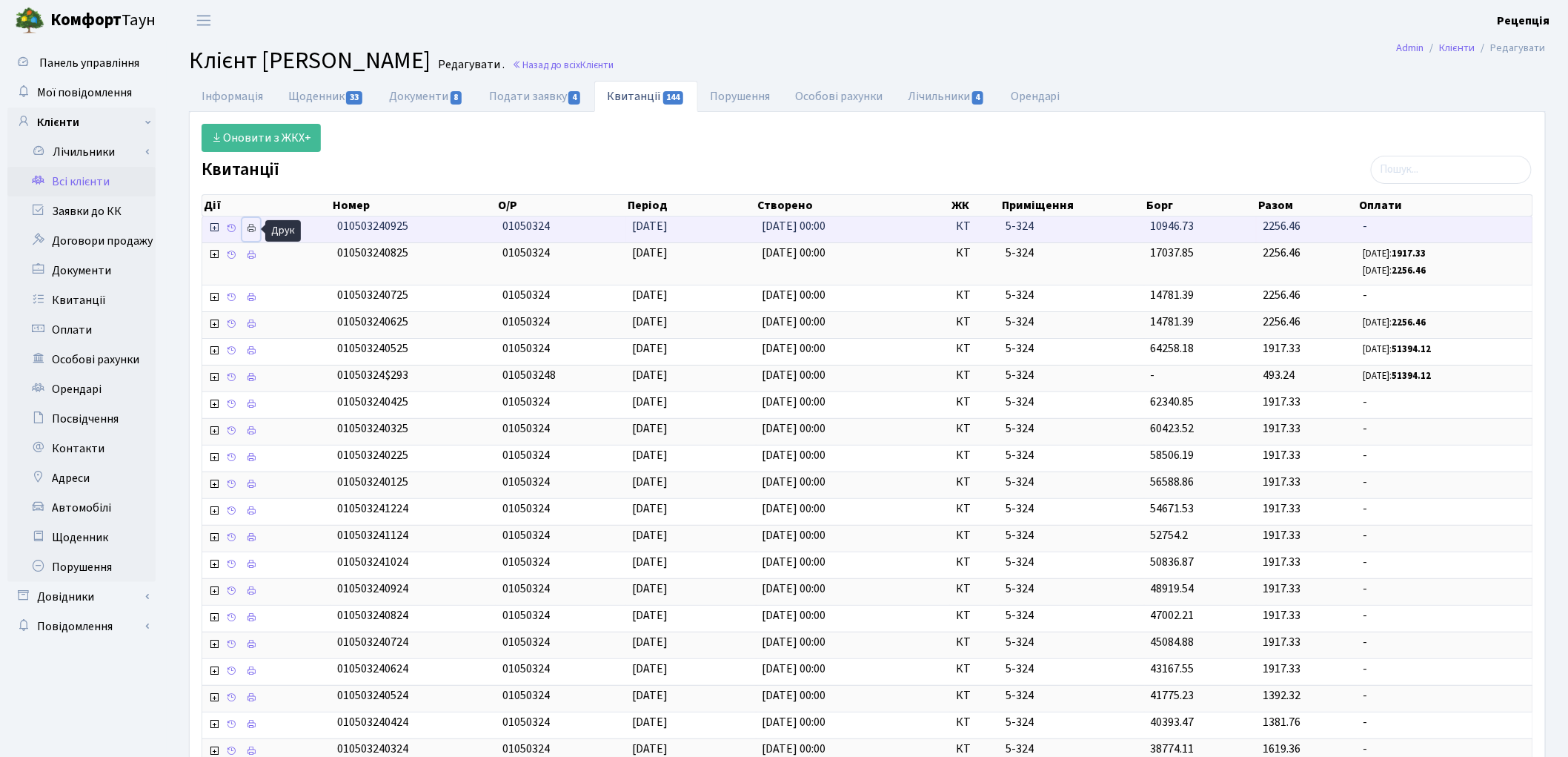
click at [253, 228] on icon at bounding box center [251, 228] width 10 height 10
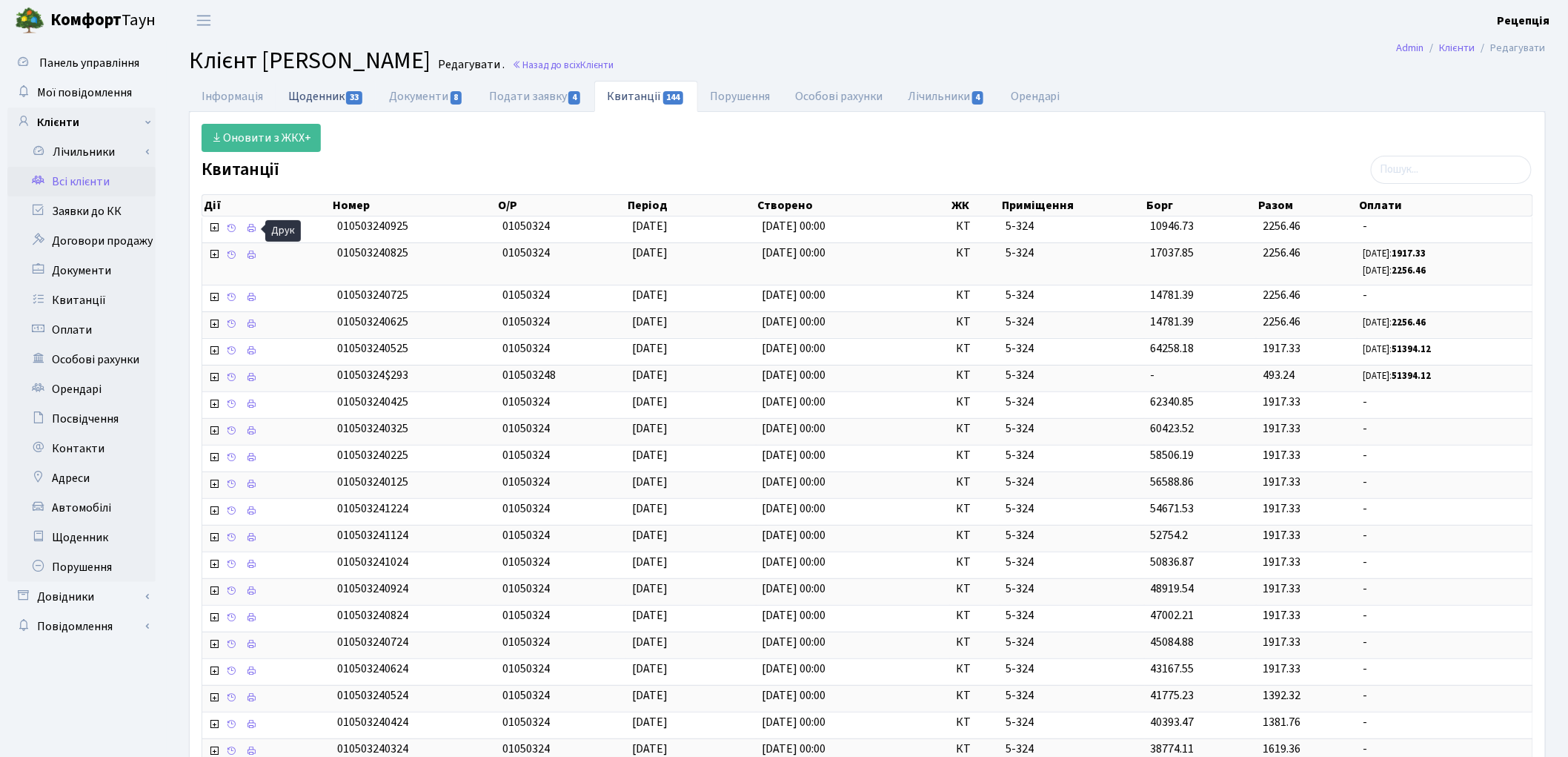
click at [338, 92] on link "Щоденник 33" at bounding box center [326, 96] width 101 height 30
select select "25"
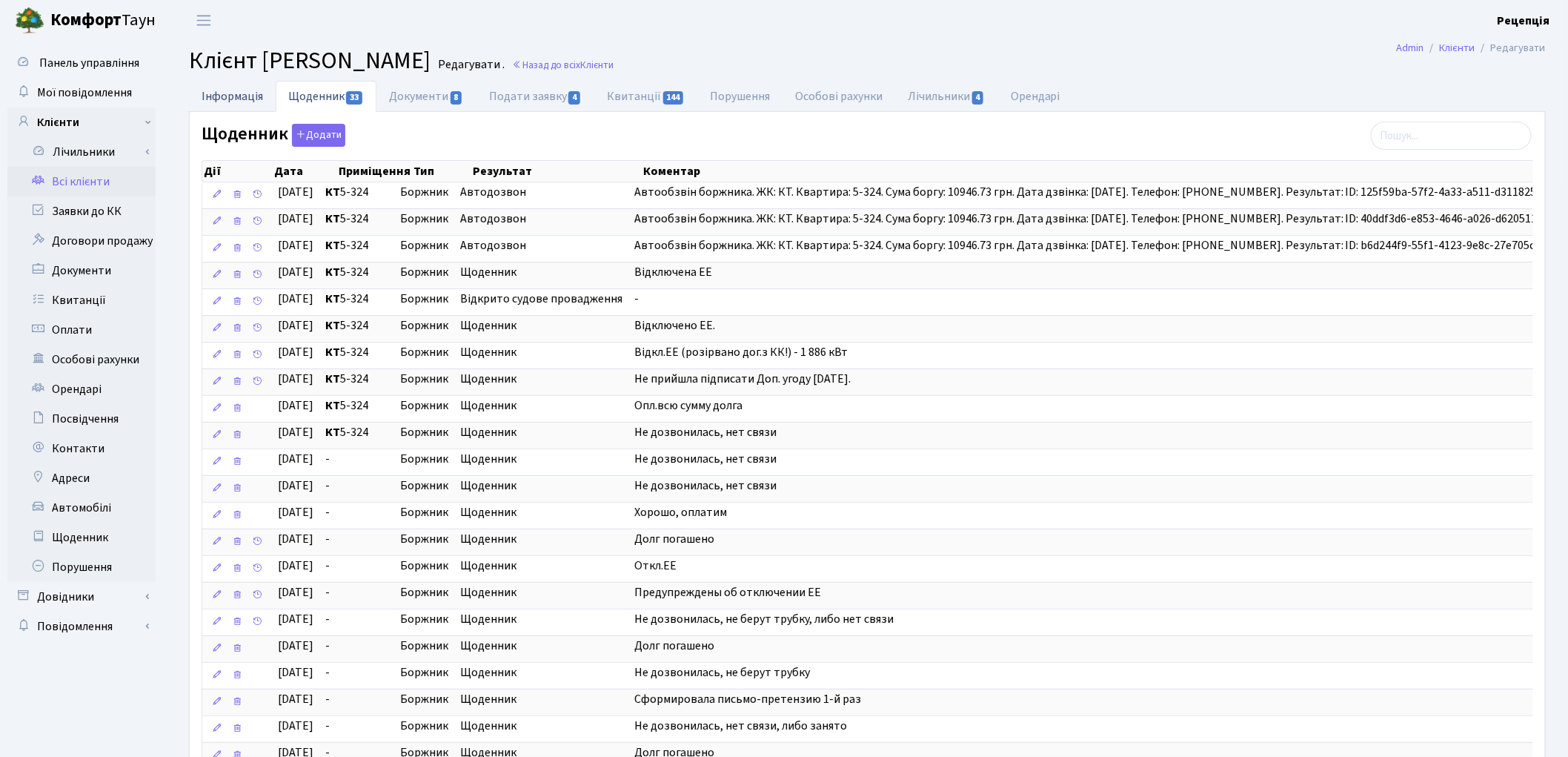
click at [230, 105] on link "Інформація" at bounding box center [232, 96] width 87 height 30
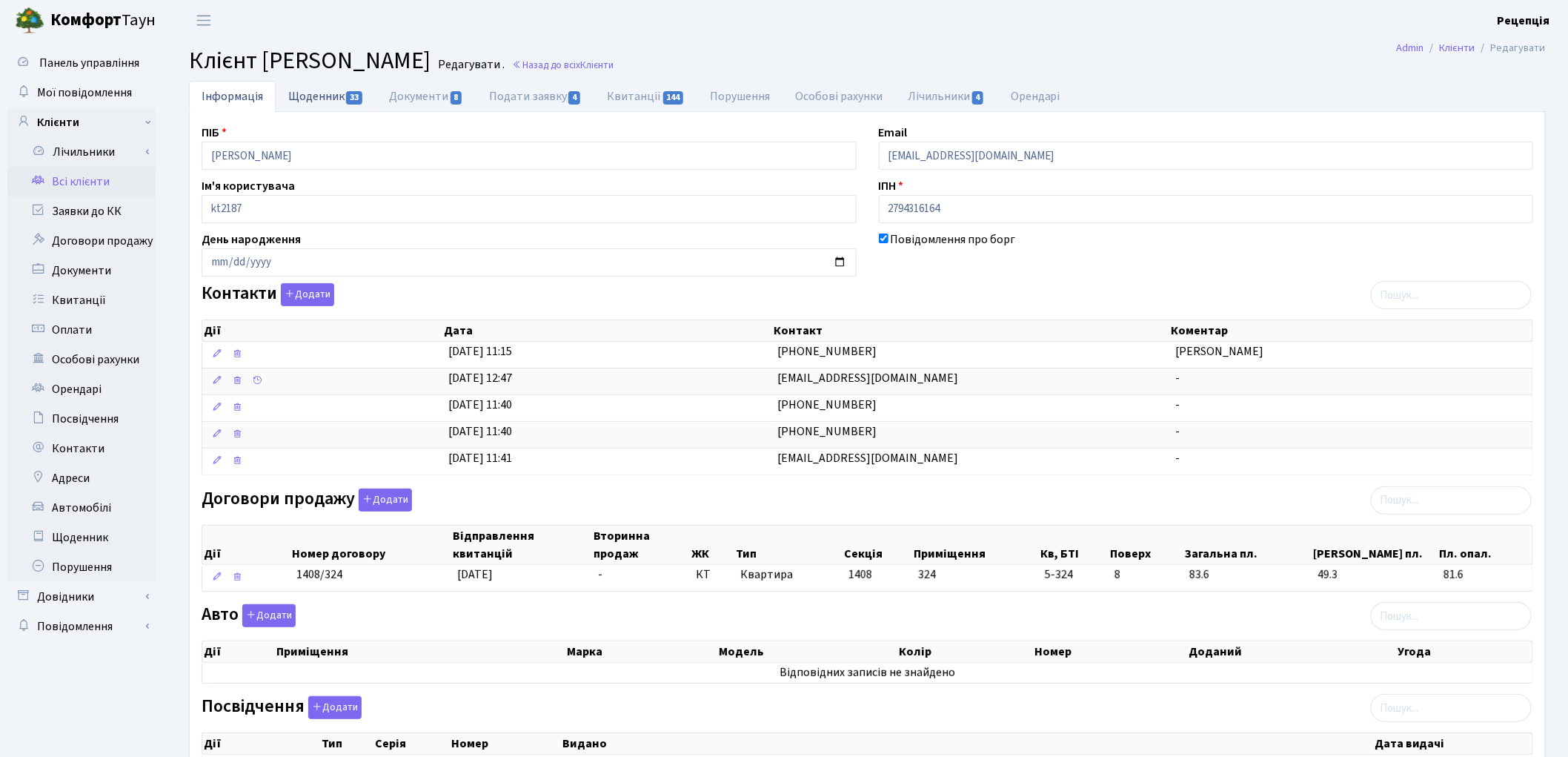
click at [307, 97] on link "Щоденник 33" at bounding box center [326, 96] width 101 height 30
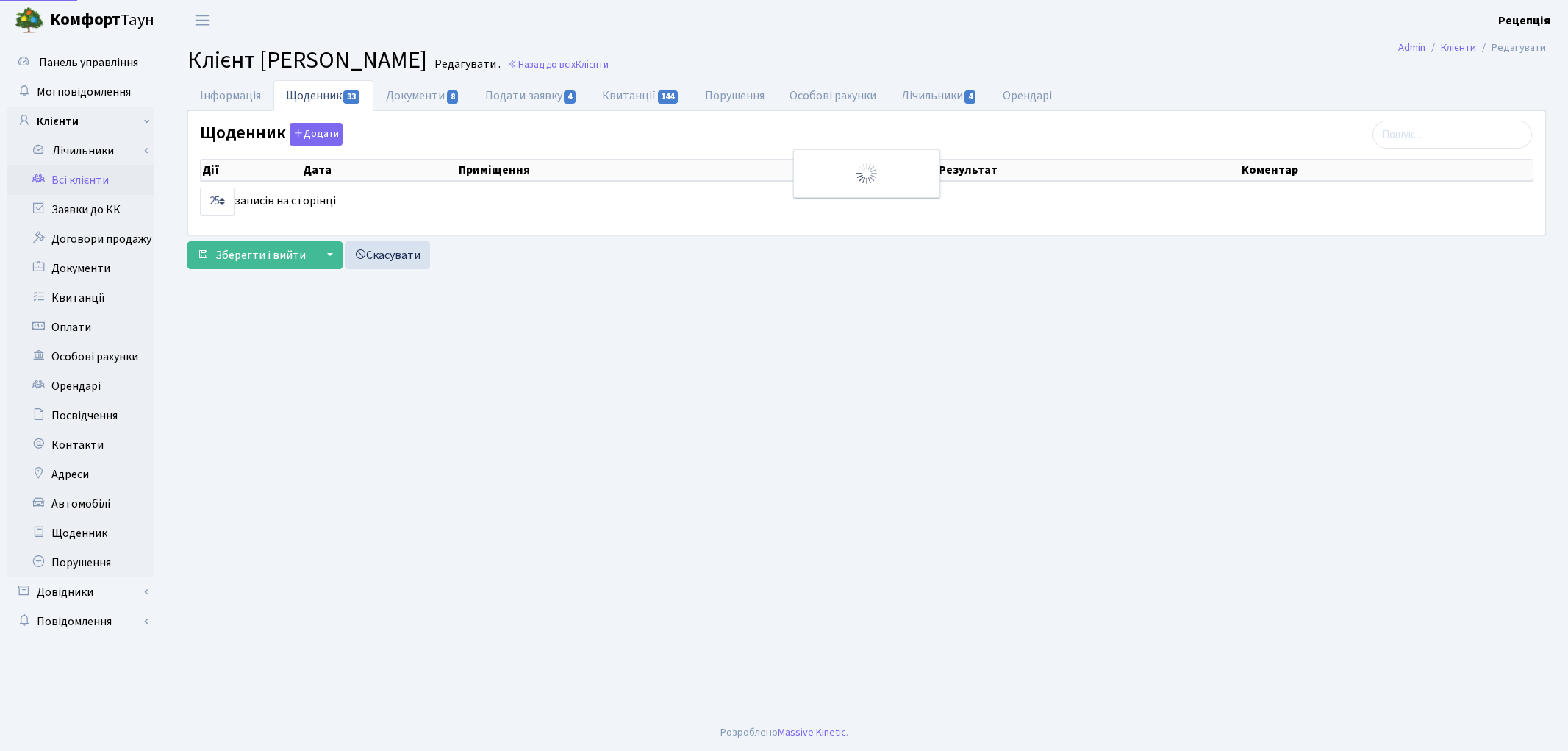
select select "25"
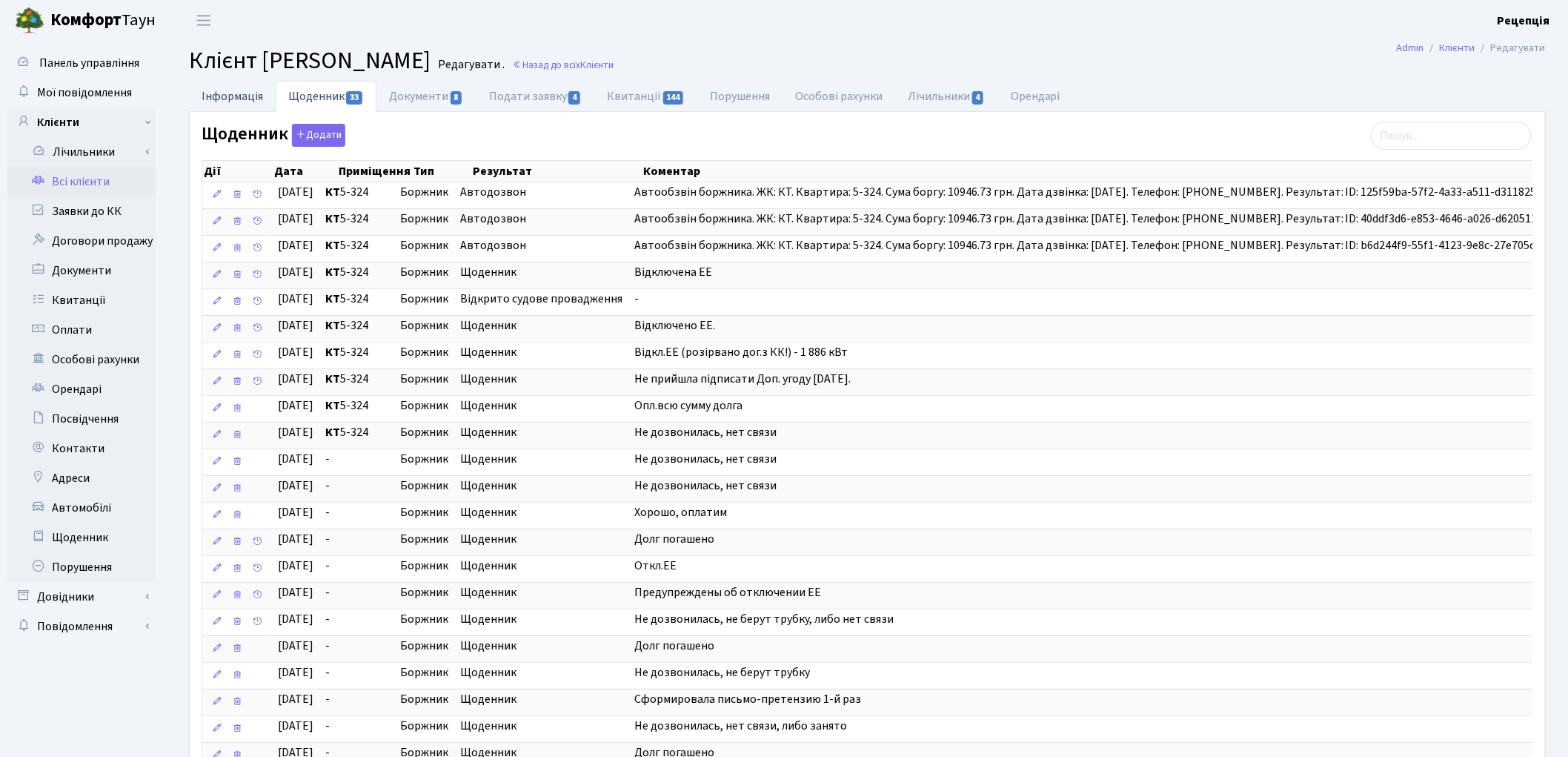
click at [246, 91] on link "Інформація" at bounding box center [232, 96] width 87 height 30
select select "25"
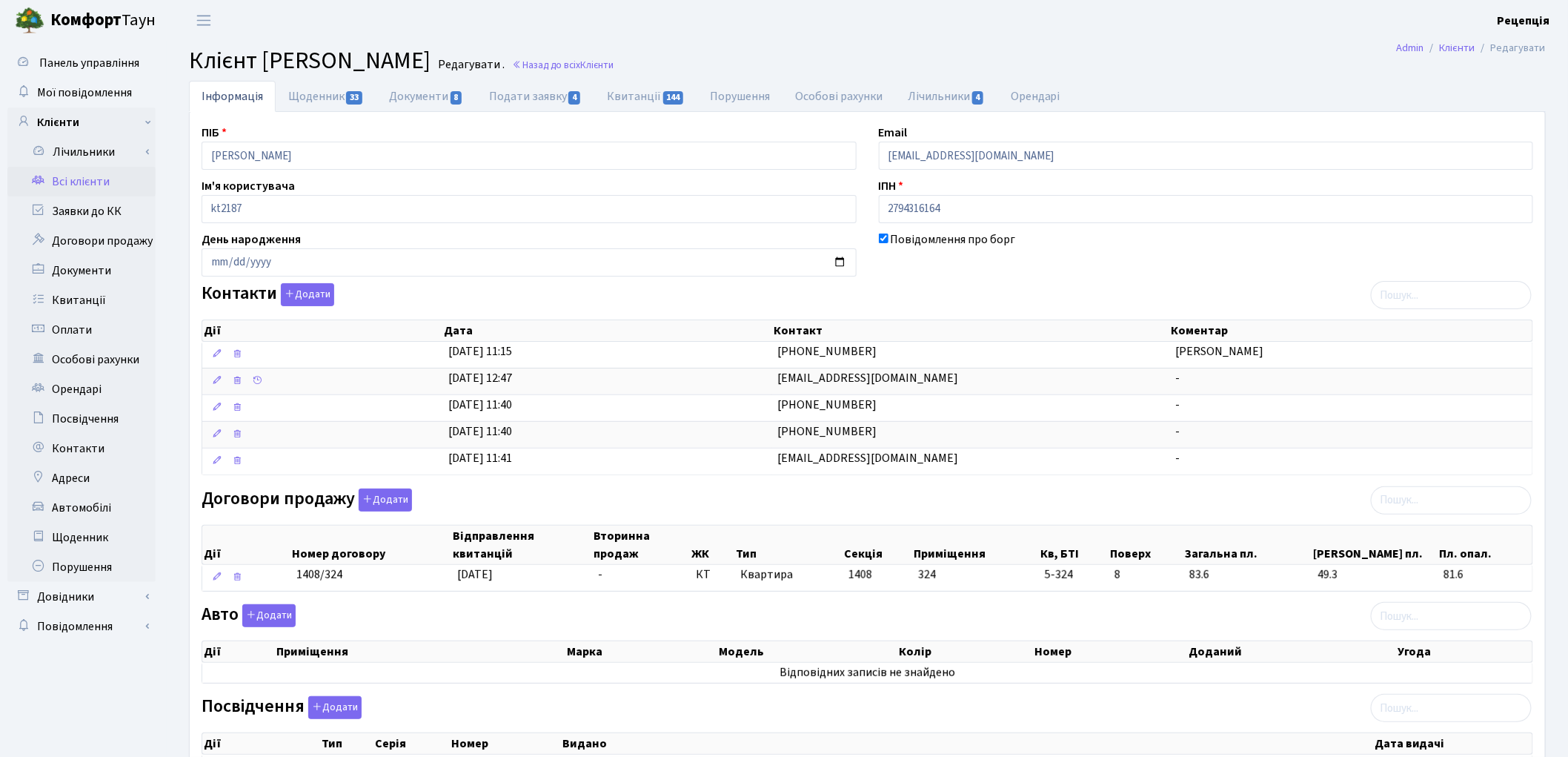
click at [98, 185] on link "Всі клієнти" at bounding box center [81, 181] width 149 height 29
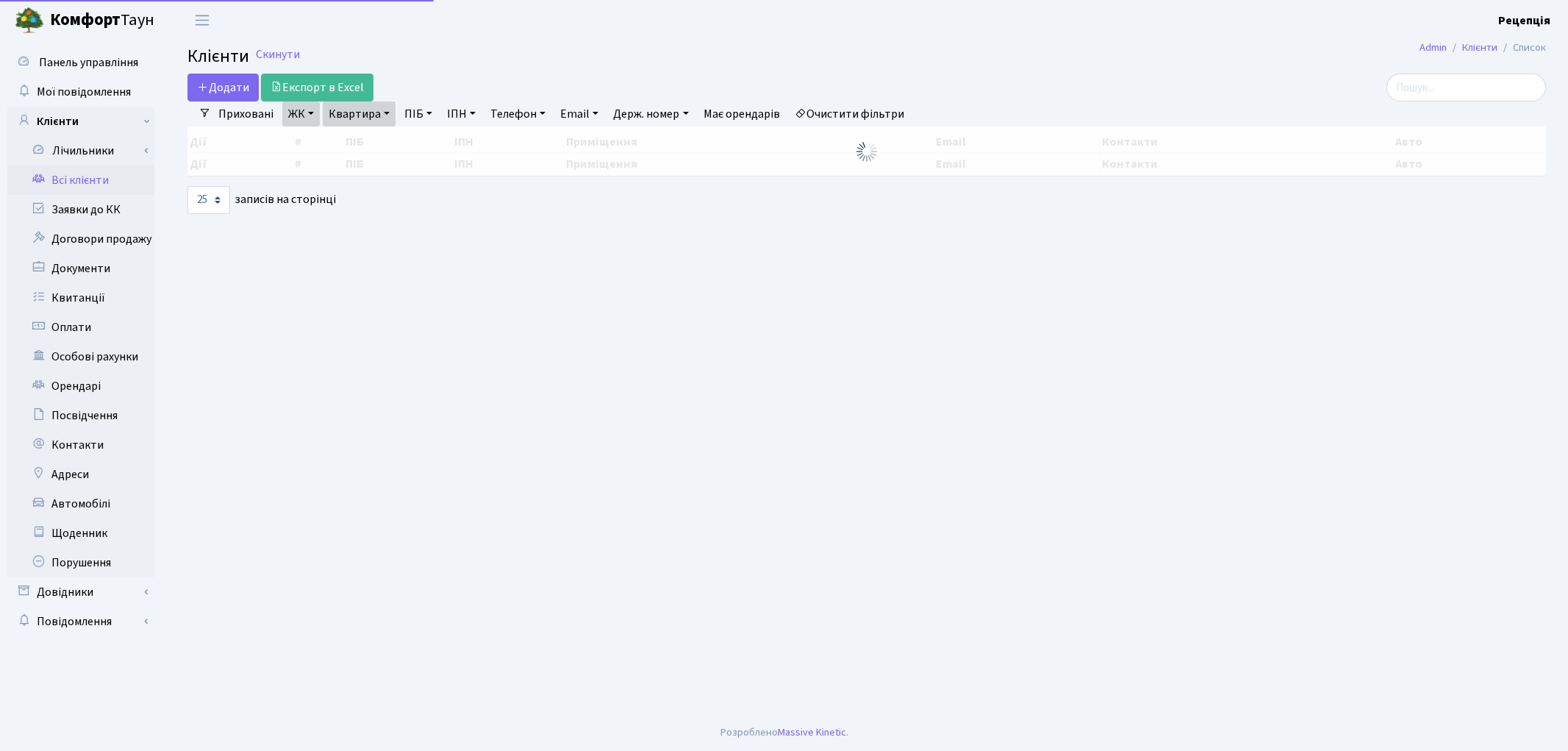
select select "25"
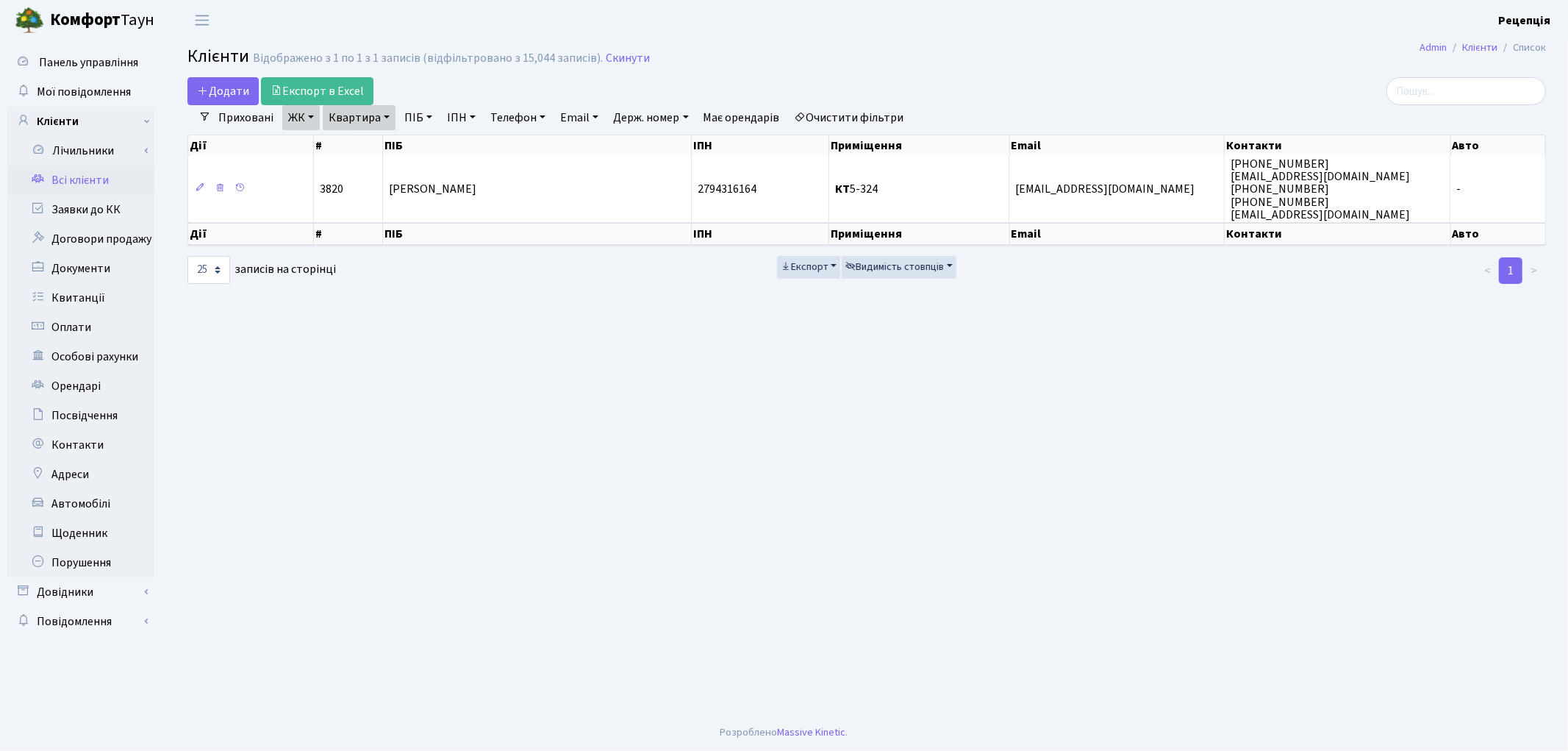
click at [856, 109] on link "Очистити фільтри" at bounding box center [849, 117] width 121 height 25
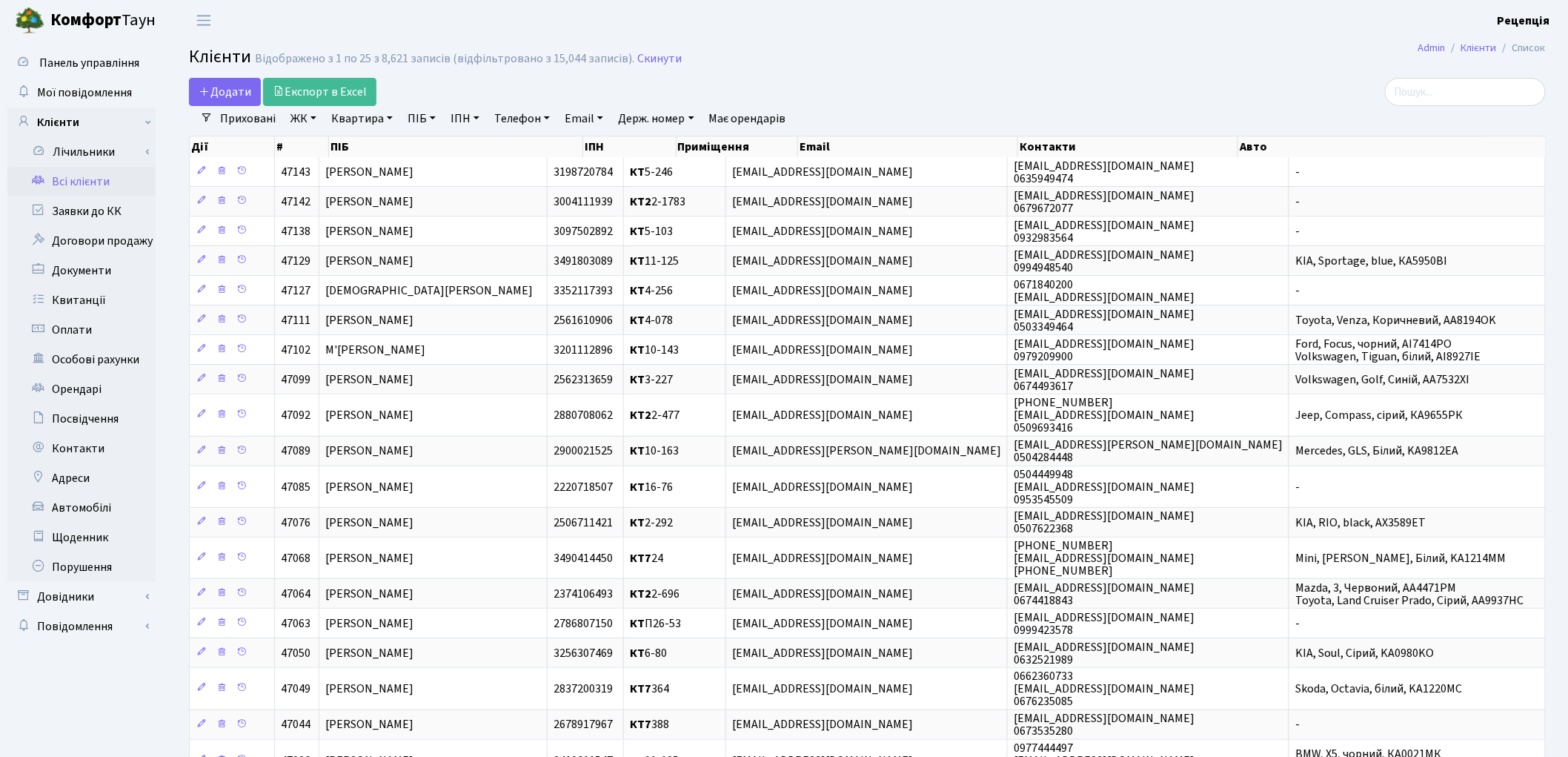
click at [301, 123] on link "ЖК" at bounding box center [303, 118] width 38 height 25
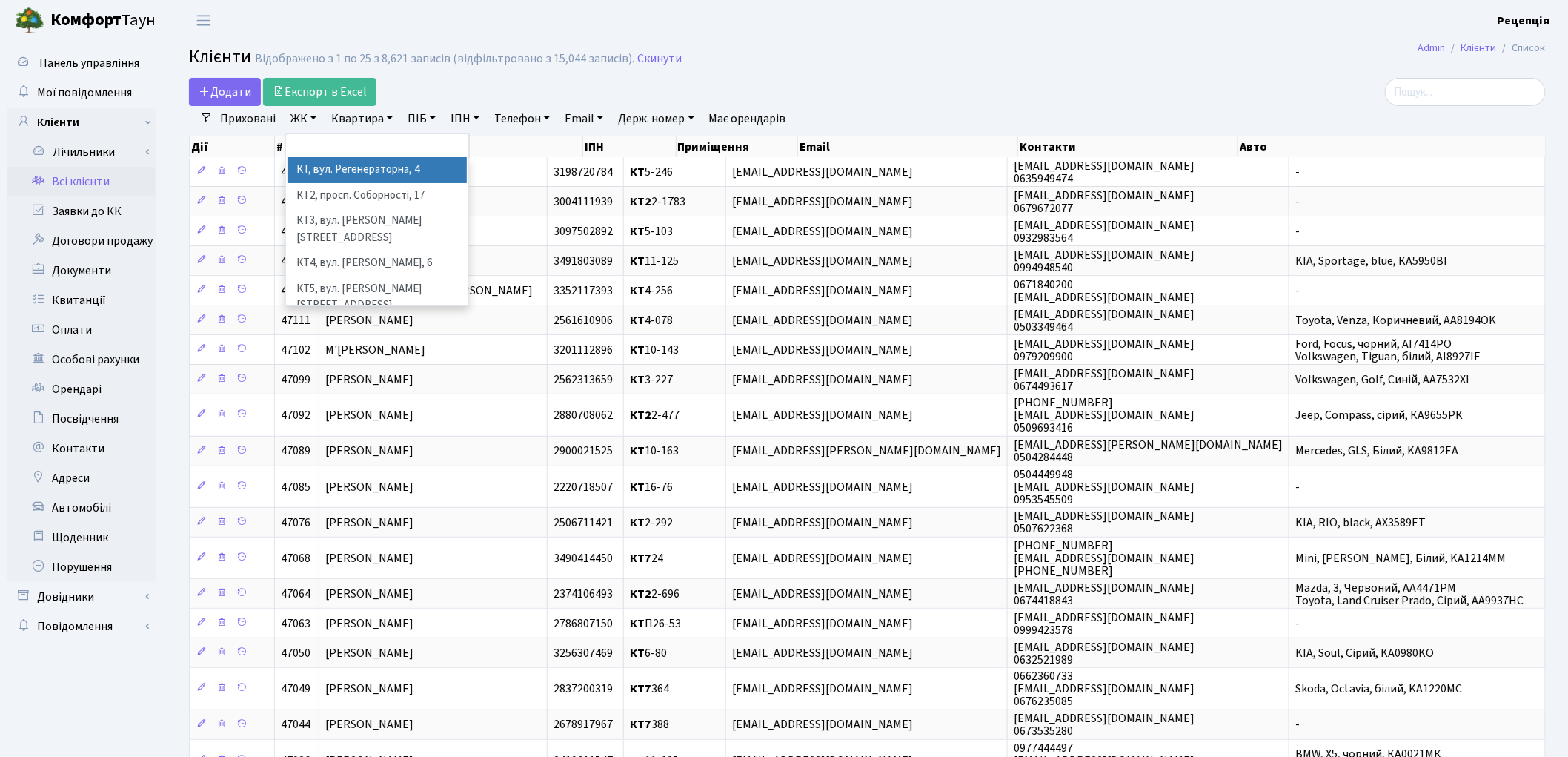
click at [366, 169] on li "КТ, вул. Регенераторна, 4" at bounding box center [377, 170] width 180 height 26
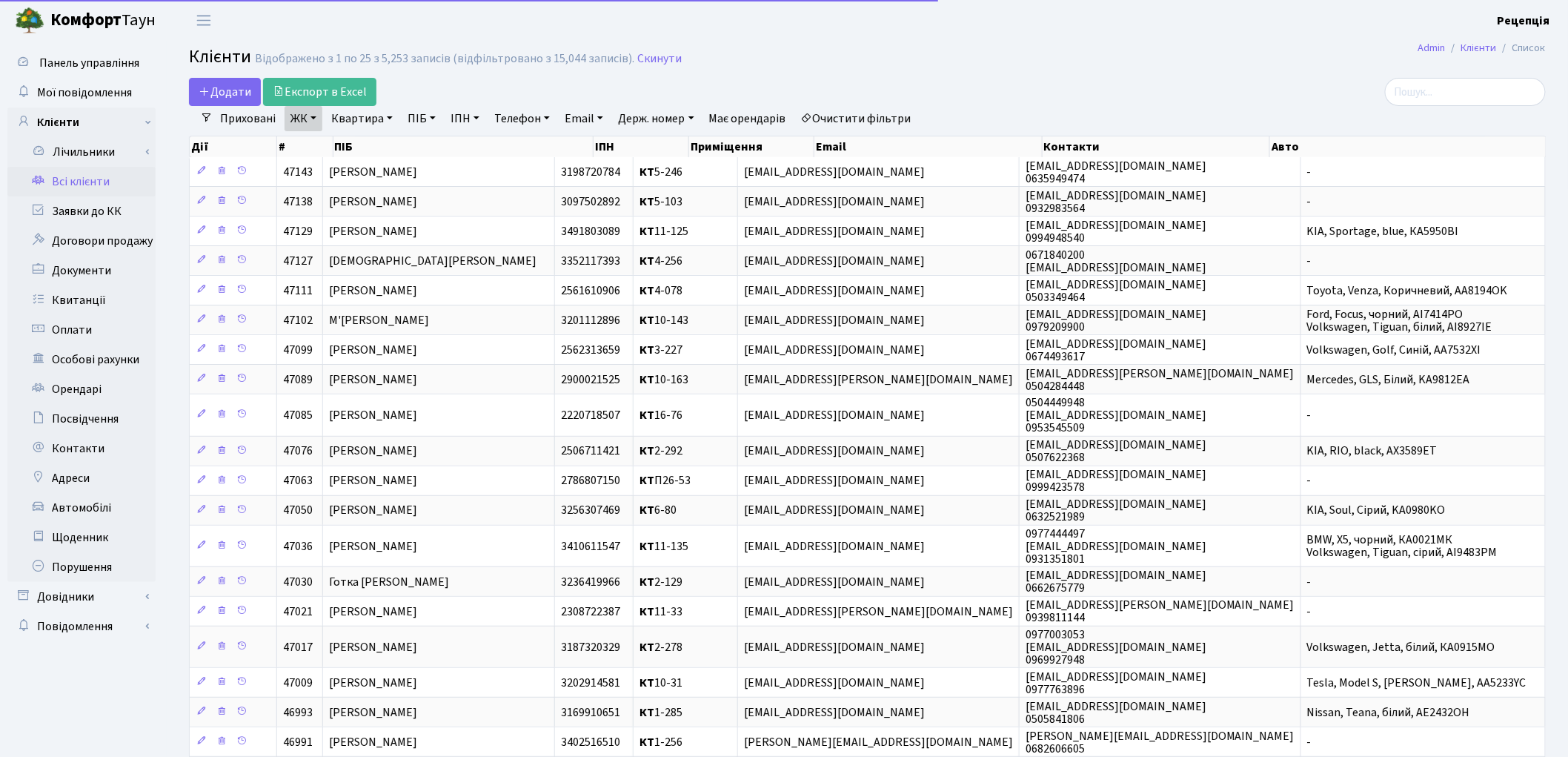
click at [380, 122] on link "Квартира" at bounding box center [362, 118] width 73 height 25
type input "2-99"
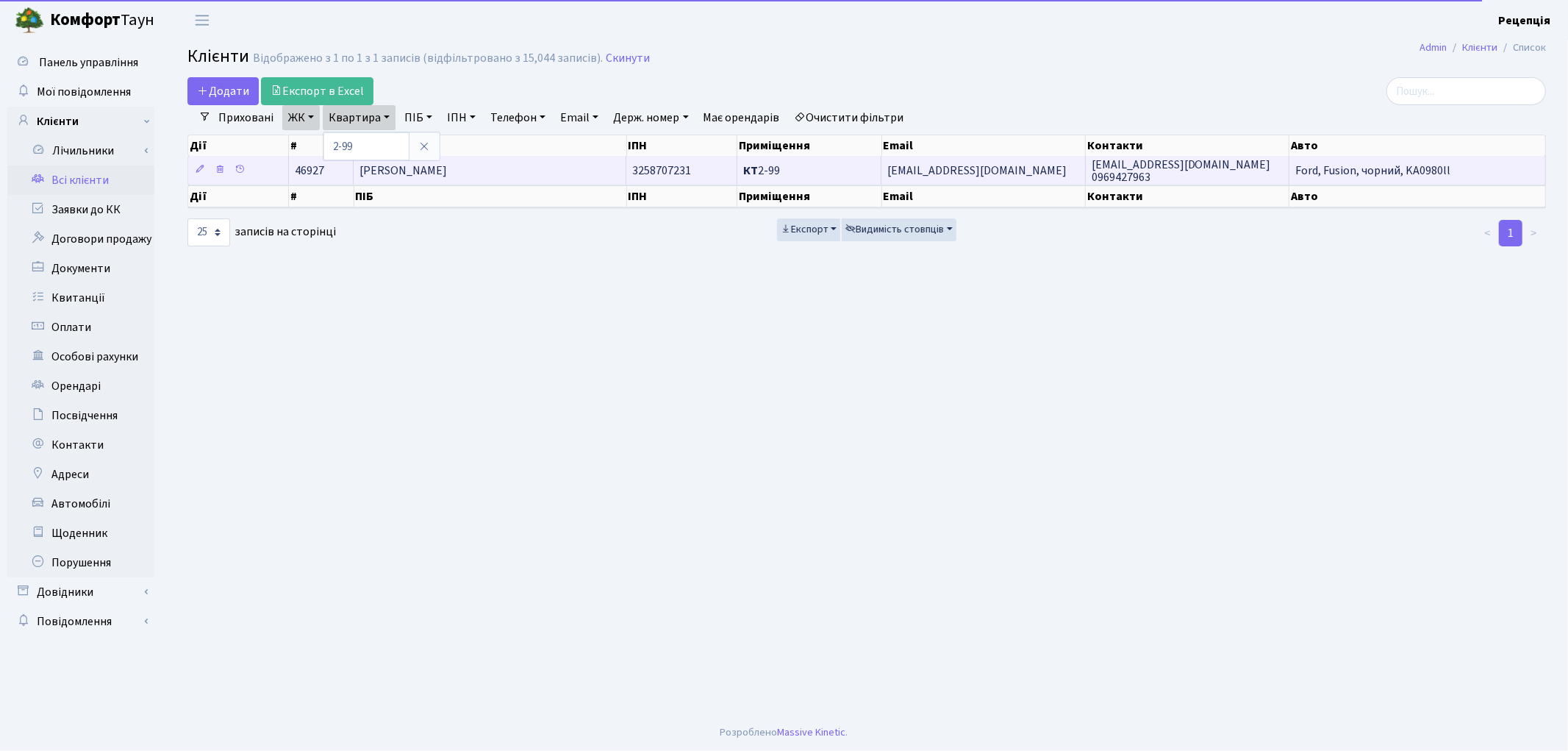
click at [412, 167] on span "[PERSON_NAME]" at bounding box center [403, 170] width 87 height 17
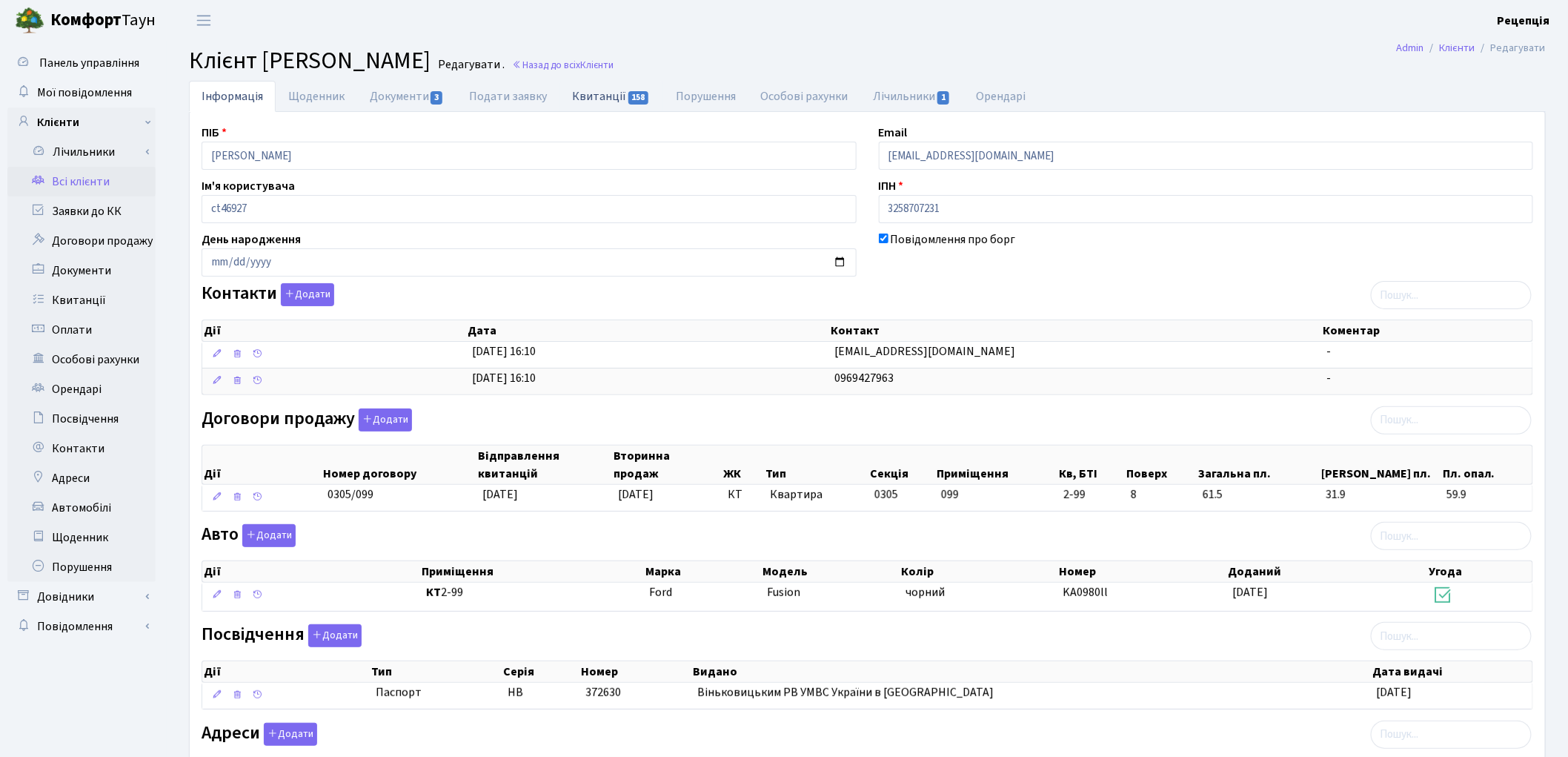
click at [581, 102] on link "Квитанції 158" at bounding box center [611, 96] width 103 height 30
select select "25"
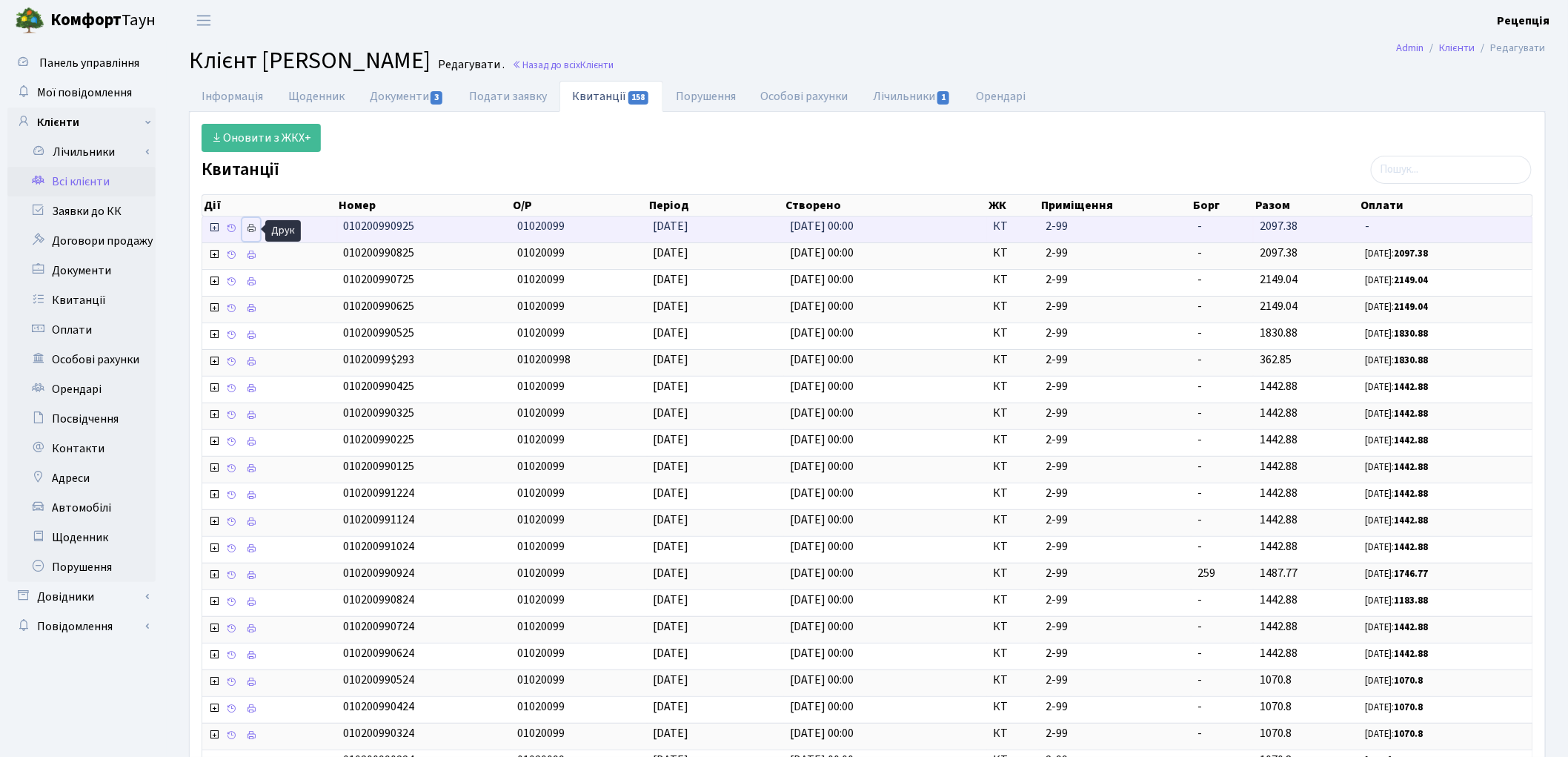
click at [254, 230] on icon at bounding box center [251, 228] width 10 height 10
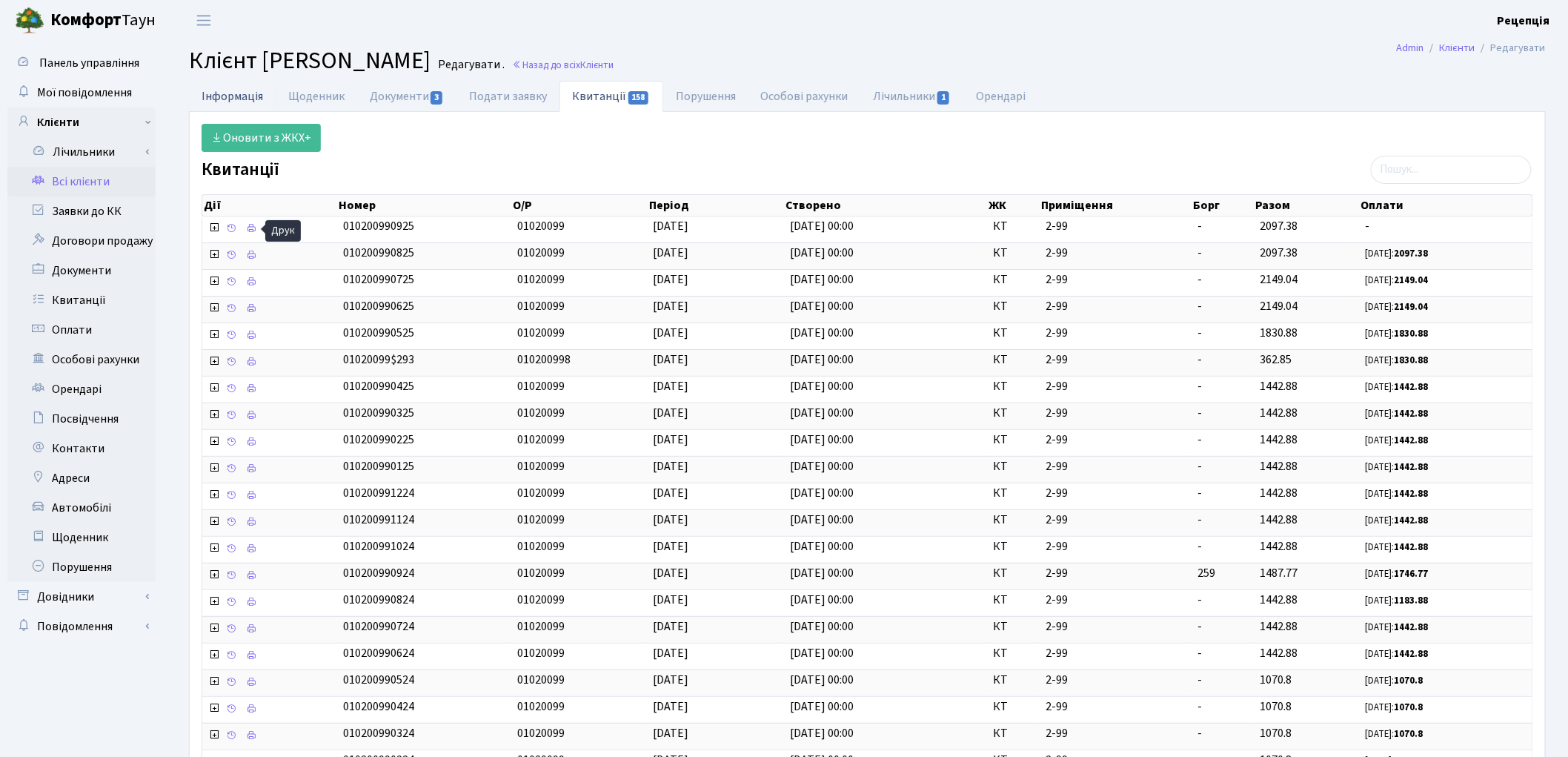
click at [223, 91] on link "Інформація" at bounding box center [232, 96] width 87 height 30
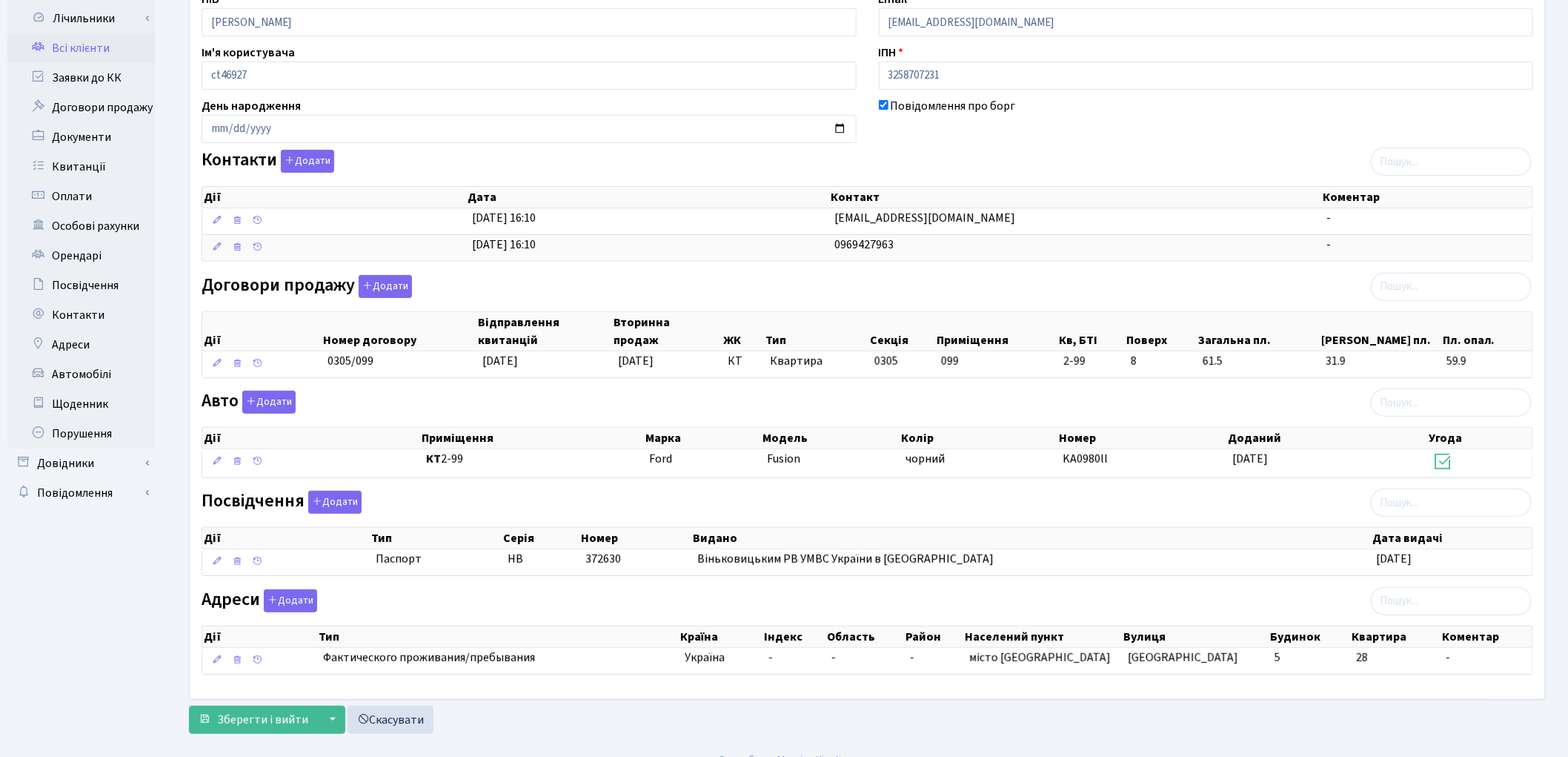
scroll to position [158, 0]
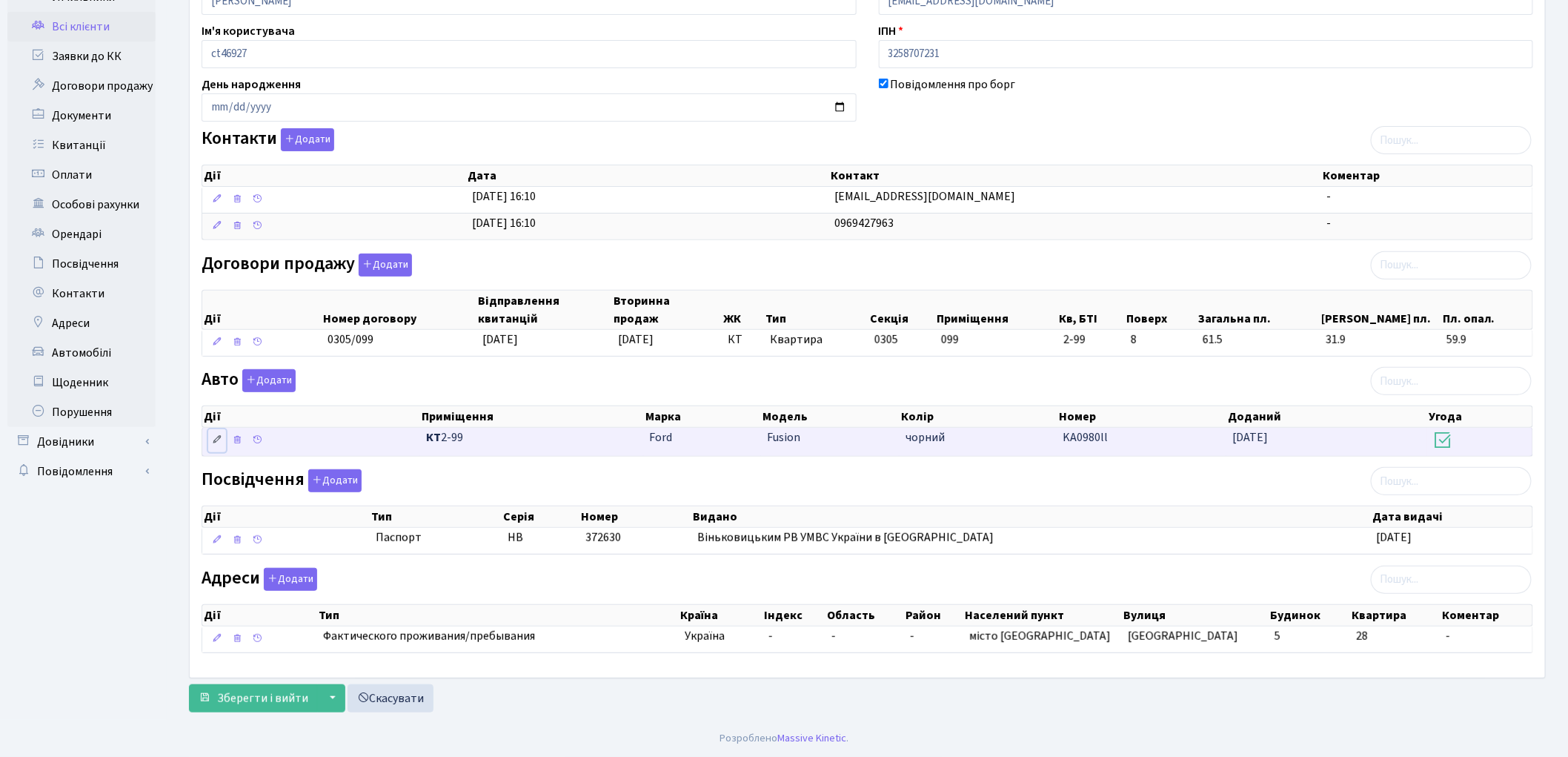
click at [213, 438] on icon at bounding box center [217, 439] width 10 height 10
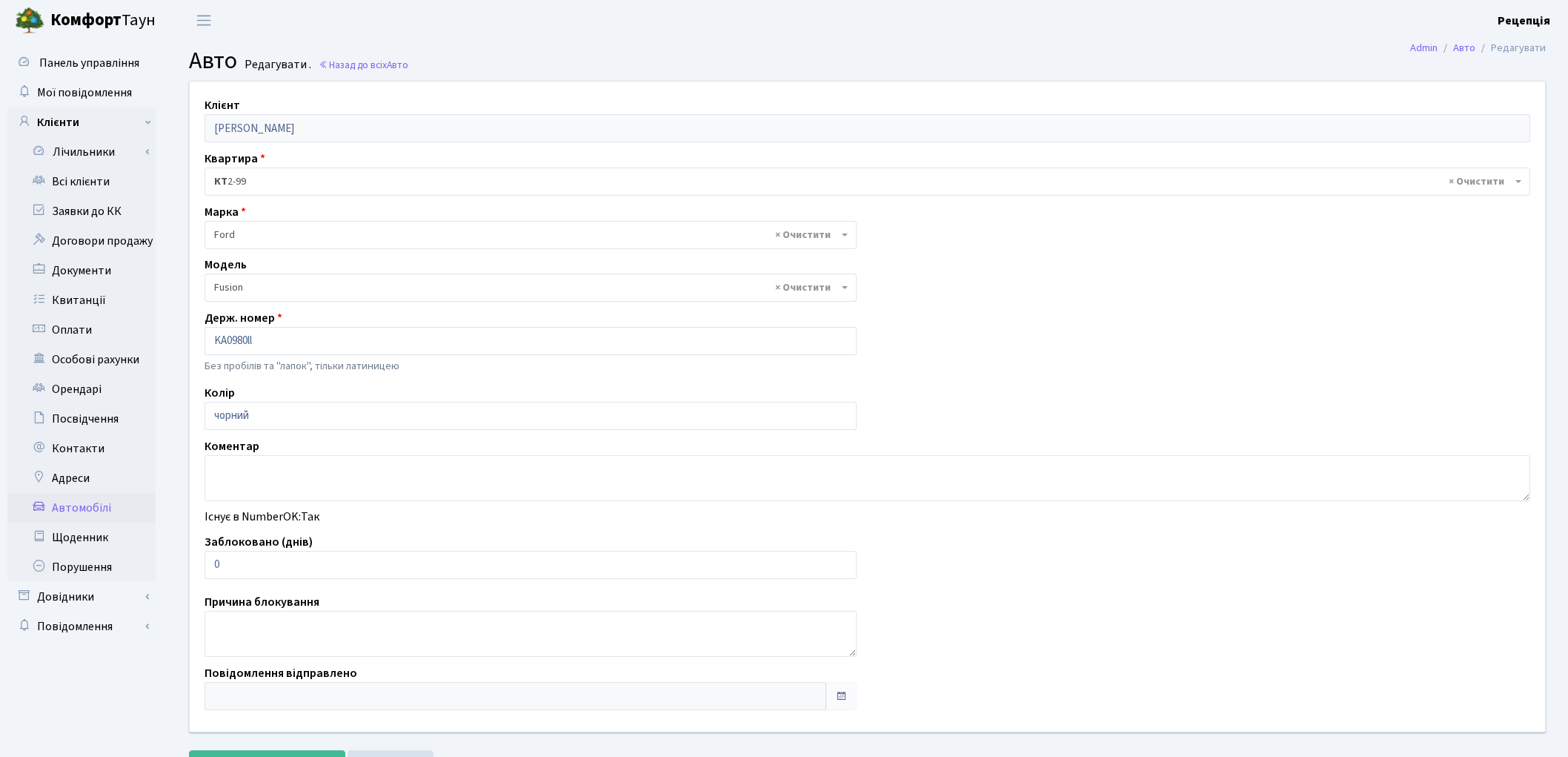
select select "784"
click at [291, 343] on input "KA0980ll" at bounding box center [531, 340] width 652 height 28
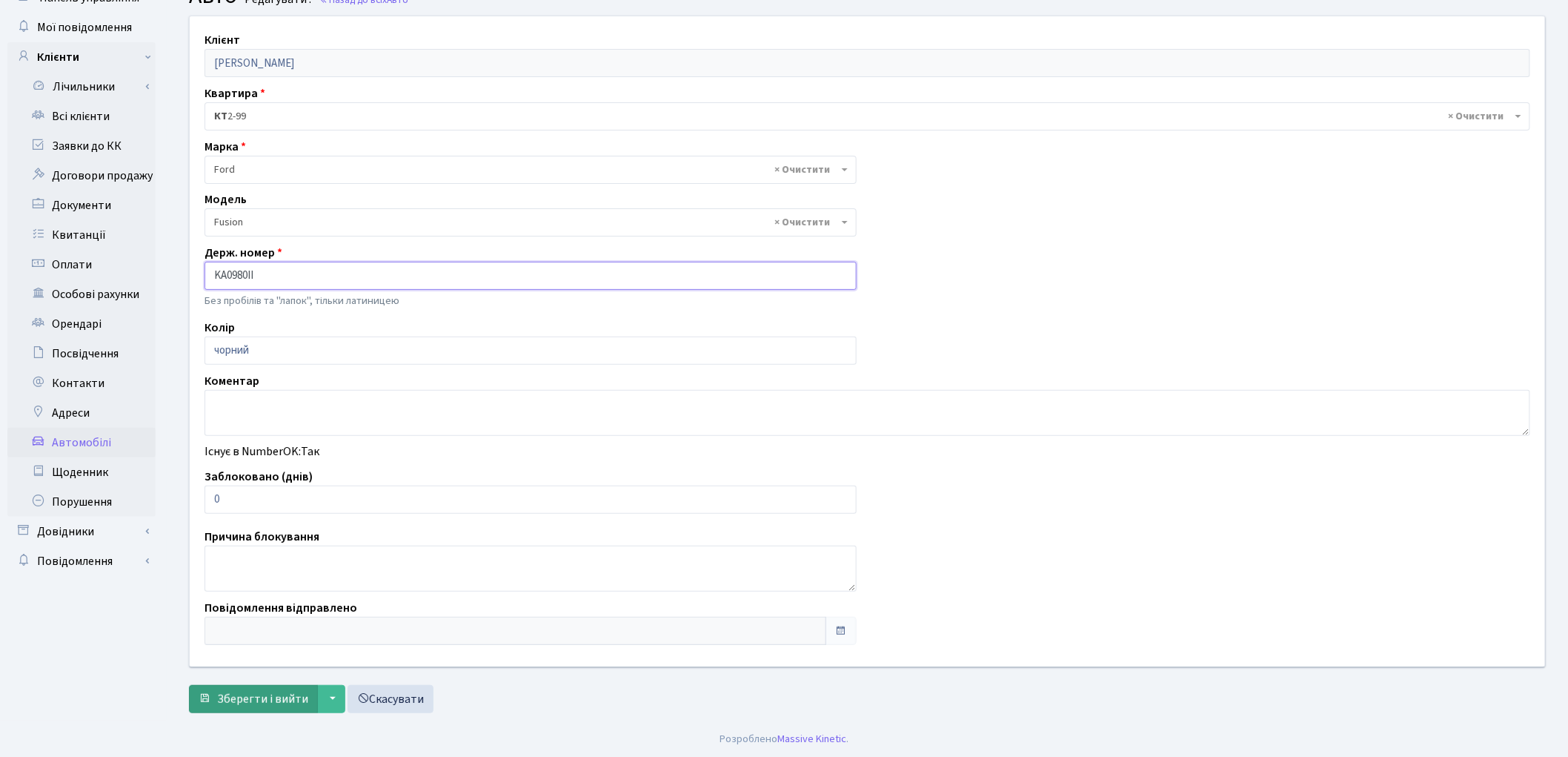
type input "KA0980II"
click at [226, 705] on span "Зберегти і вийти" at bounding box center [262, 699] width 91 height 17
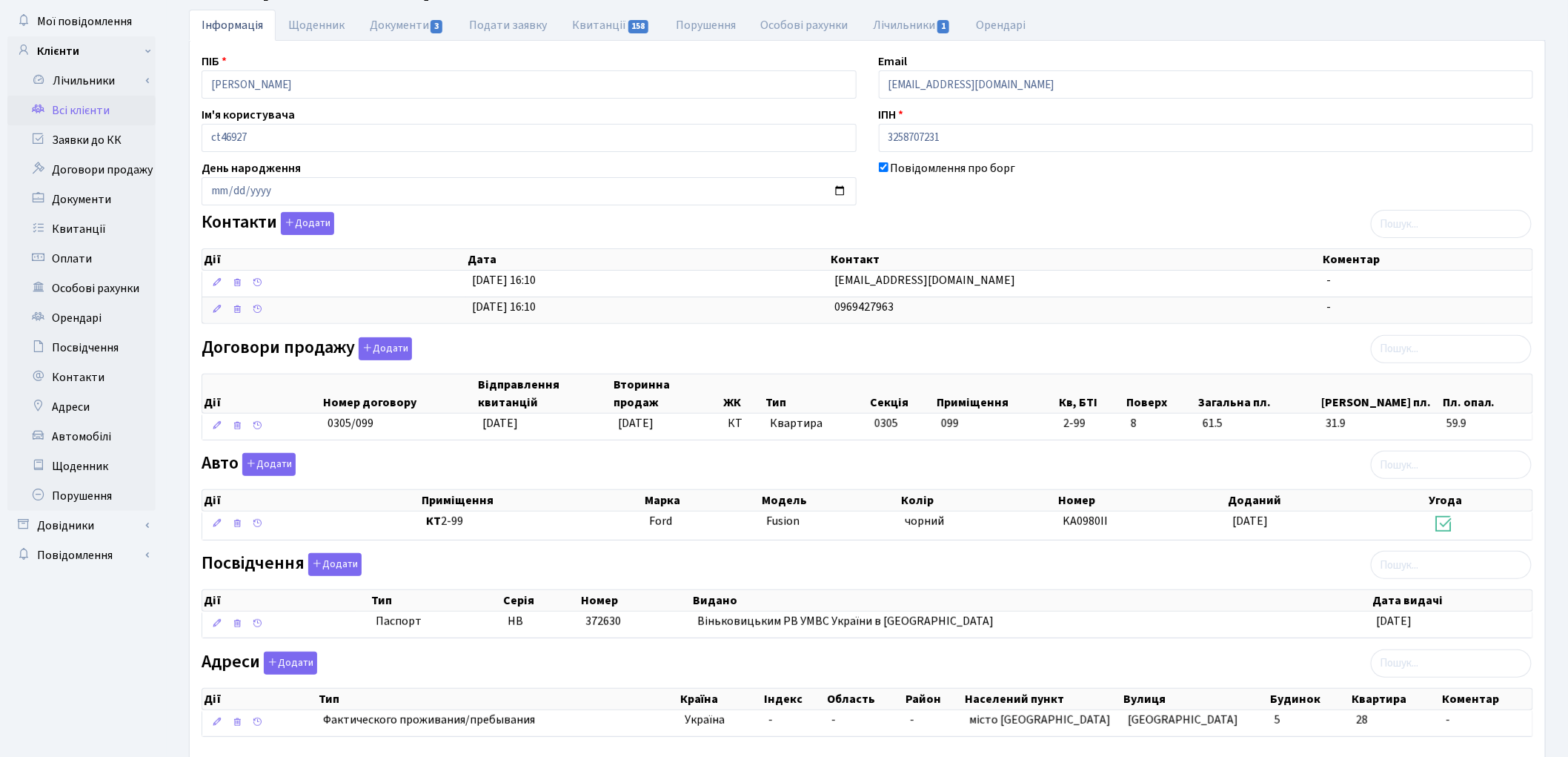
scroll to position [158, 0]
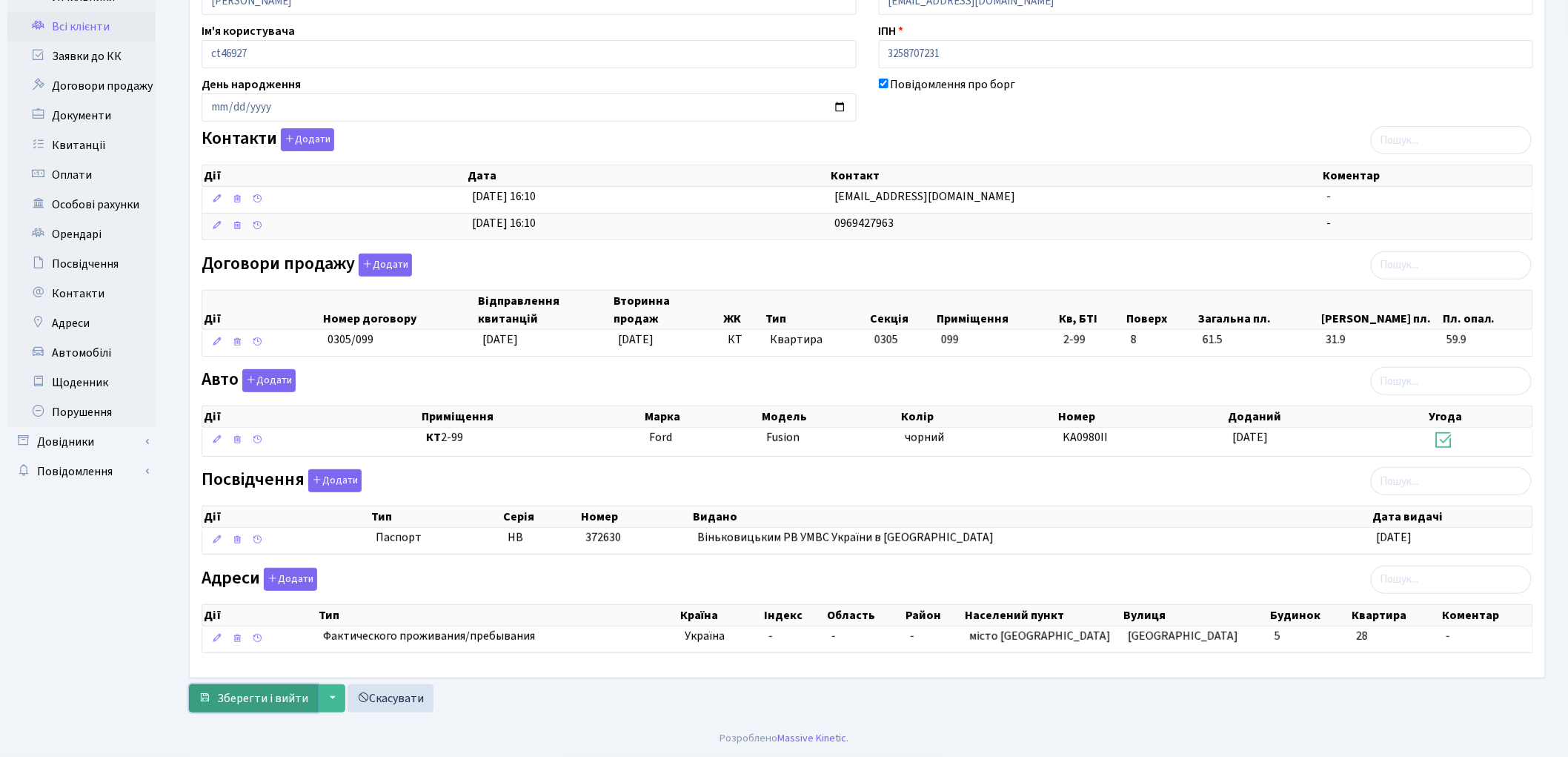
click at [243, 701] on span "Зберегти і вийти" at bounding box center [262, 698] width 91 height 17
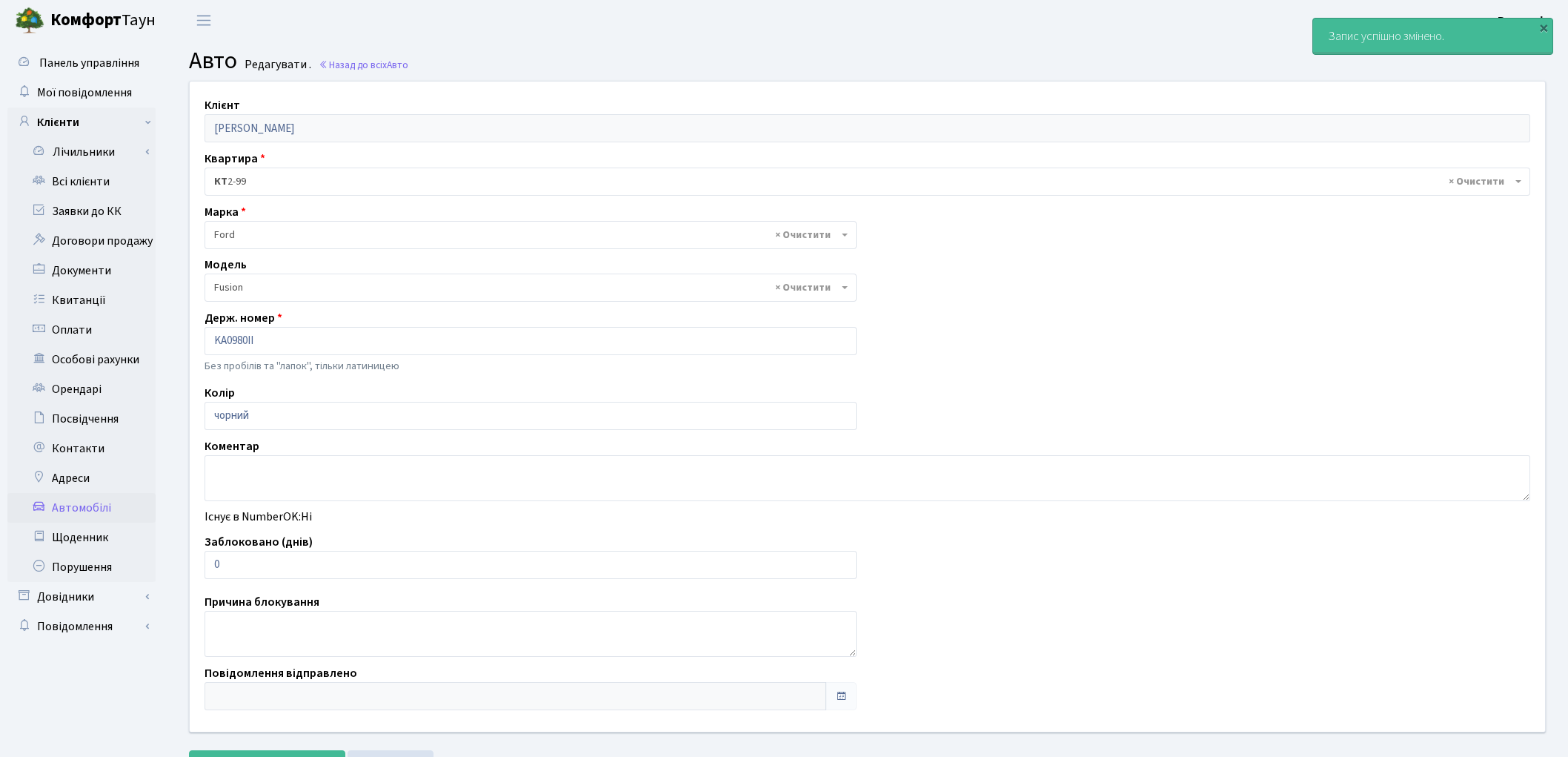
select select "784"
click at [91, 212] on link "Заявки до КК" at bounding box center [81, 210] width 149 height 29
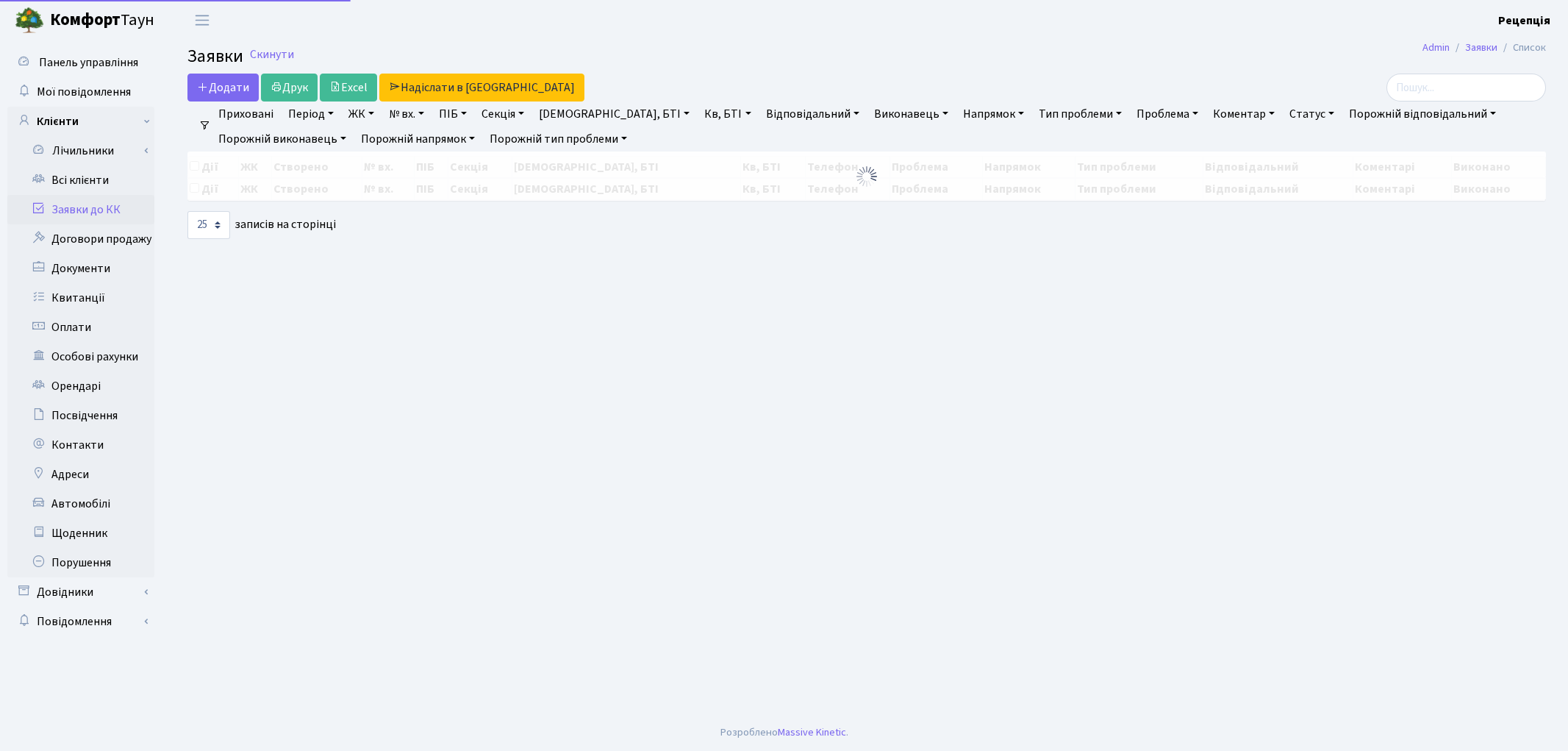
select select "25"
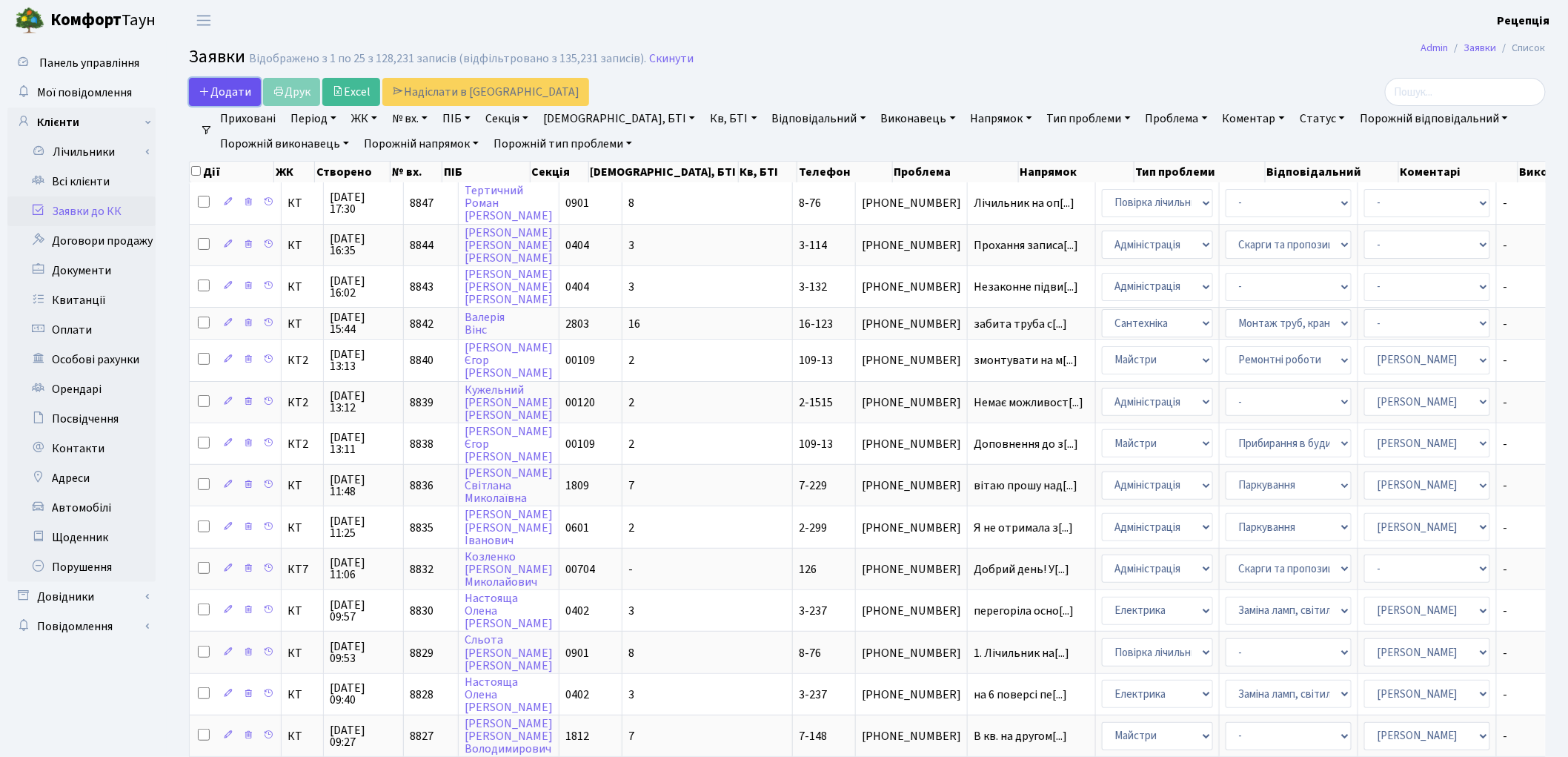
click at [224, 80] on link "Додати" at bounding box center [225, 91] width 72 height 28
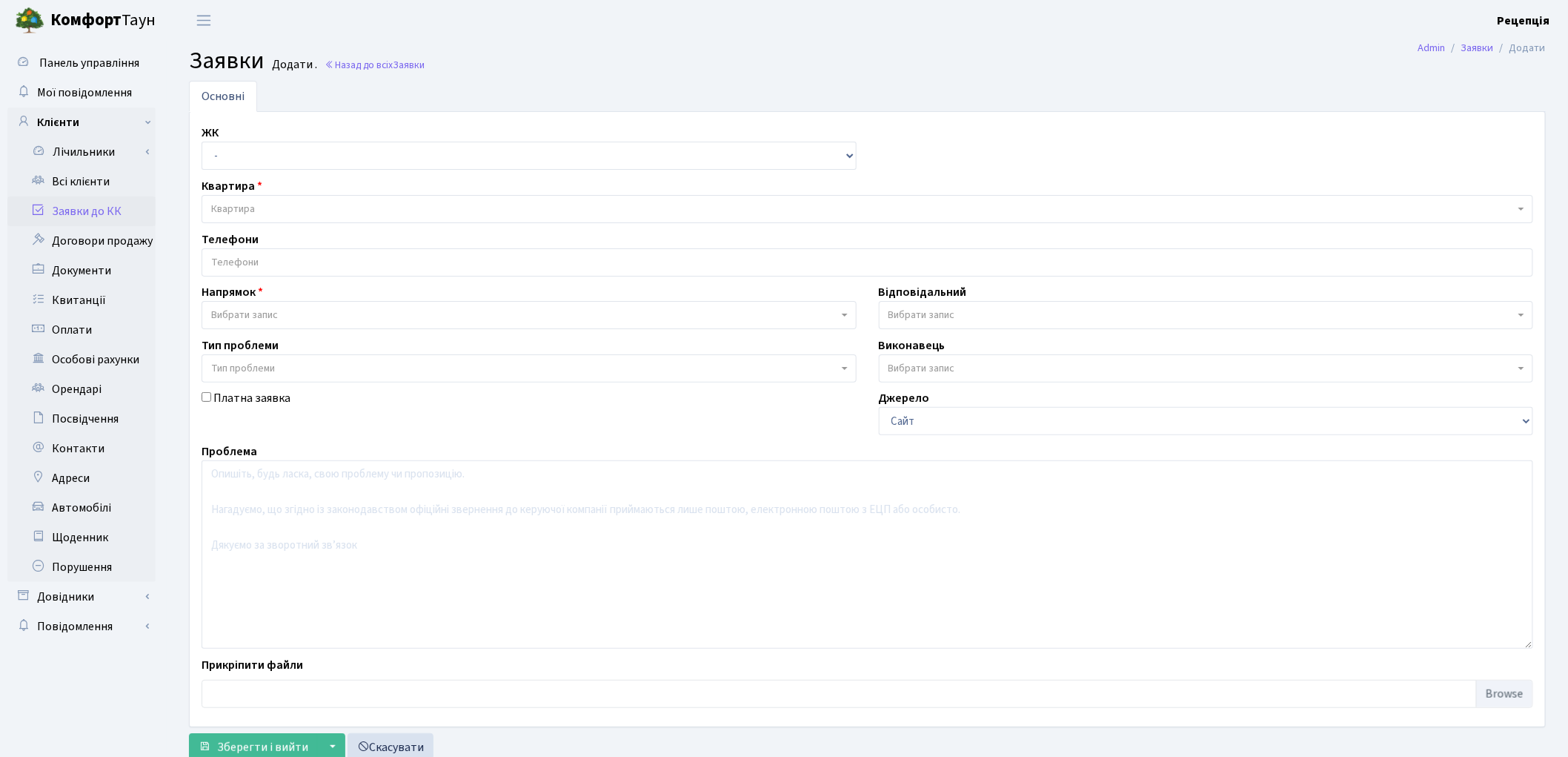
click at [249, 316] on span "Вибрати запис" at bounding box center [245, 315] width 67 height 15
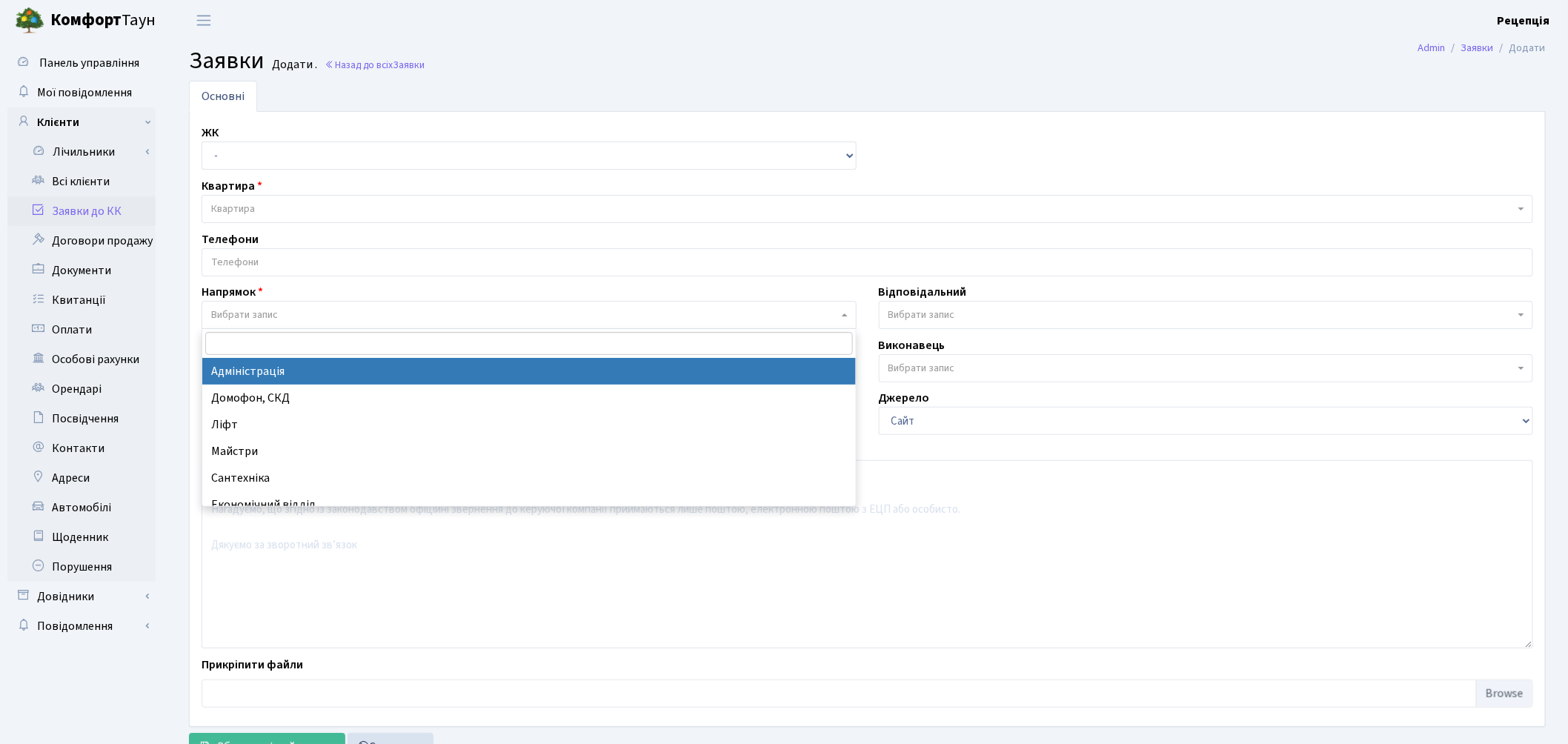
select select "5"
select select
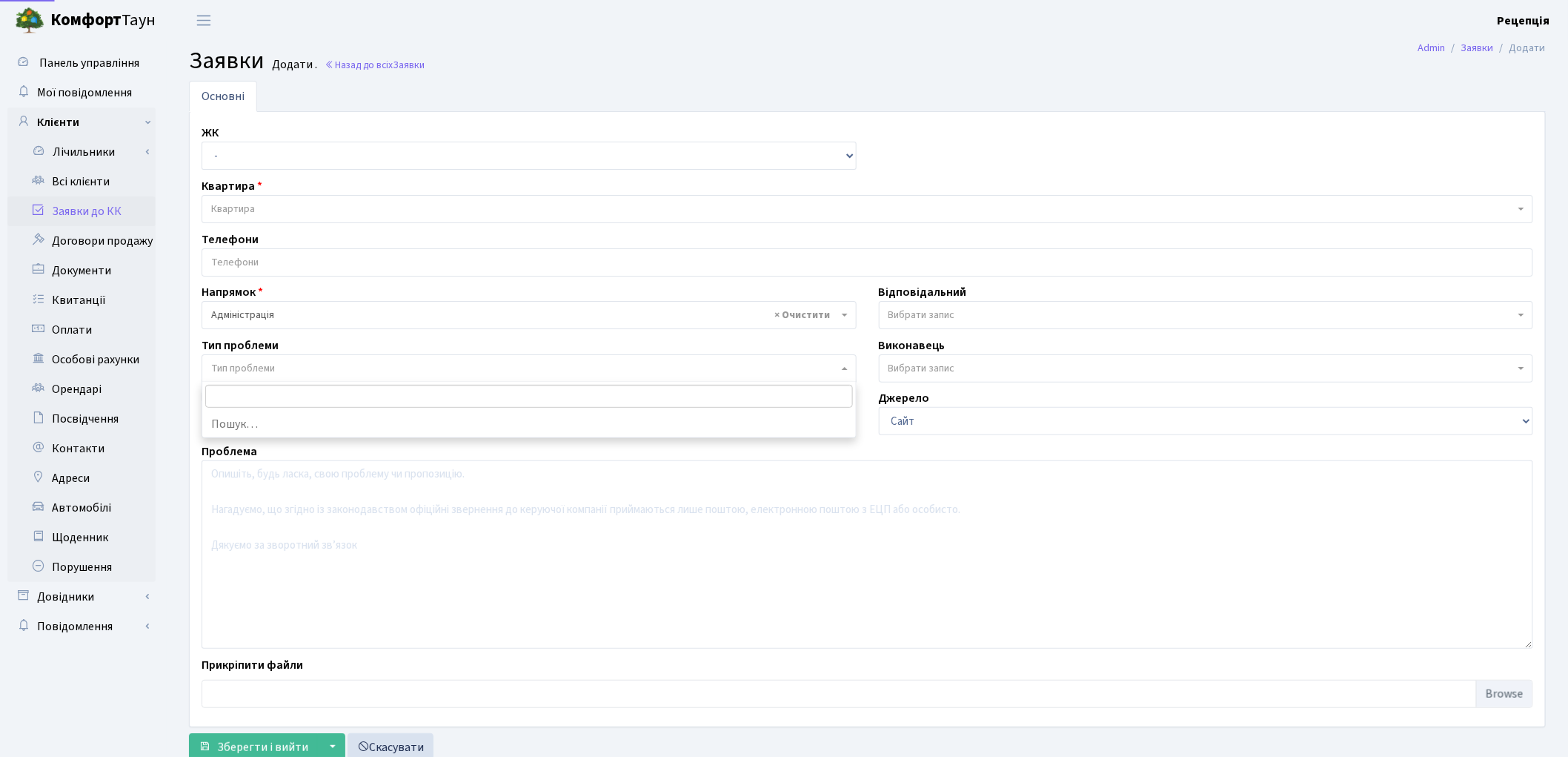
click at [249, 371] on span "Тип проблеми" at bounding box center [243, 368] width 64 height 15
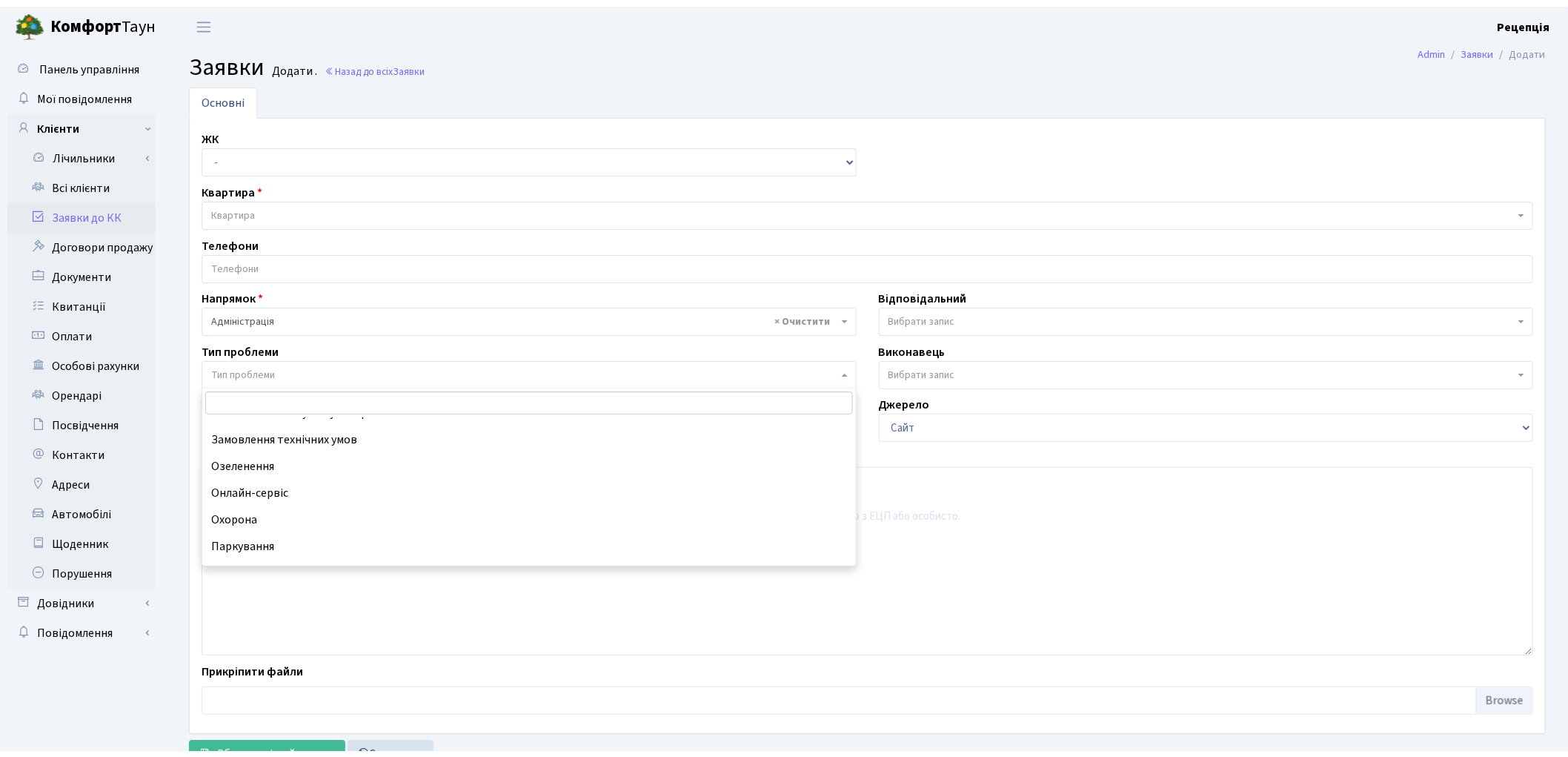
scroll to position [64, 0]
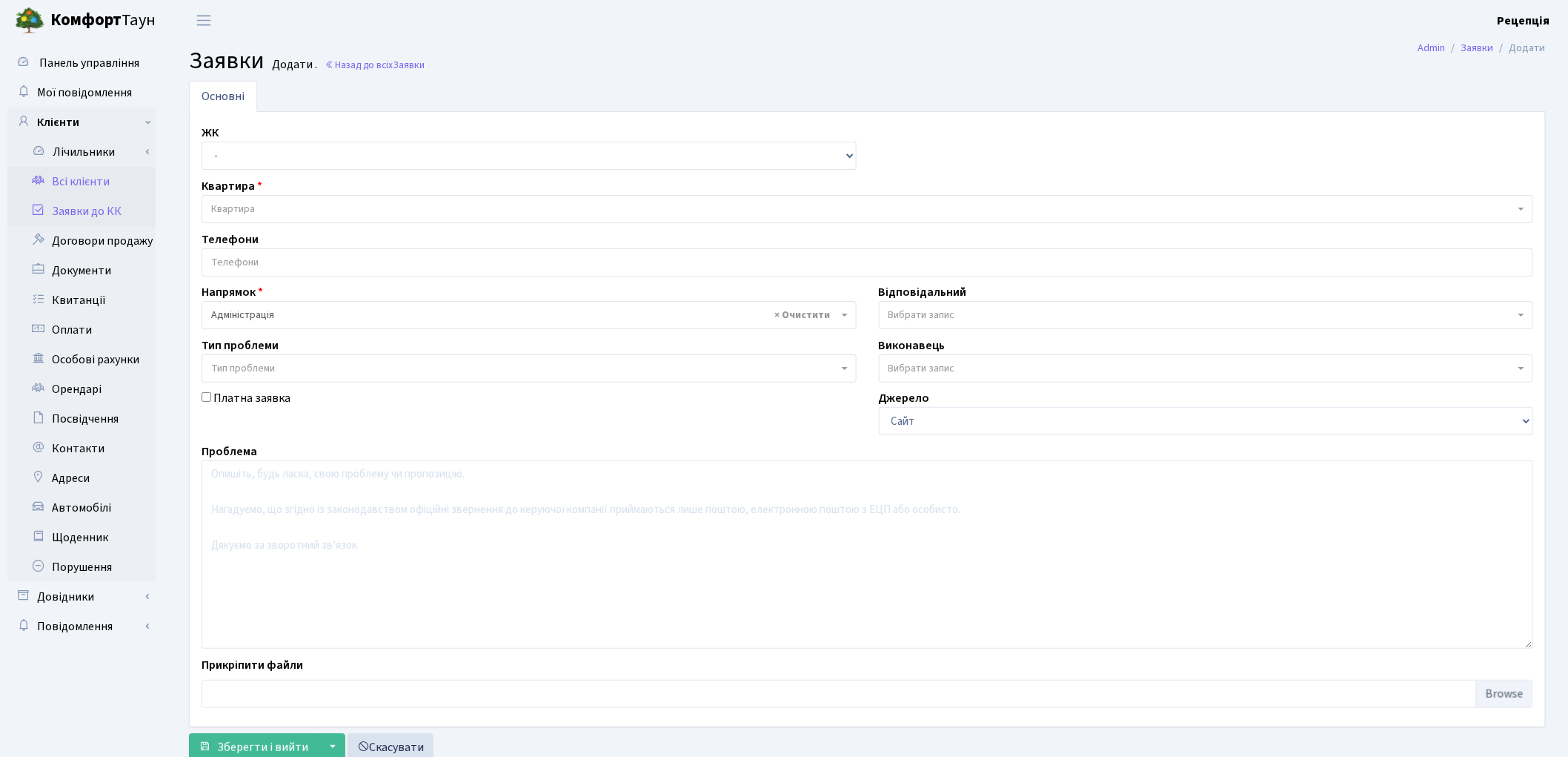
click at [87, 193] on link "Всі клієнти" at bounding box center [81, 181] width 149 height 29
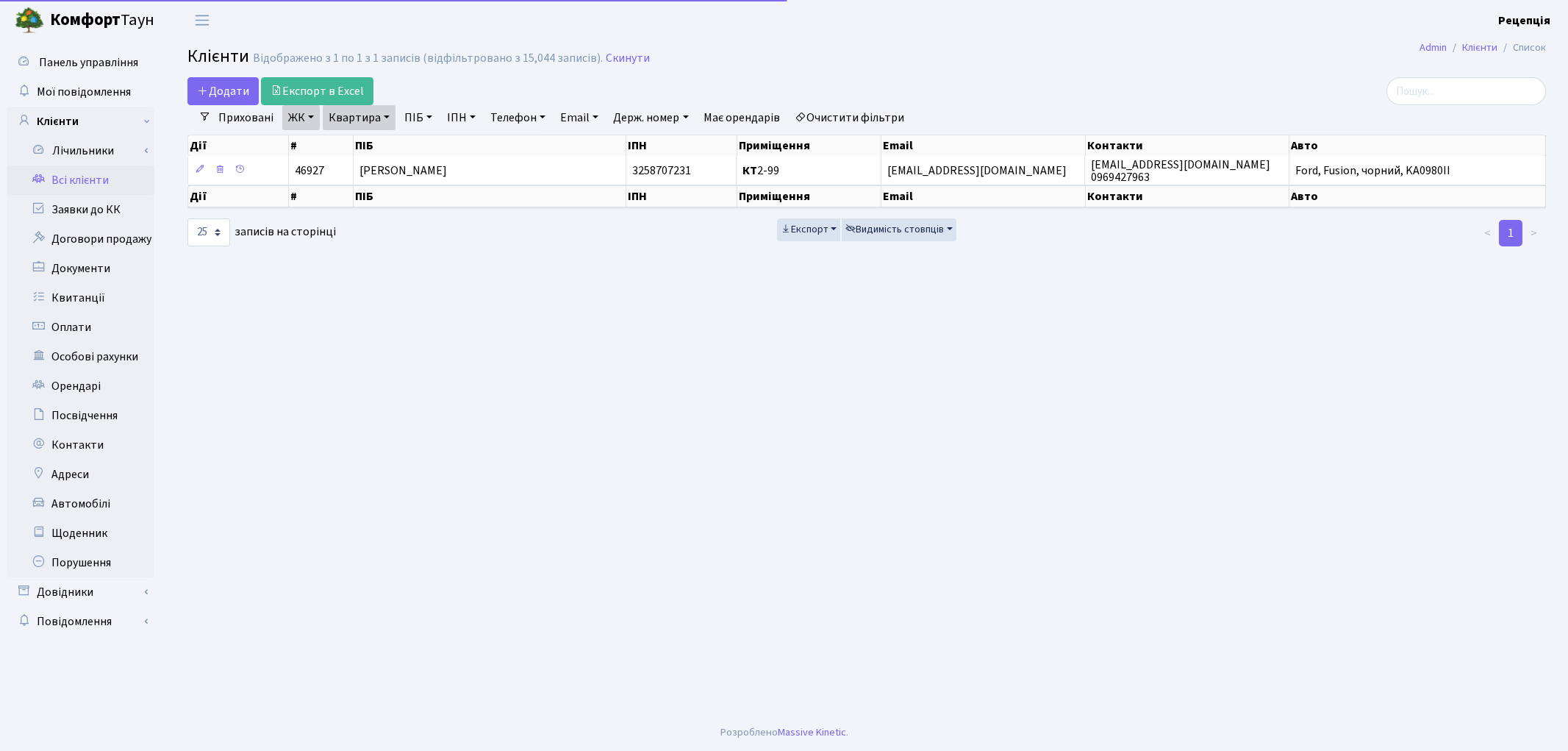
select select "25"
click at [870, 115] on link "Очистити фільтри" at bounding box center [849, 117] width 121 height 25
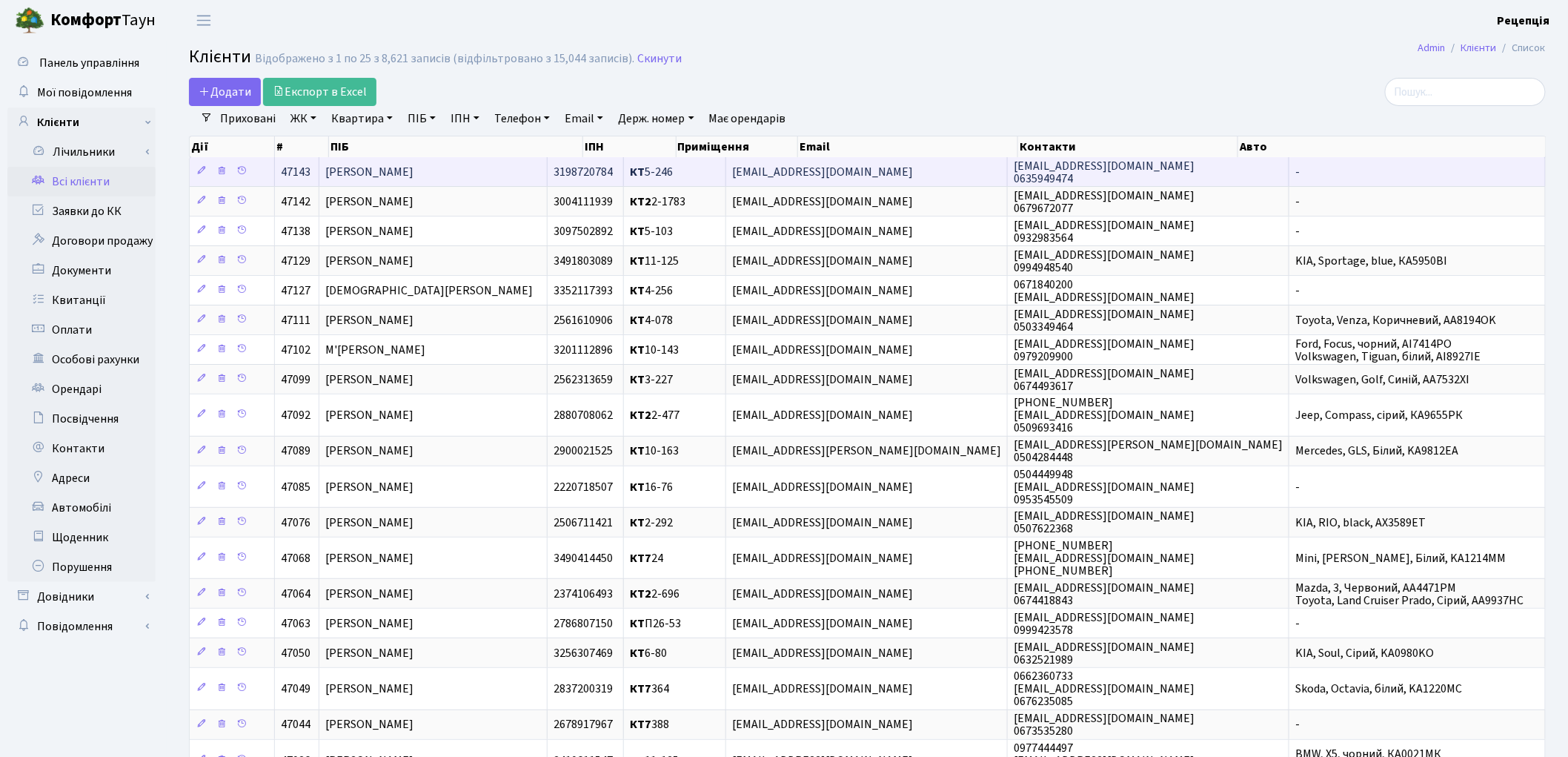
click at [531, 164] on td "[PERSON_NAME]" at bounding box center [433, 172] width 227 height 29
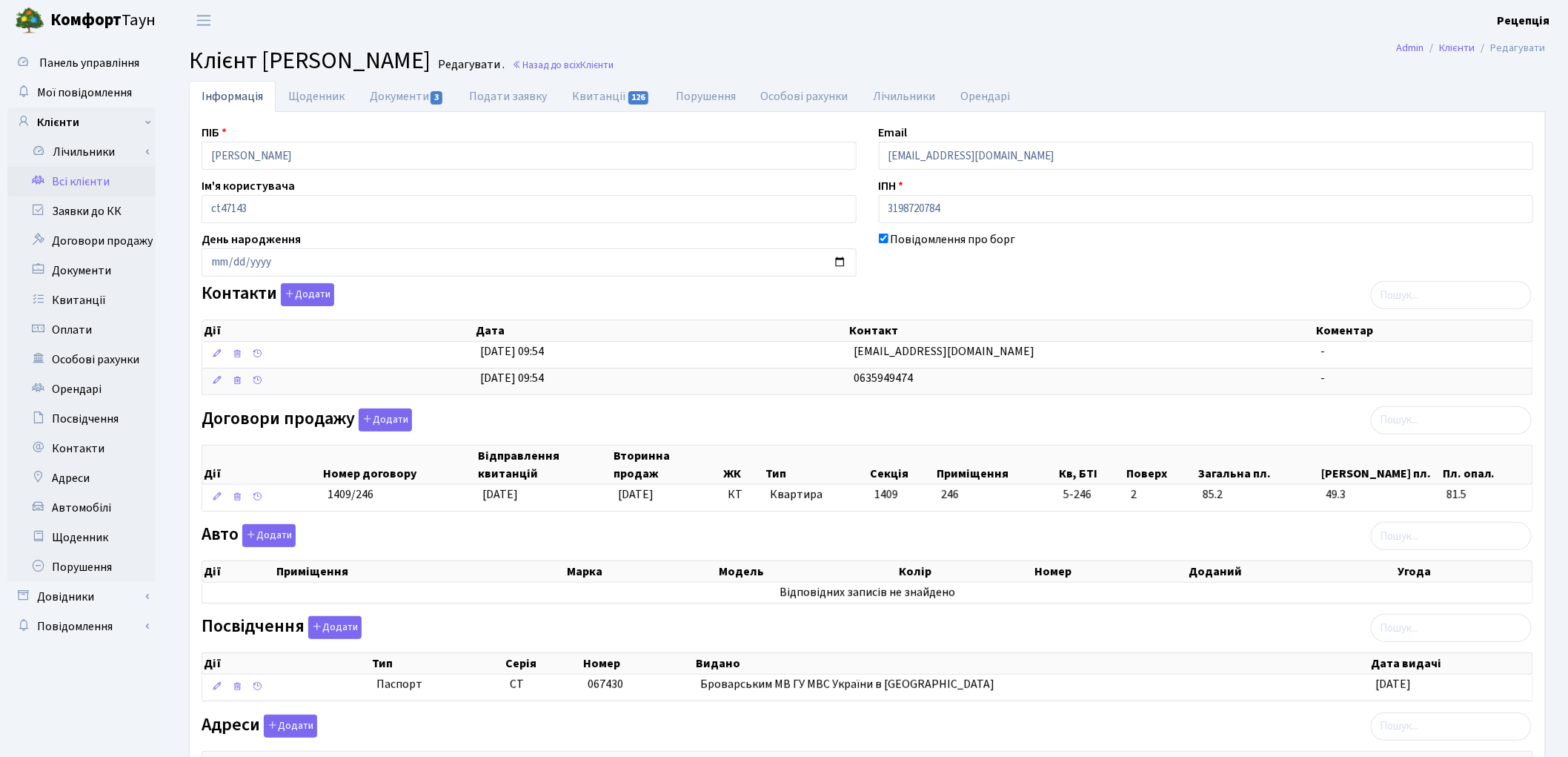
click at [98, 172] on link "Всі клієнти" at bounding box center [81, 181] width 149 height 29
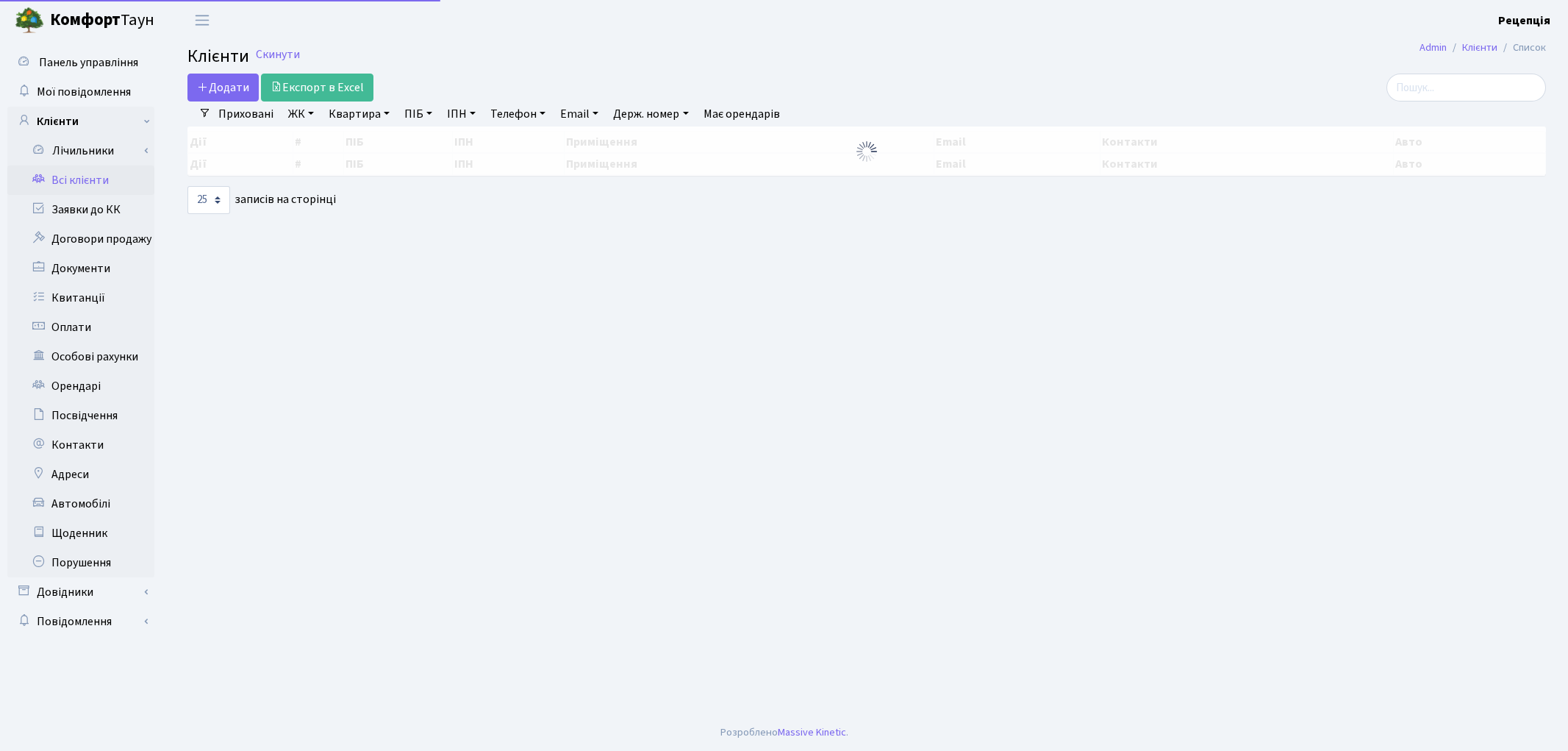
select select "25"
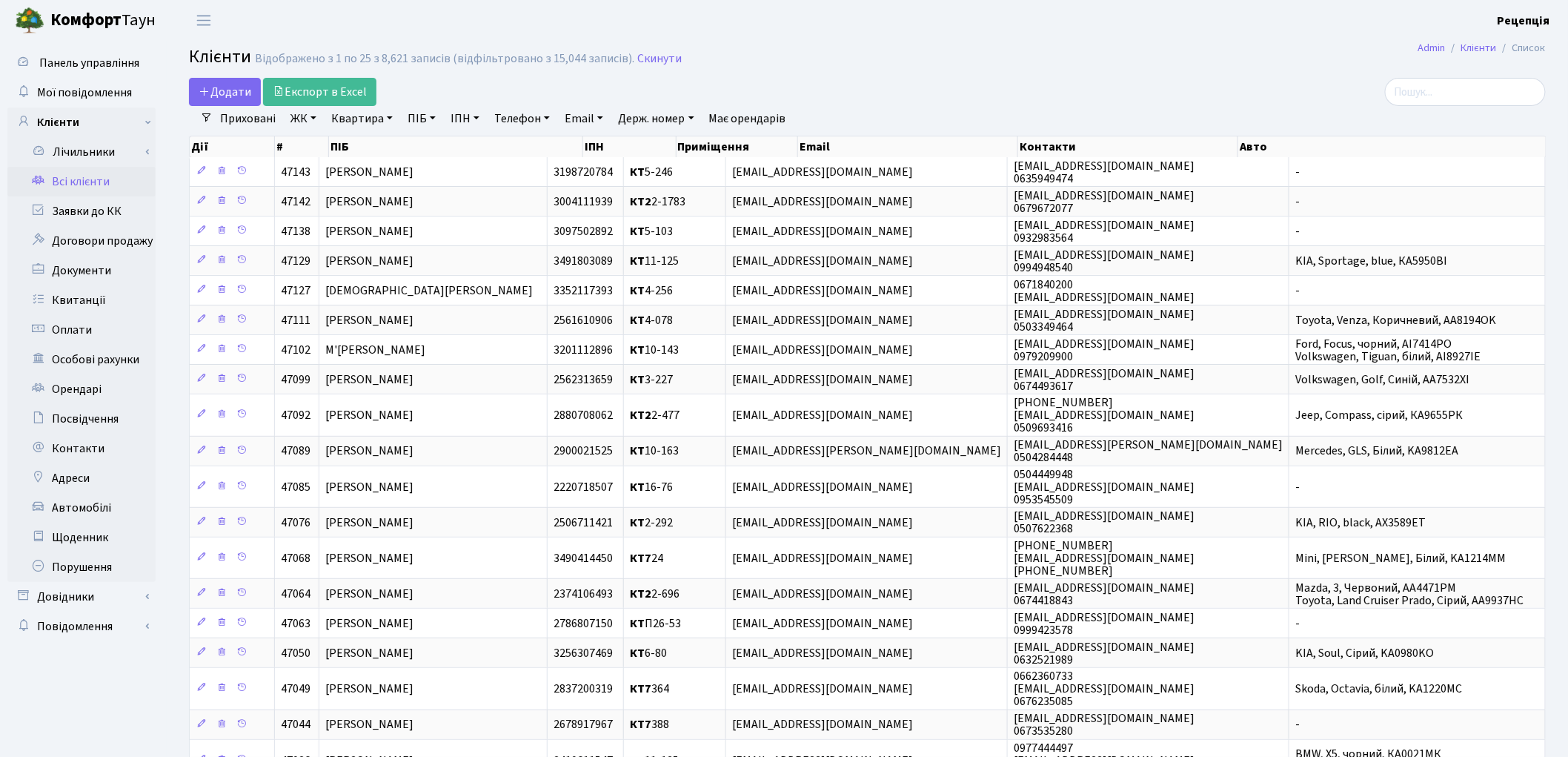
click at [87, 181] on link "Всі клієнти" at bounding box center [81, 181] width 149 height 29
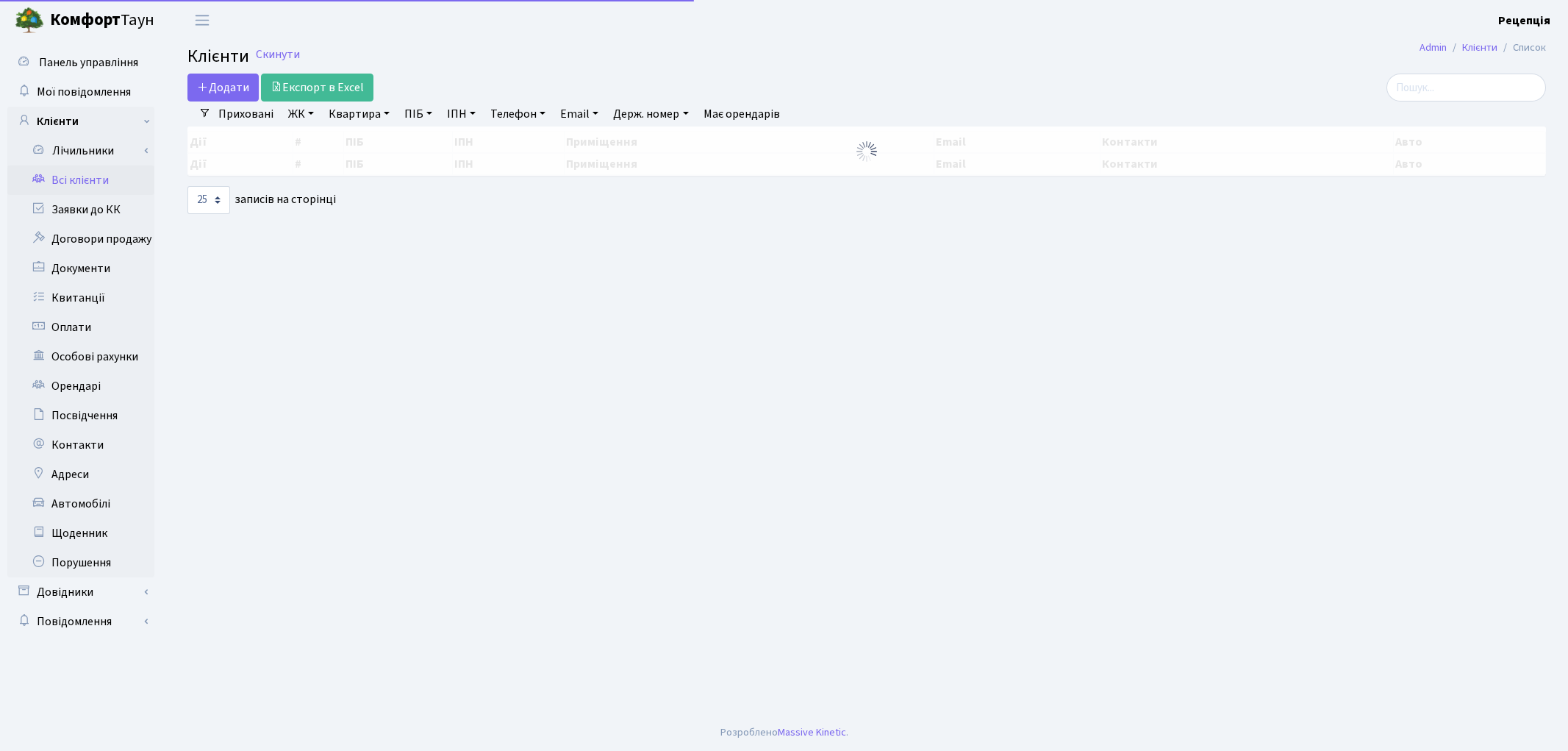
select select "25"
